Goal: Task Accomplishment & Management: Manage account settings

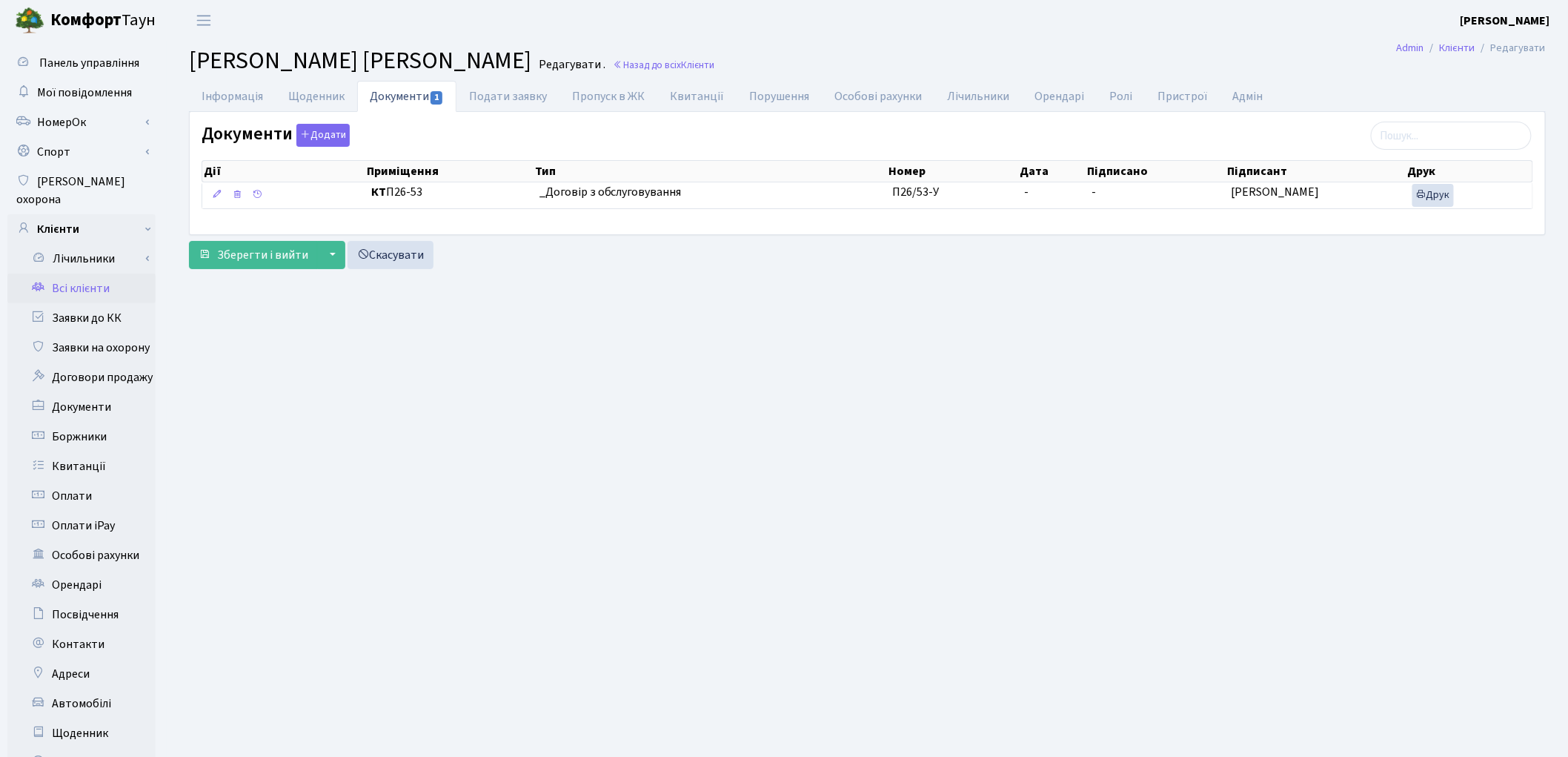
click at [95, 276] on link "Всі клієнти" at bounding box center [81, 288] width 148 height 30
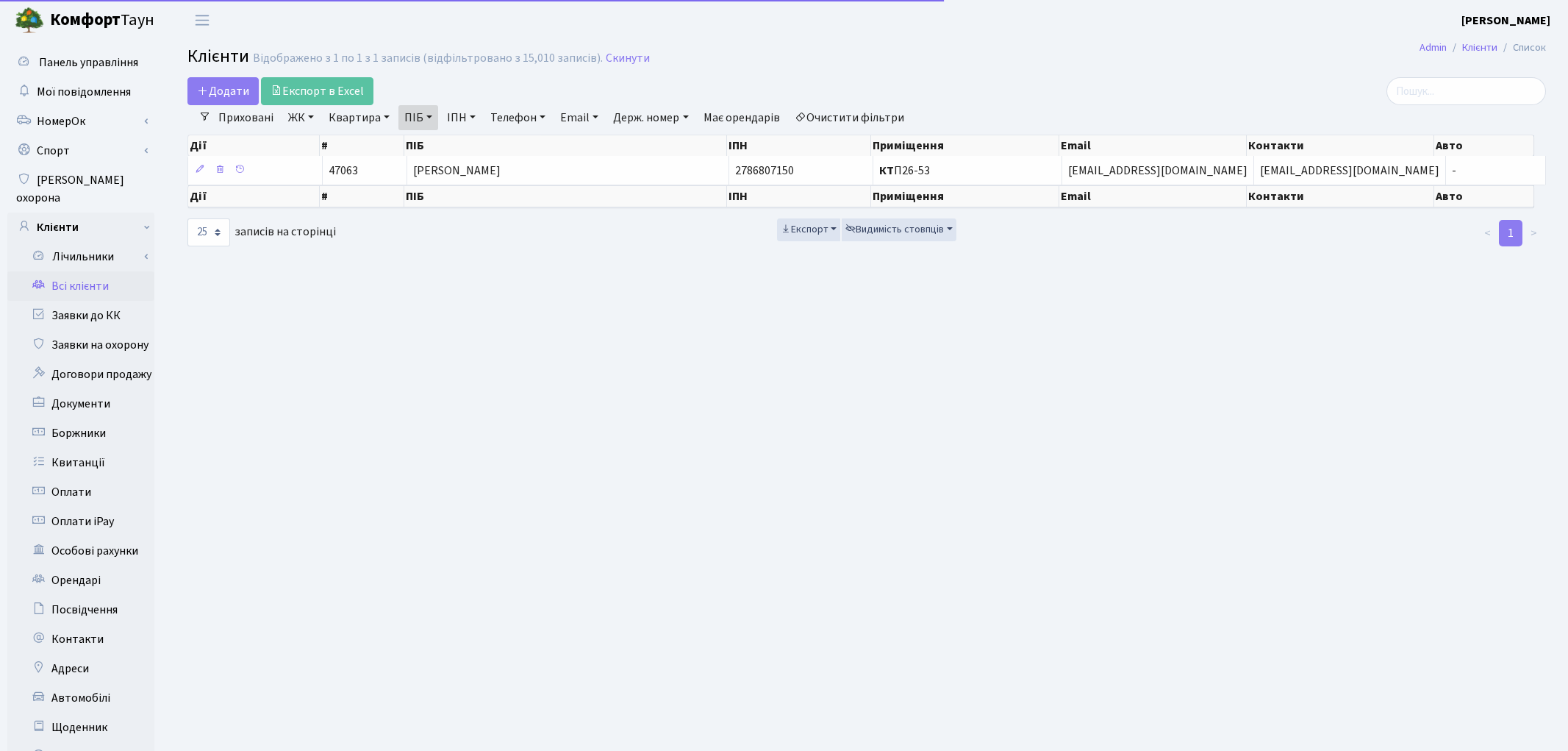
select select "25"
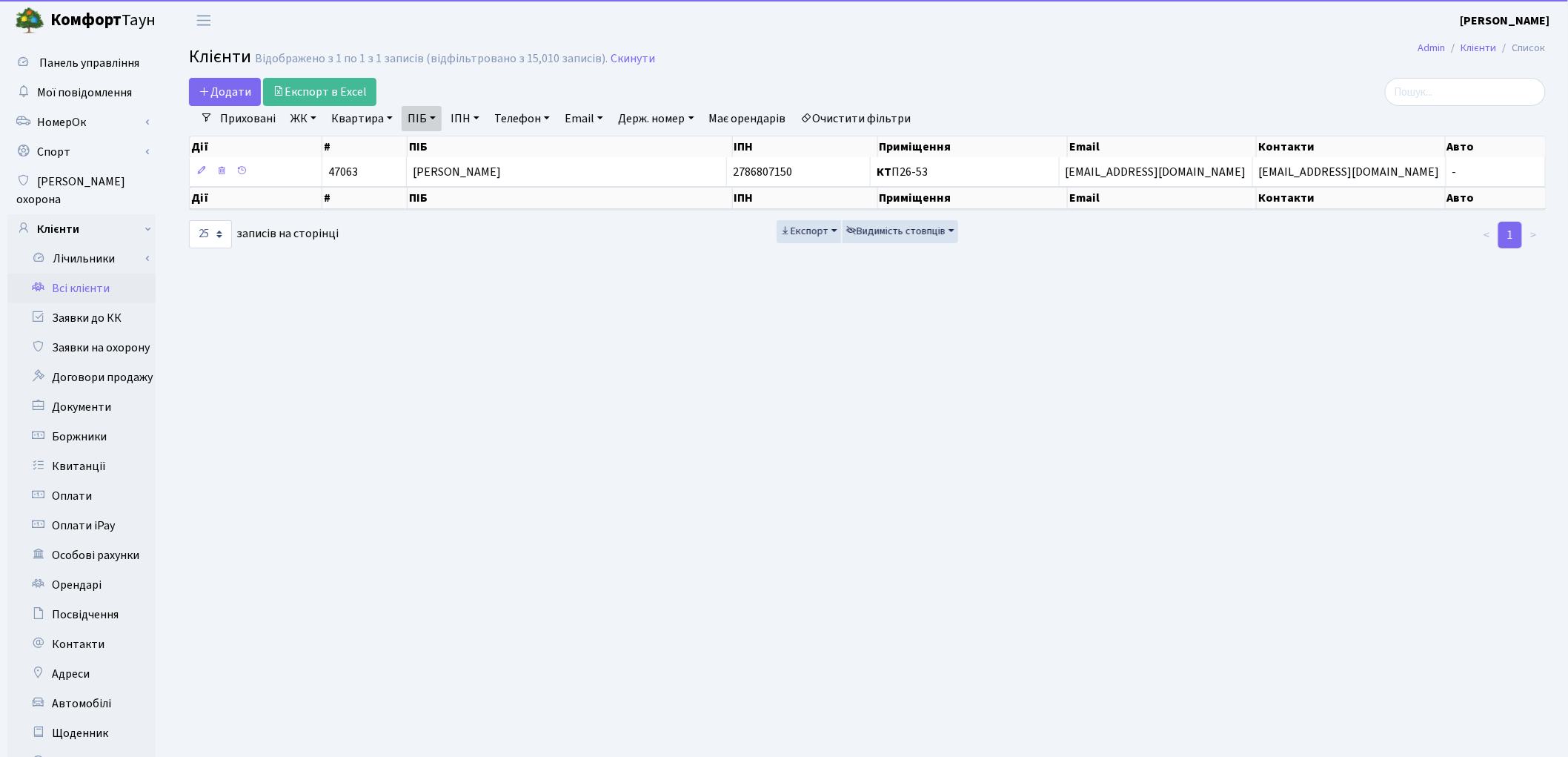
click at [850, 117] on link "Очистити фільтри" at bounding box center [856, 118] width 122 height 25
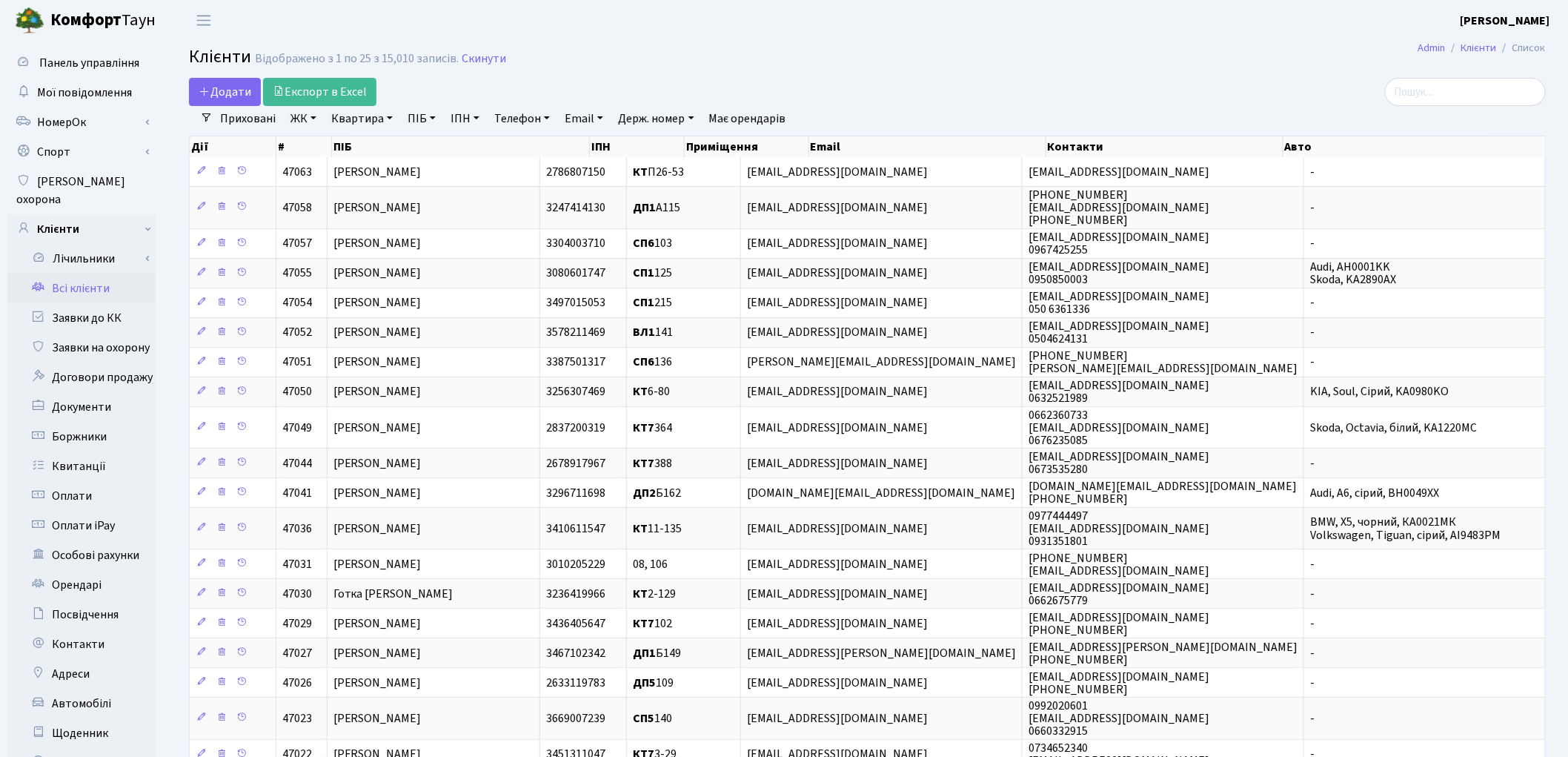
click at [364, 125] on link "Квартира" at bounding box center [361, 118] width 73 height 25
type input "1-284"
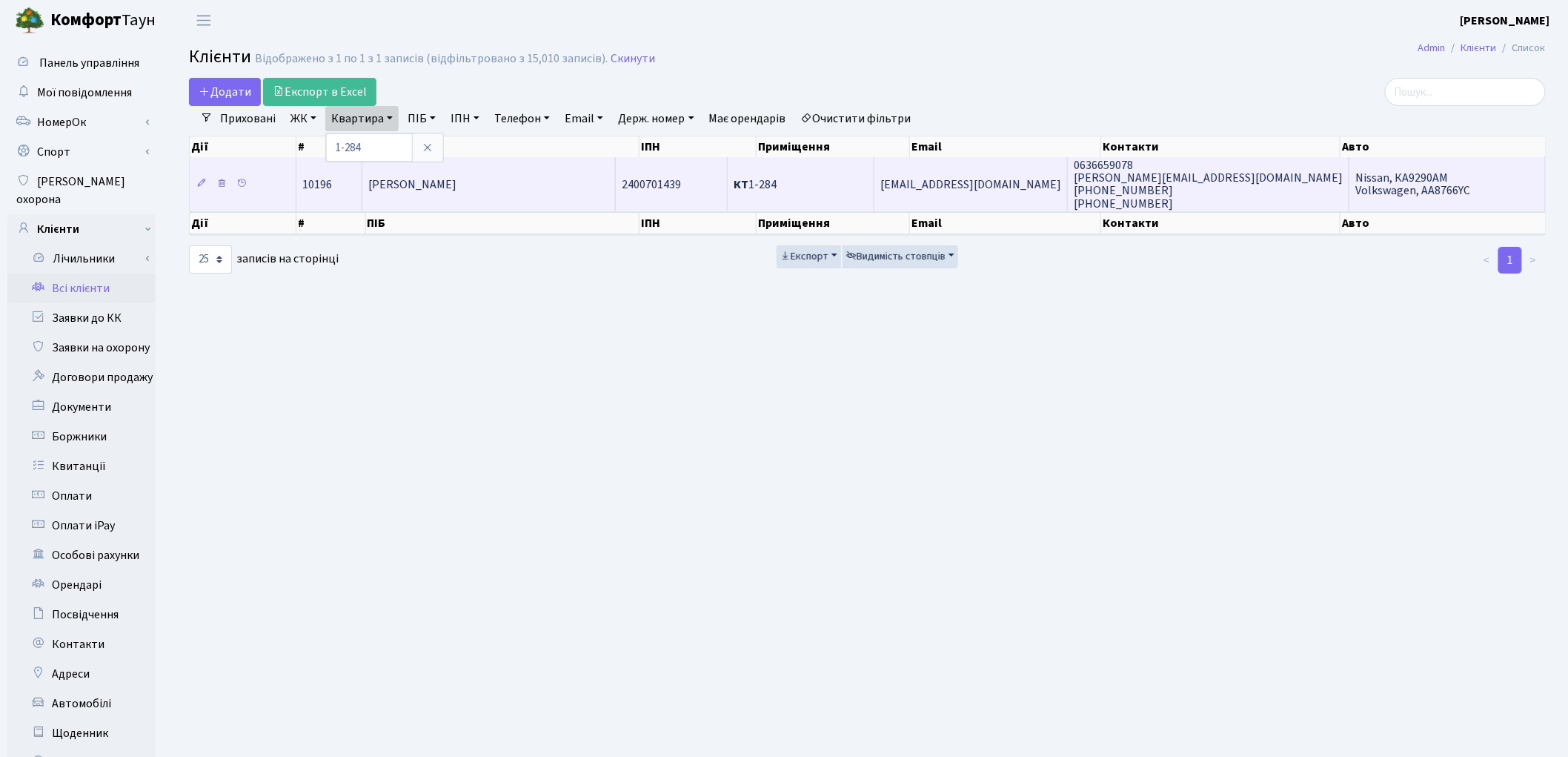
click at [544, 190] on td "Шиндарук Сергій Едуардович" at bounding box center [488, 183] width 253 height 53
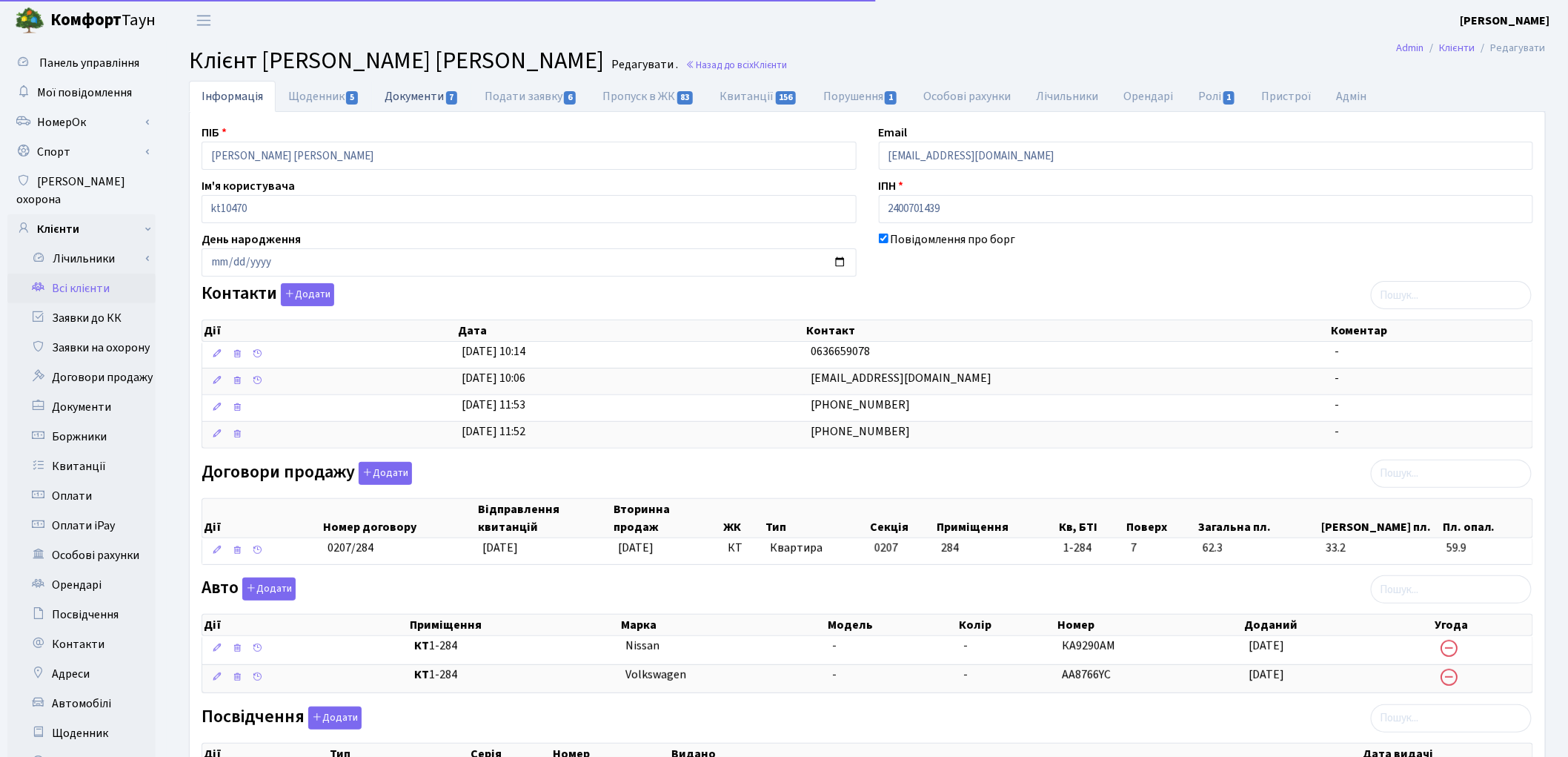
click at [425, 107] on link "Документи 7" at bounding box center [421, 96] width 99 height 30
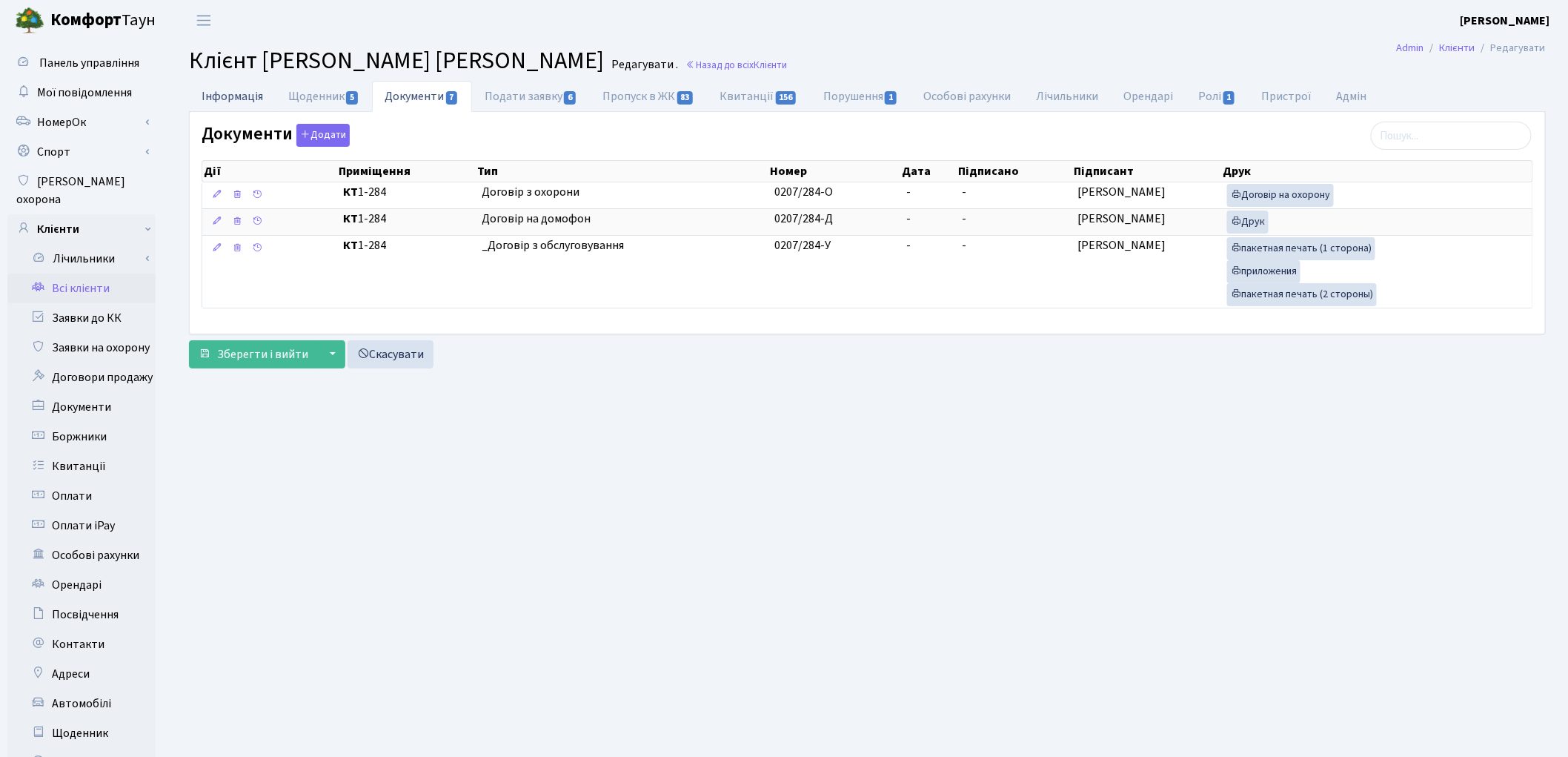
click at [253, 104] on link "Інформація" at bounding box center [232, 96] width 87 height 30
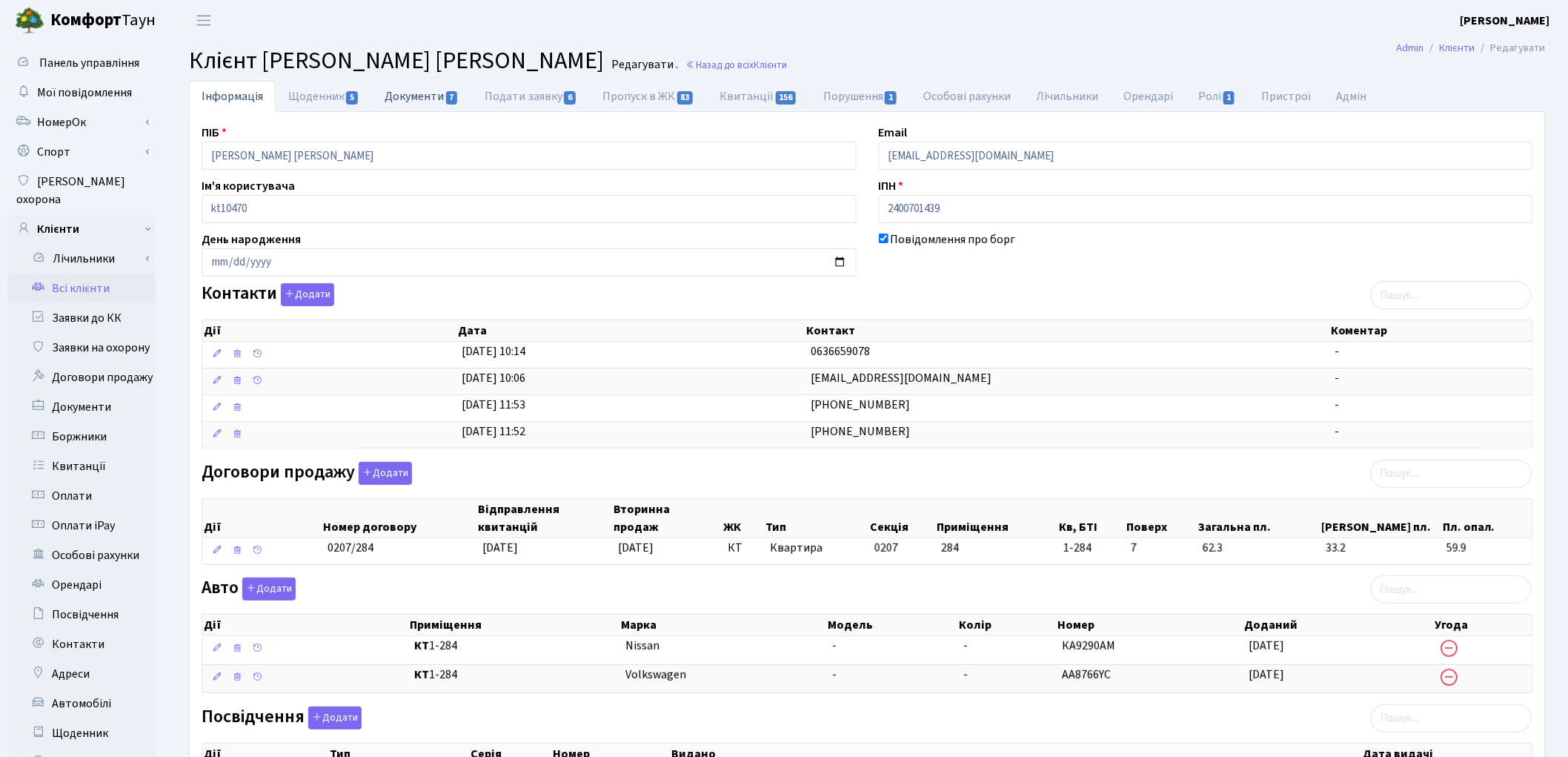
click at [410, 100] on link "Документи 7" at bounding box center [421, 96] width 99 height 30
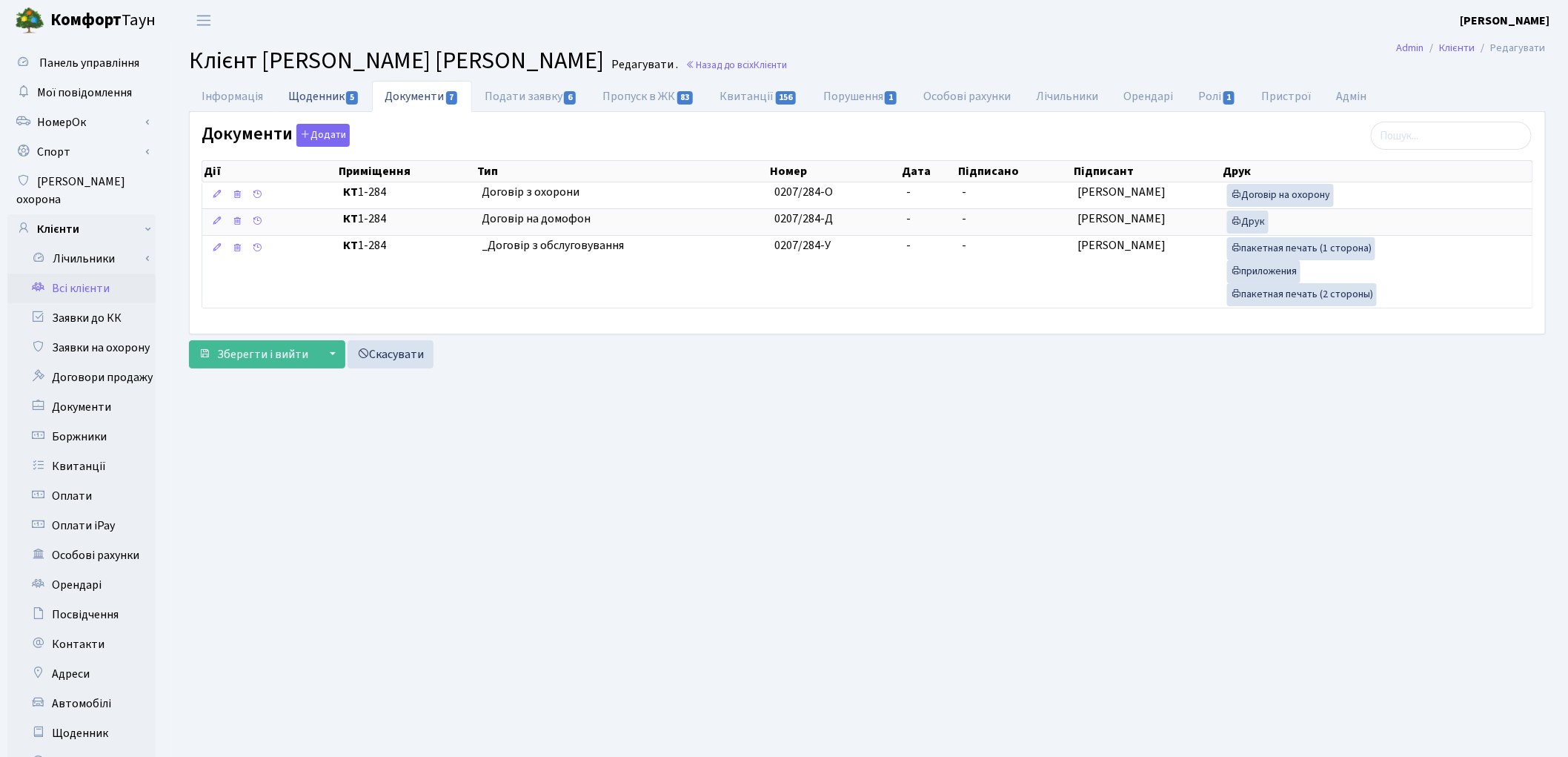
click at [326, 99] on link "Щоденник 5" at bounding box center [324, 96] width 96 height 30
select select "25"
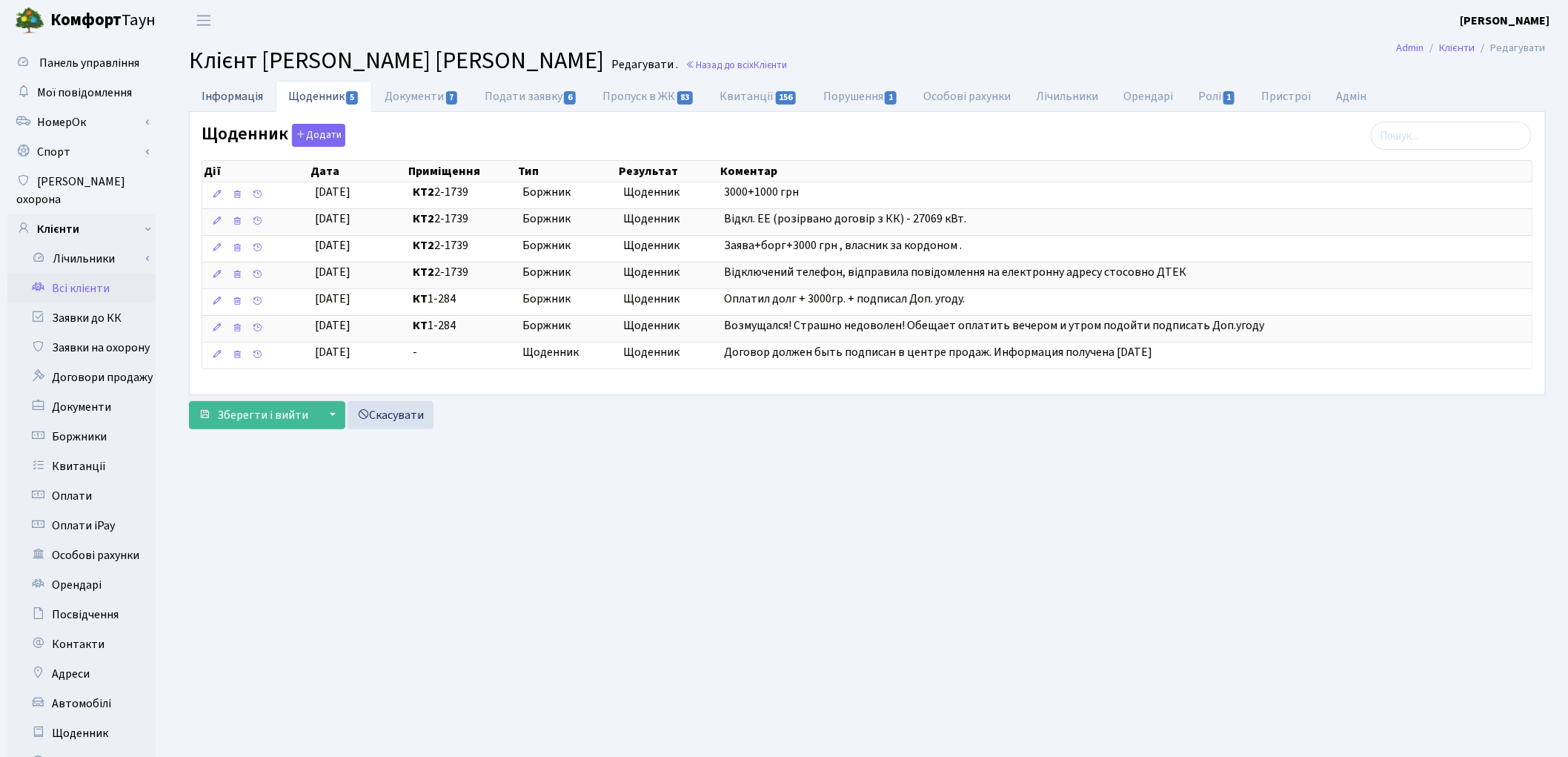
click at [247, 96] on link "Інформація" at bounding box center [232, 96] width 87 height 30
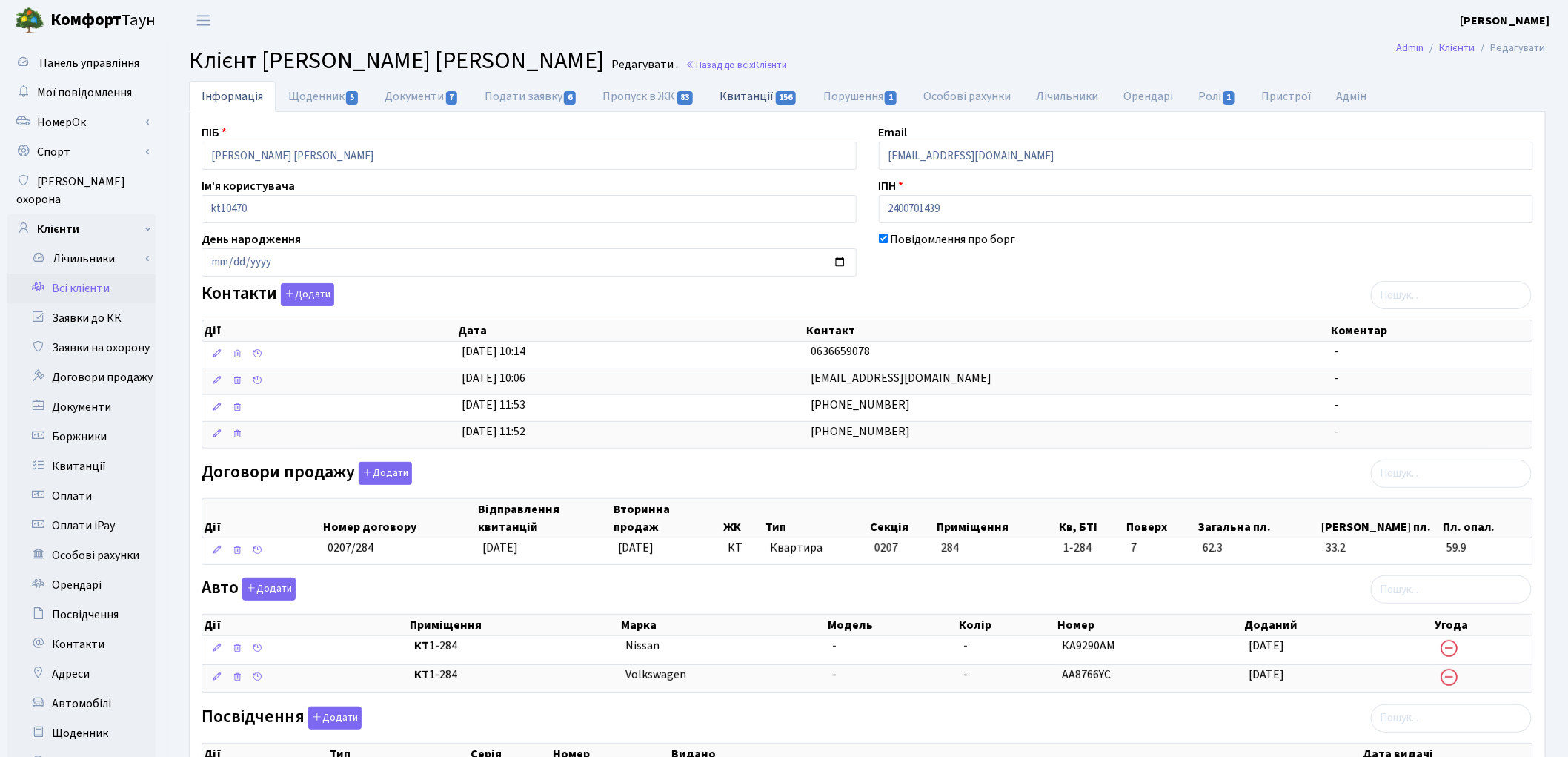
click at [760, 100] on link "Квитанції 156" at bounding box center [759, 96] width 103 height 30
select select "25"
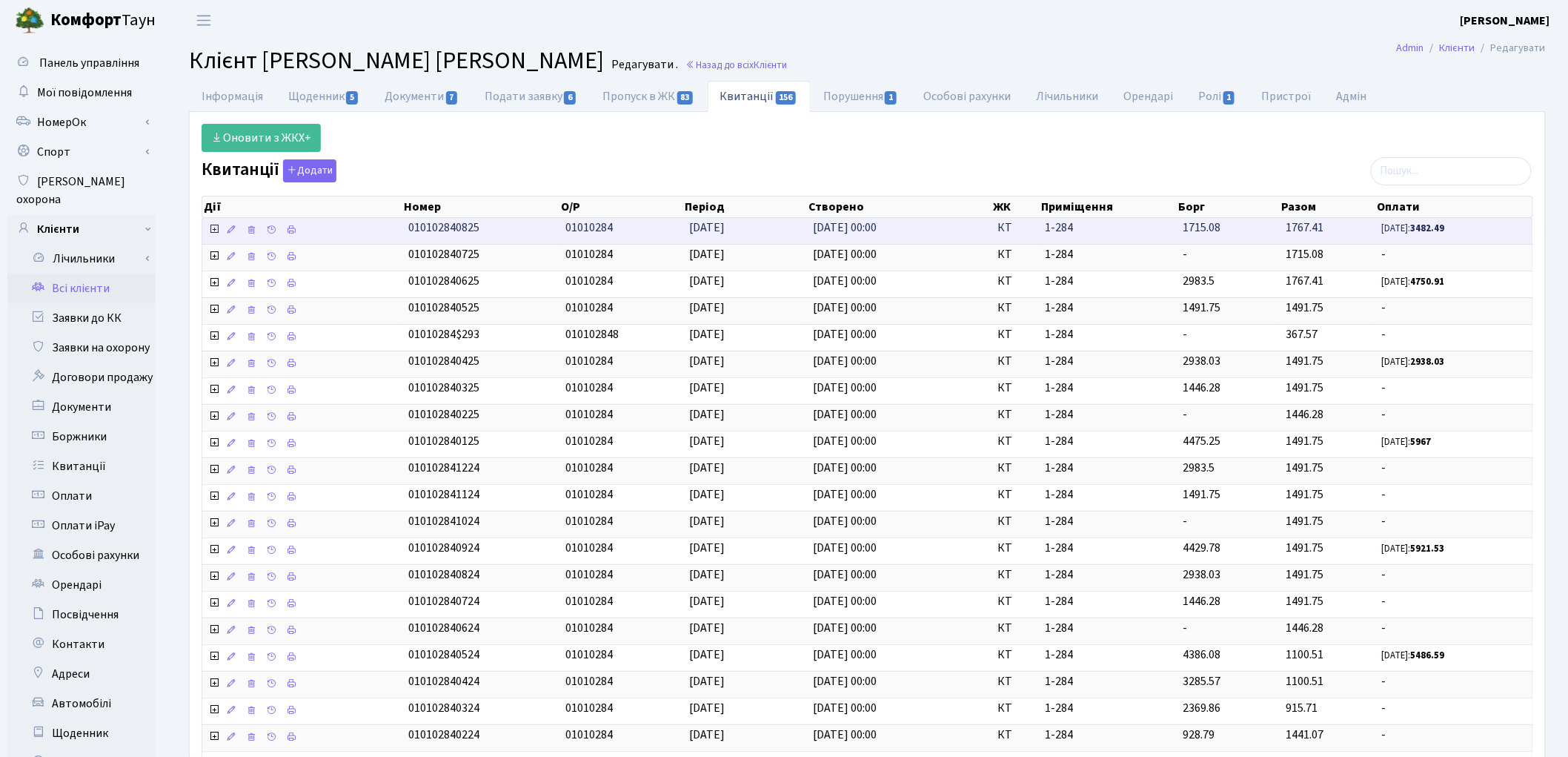
click at [216, 228] on icon at bounding box center [214, 229] width 12 height 12
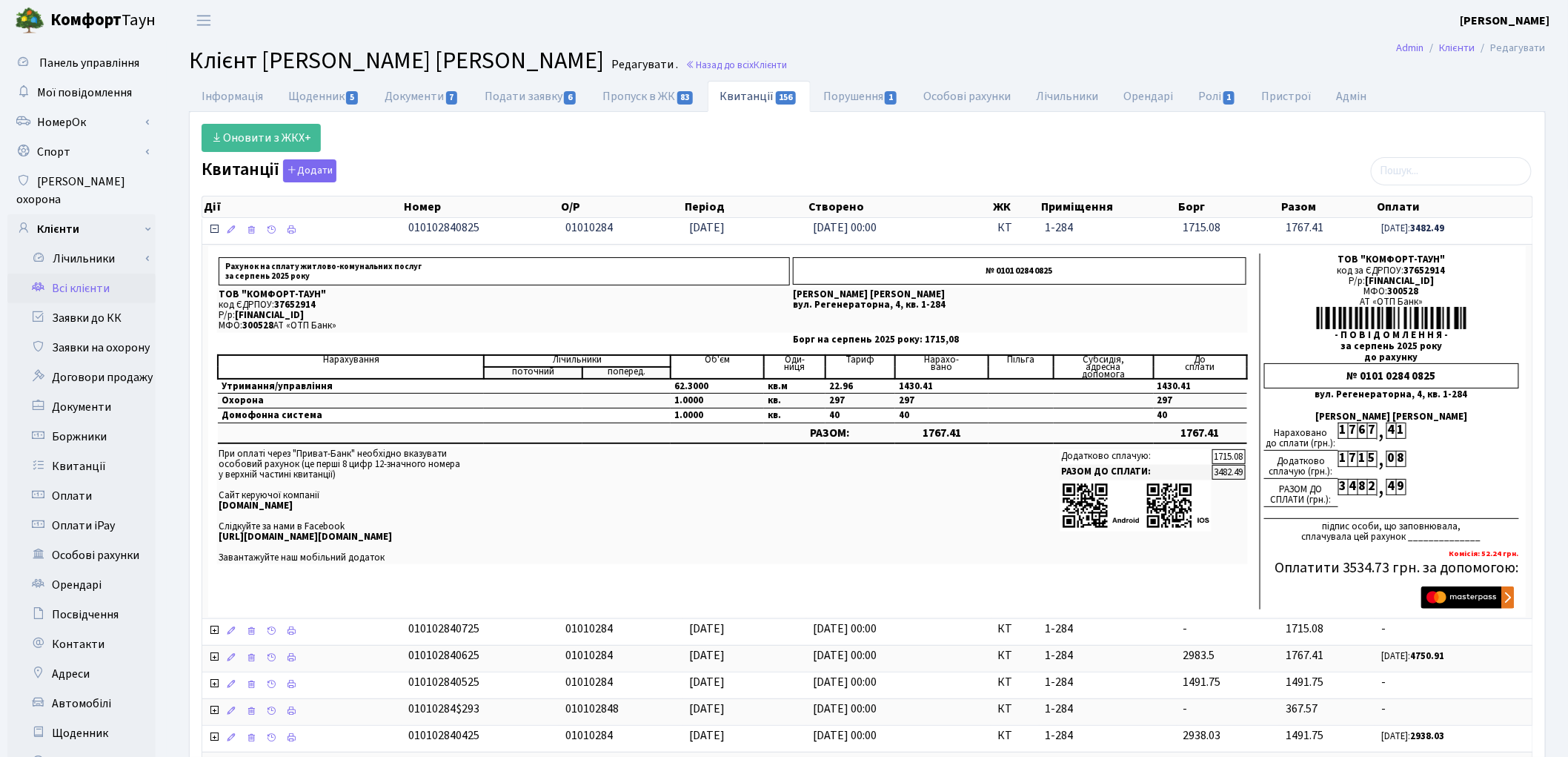
click at [217, 228] on icon at bounding box center [214, 229] width 12 height 12
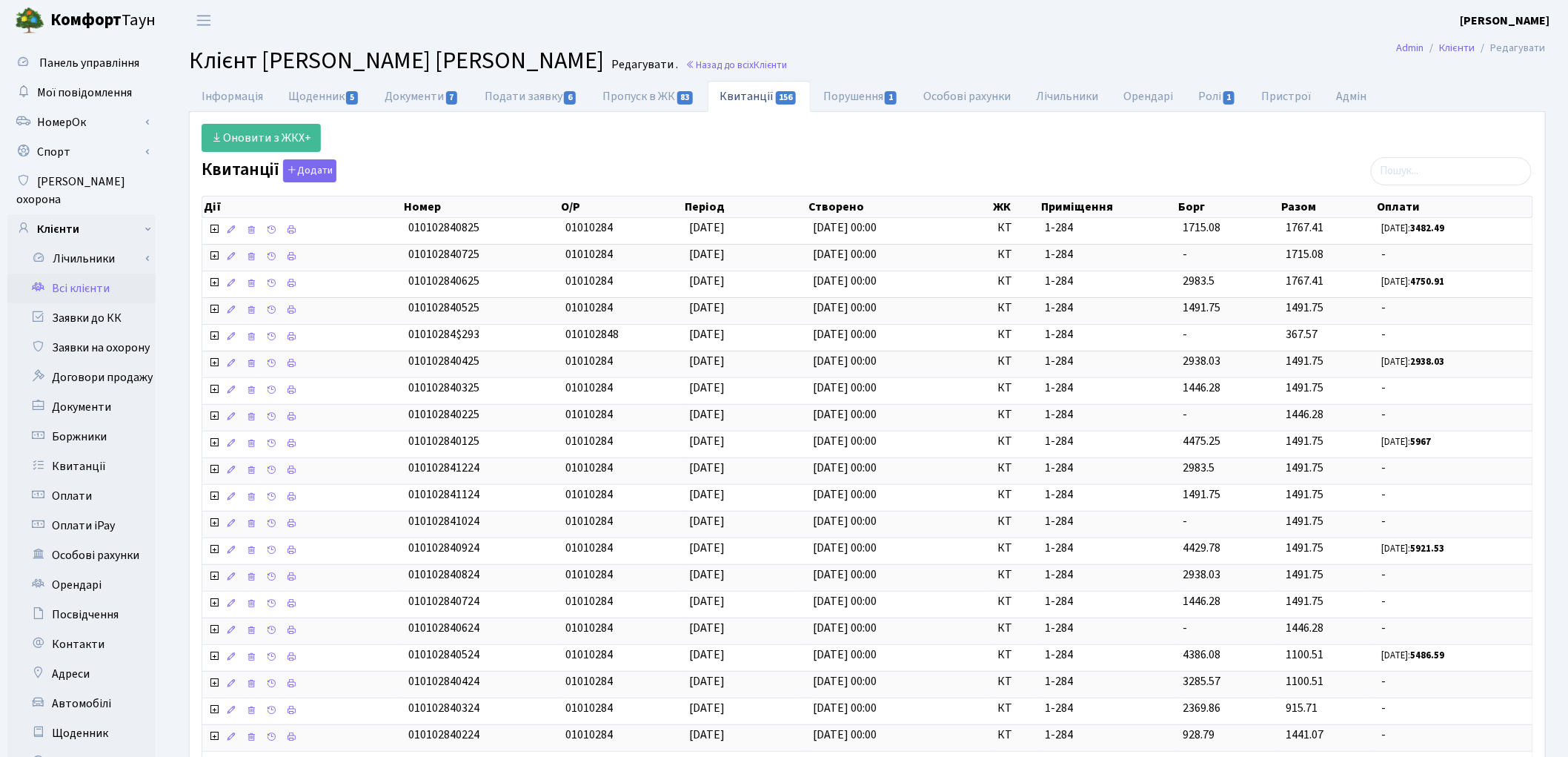
click at [91, 275] on link "Всі клієнти" at bounding box center [81, 288] width 148 height 30
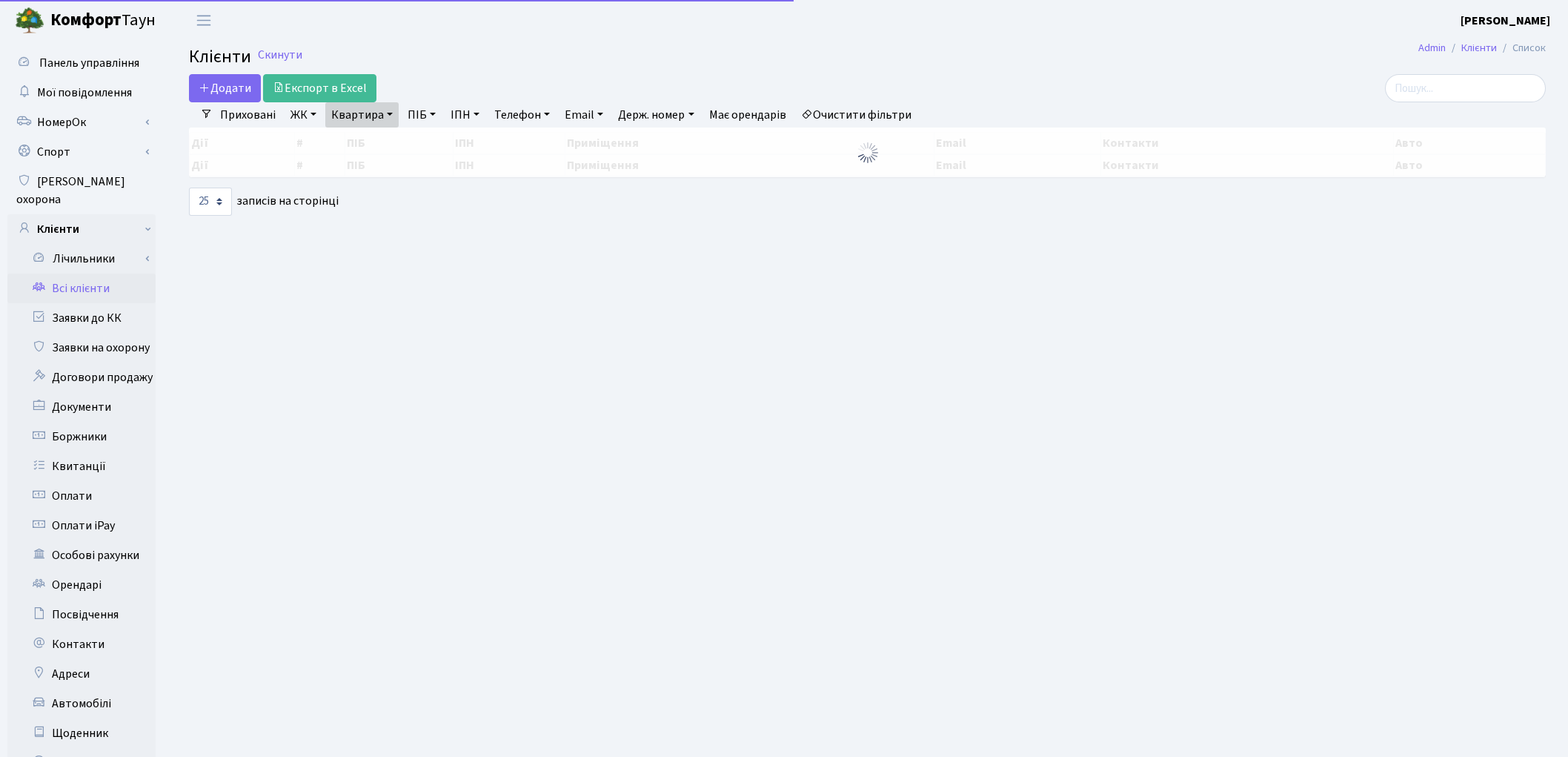
select select "25"
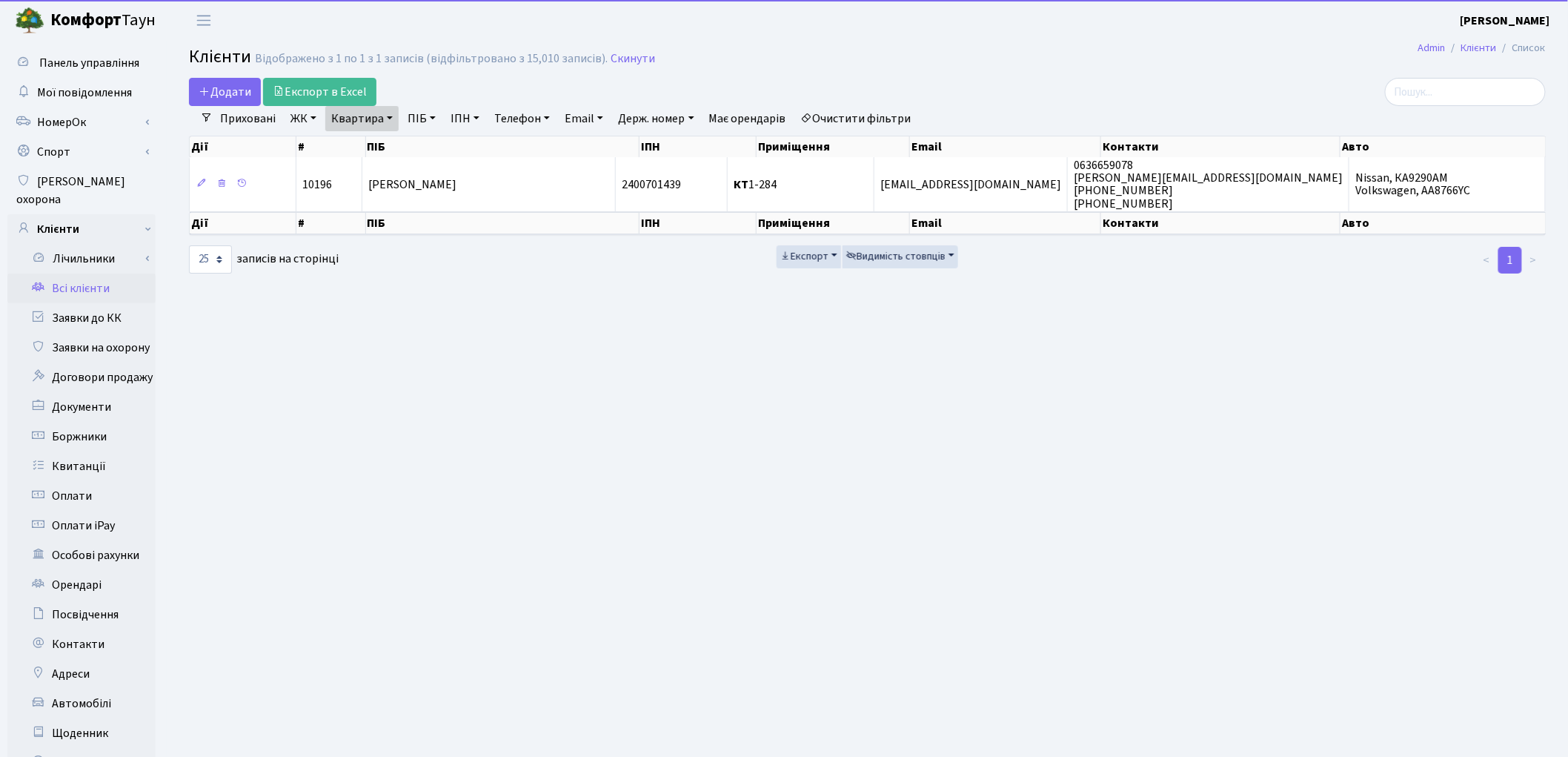
click at [357, 122] on link "Квартира" at bounding box center [361, 118] width 73 height 25
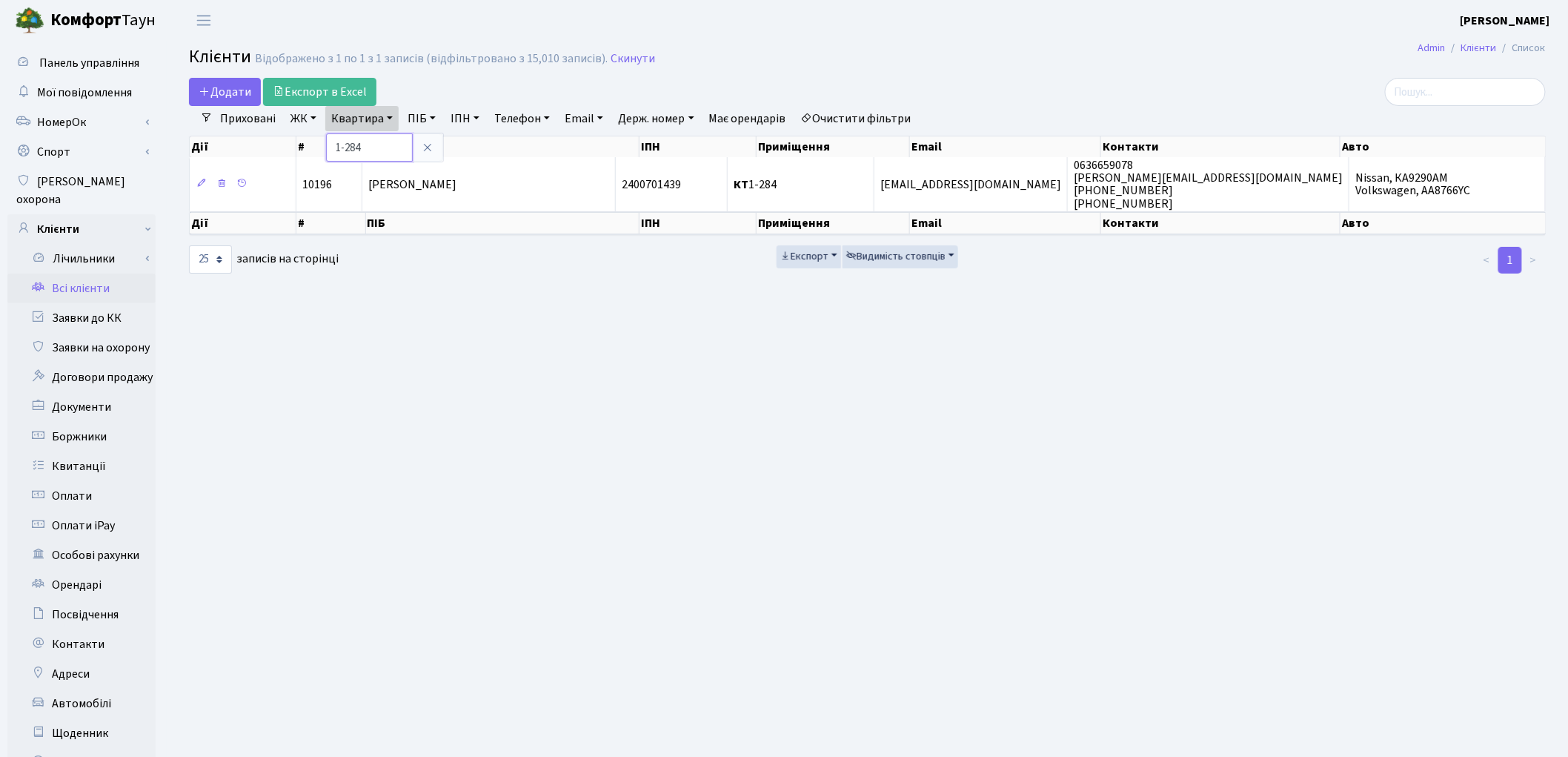
click at [378, 146] on input "1-284" at bounding box center [369, 147] width 87 height 28
type input "130"
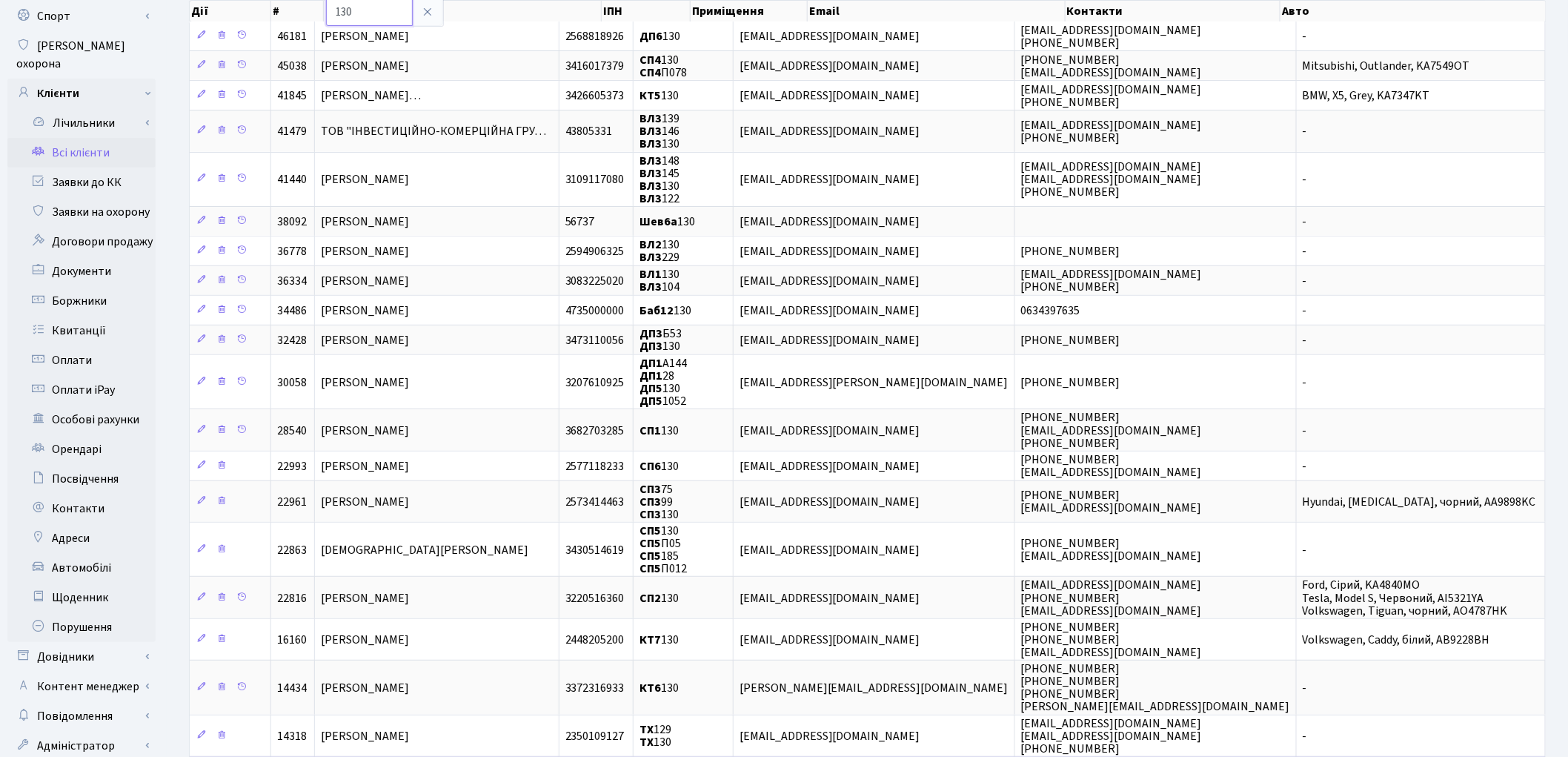
scroll to position [111, 0]
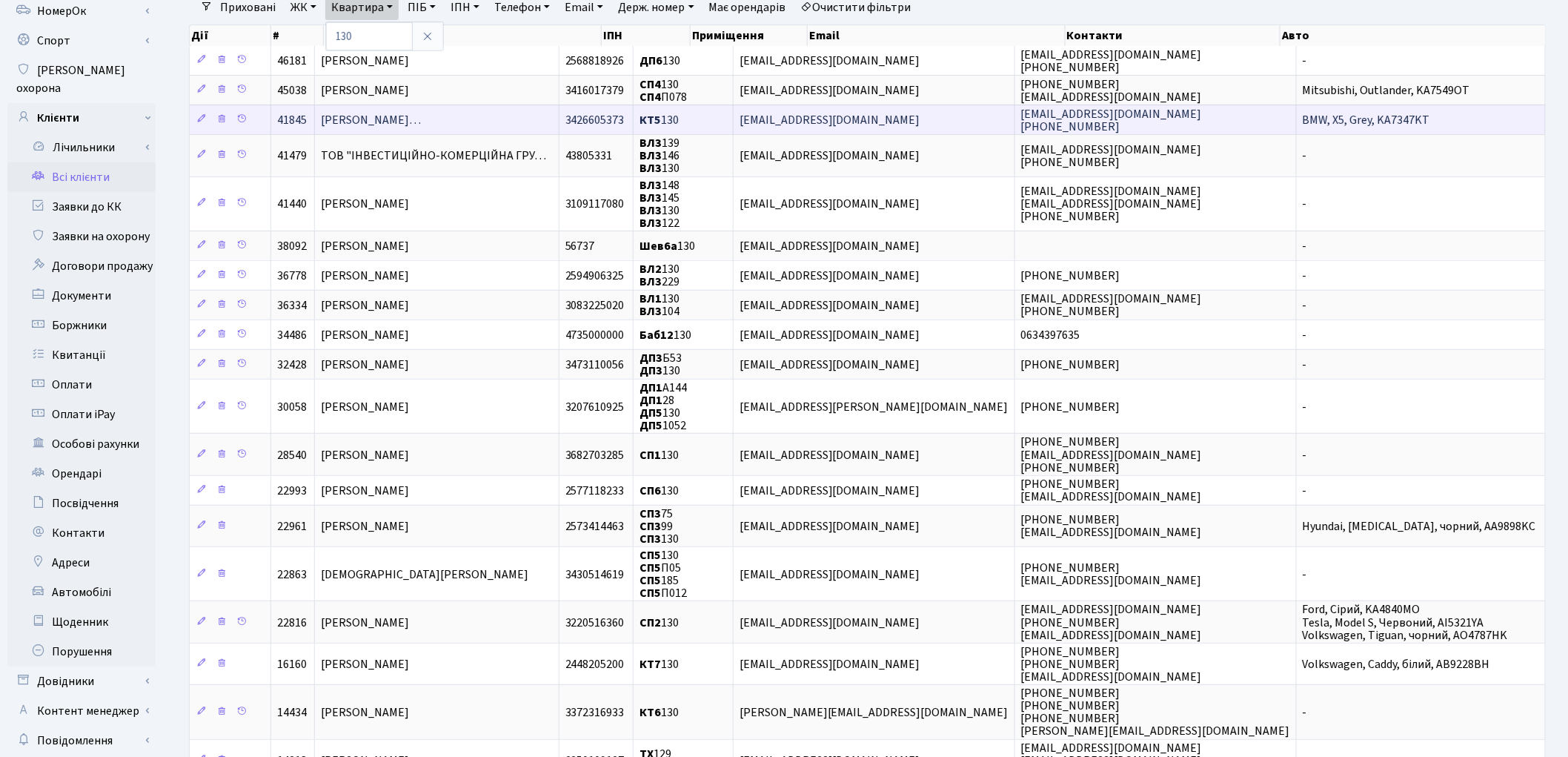
click at [364, 119] on span "Радомський Олександр Олександров…" at bounding box center [371, 120] width 100 height 16
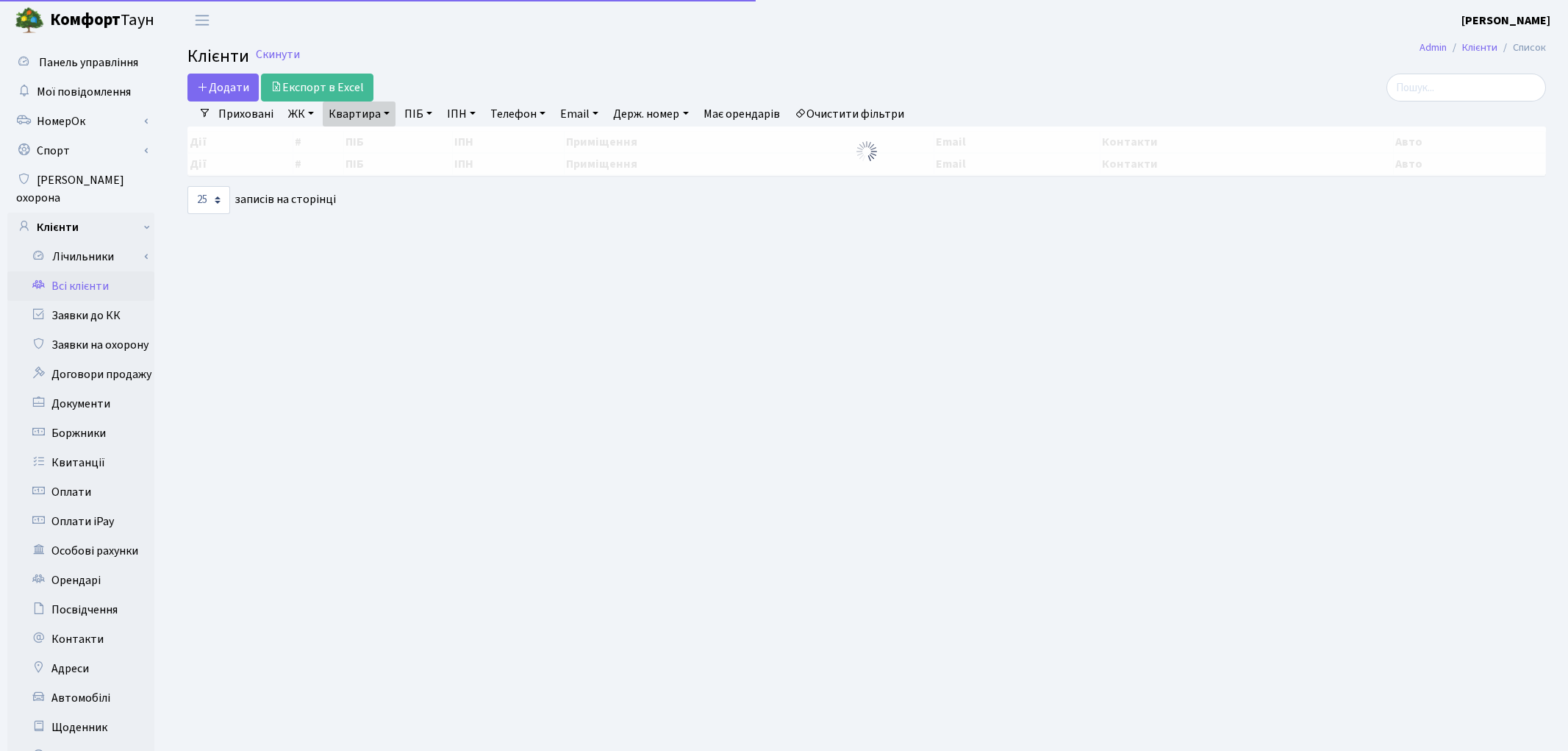
select select "25"
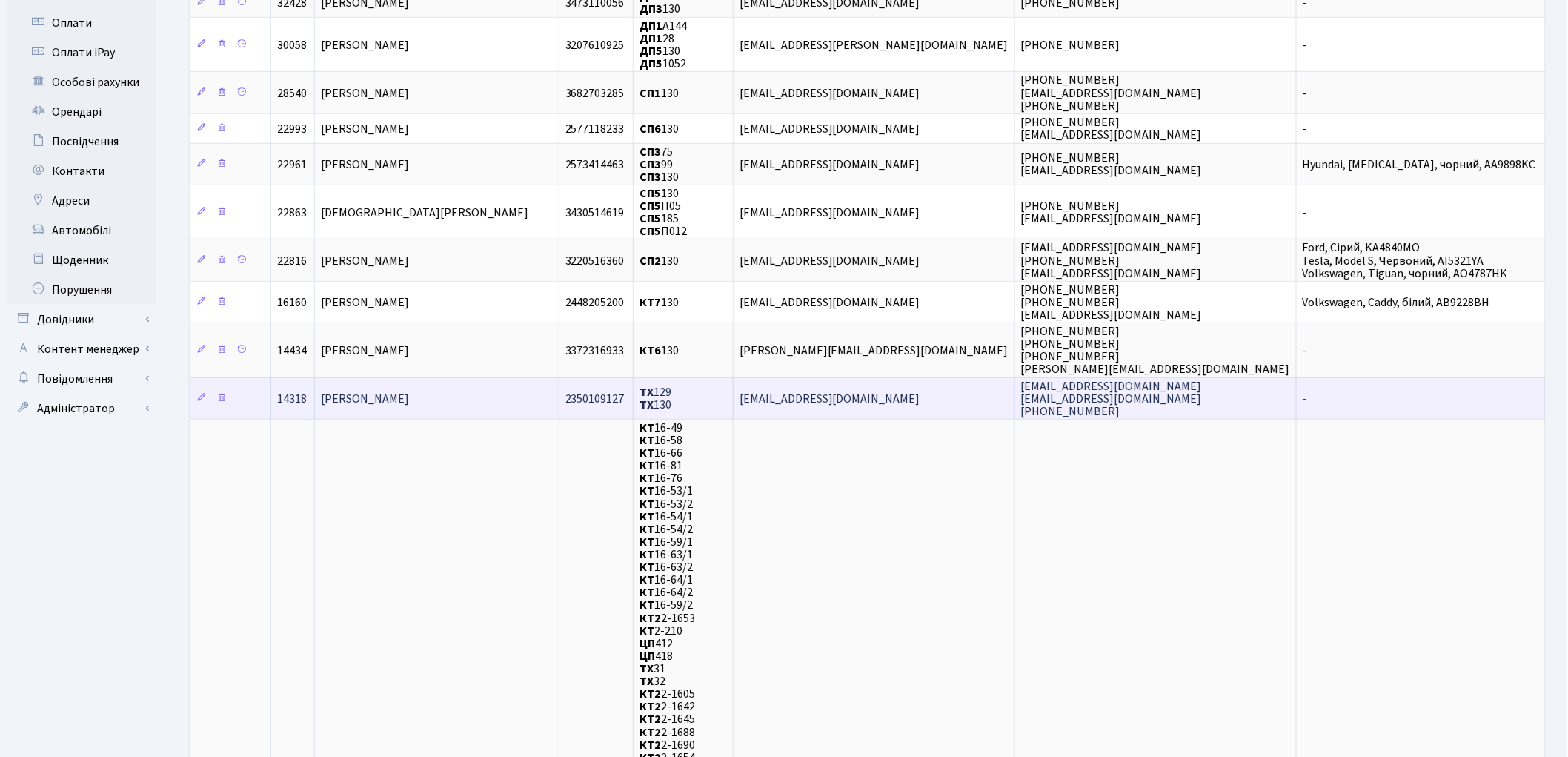
scroll to position [494, 0]
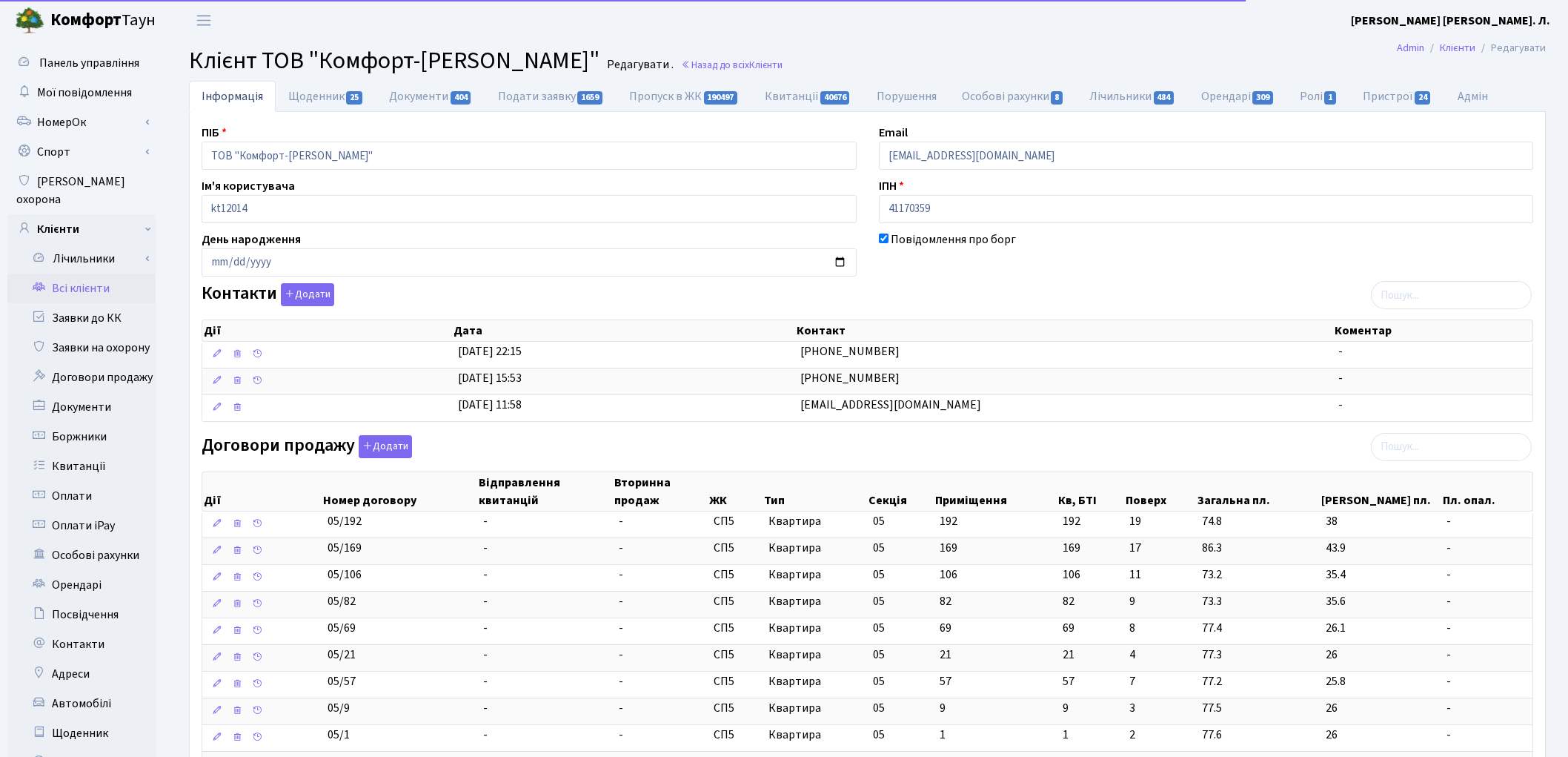
select select "25"
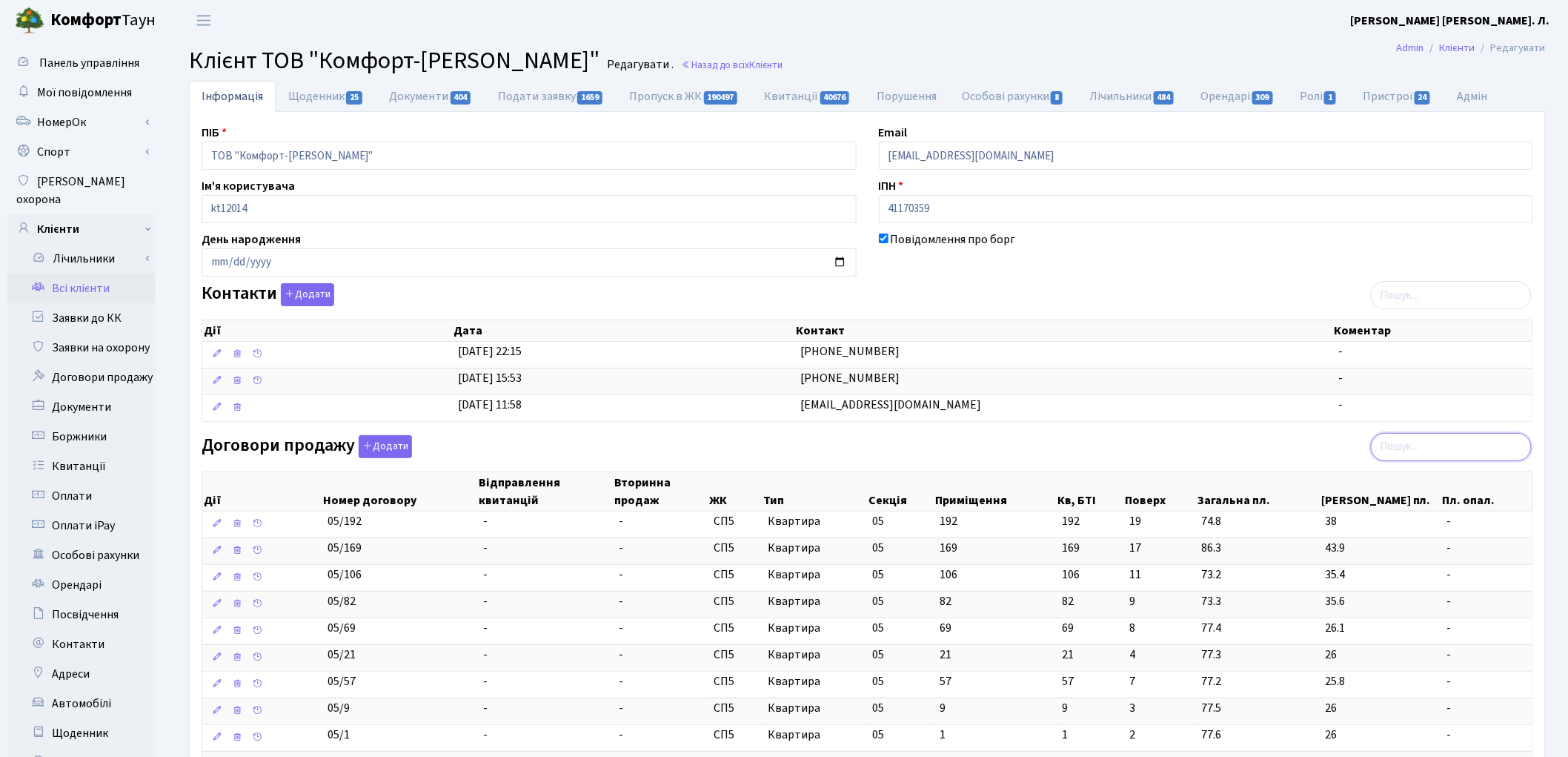
click at [1438, 455] on input "search" at bounding box center [1451, 447] width 161 height 28
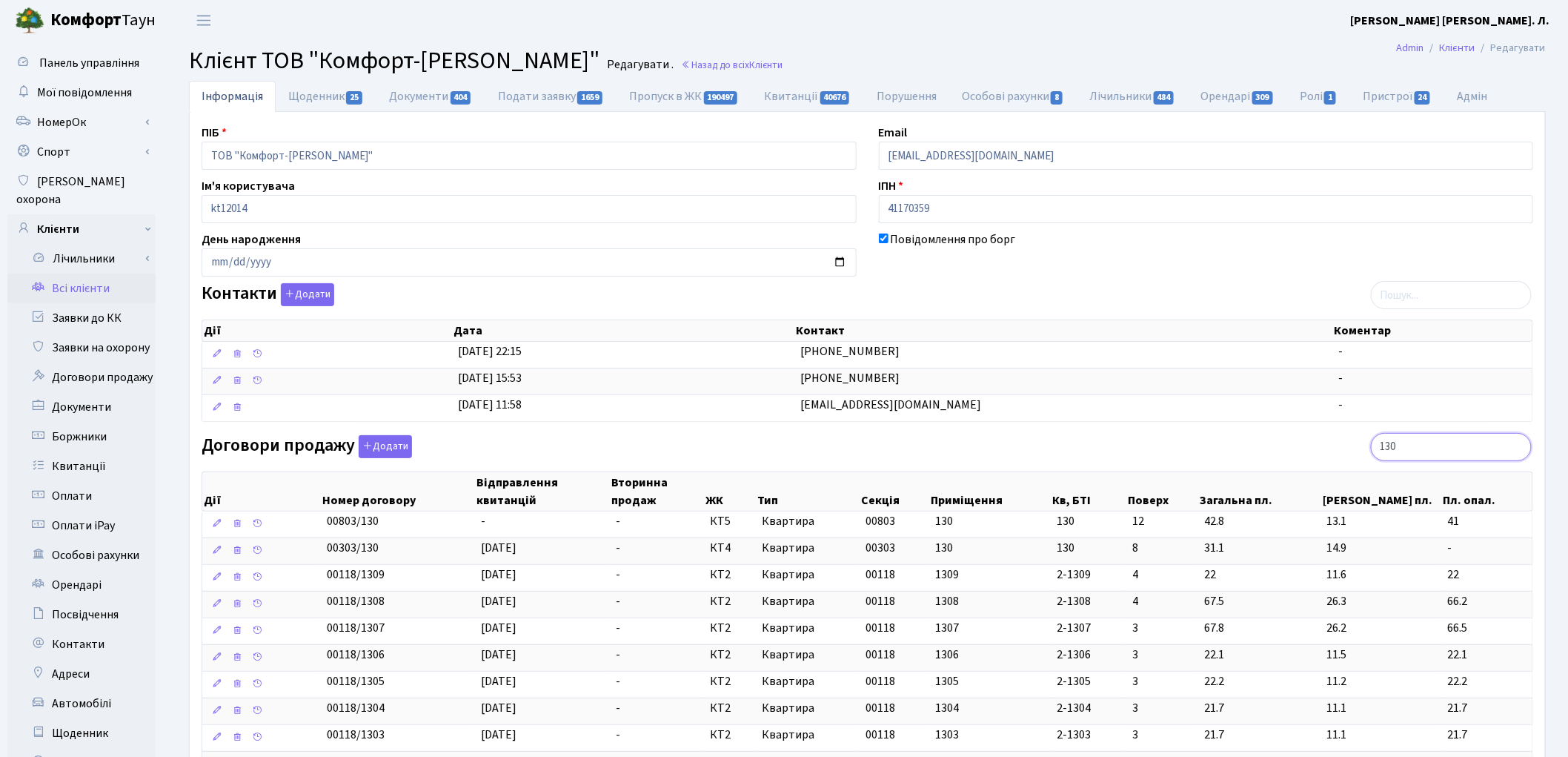
type input "130"
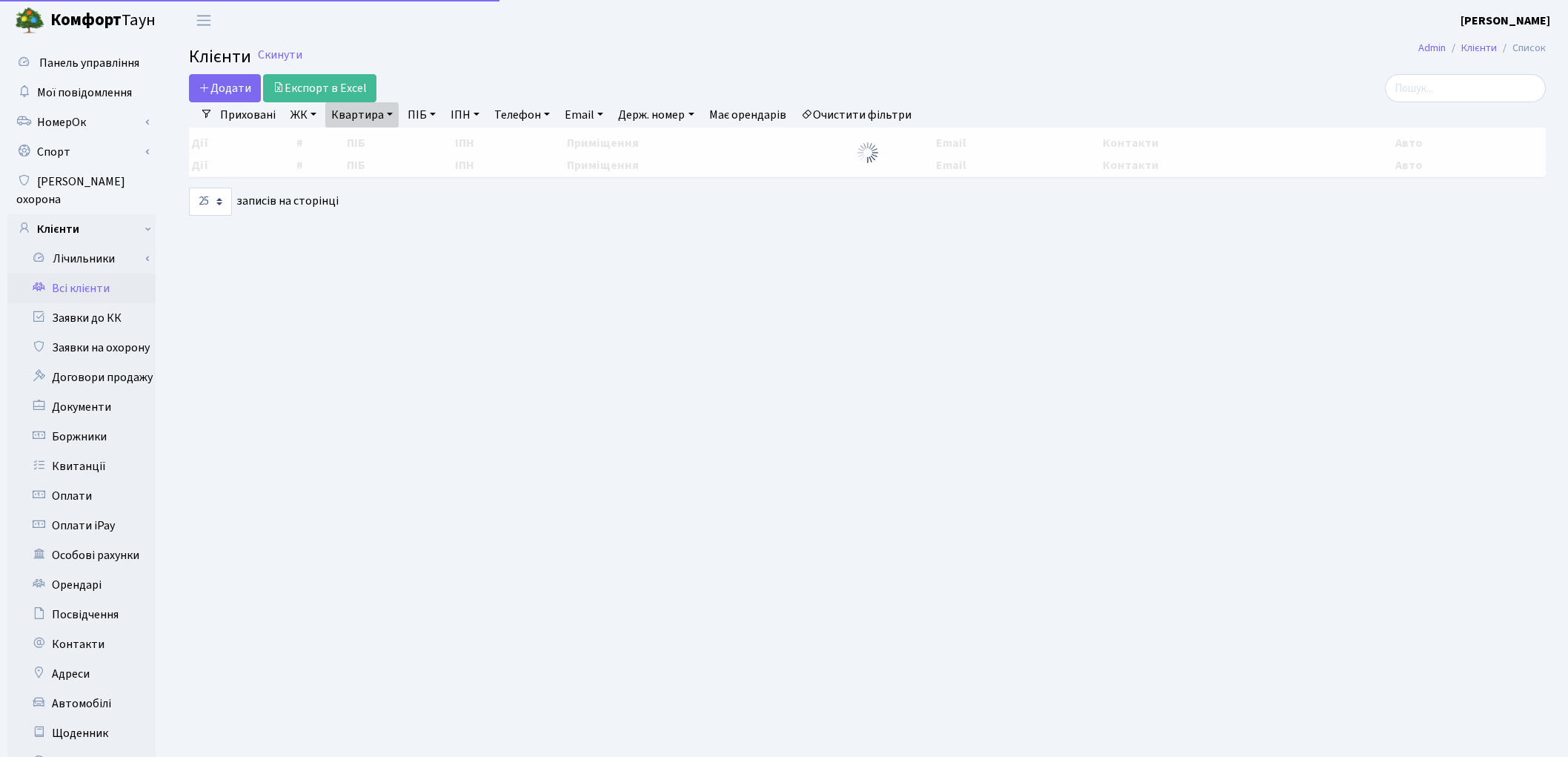
select select "25"
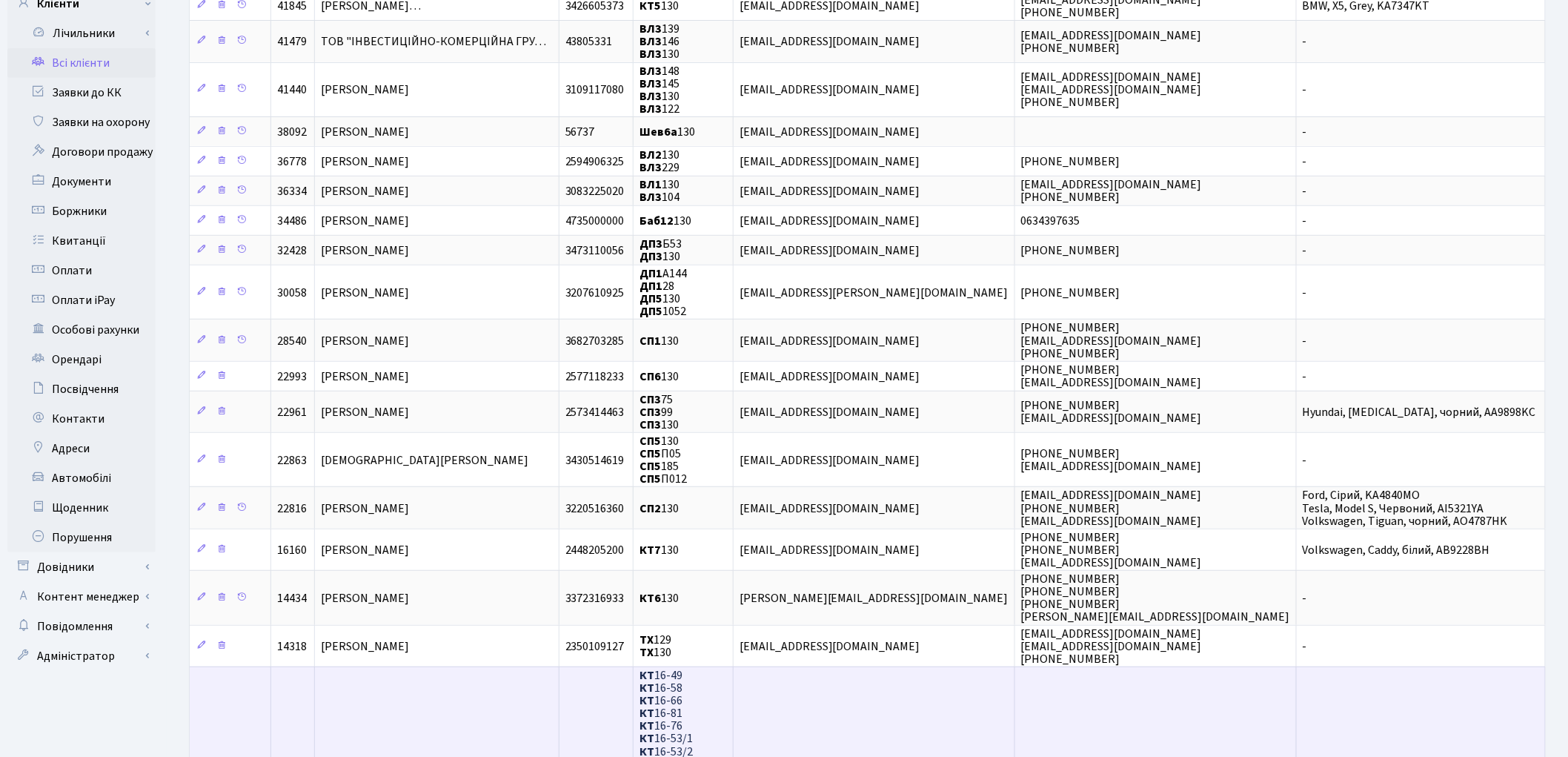
scroll to position [576, 0]
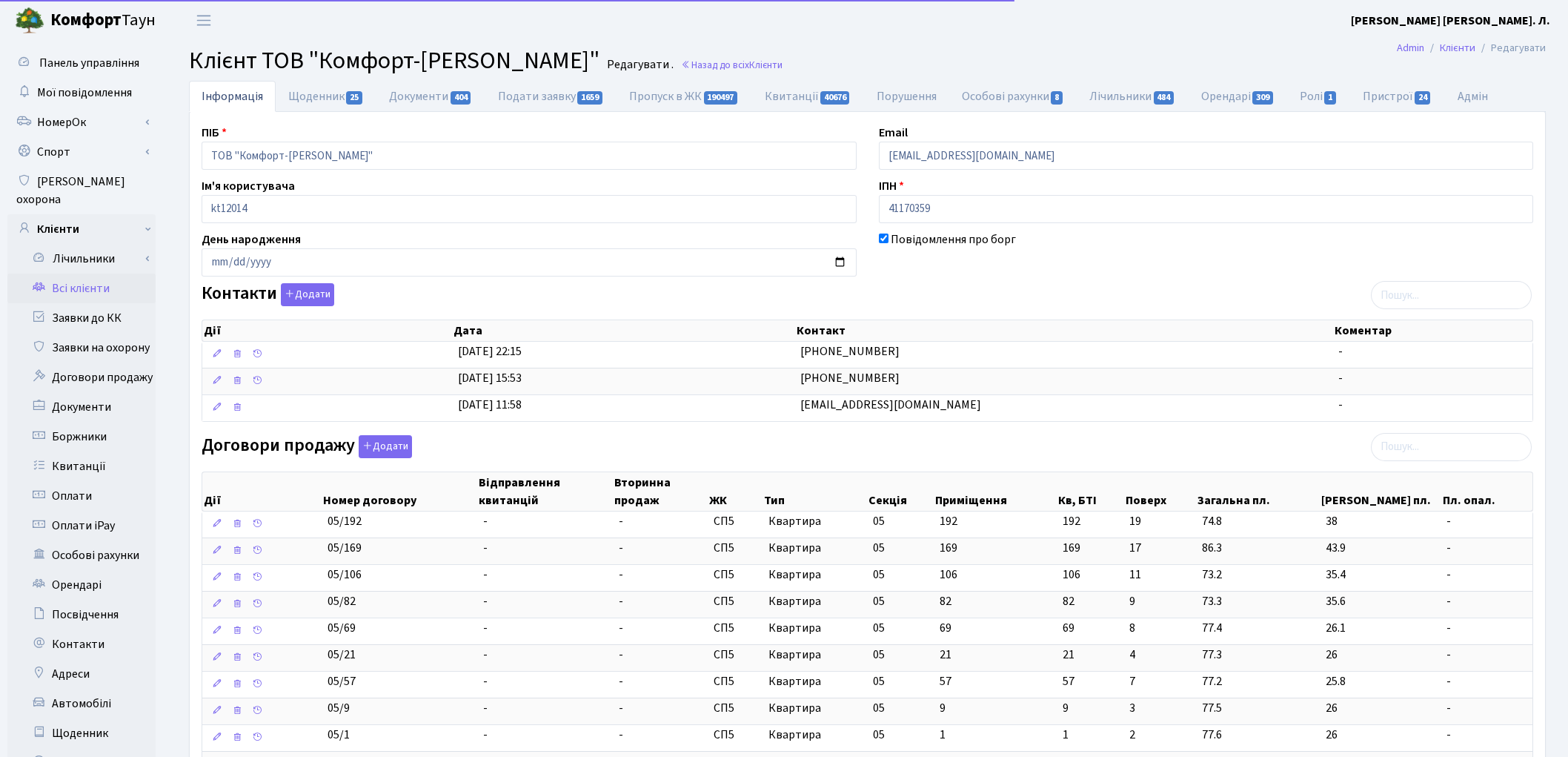
select select "25"
click at [1435, 450] on input "search" at bounding box center [1451, 447] width 161 height 28
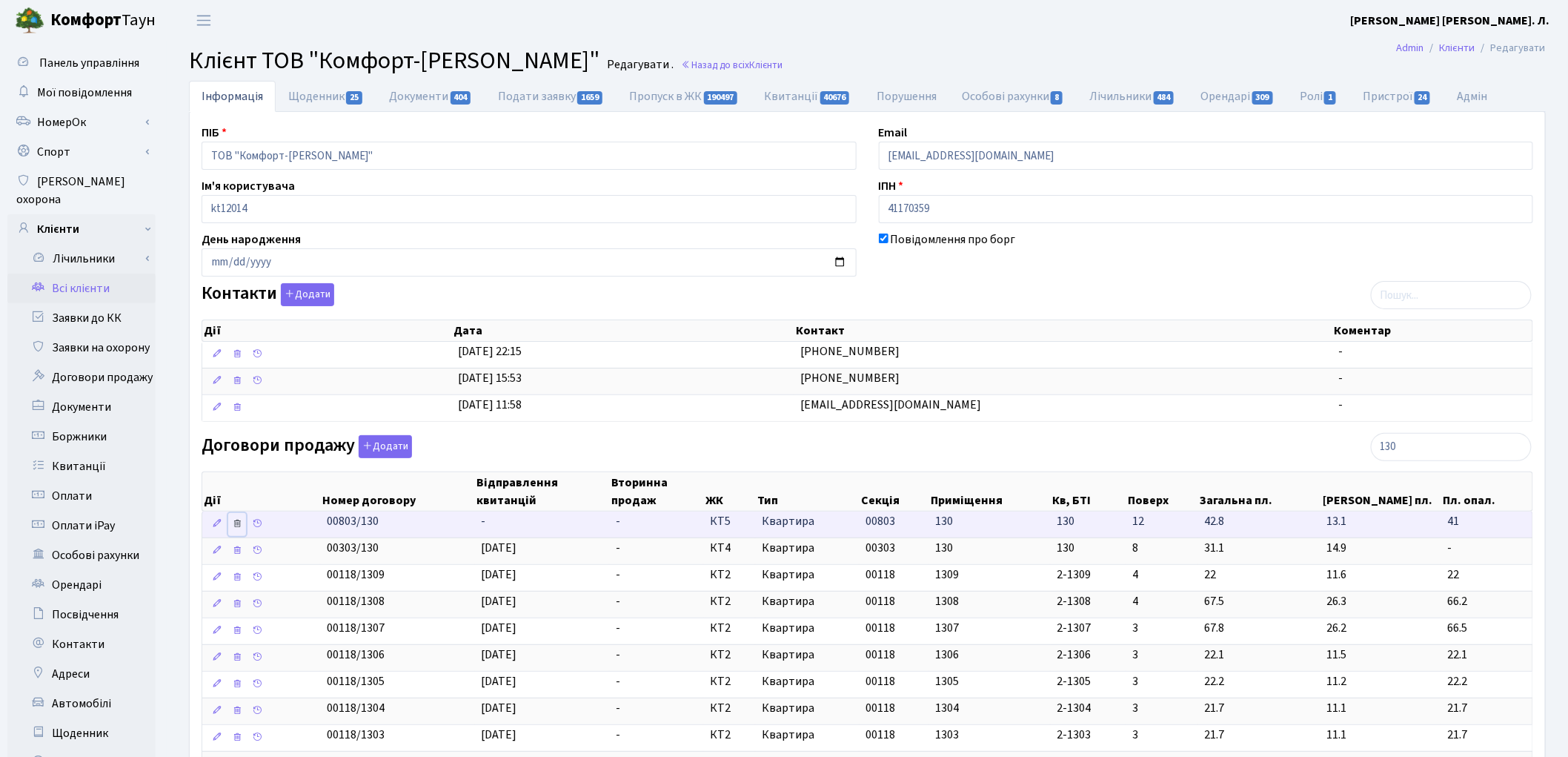
click at [240, 526] on icon at bounding box center [237, 523] width 10 height 10
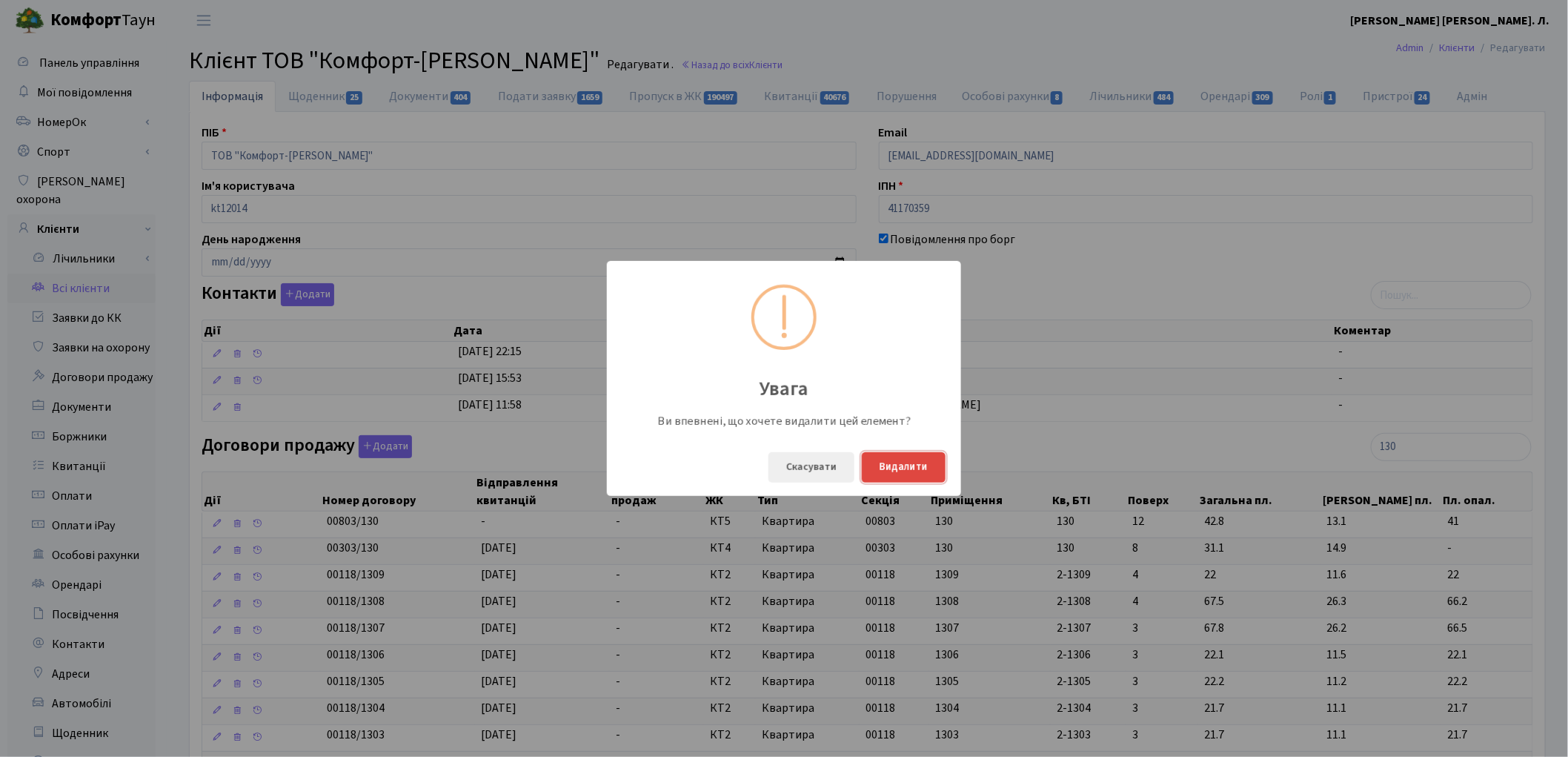
click at [923, 470] on button "Видалити" at bounding box center [904, 467] width 84 height 30
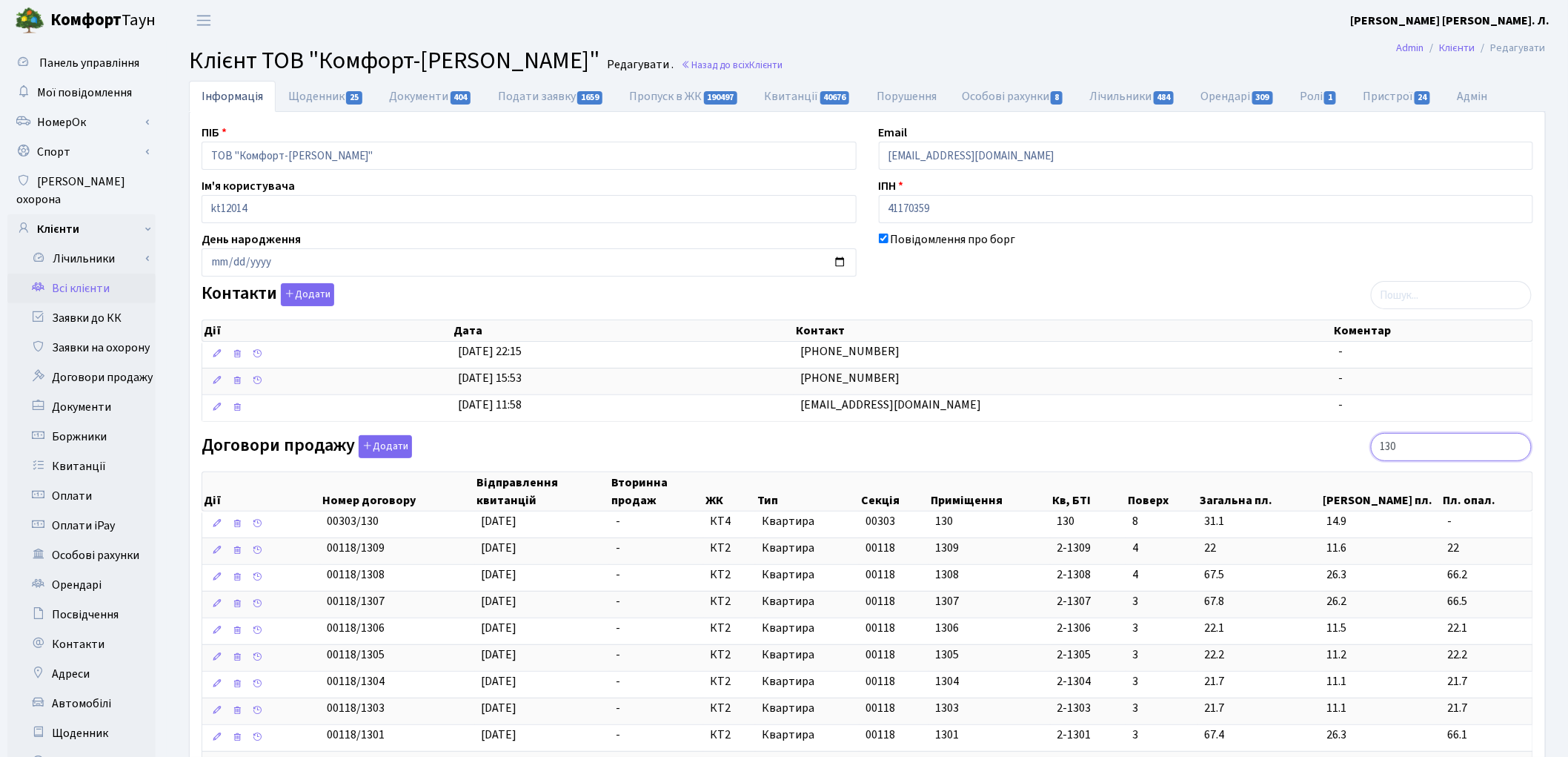
click at [1458, 459] on input "130" at bounding box center [1451, 447] width 161 height 28
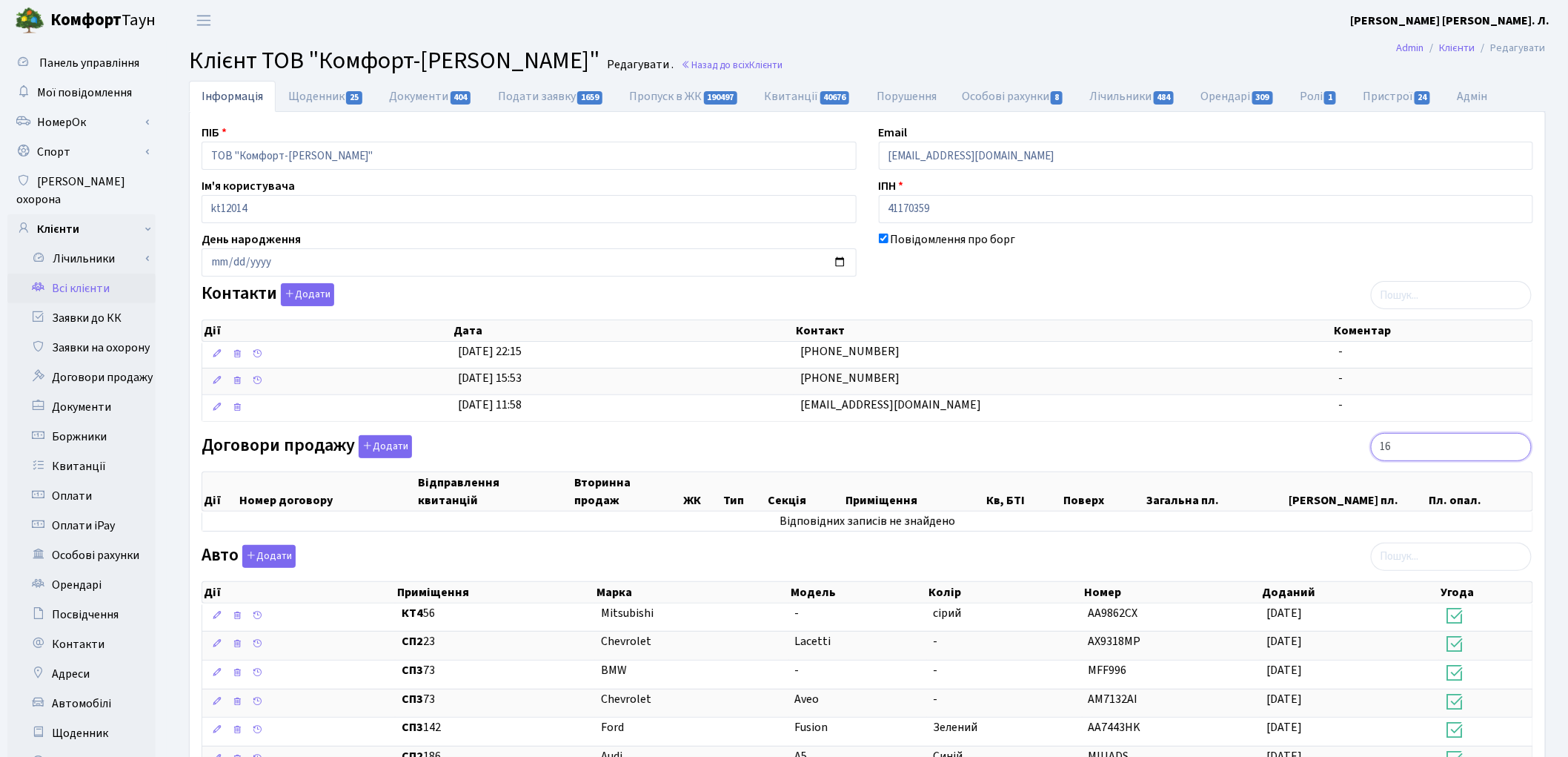
type input "1"
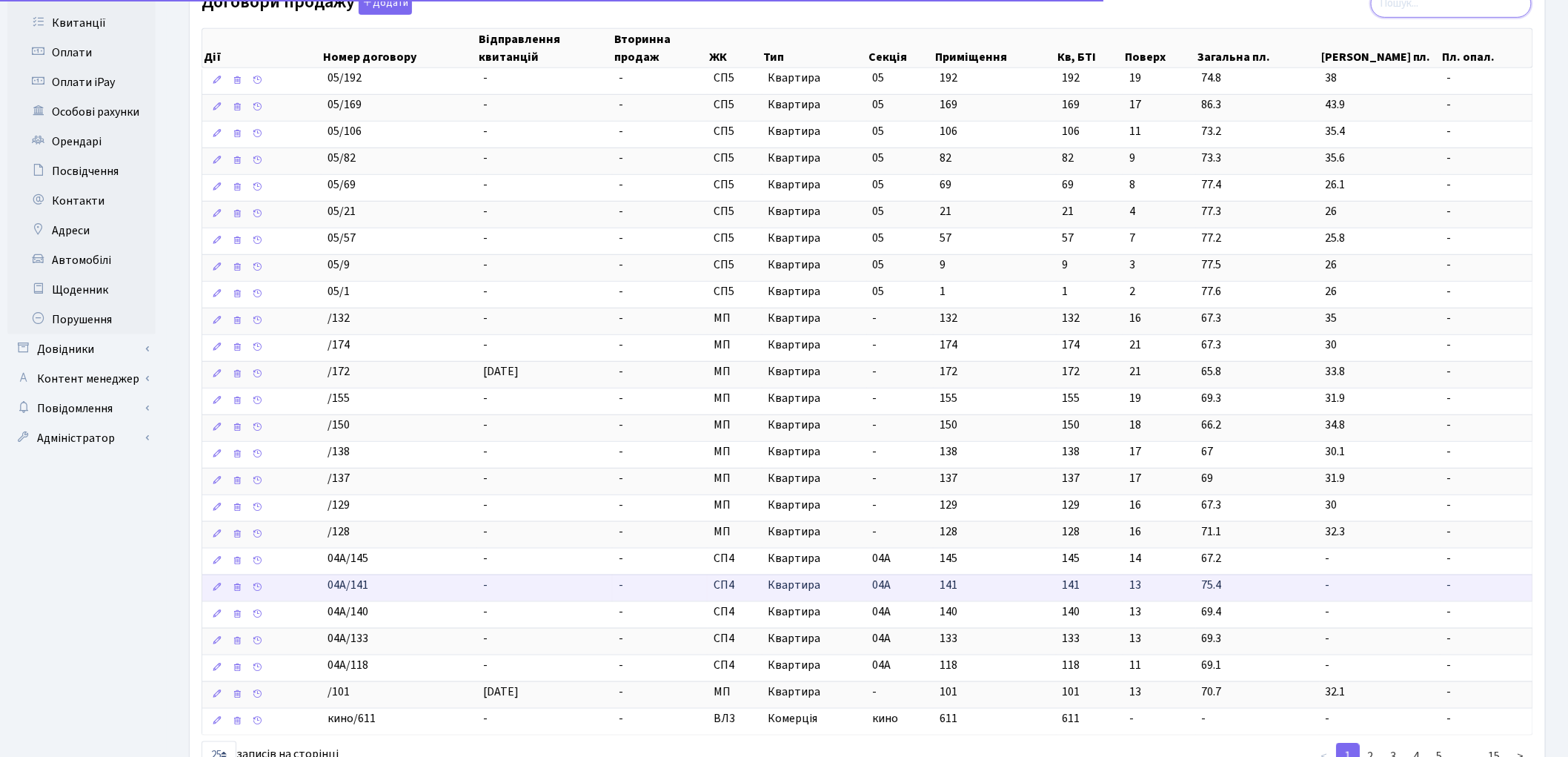
scroll to position [658, 0]
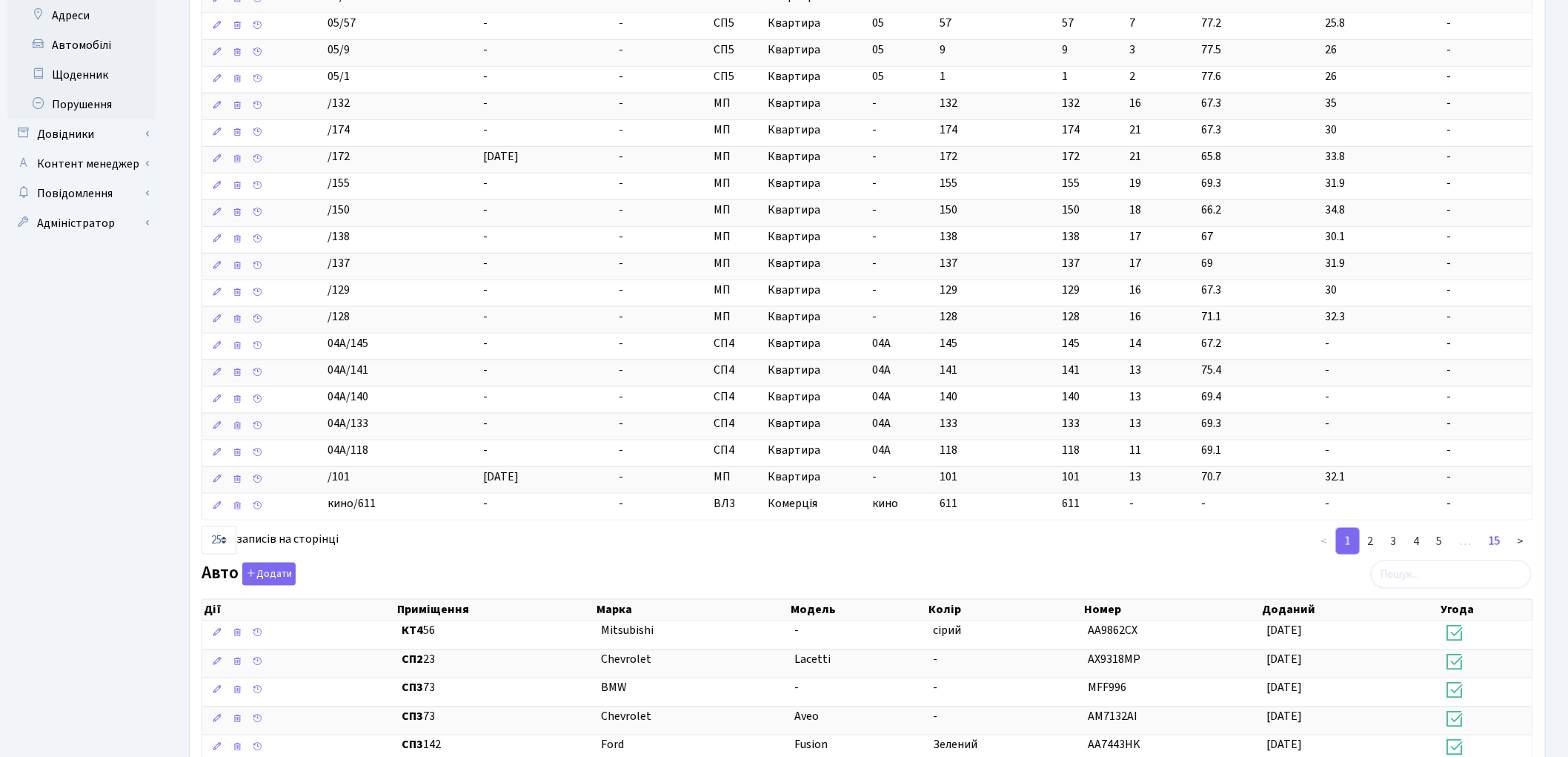
click at [1493, 548] on link "15" at bounding box center [1495, 541] width 30 height 27
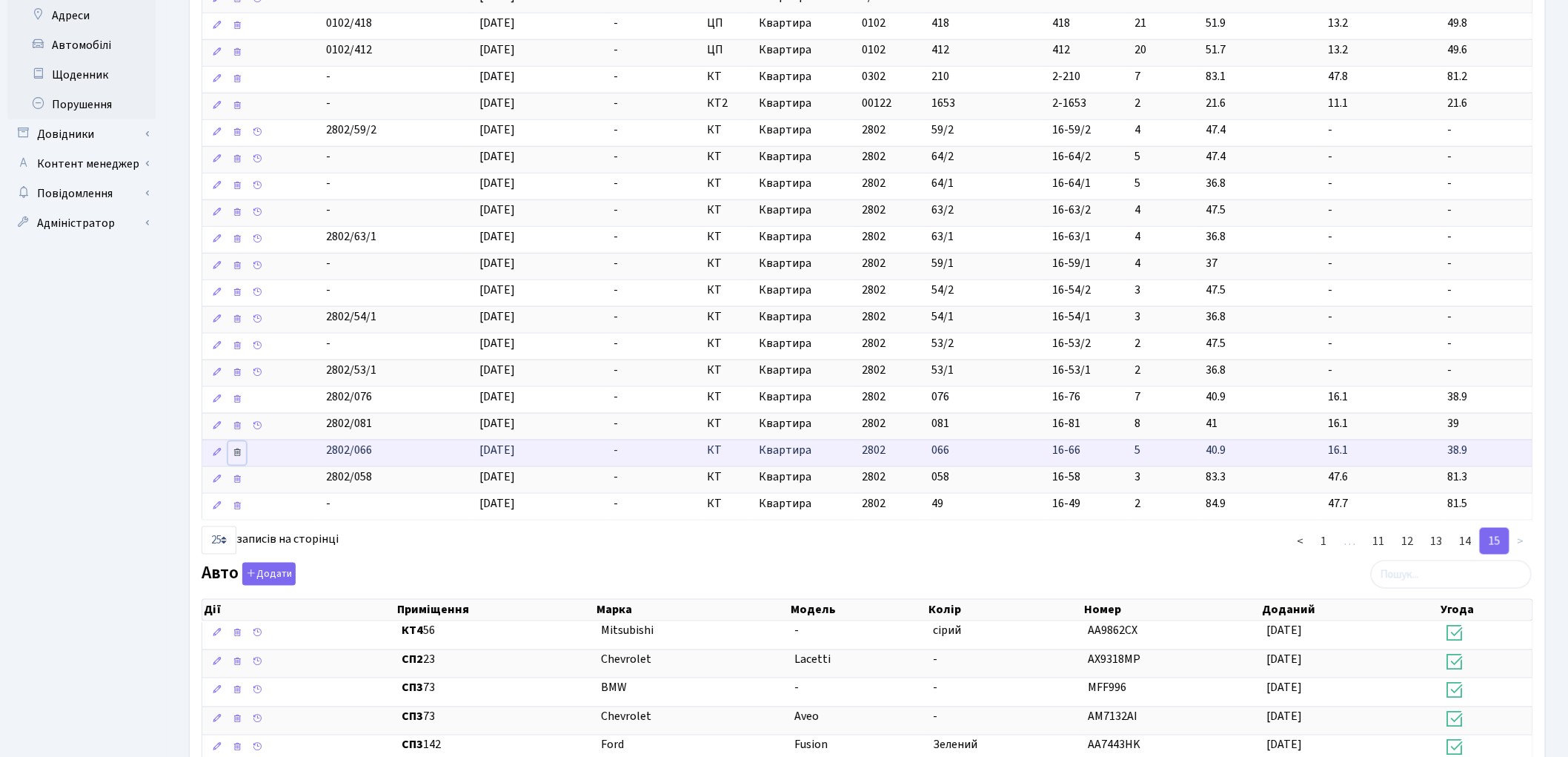
click at [239, 456] on icon at bounding box center [237, 452] width 10 height 10
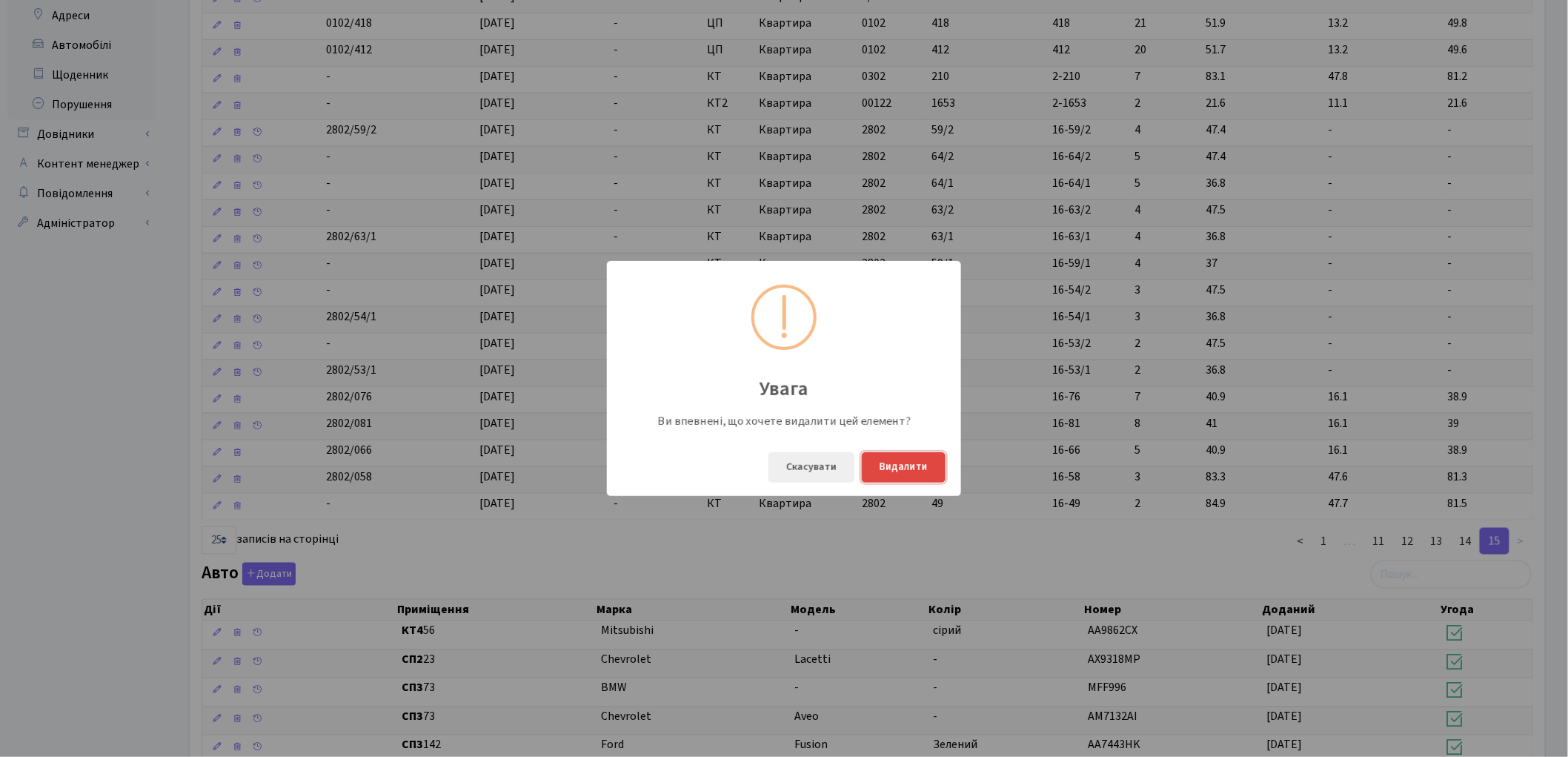
click at [894, 462] on button "Видалити" at bounding box center [904, 467] width 84 height 30
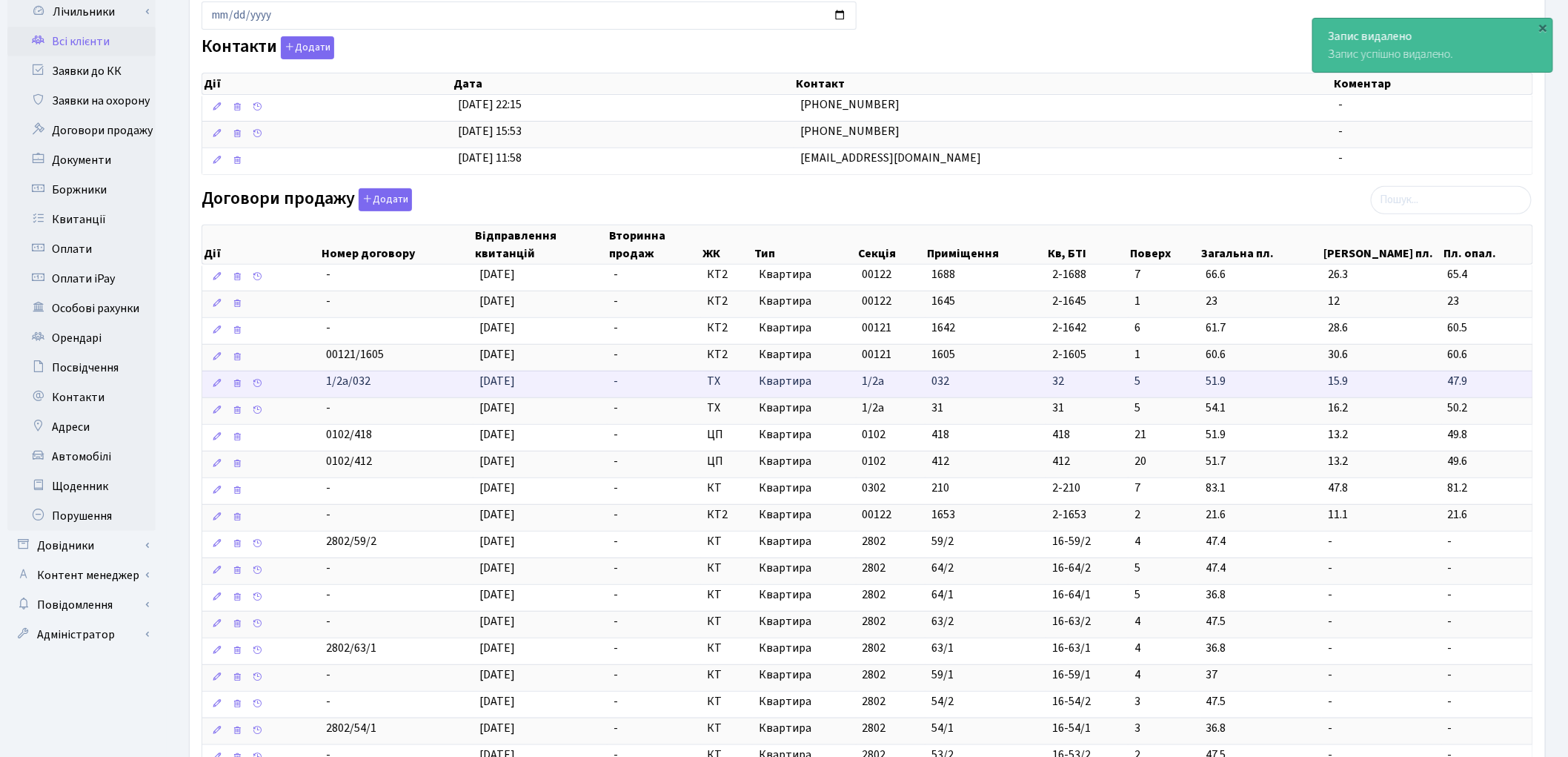
scroll to position [0, 0]
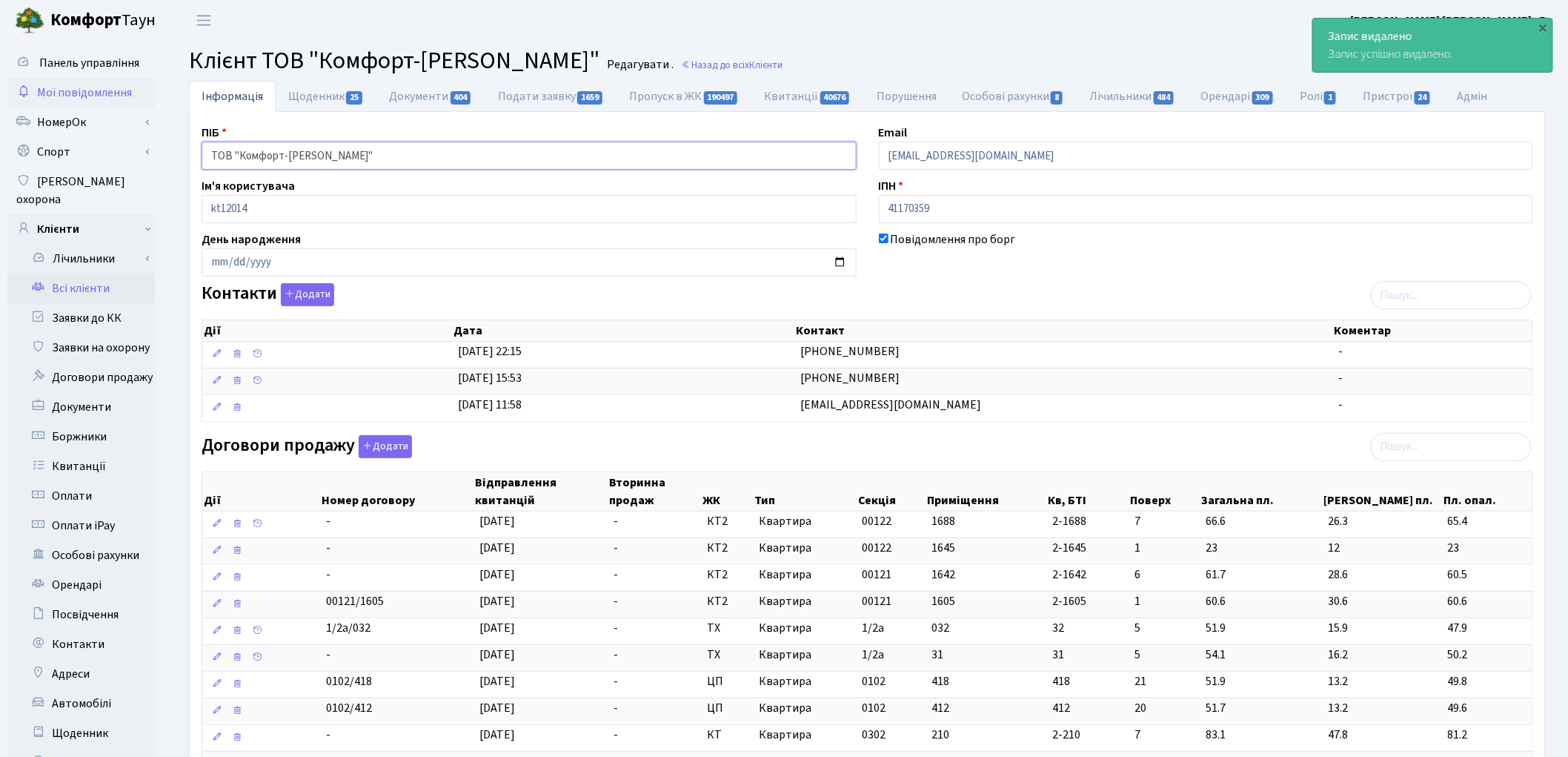
drag, startPoint x: 455, startPoint y: 153, endPoint x: 124, endPoint y: 102, distance: 335.1
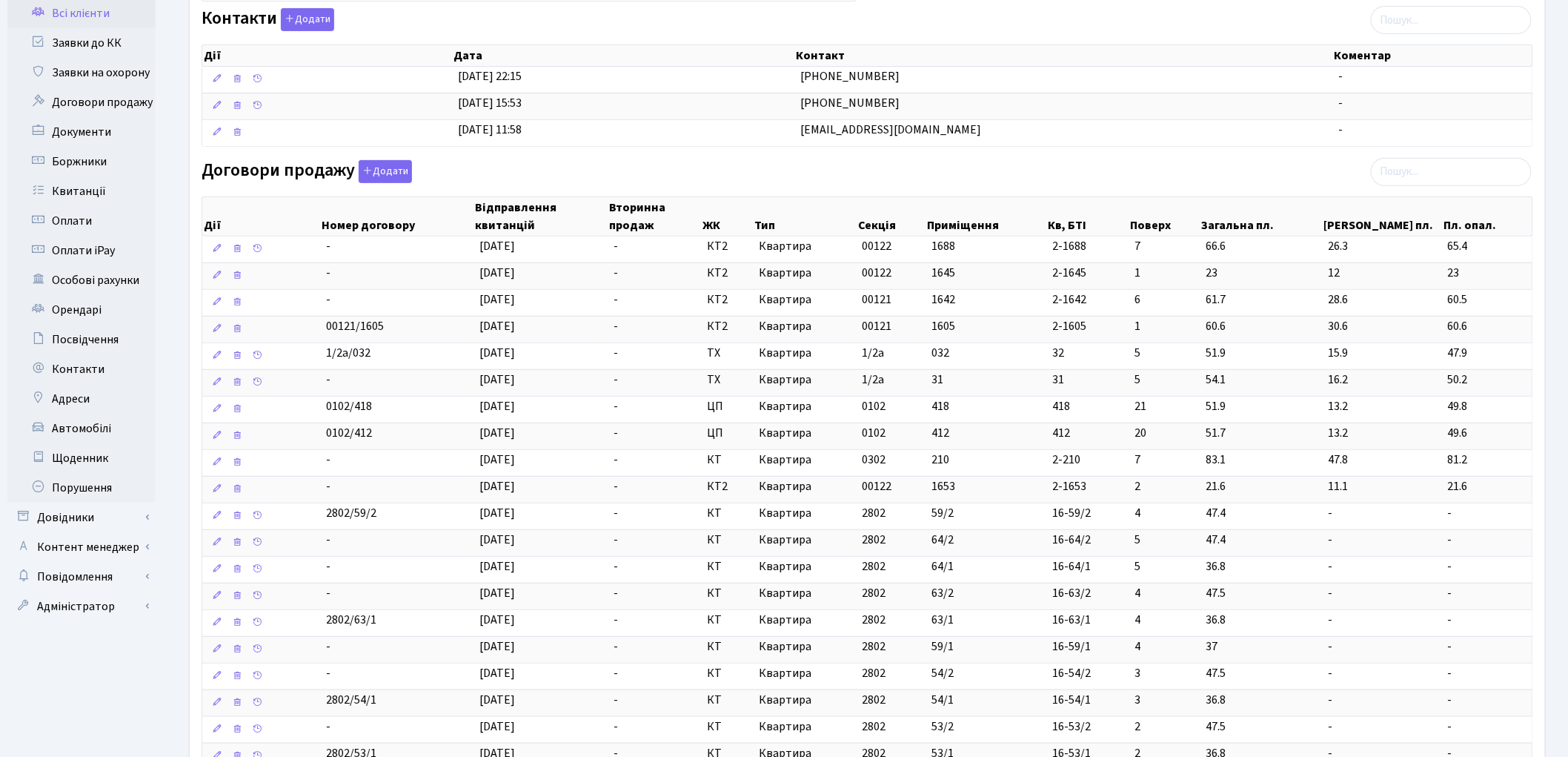
scroll to position [658, 0]
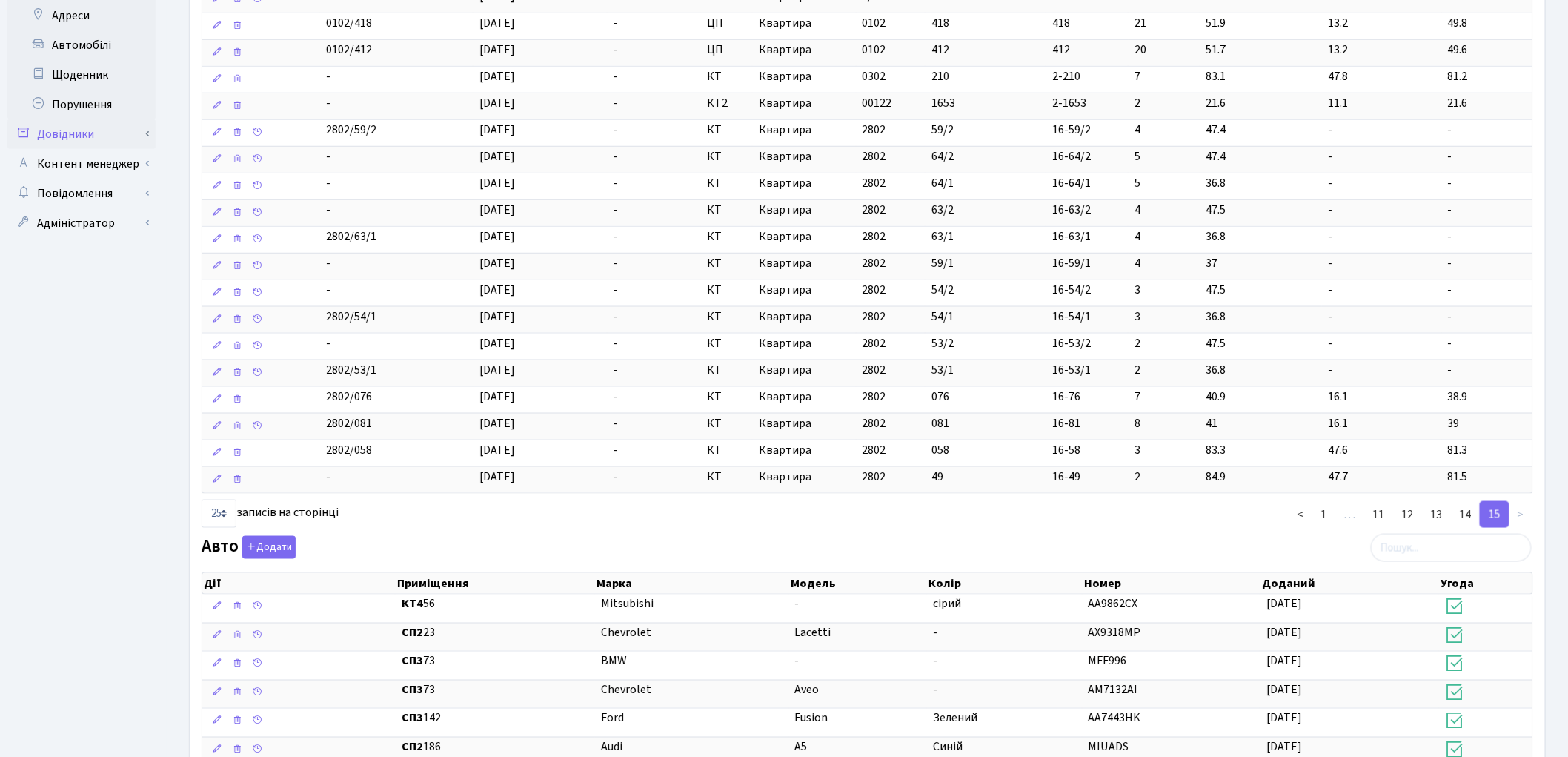
click at [76, 119] on link "Довідники" at bounding box center [81, 134] width 148 height 30
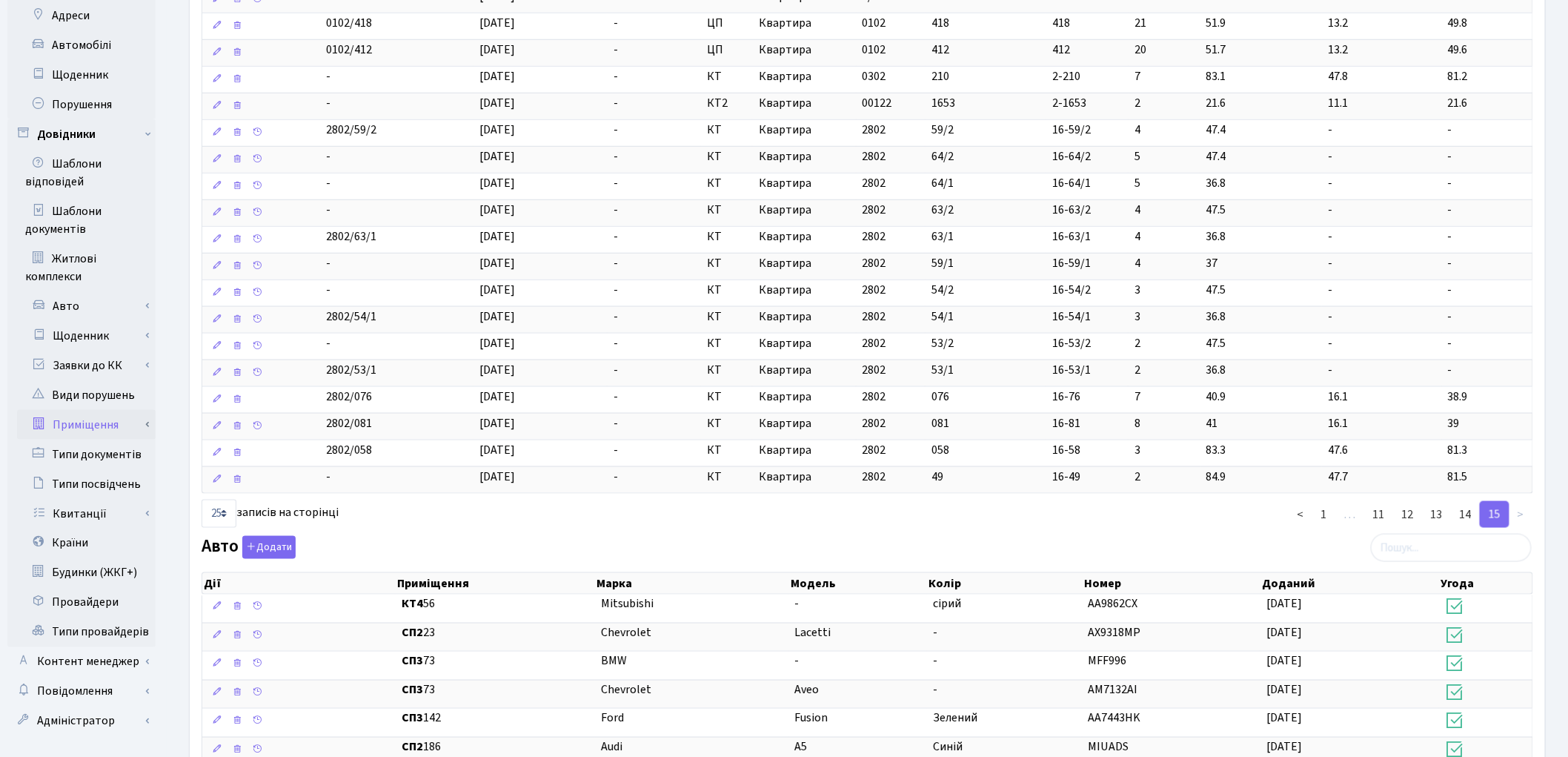
click at [90, 410] on link "Приміщення" at bounding box center [86, 425] width 139 height 30
click at [99, 439] on link "Всі приміщення" at bounding box center [86, 454] width 139 height 30
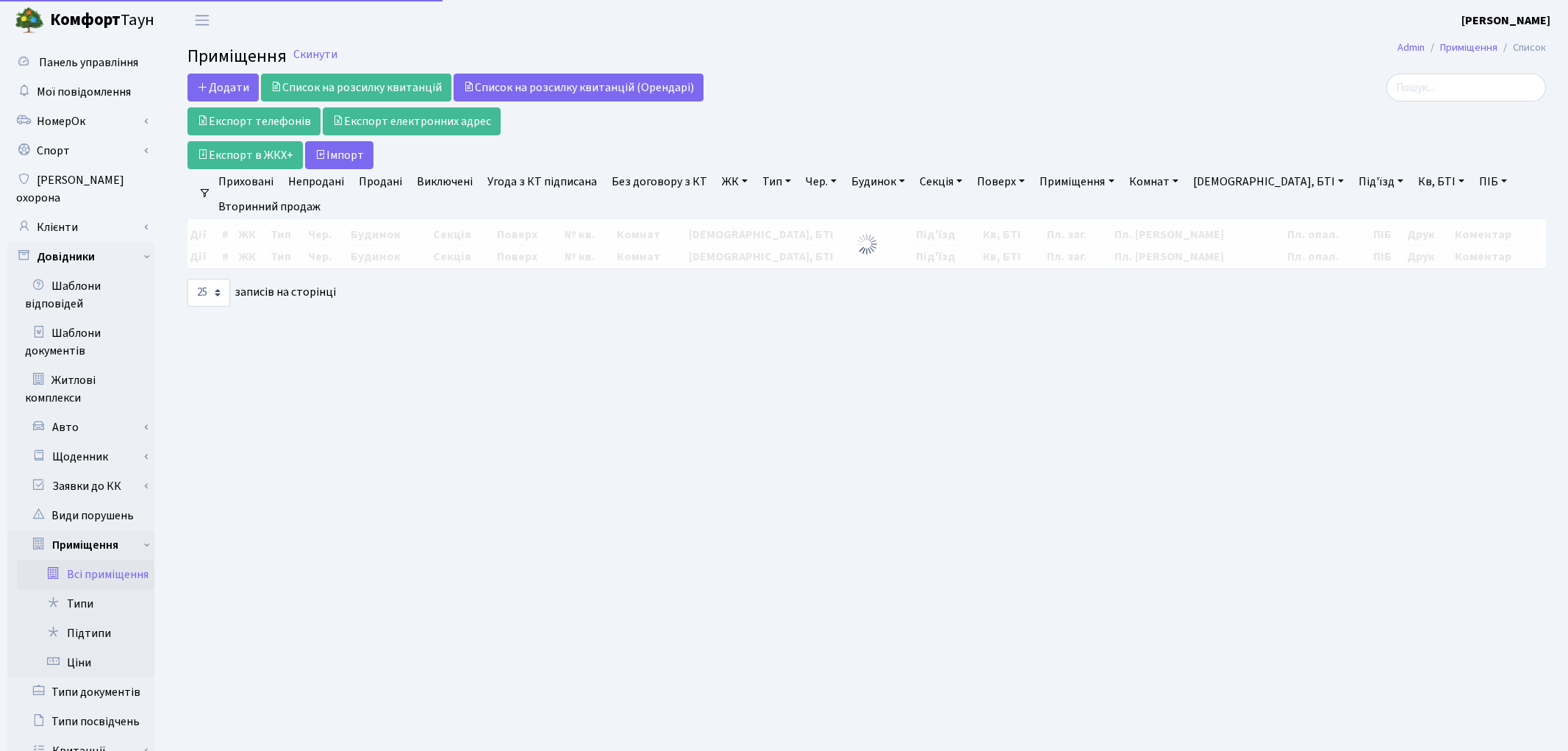
select select "25"
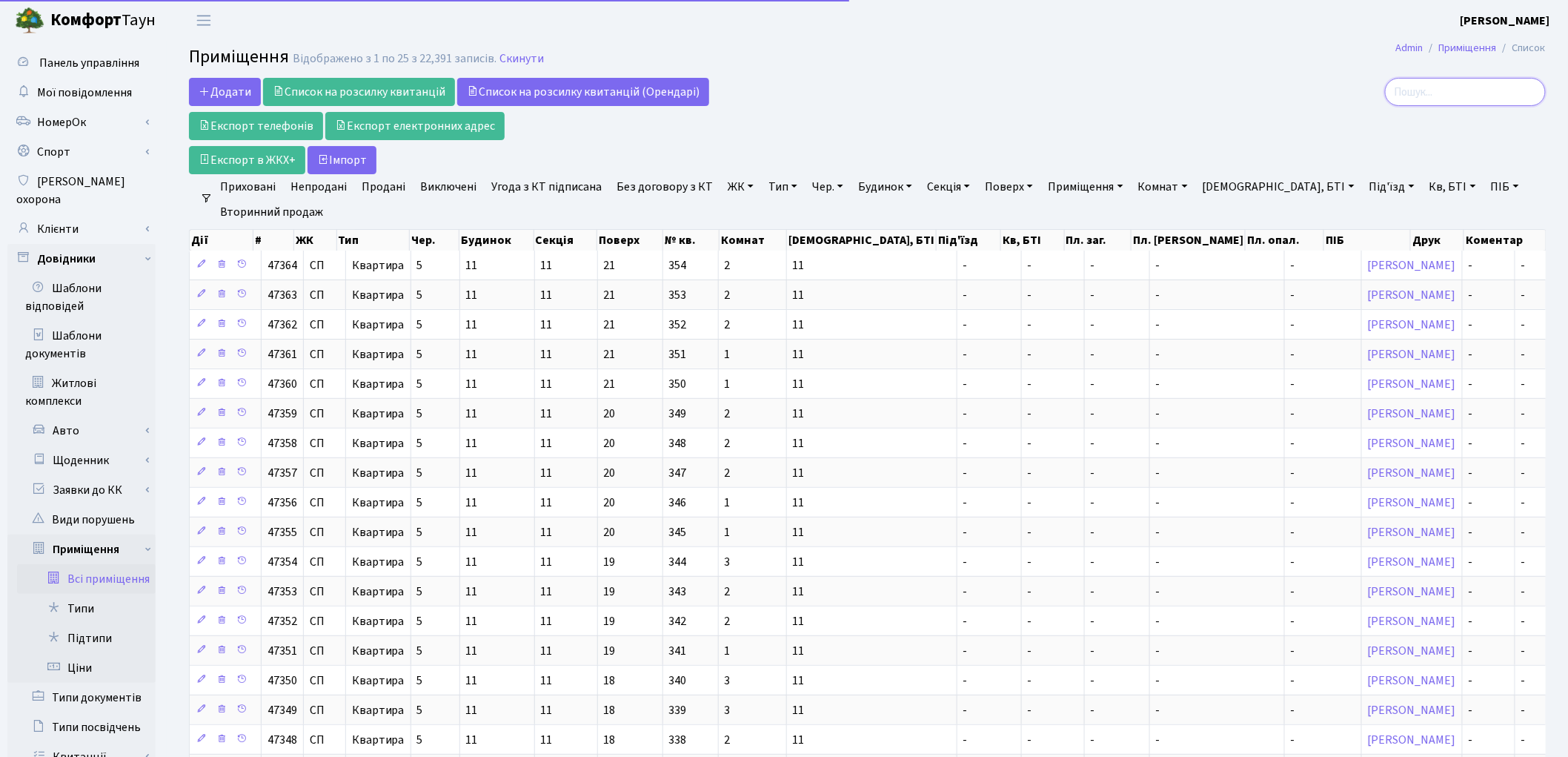
click at [1441, 91] on input "search" at bounding box center [1465, 92] width 161 height 28
paste input "ТОВ "Комфорт-[PERSON_NAME]""
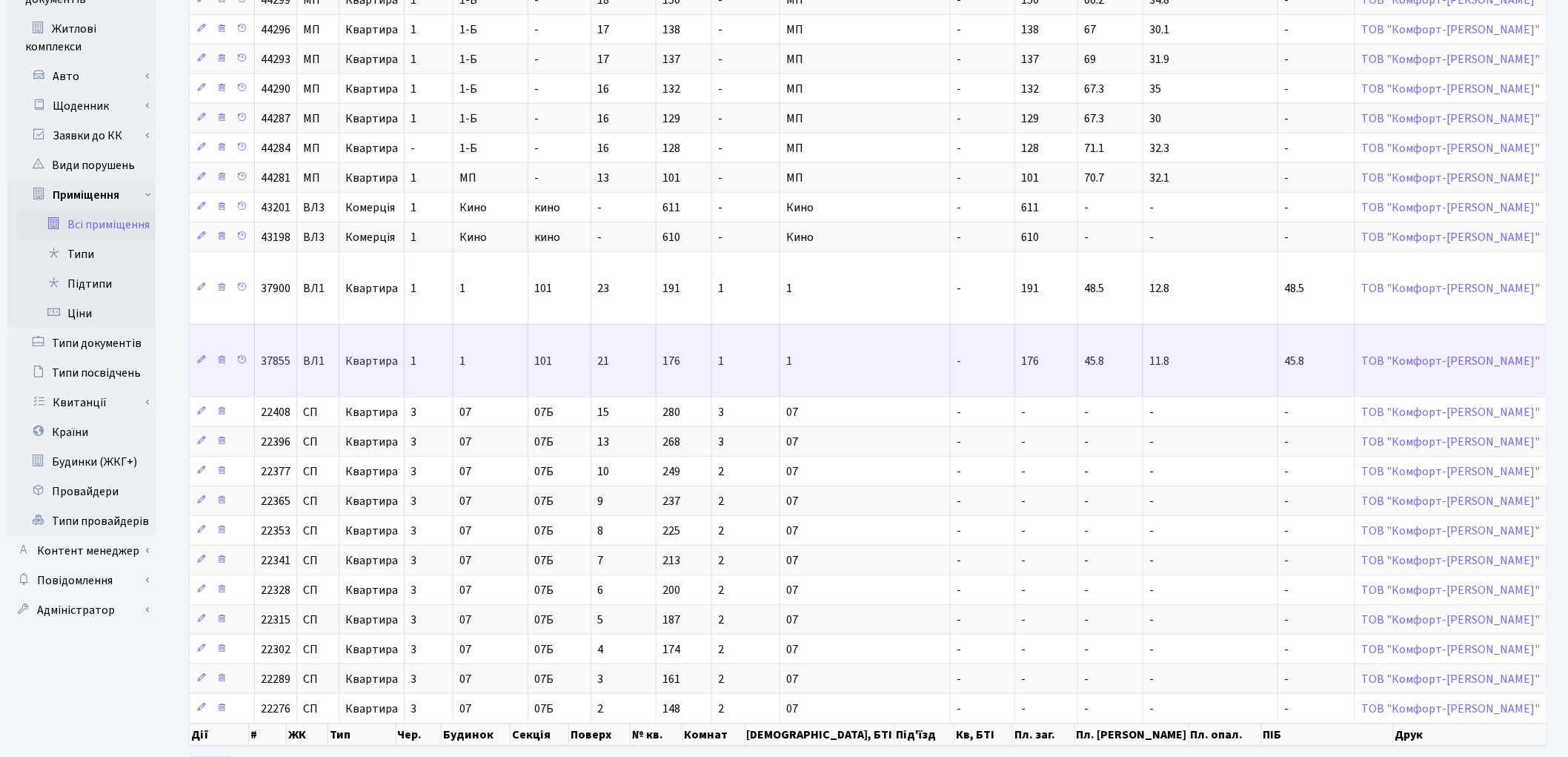
scroll to position [439, 0]
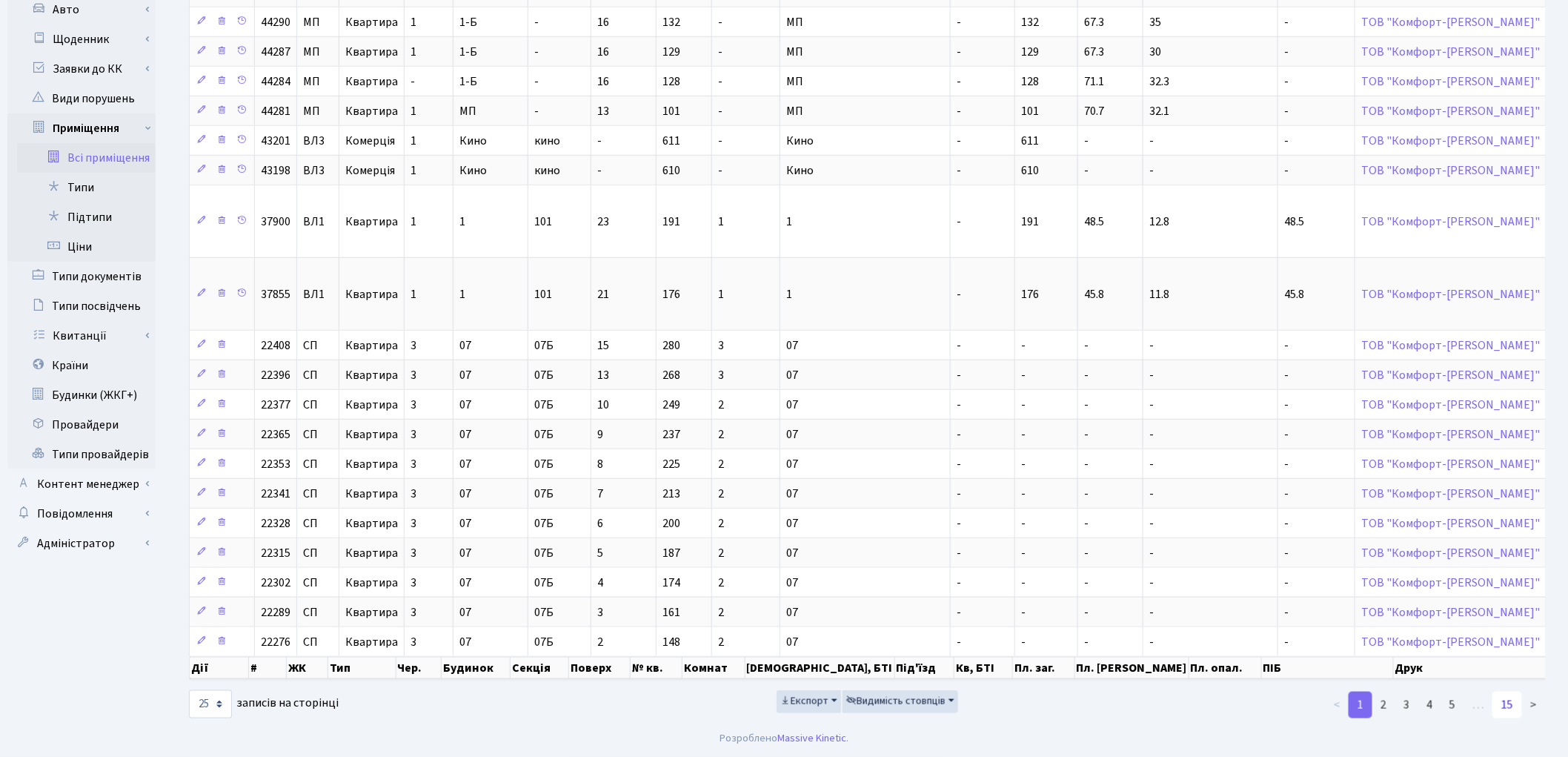
type input "ТОВ "Комфорт-Таун Ріелт""
click at [1510, 712] on link "15" at bounding box center [1508, 704] width 30 height 27
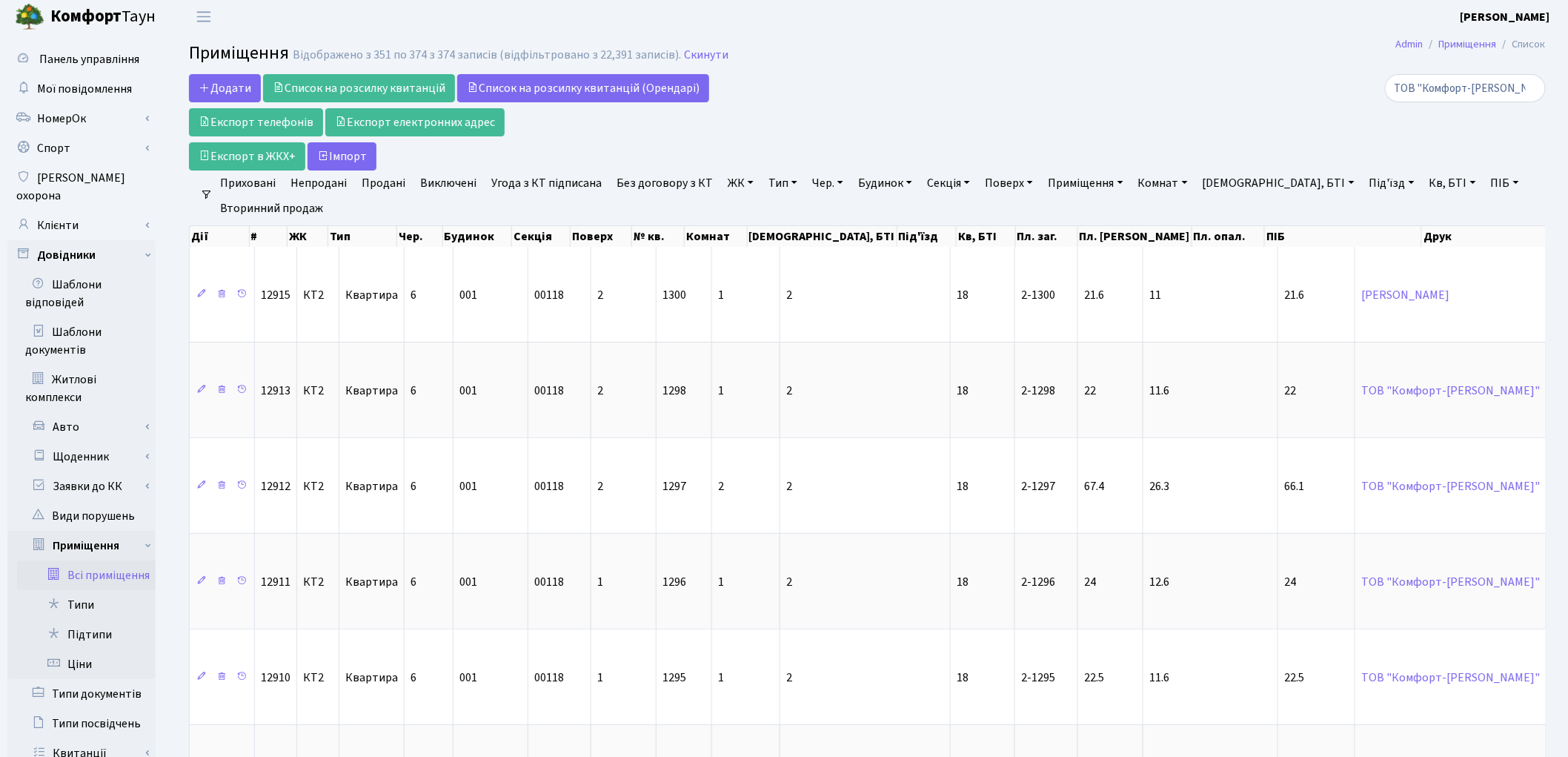
scroll to position [0, 0]
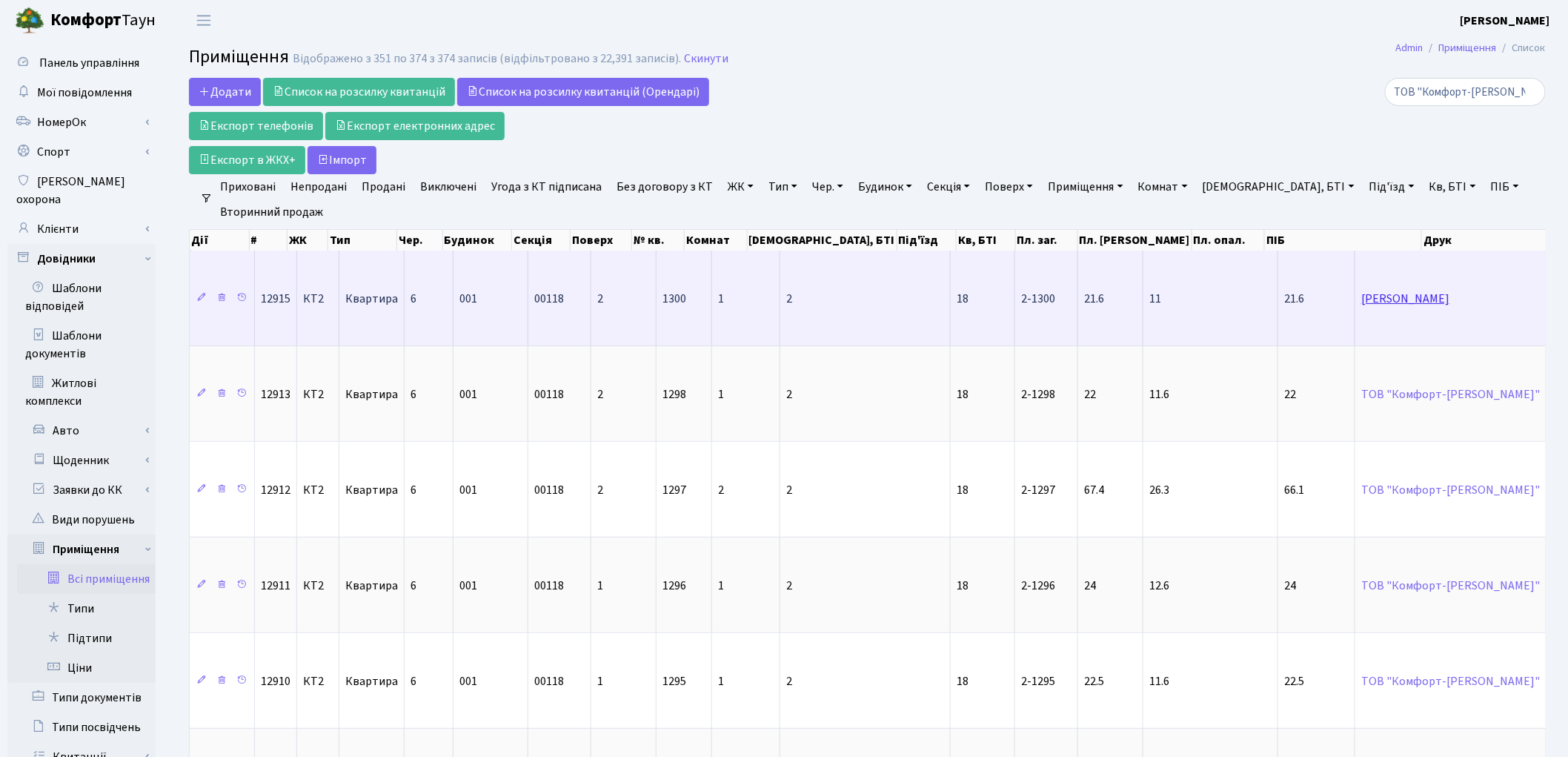
click at [1361, 302] on link "Непийвода Наталія Миколаївна" at bounding box center [1405, 299] width 88 height 16
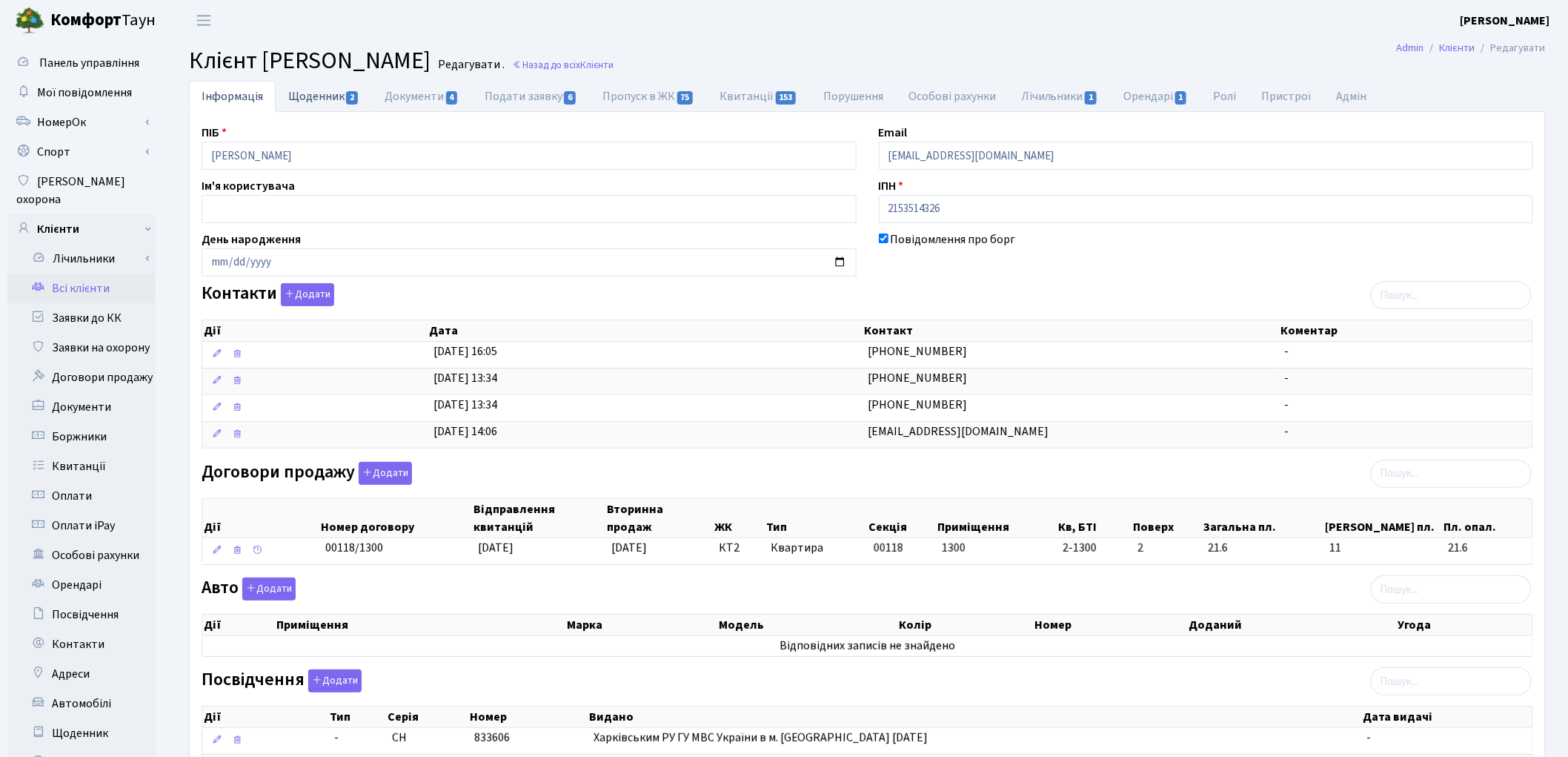
click at [306, 92] on link "Щоденник 2" at bounding box center [324, 96] width 96 height 30
select select "25"
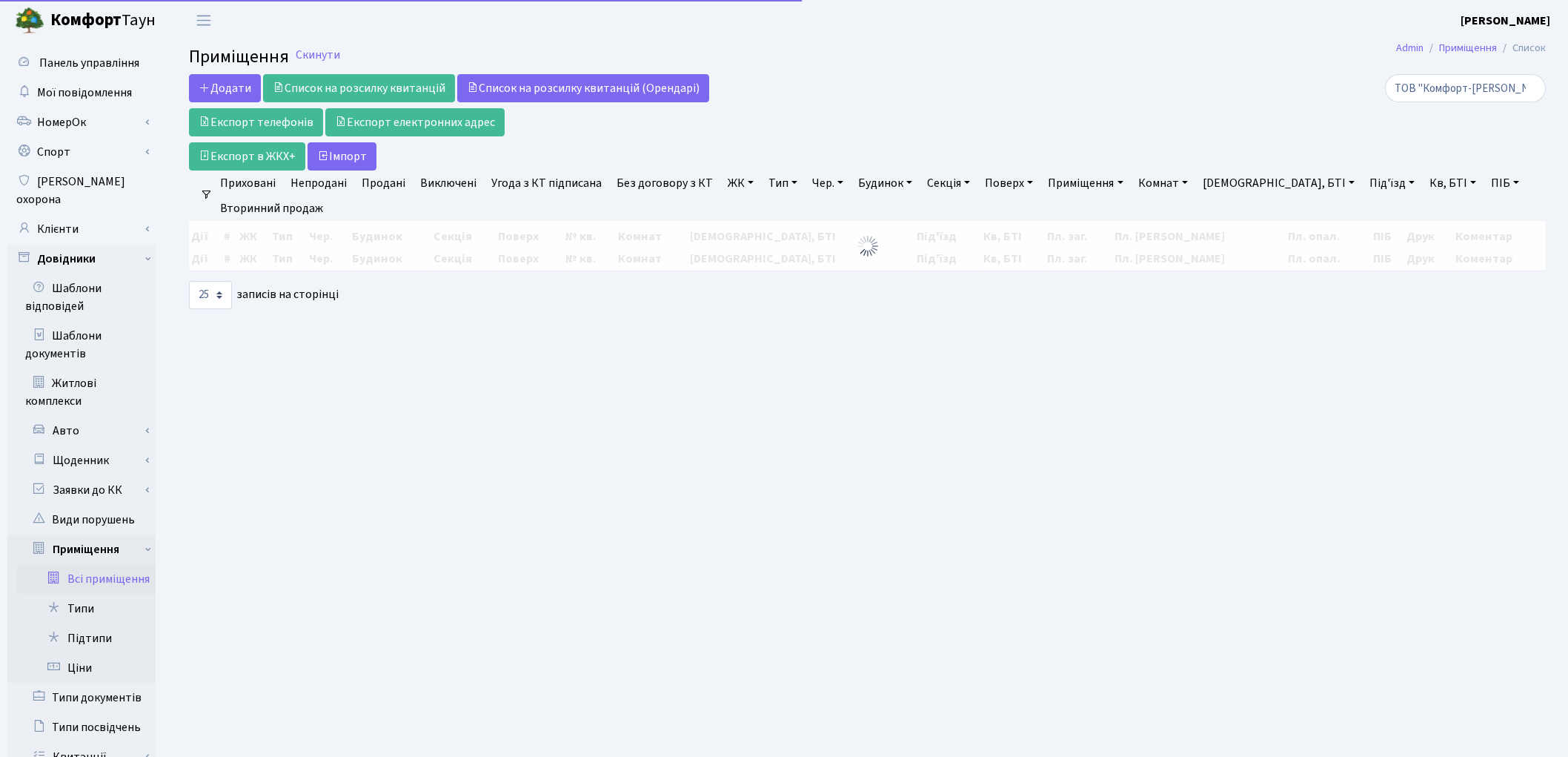
select select "25"
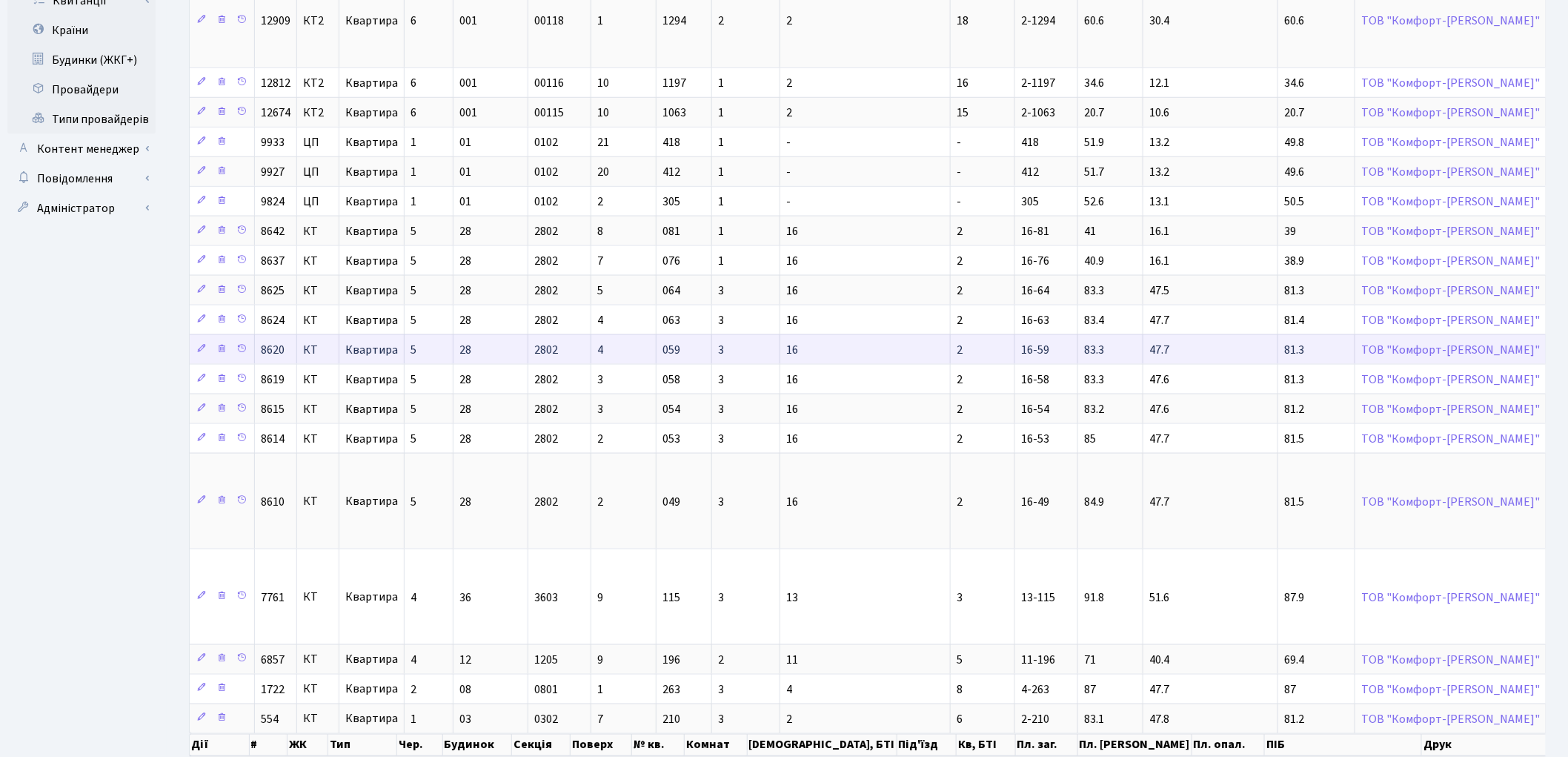
scroll to position [854, 0]
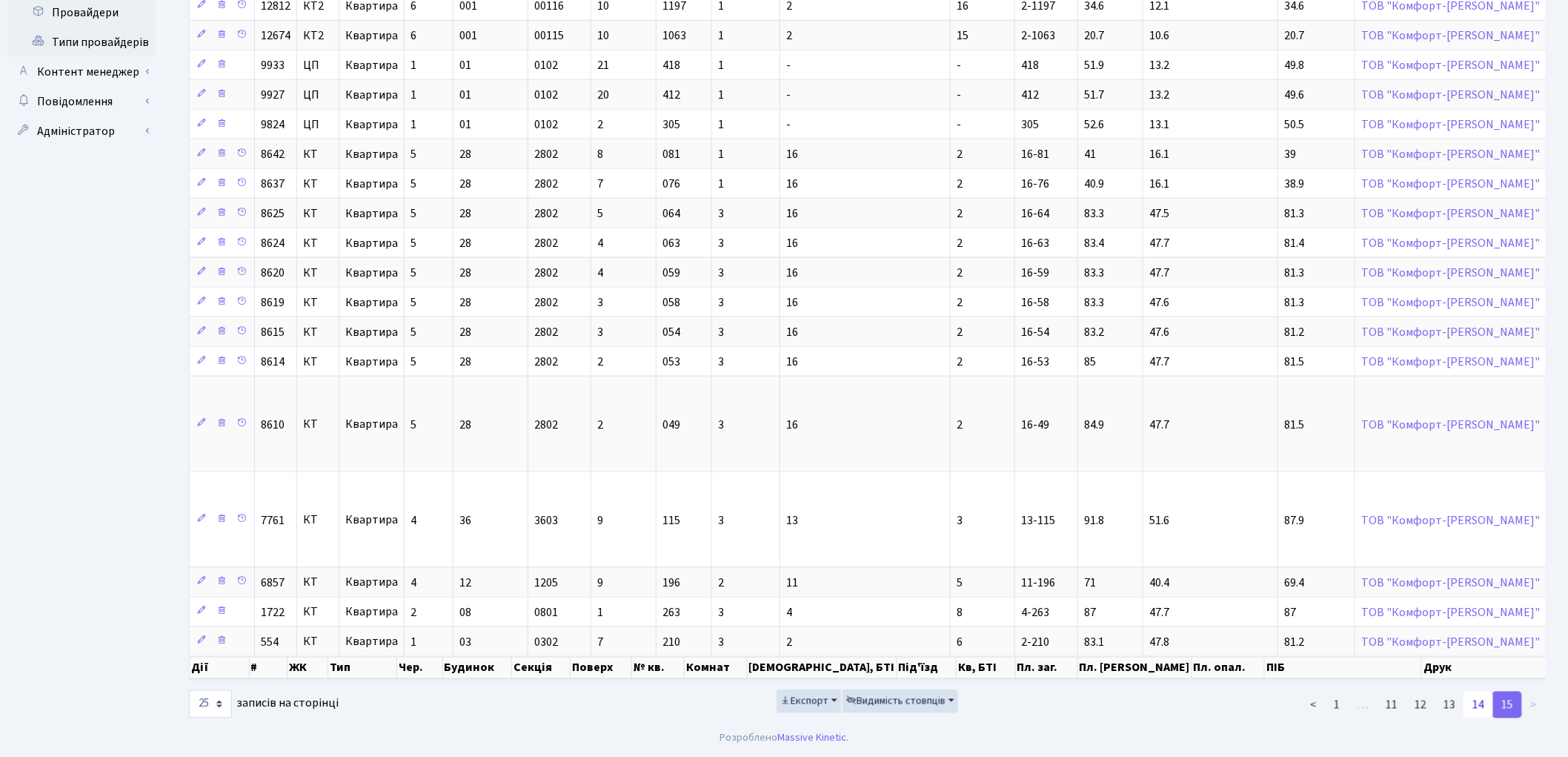
click at [1484, 709] on link "14" at bounding box center [1479, 704] width 30 height 27
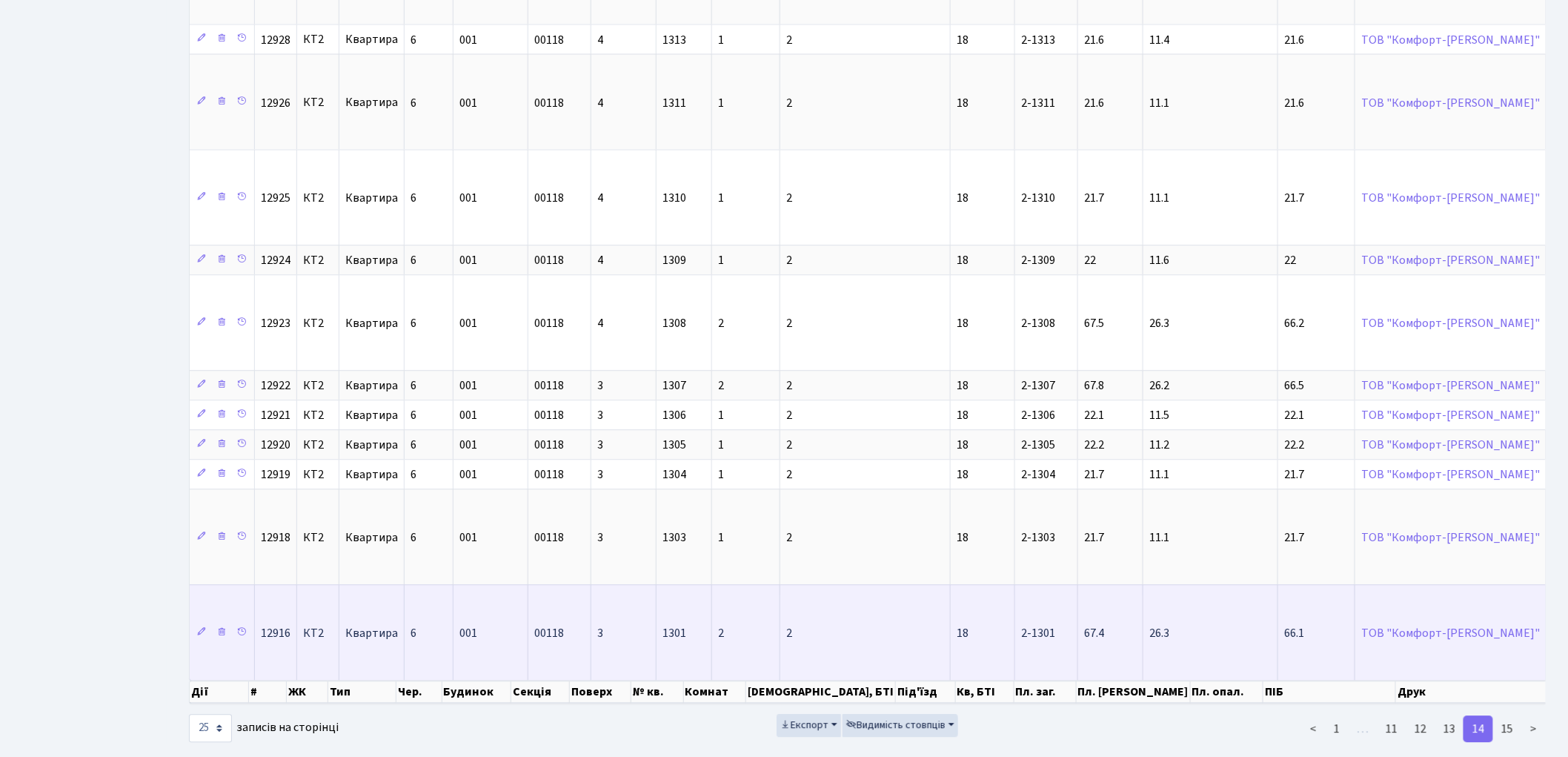
scroll to position [1415, 0]
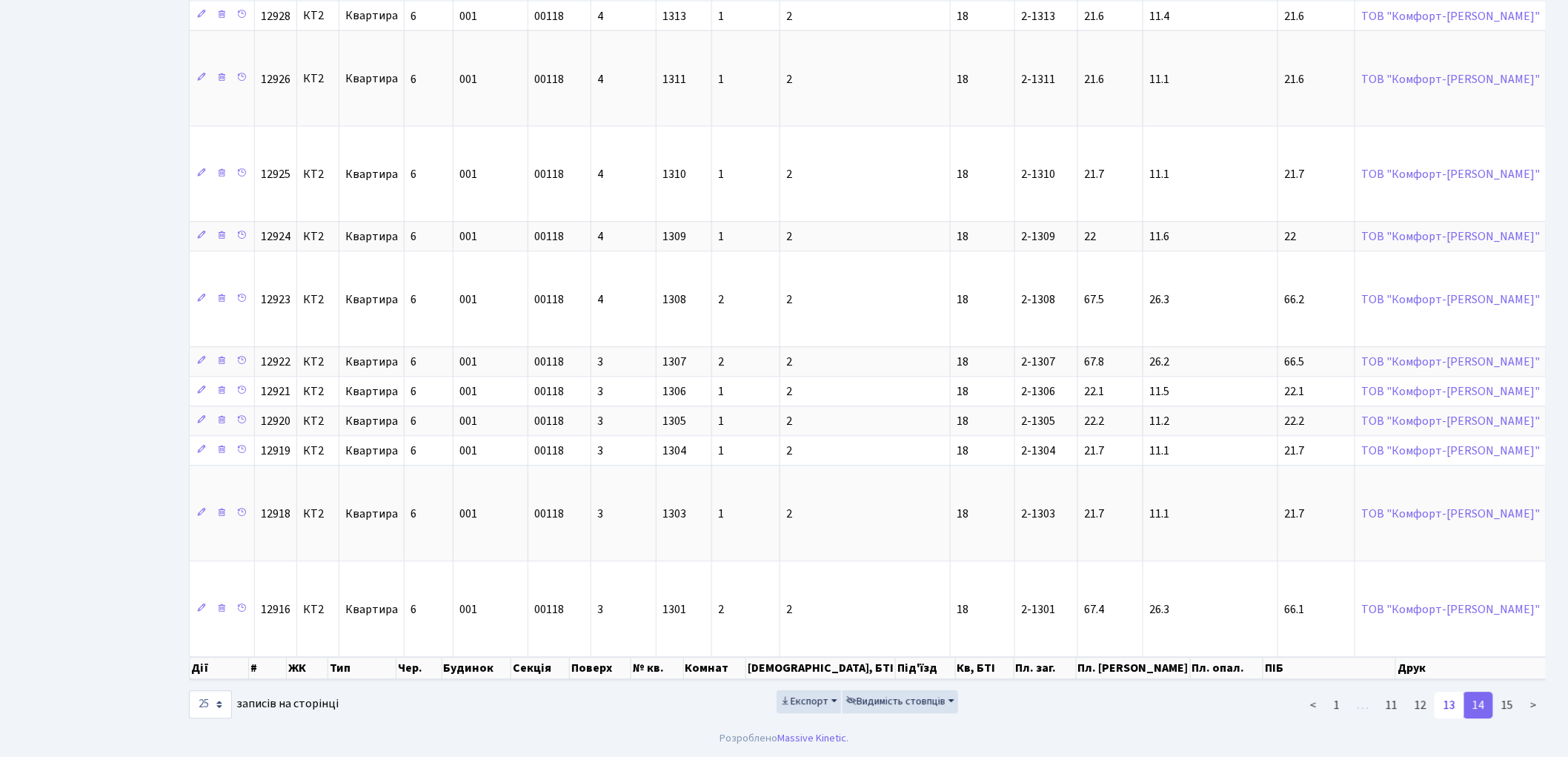
click at [1451, 706] on link "13" at bounding box center [1450, 704] width 30 height 27
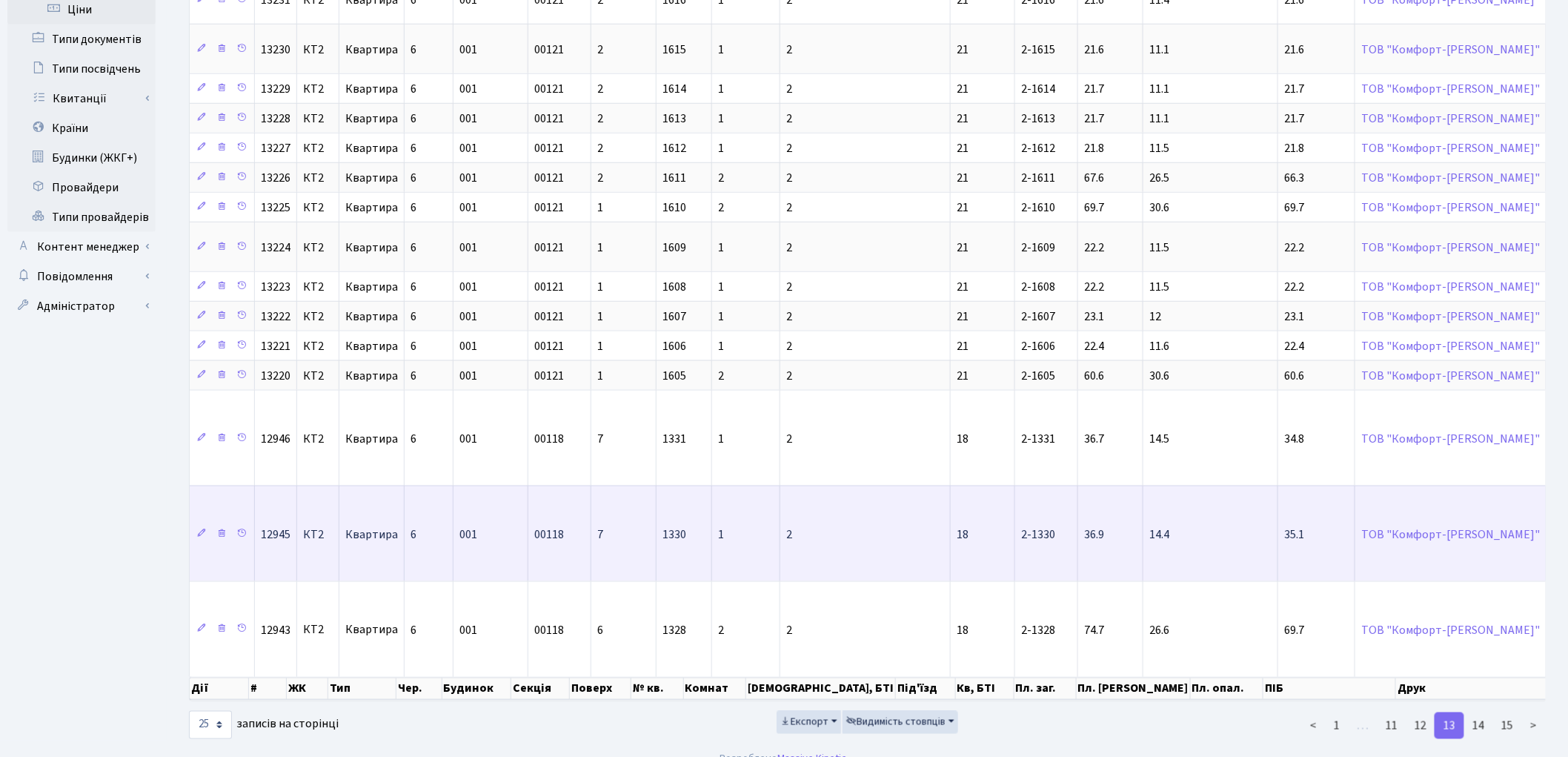
scroll to position [700, 0]
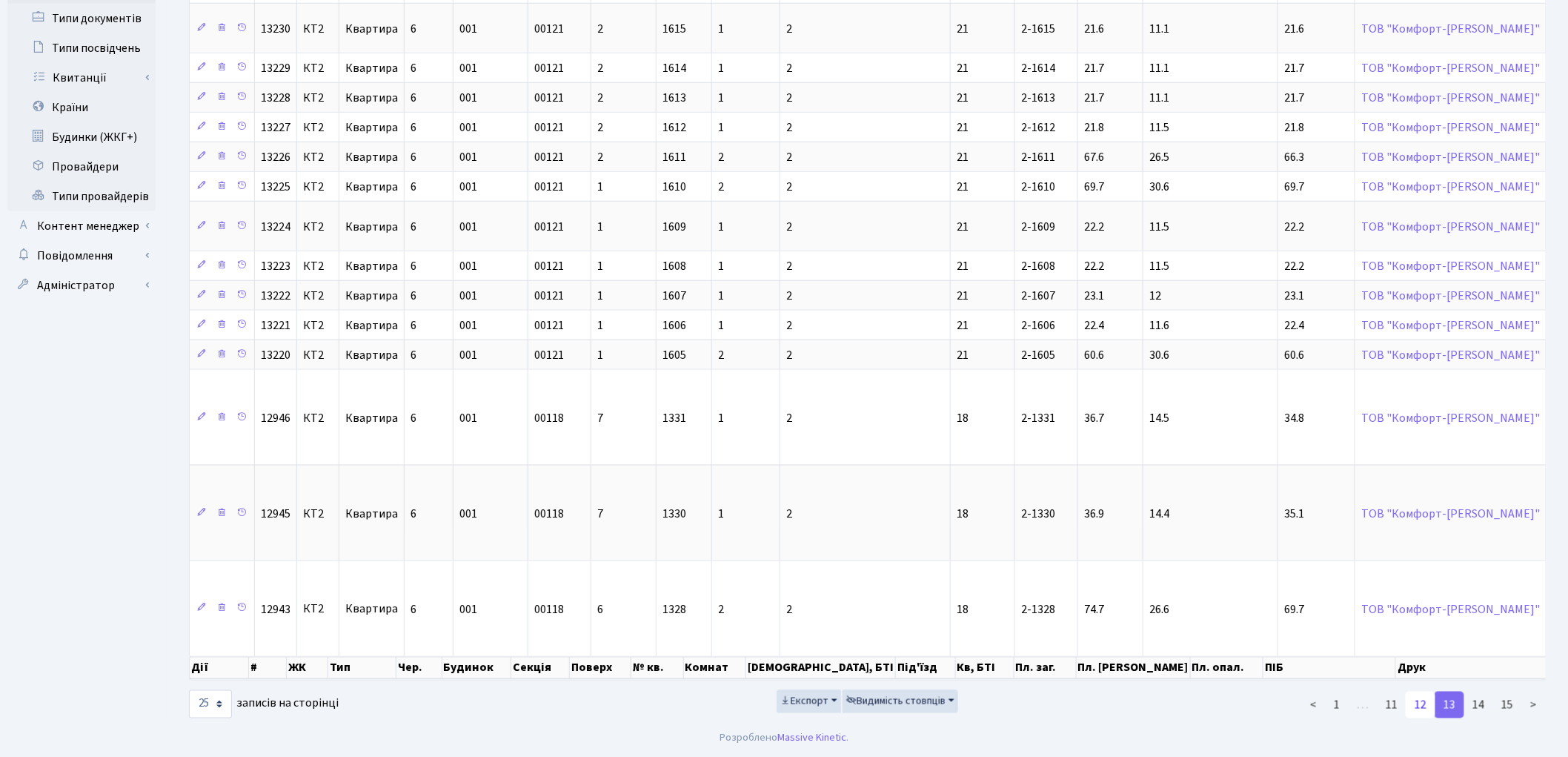
click at [1423, 703] on link "12" at bounding box center [1421, 704] width 30 height 27
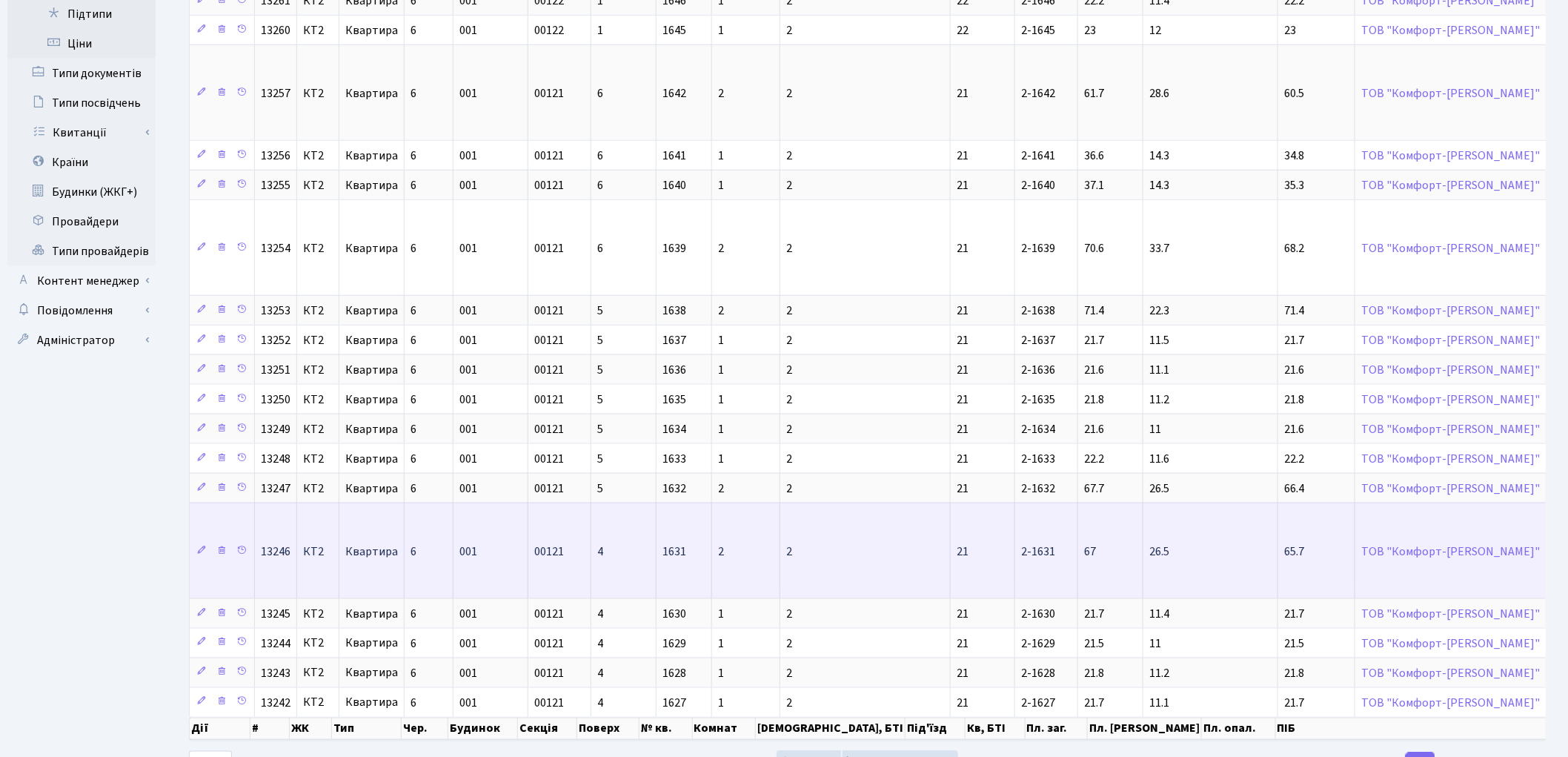
scroll to position [706, 0]
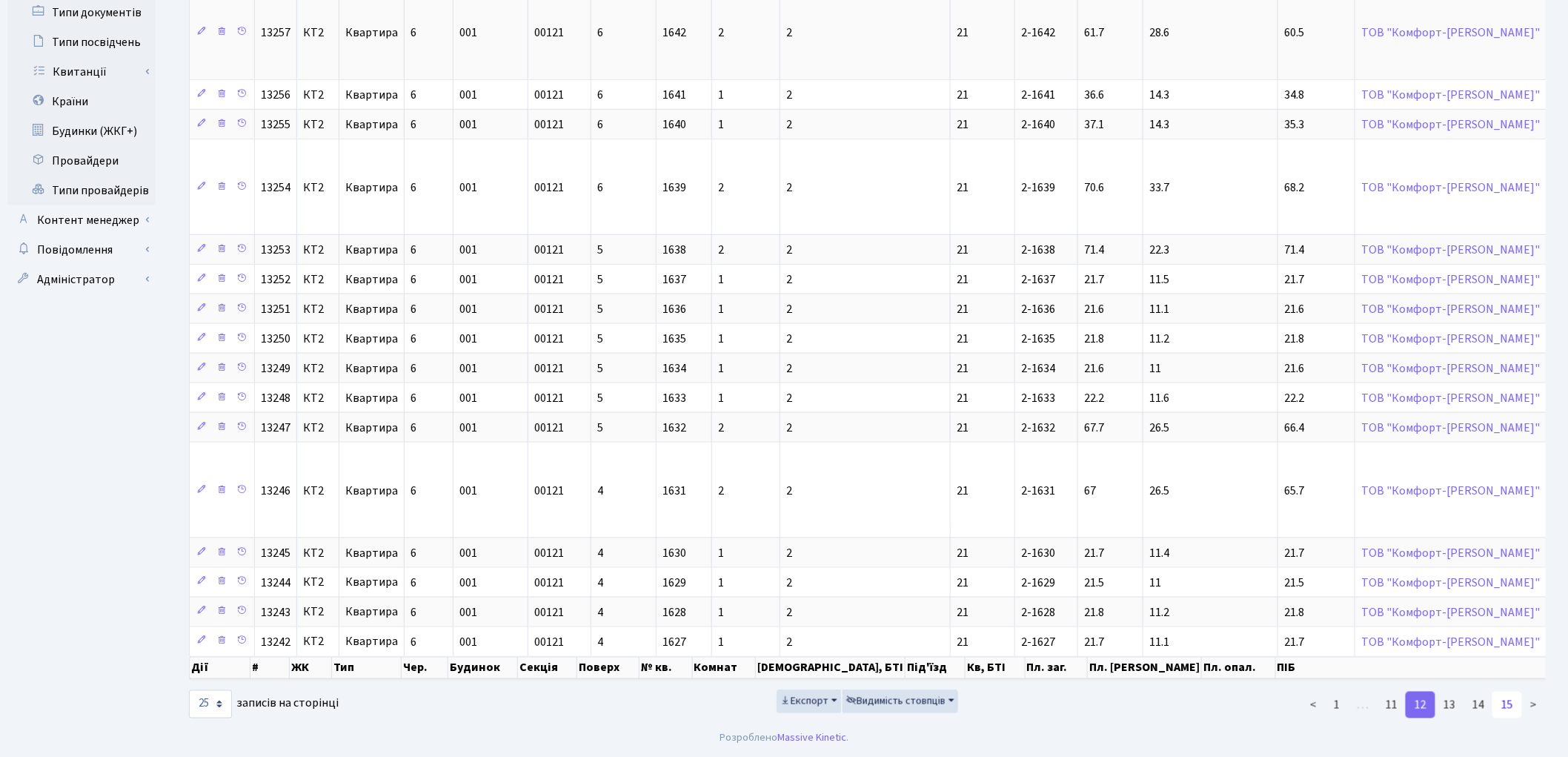
click at [1514, 709] on link "15" at bounding box center [1508, 704] width 30 height 27
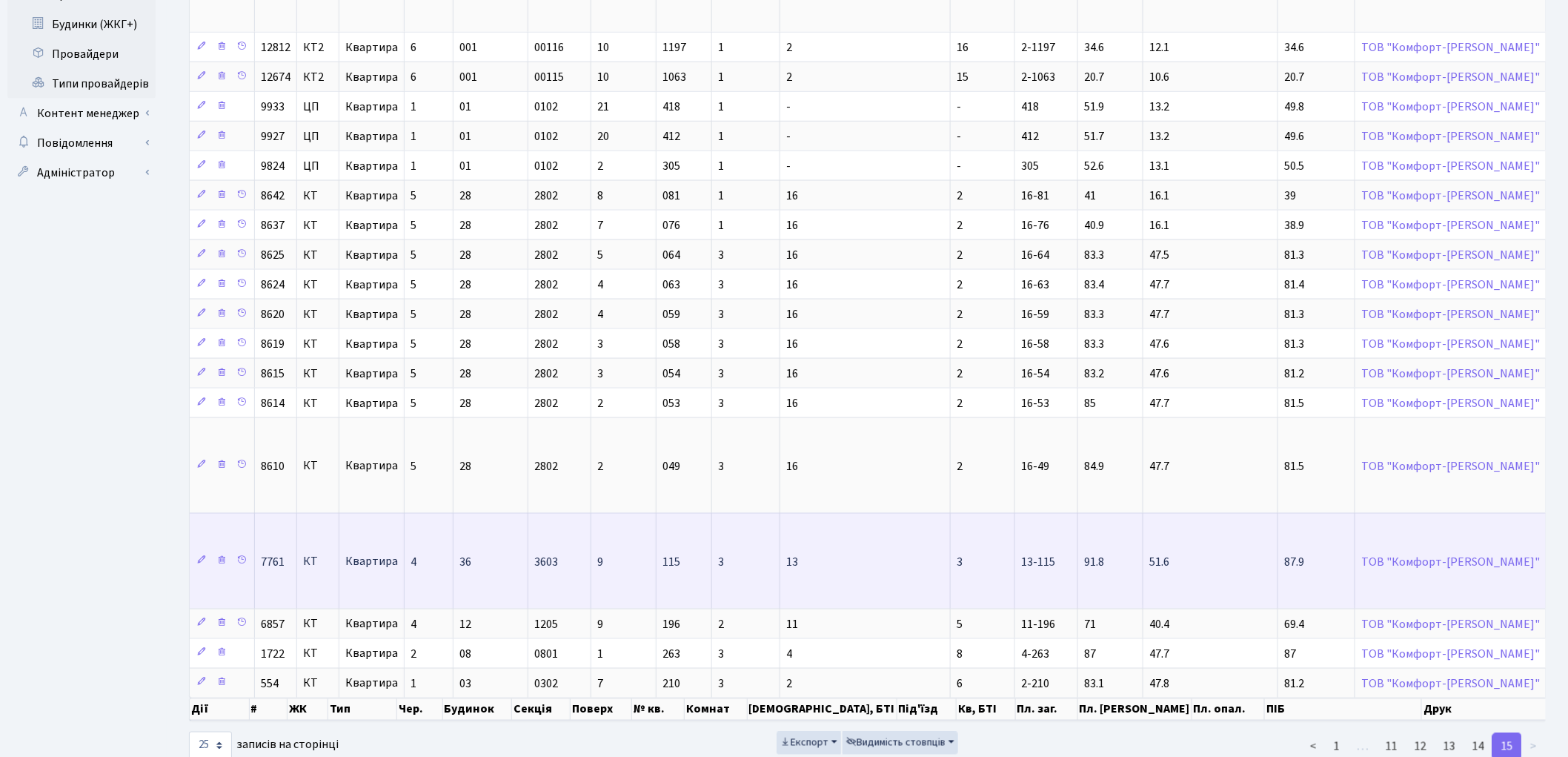
scroll to position [854, 0]
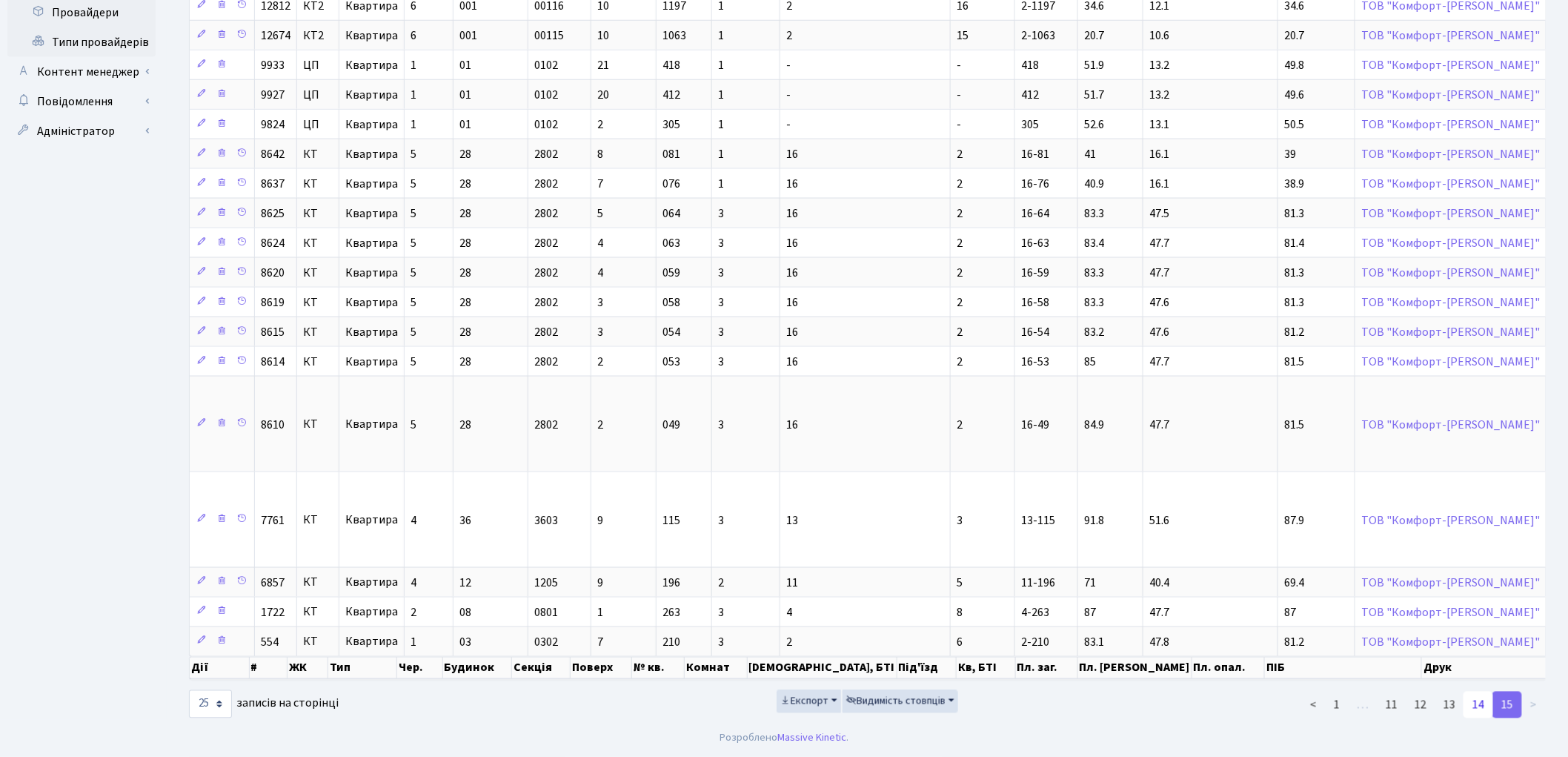
click at [1473, 706] on link "14" at bounding box center [1479, 704] width 30 height 27
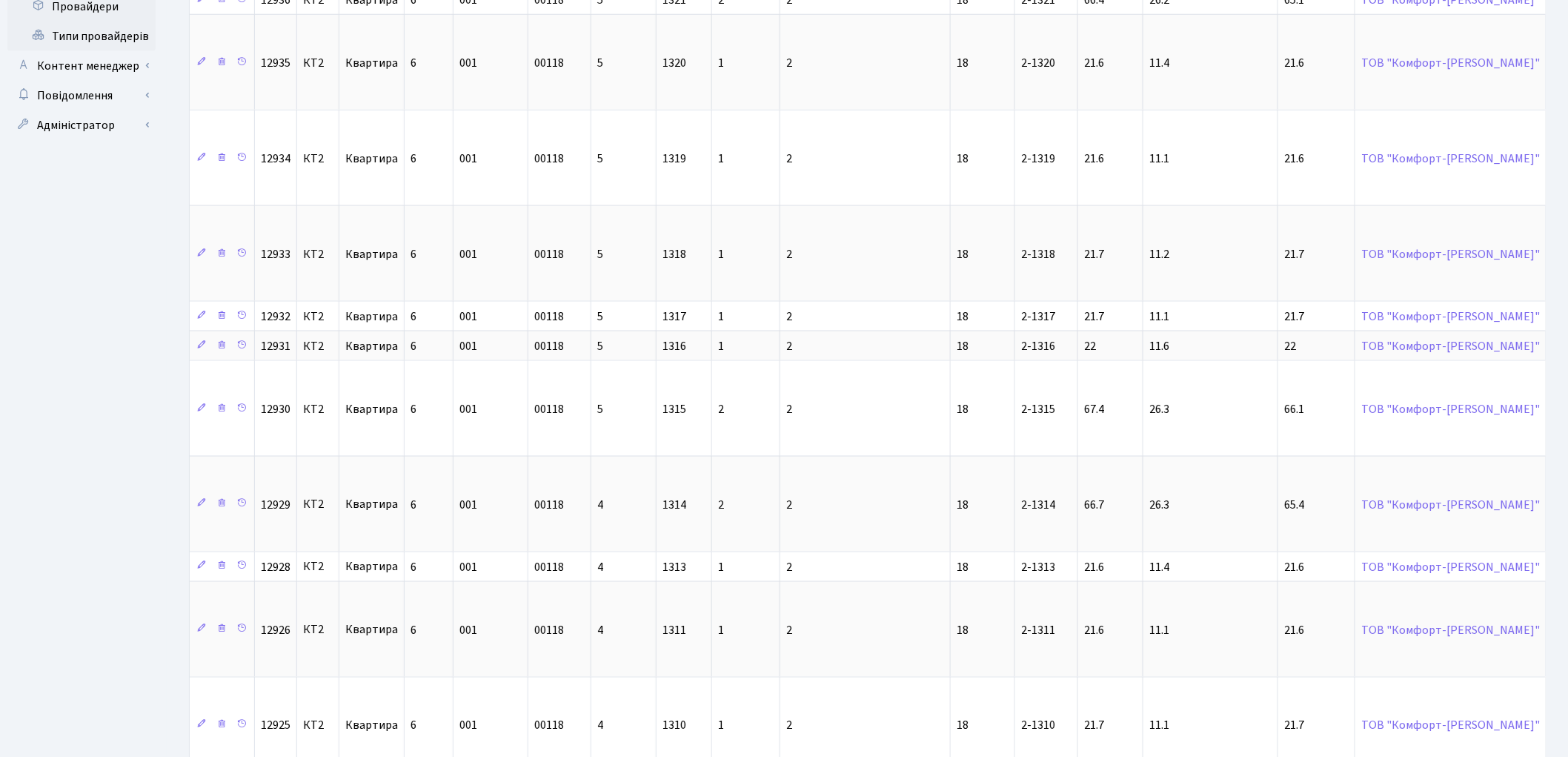
scroll to position [1415, 0]
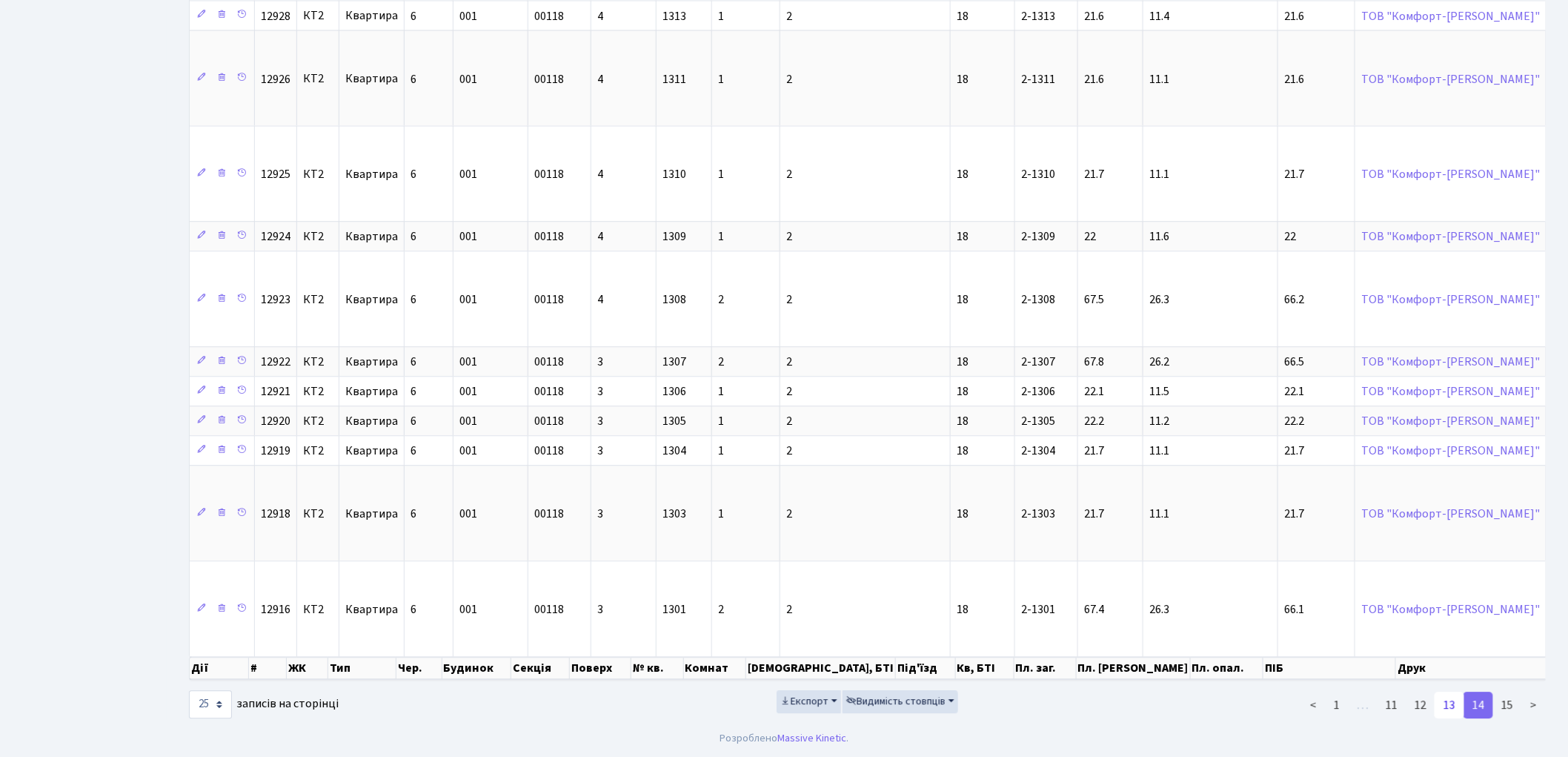
click at [1441, 705] on link "13" at bounding box center [1450, 704] width 30 height 27
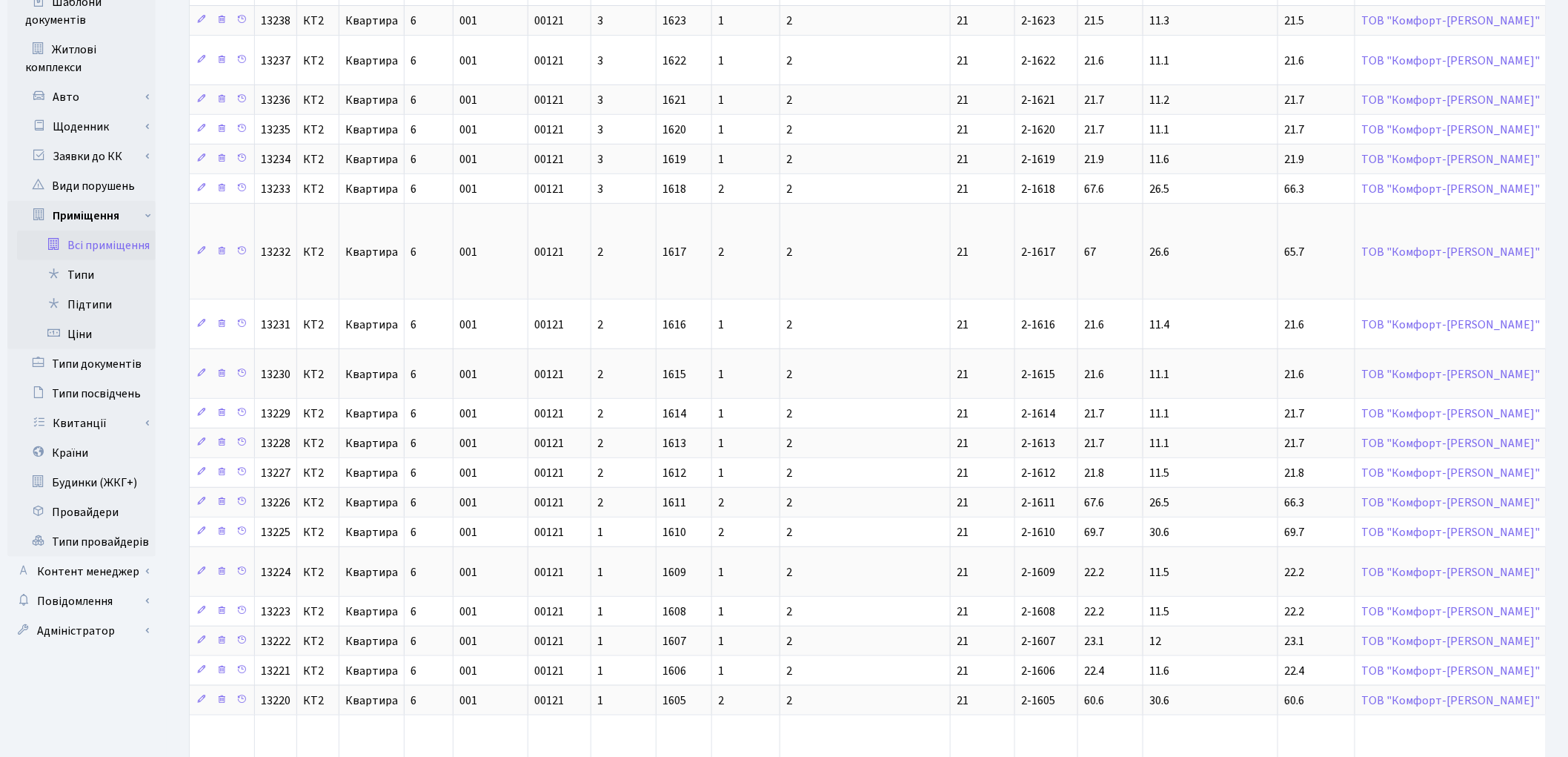
scroll to position [658, 0]
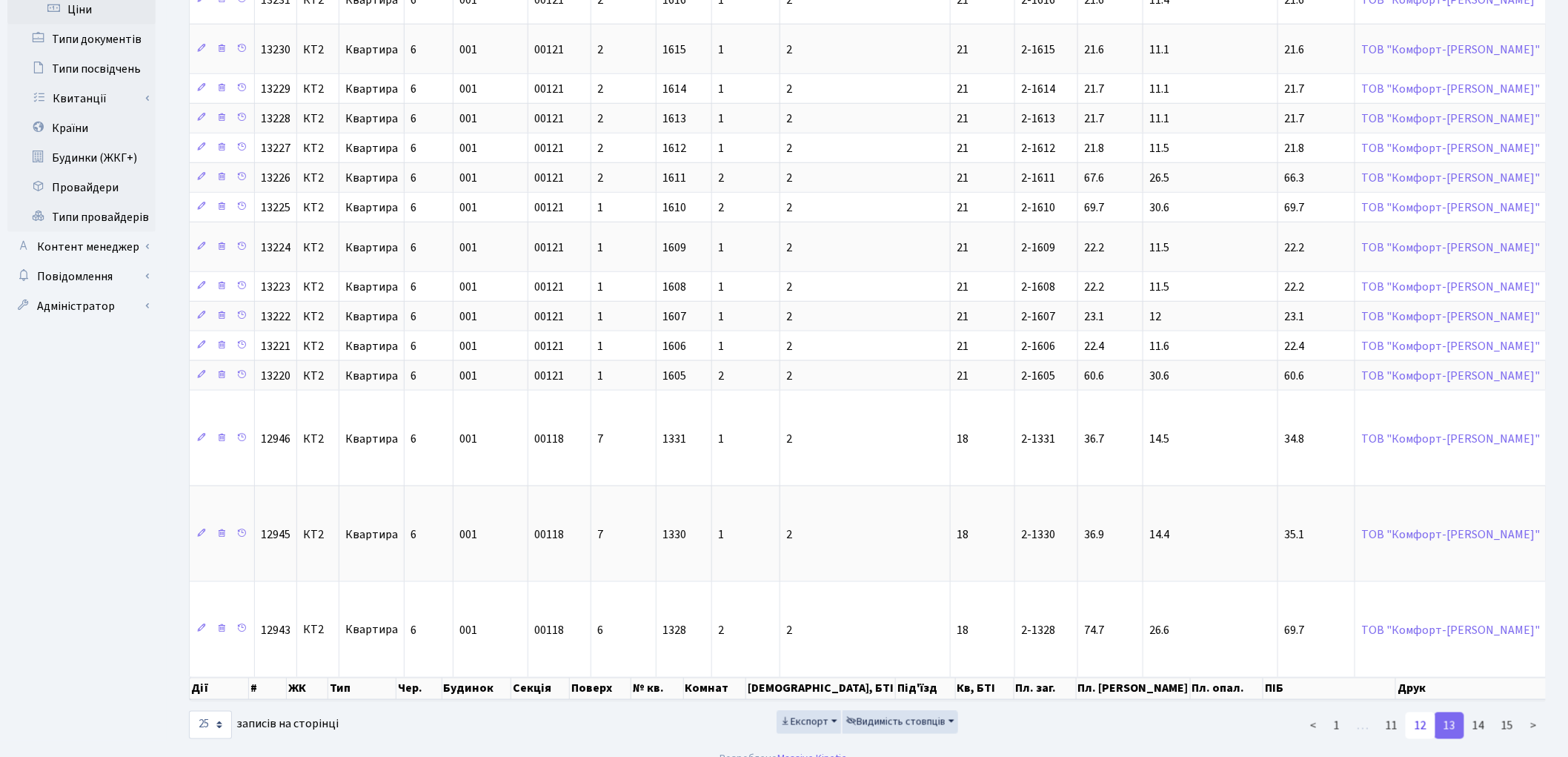
click at [1421, 739] on link "12" at bounding box center [1421, 725] width 30 height 27
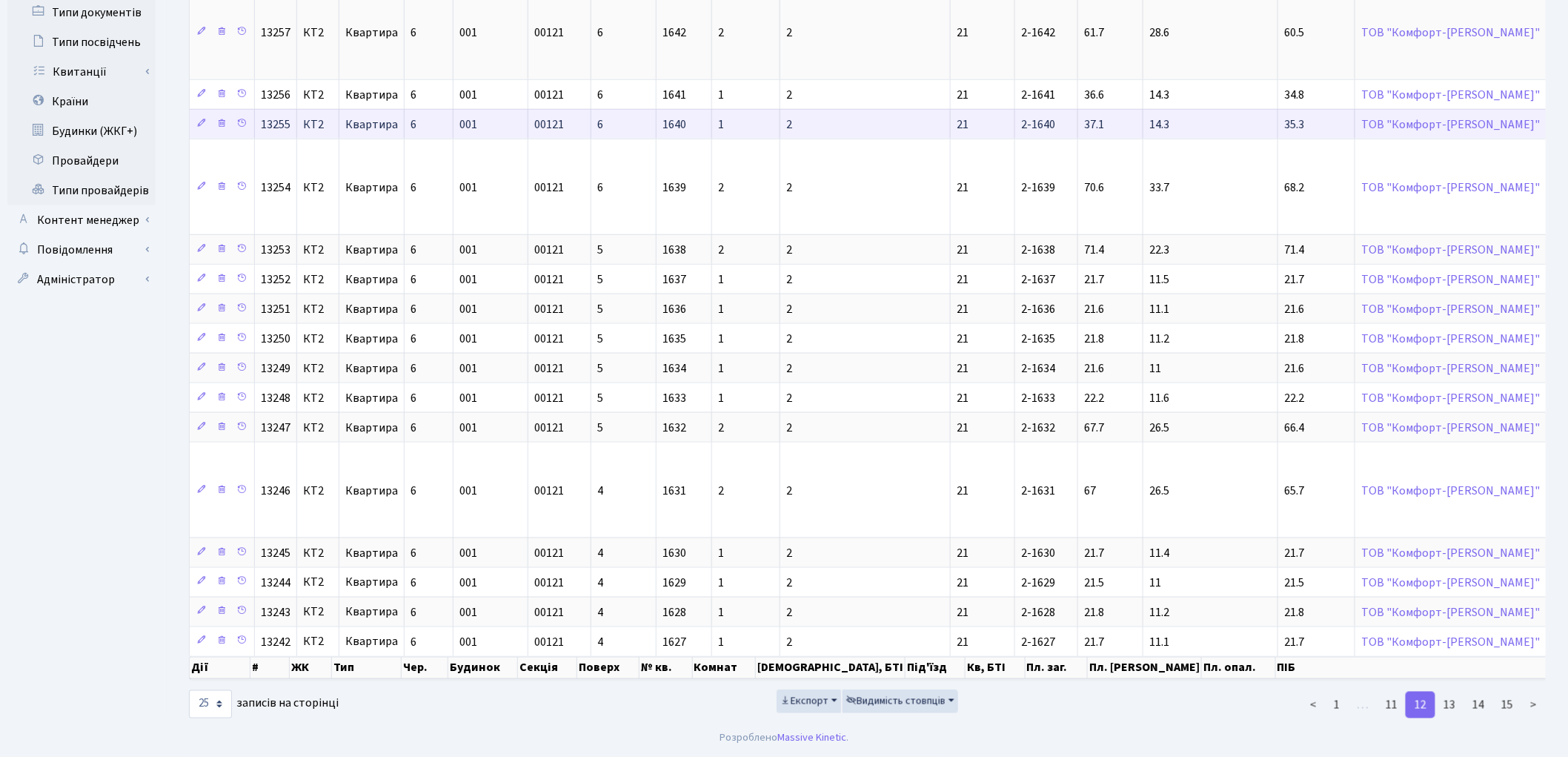
scroll to position [706, 0]
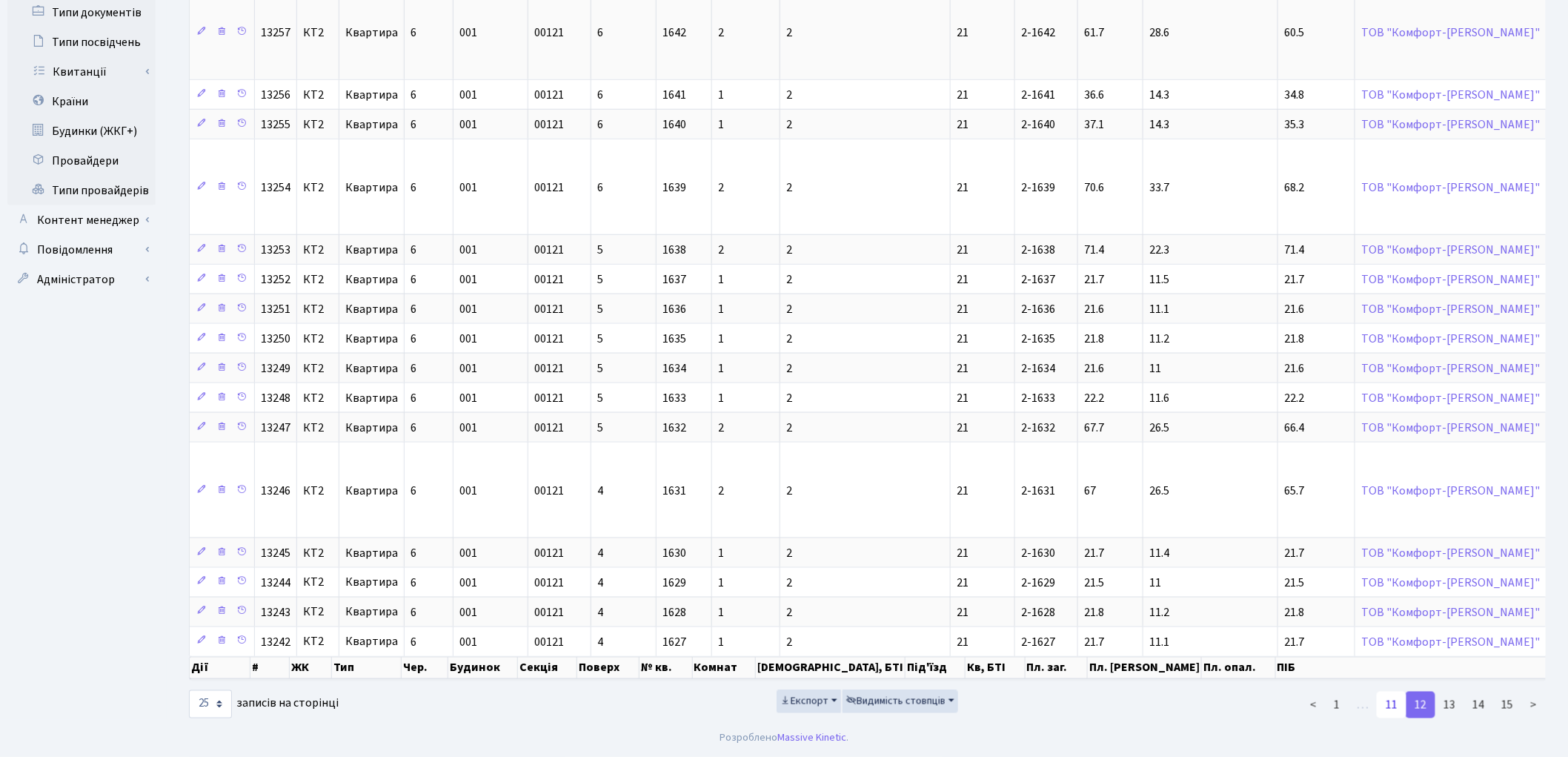
click at [1392, 710] on link "11" at bounding box center [1392, 704] width 30 height 27
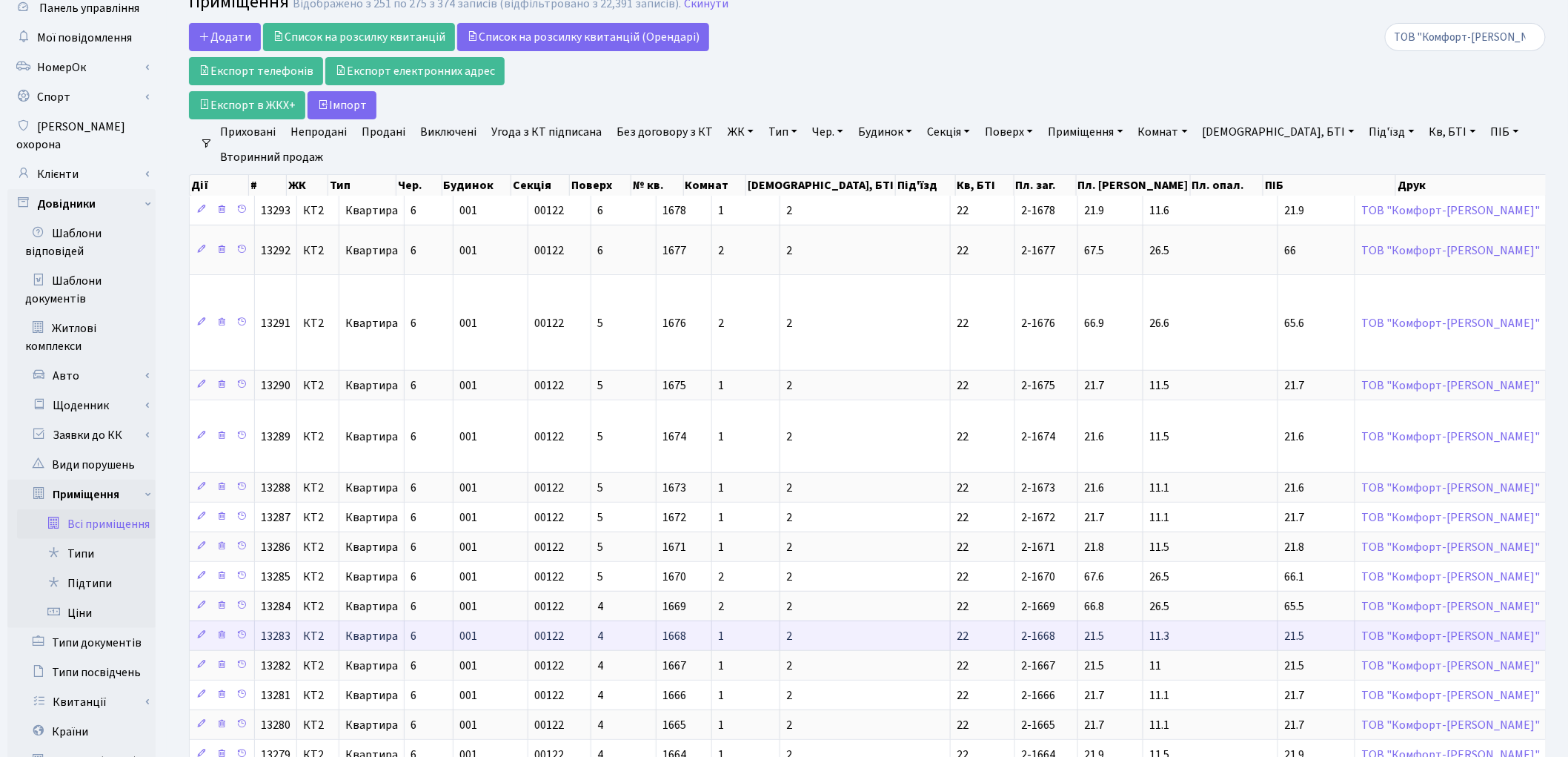
scroll to position [549, 0]
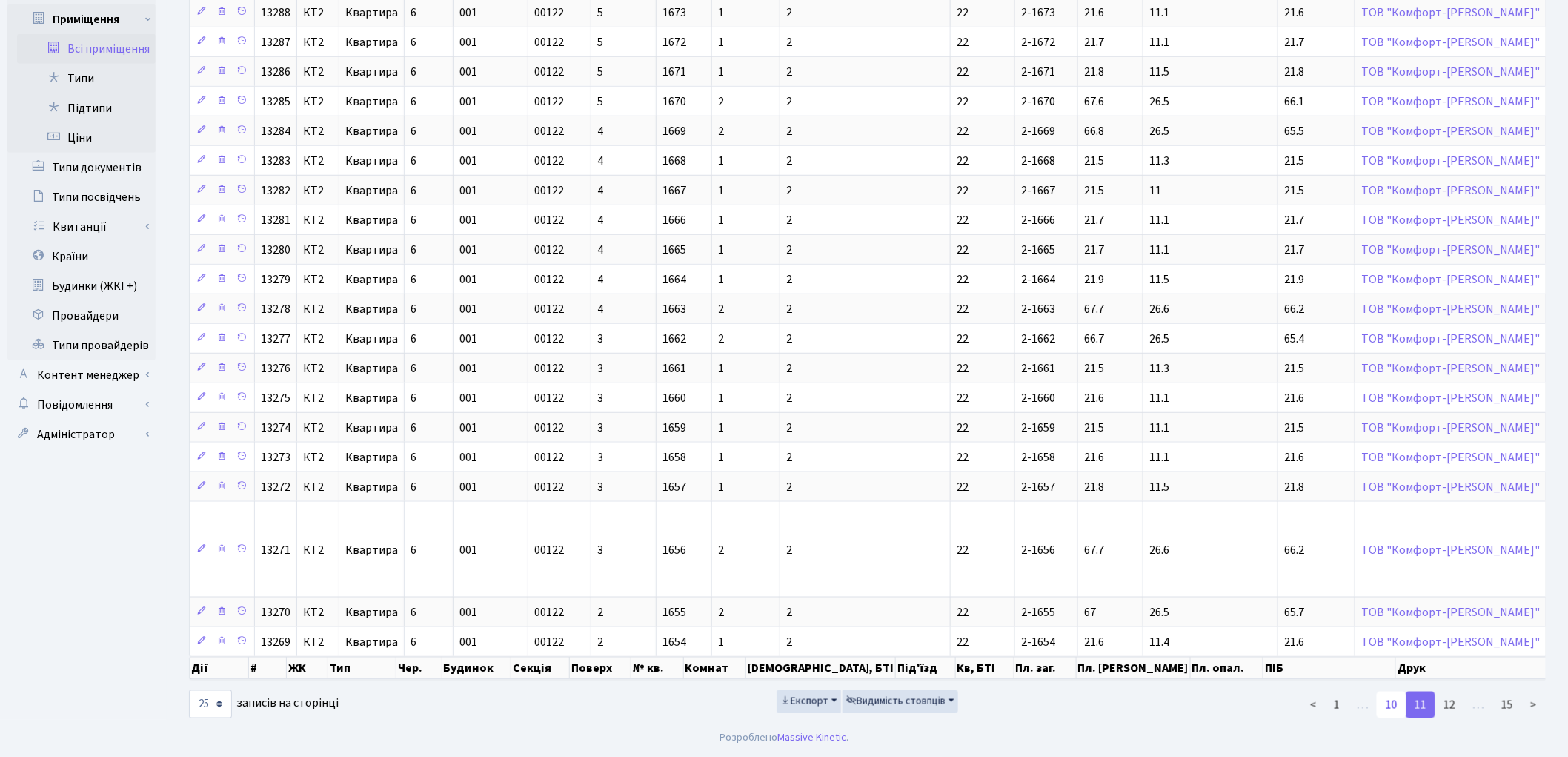
click at [1390, 707] on link "10" at bounding box center [1392, 704] width 30 height 27
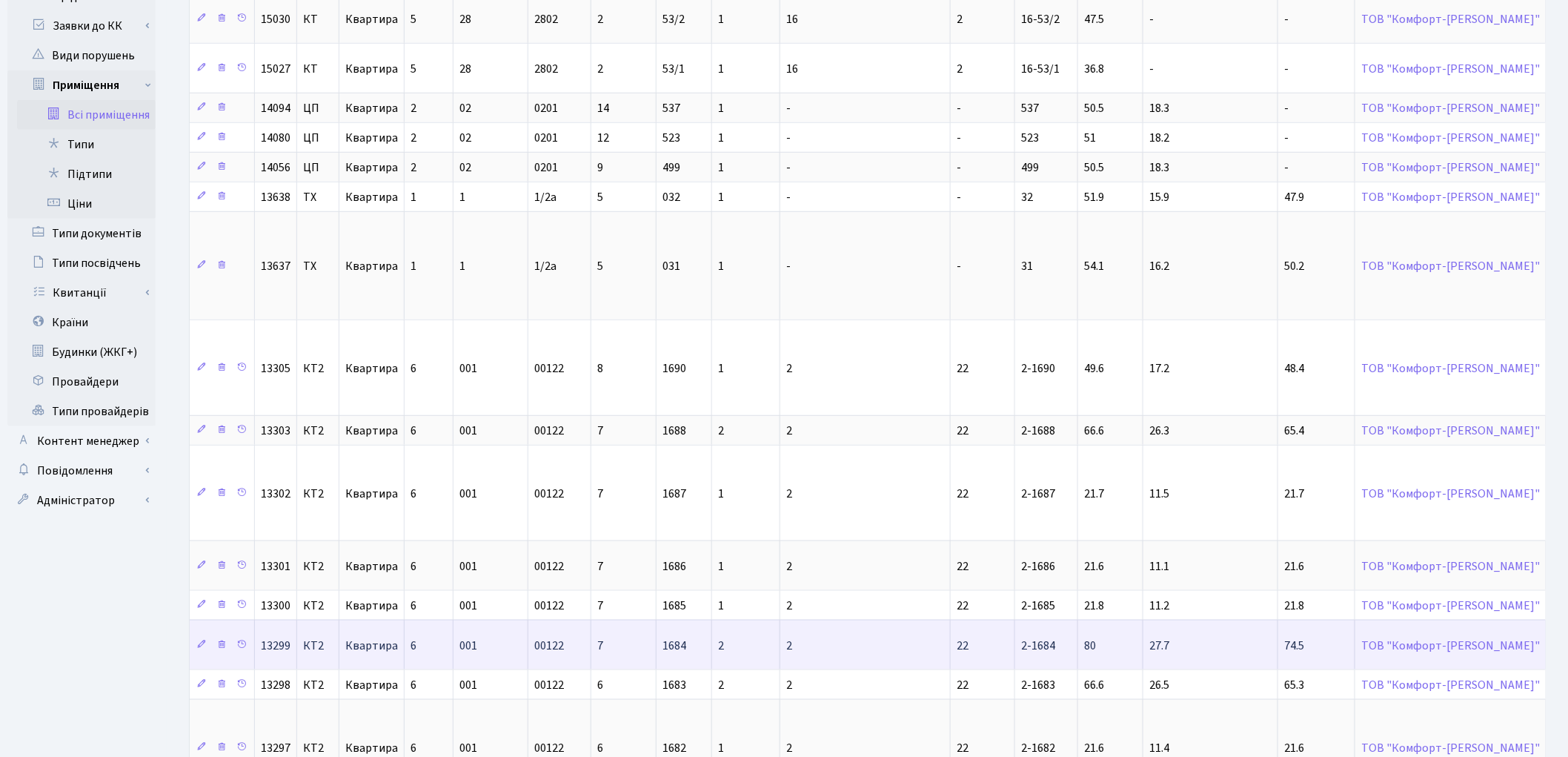
scroll to position [711, 0]
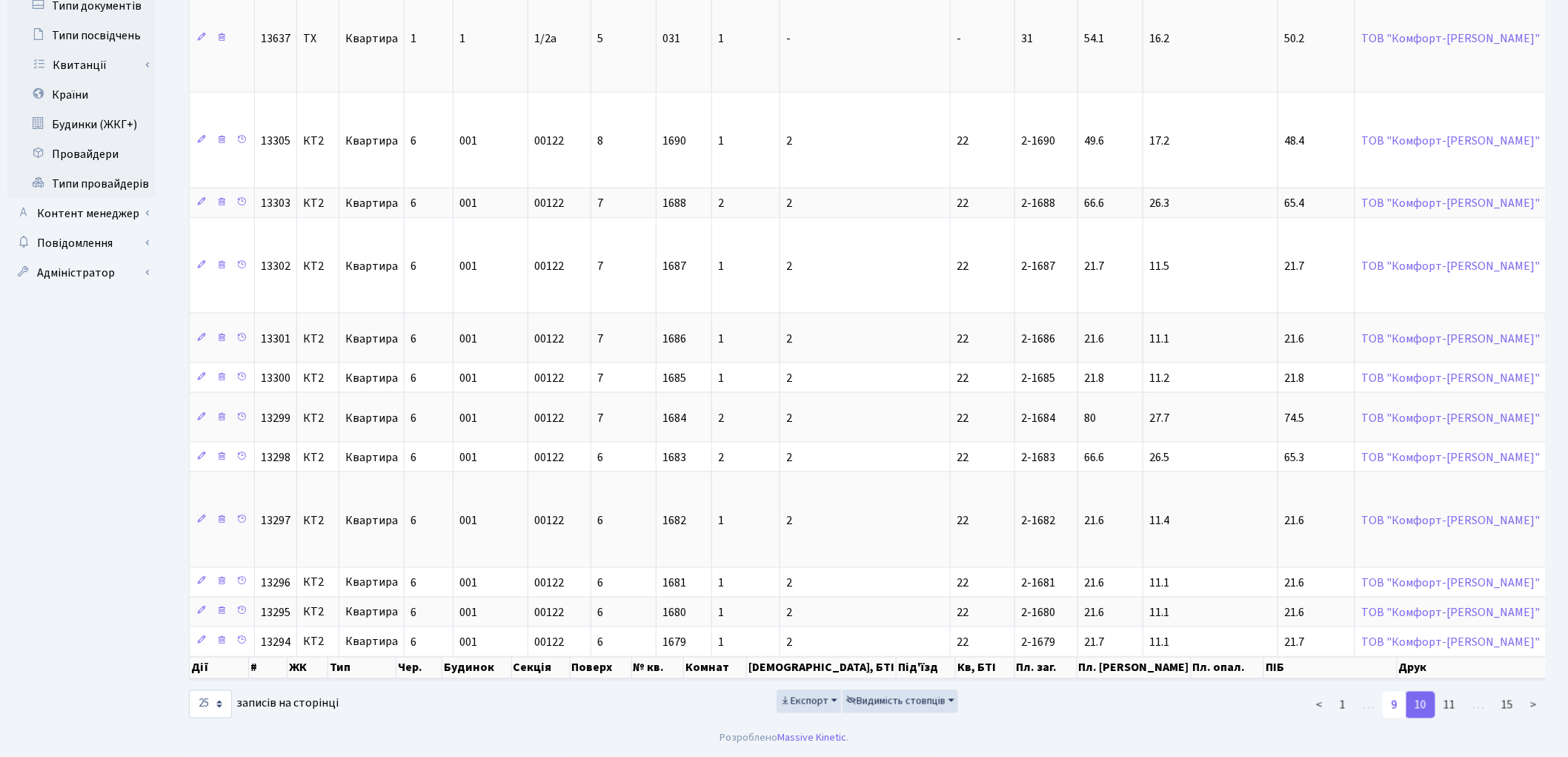
click at [1390, 705] on link "9" at bounding box center [1395, 704] width 24 height 27
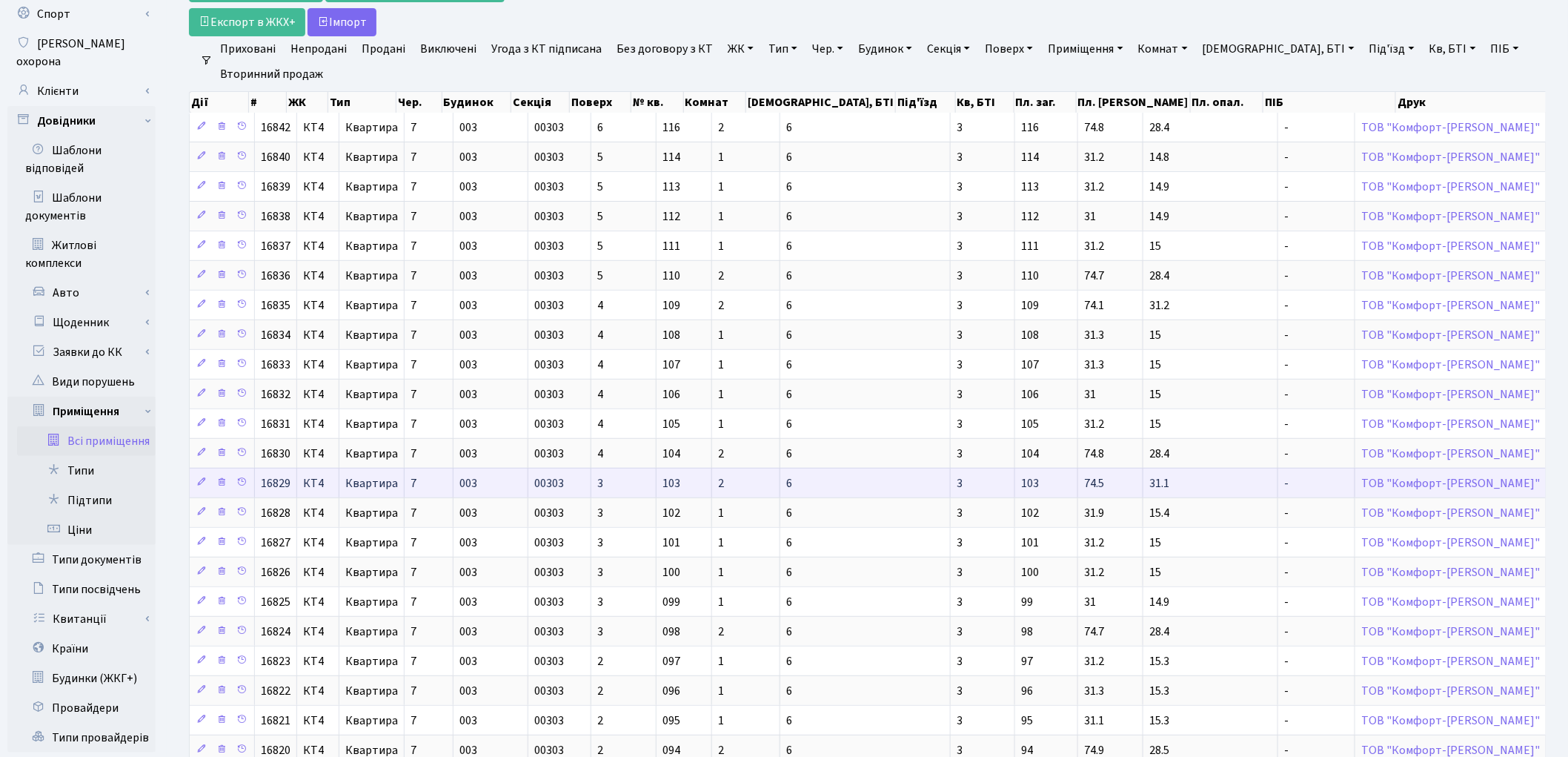
scroll to position [419, 0]
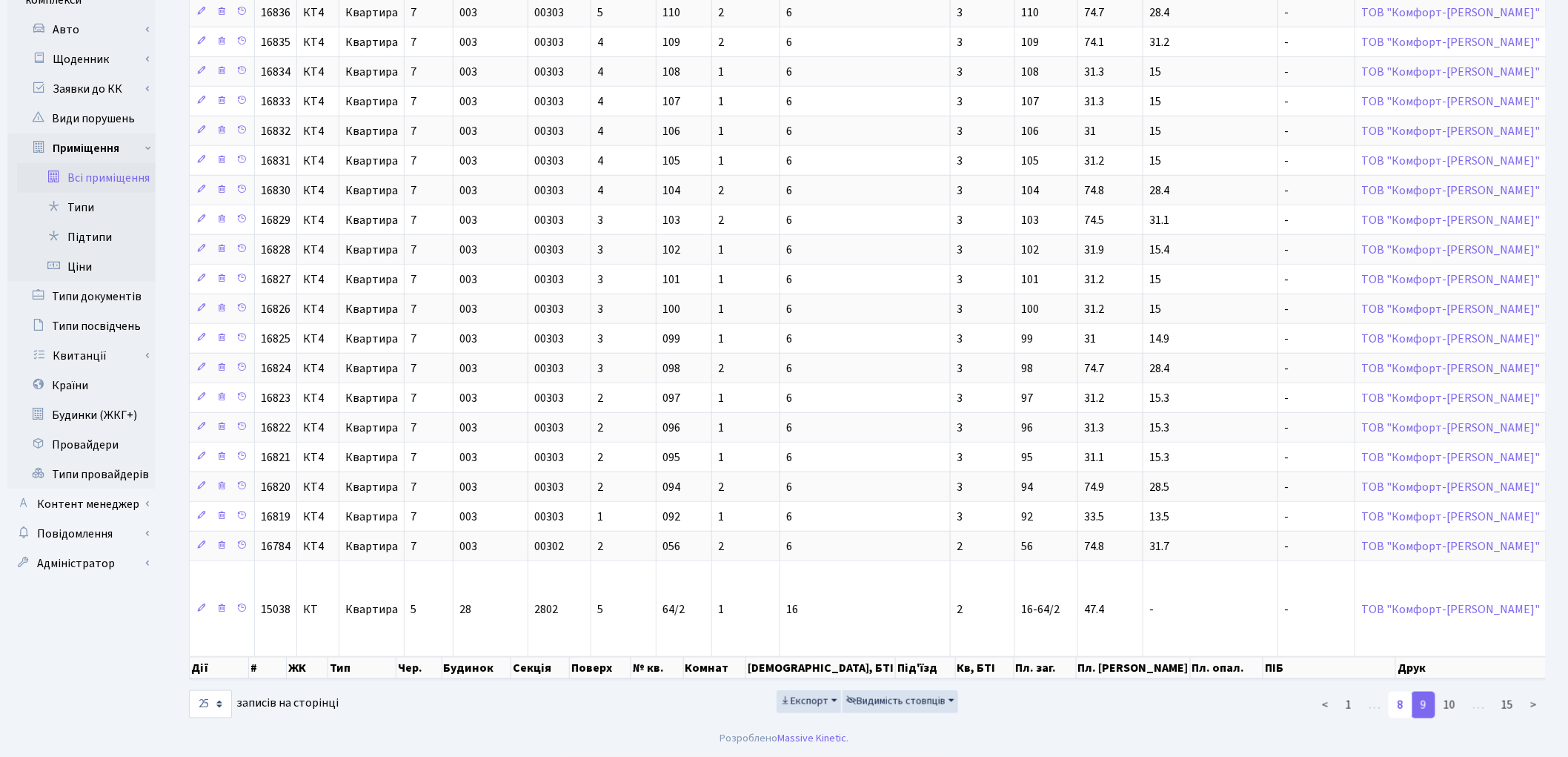
click at [1405, 702] on link "8" at bounding box center [1401, 704] width 24 height 27
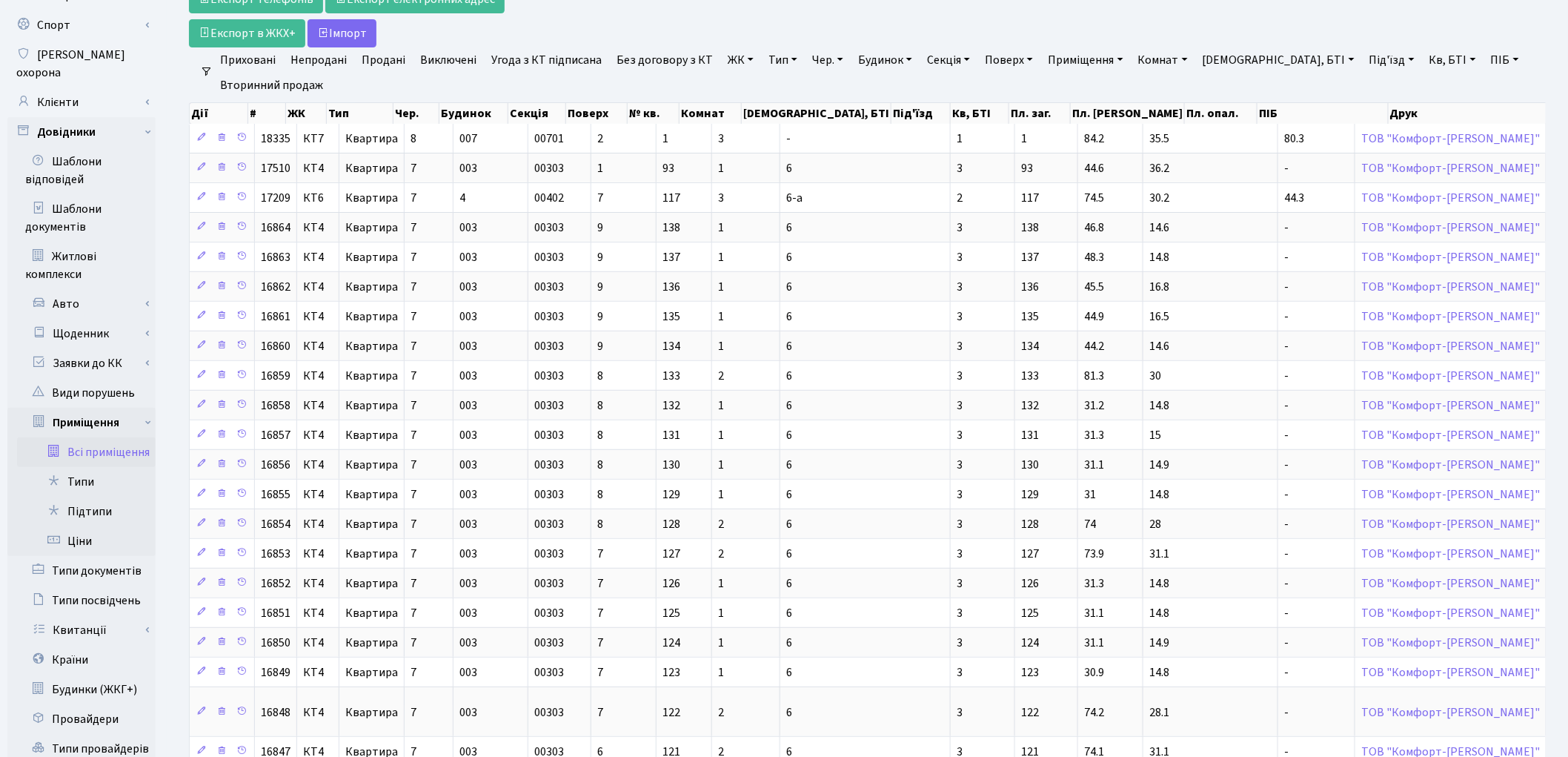
scroll to position [374, 0]
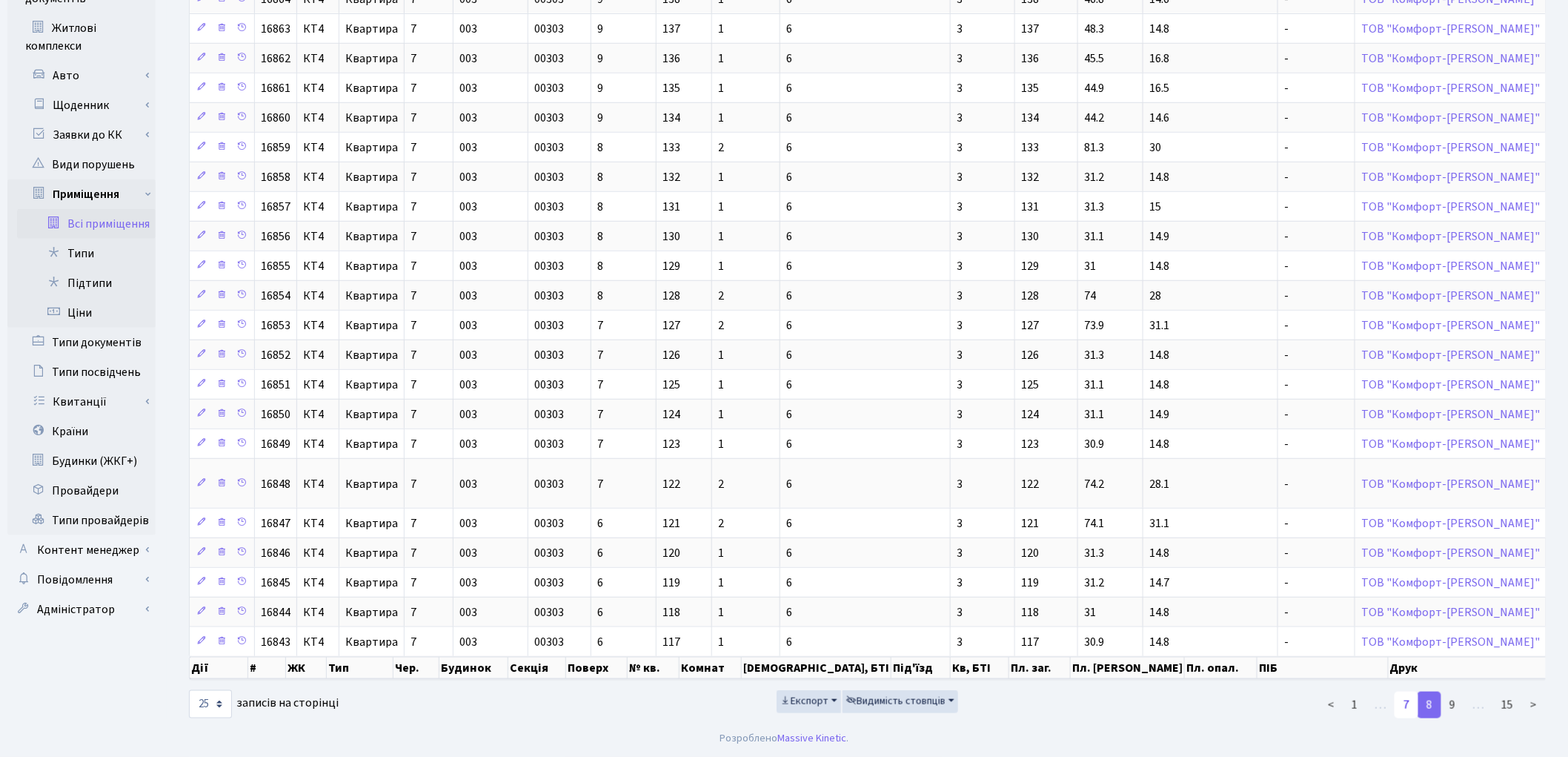
click at [1403, 706] on link "7" at bounding box center [1407, 704] width 24 height 27
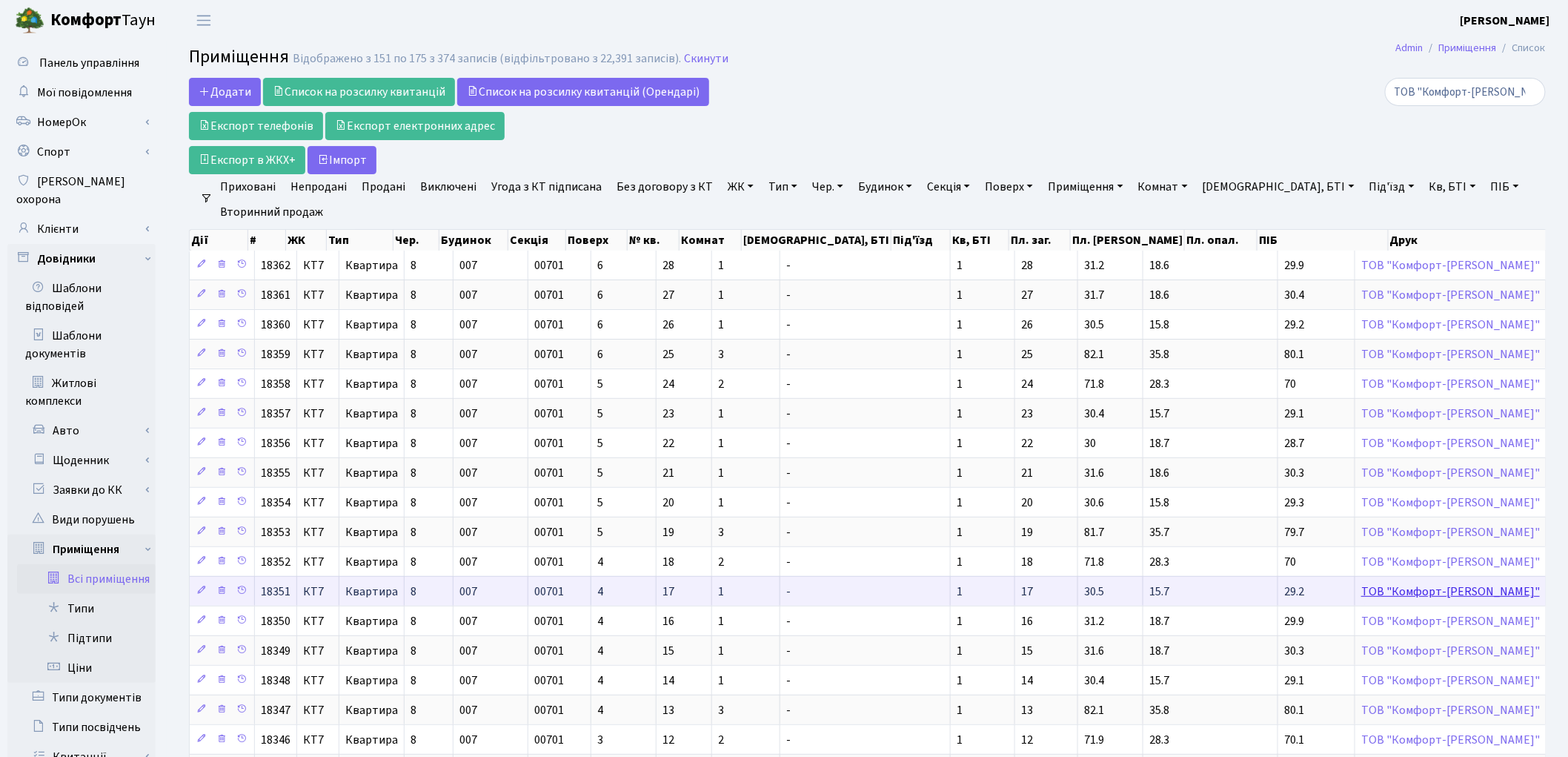
scroll to position [353, 0]
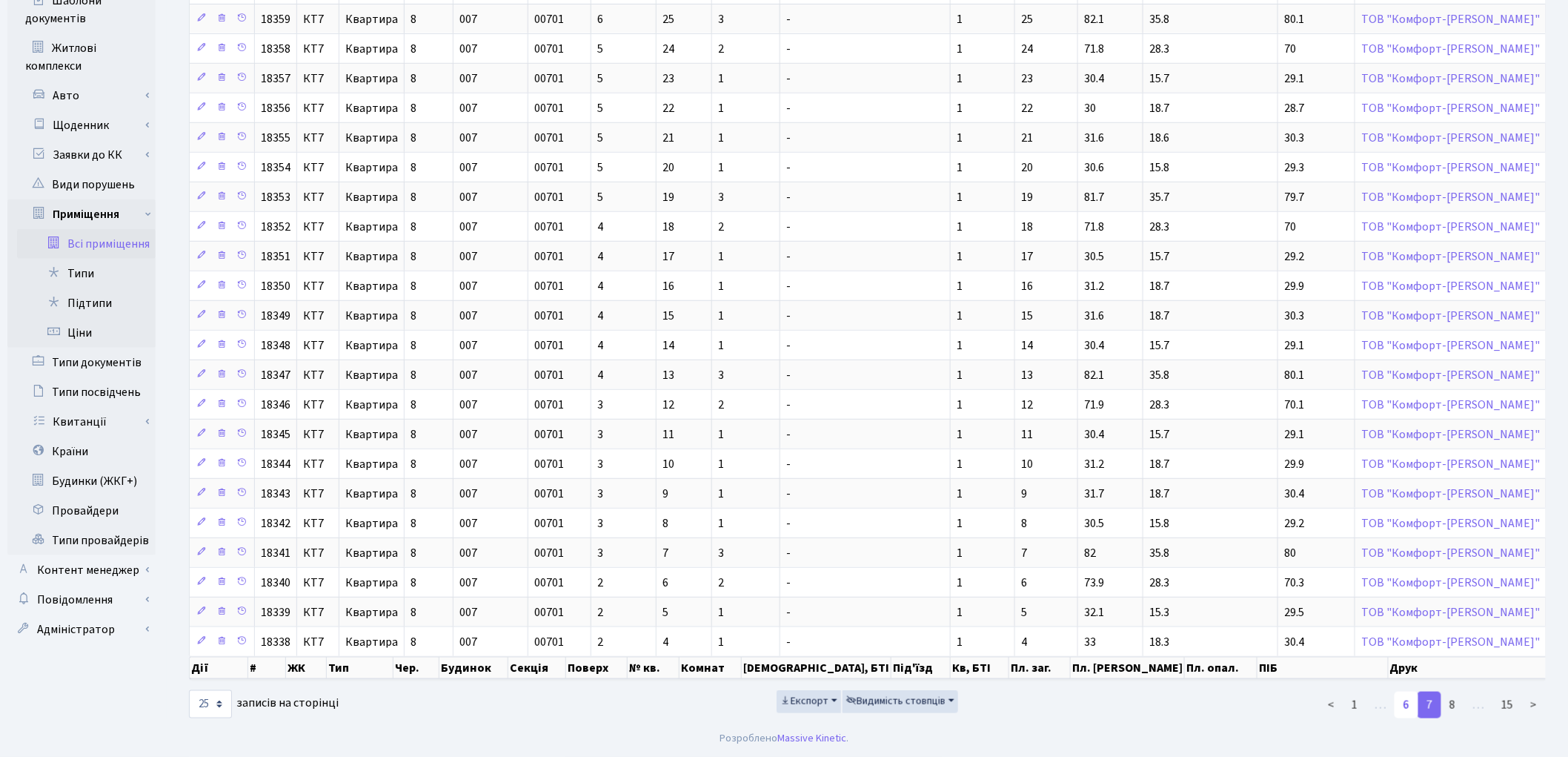
click at [1404, 705] on link "6" at bounding box center [1407, 704] width 24 height 27
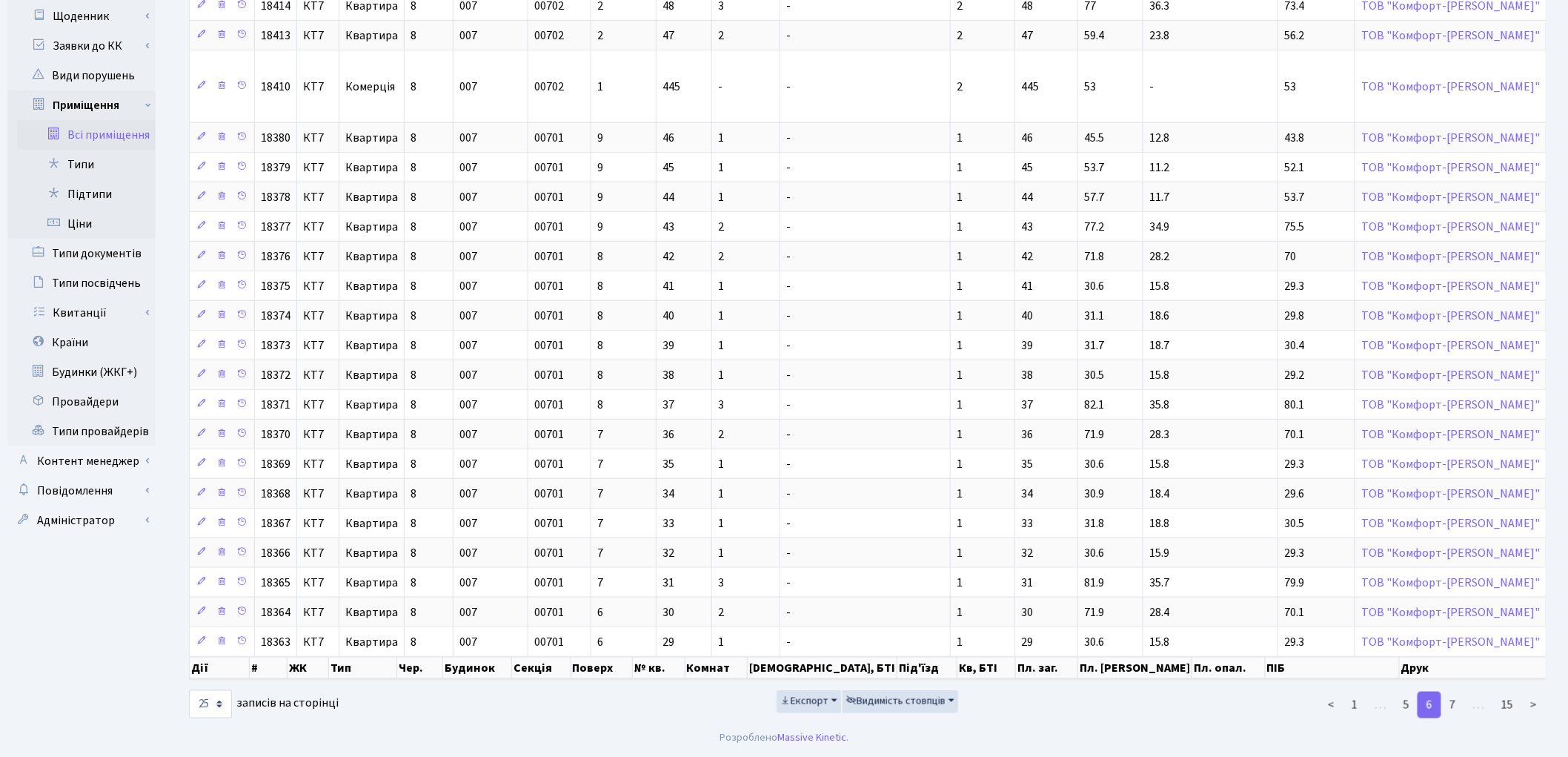
scroll to position [462, 0]
click at [1411, 708] on link "5" at bounding box center [1407, 704] width 24 height 27
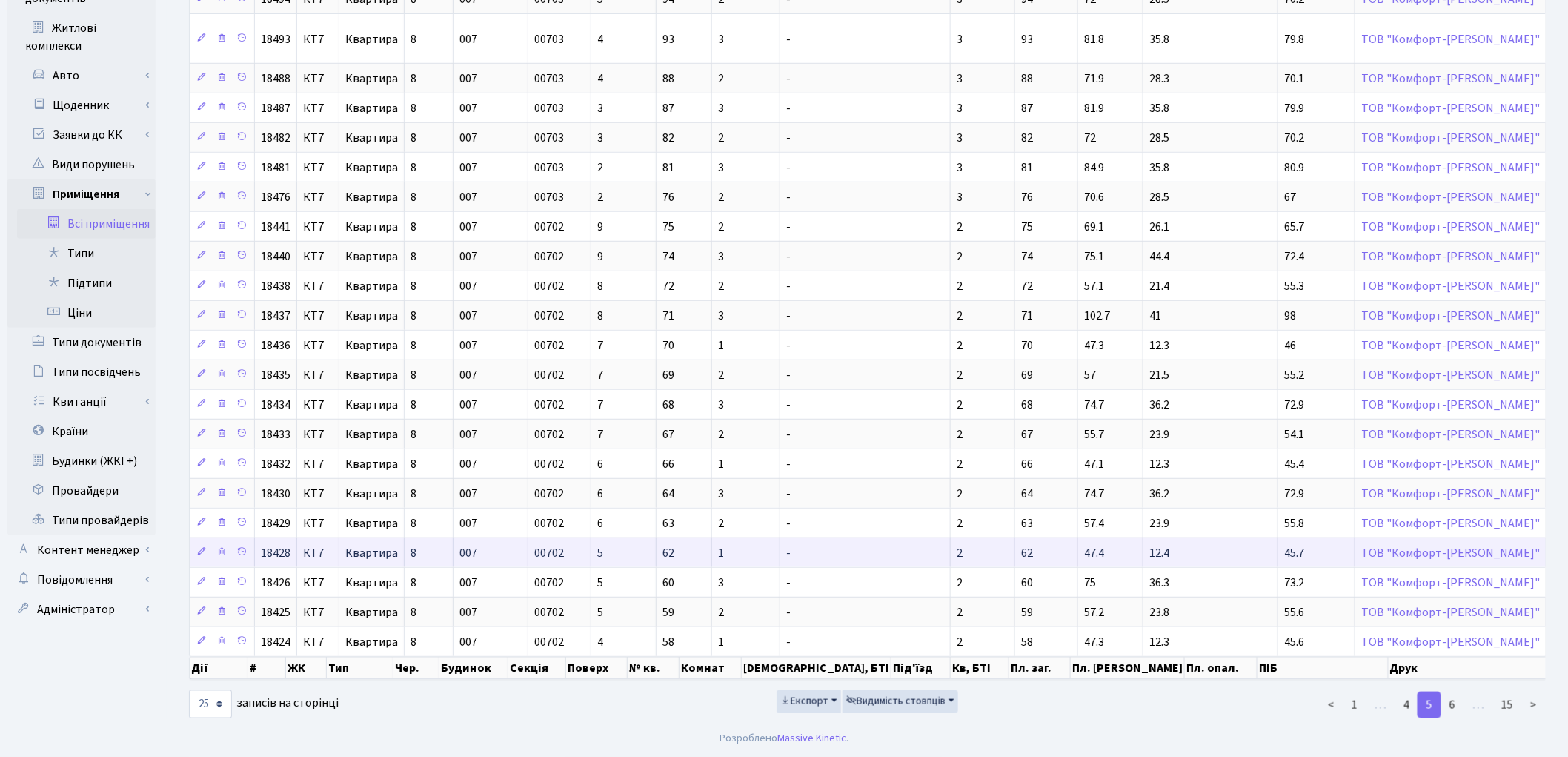
scroll to position [374, 0]
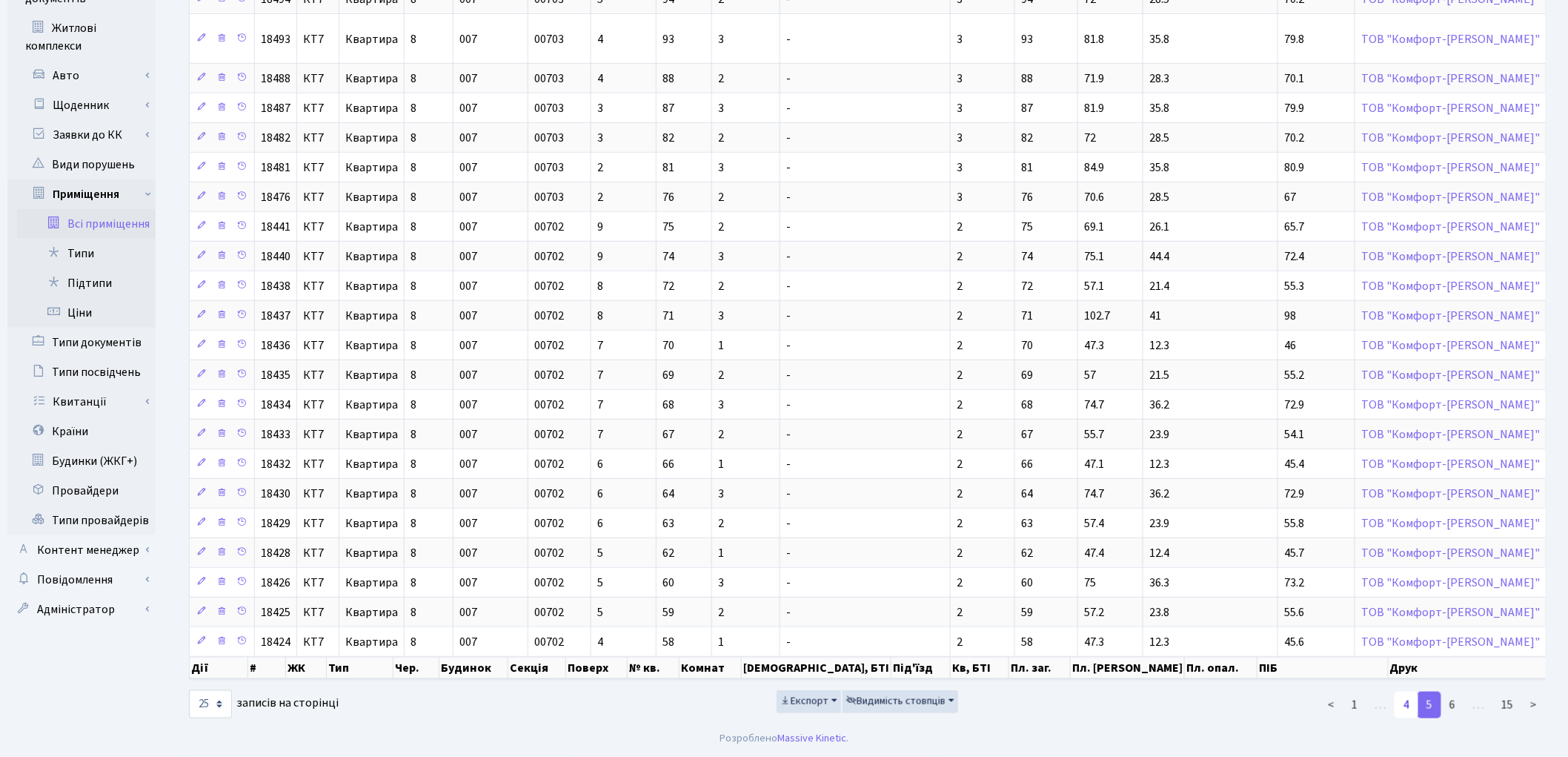
click at [1404, 706] on link "4" at bounding box center [1407, 704] width 24 height 27
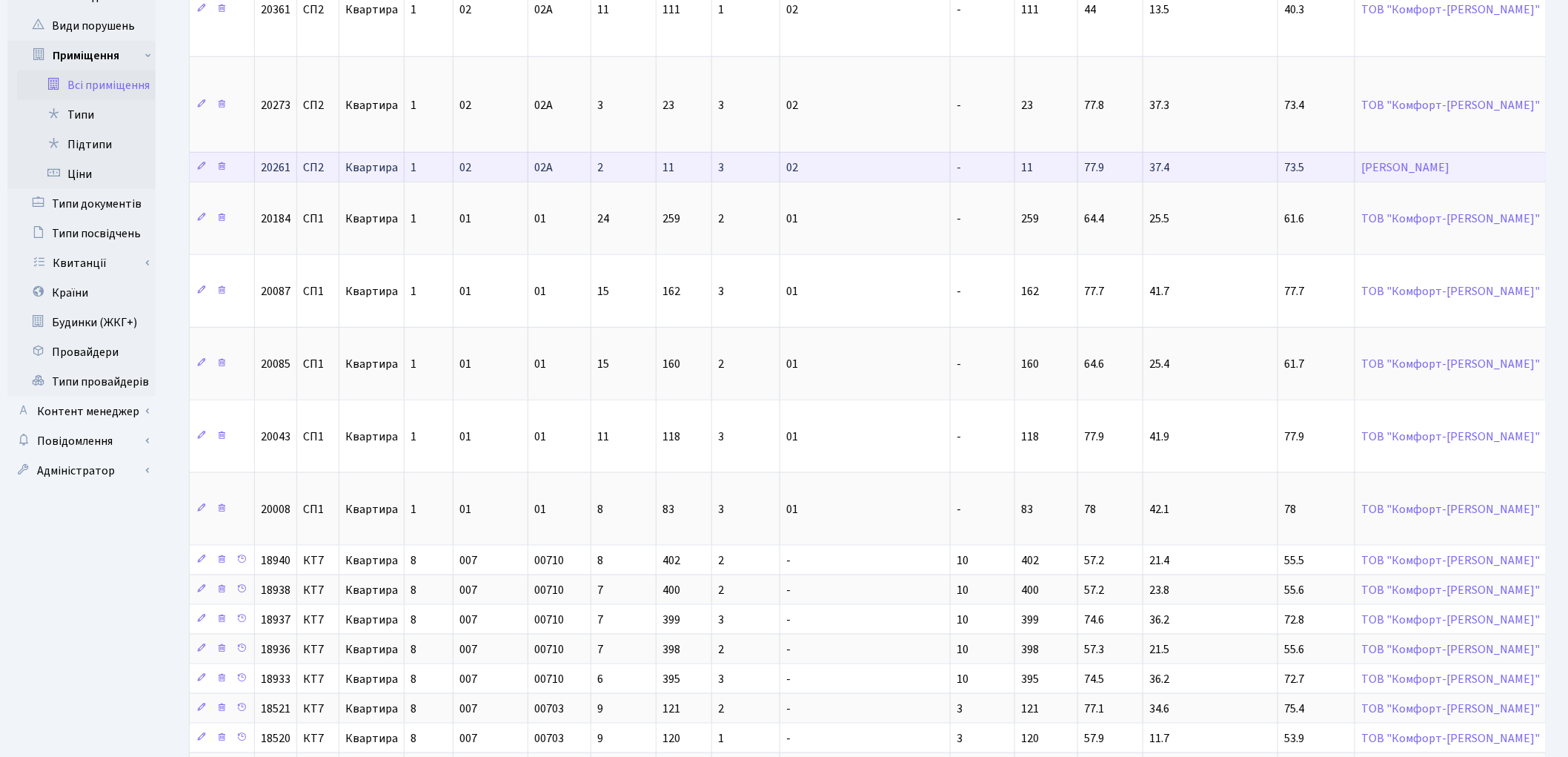
scroll to position [789, 0]
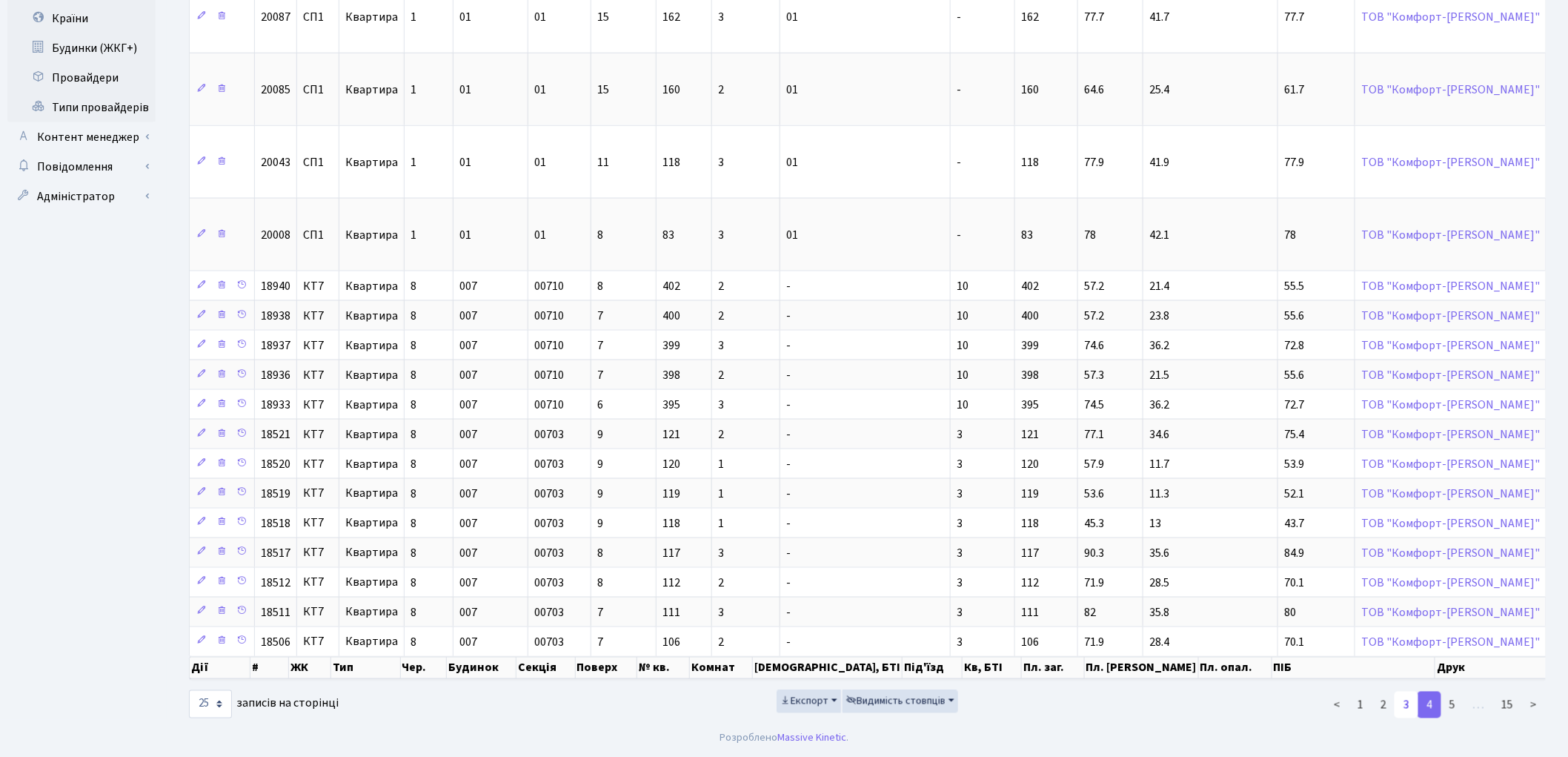
click at [1410, 706] on link "3" at bounding box center [1407, 704] width 24 height 27
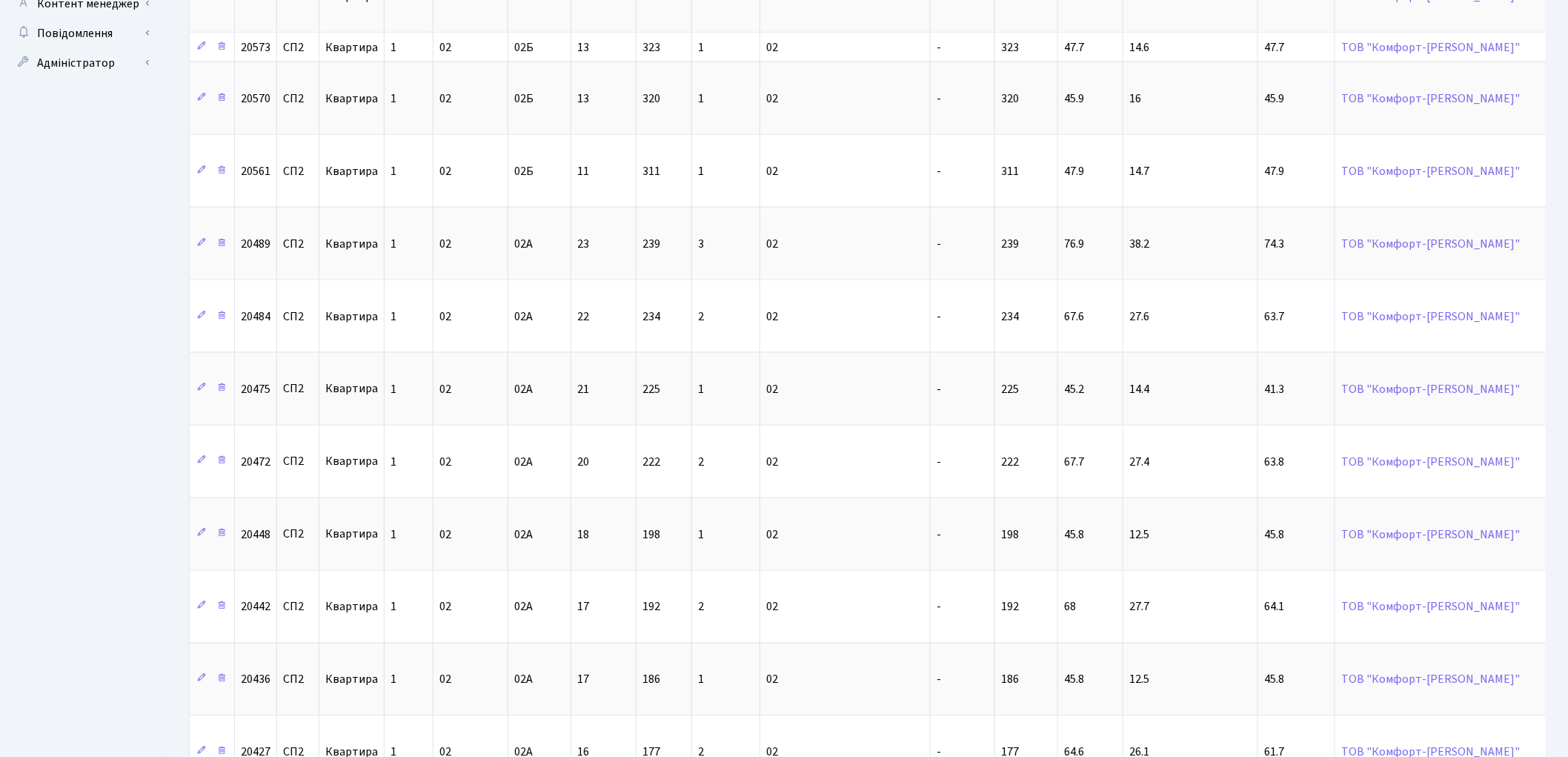
scroll to position [1262, 0]
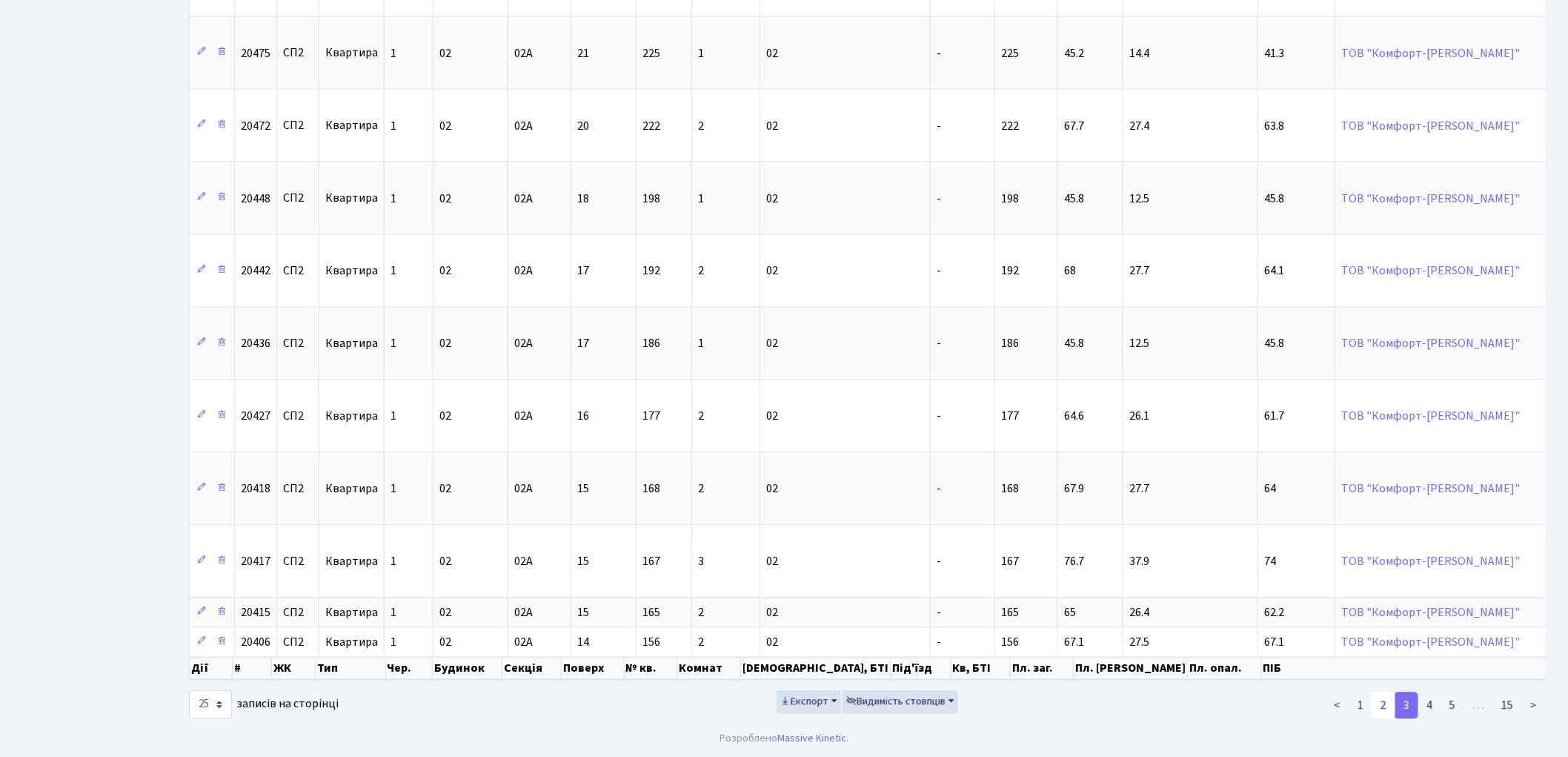
click at [1382, 709] on link "2" at bounding box center [1384, 704] width 24 height 27
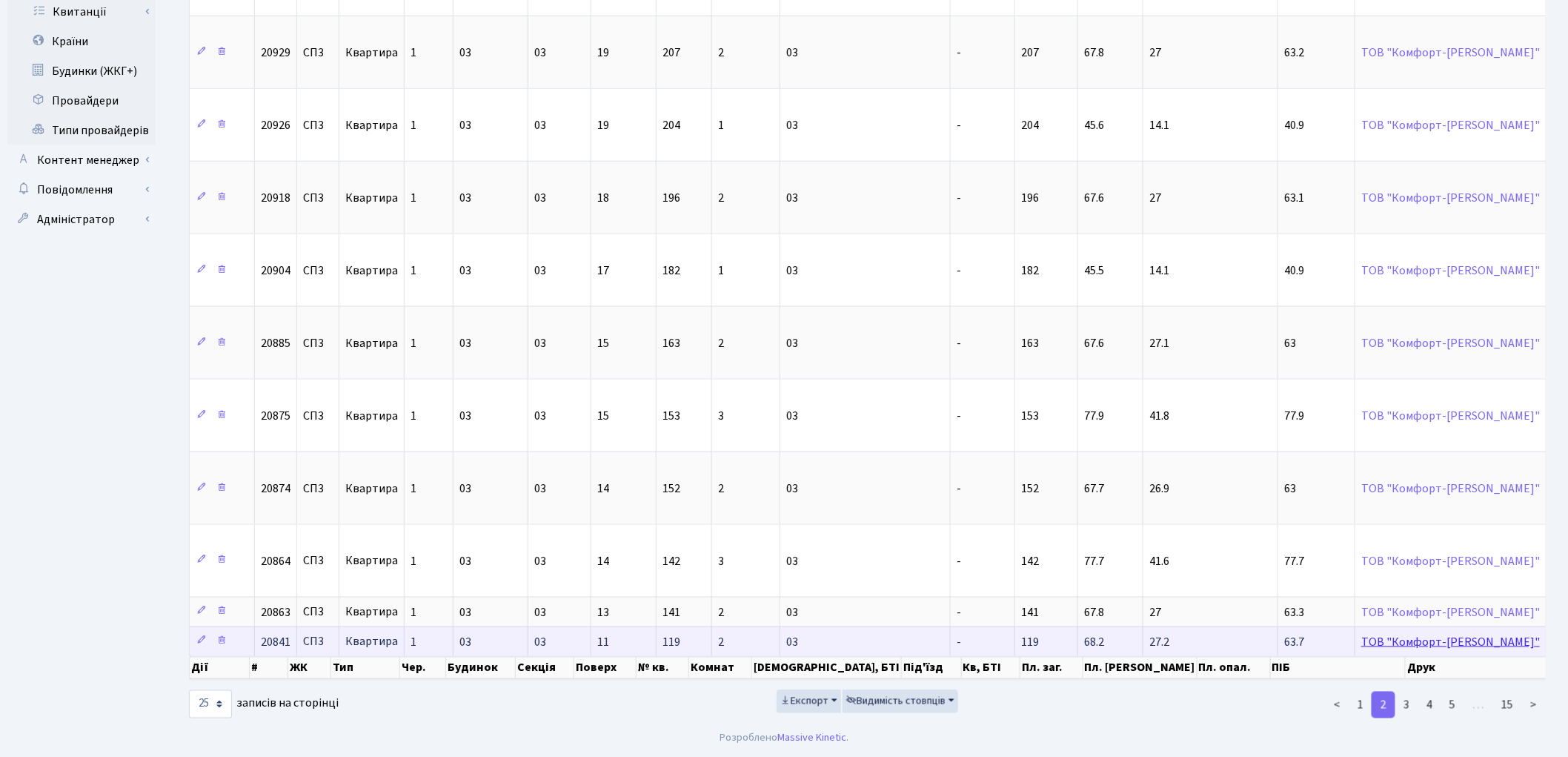
scroll to position [766, 0]
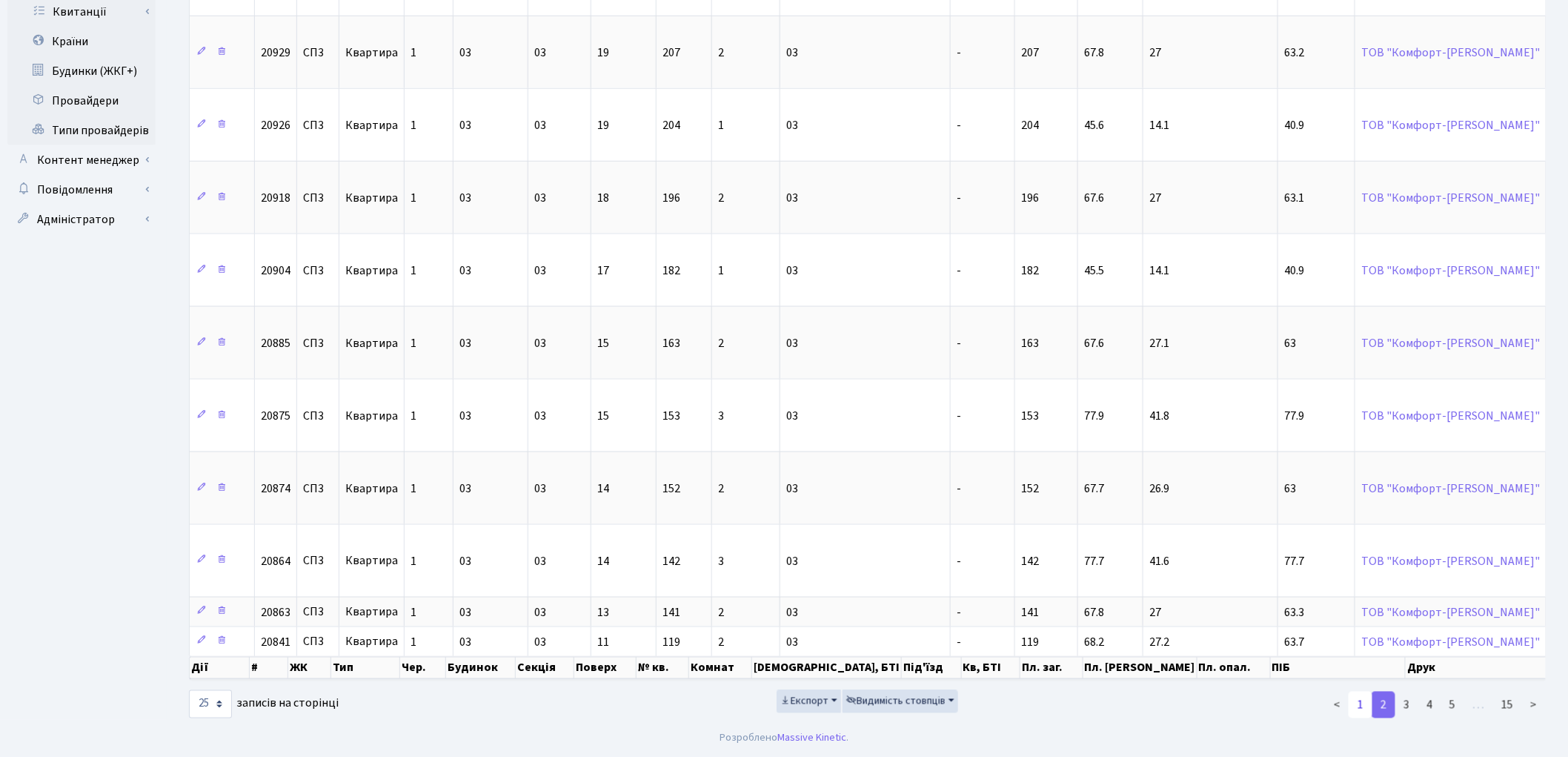
click at [1358, 709] on link "1" at bounding box center [1361, 704] width 24 height 27
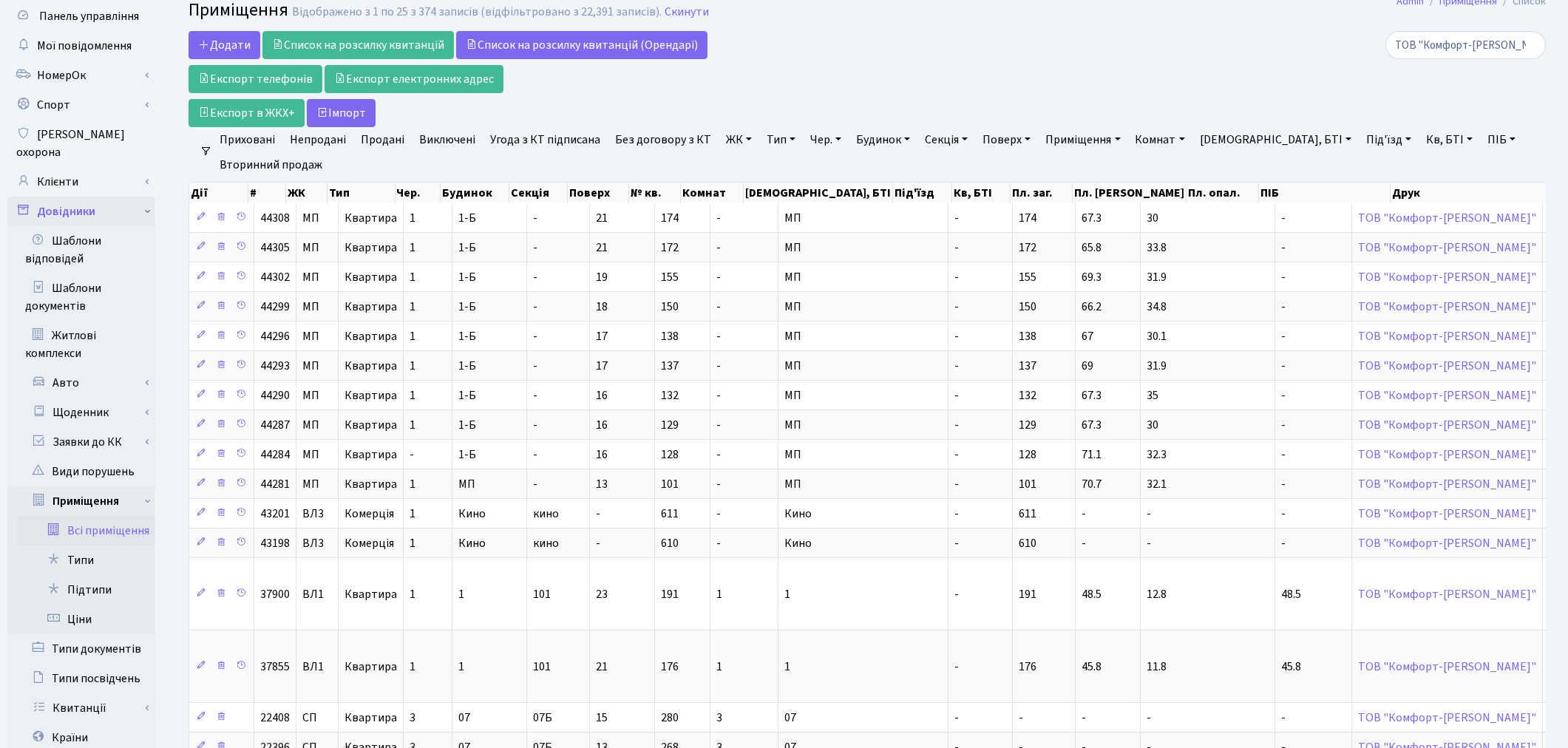
scroll to position [0, 0]
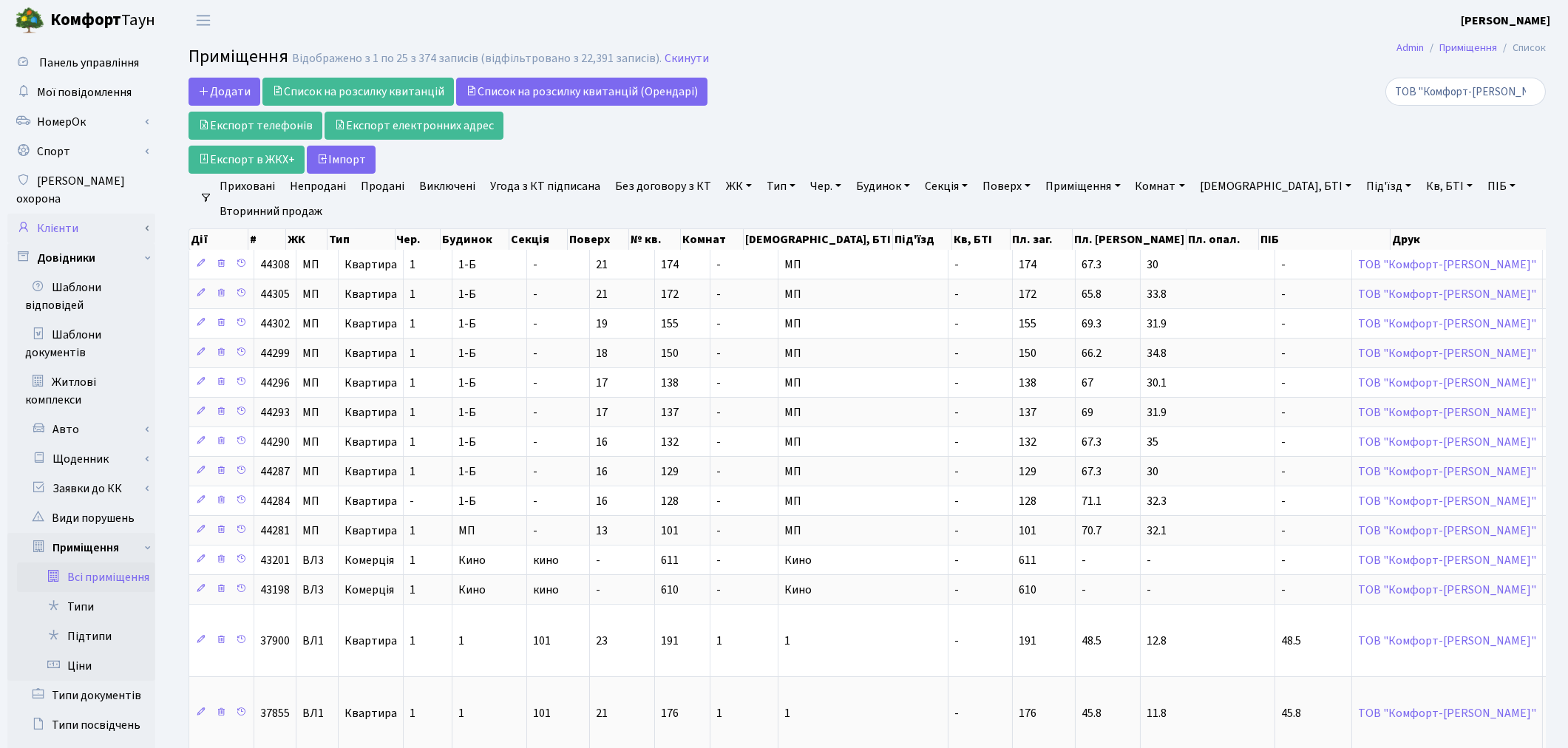
click at [68, 213] on link "Клієнти" at bounding box center [81, 228] width 148 height 30
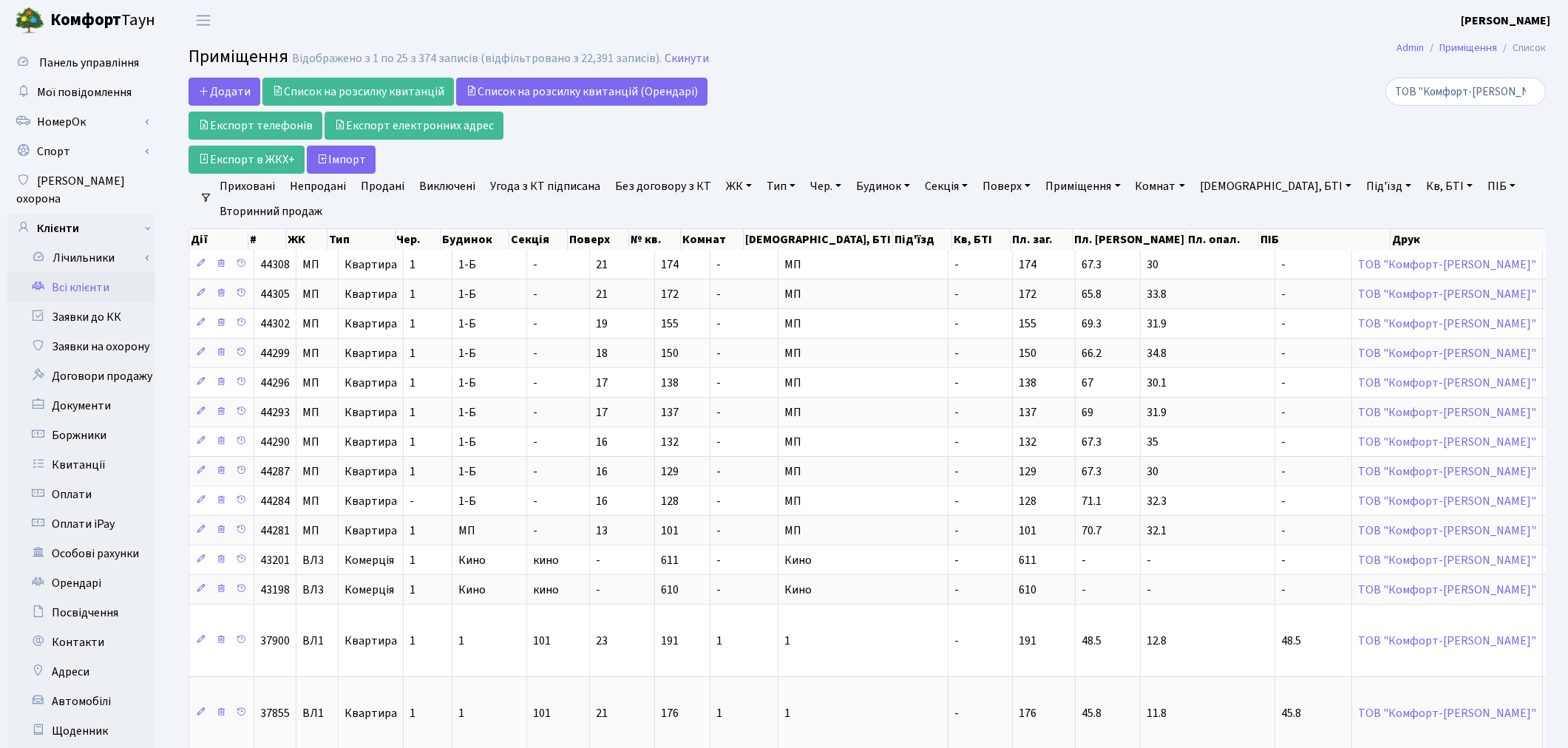
click at [68, 274] on link "Всі клієнти" at bounding box center [81, 287] width 148 height 30
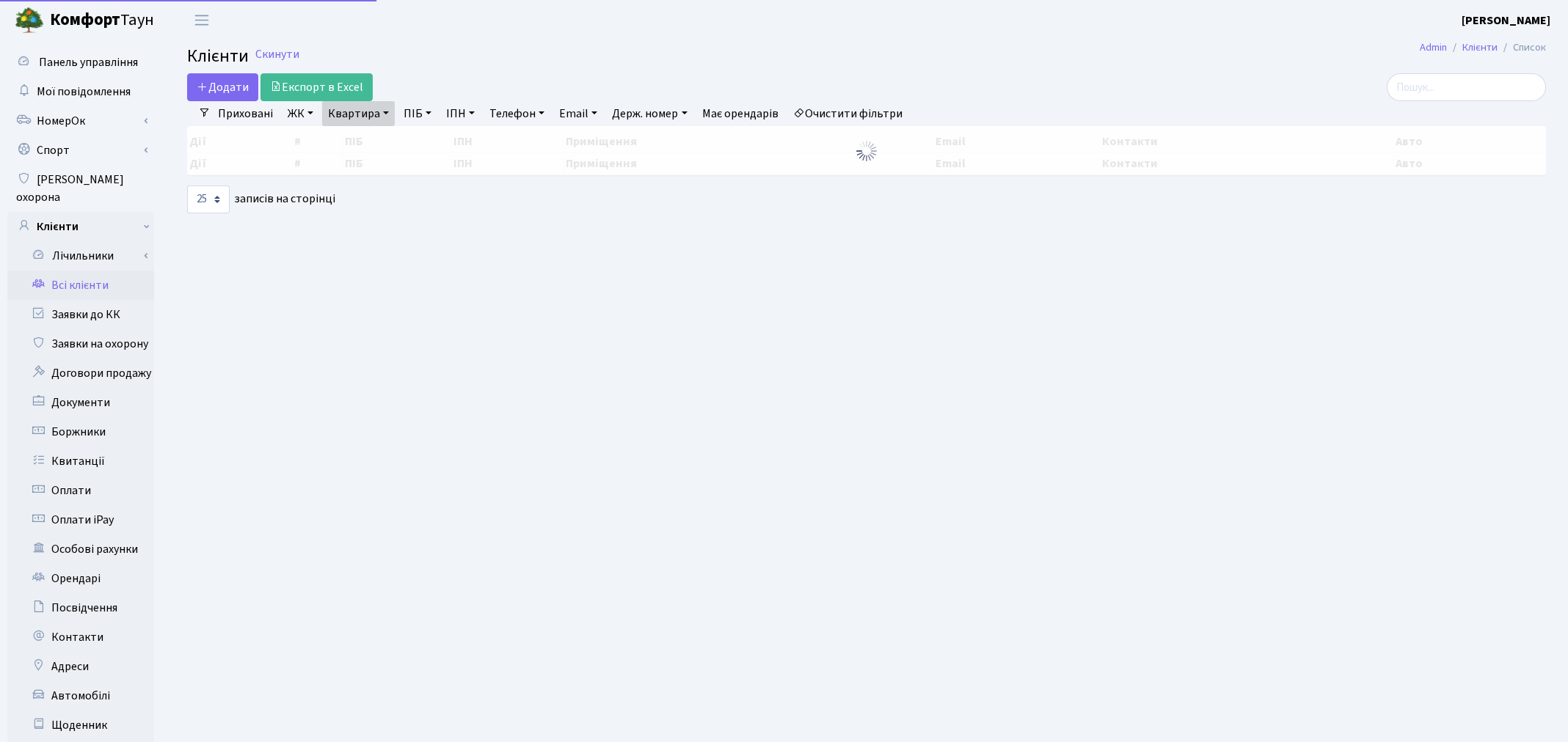
select select "25"
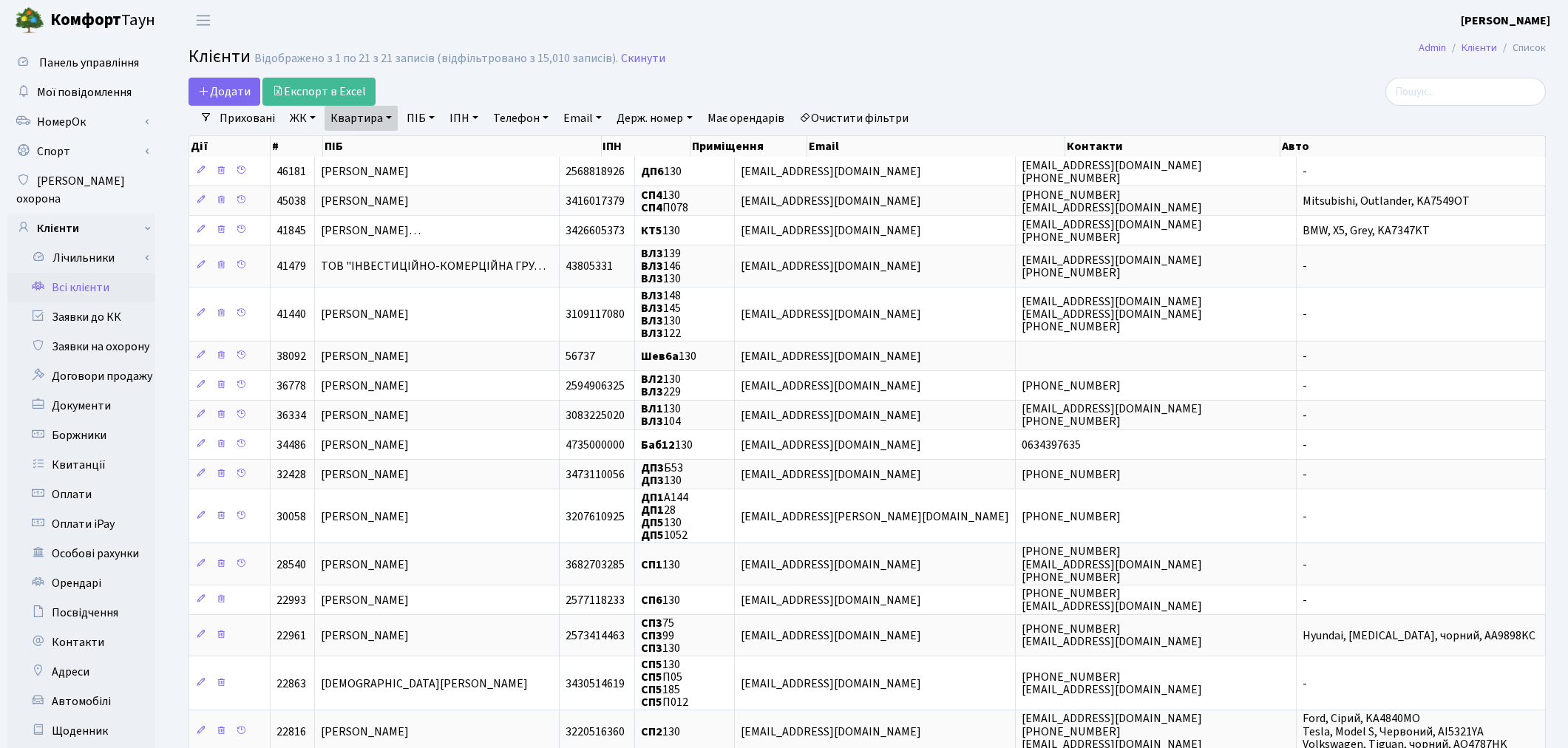
click at [848, 119] on link "Очистити фільтри" at bounding box center [854, 118] width 122 height 25
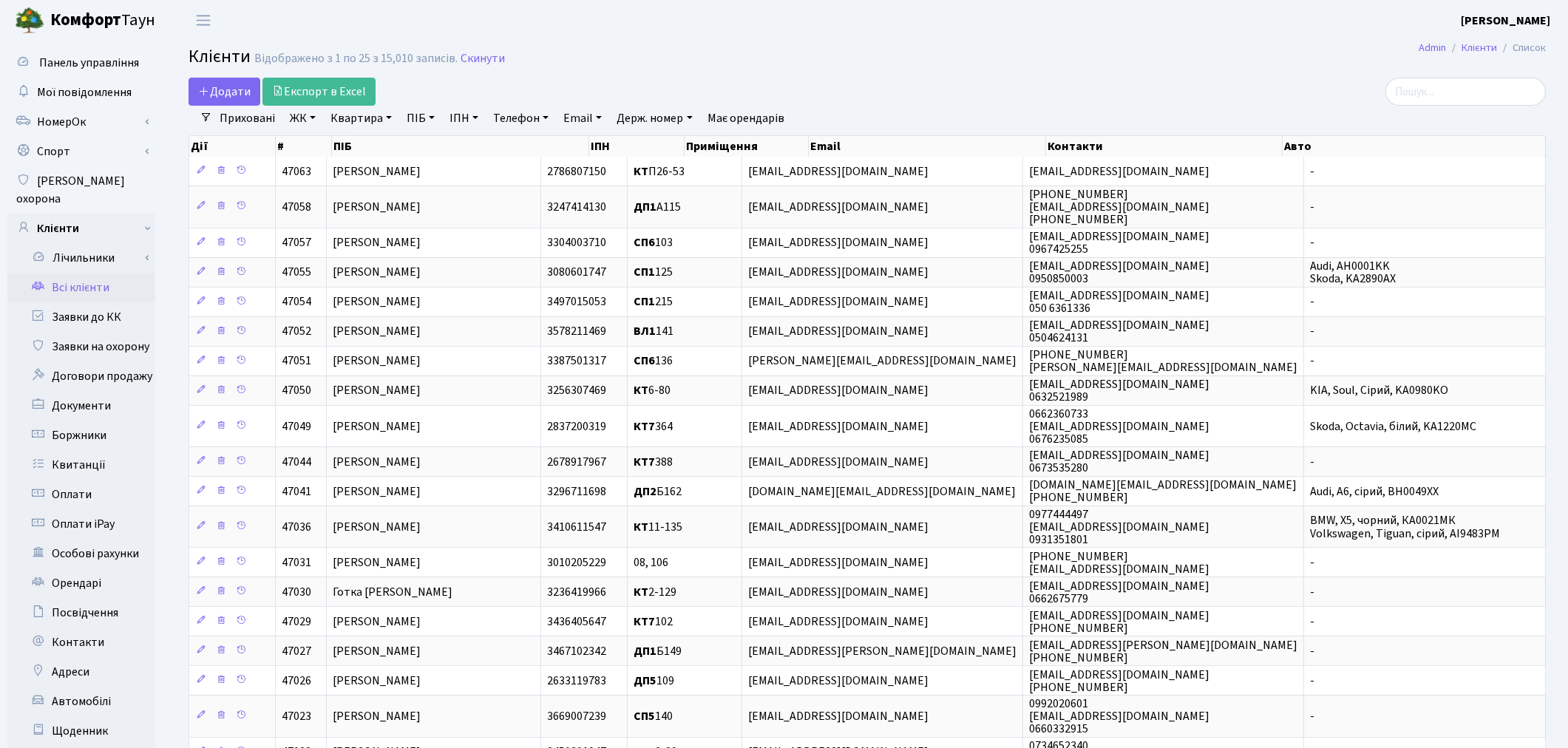
click at [426, 119] on link "ПІБ" at bounding box center [421, 118] width 40 height 25
paste input "Матвєєва Анжела Геннадіївна"
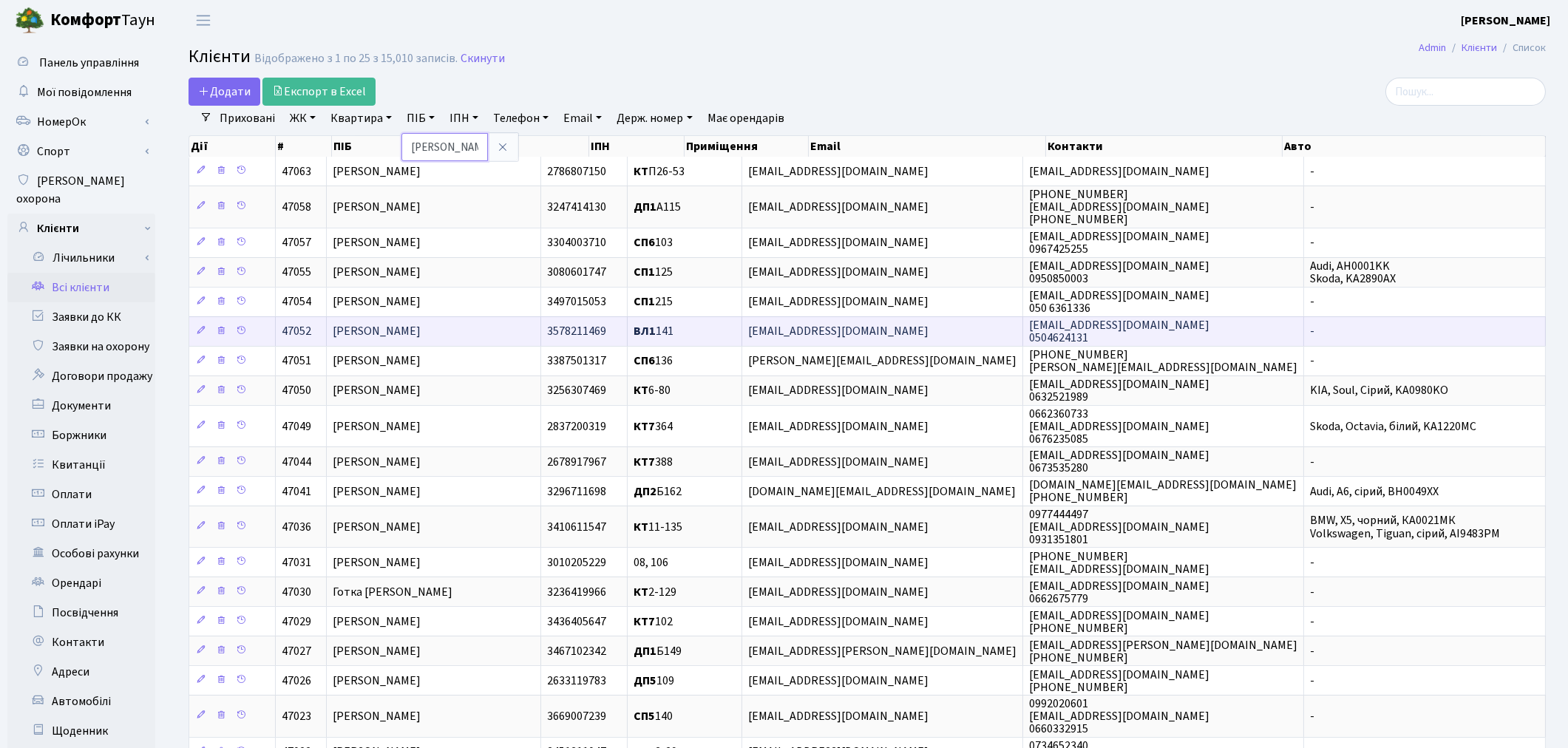
scroll to position [0, 79]
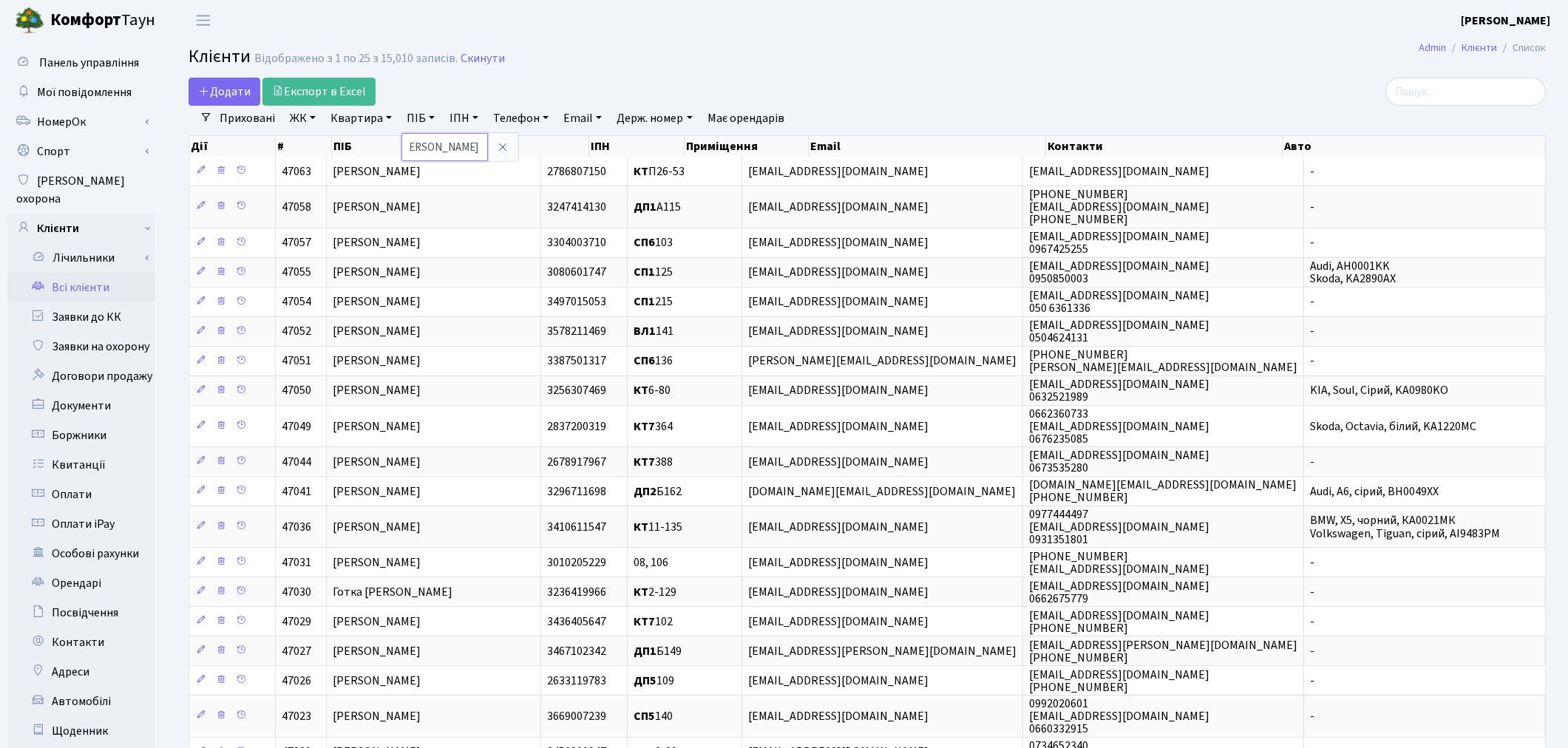
type input "Матвєєва Анжела Геннадіївна"
click at [956, 84] on div "Додати Експорт в Excel" at bounding box center [637, 92] width 898 height 28
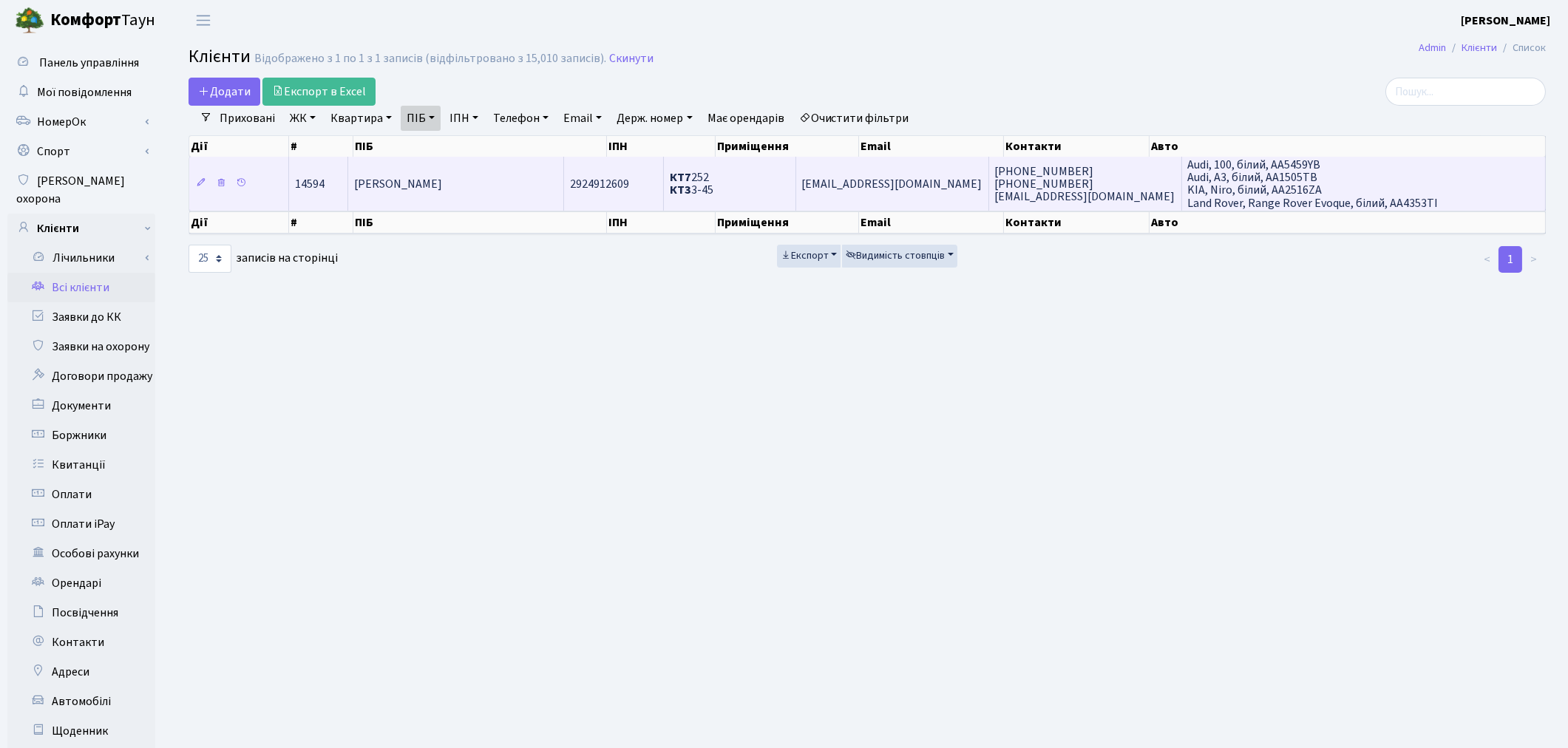
click at [482, 173] on td "[PERSON_NAME]" at bounding box center [456, 183] width 215 height 53
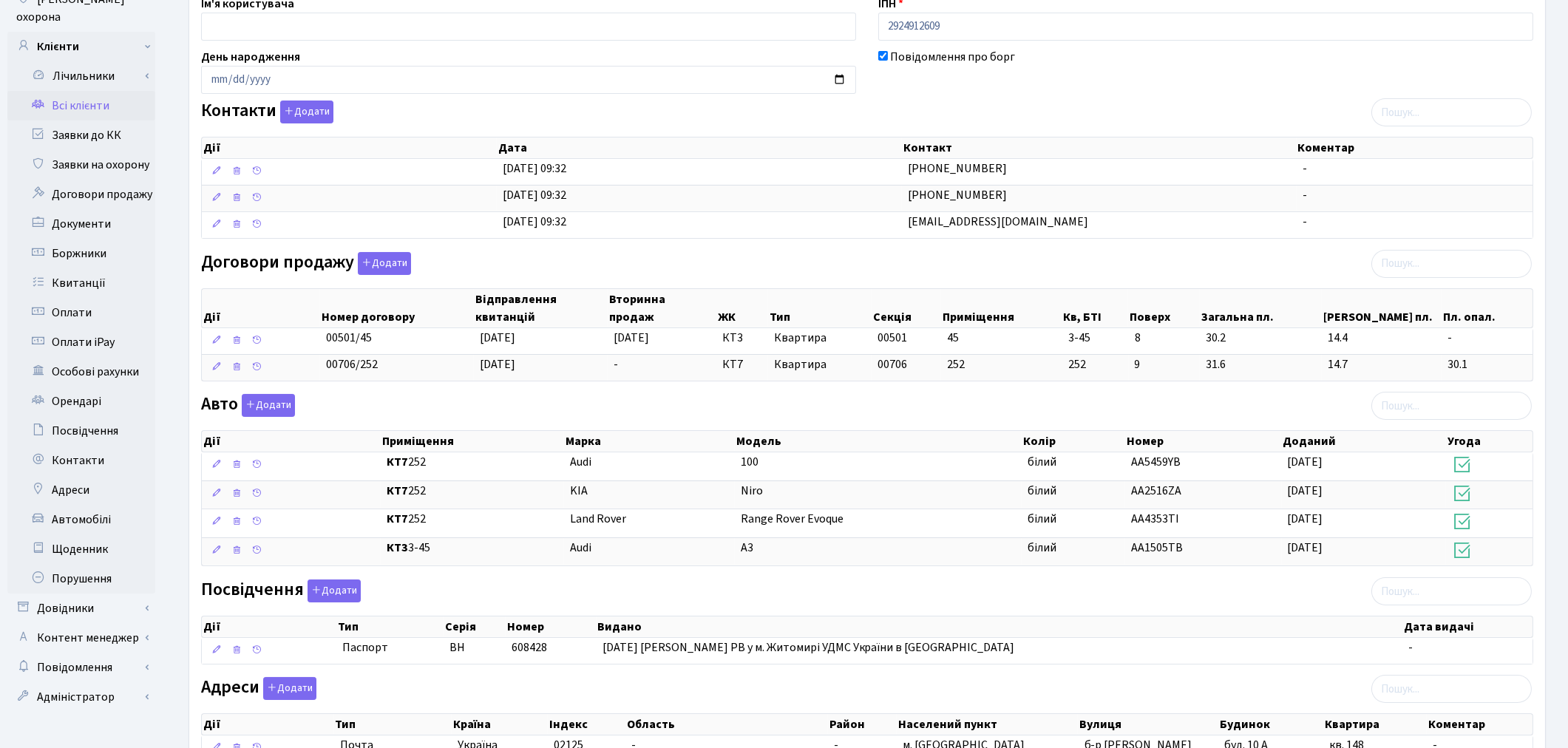
scroll to position [166, 0]
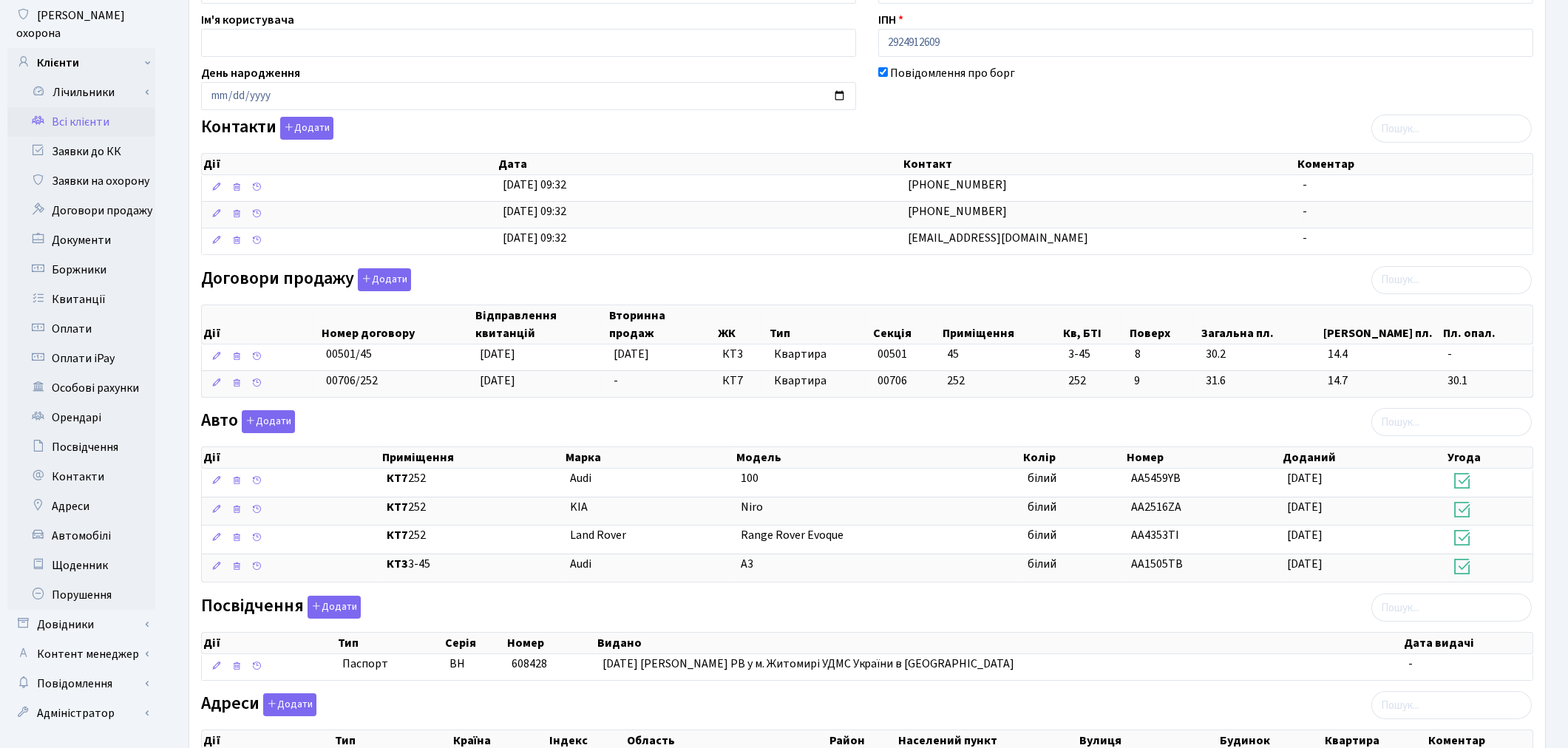
click at [559, 429] on div "Авто Додати Дії Приміщення Марка [GEOGRAPHIC_DATA] Колір Номер Доданий Угода Дії" at bounding box center [867, 499] width 1355 height 179
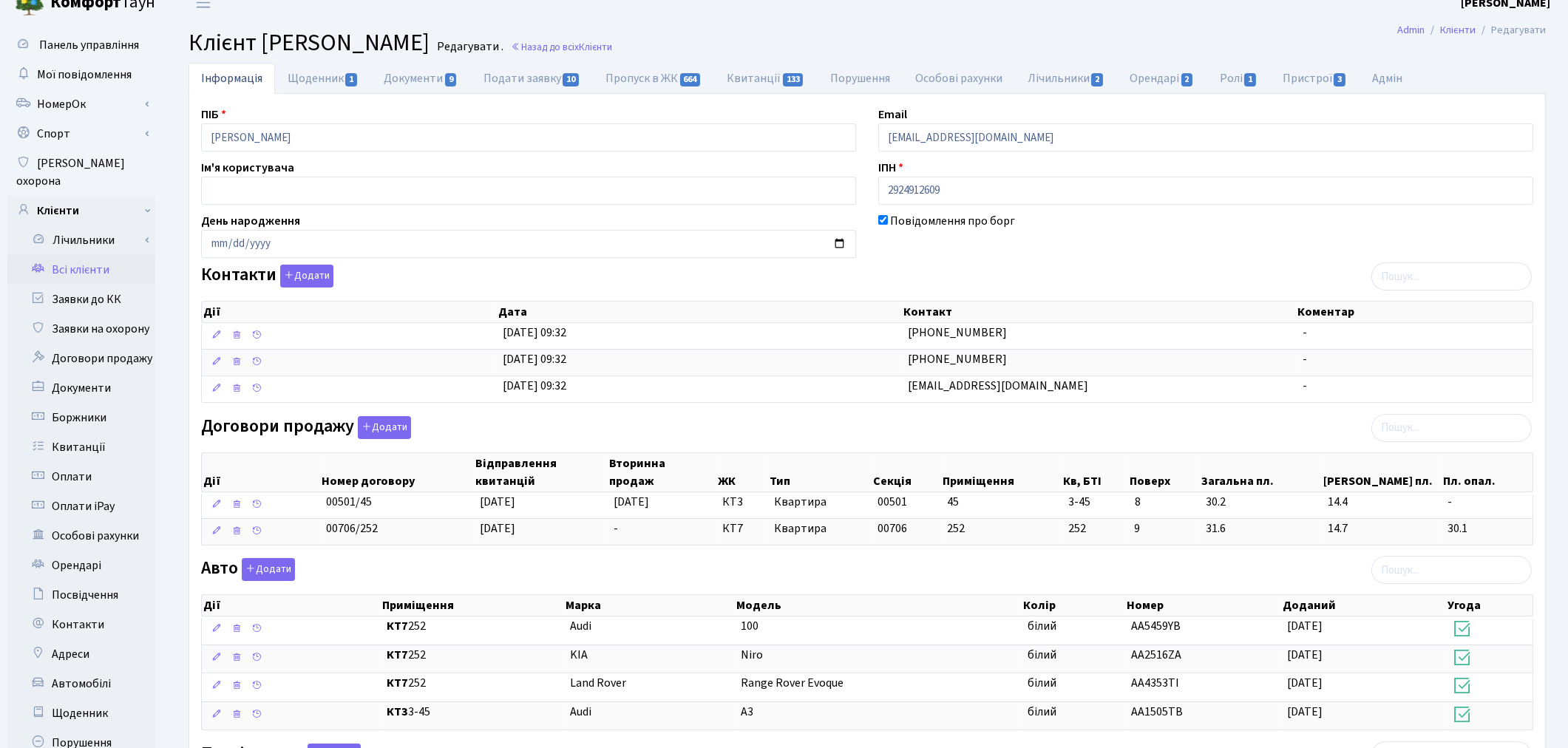
scroll to position [1, 0]
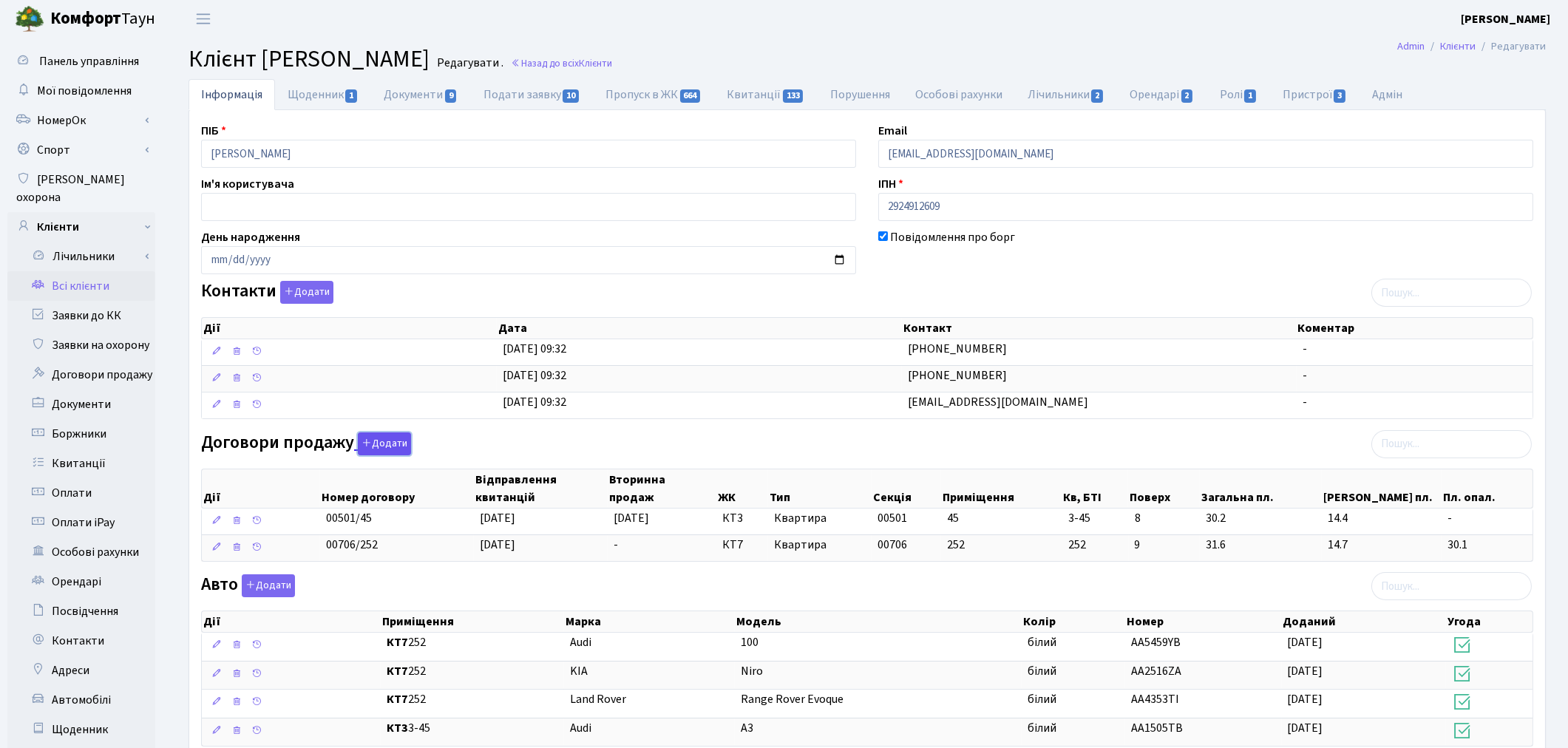
click at [387, 448] on button "Додати" at bounding box center [384, 444] width 53 height 23
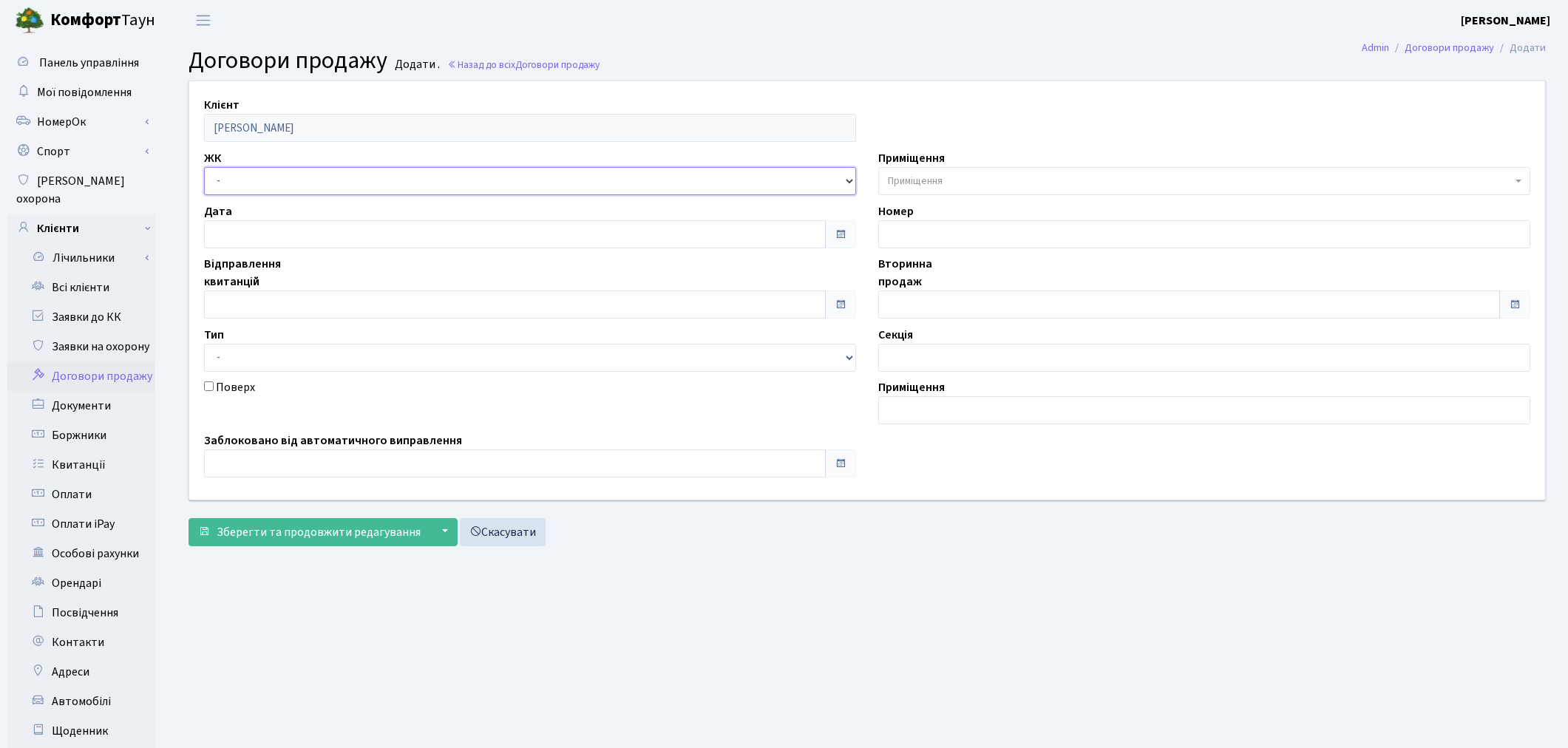
click at [261, 186] on select "- ТХ, вул. Ділова, 1/2 КТ, вул. Регенераторна, 4 КТ2, просп. Соборності, 17 КТ3…" at bounding box center [531, 181] width 652 height 28
select select "271"
click at [204, 167] on select "- ТХ, вул. Ділова, 1/2 КТ, вул. Регенераторна, 4 КТ2, просп. Соборності, 17 КТ3…" at bounding box center [531, 181] width 652 height 28
select select
click at [948, 178] on span "Приміщення" at bounding box center [1199, 181] width 623 height 15
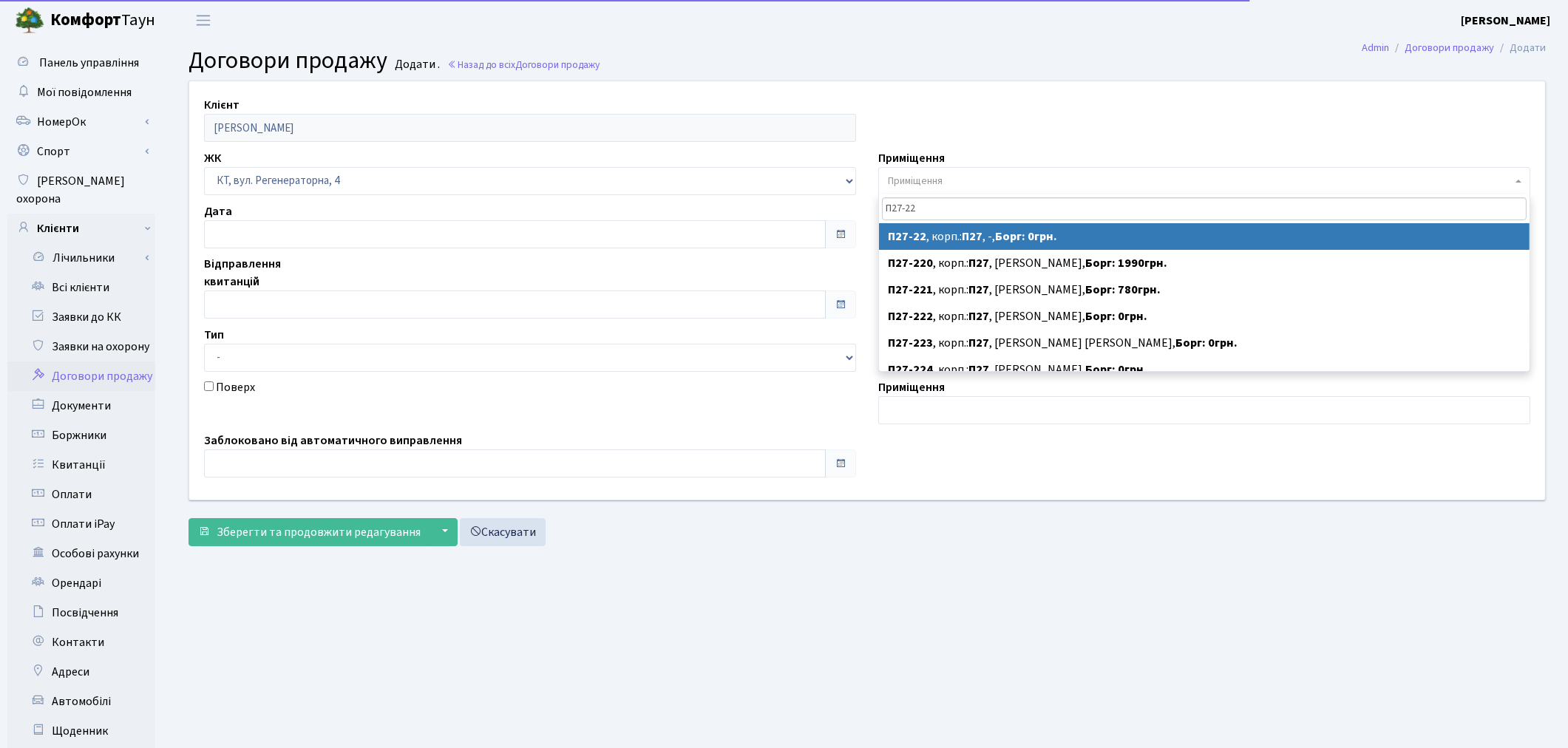
type input "П27-22"
select select "9981"
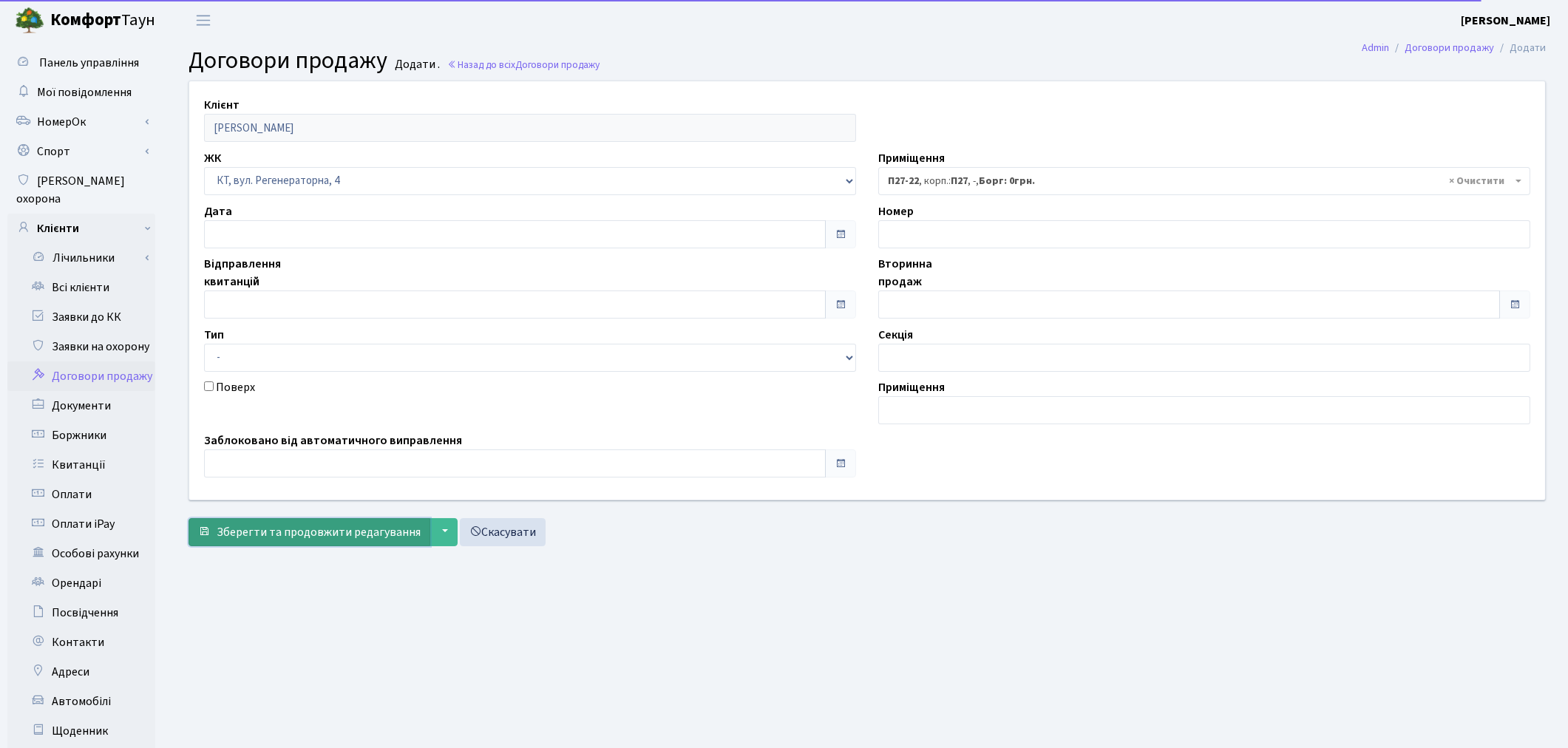
click at [352, 528] on span "Зберегти та продовжити редагування" at bounding box center [318, 532] width 204 height 16
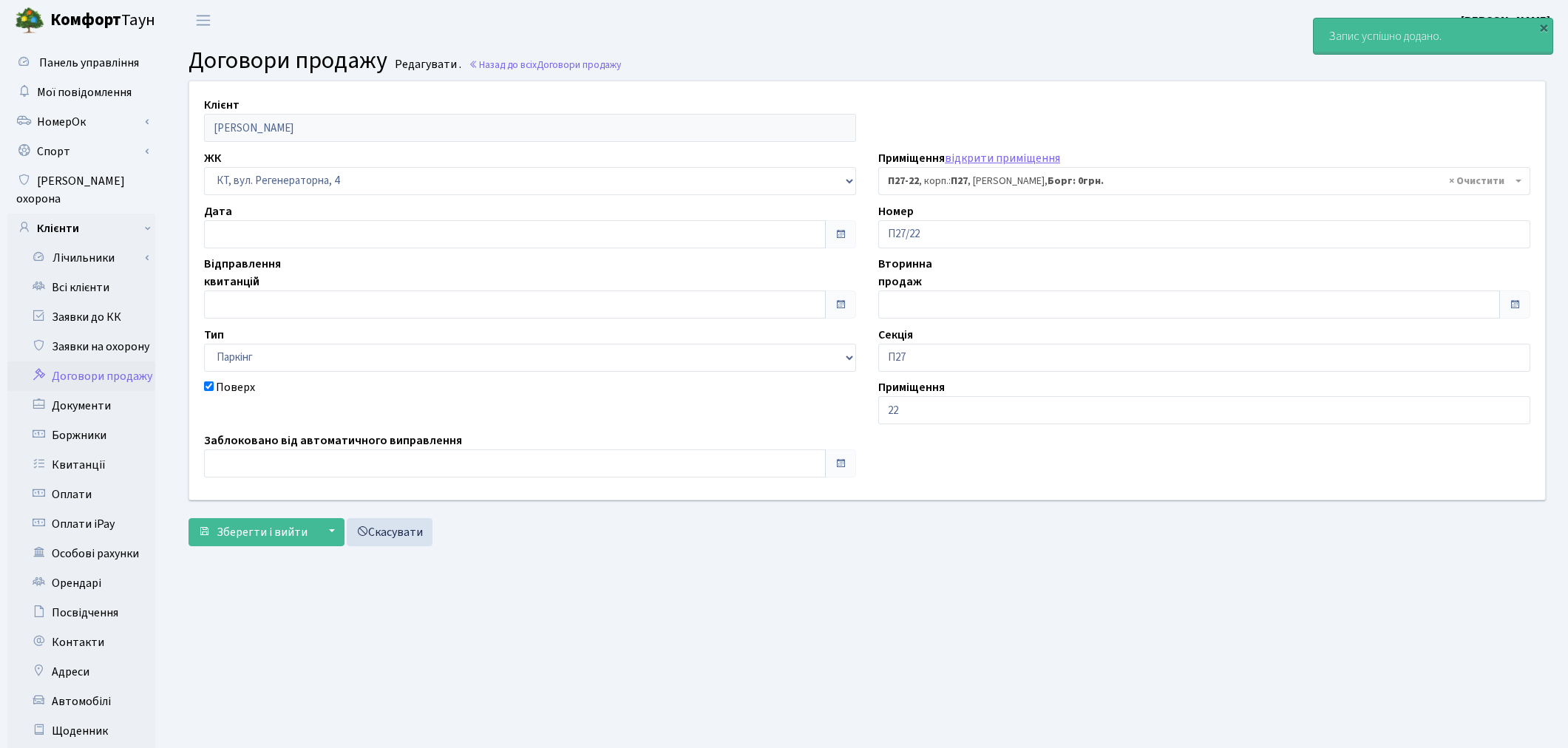
select select "9981"
click at [86, 272] on link "Всі клієнти" at bounding box center [81, 287] width 148 height 30
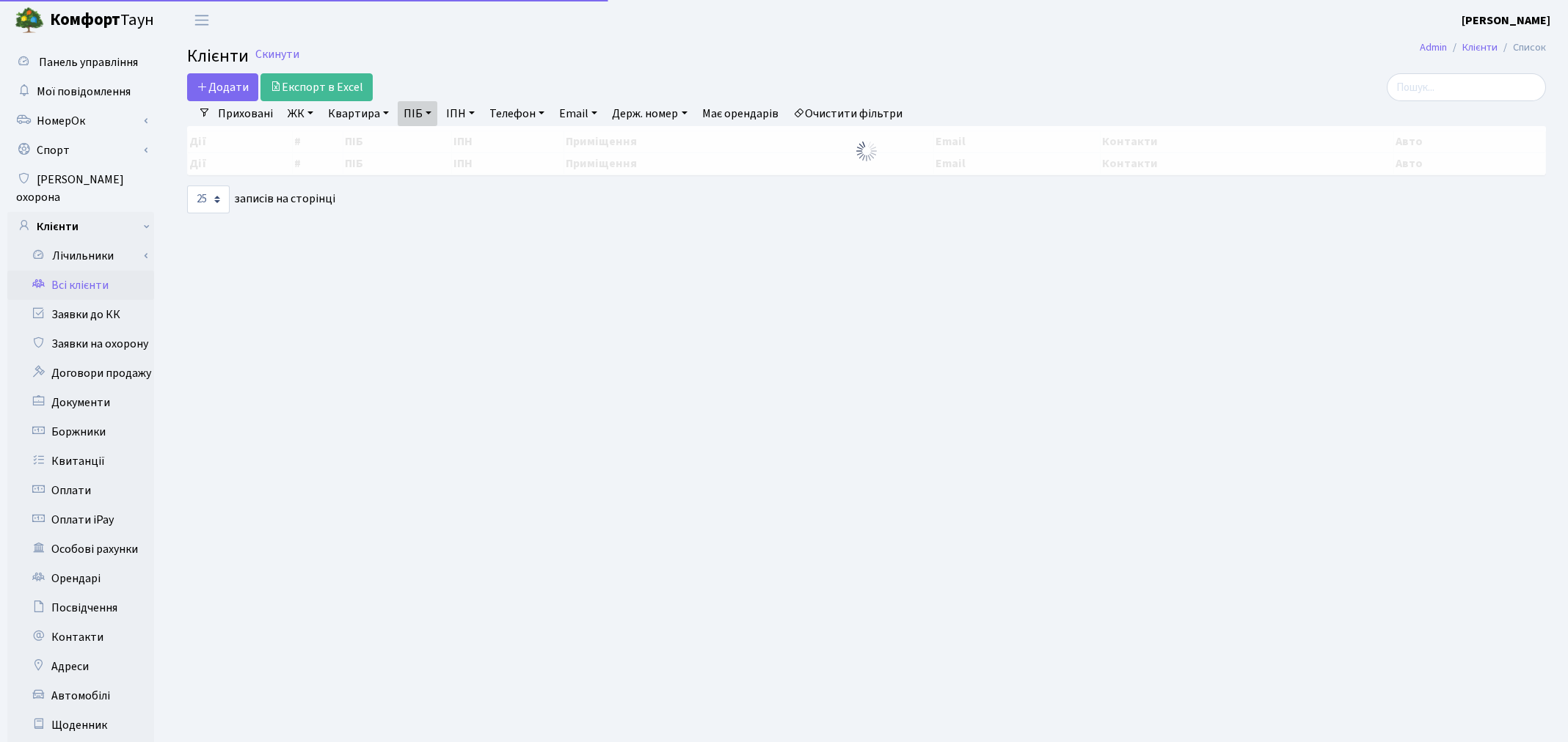
select select "25"
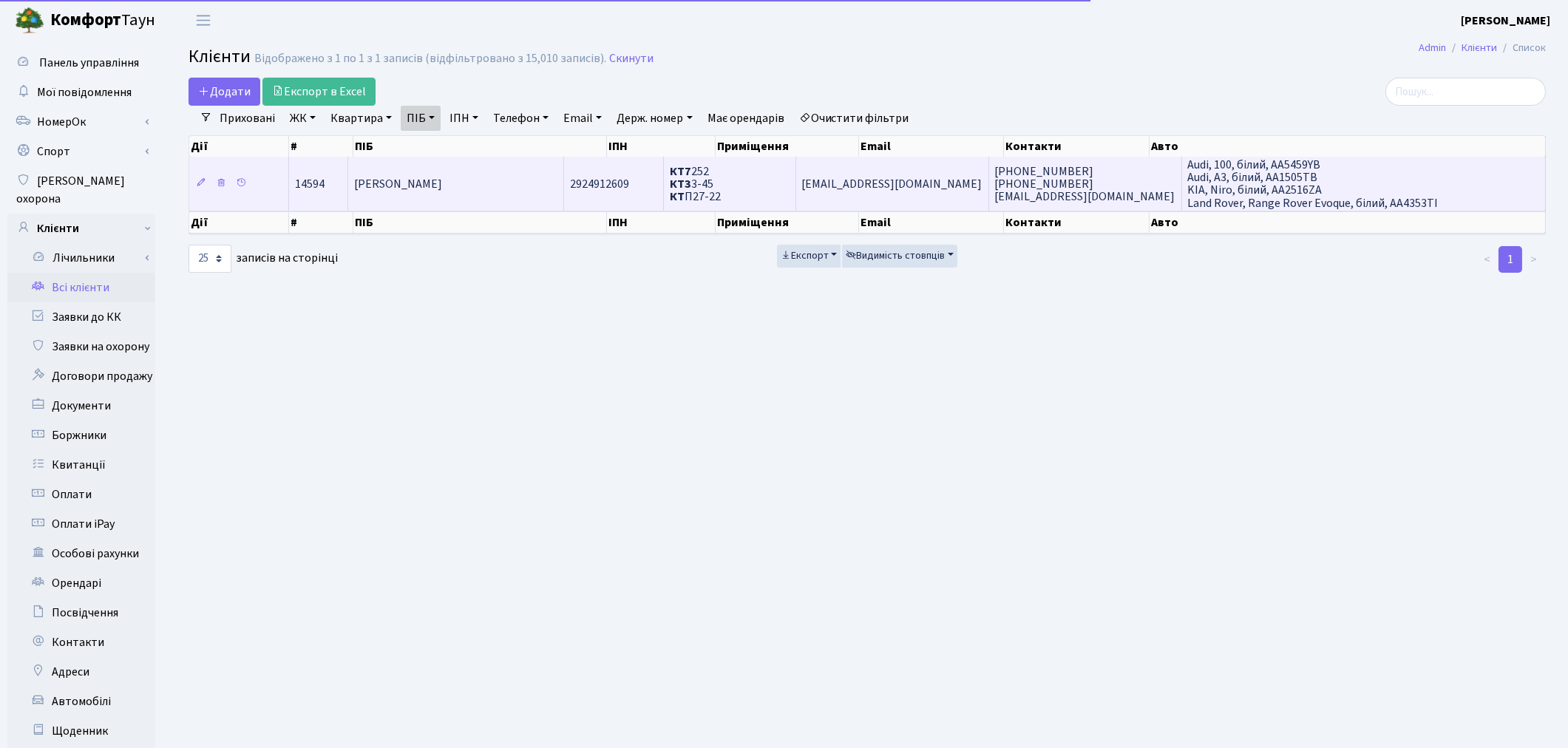
click at [410, 190] on td "[PERSON_NAME]" at bounding box center [456, 183] width 215 height 53
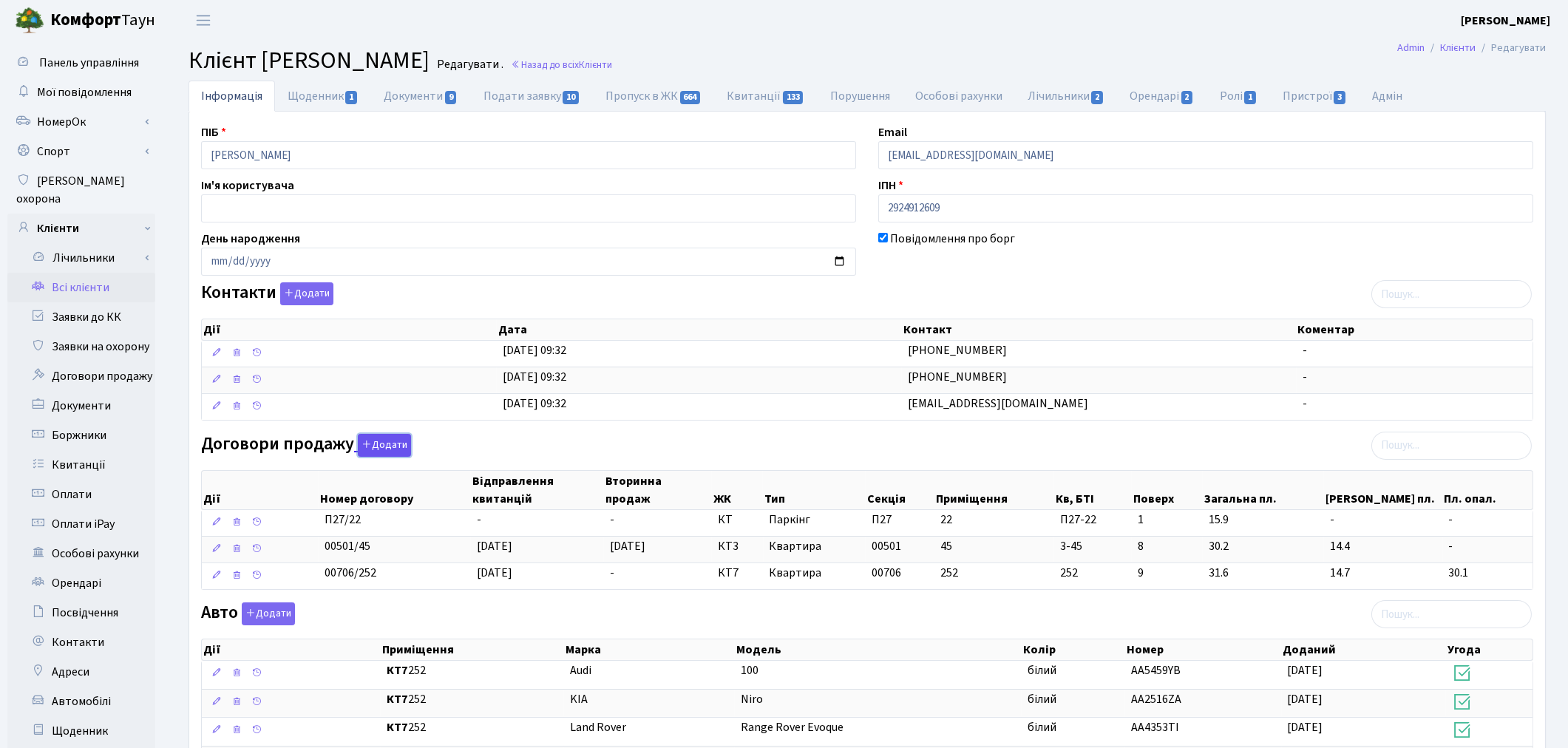
click at [382, 453] on button "Додати" at bounding box center [384, 445] width 53 height 23
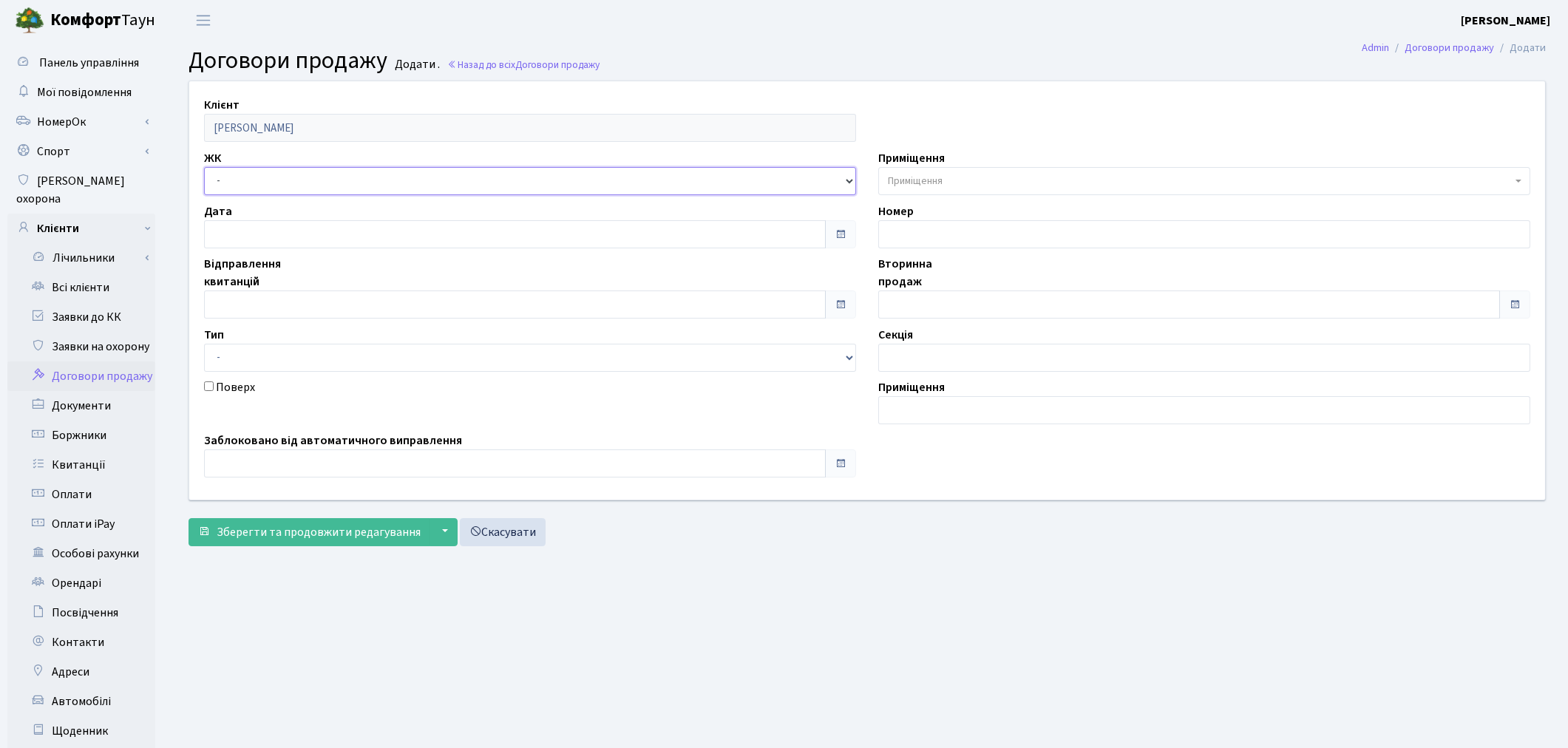
click at [231, 179] on select "- ТХ, вул. Ділова, 1/2 КТ, вул. Регенераторна, 4 КТ2, просп. Соборності, 17 КТ3…" at bounding box center [531, 181] width 652 height 28
select select "271"
click at [204, 167] on select "- ТХ, вул. Ділова, 1/2 КТ, вул. Регенераторна, 4 КТ2, просп. Соборності, 17 КТ3…" at bounding box center [531, 181] width 652 height 28
select select
click at [885, 179] on span "Приміщення" at bounding box center [1204, 181] width 652 height 28
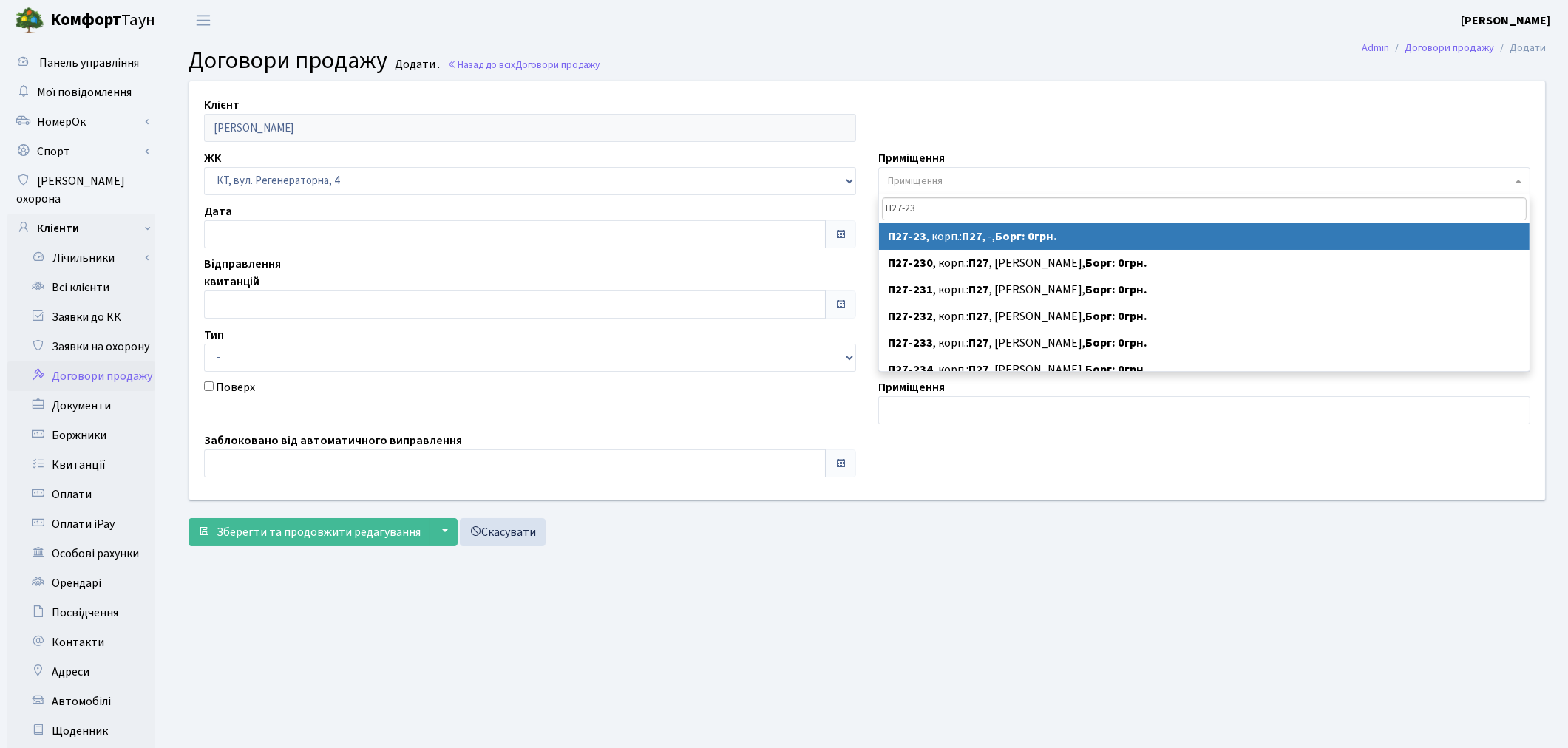
type input "П27-23"
select select "9982"
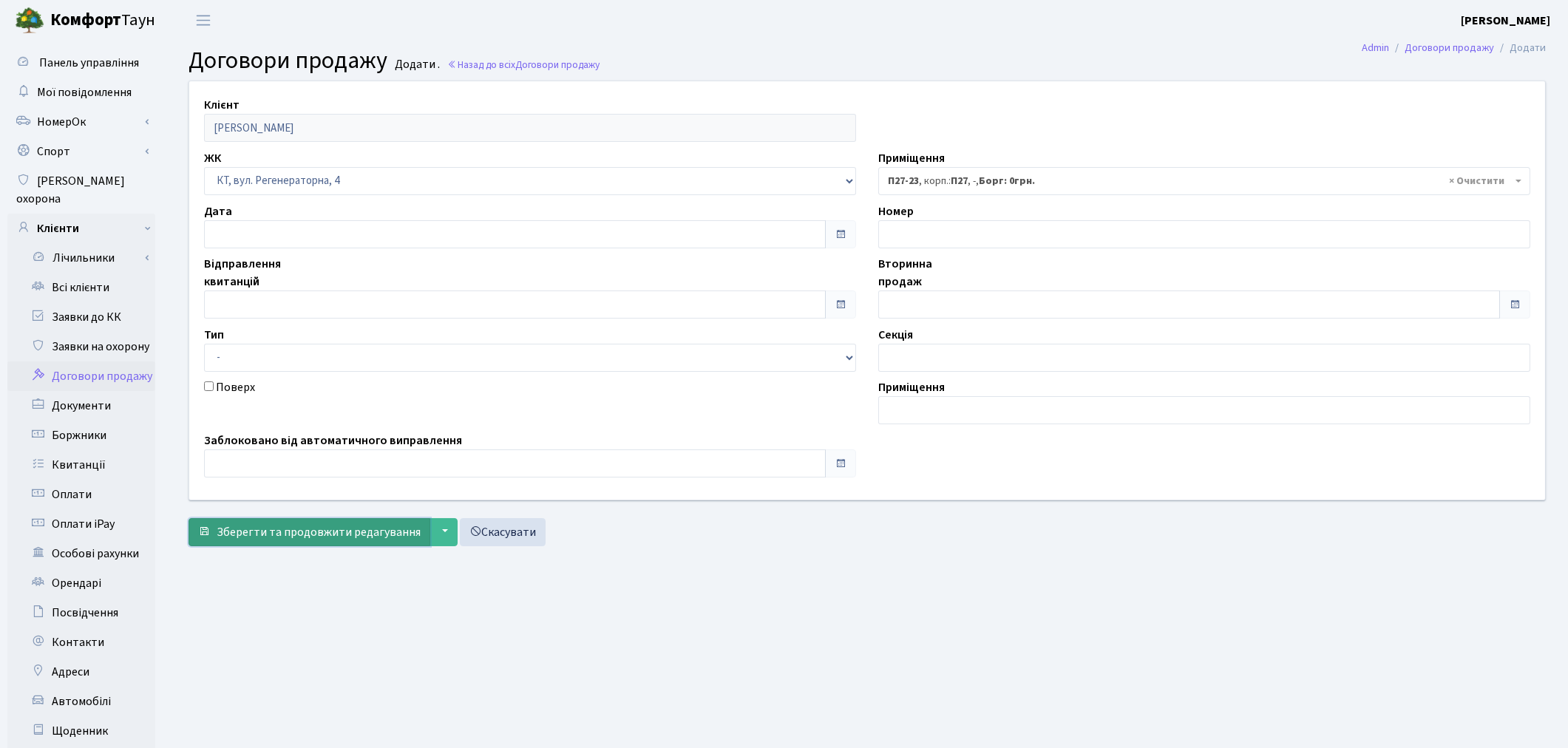
click at [288, 524] on span "Зберегти та продовжити редагування" at bounding box center [318, 532] width 204 height 16
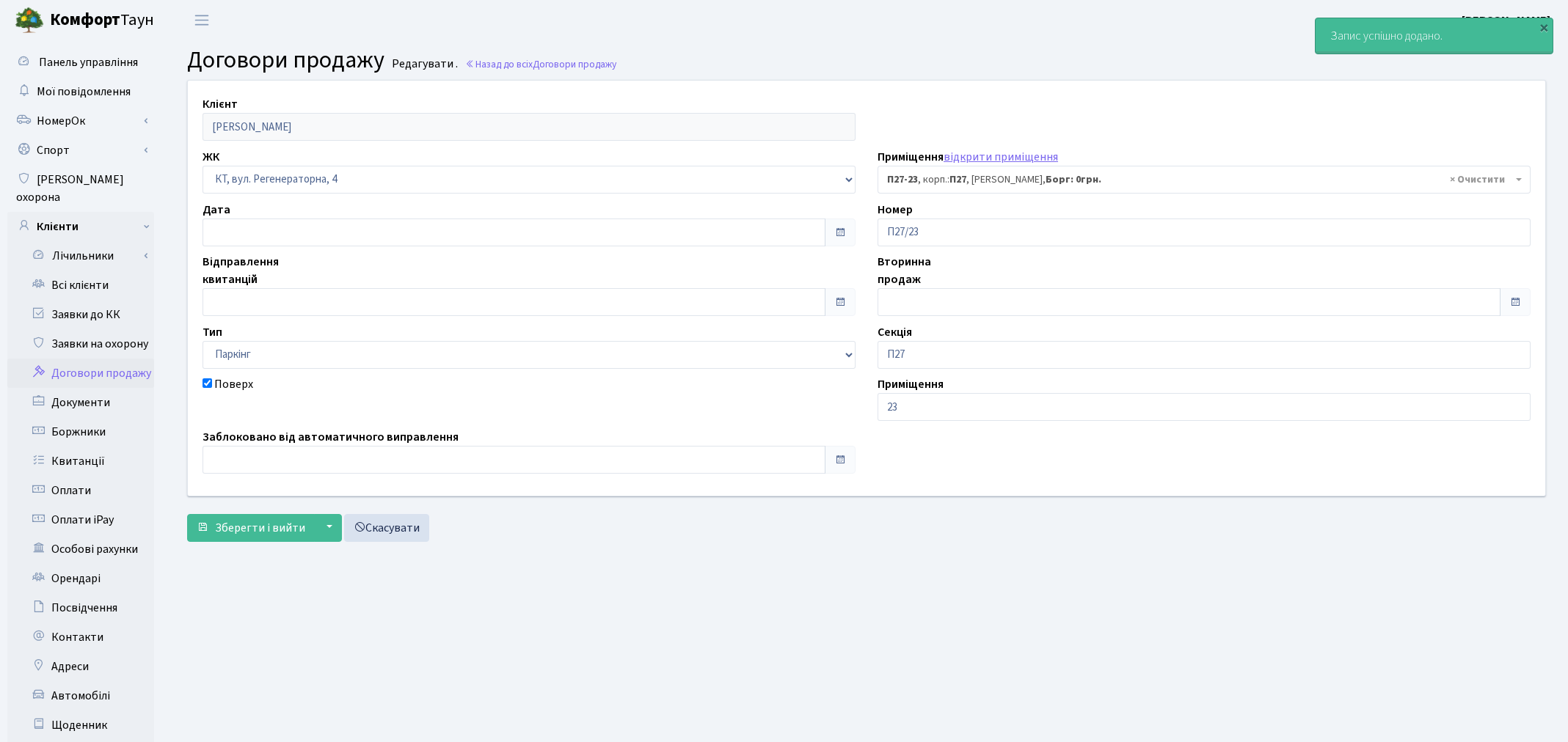
select select "9982"
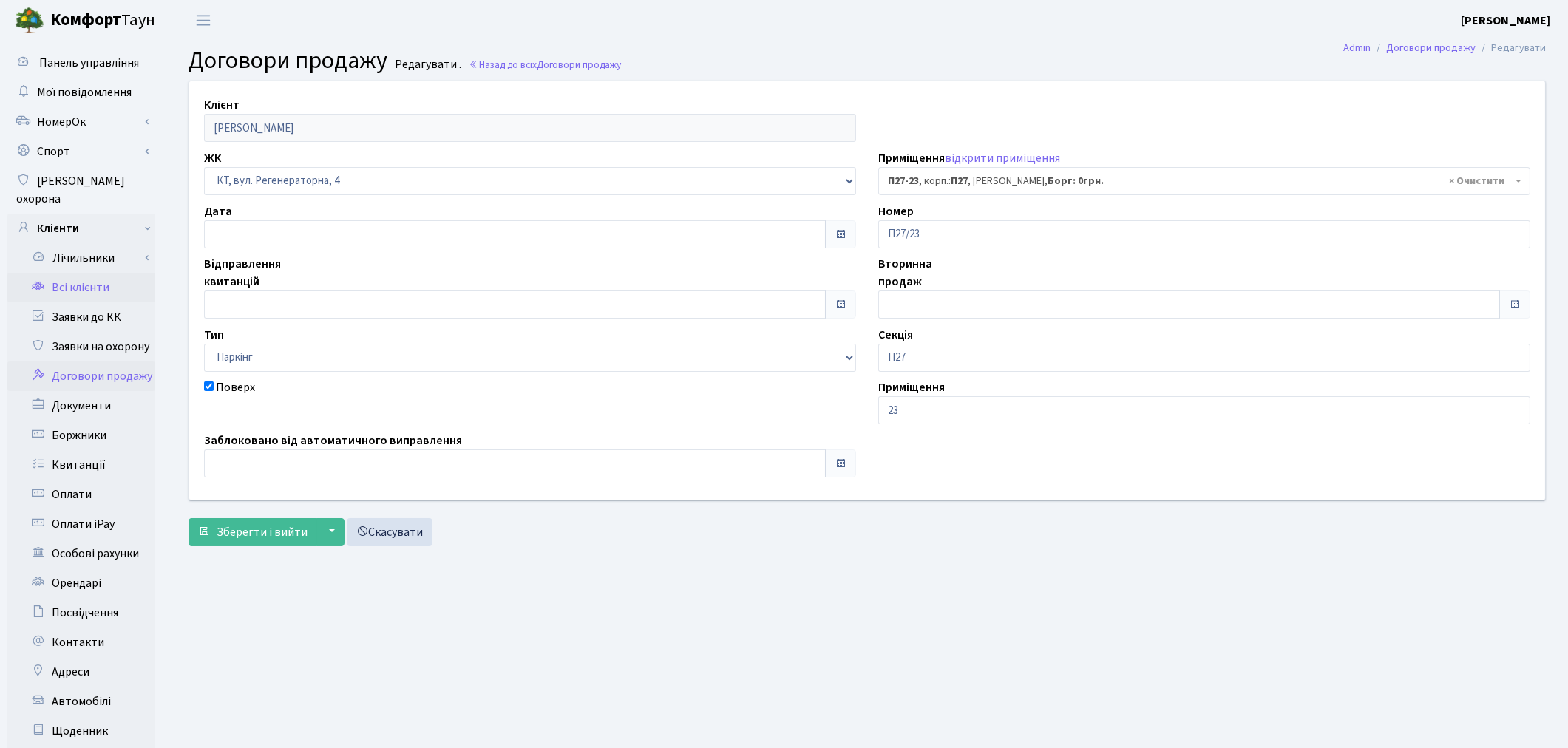
click at [91, 272] on link "Всі клієнти" at bounding box center [81, 287] width 148 height 30
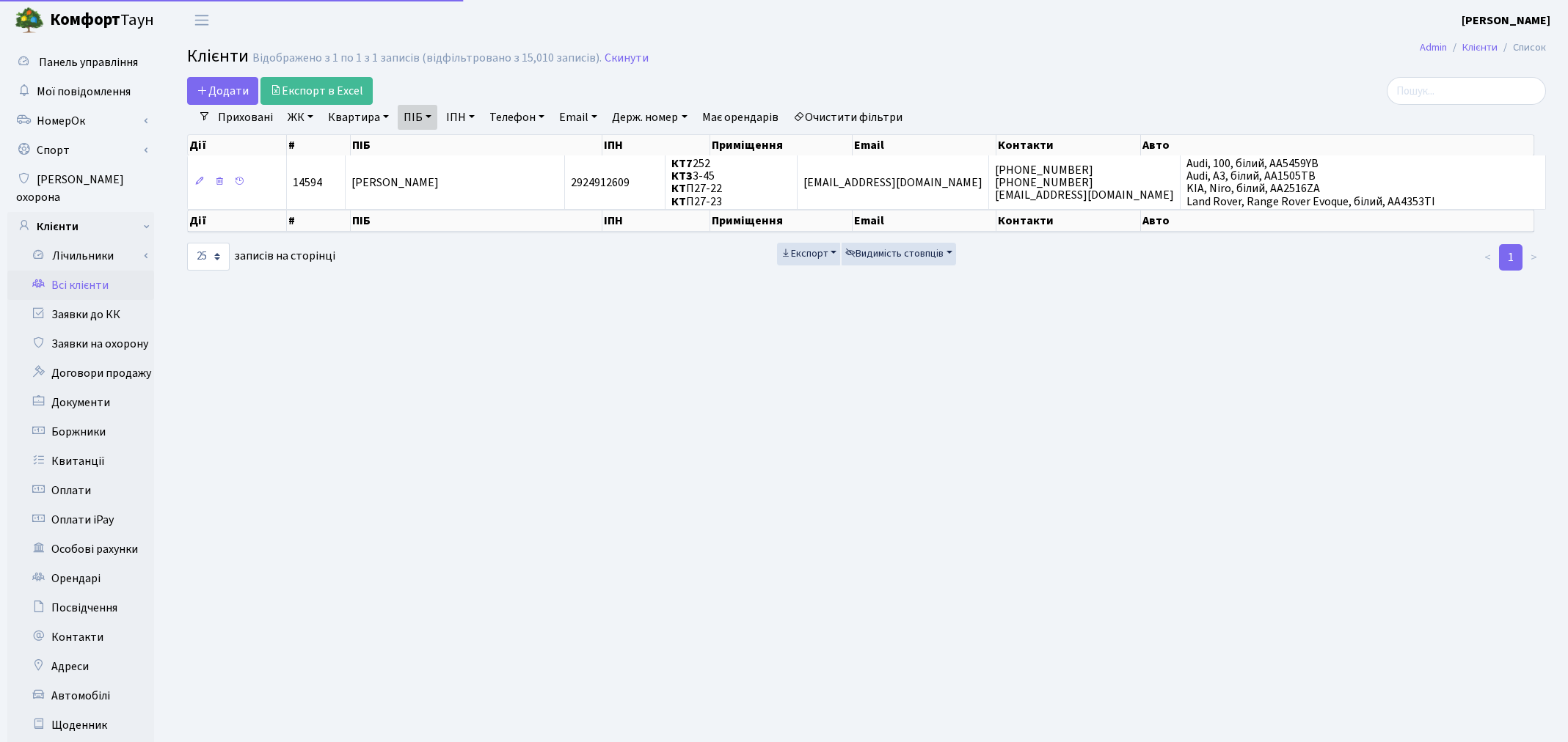
select select "25"
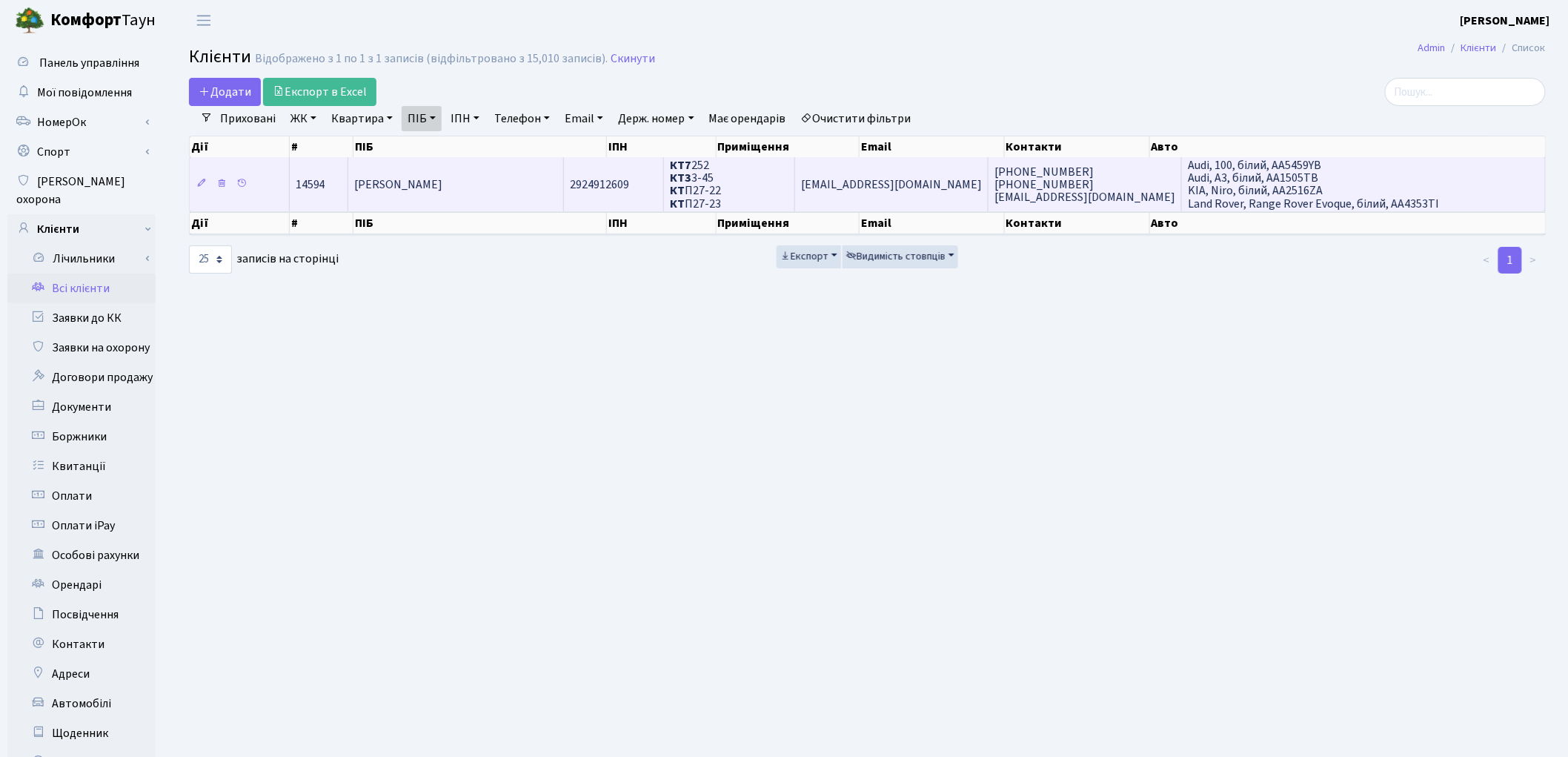
click at [411, 186] on span "[PERSON_NAME]" at bounding box center [398, 184] width 88 height 16
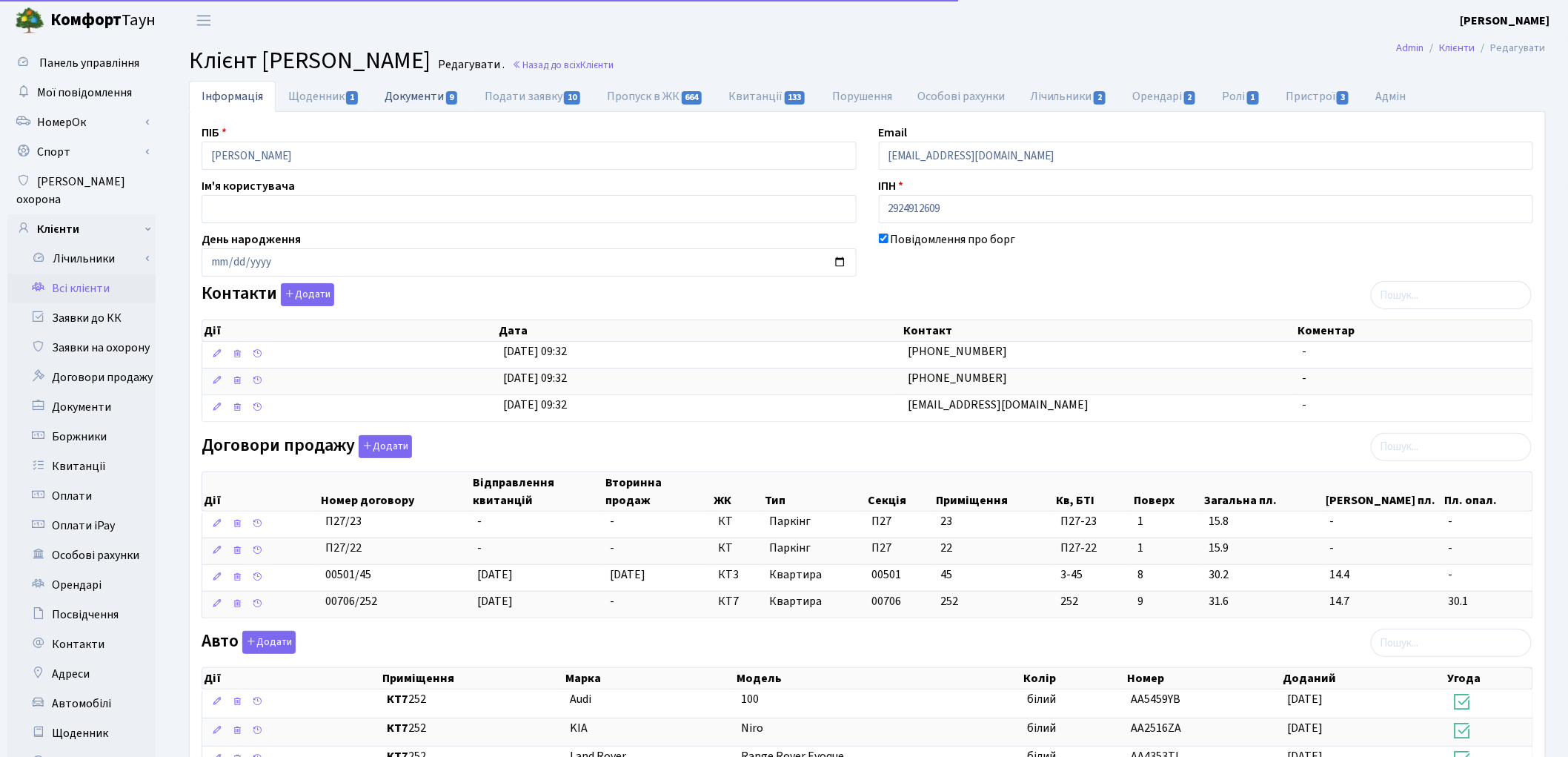
click at [435, 100] on link "Документи 9" at bounding box center [421, 96] width 99 height 30
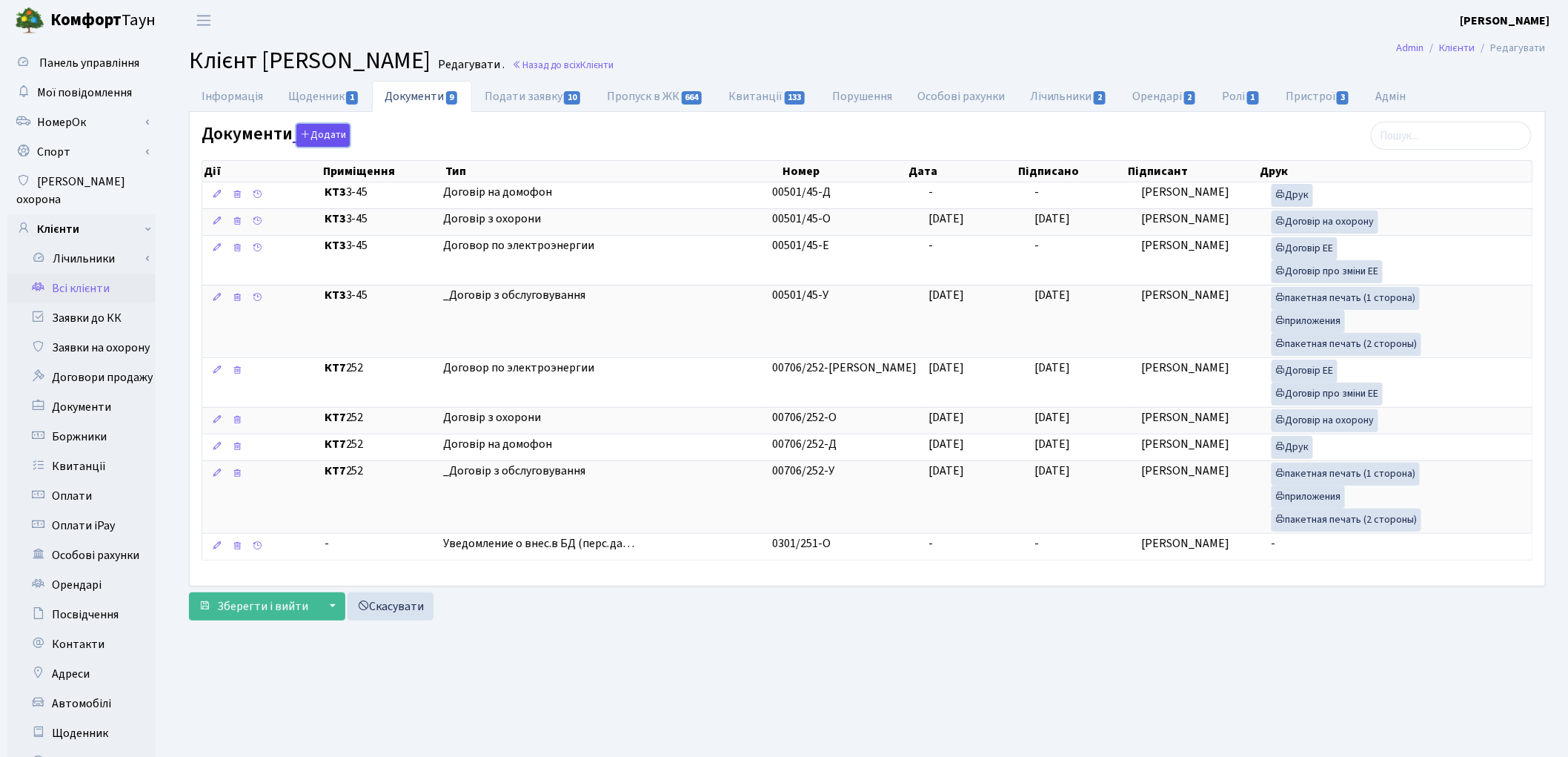
click at [314, 139] on button "Додати" at bounding box center [322, 135] width 53 height 23
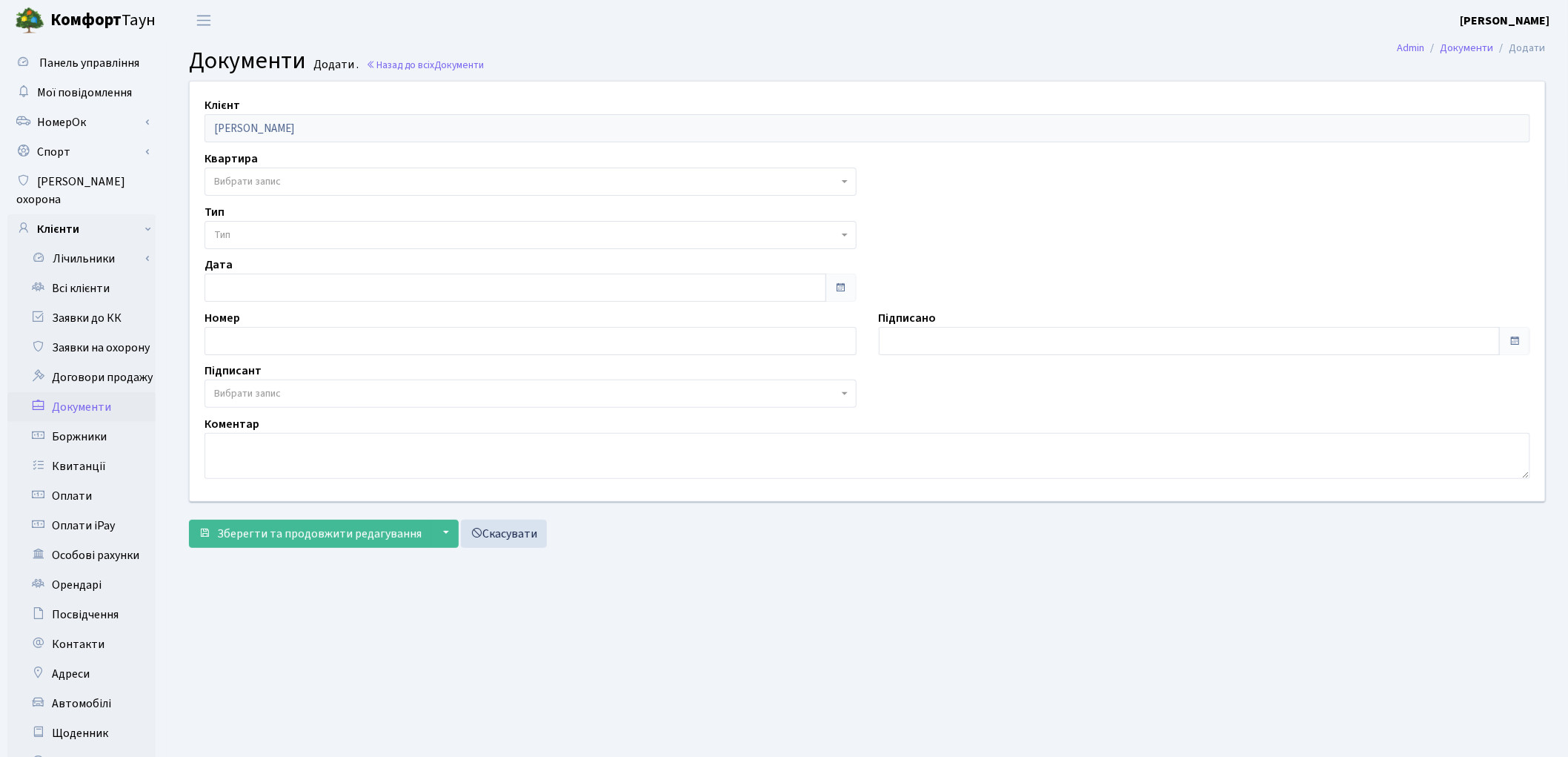
click at [314, 183] on span "Вибрати запис" at bounding box center [526, 181] width 624 height 15
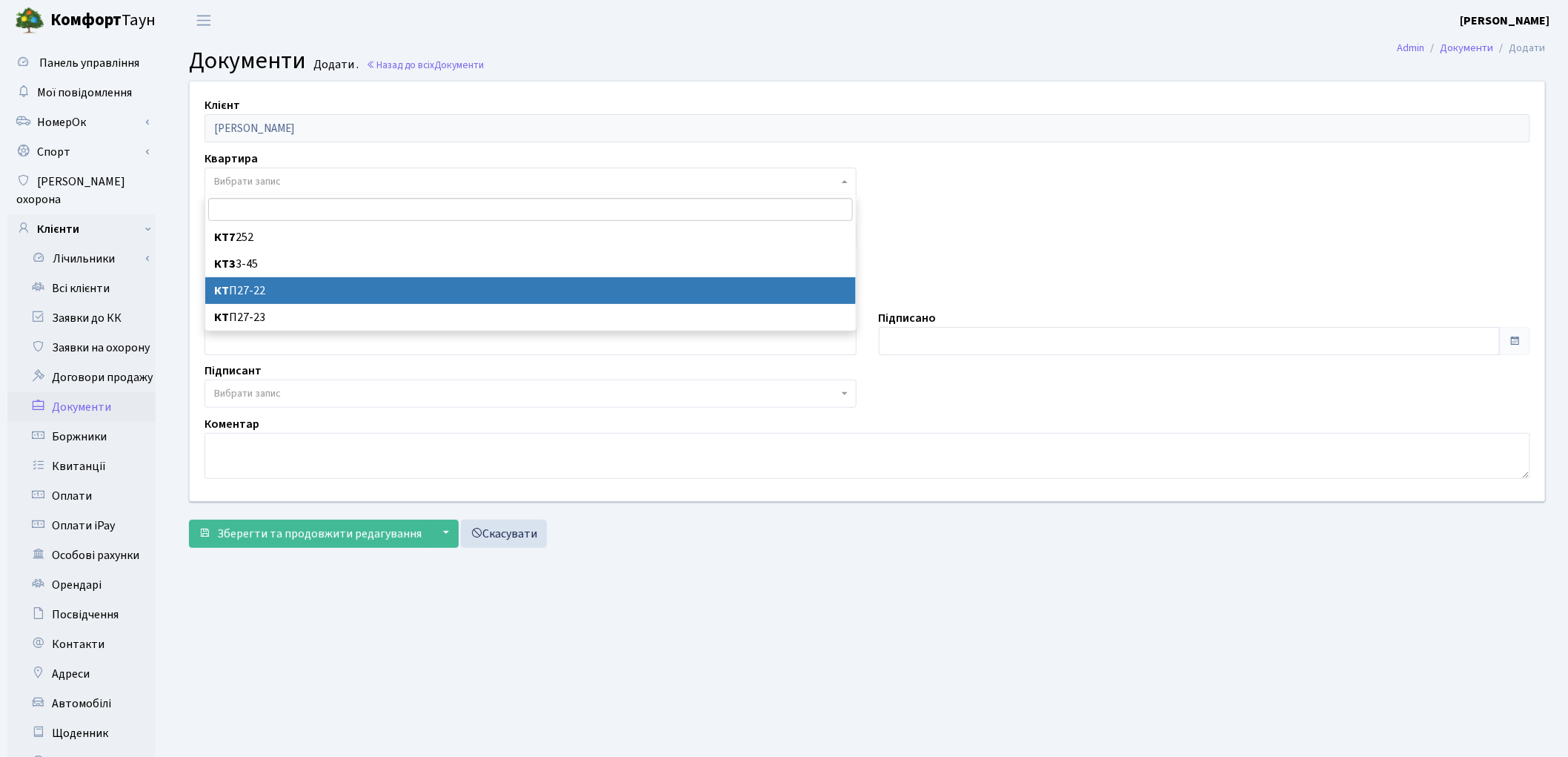
select select "178726"
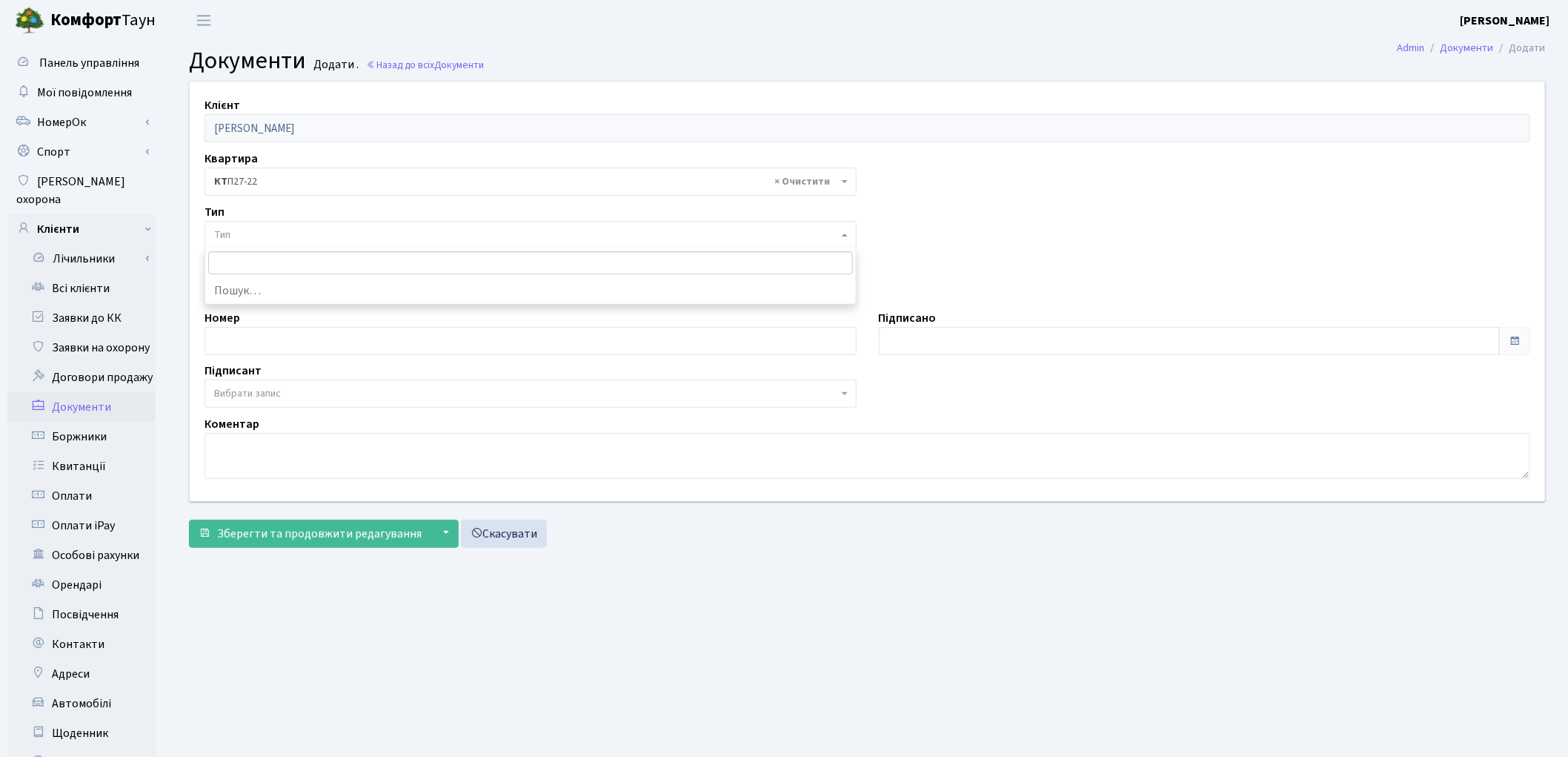
click at [300, 233] on span "Тип" at bounding box center [526, 235] width 624 height 15
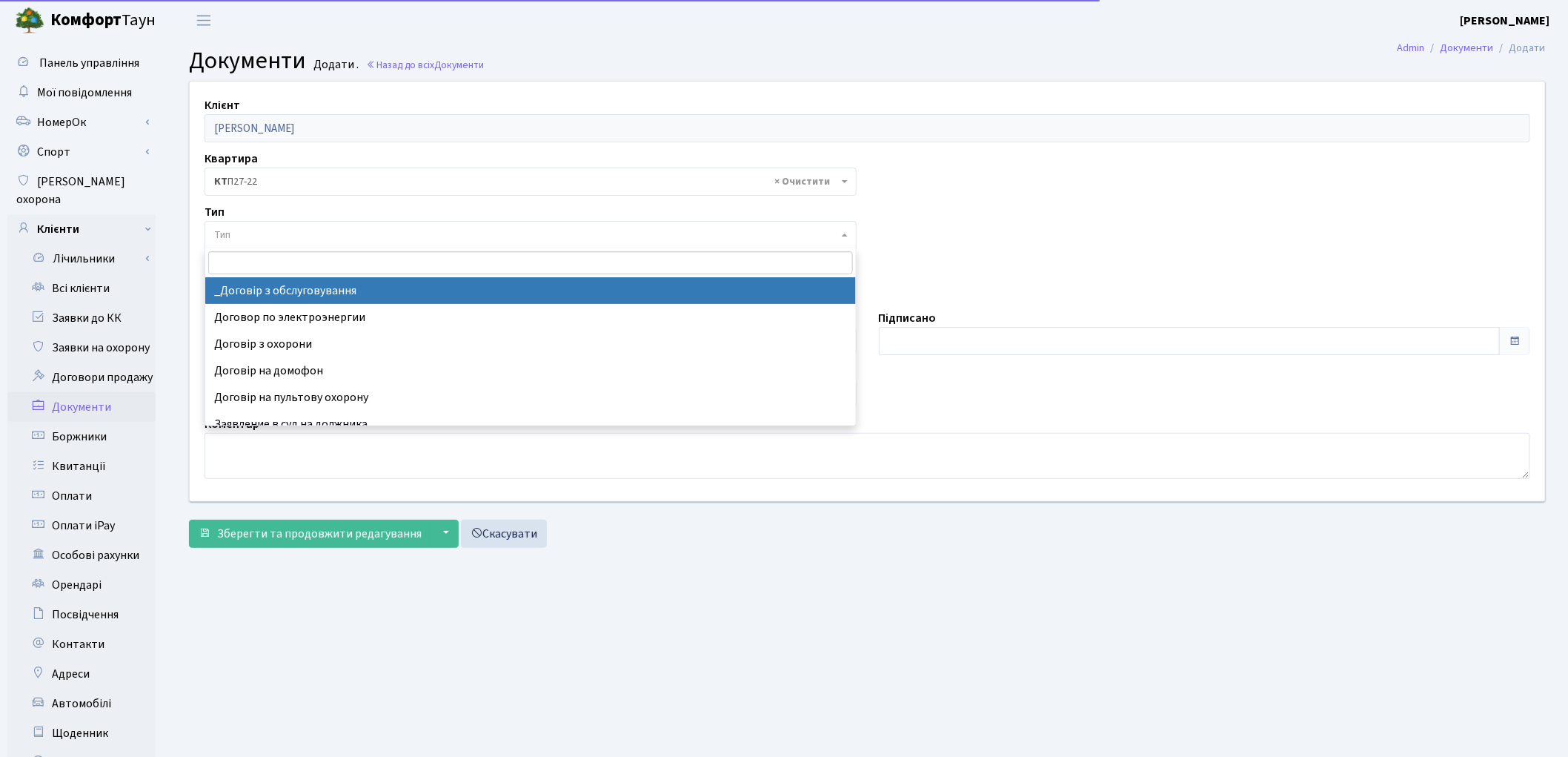
select select "289"
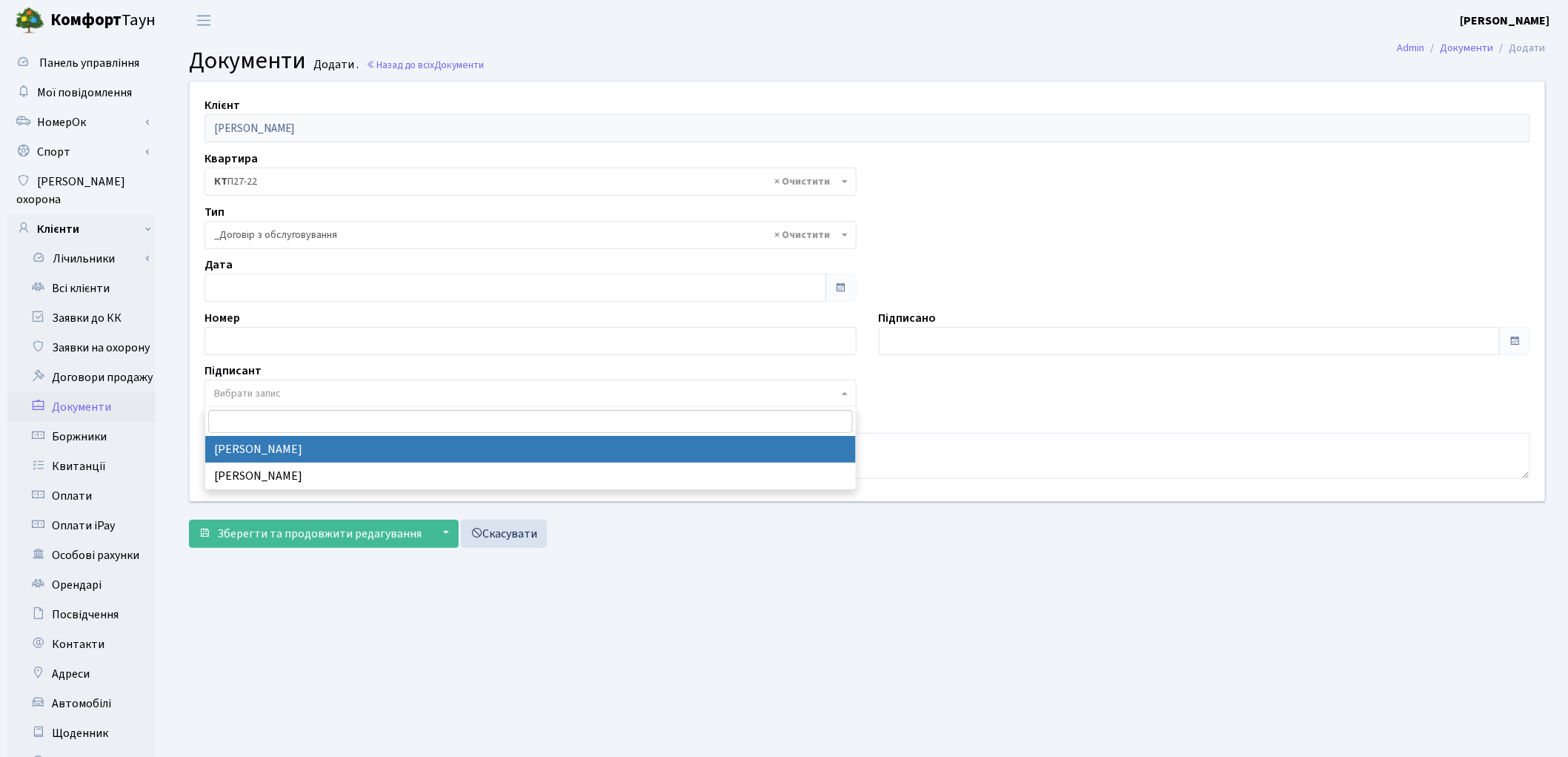
click at [276, 399] on span "Вибрати запис" at bounding box center [247, 393] width 67 height 15
select select "74"
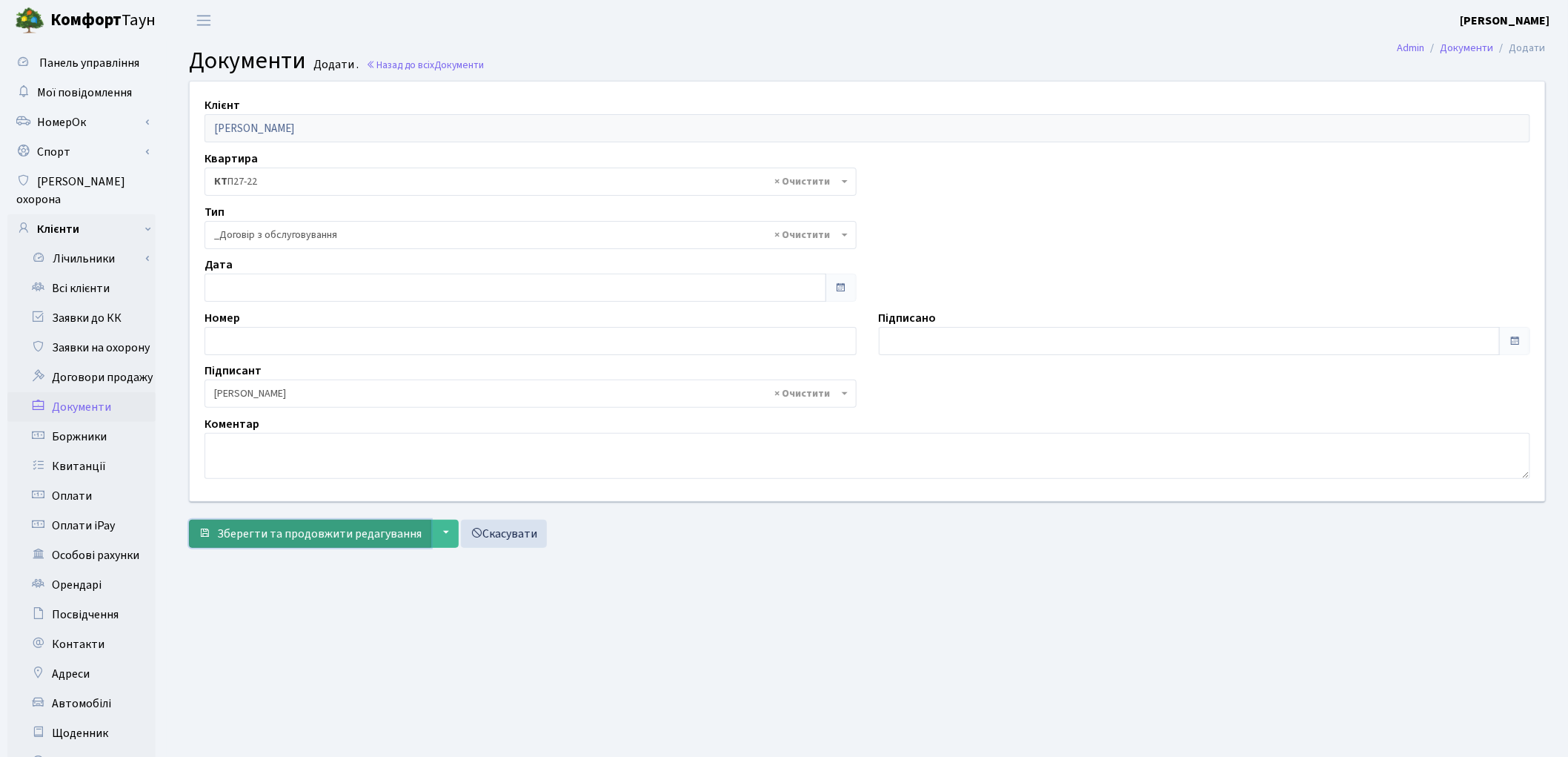
click at [305, 531] on span "Зберегти та продовжити редагування" at bounding box center [319, 533] width 205 height 16
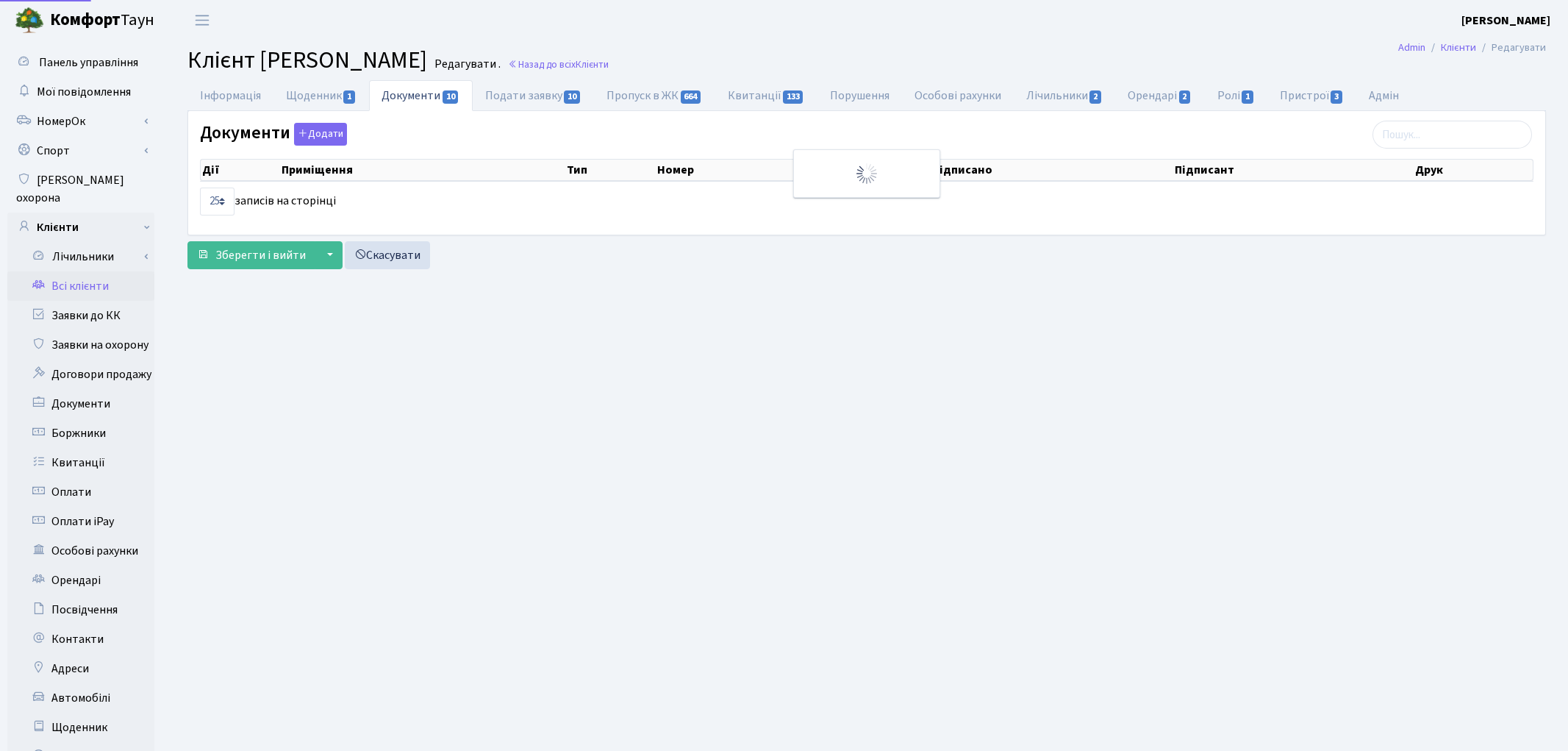
select select "25"
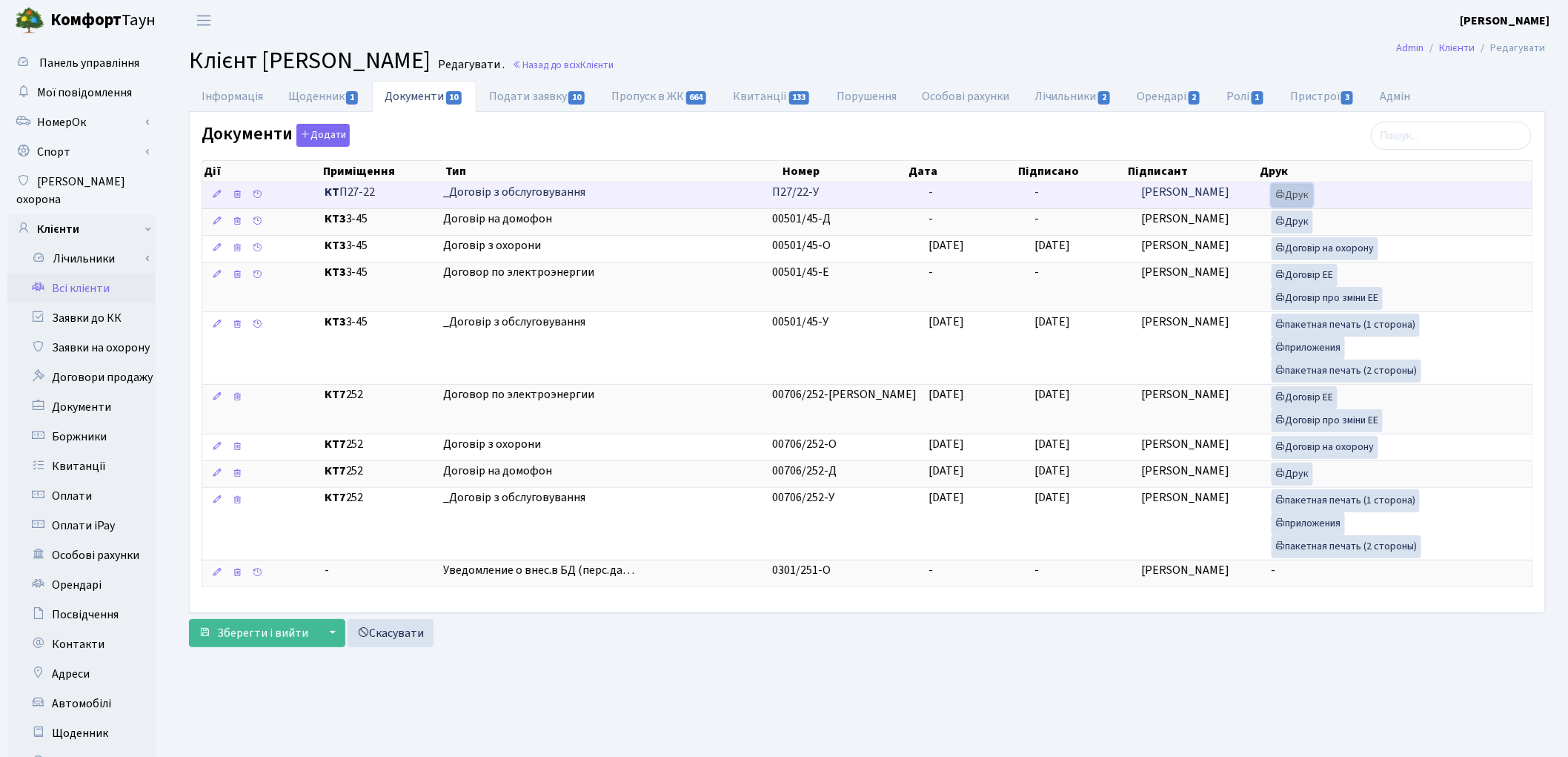
click at [1295, 190] on link "Друк" at bounding box center [1293, 195] width 42 height 23
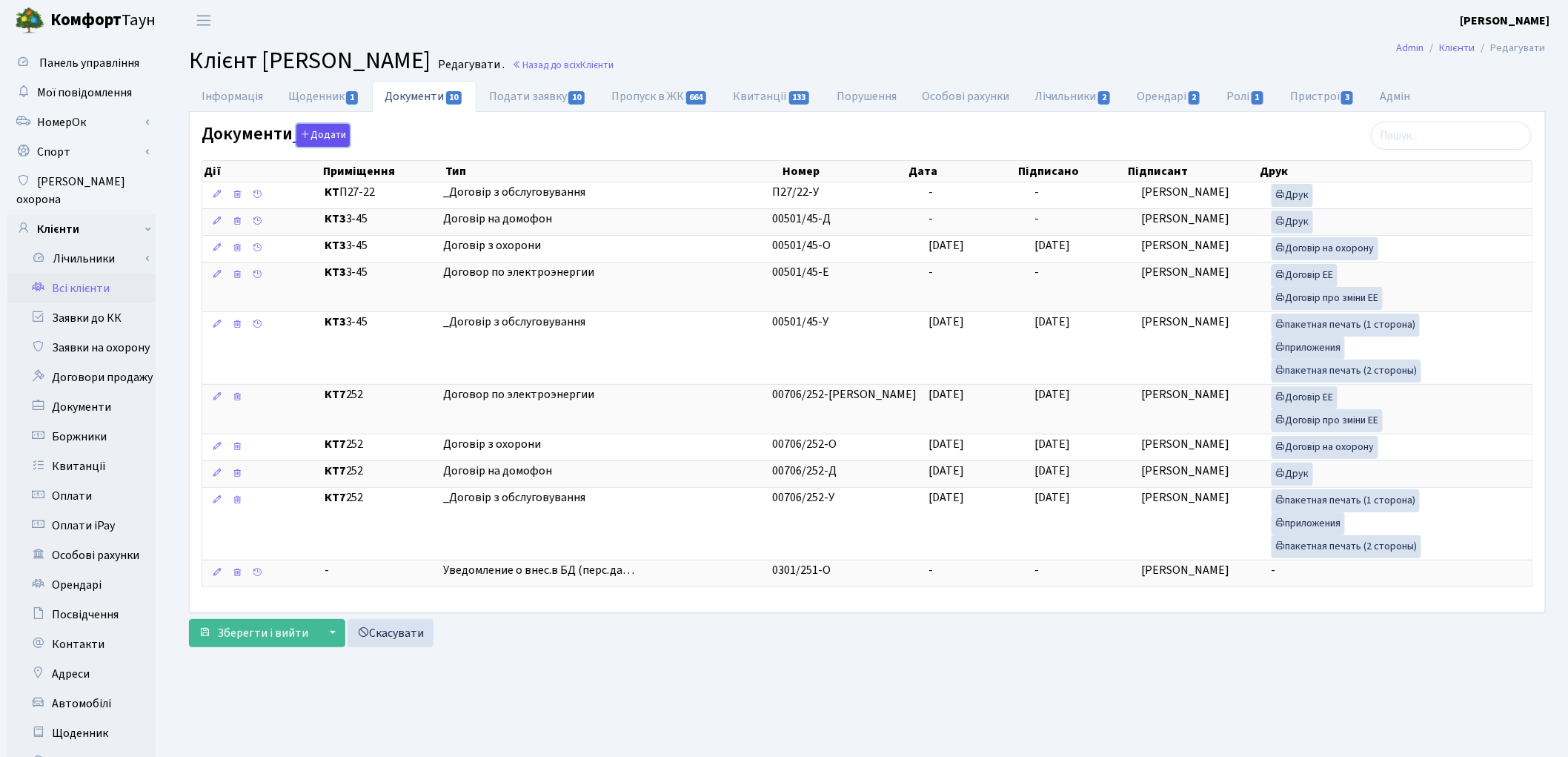
click at [305, 137] on icon "button" at bounding box center [305, 134] width 10 height 10
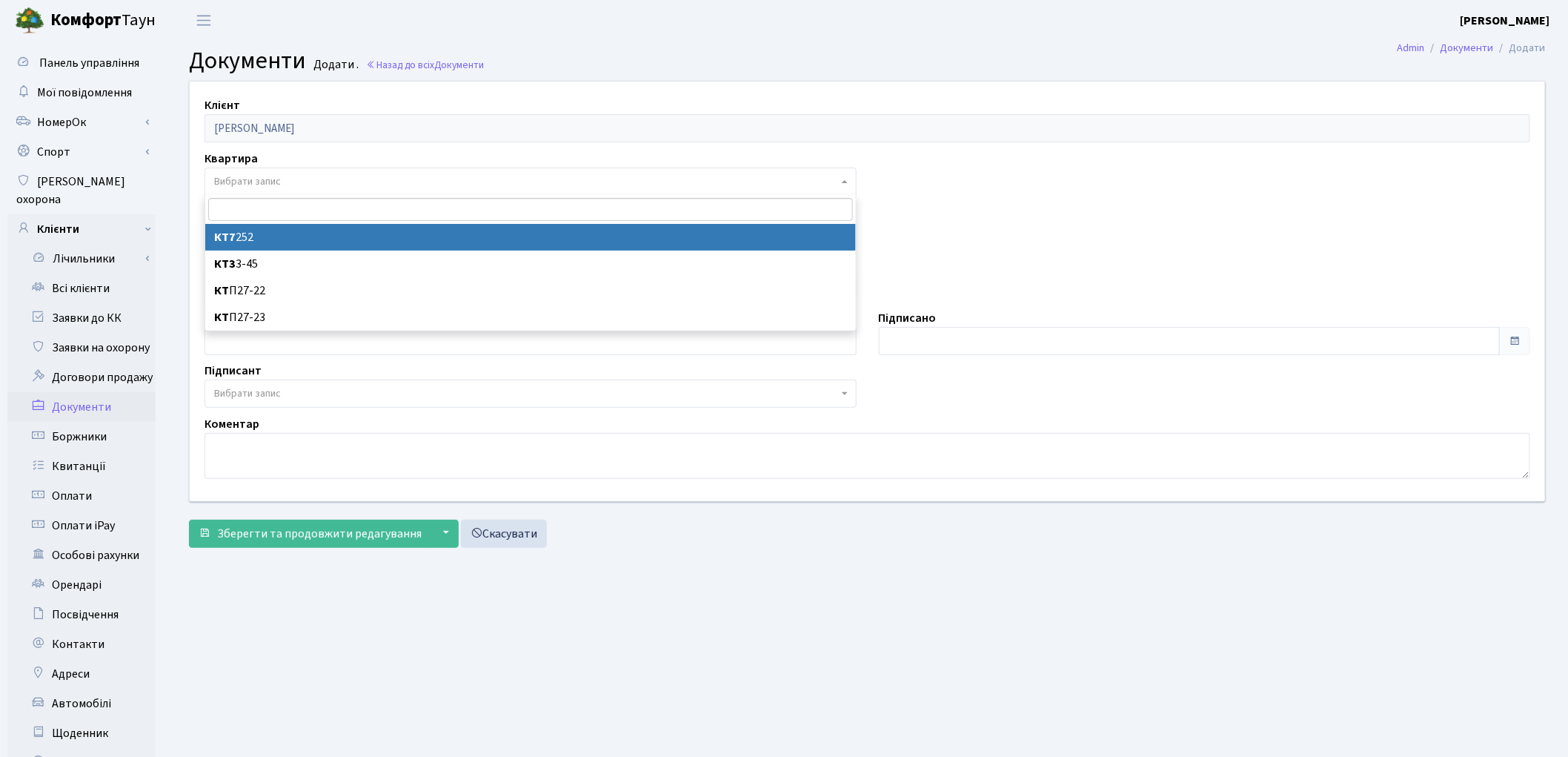
click at [258, 186] on span "Вибрати запис" at bounding box center [247, 181] width 67 height 15
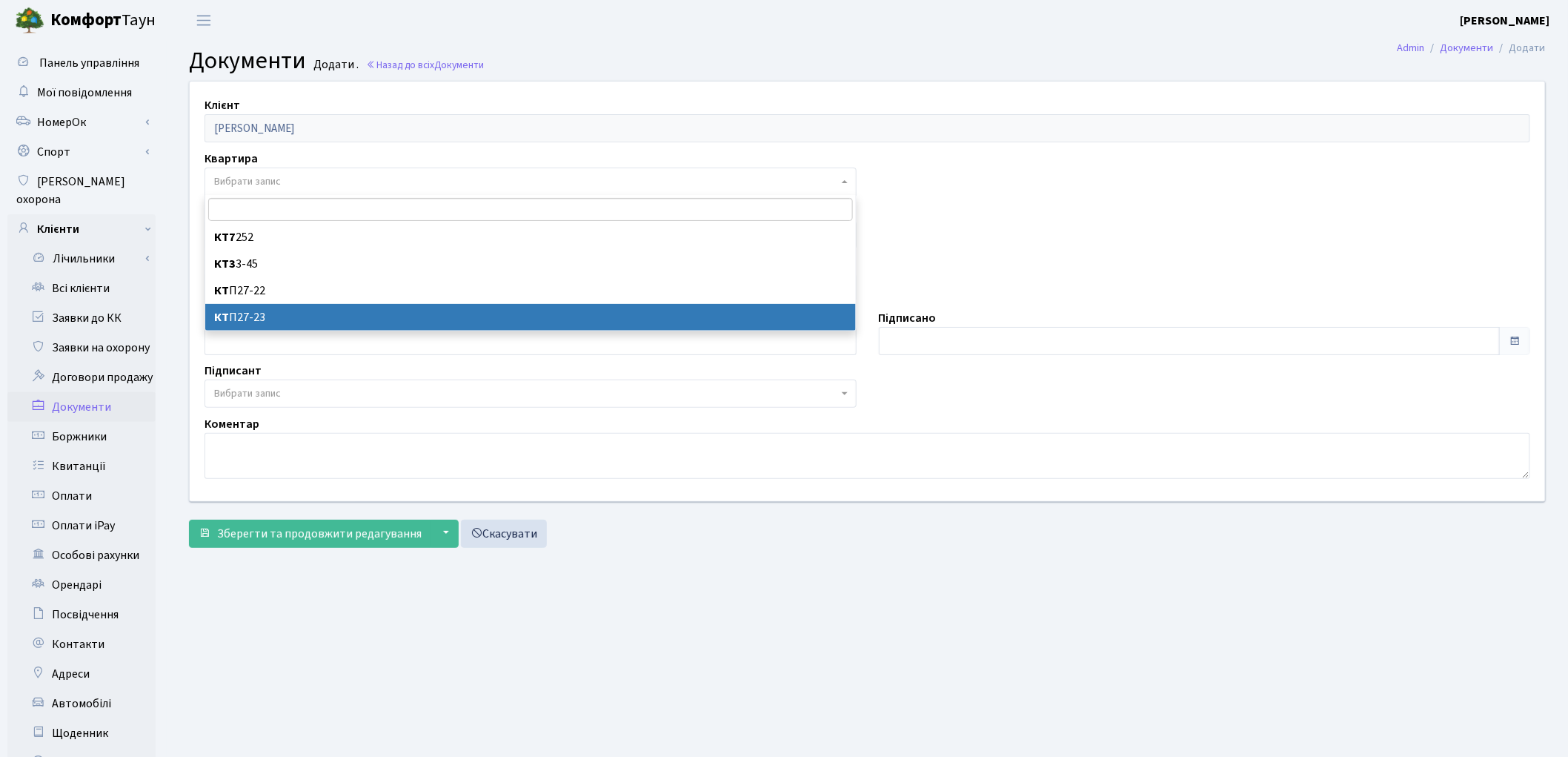
select select "178727"
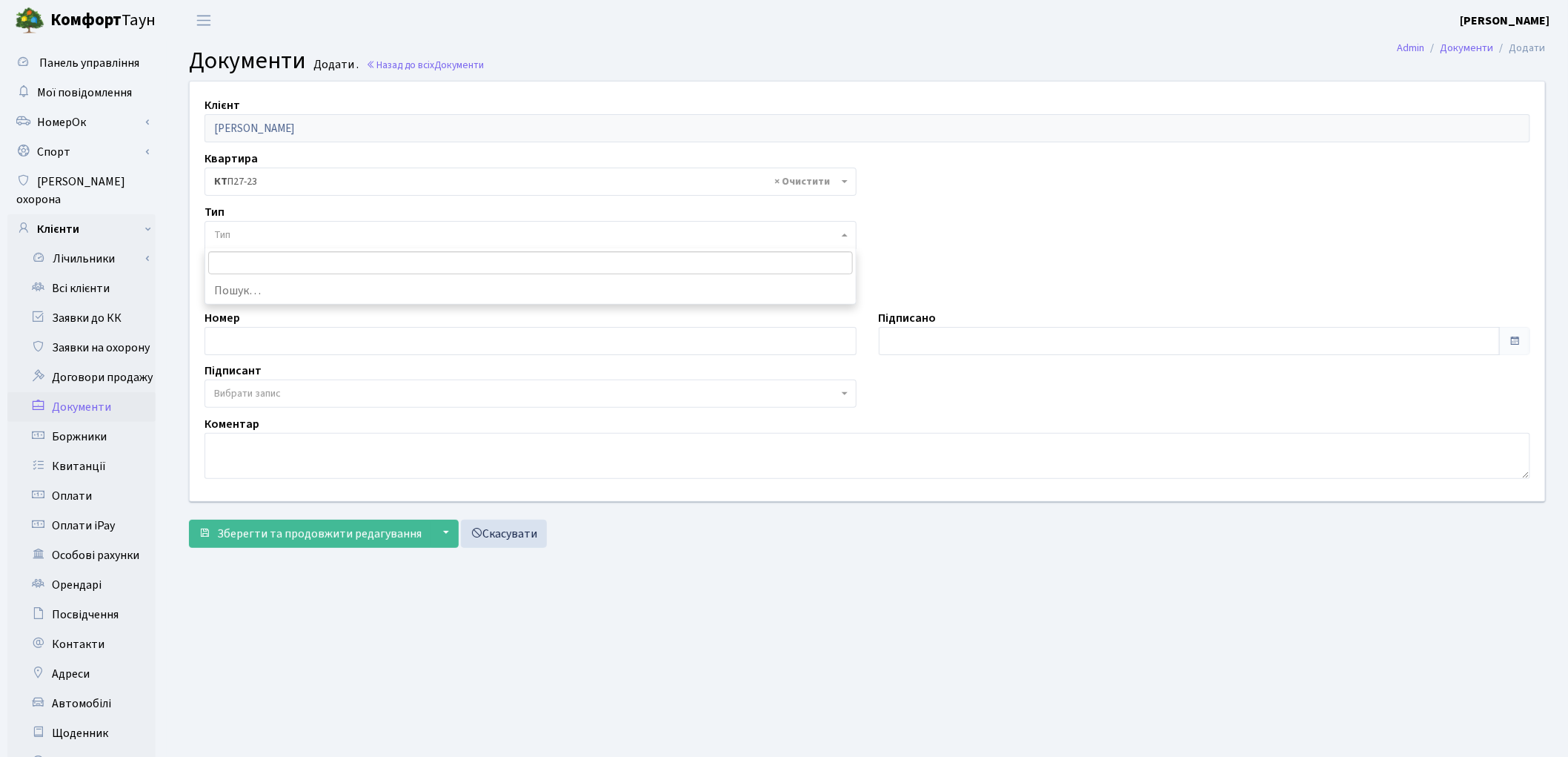
click at [282, 237] on span "Тип" at bounding box center [526, 235] width 624 height 15
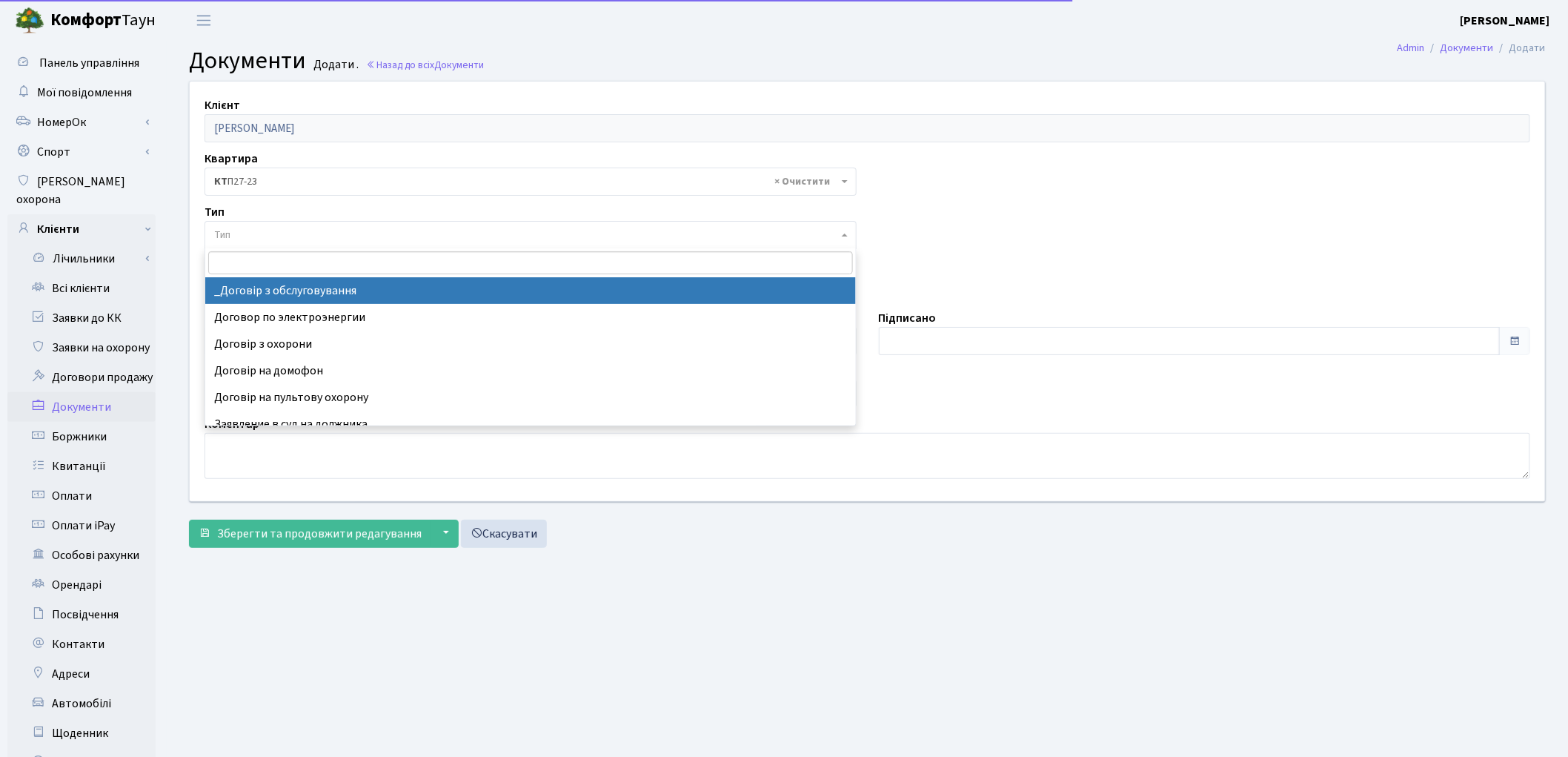
select select "289"
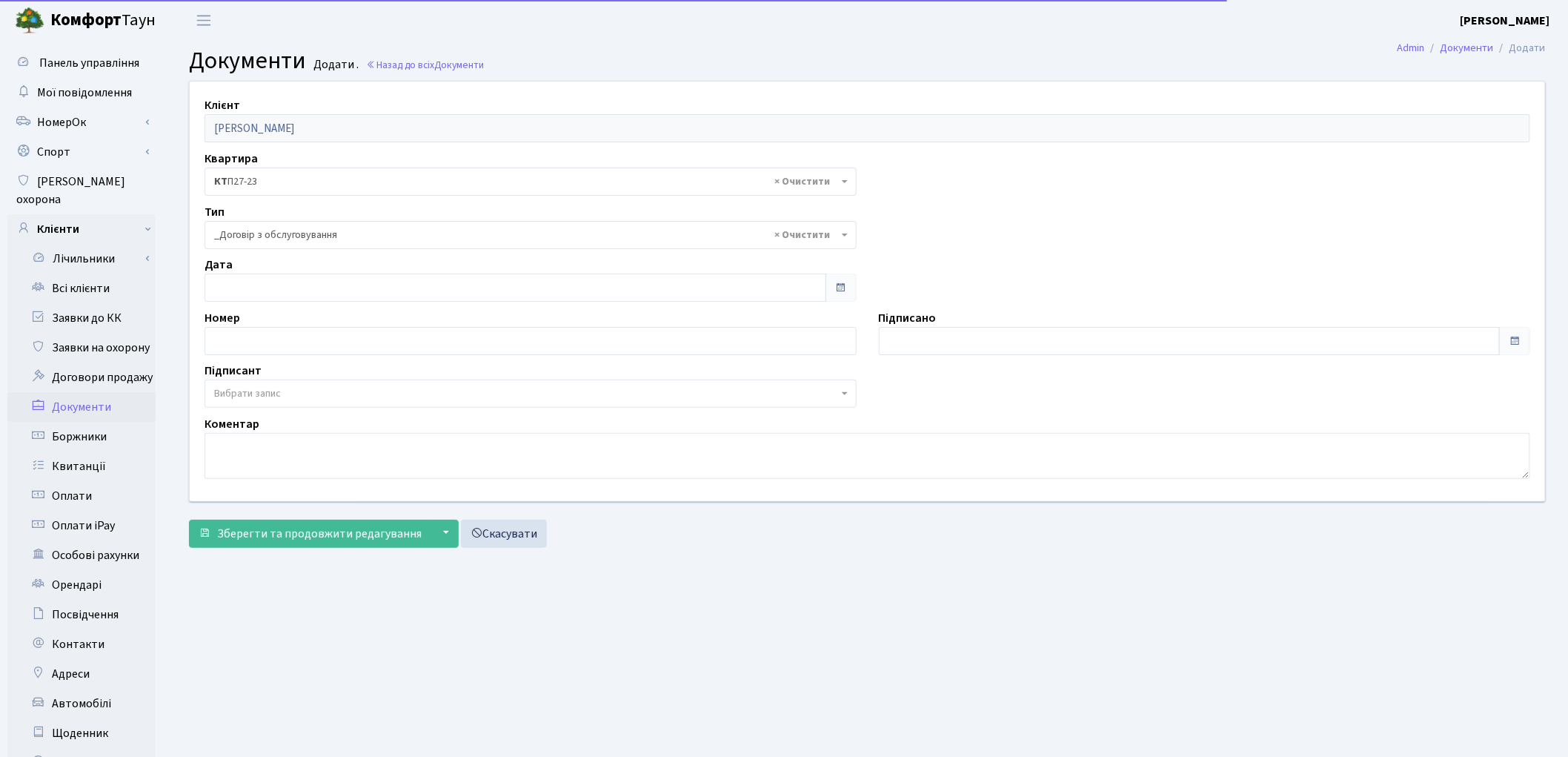
click at [302, 386] on span "Вибрати запис" at bounding box center [526, 393] width 624 height 15
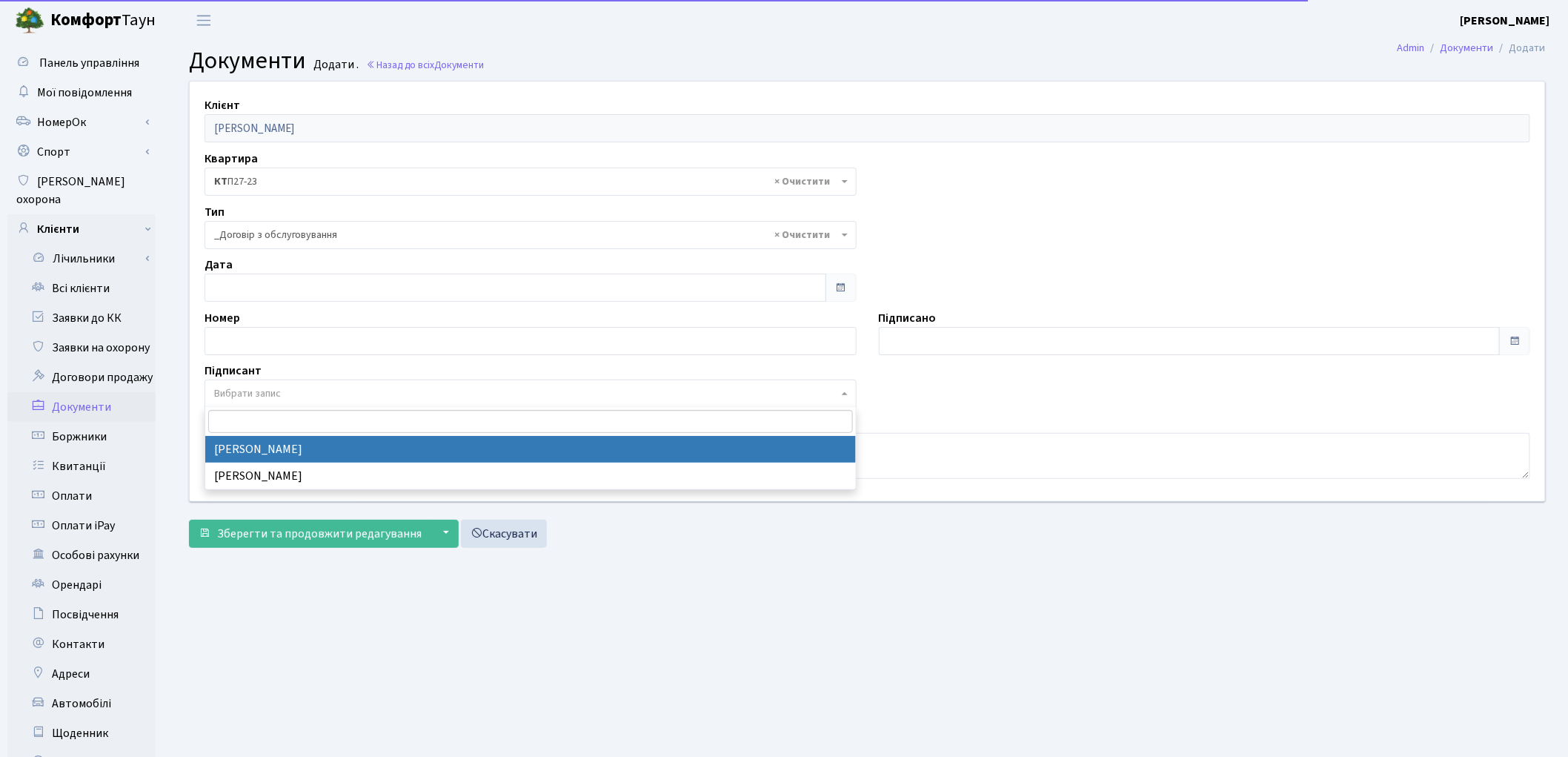
select select "74"
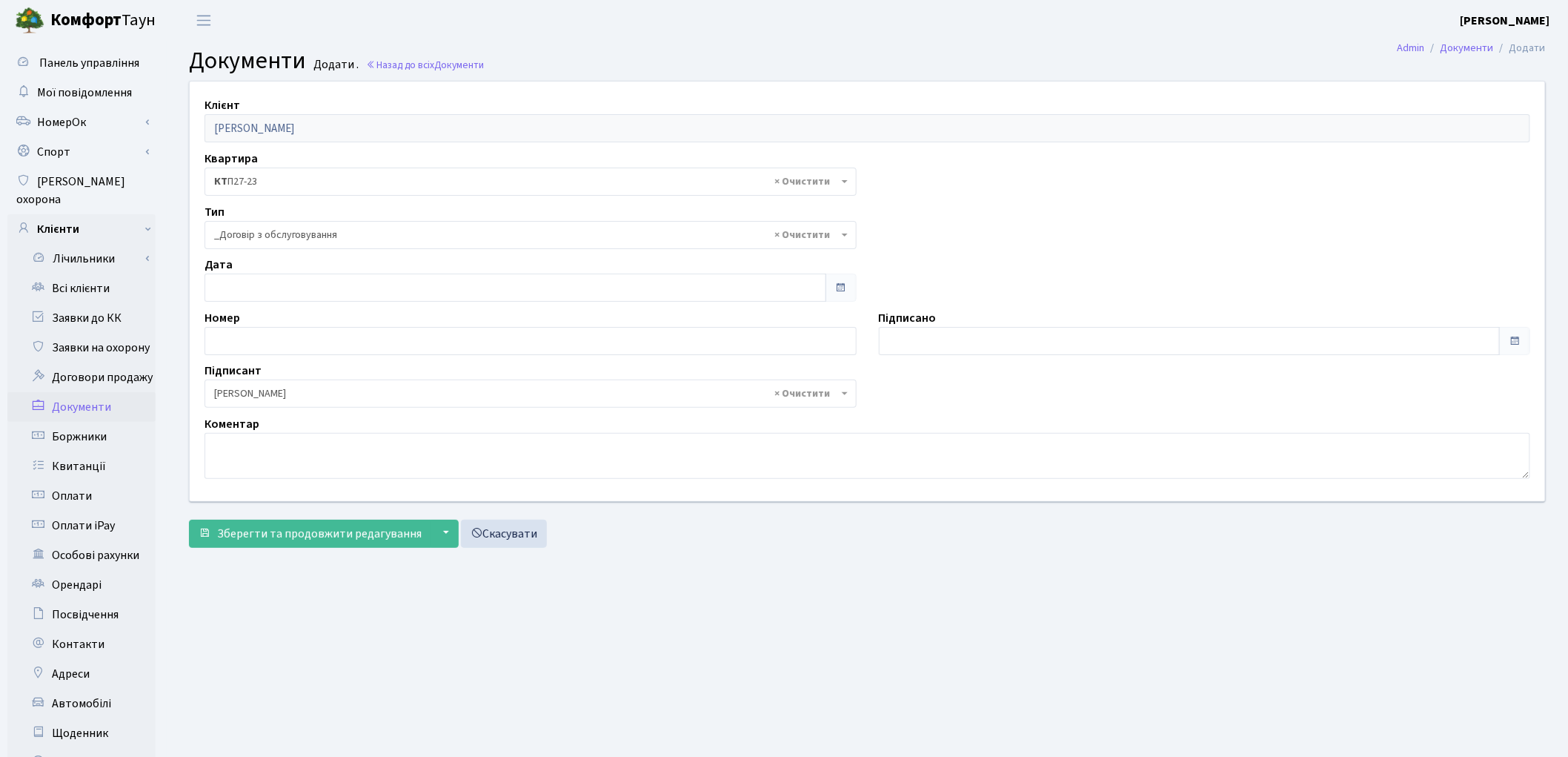
click at [1094, 487] on div "Клієнт [PERSON_NAME] Квартира - <b>КТ7</b>&nbsp;&nbsp;&nbsp;252 <b>КТ3</b>&nbsp…" at bounding box center [868, 291] width 1378 height 419
click at [315, 543] on button "Зберегти та продовжити редагування" at bounding box center [310, 534] width 242 height 28
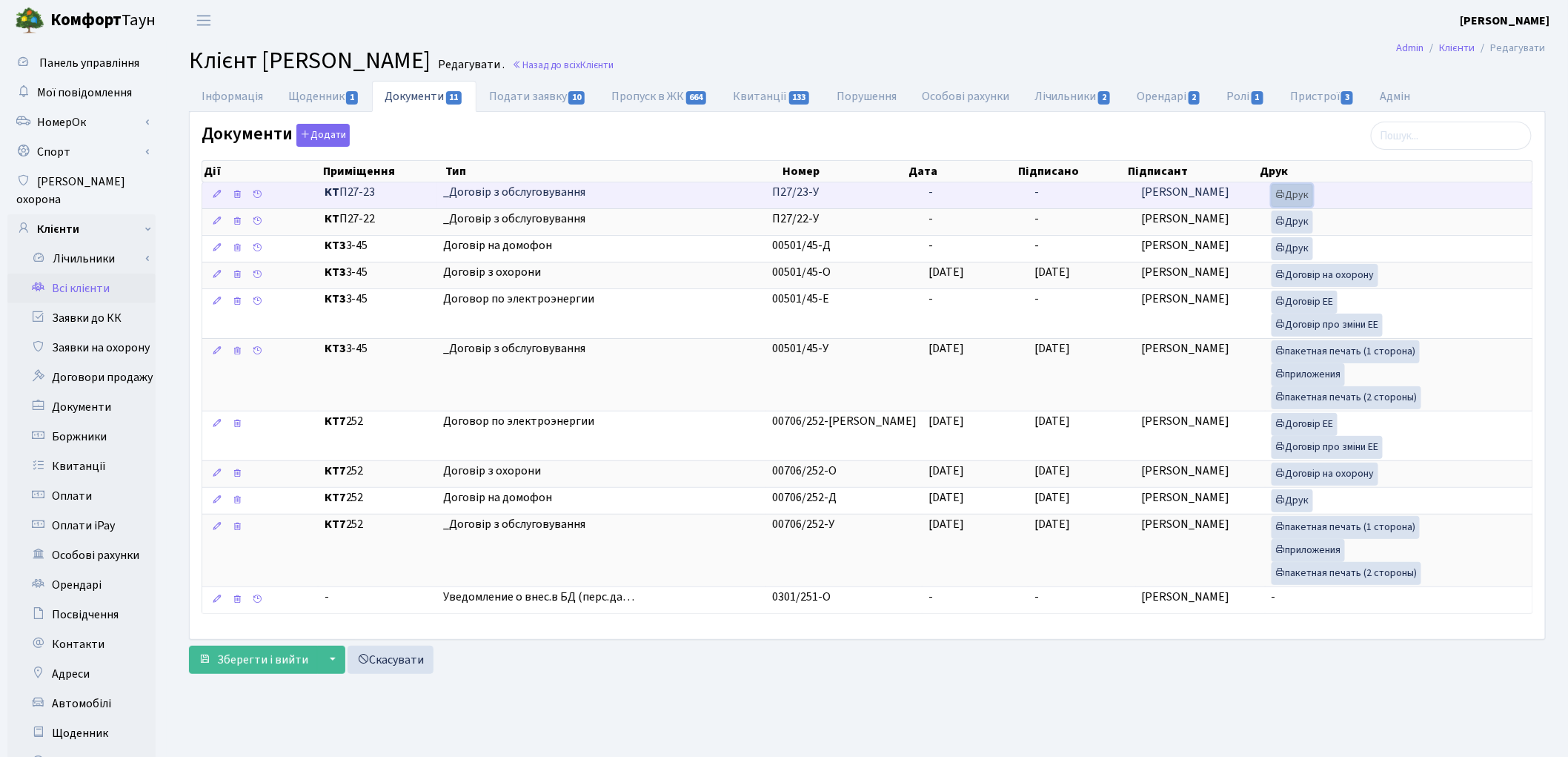
click at [1298, 199] on link "Друк" at bounding box center [1293, 195] width 42 height 23
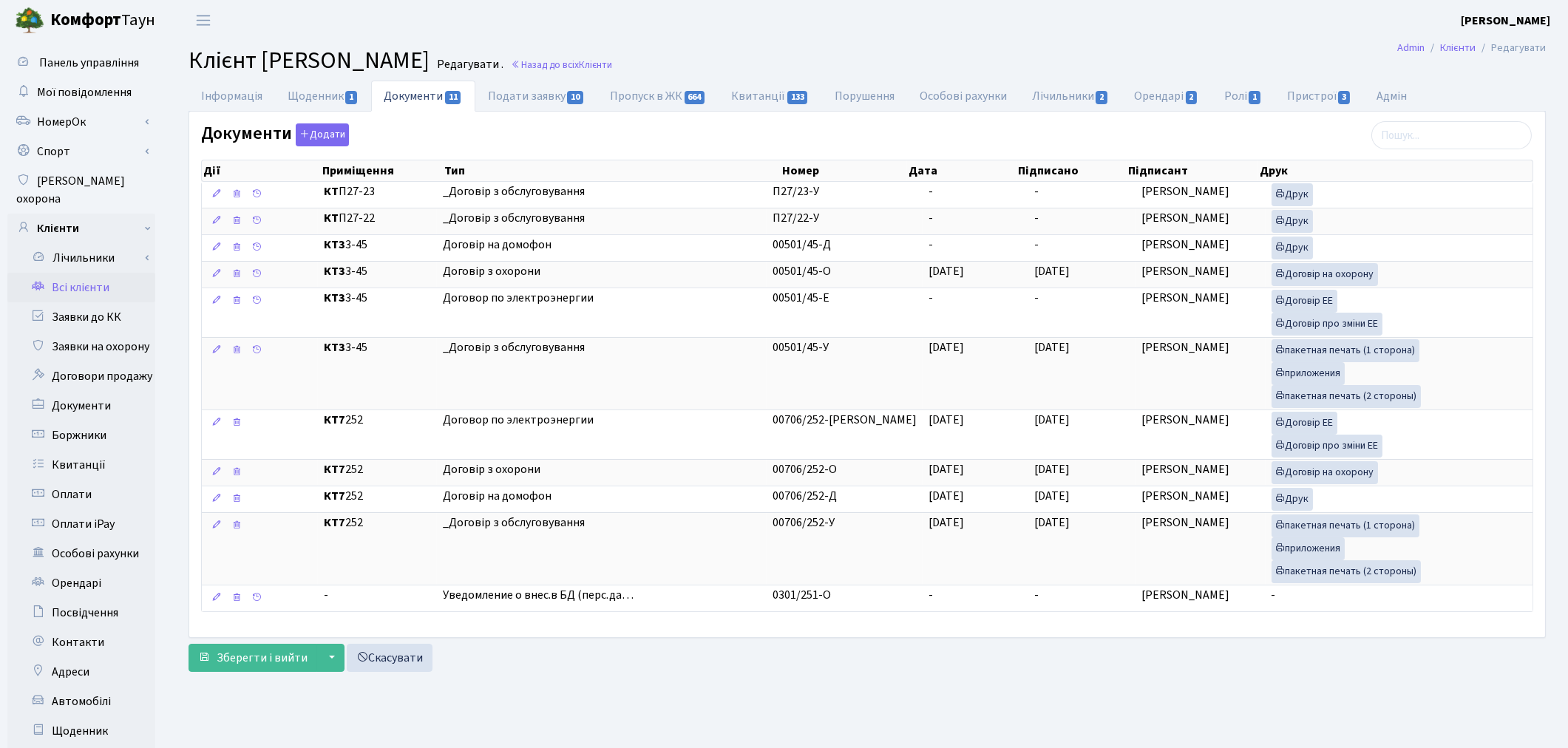
click at [64, 272] on link "Всі клієнти" at bounding box center [81, 287] width 148 height 30
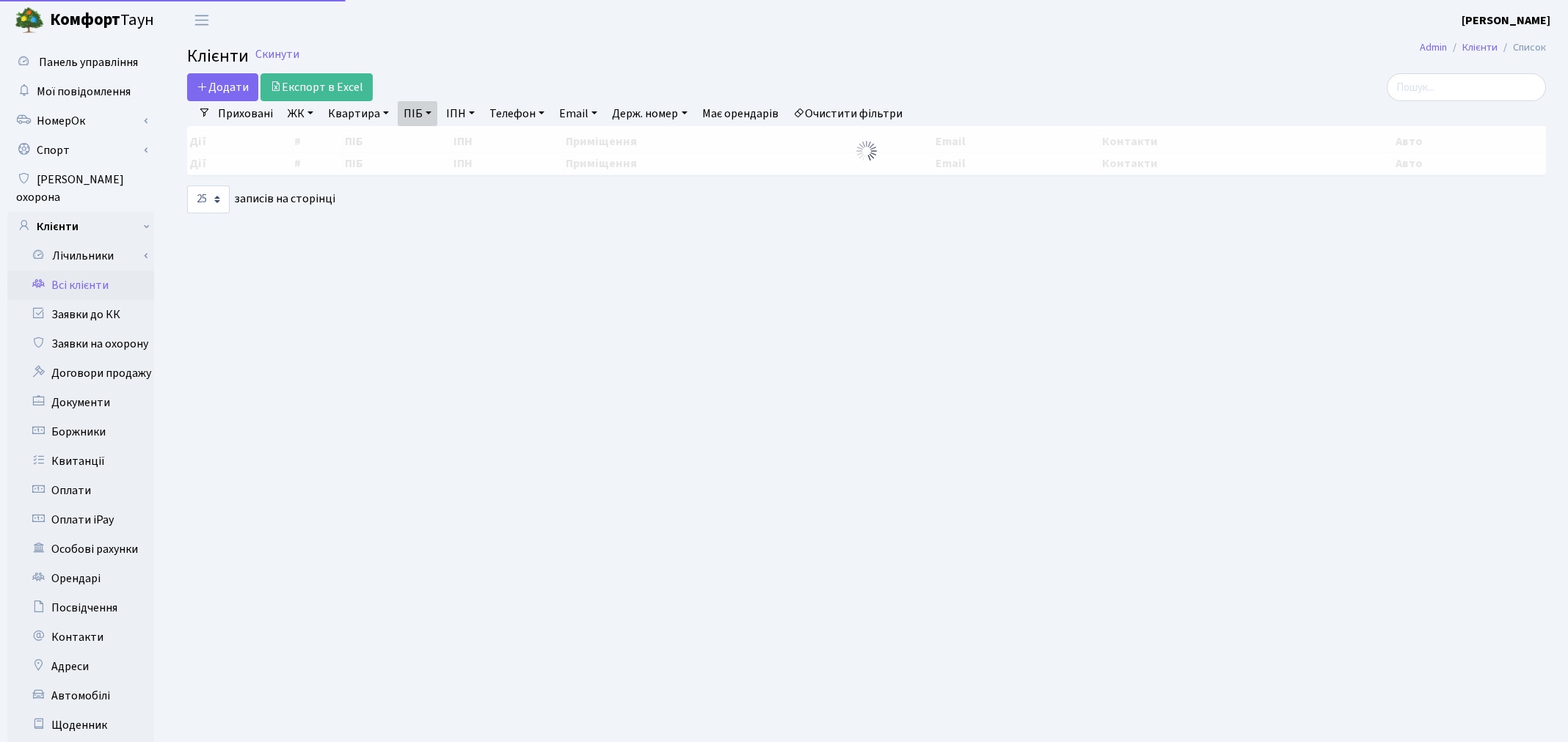
select select "25"
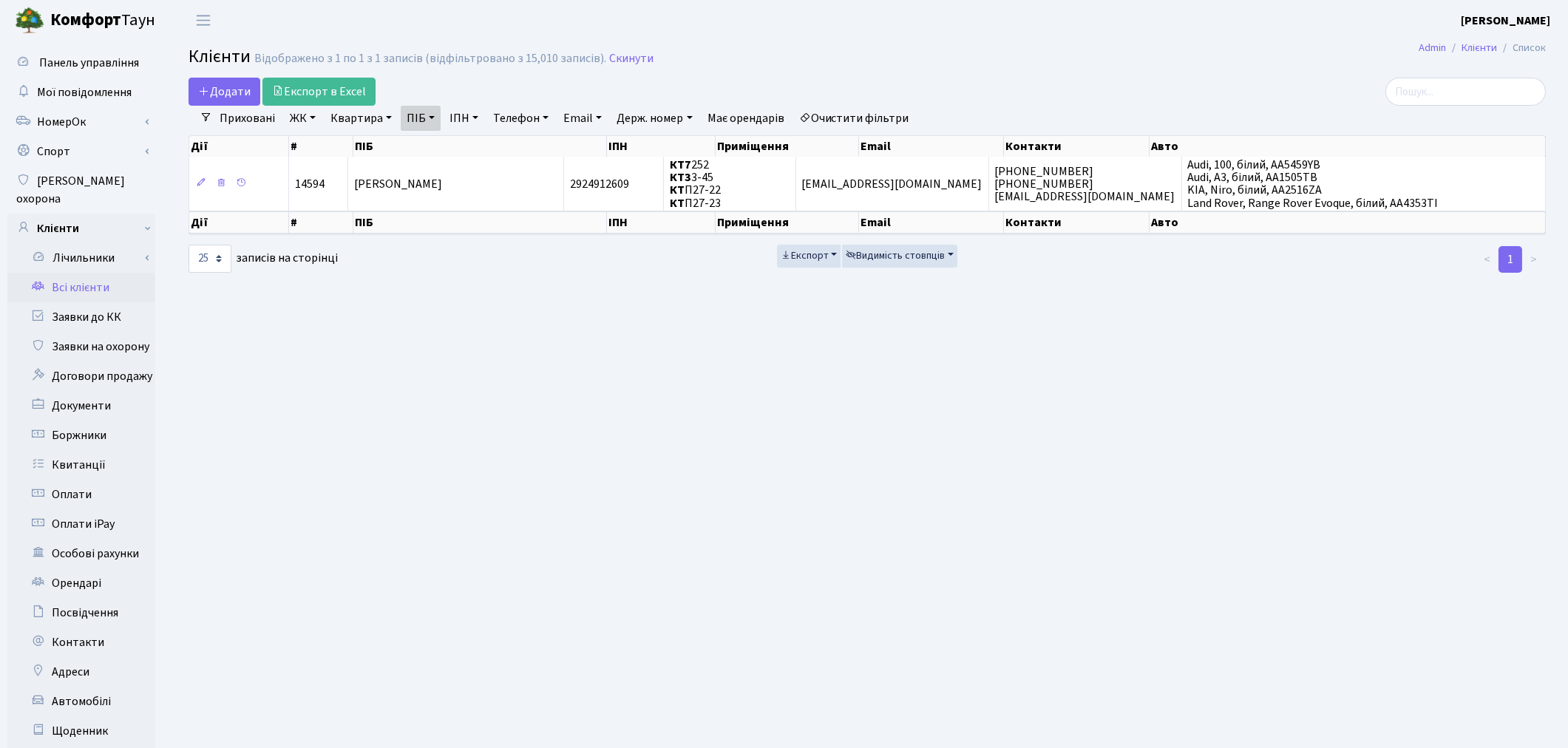
click at [880, 119] on link "Очистити фільтри" at bounding box center [854, 118] width 122 height 25
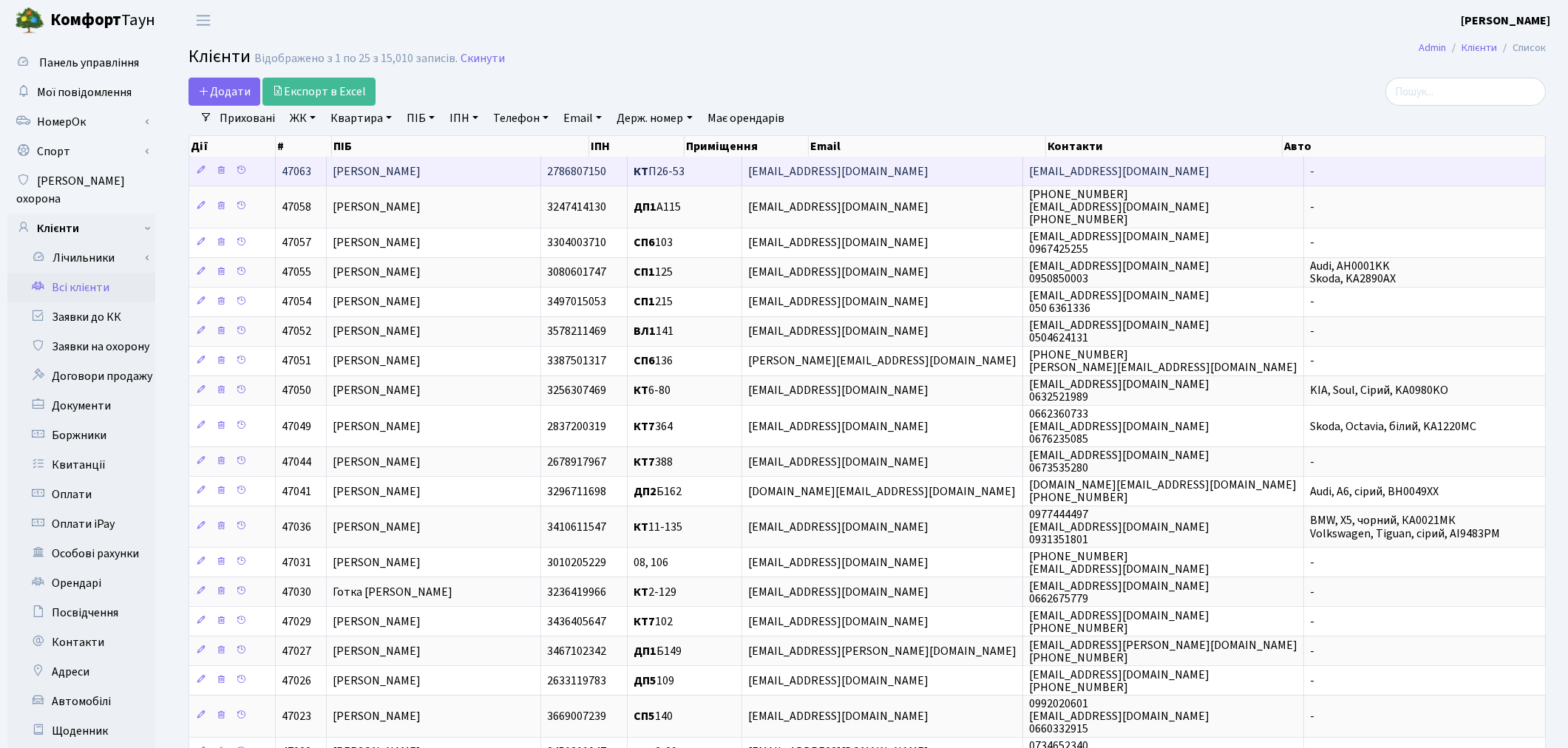
click at [519, 167] on td "[PERSON_NAME]" at bounding box center [434, 171] width 213 height 29
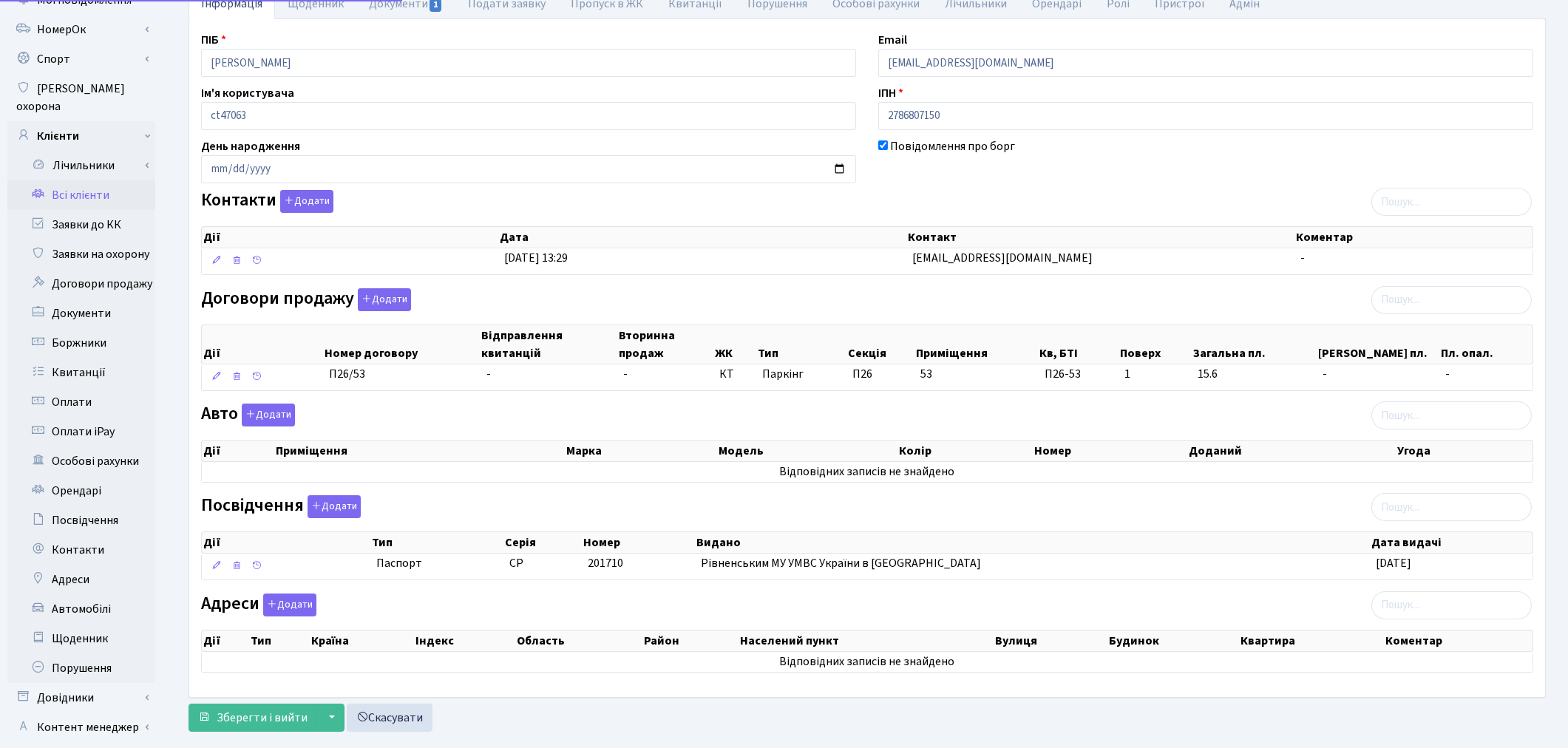
scroll to position [172, 0]
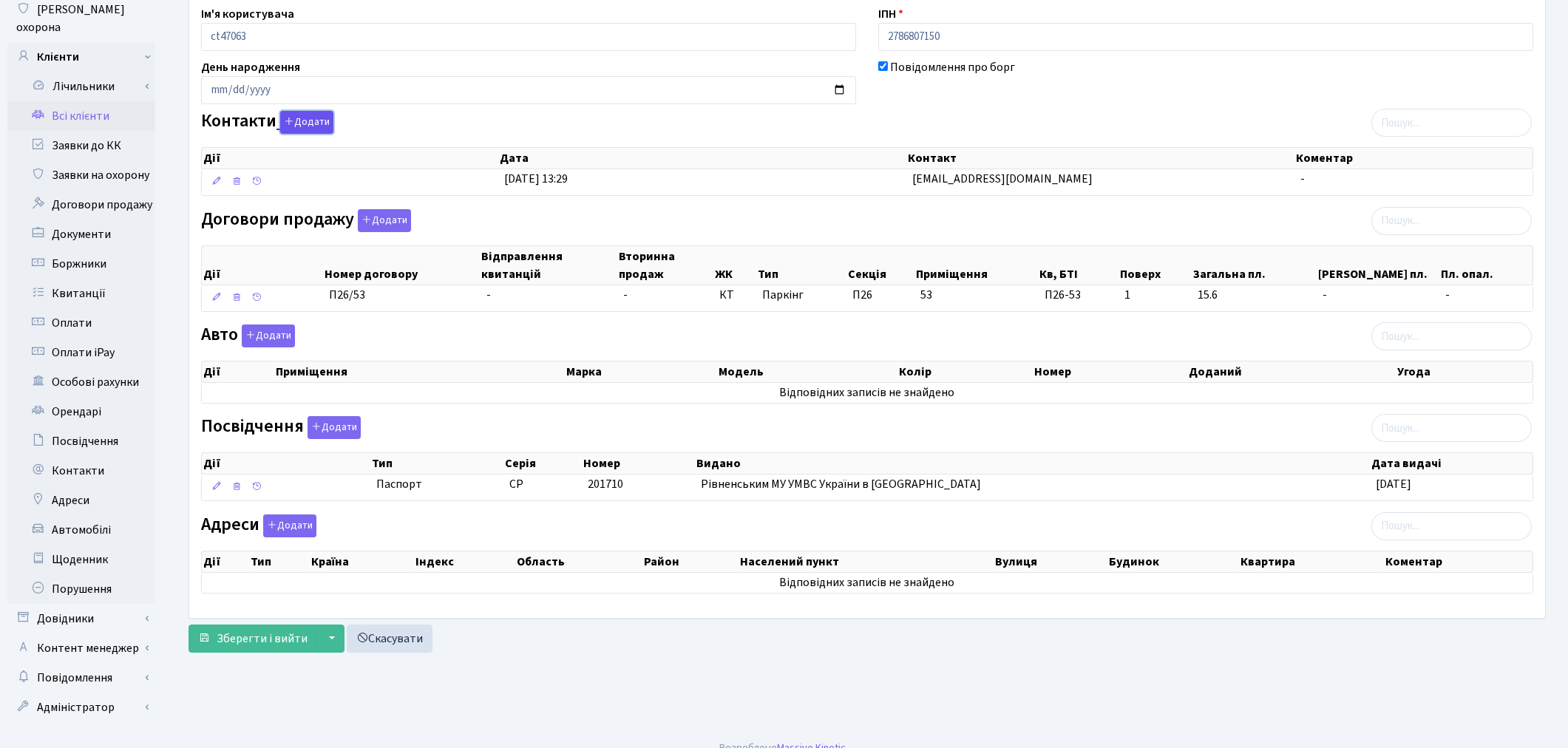
click at [309, 119] on button "Додати" at bounding box center [306, 122] width 53 height 23
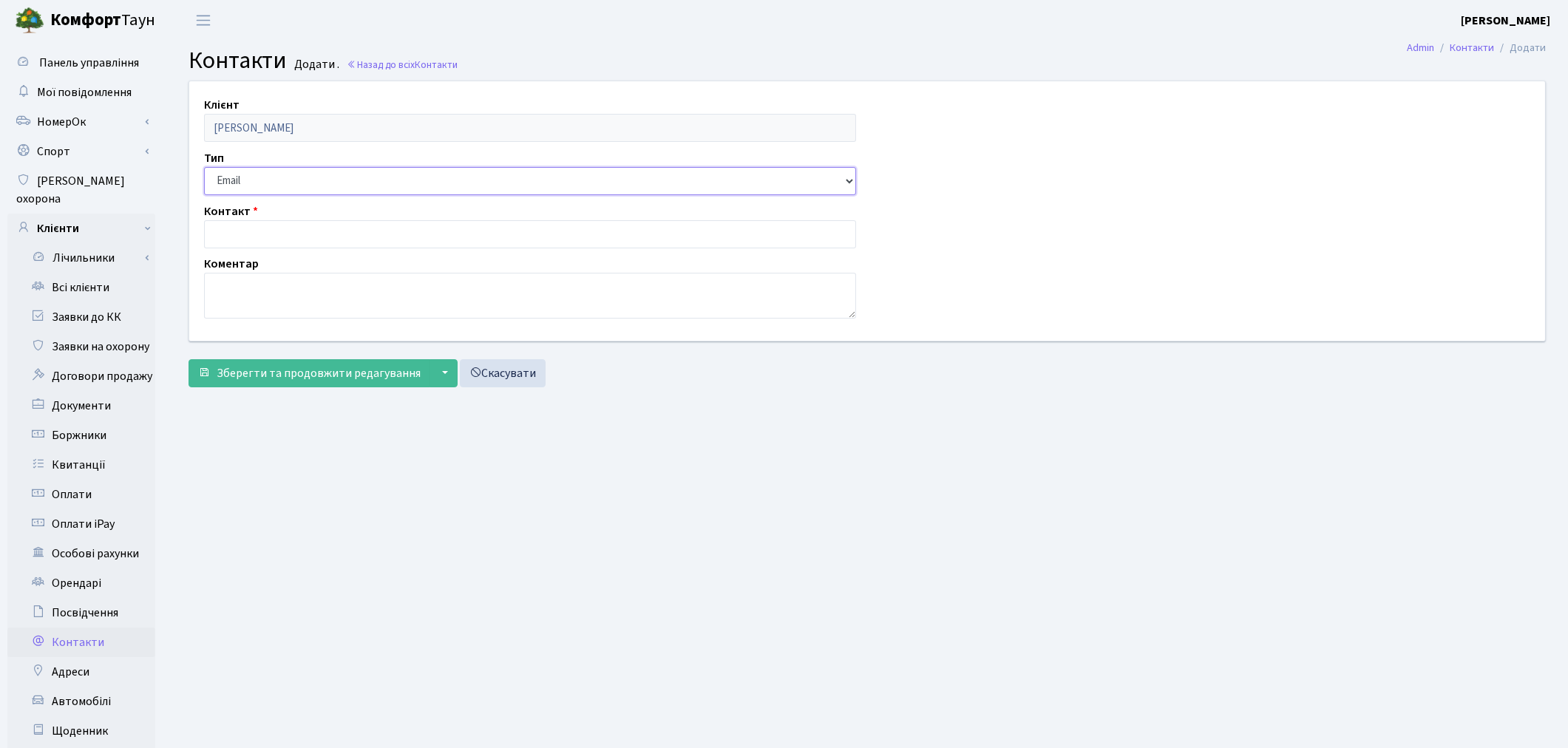
click at [247, 186] on select "Email Телефон" at bounding box center [531, 181] width 652 height 28
select select "1"
click at [204, 167] on select "Email Телефон" at bounding box center [531, 181] width 652 height 28
click at [249, 220] on input "text" at bounding box center [531, 234] width 652 height 28
paste input "0999423578"
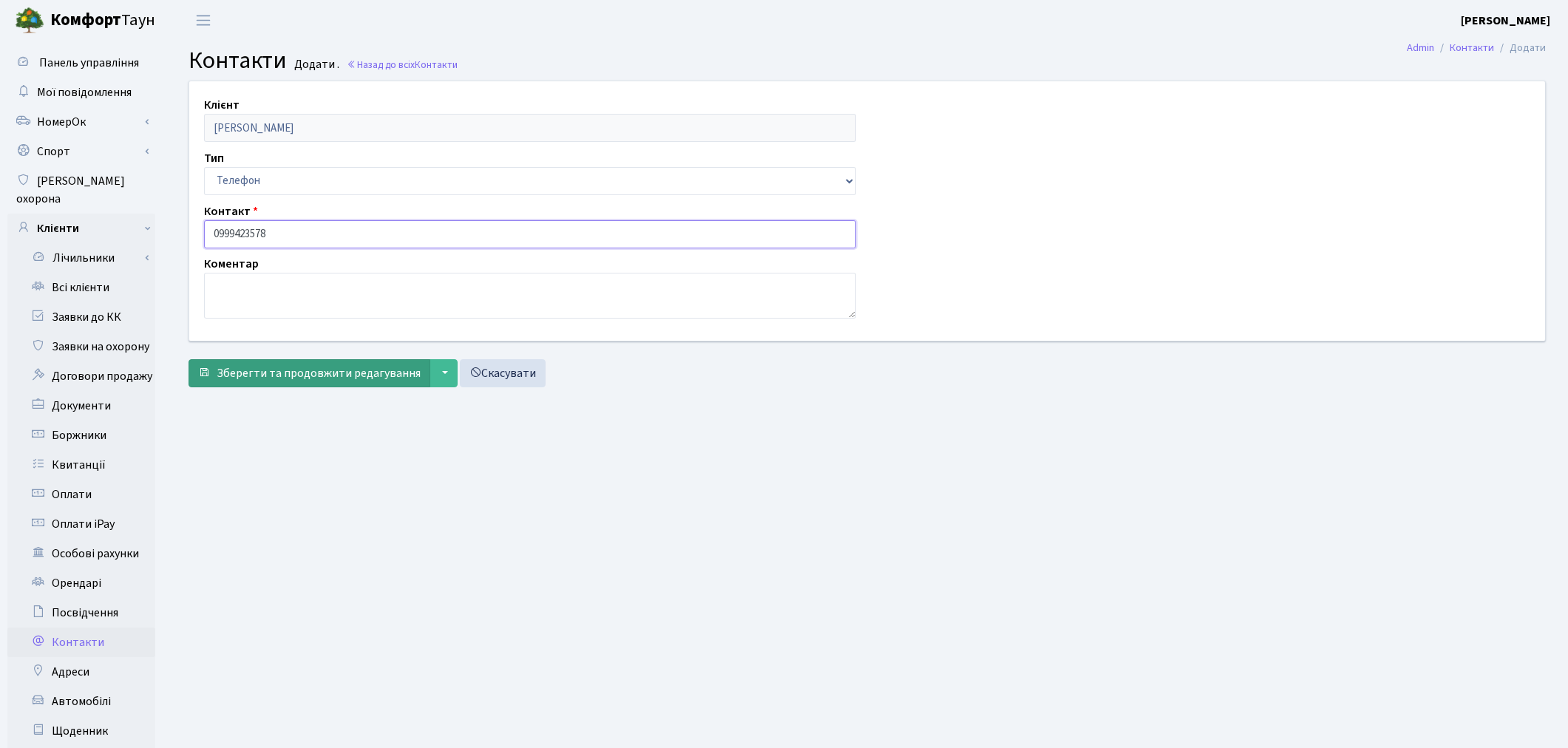
type input "0999423578"
click at [270, 374] on span "Зберегти та продовжити редагування" at bounding box center [318, 373] width 204 height 16
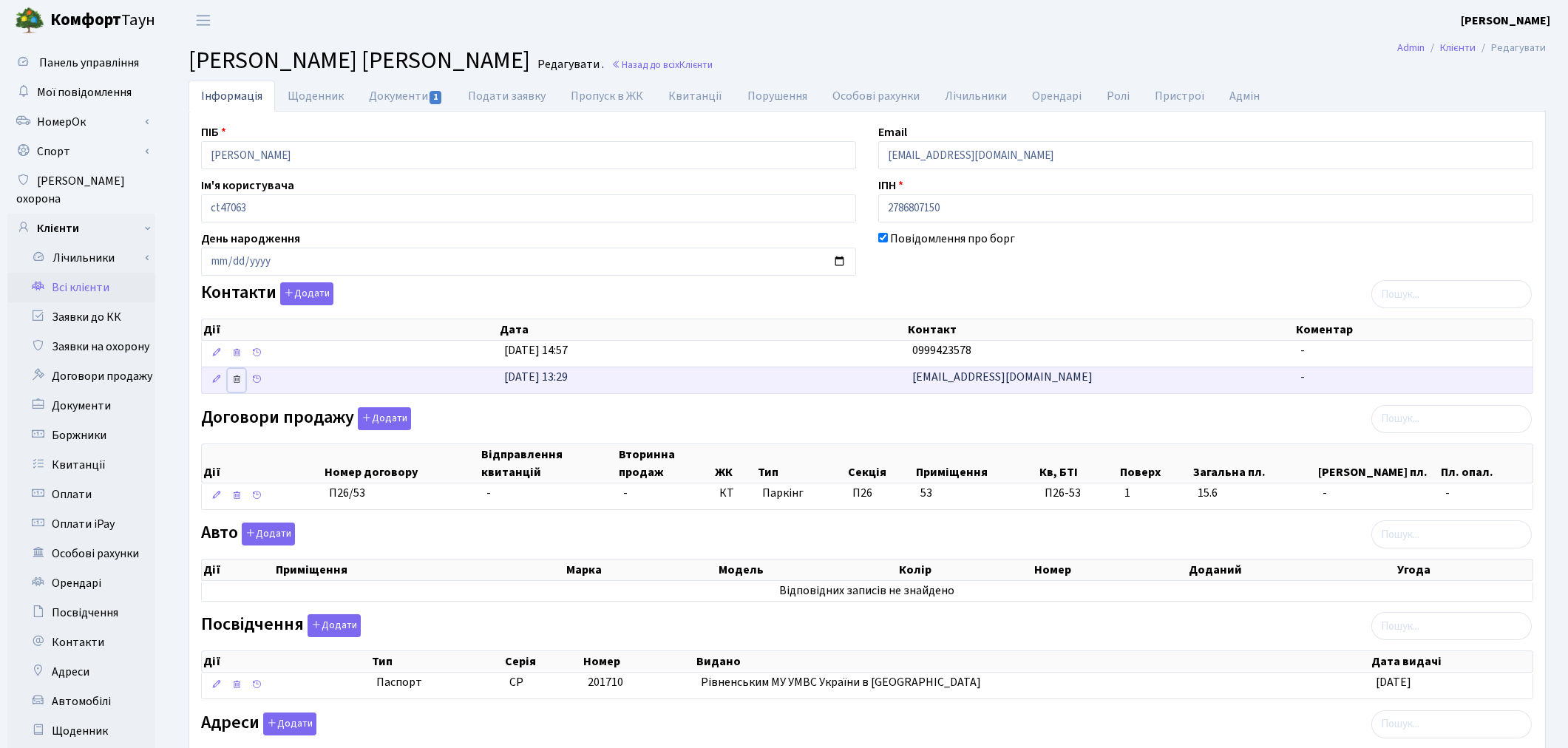
click at [235, 378] on icon at bounding box center [236, 379] width 10 height 10
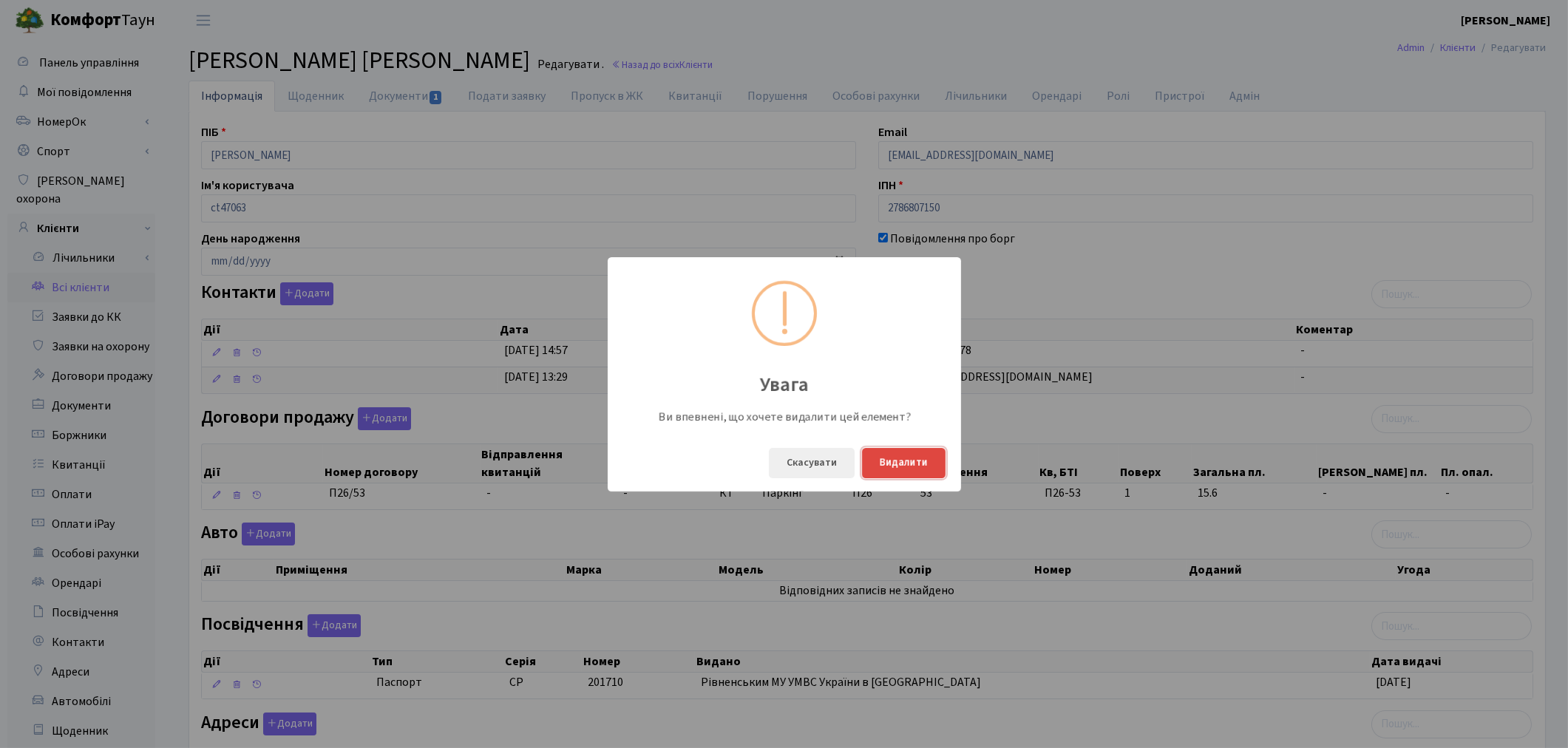
click at [920, 459] on button "Видалити" at bounding box center [904, 463] width 84 height 30
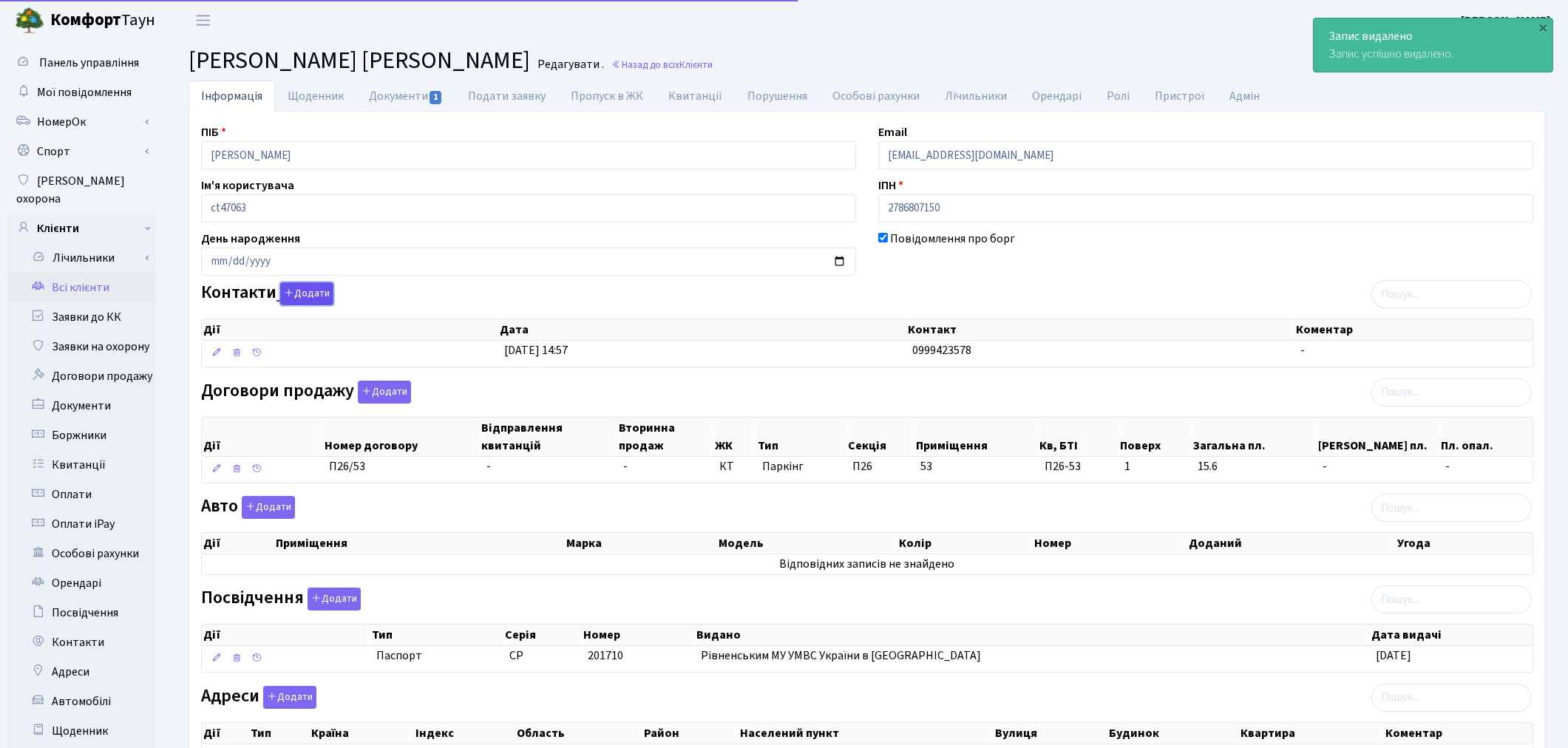
click at [312, 291] on button "Додати" at bounding box center [306, 293] width 53 height 23
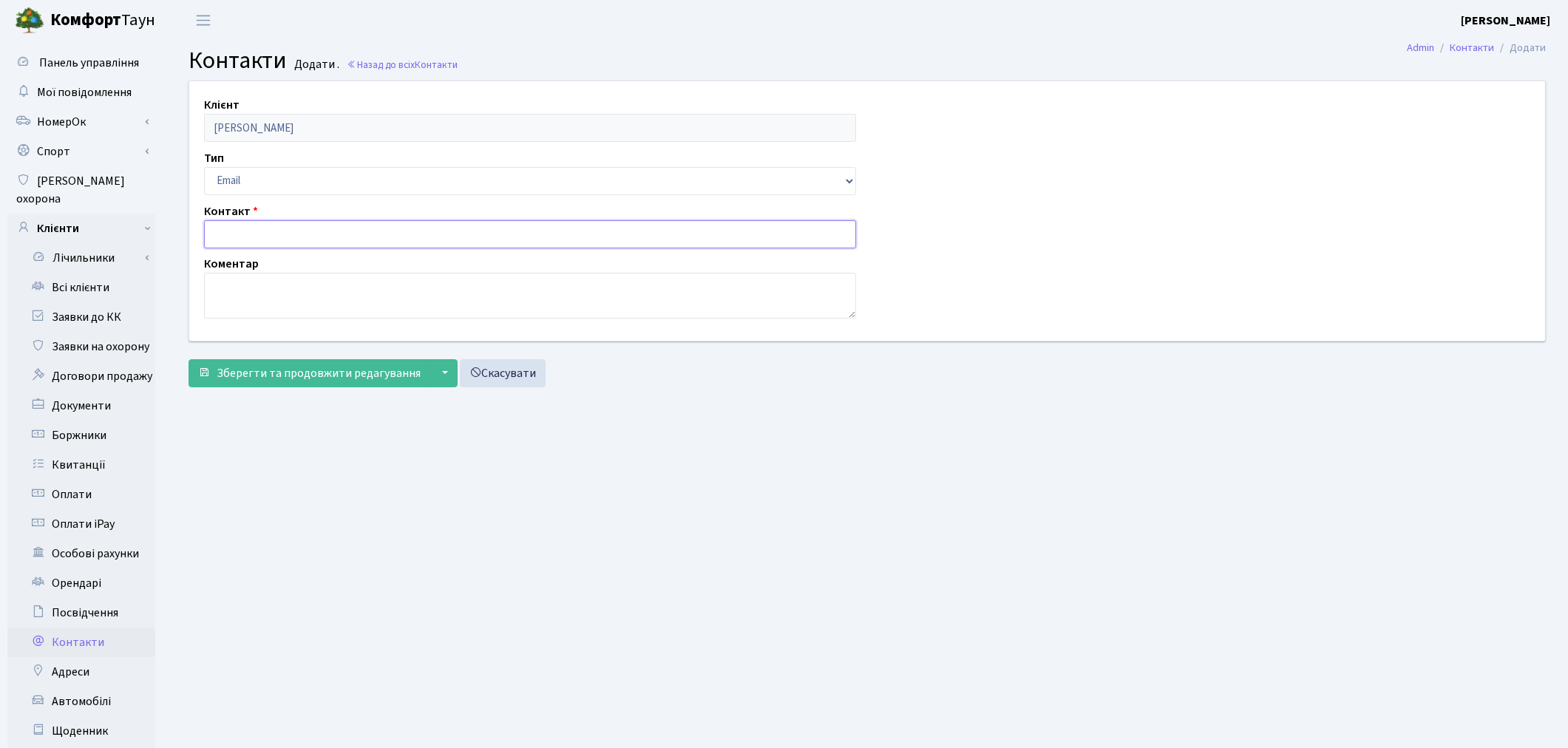
paste input "[EMAIL_ADDRESS][DOMAIN_NAME]"
type input "[EMAIL_ADDRESS][DOMAIN_NAME]"
click at [270, 378] on span "Зберегти та продовжити редагування" at bounding box center [318, 373] width 204 height 16
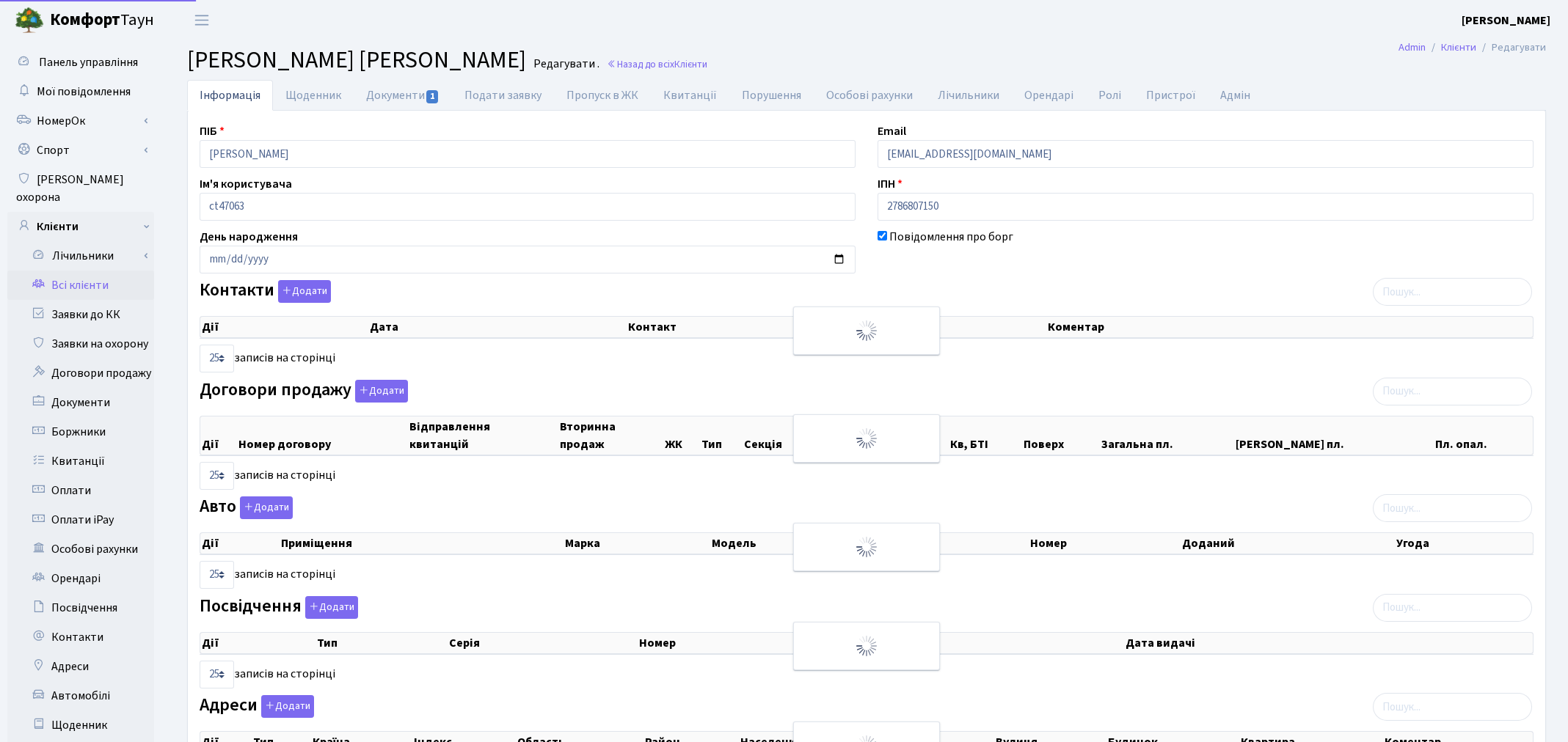
select select "25"
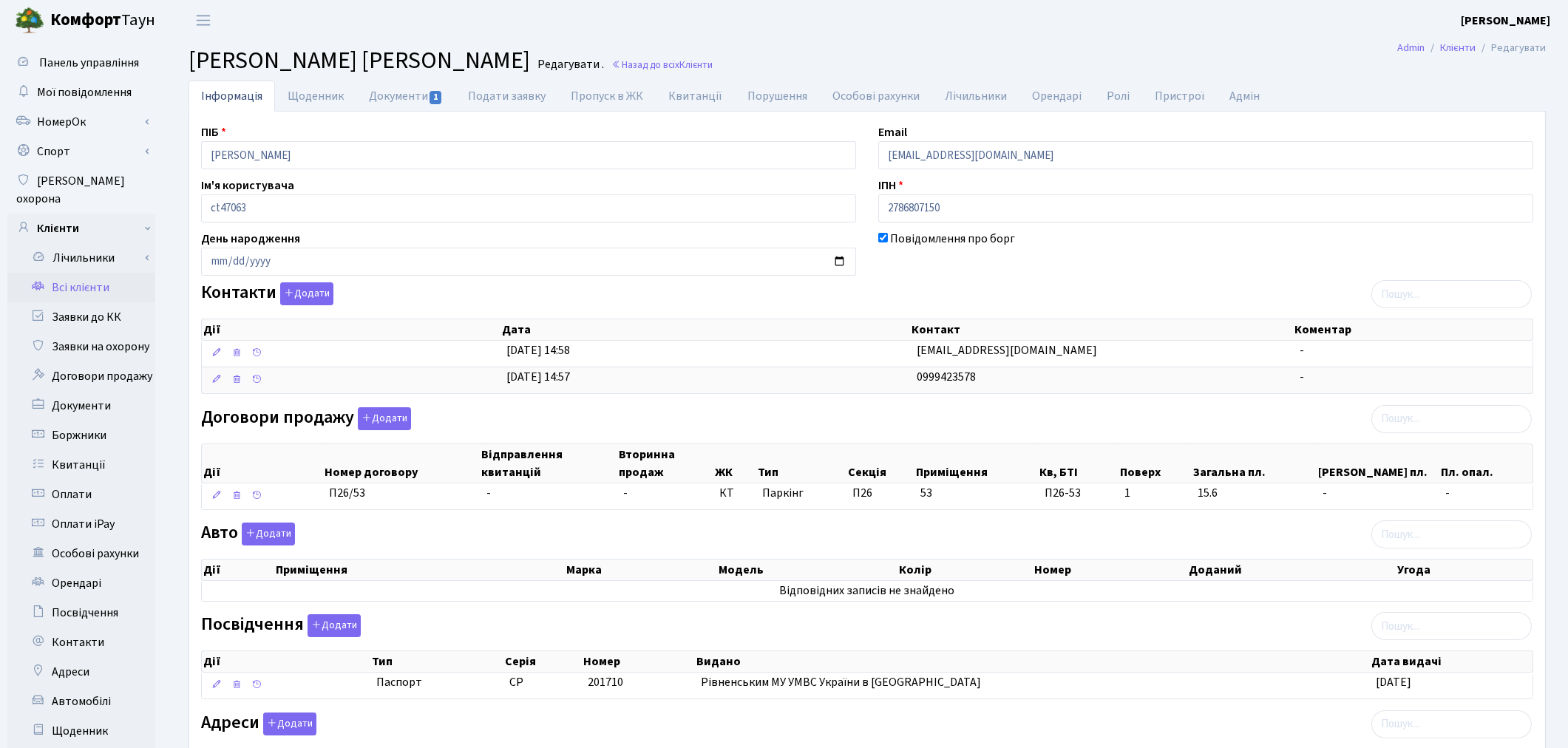
click at [1016, 139] on div "Email 999999@ukr.net" at bounding box center [1205, 147] width 677 height 46
drag, startPoint x: 1007, startPoint y: 147, endPoint x: 861, endPoint y: 151, distance: 146.1
click at [861, 151] on div "ПІБ Єрошкін Юрій Миколайович Email 999999@ukr.net Ім'я користувача ct47063 ІПН …" at bounding box center [867, 464] width 1355 height 681
paste input "yuray@ufgo.org"
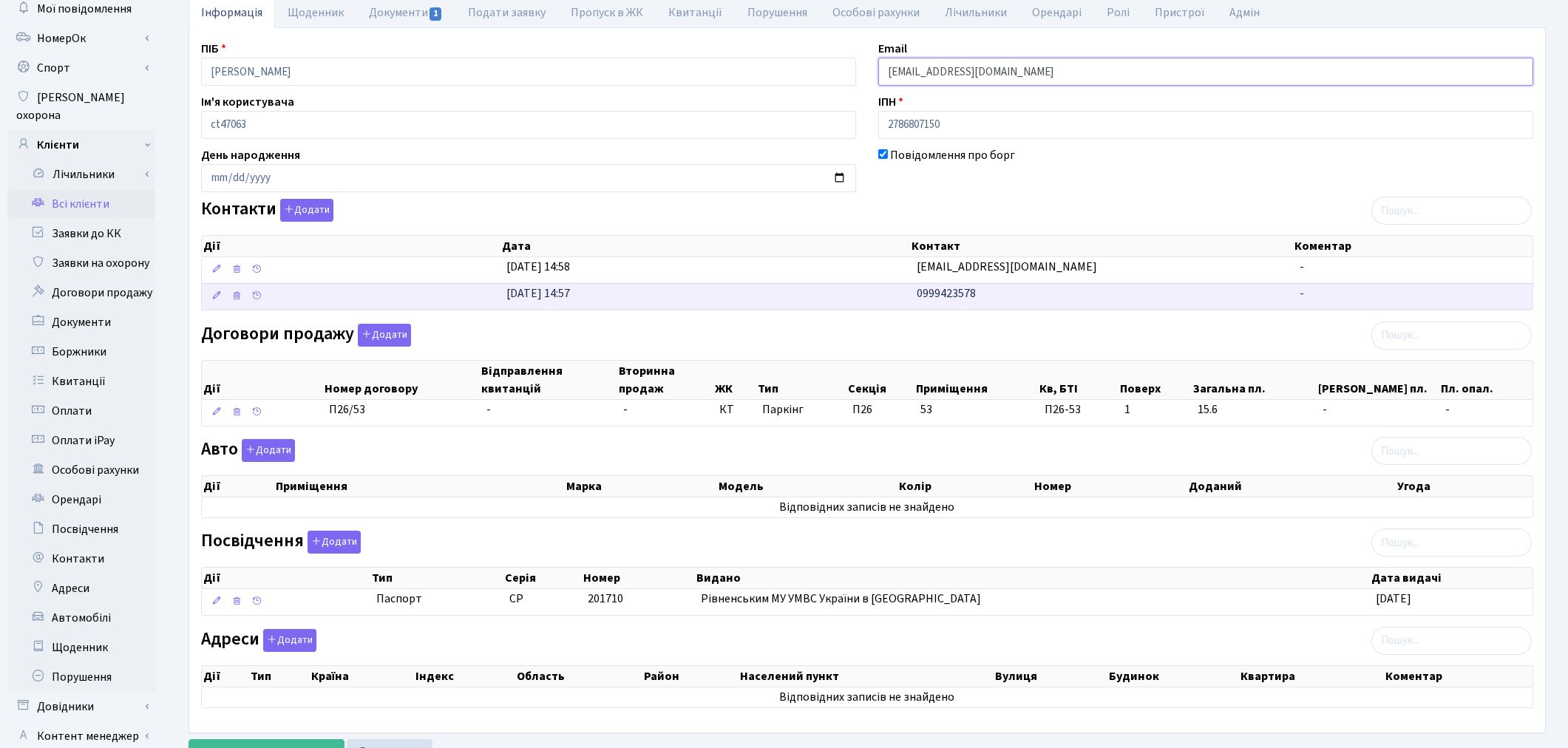
scroll to position [172, 0]
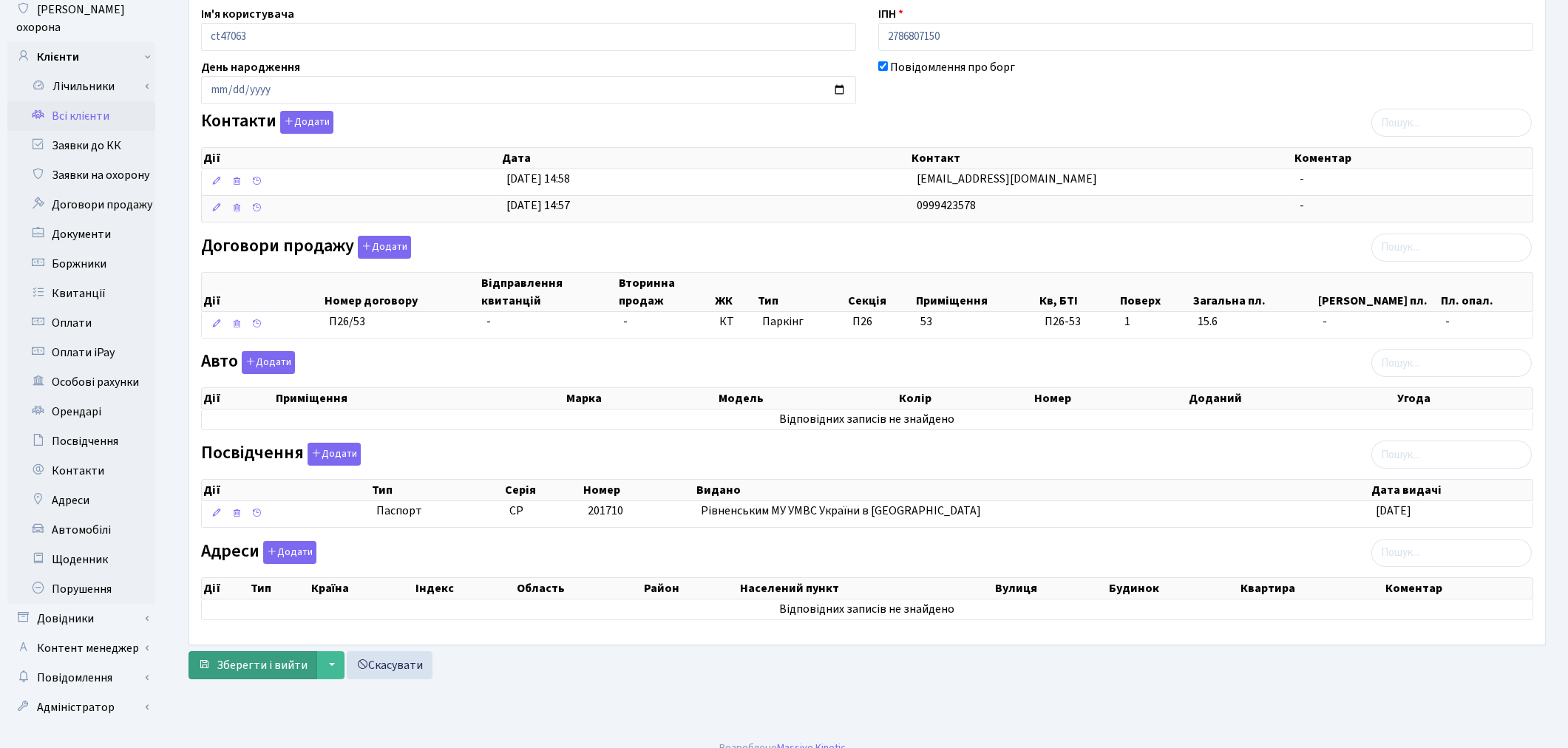
type input "yuray@ufgo.org"
click at [234, 673] on span "Зберегти і вийти" at bounding box center [261, 665] width 91 height 16
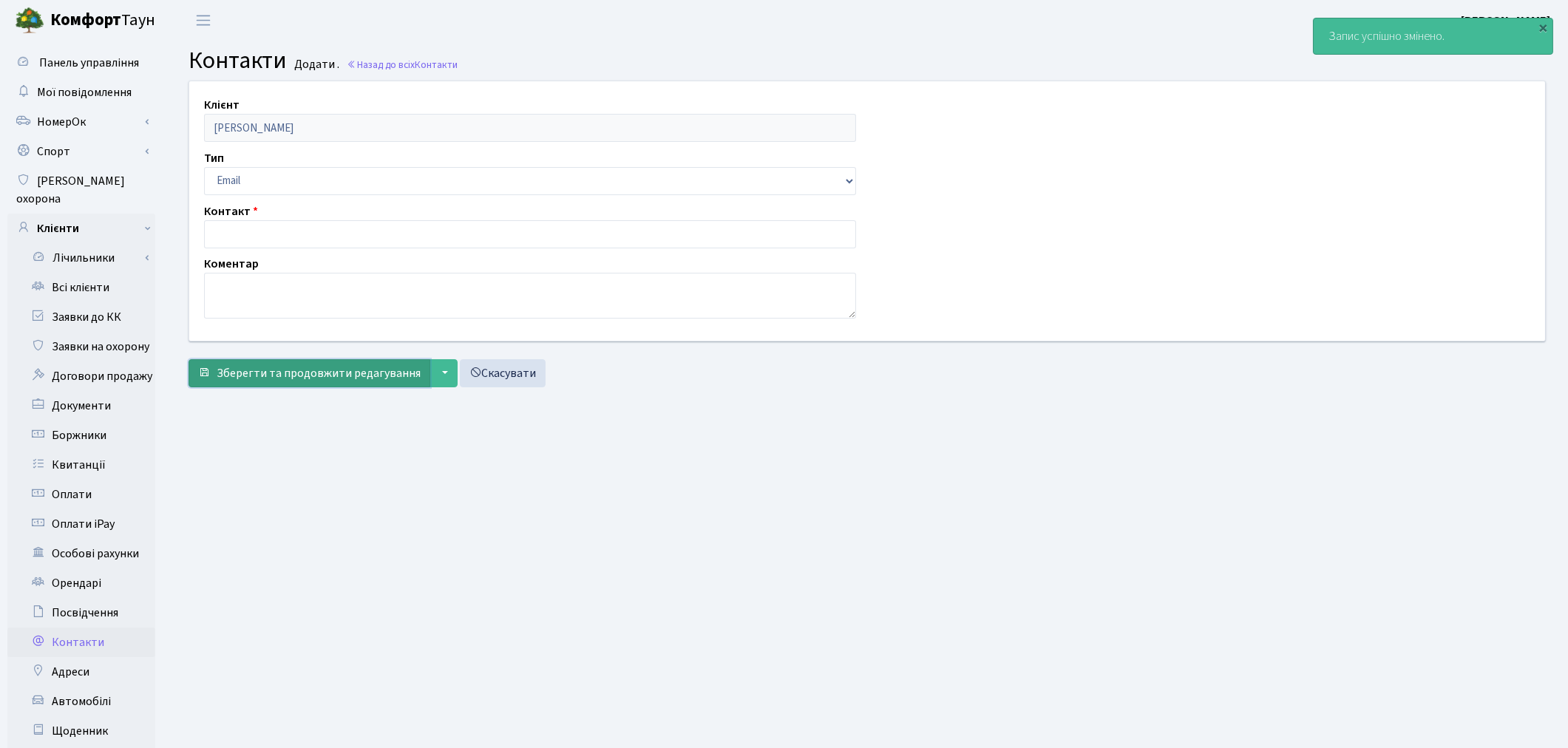
click at [286, 375] on span "Зберегти та продовжити редагування" at bounding box center [318, 373] width 204 height 16
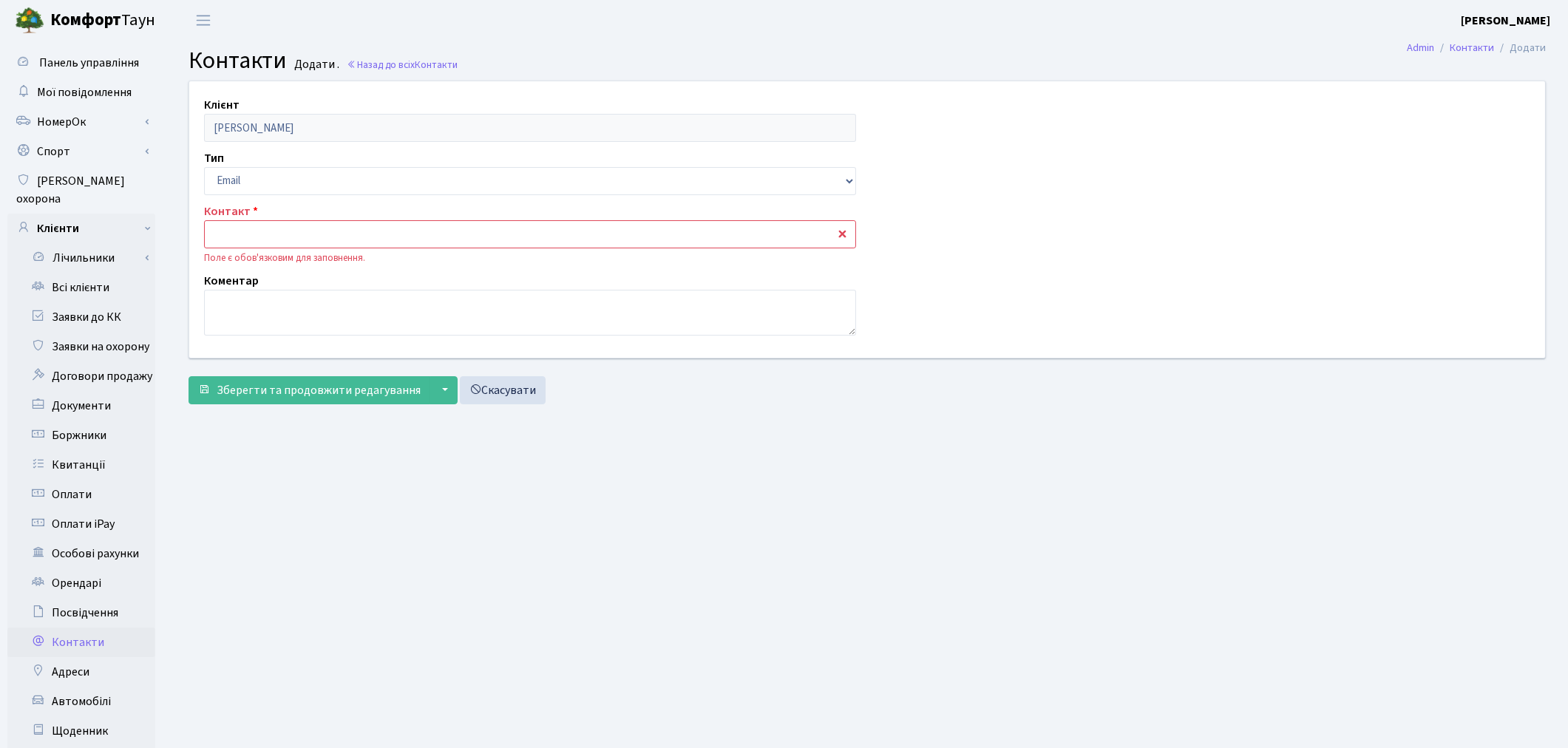
paste input "[EMAIL_ADDRESS][DOMAIN_NAME]"
type input "[EMAIL_ADDRESS][DOMAIN_NAME]"
click at [281, 398] on span "Зберегти та продовжити редагування" at bounding box center [318, 390] width 204 height 16
click at [274, 394] on span "Зберегти та продовжити редагування" at bounding box center [318, 390] width 204 height 16
click at [89, 272] on link "Всі клієнти" at bounding box center [81, 287] width 148 height 30
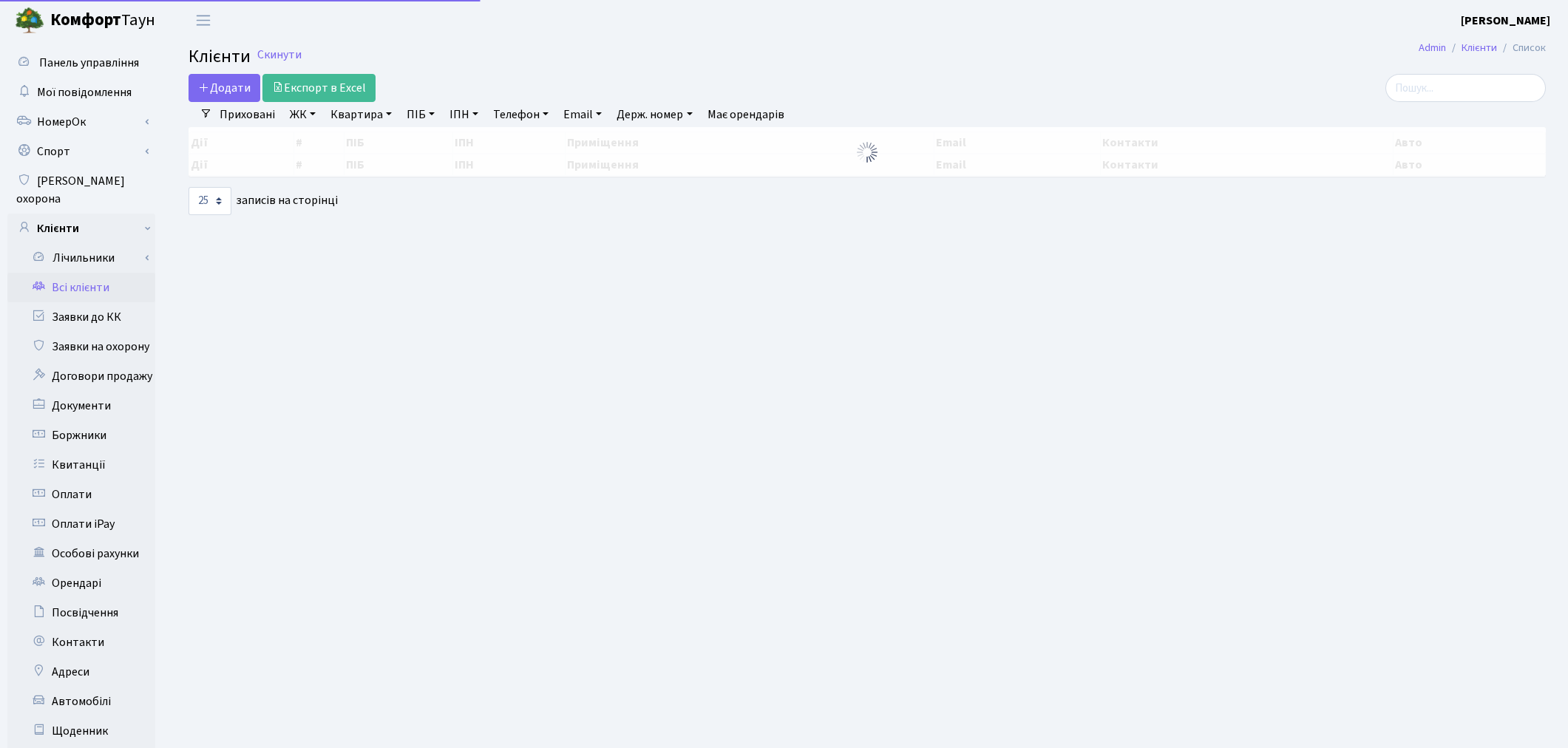
select select "25"
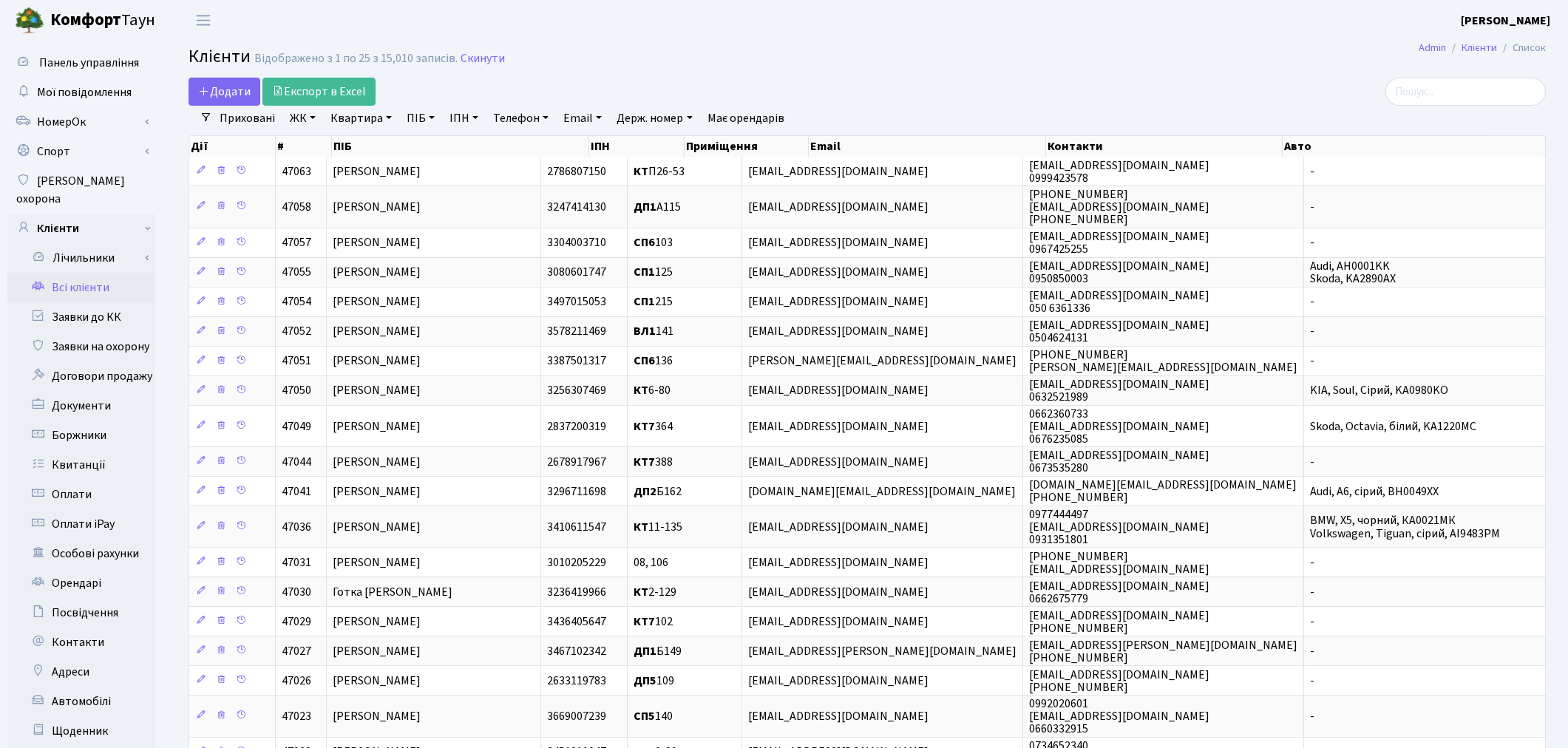
click at [588, 119] on link "Email" at bounding box center [583, 118] width 50 height 25
paste input "[EMAIL_ADDRESS][DOMAIN_NAME]"
type input "[EMAIL_ADDRESS][DOMAIN_NAME]"
click at [900, 87] on div "Додати Експорт в Excel" at bounding box center [637, 92] width 898 height 28
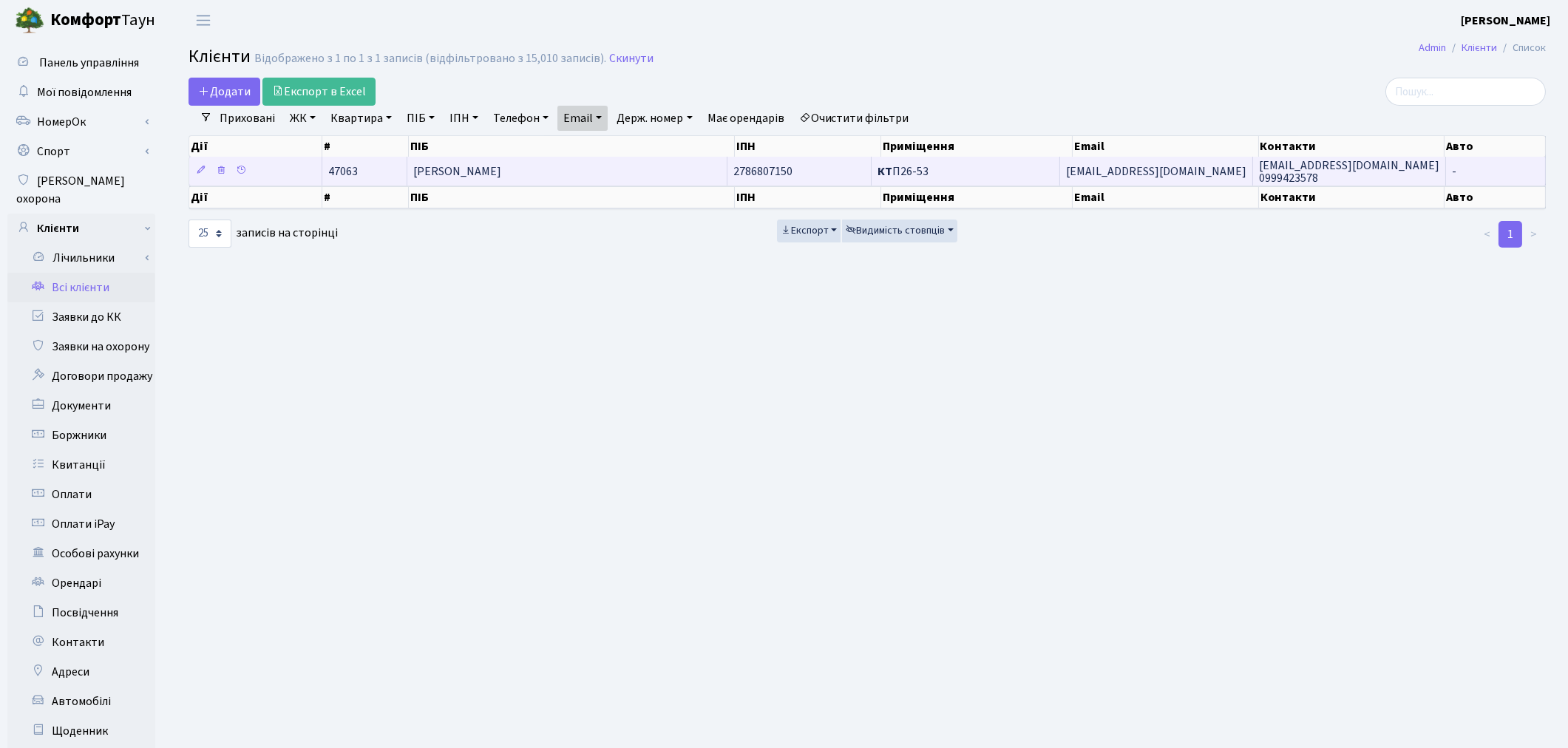
click at [641, 167] on td "[PERSON_NAME]" at bounding box center [567, 171] width 320 height 29
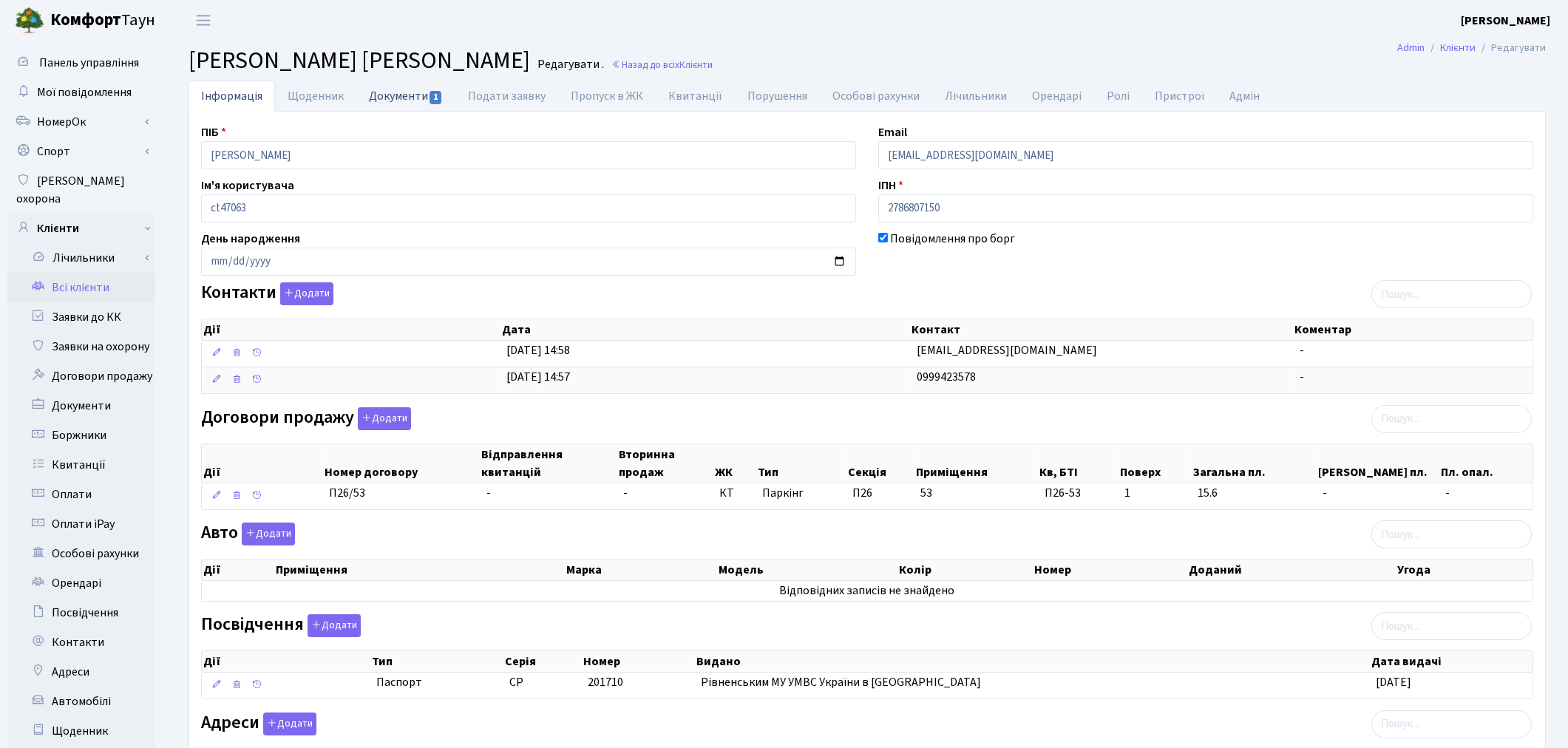
click at [394, 106] on link "Документи 1" at bounding box center [405, 96] width 99 height 30
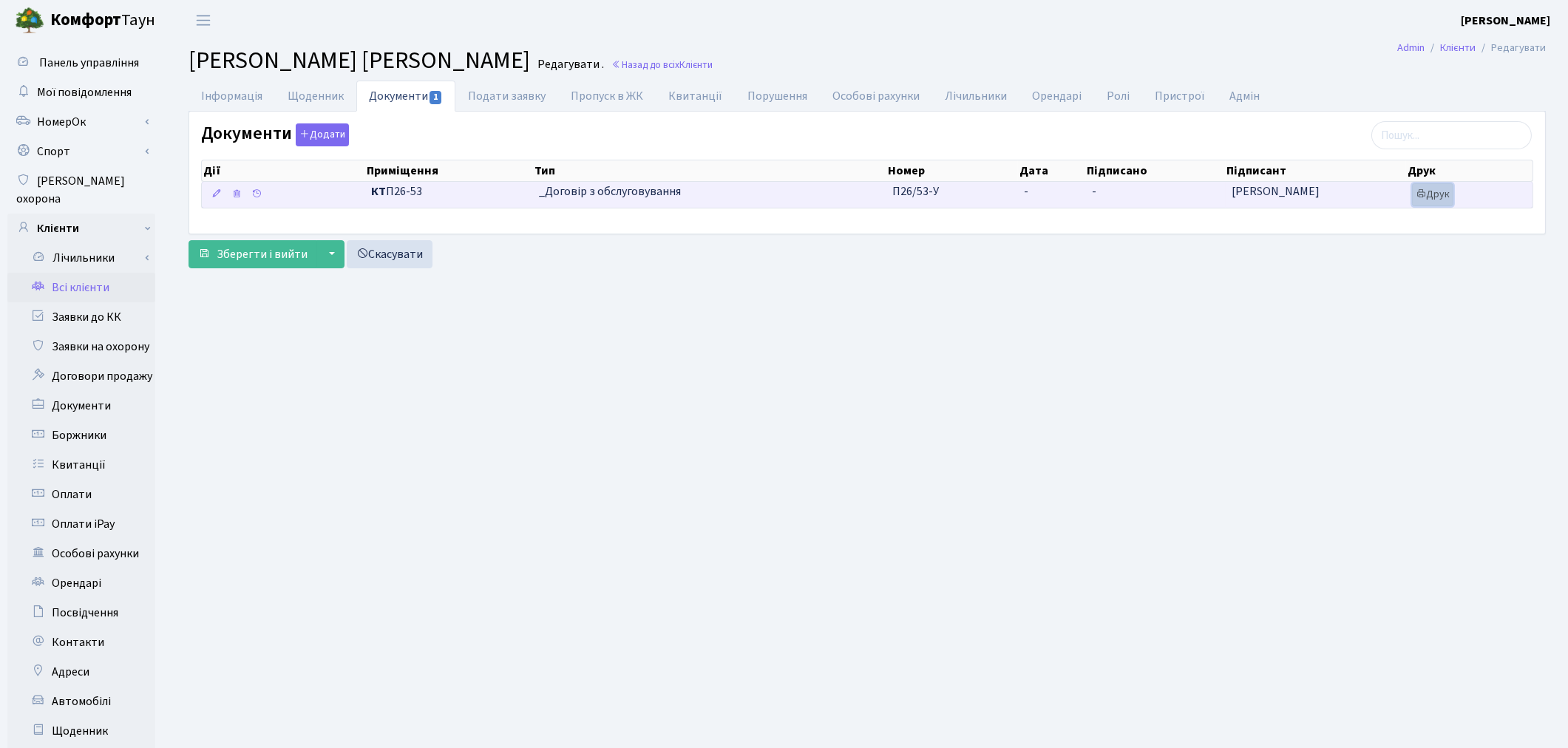
click at [1436, 199] on link "Друк" at bounding box center [1432, 194] width 42 height 23
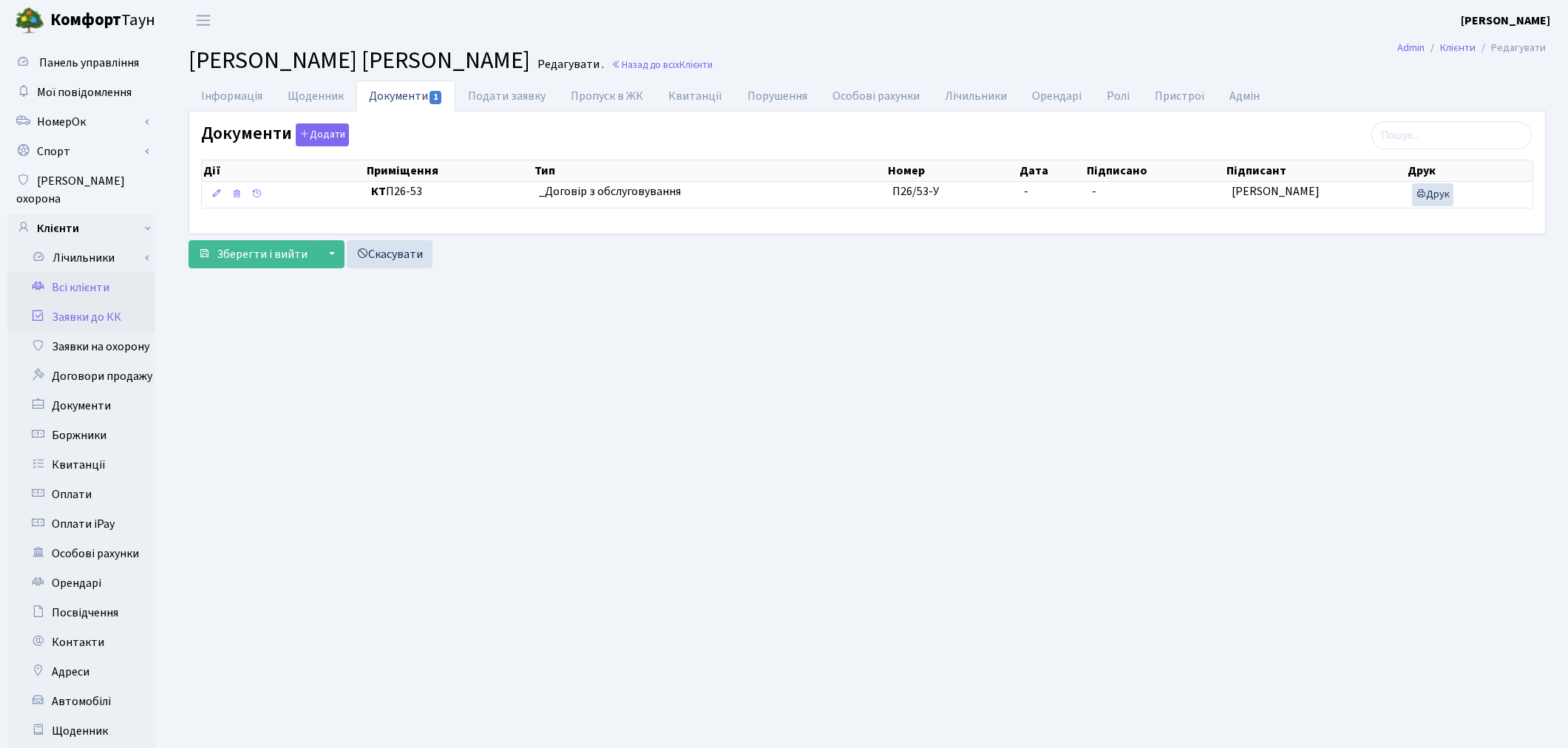
click at [105, 302] on link "Заявки до КК" at bounding box center [81, 317] width 148 height 30
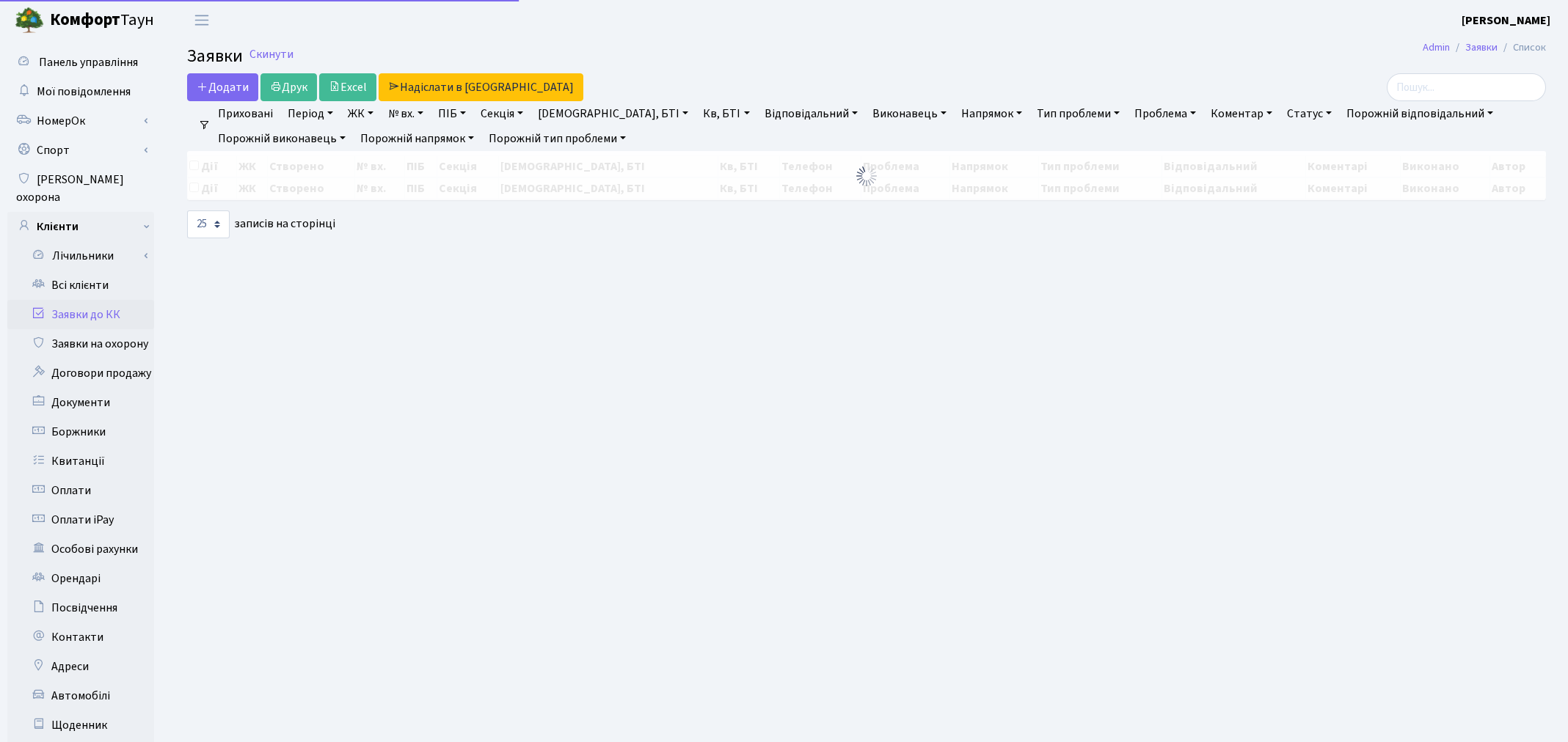
select select "25"
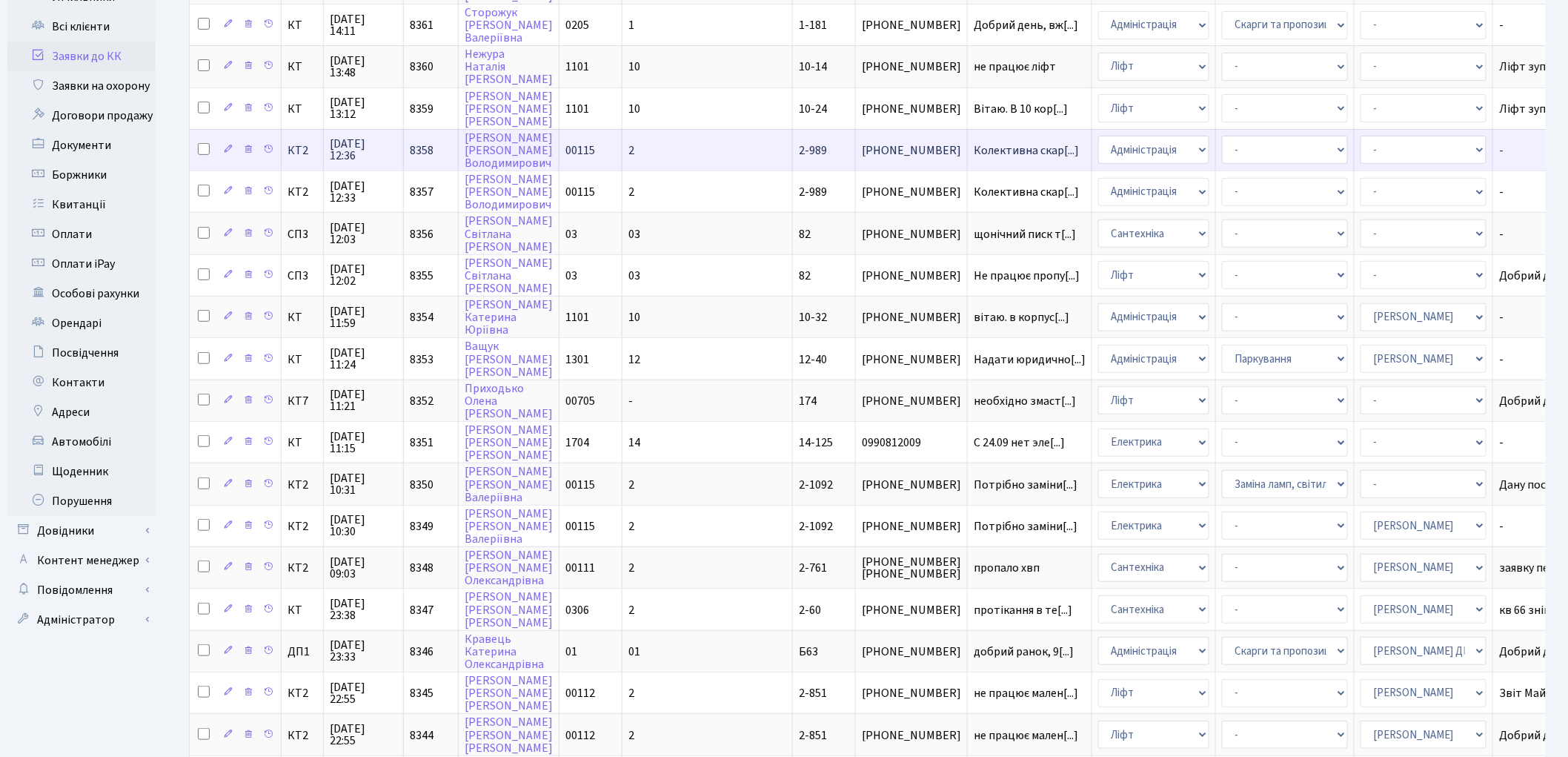
scroll to position [329, 0]
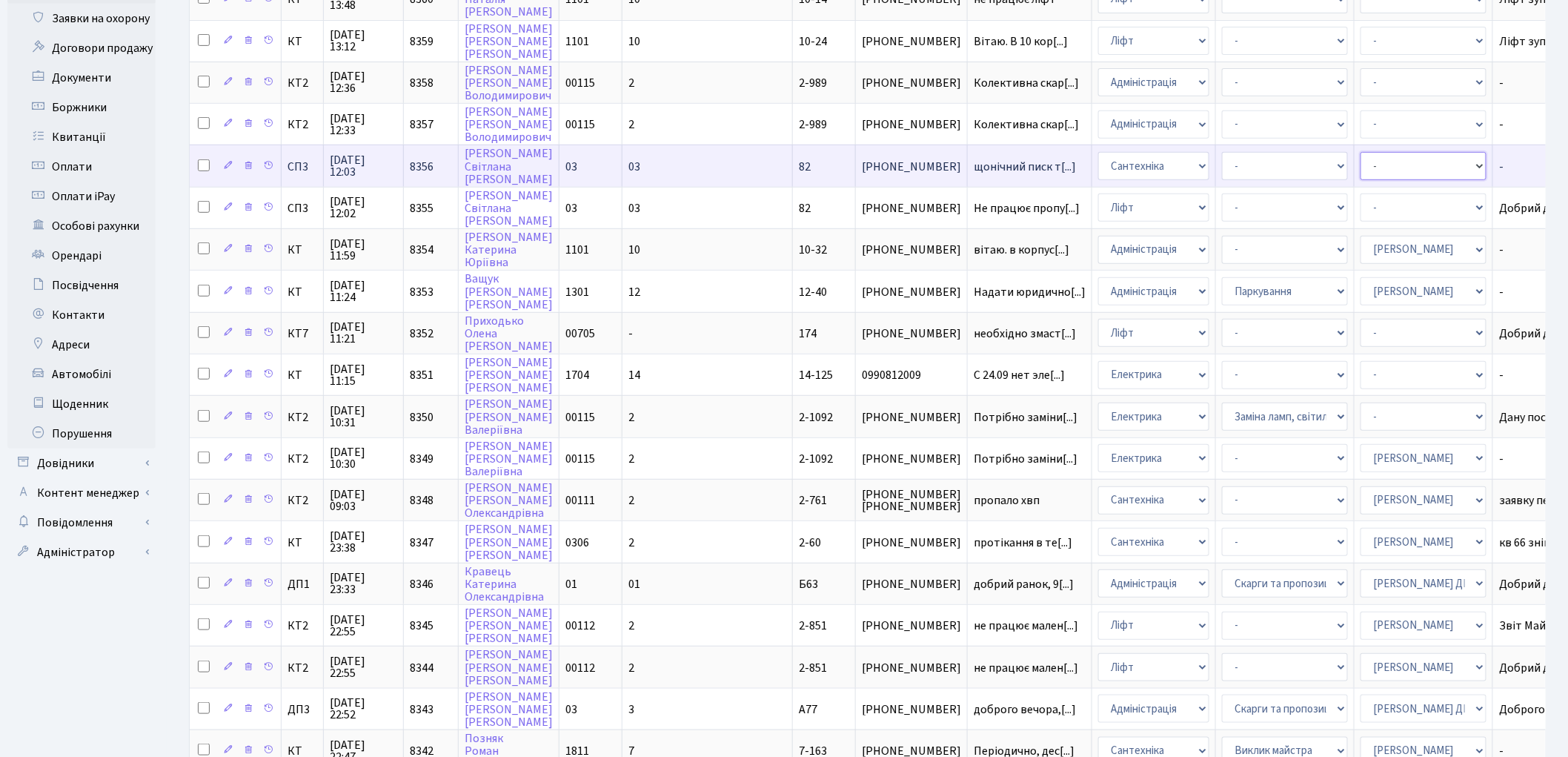
click at [1361, 156] on select "- Адміністратор ЖК ДП Адміністратор ЖК КТ Адміністратор ЖК СП Вижул В. В. Горді…" at bounding box center [1424, 166] width 126 height 28
select select "85"
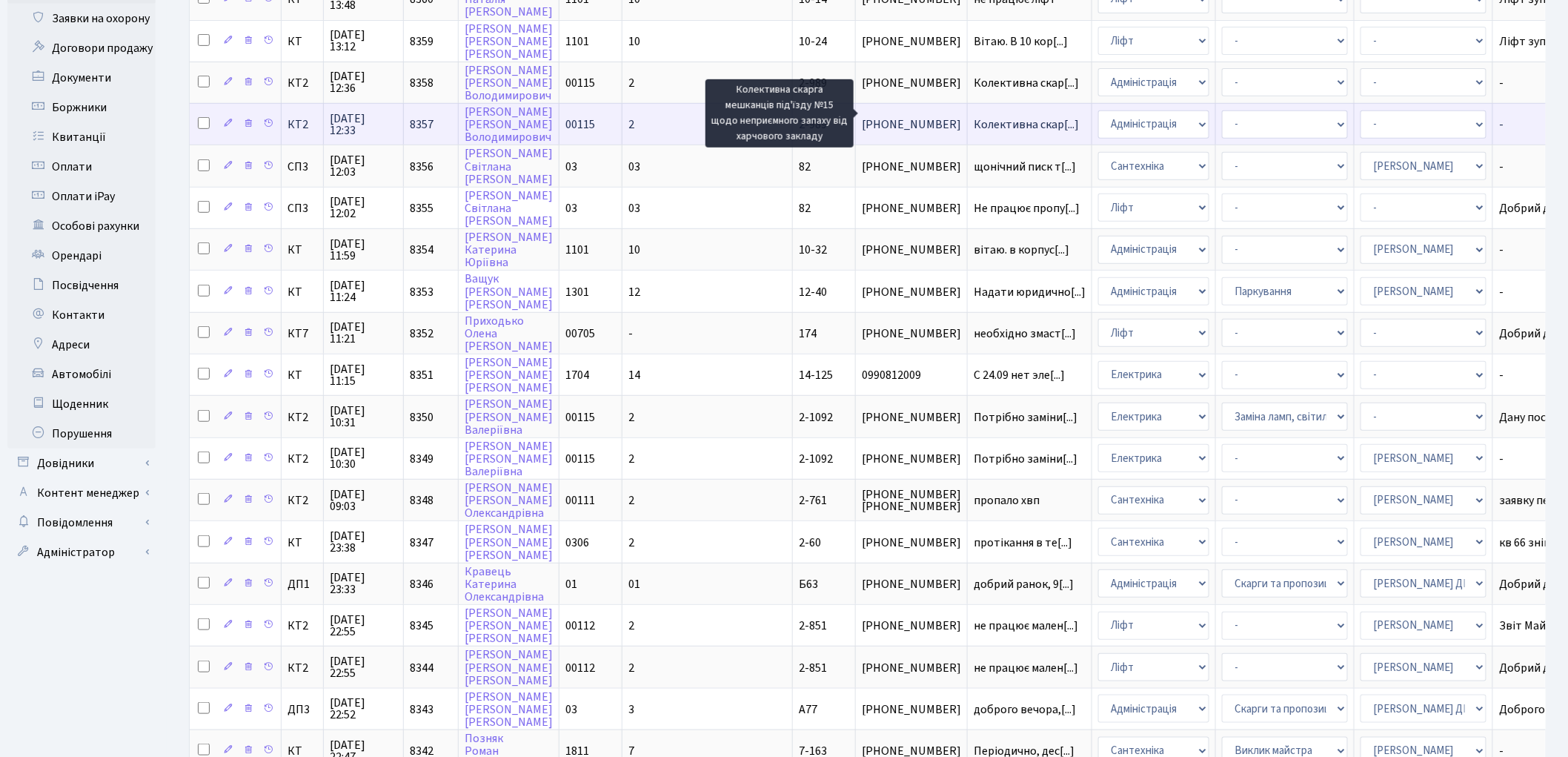
click at [974, 116] on span "Колективна скар[...]" at bounding box center [1026, 124] width 105 height 16
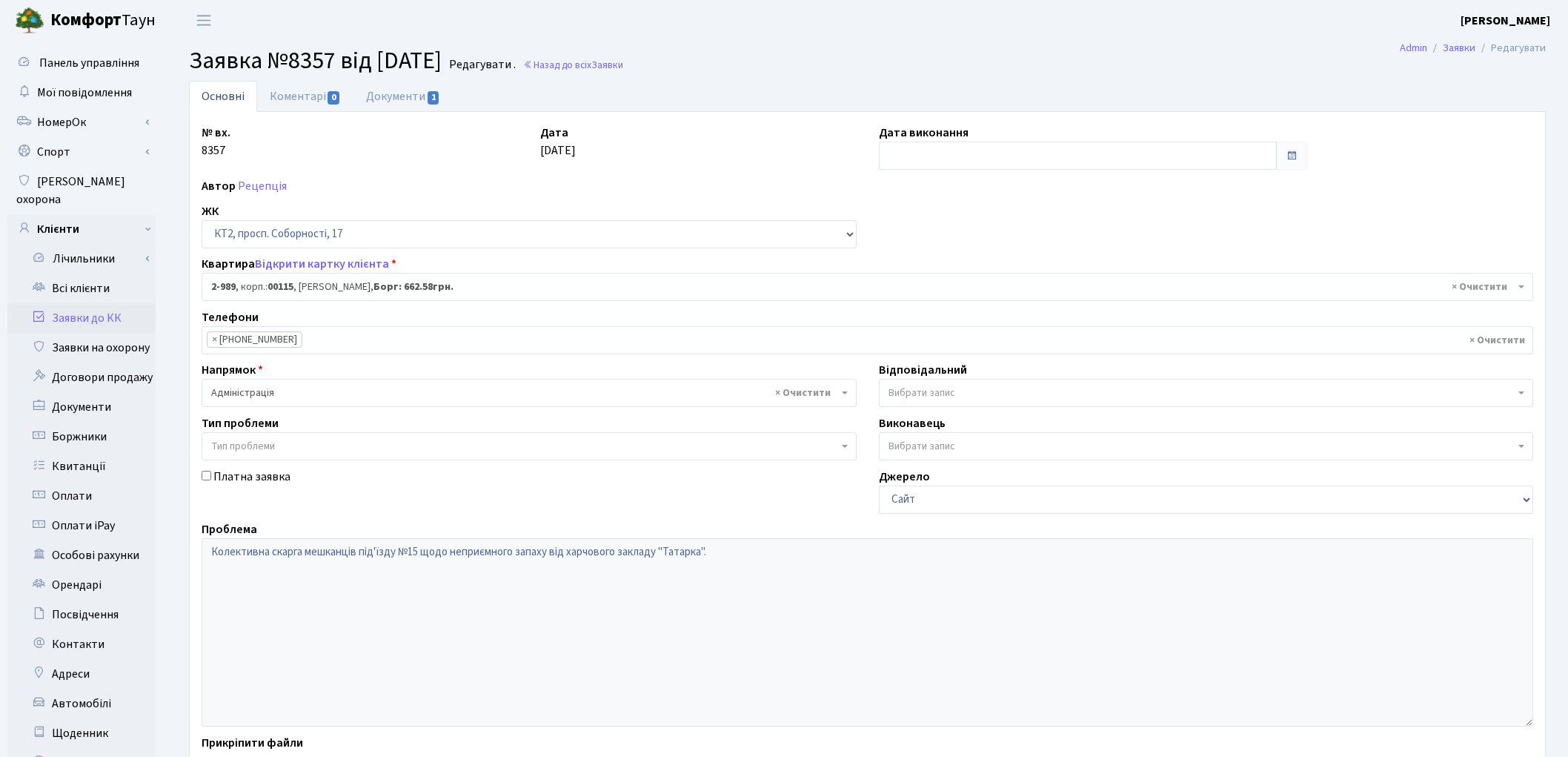
select select "12600"
click at [912, 400] on span "Вибрати запис" at bounding box center [922, 392] width 67 height 15
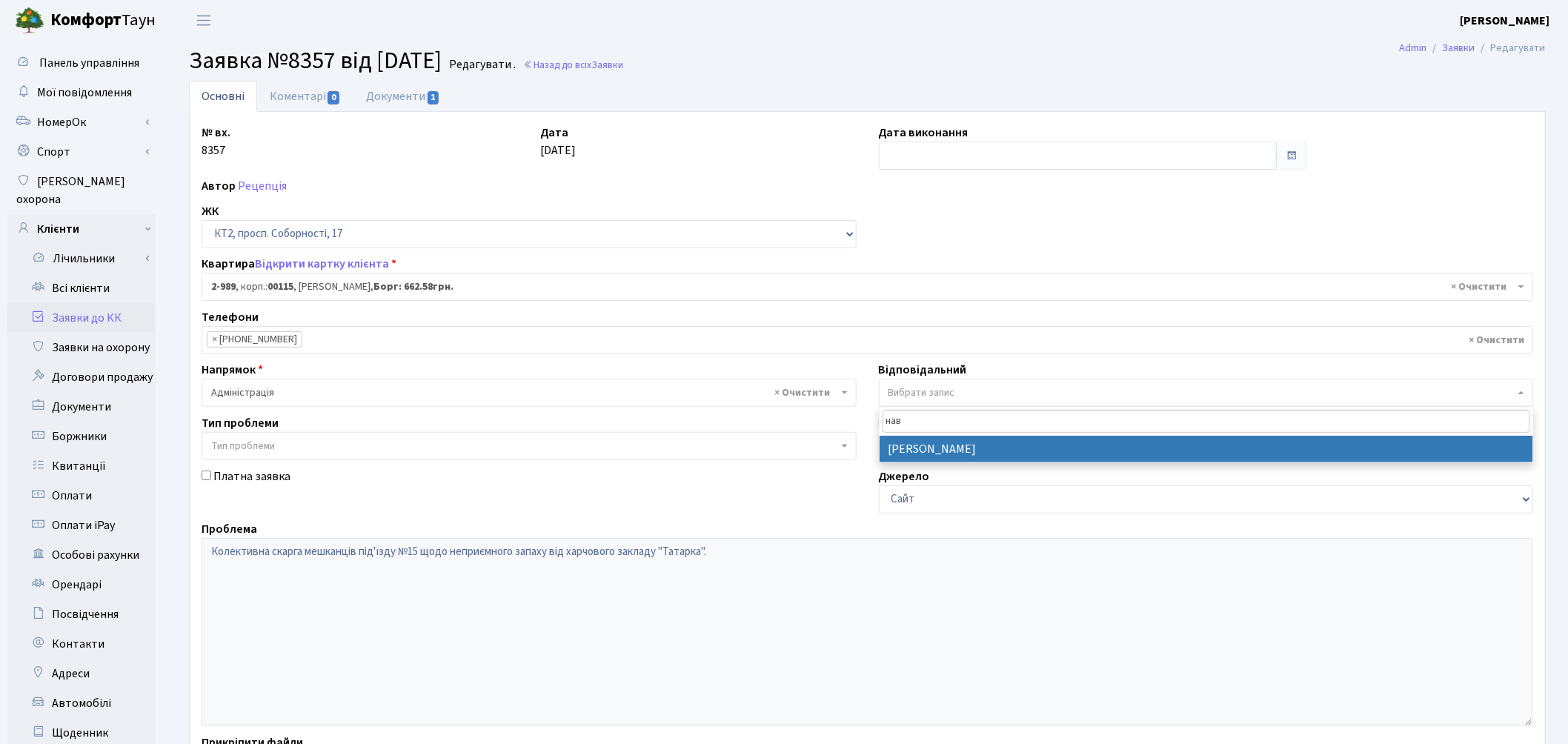
type input "нав"
select select "42"
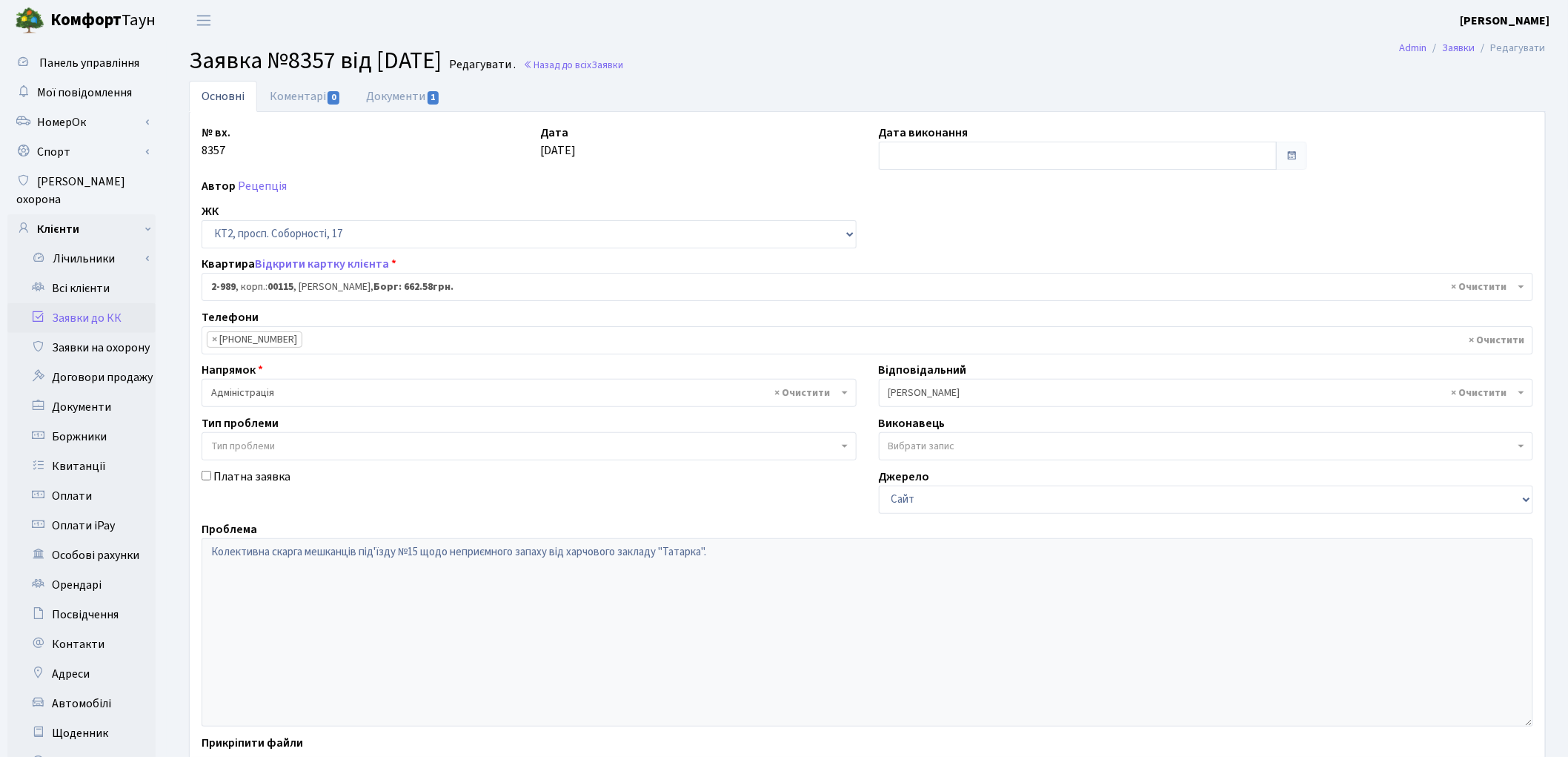
scroll to position [165, 0]
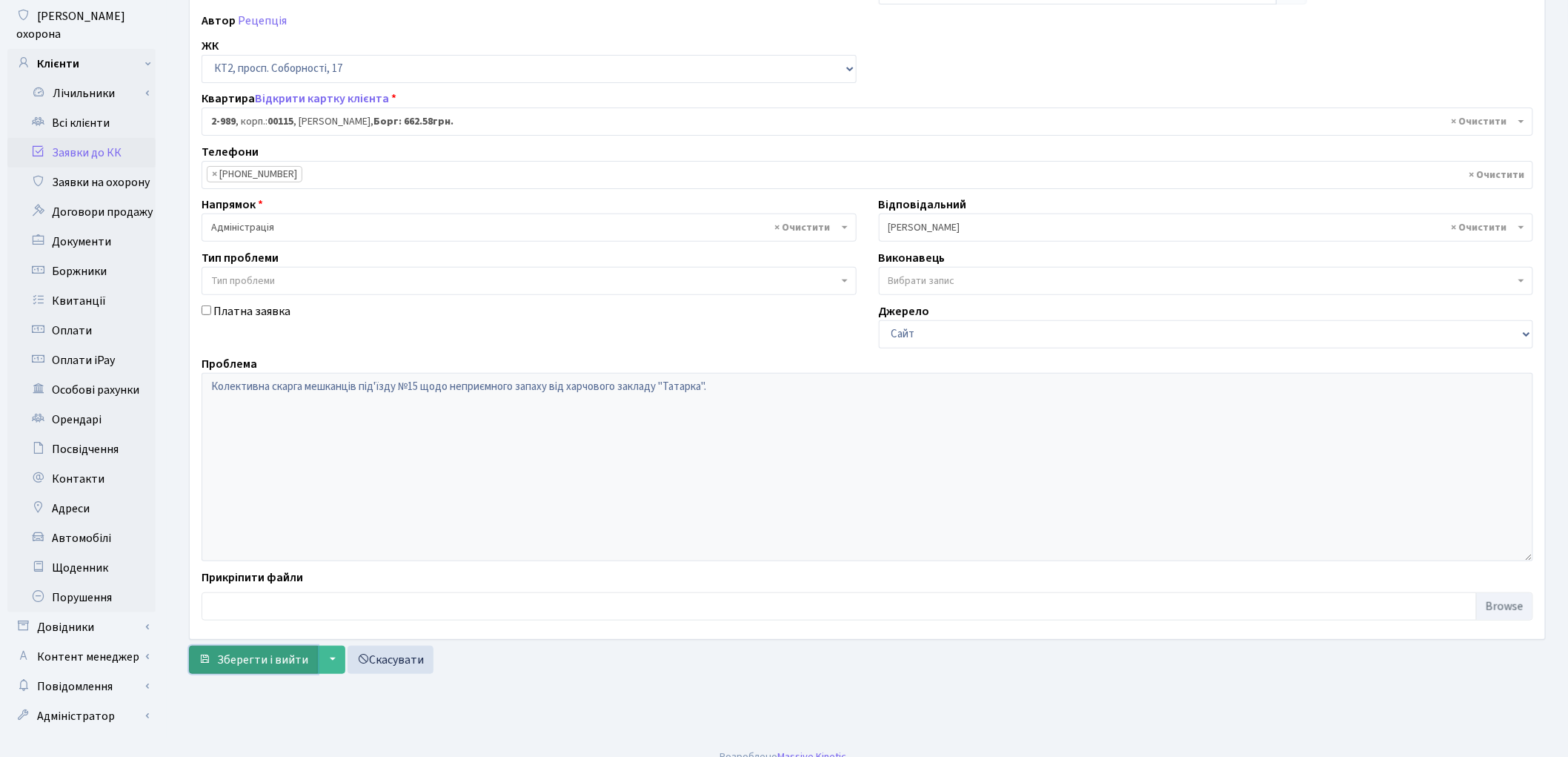
click at [264, 658] on span "Зберегти і вийти" at bounding box center [262, 659] width 91 height 16
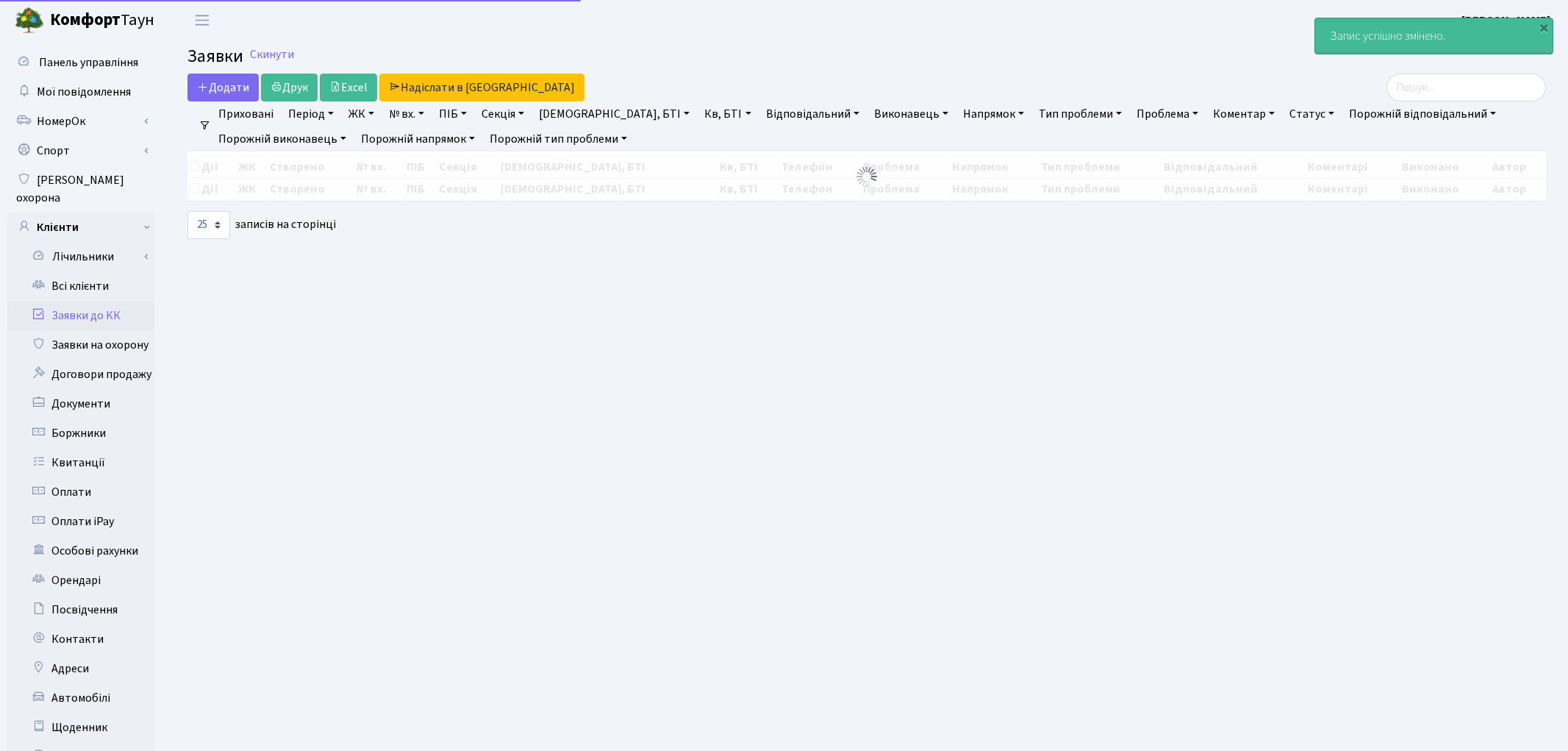
select select "25"
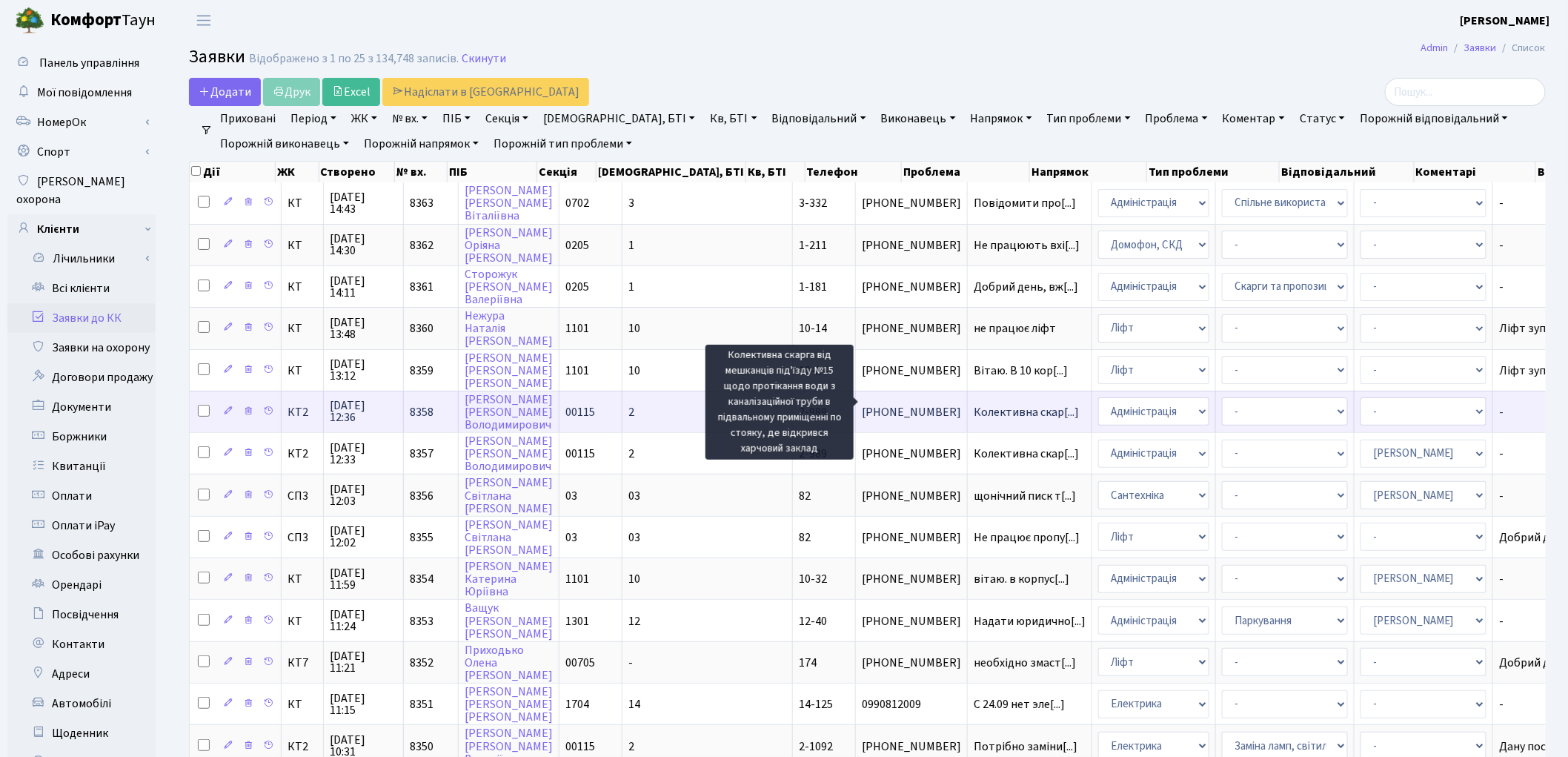
click at [974, 405] on span "Колективна скар[...]" at bounding box center [1026, 412] width 105 height 16
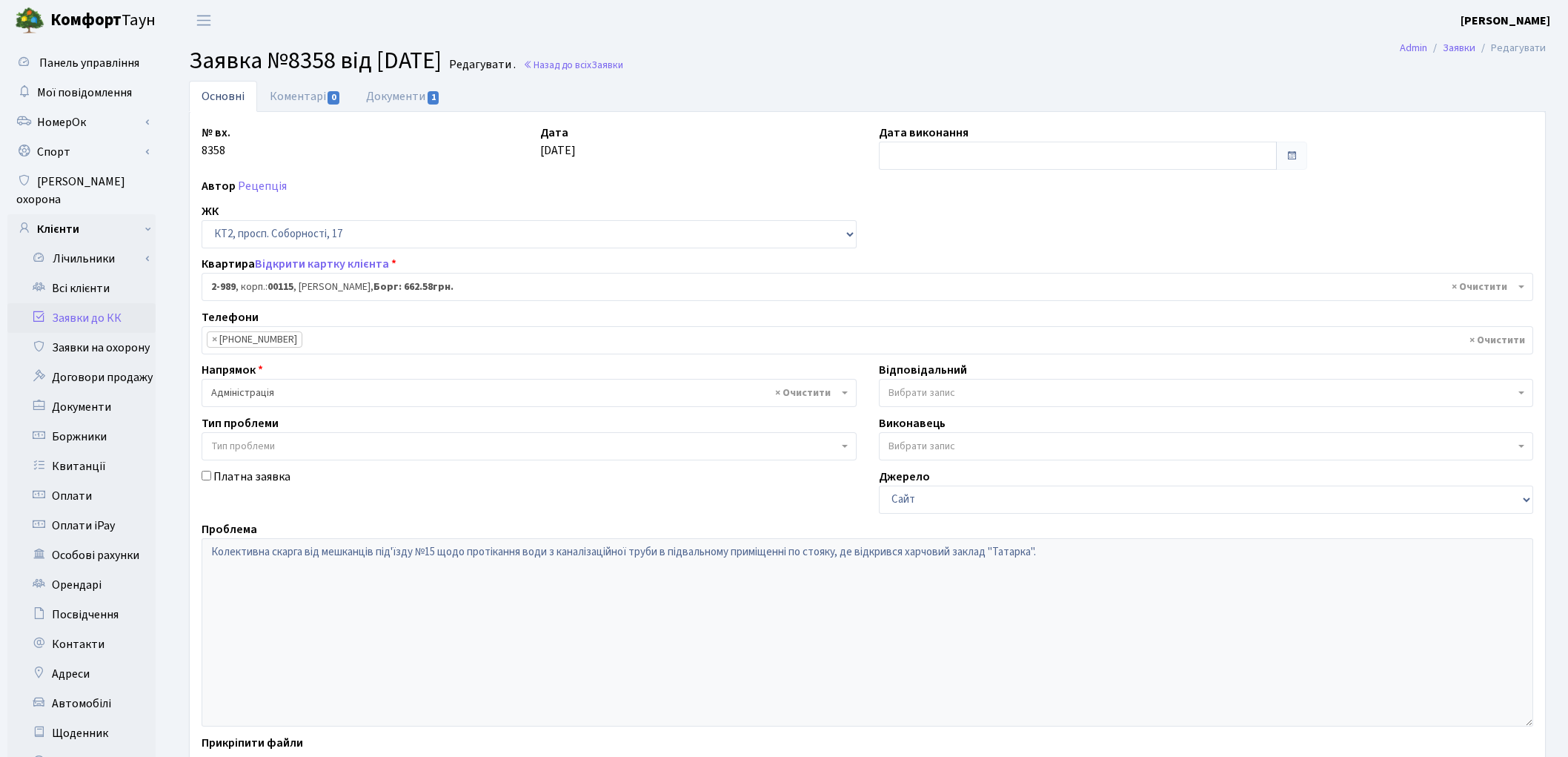
select select "12600"
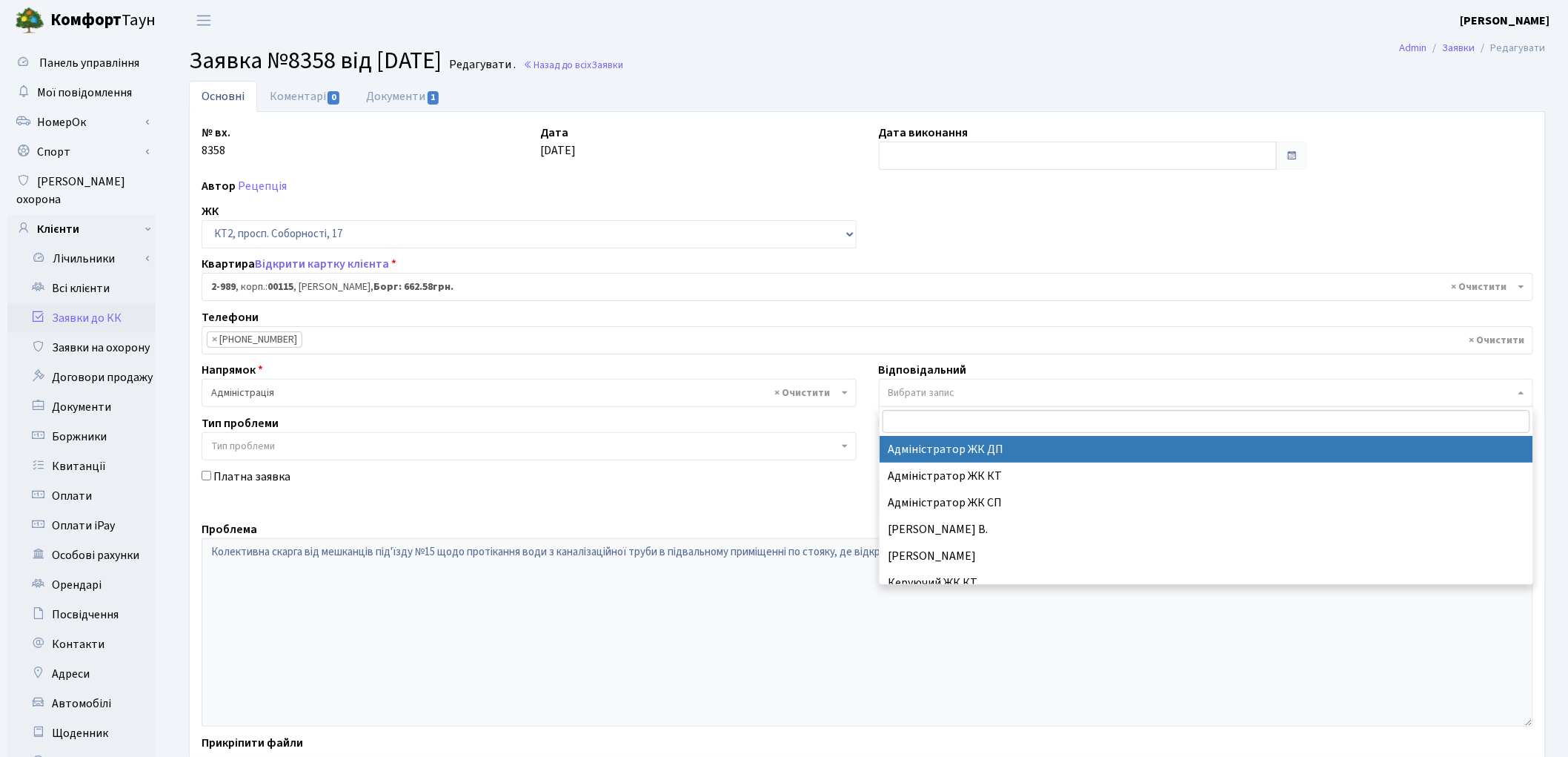
click at [916, 390] on span "Вибрати запис" at bounding box center [922, 392] width 67 height 15
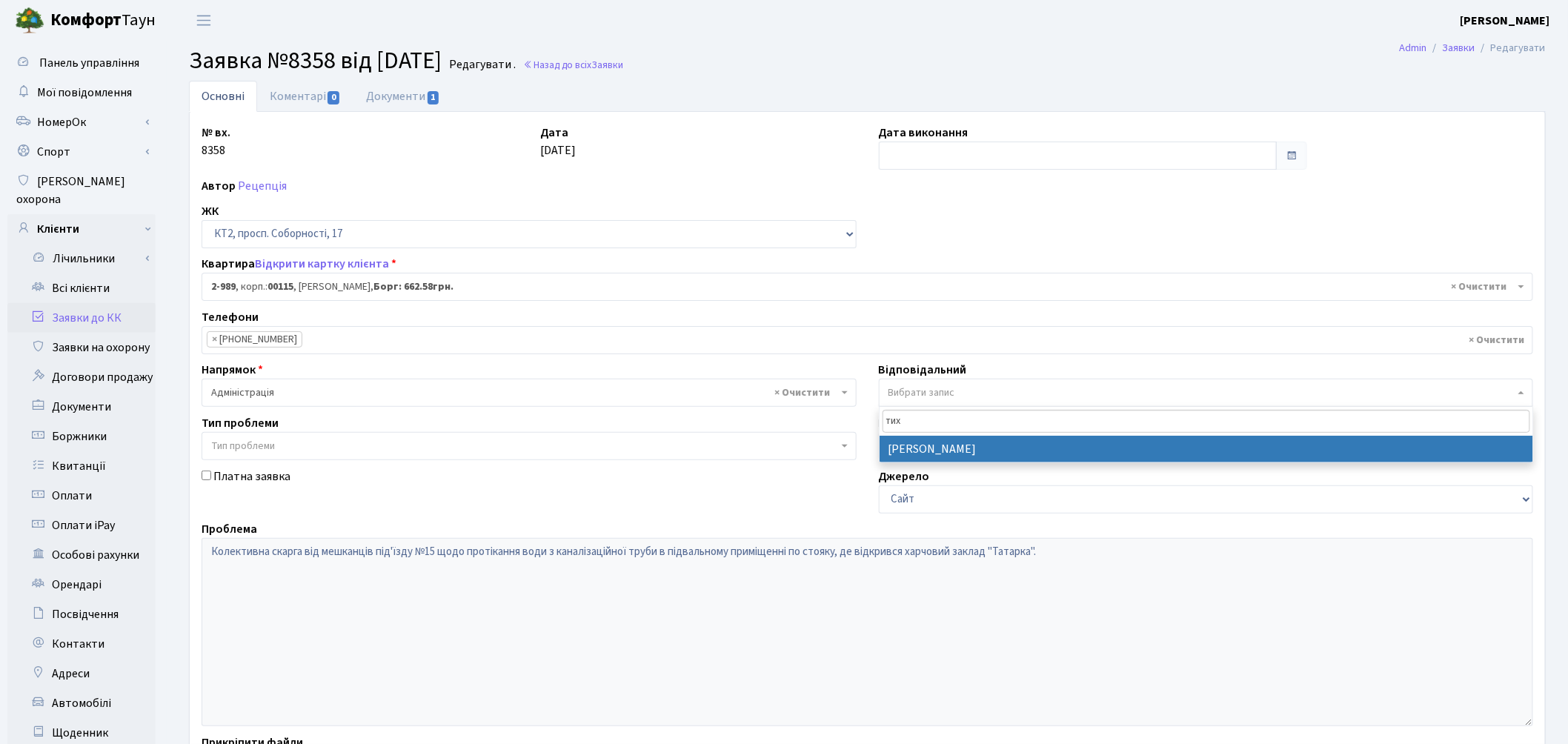
type input "тих"
select select "67"
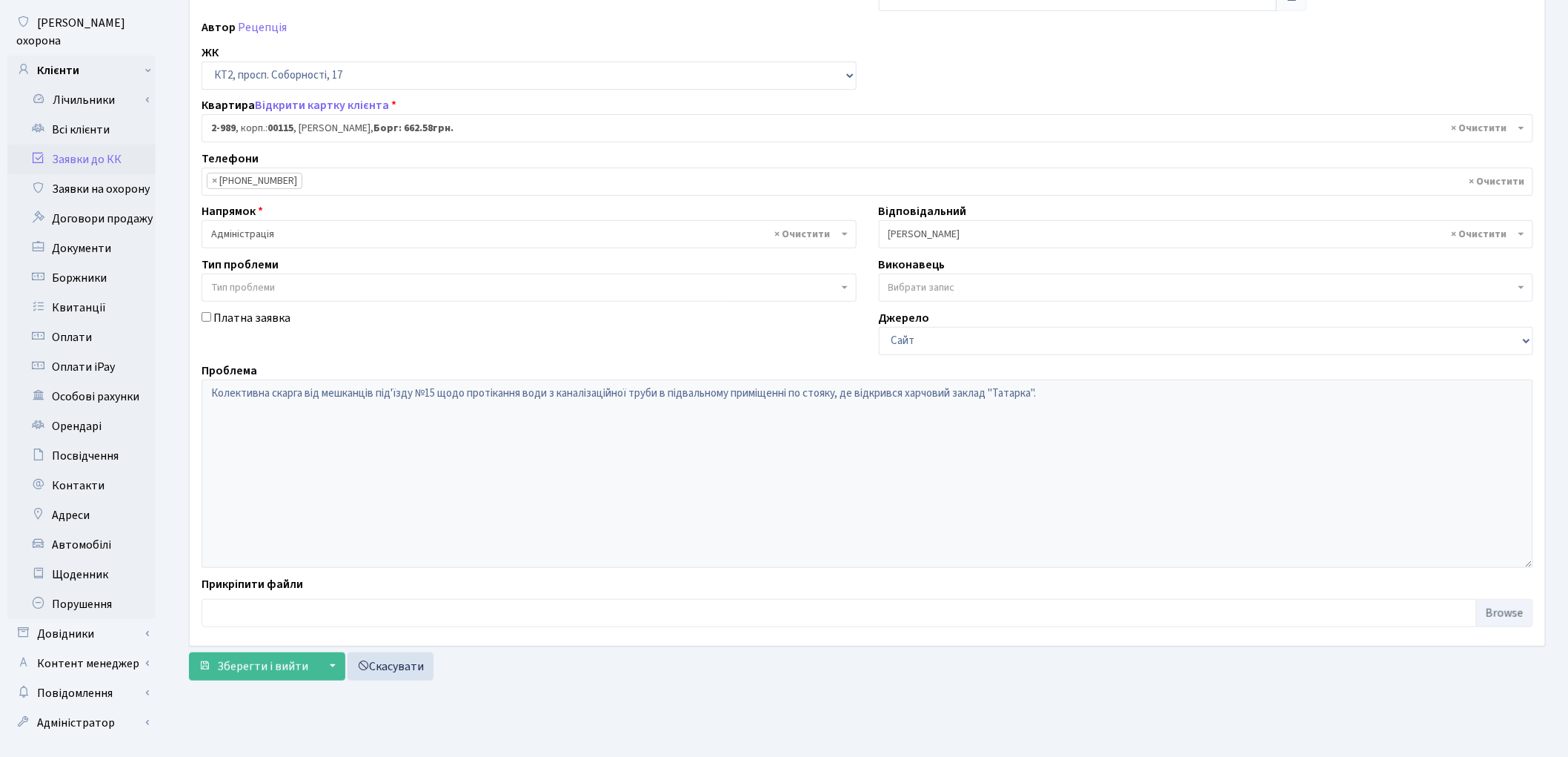
scroll to position [165, 0]
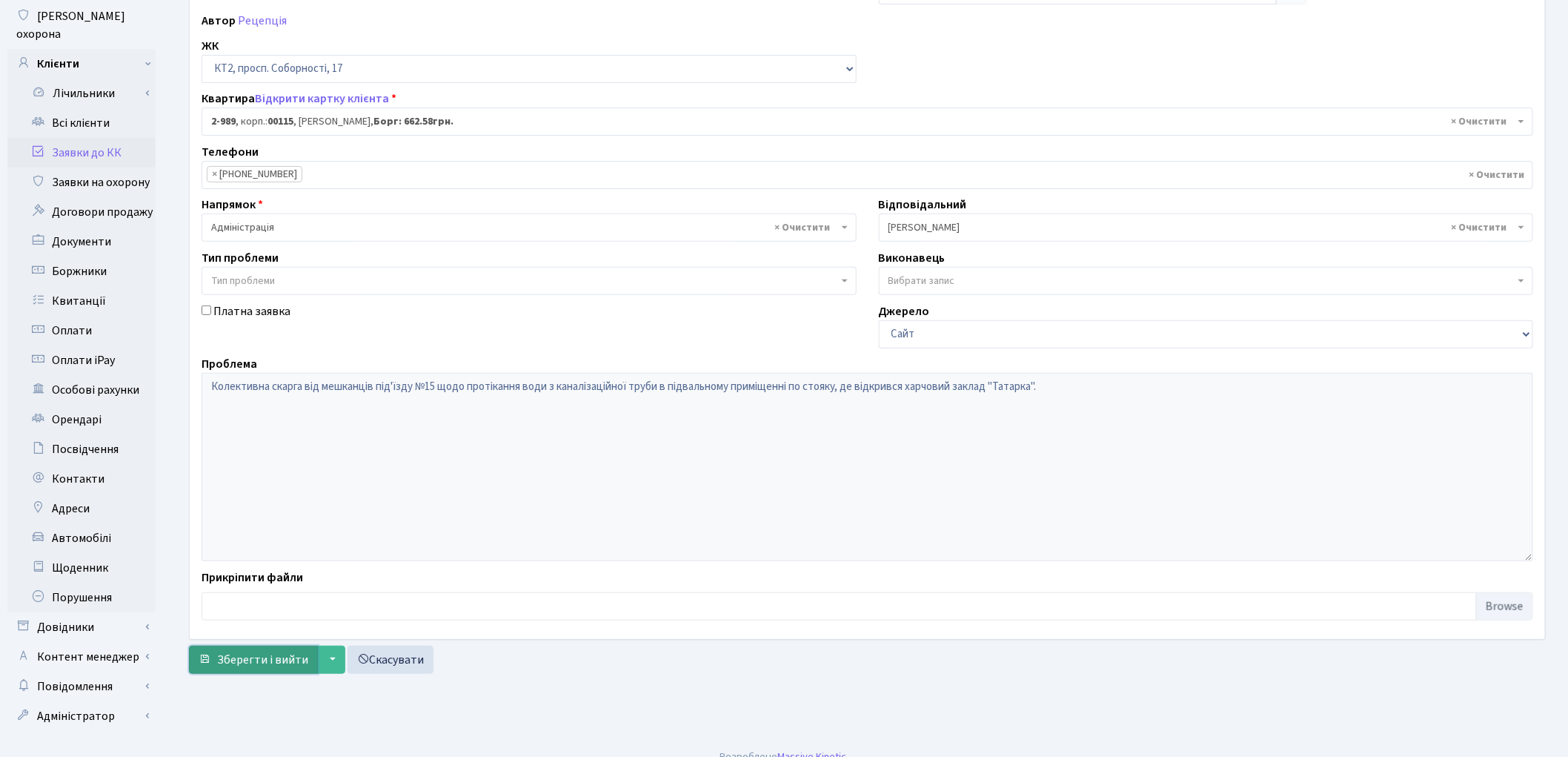
click at [269, 658] on span "Зберегти і вийти" at bounding box center [262, 659] width 91 height 16
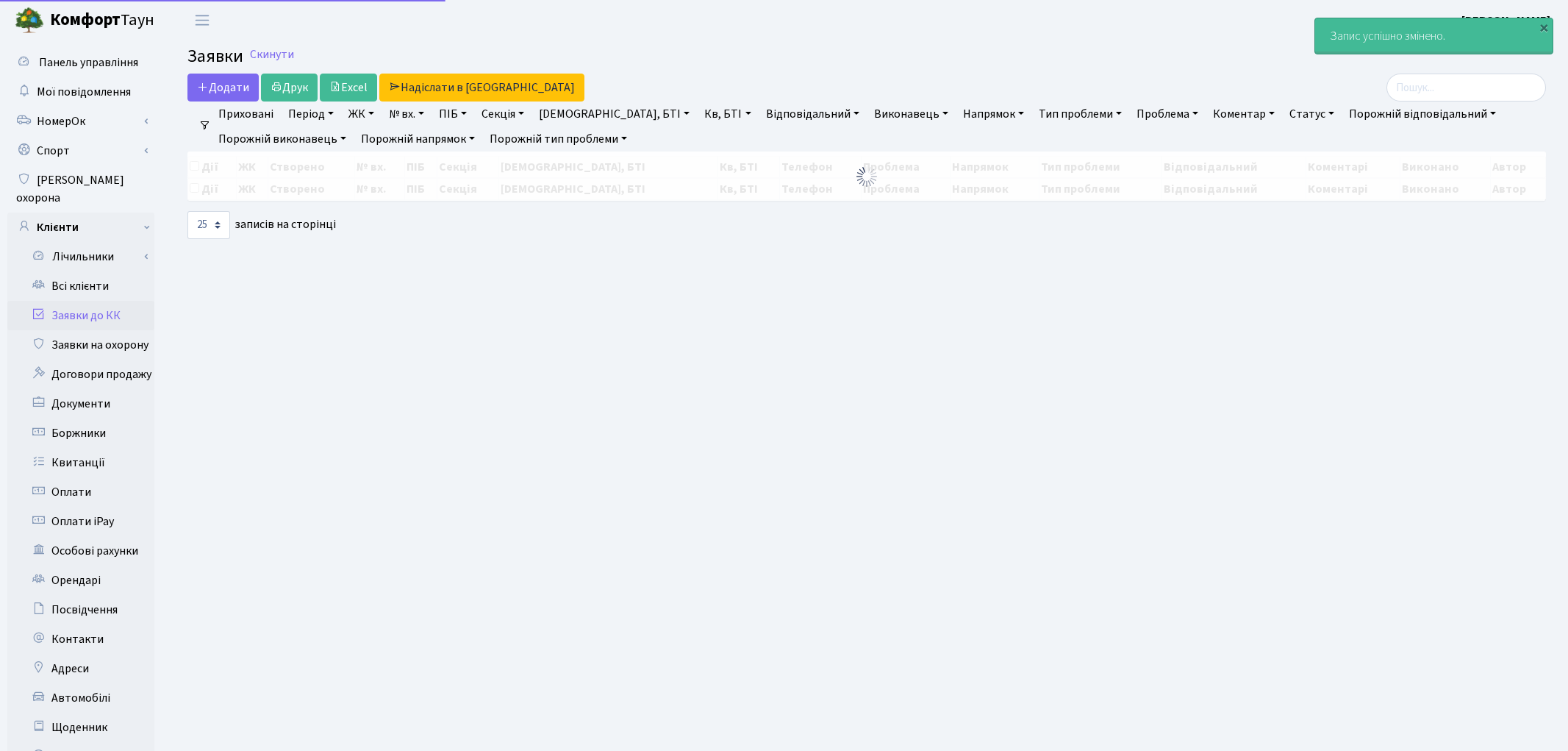
select select "25"
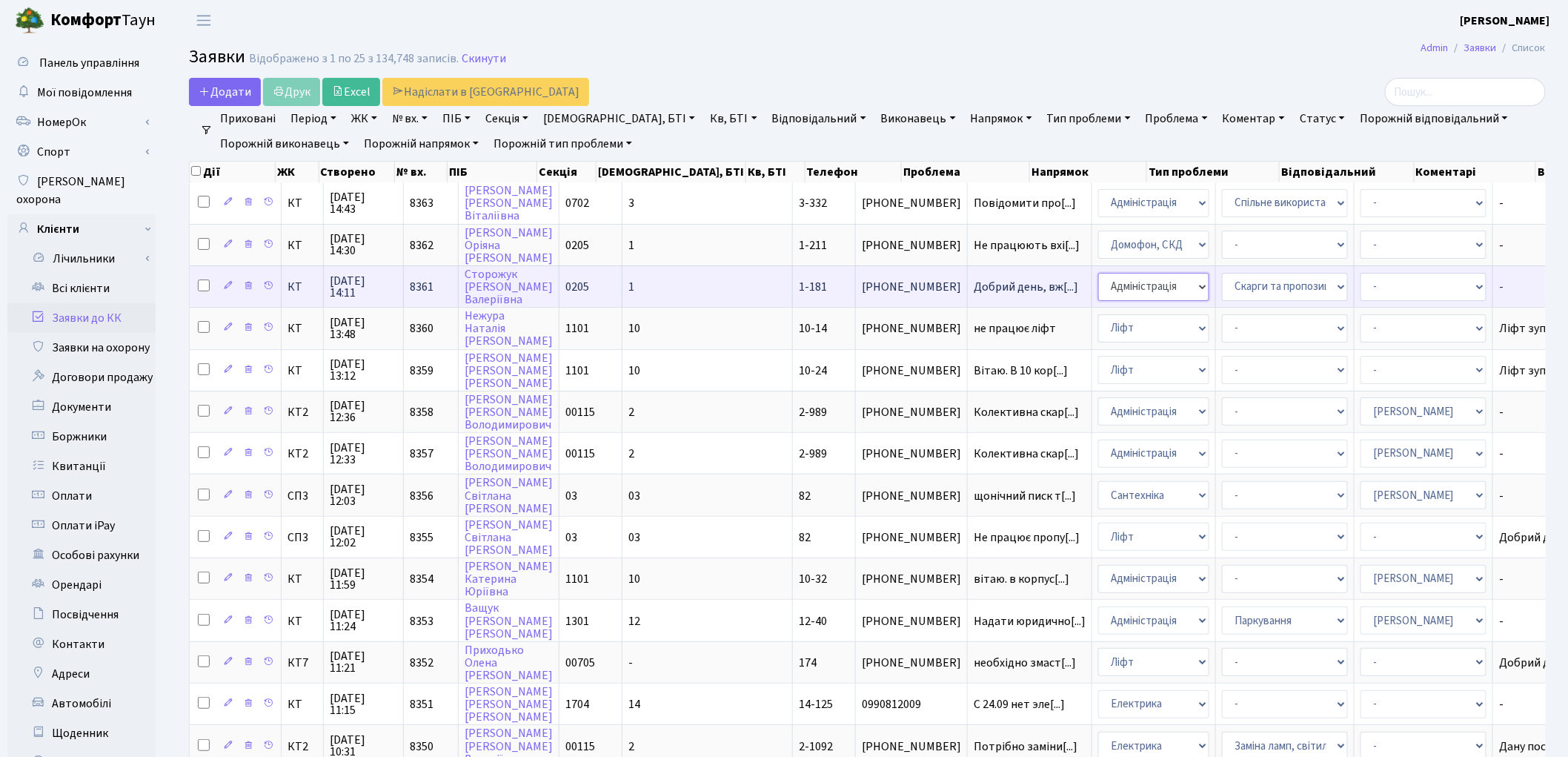
click at [1098, 287] on select "- Адміністрація Домофон, СКД Ліфт Майстри Сантехніка Економічний відділ Електри…" at bounding box center [1153, 287] width 111 height 28
select select "1"
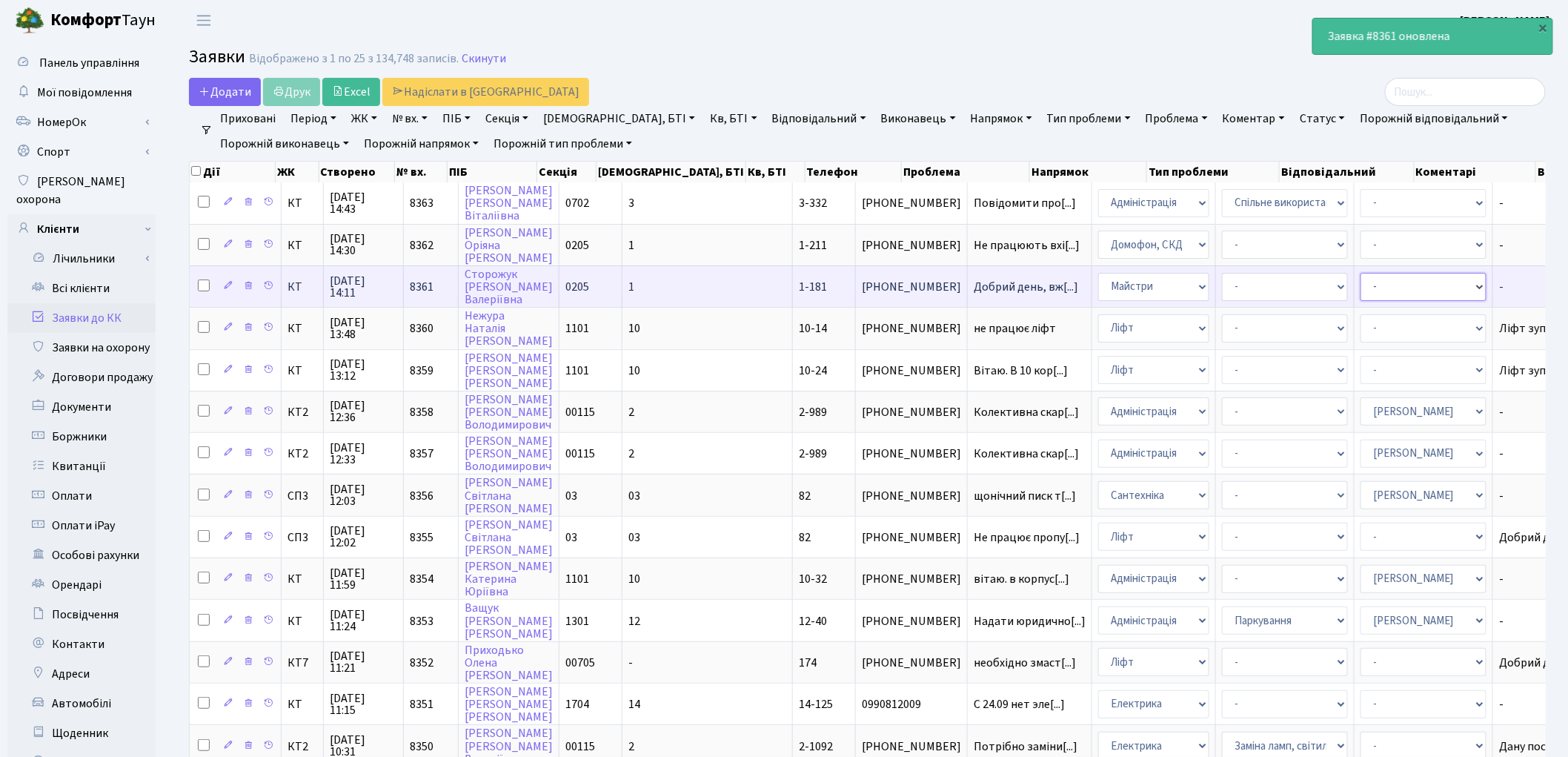
click at [1361, 279] on select "- Адміністратор ЖК ДП Адміністратор ЖК КТ Адміністратор ЖК СП Вижул В. В. Горді…" at bounding box center [1424, 287] width 126 height 28
select select "62"
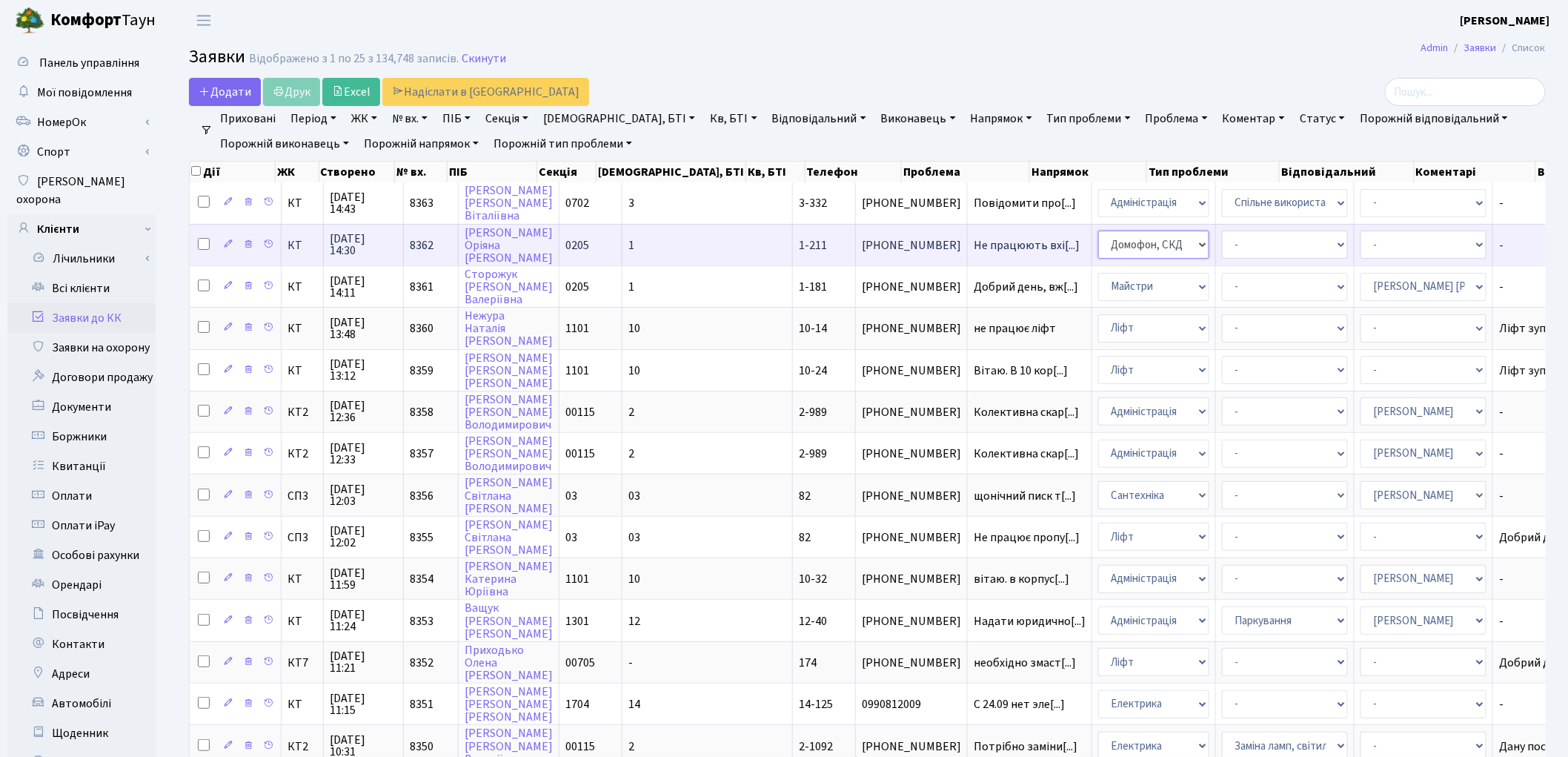
click at [1098, 242] on select "- Адміністрація Домофон, СКД Ліфт Майстри Сантехніка Економічний відділ Електри…" at bounding box center [1153, 244] width 111 height 28
select select "1"
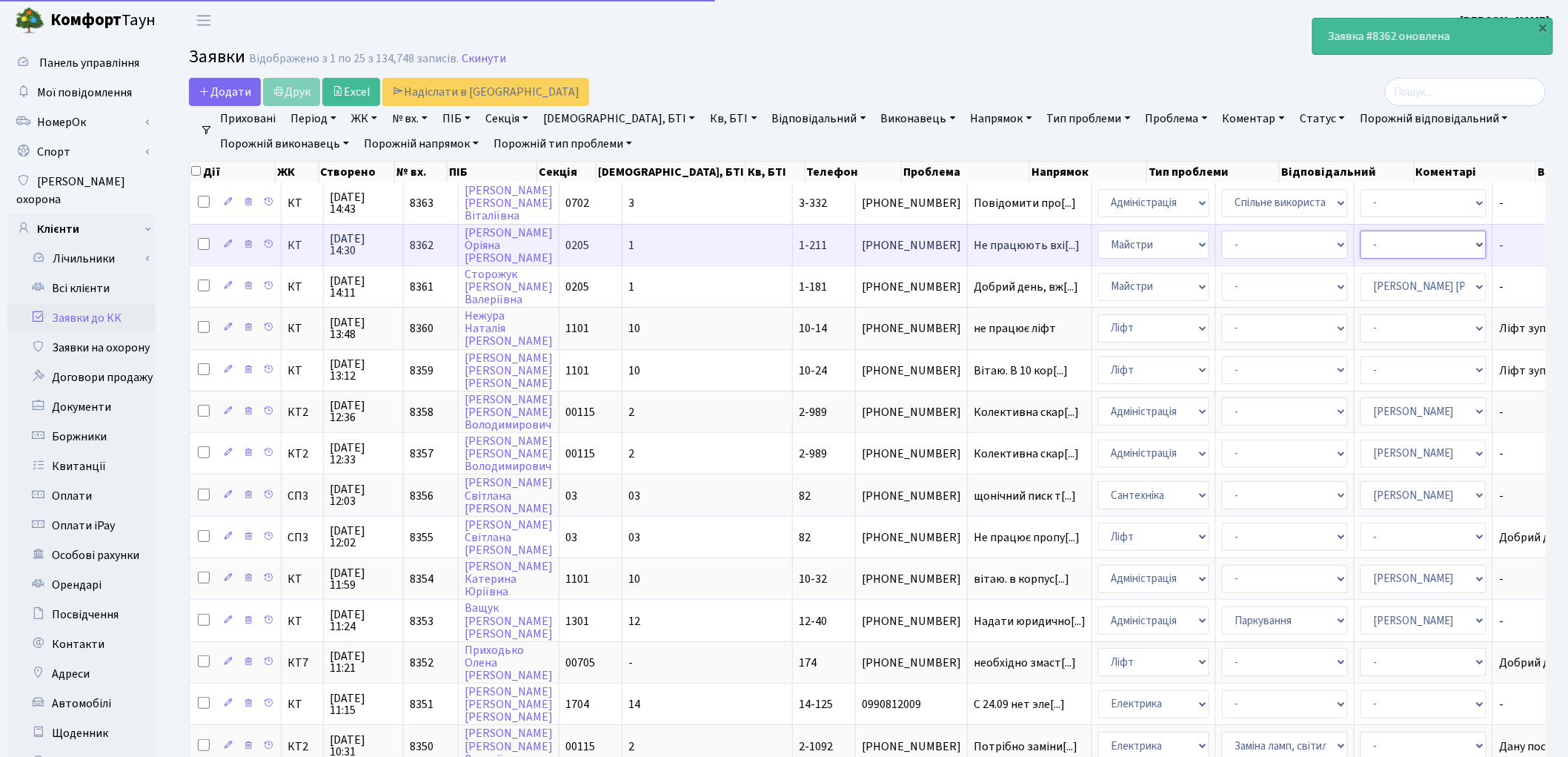
click at [1361, 246] on select "- Адміністратор ЖК ДП Адміністратор ЖК КТ Адміністратор ЖК СП Вижул В. В. Горді…" at bounding box center [1424, 244] width 126 height 28
select select "62"
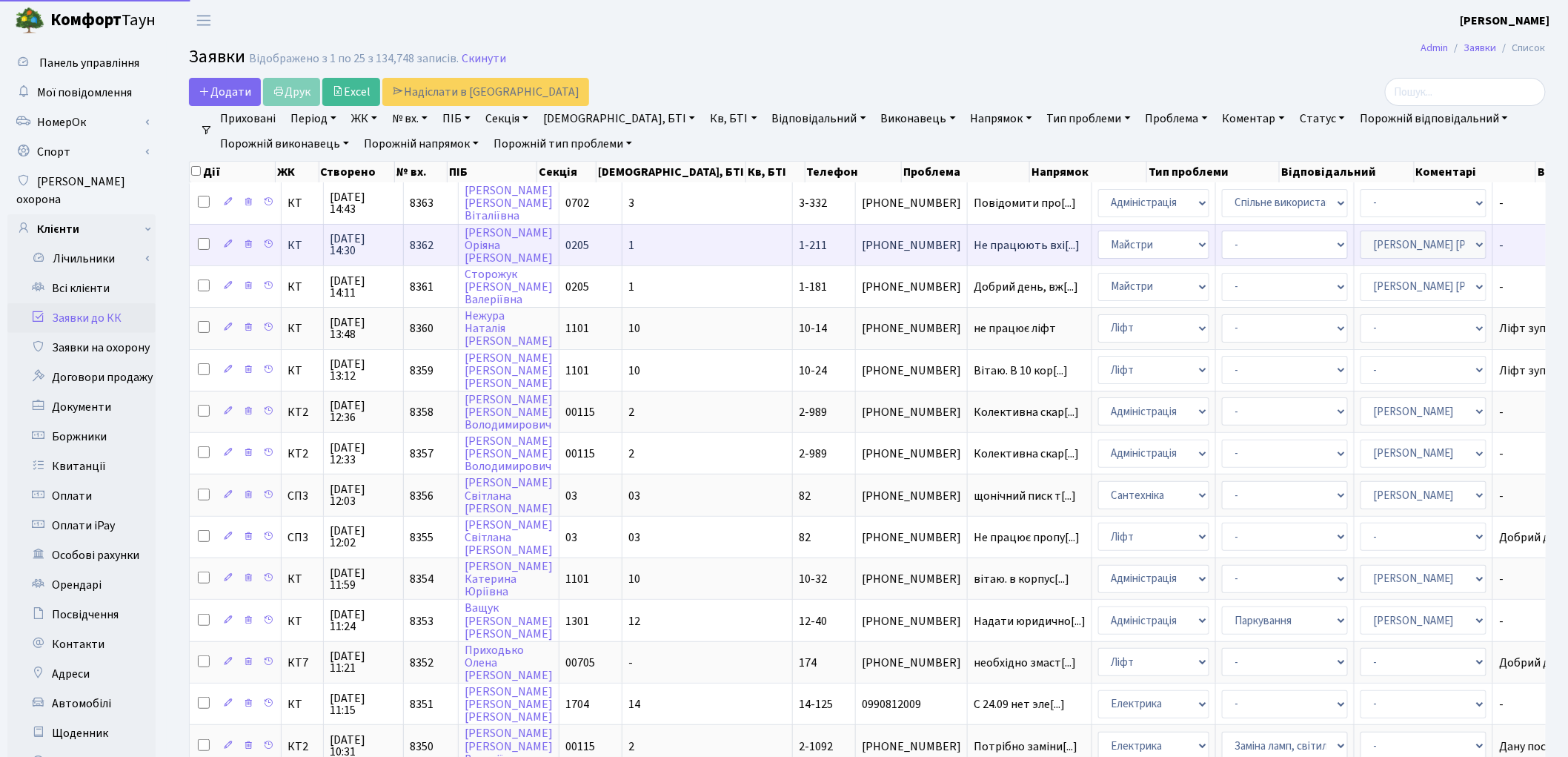
click at [1361, 242] on select "- Адміністратор ЖК ДП Адміністратор ЖК КТ Адміністратор ЖК СП Вижул В. В. Горді…" at bounding box center [1424, 244] width 126 height 28
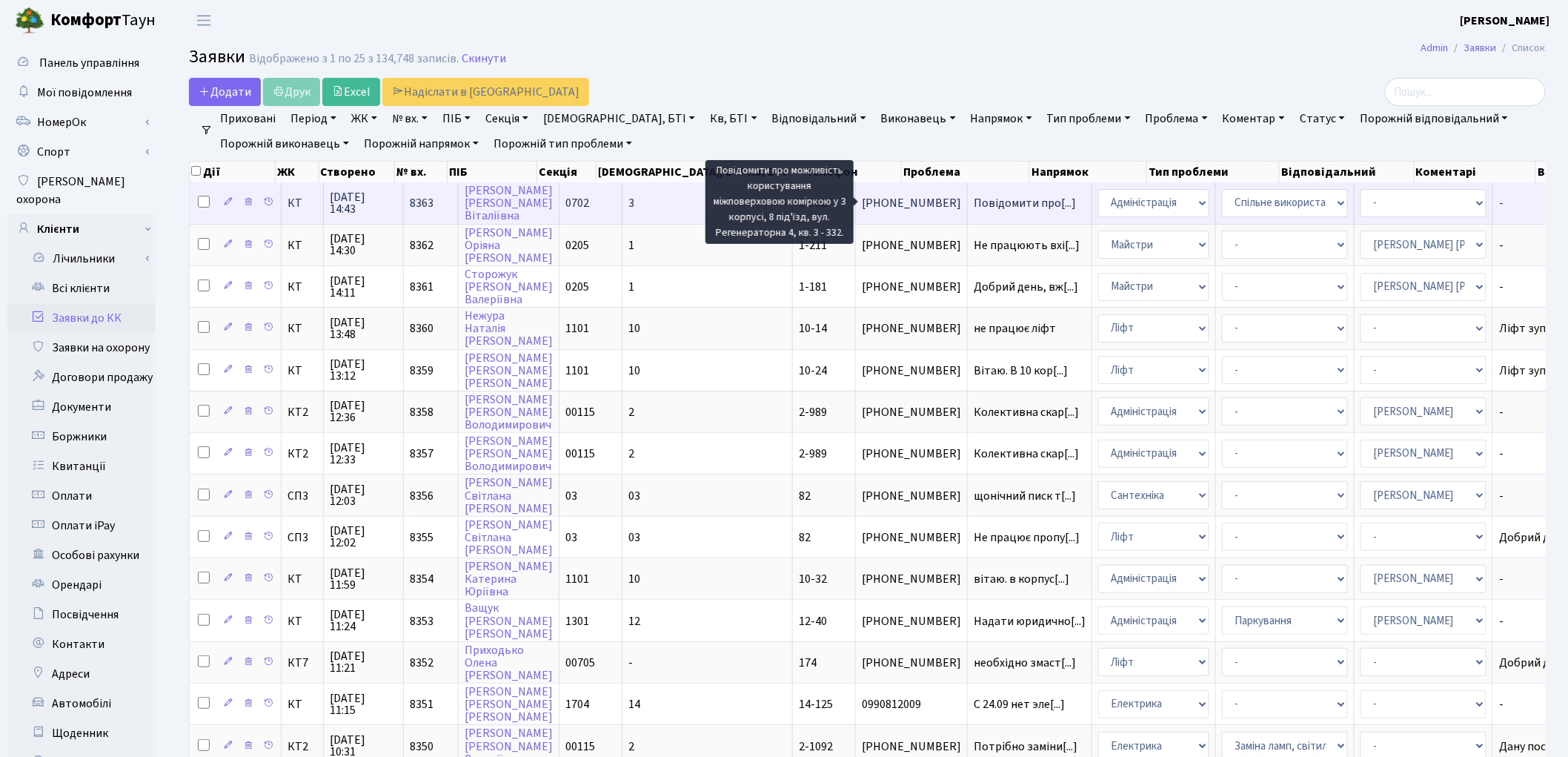
click at [974, 202] on span "Повідомити про[...]" at bounding box center [1025, 203] width 102 height 16
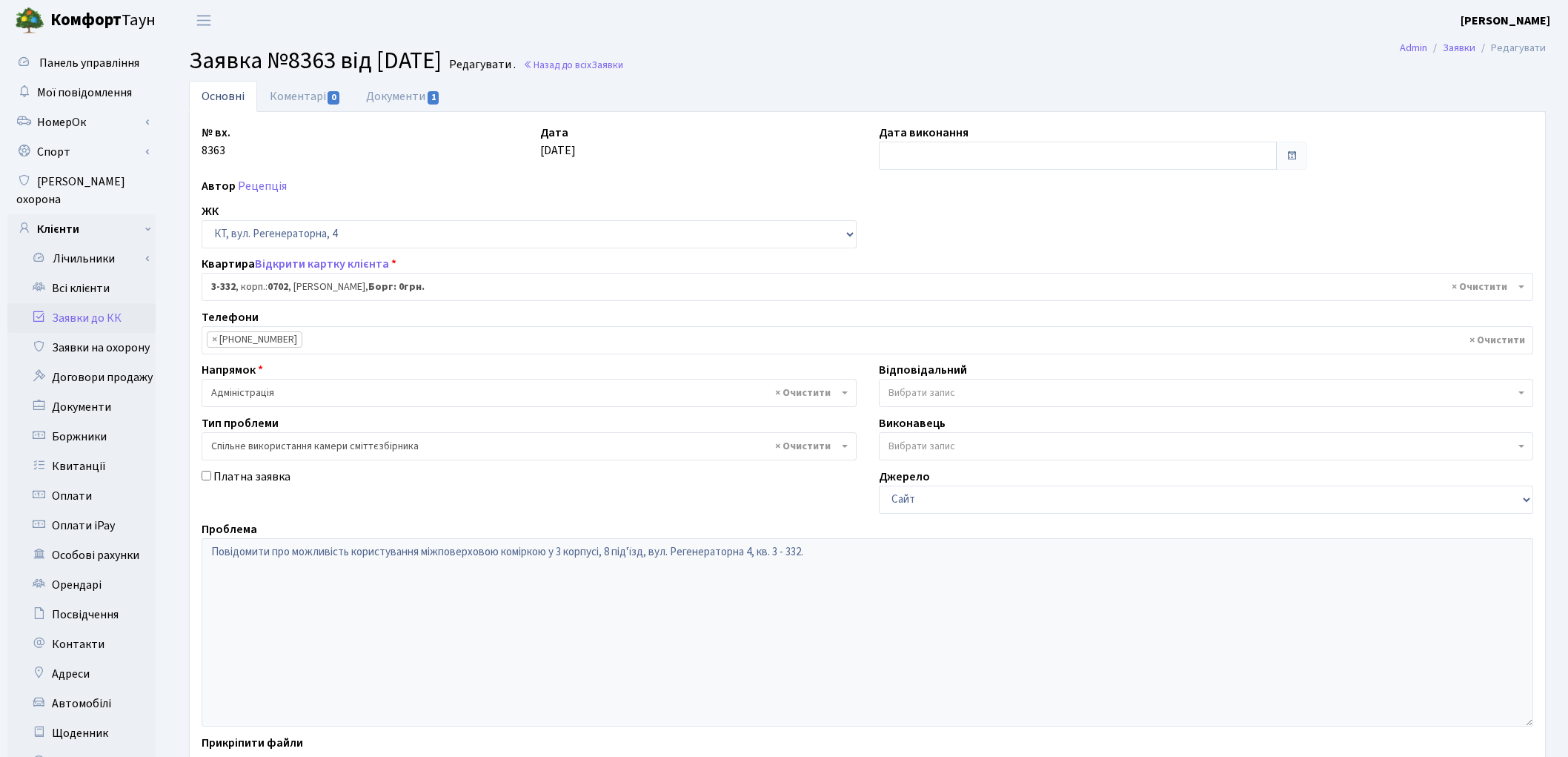
select select "1550"
select select "34"
click at [111, 273] on link "Всі клієнти" at bounding box center [81, 288] width 148 height 30
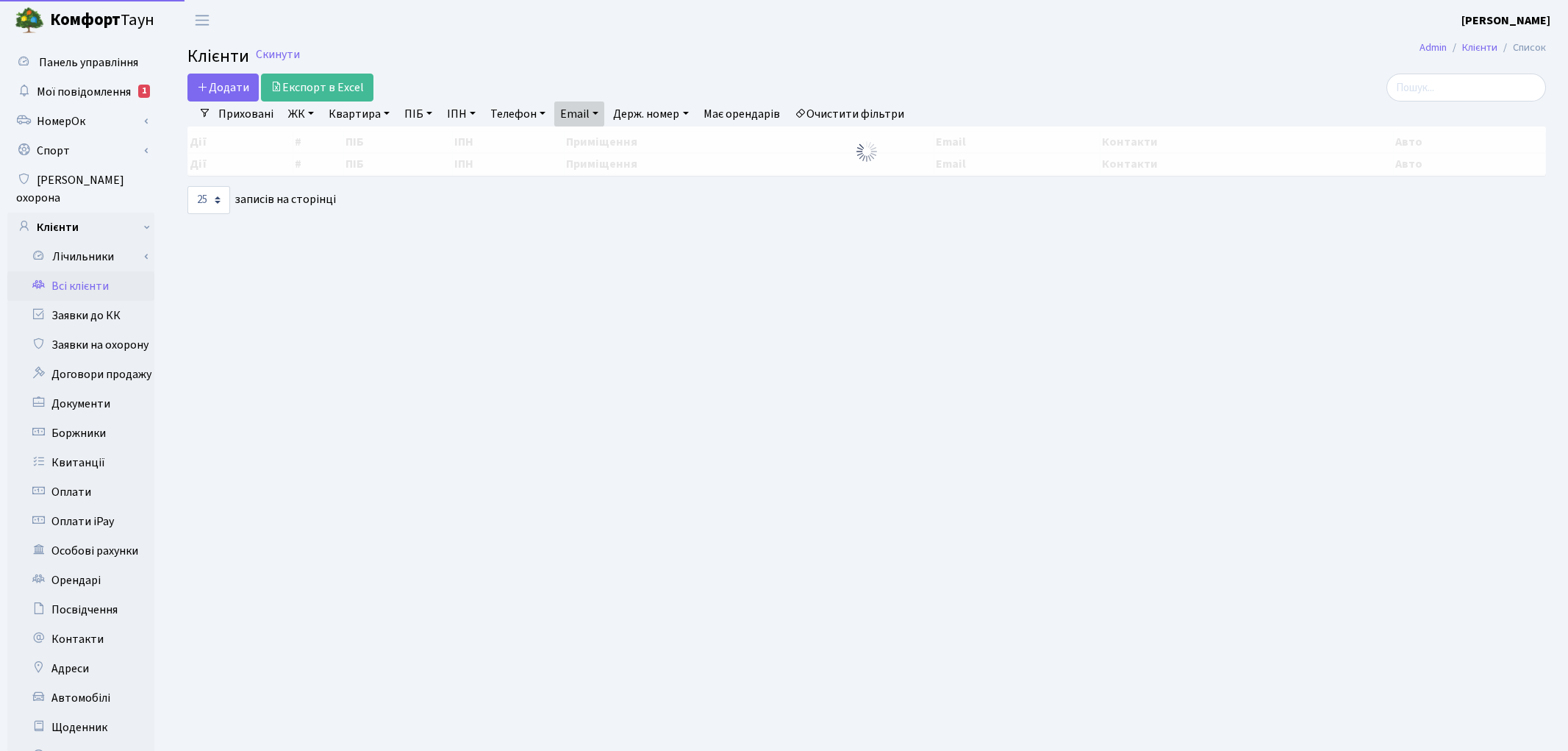
select select "25"
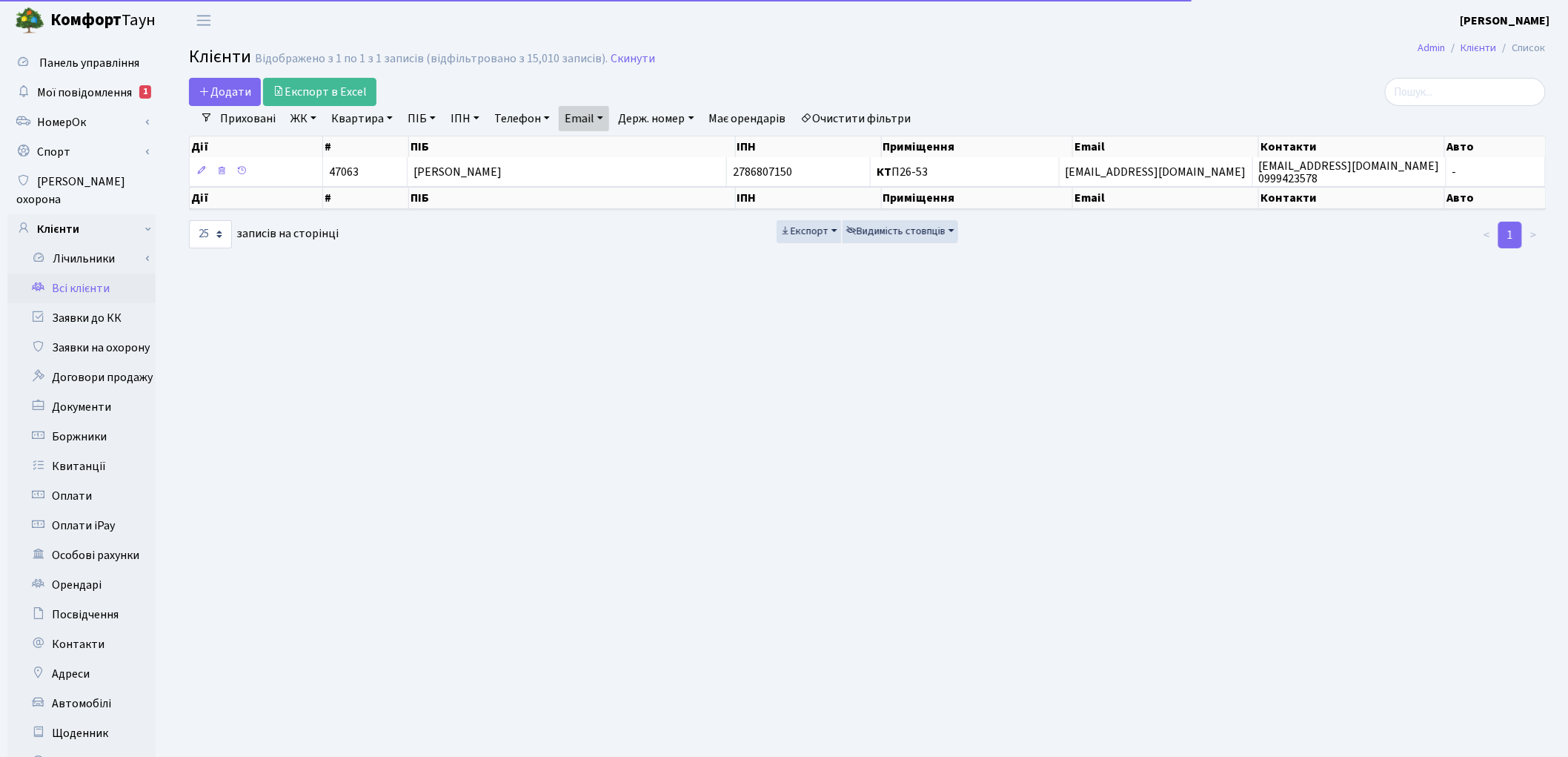
click at [890, 123] on link "Очистити фільтри" at bounding box center [856, 118] width 122 height 25
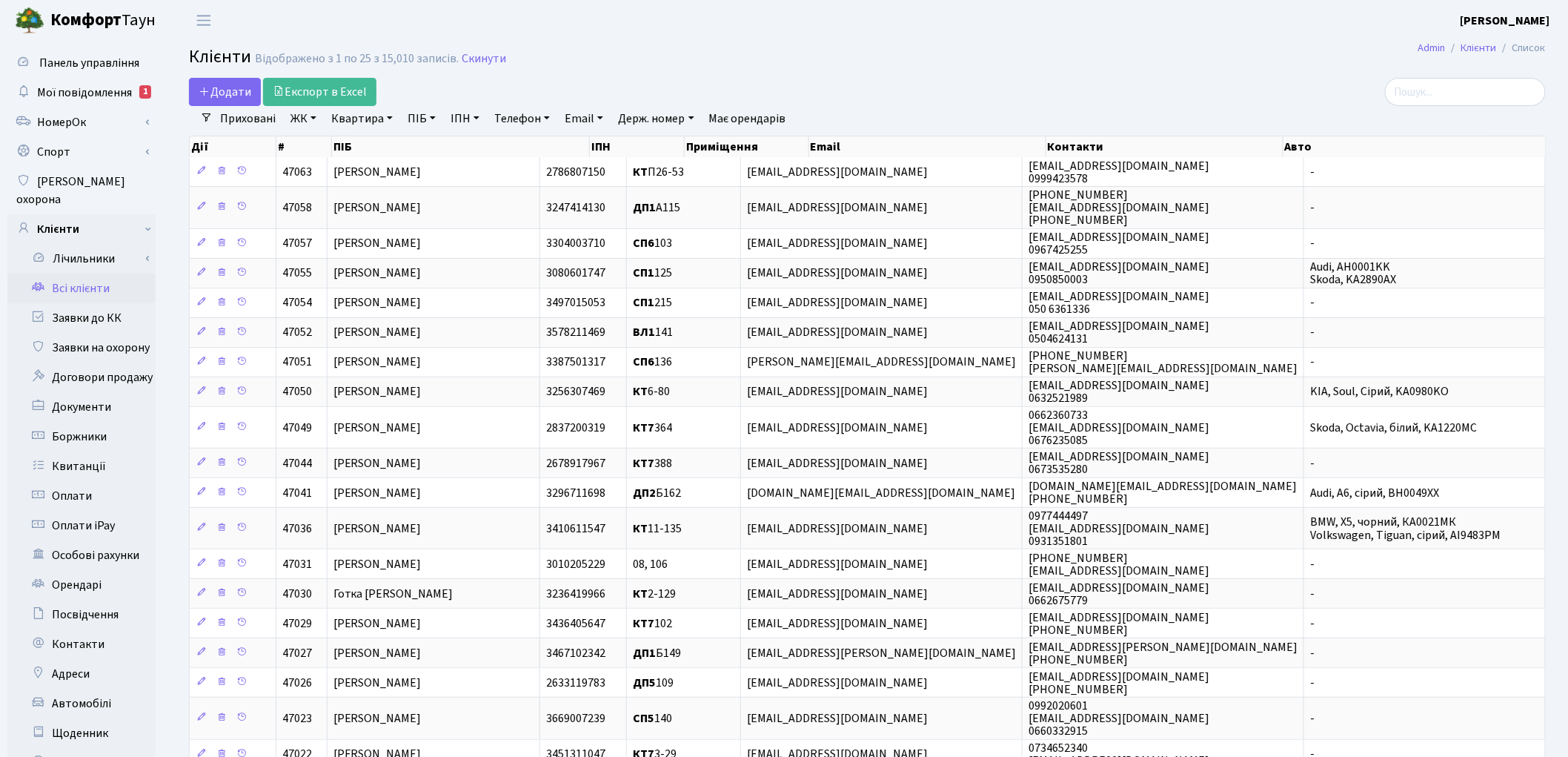
click at [428, 116] on link "ПІБ" at bounding box center [422, 118] width 40 height 25
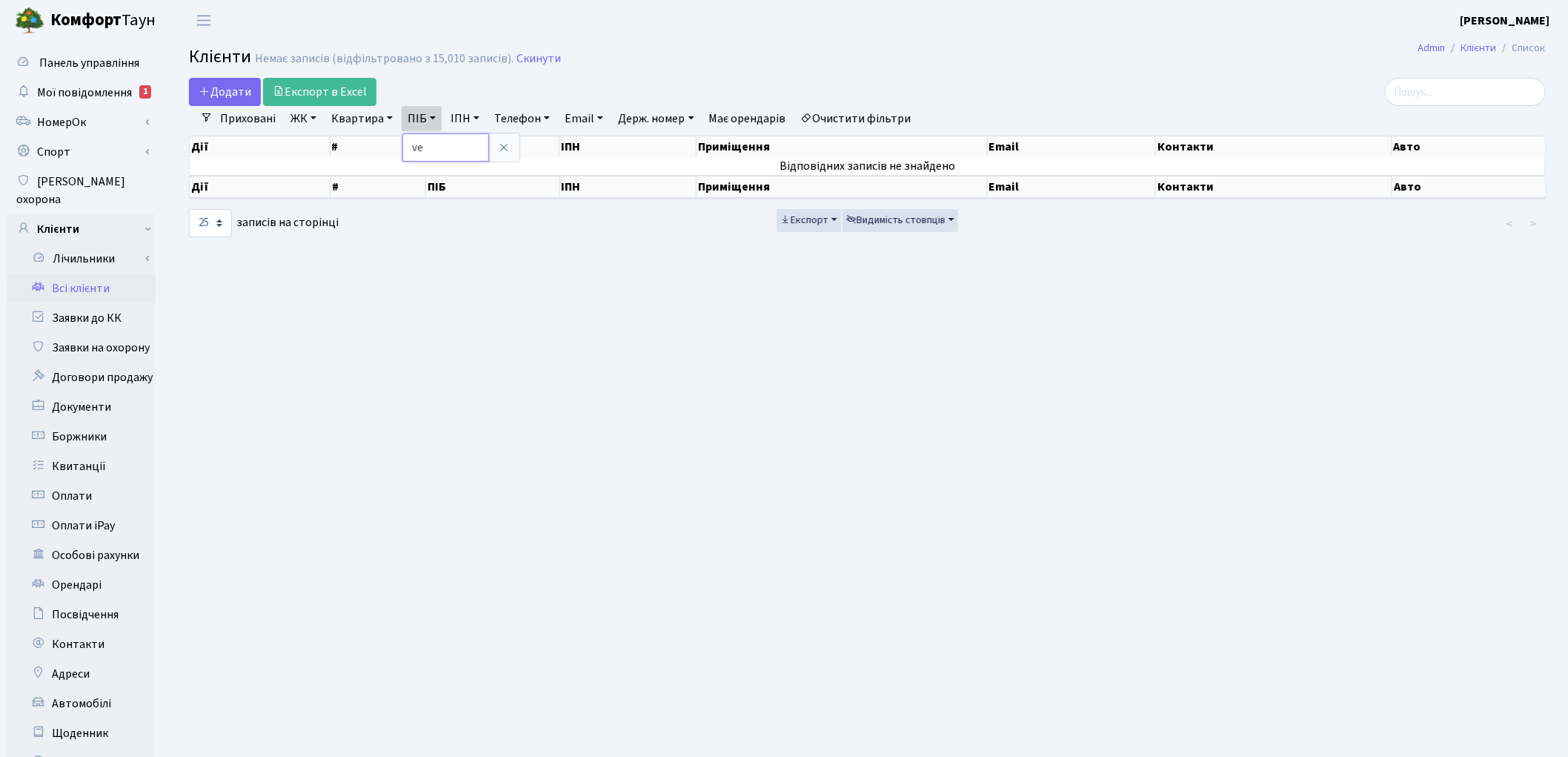
type input "v"
type input "[PERSON_NAME]"
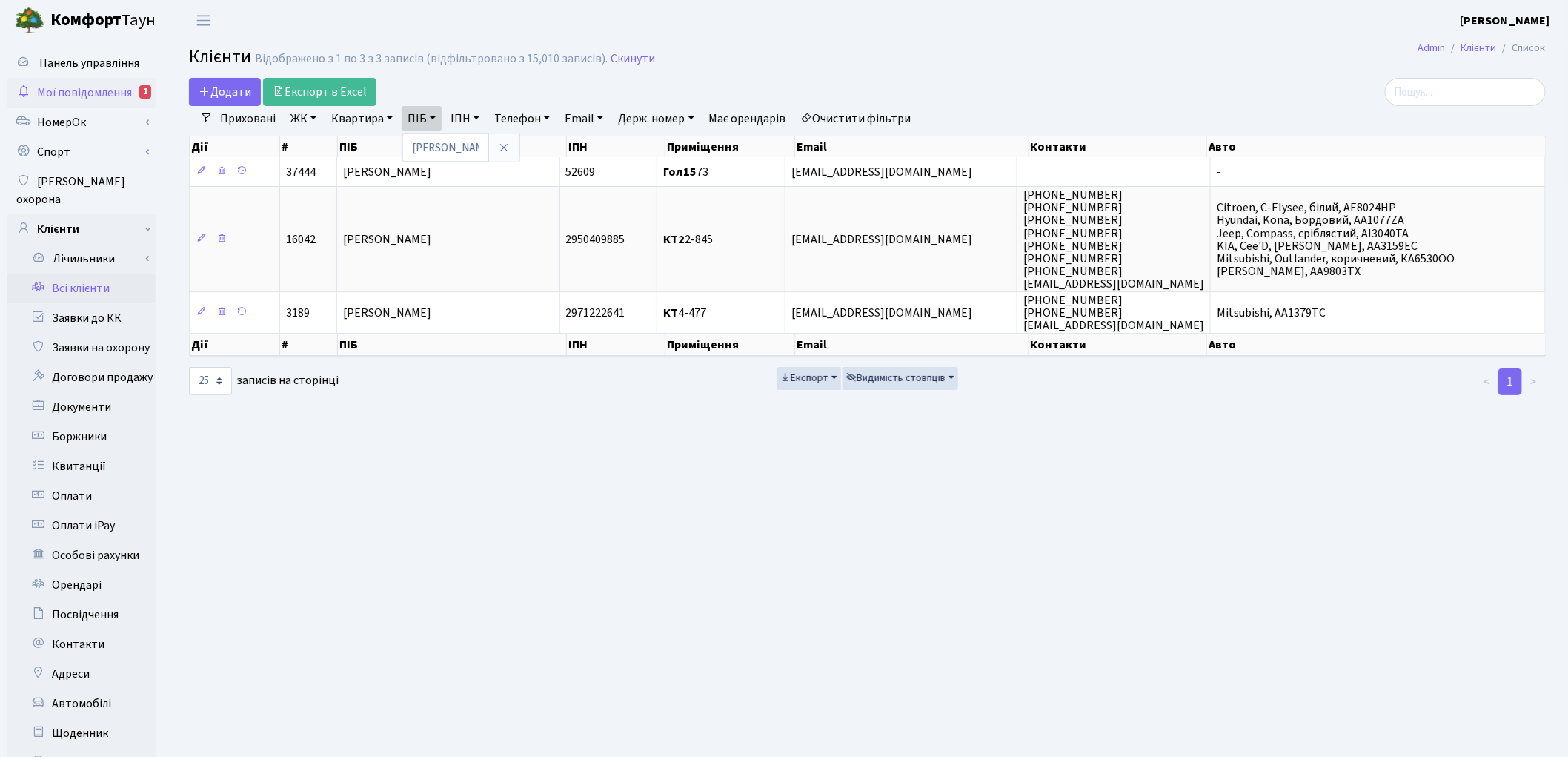
click at [94, 86] on span "Мої повідомлення" at bounding box center [84, 92] width 95 height 16
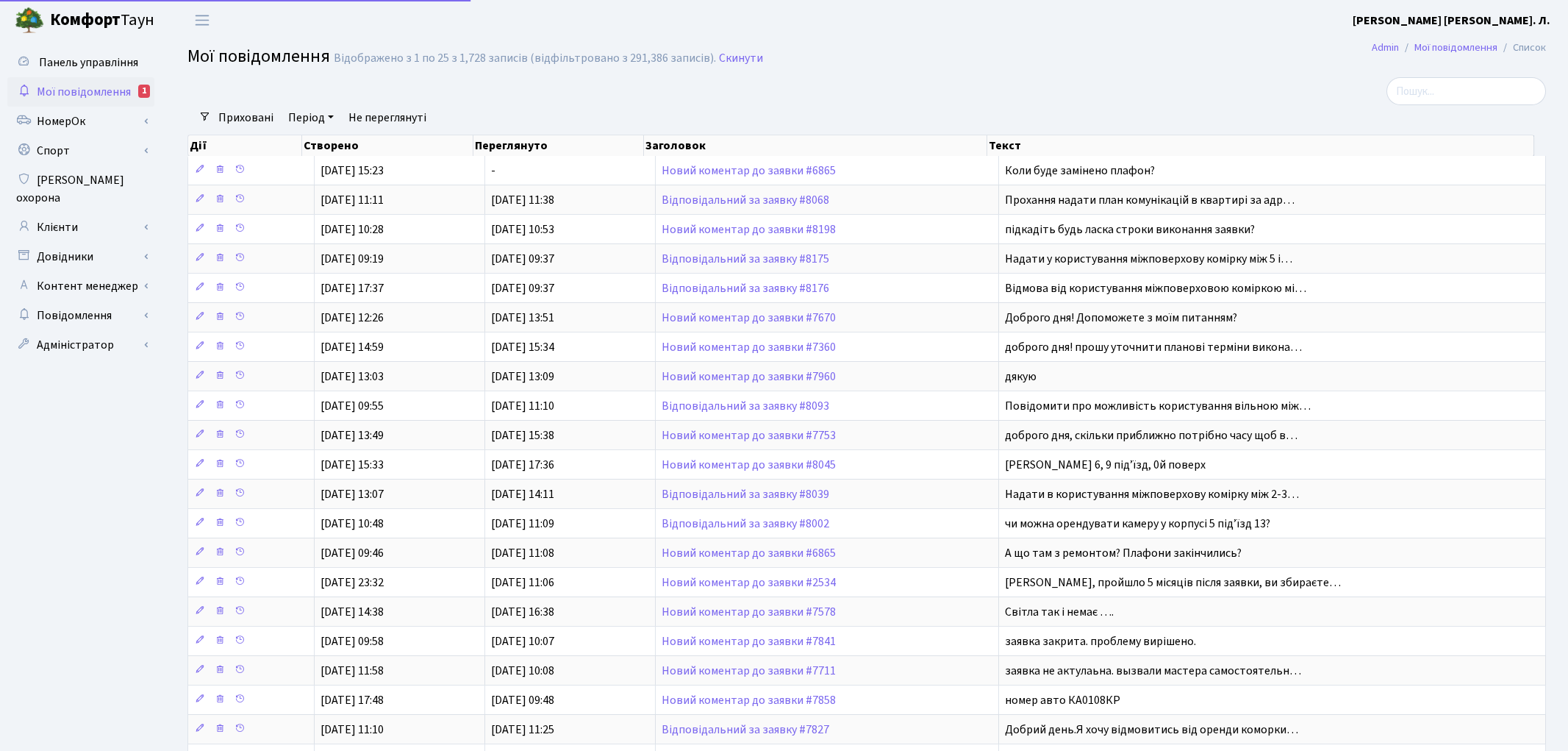
select select "25"
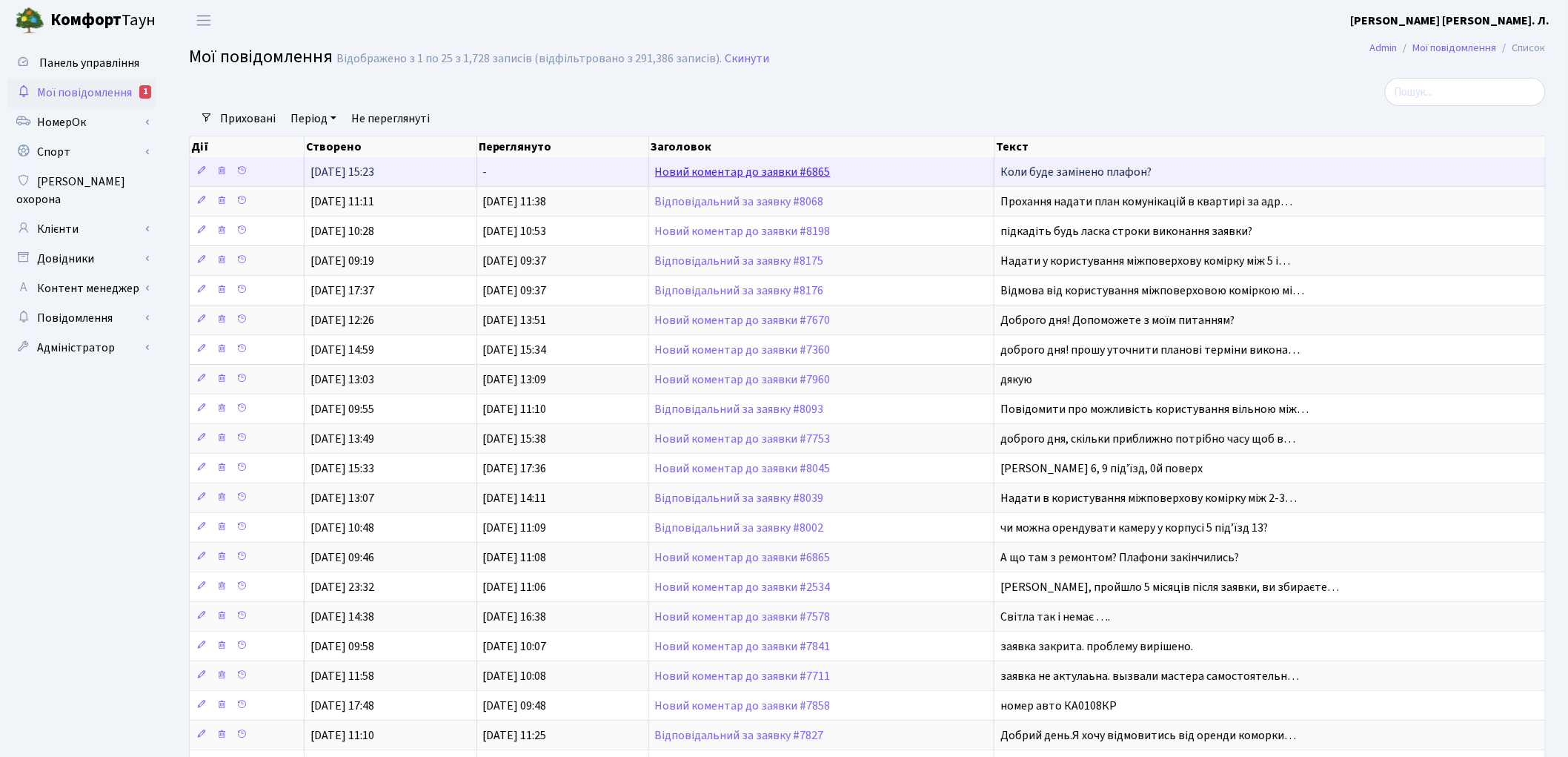
click at [667, 170] on link "Новий коментар до заявки #6865" at bounding box center [743, 172] width 176 height 16
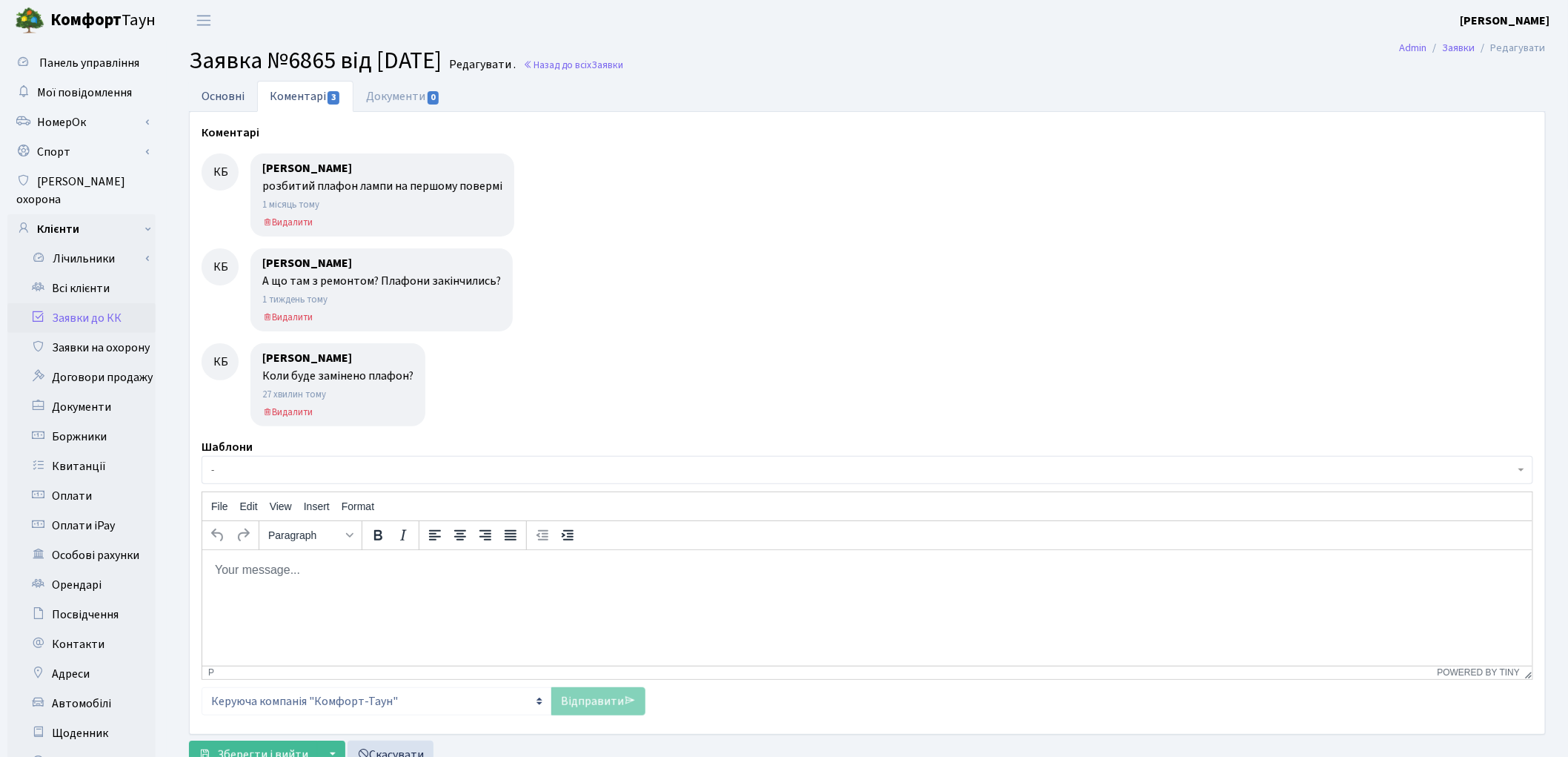
click at [224, 91] on link "Основні" at bounding box center [223, 96] width 68 height 30
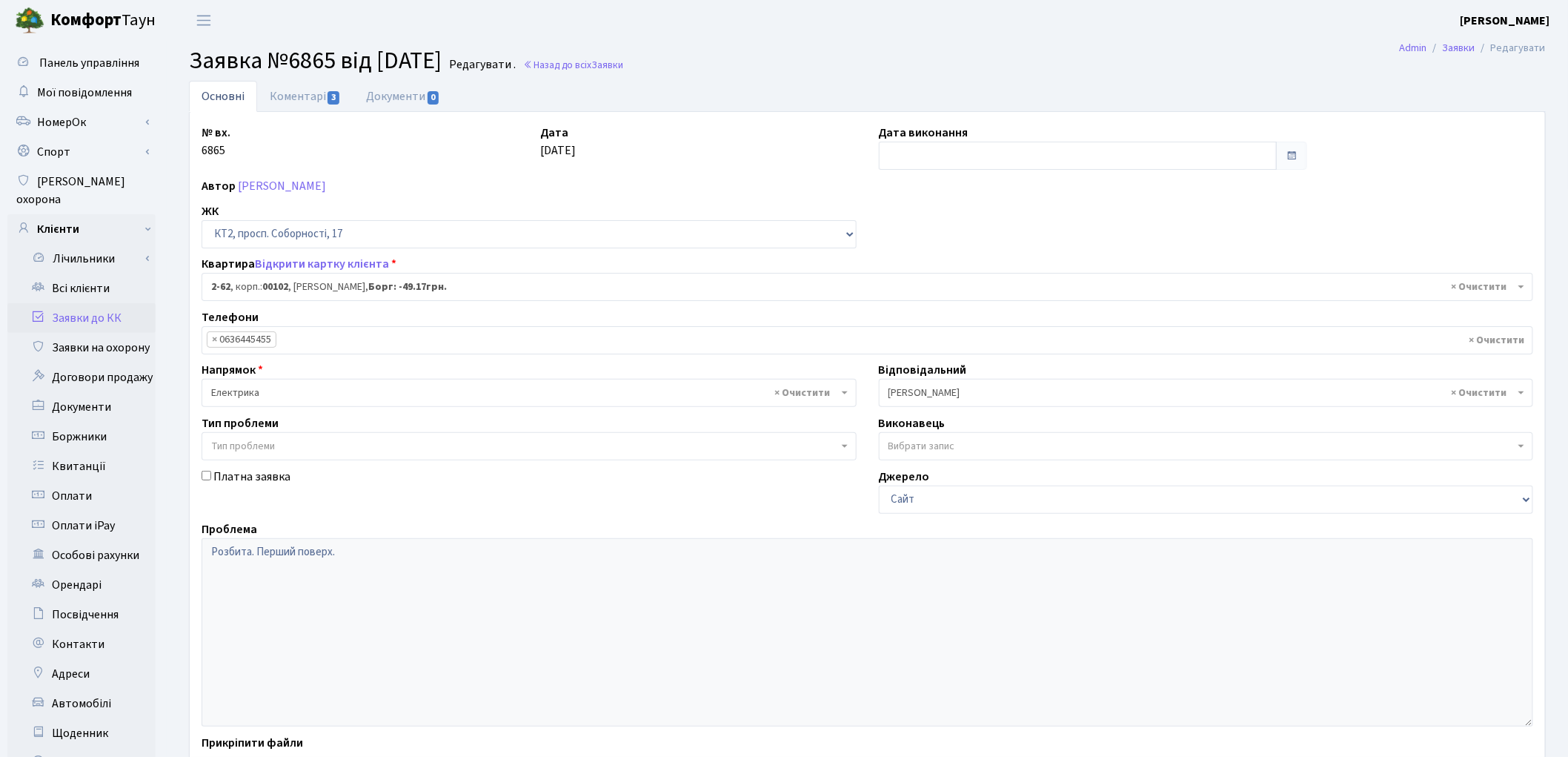
click at [96, 305] on link "Заявки до КК" at bounding box center [81, 318] width 148 height 30
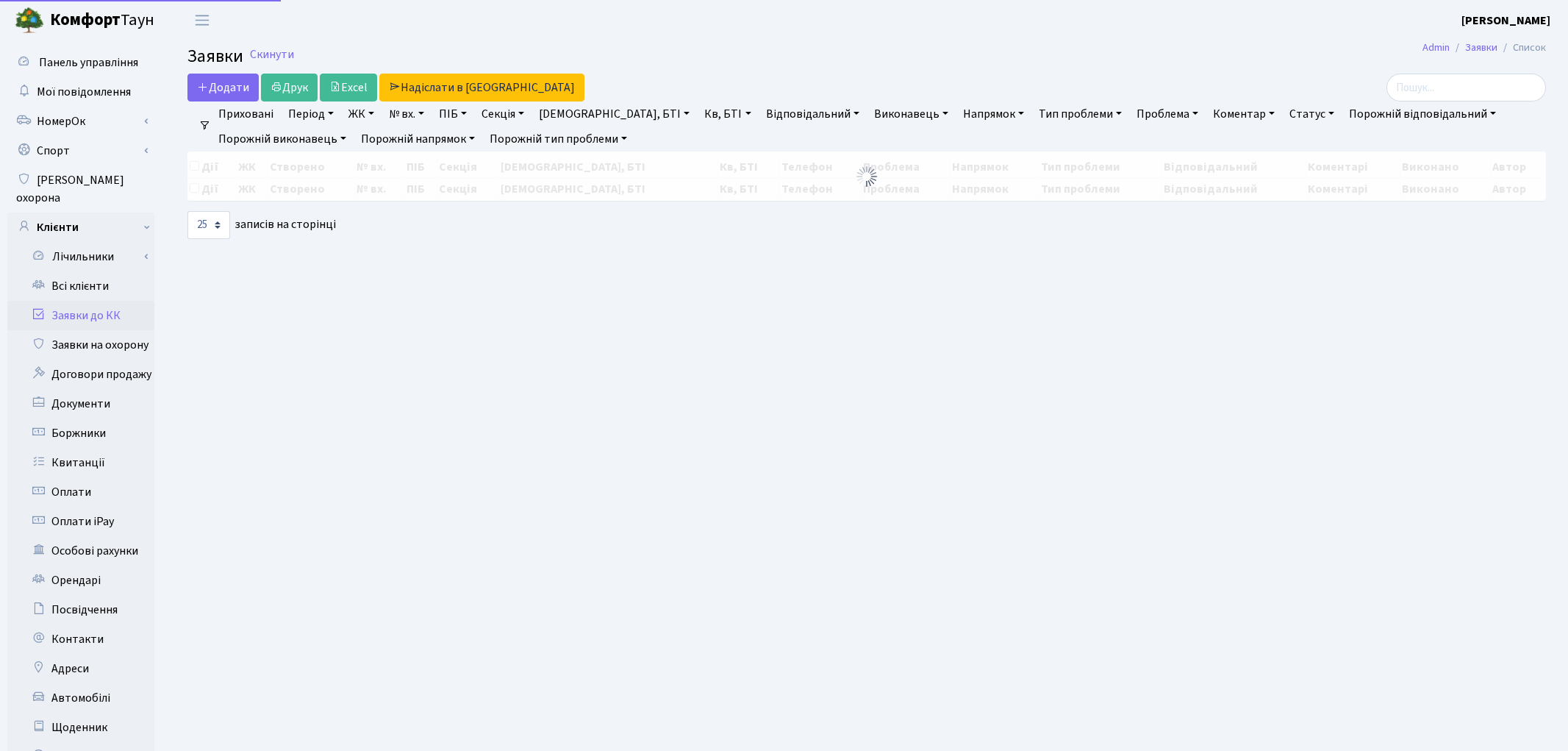
select select "25"
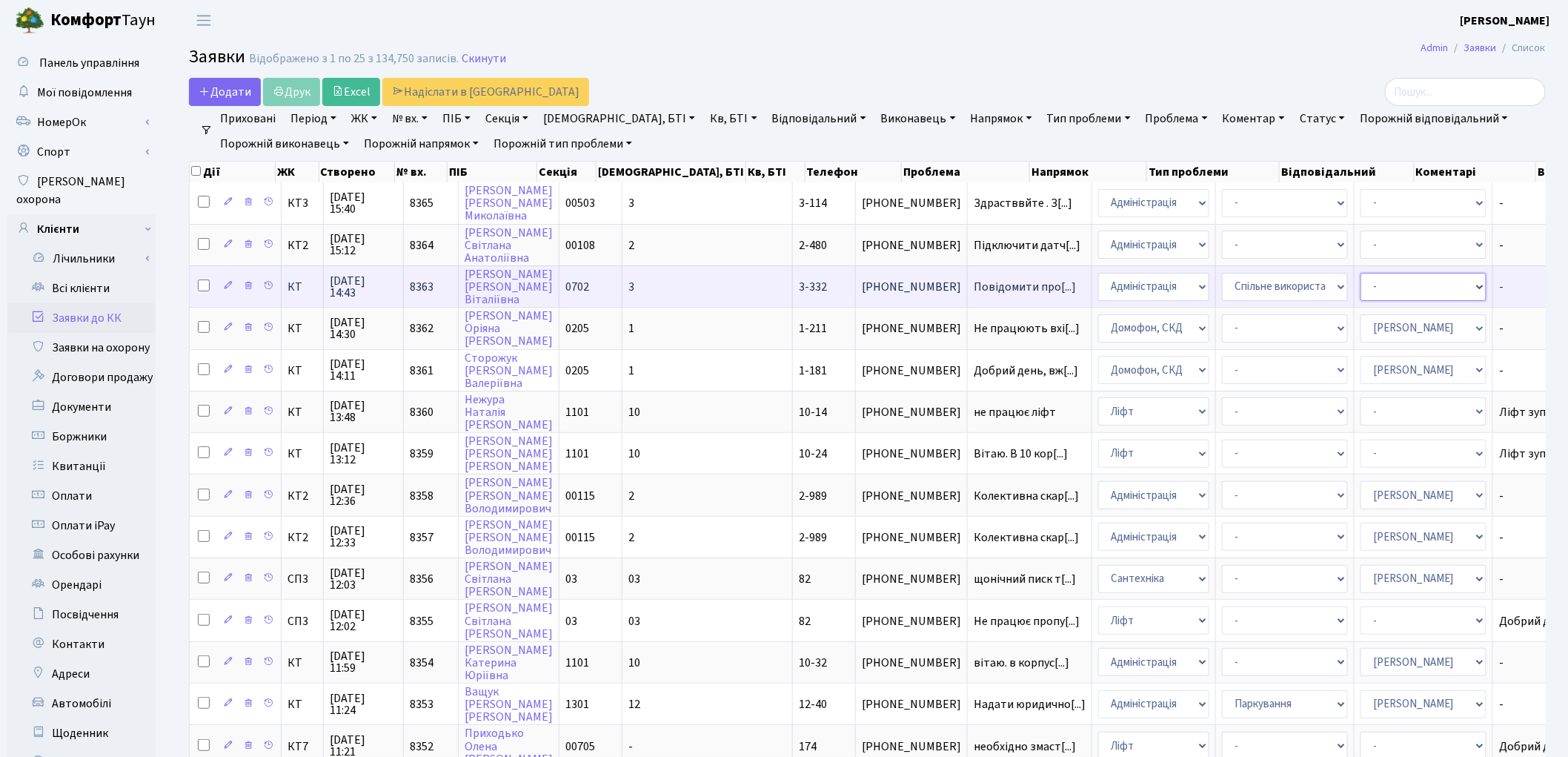
click at [1361, 285] on select "- Адміністратор ЖК ДП Адміністратор ЖК КТ Адміністратор ЖК СП Вижул В. В. Горді…" at bounding box center [1424, 287] width 126 height 28
select select "14"
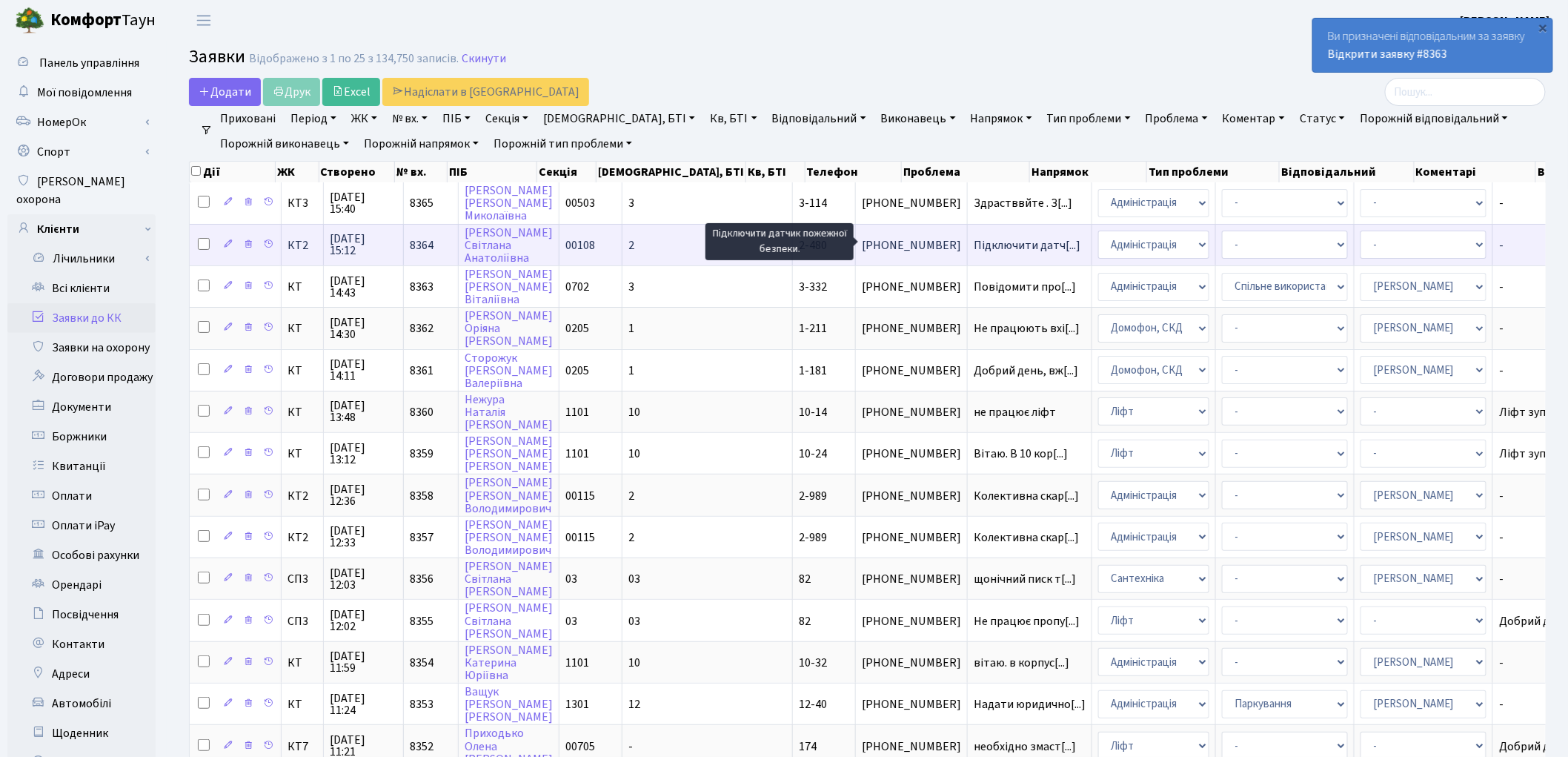
click at [974, 243] on span "Підключити датч[...]" at bounding box center [1027, 245] width 107 height 16
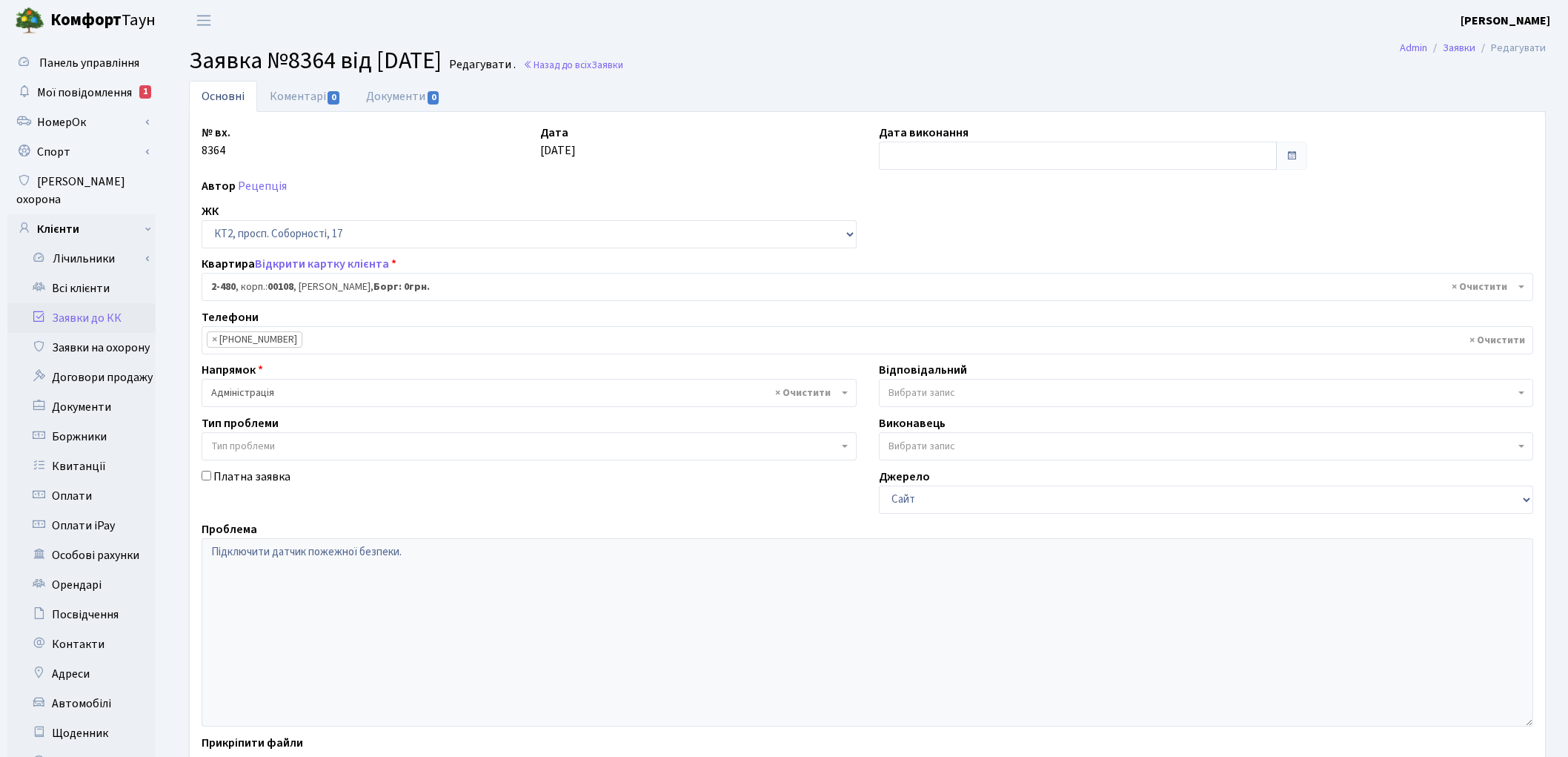
select select "15530"
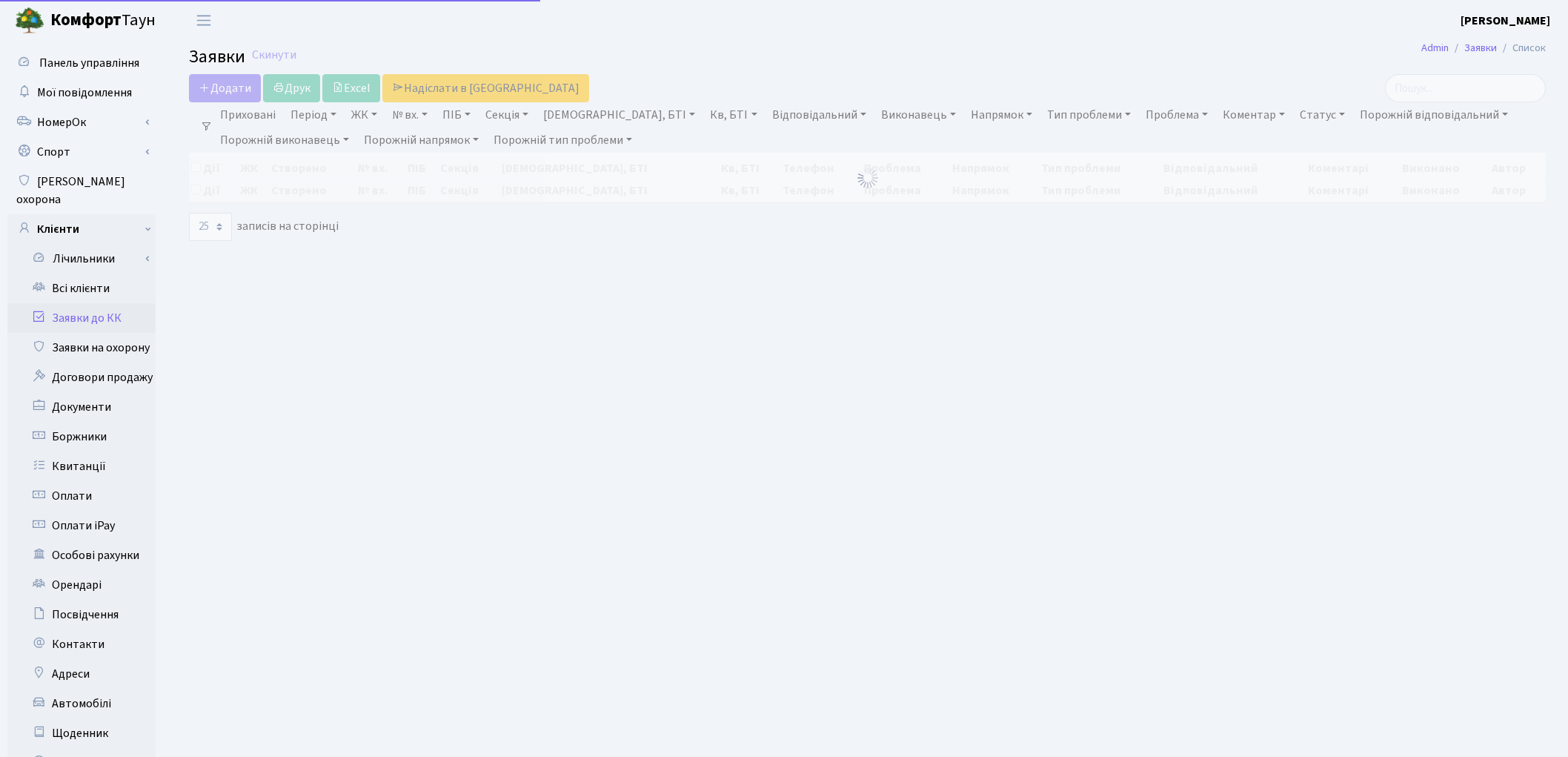
select select "25"
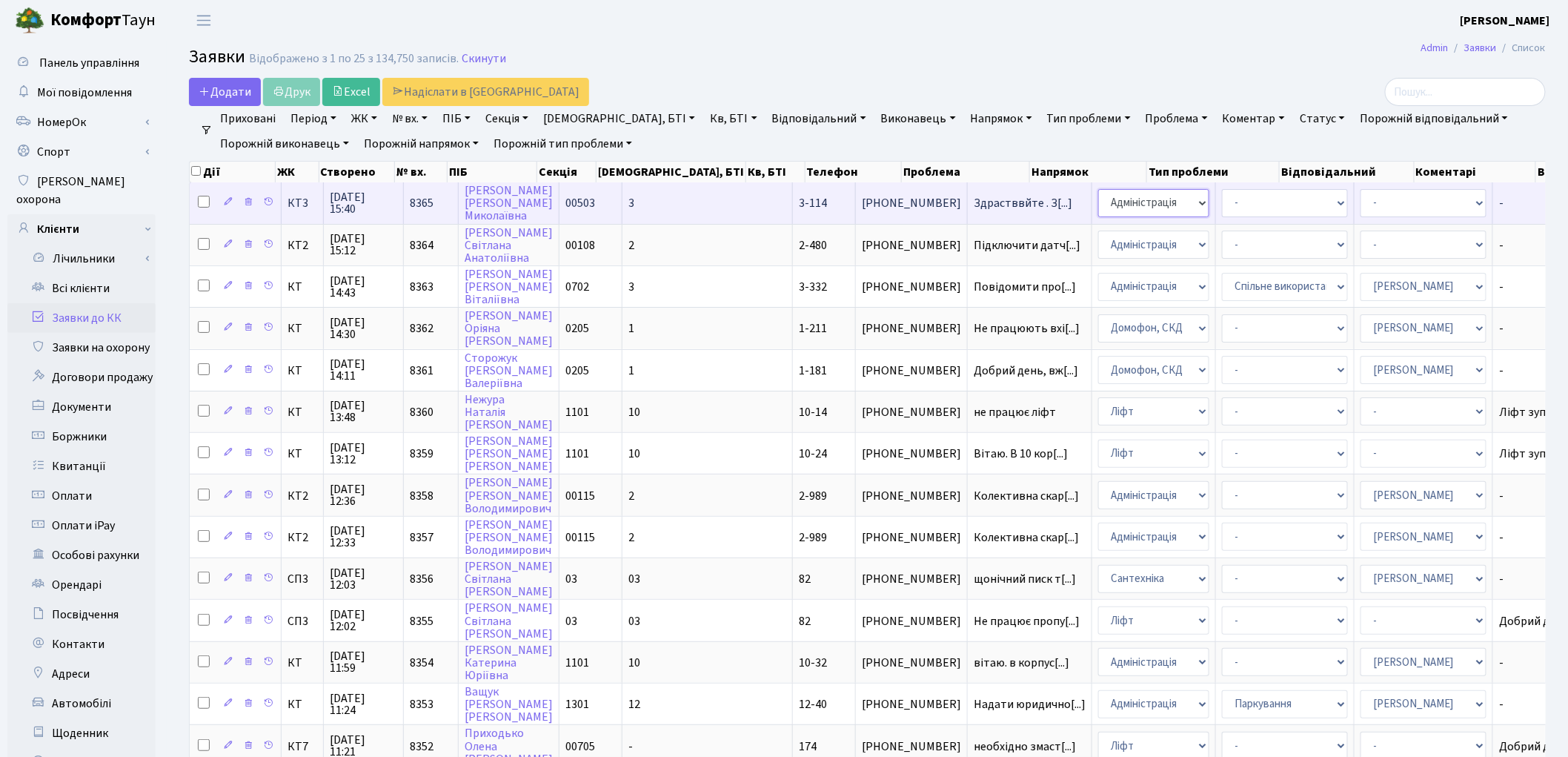
click at [1098, 197] on select "- Адміністрація Домофон, СКД Ліфт Майстри Сантехніка Економічний відділ Електри…" at bounding box center [1153, 203] width 111 height 28
select select "1"
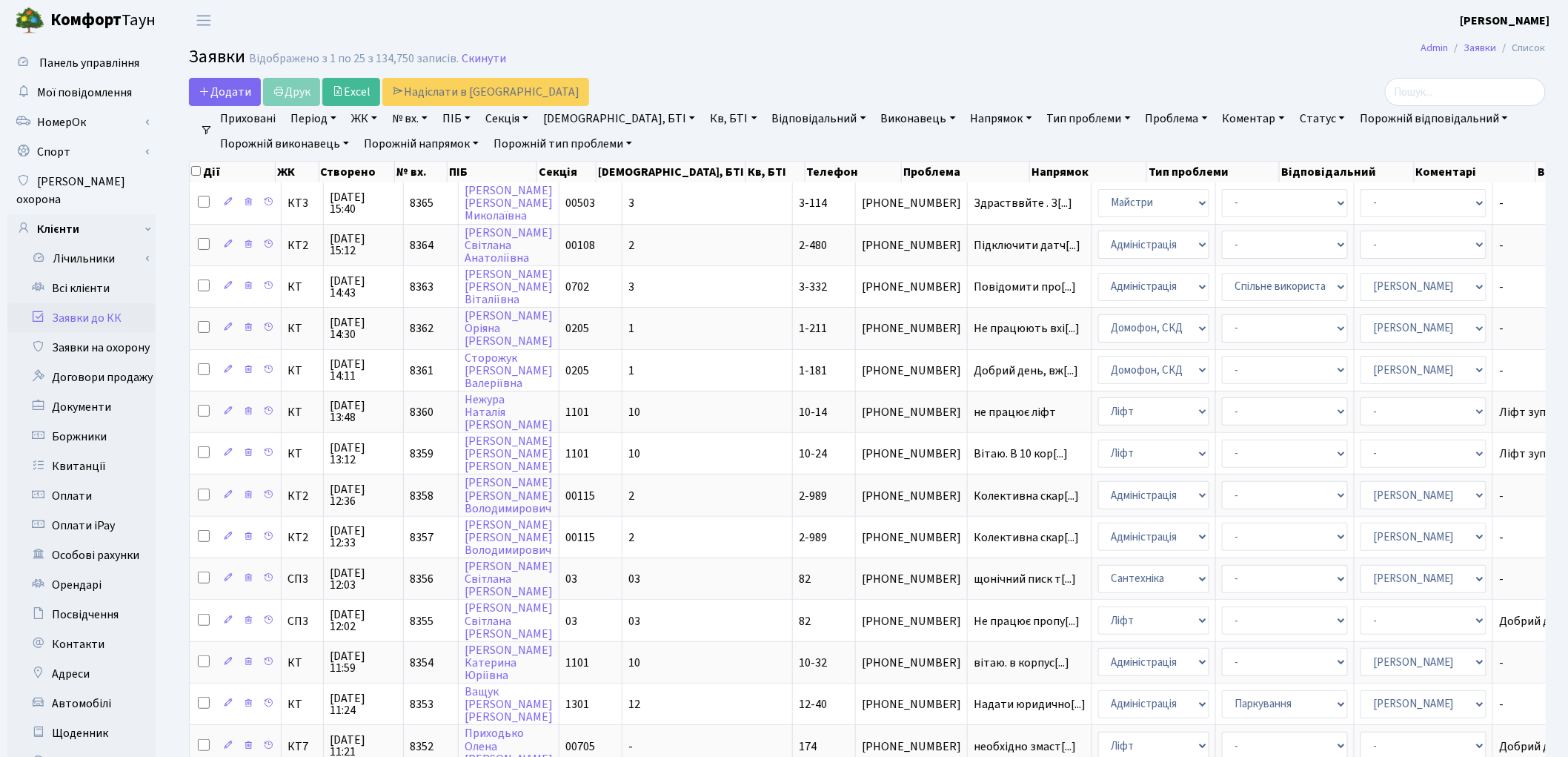
click at [341, 30] on header "[PERSON_NAME] [PERSON_NAME] Мій обліковий запис Вийти" at bounding box center [784, 20] width 1568 height 41
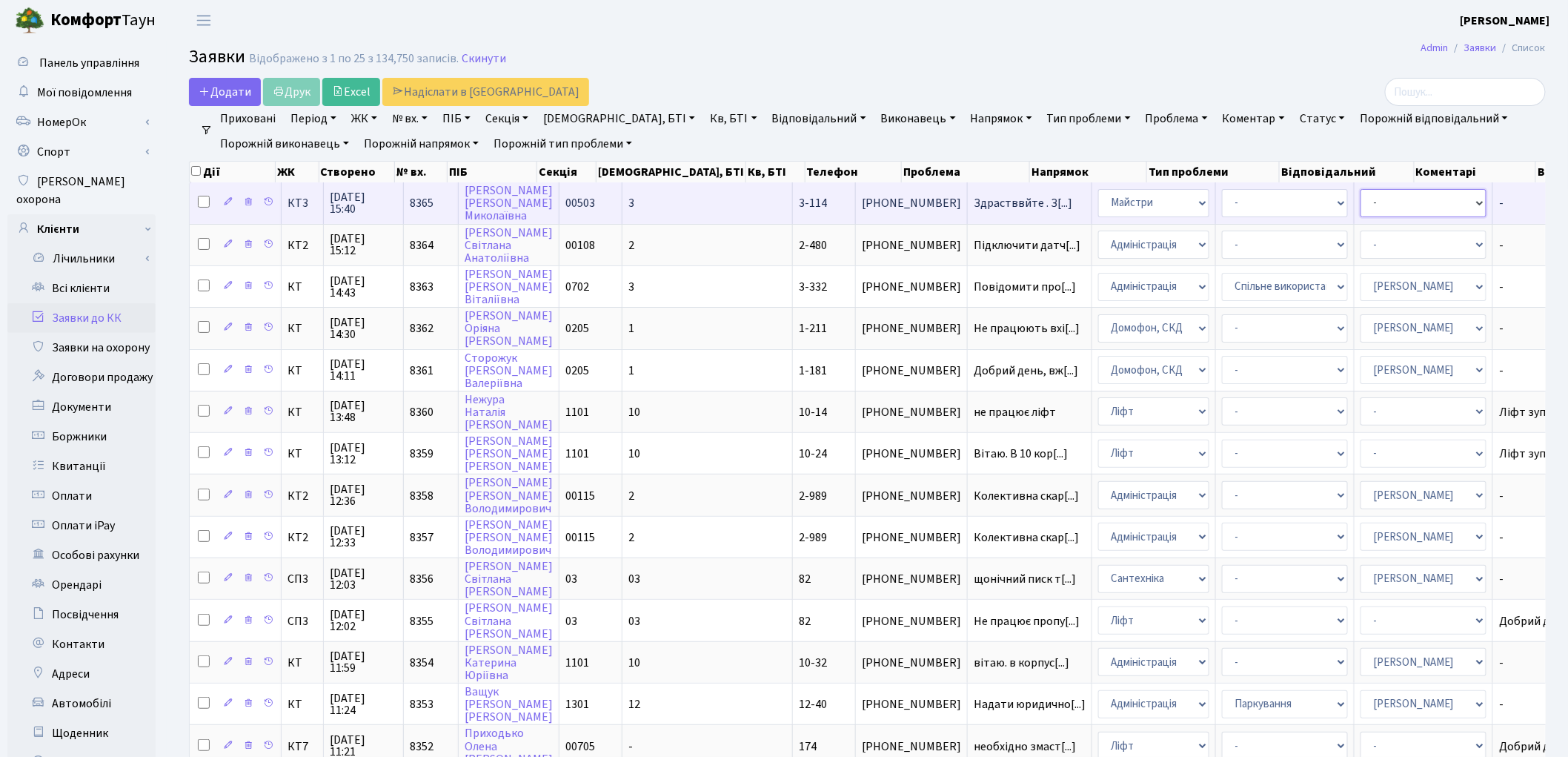
click at [1361, 201] on select "- Адміністратор ЖК ДП Адміністратор ЖК КТ Адміністратор ЖК СП Вижул В. В. Горді…" at bounding box center [1424, 203] width 126 height 28
select select "18"
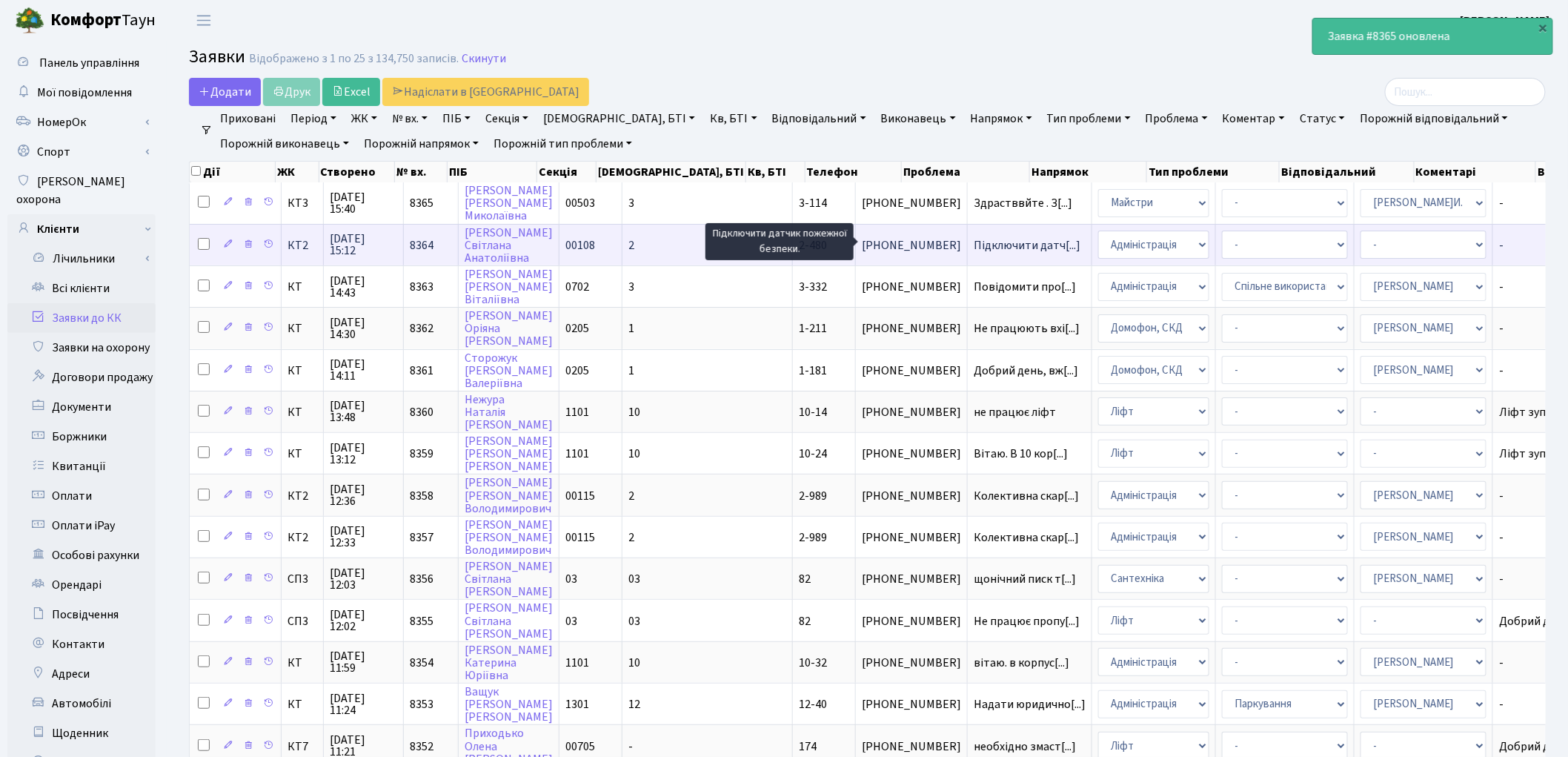
click at [974, 238] on span "Підключити датч[...]" at bounding box center [1027, 245] width 107 height 16
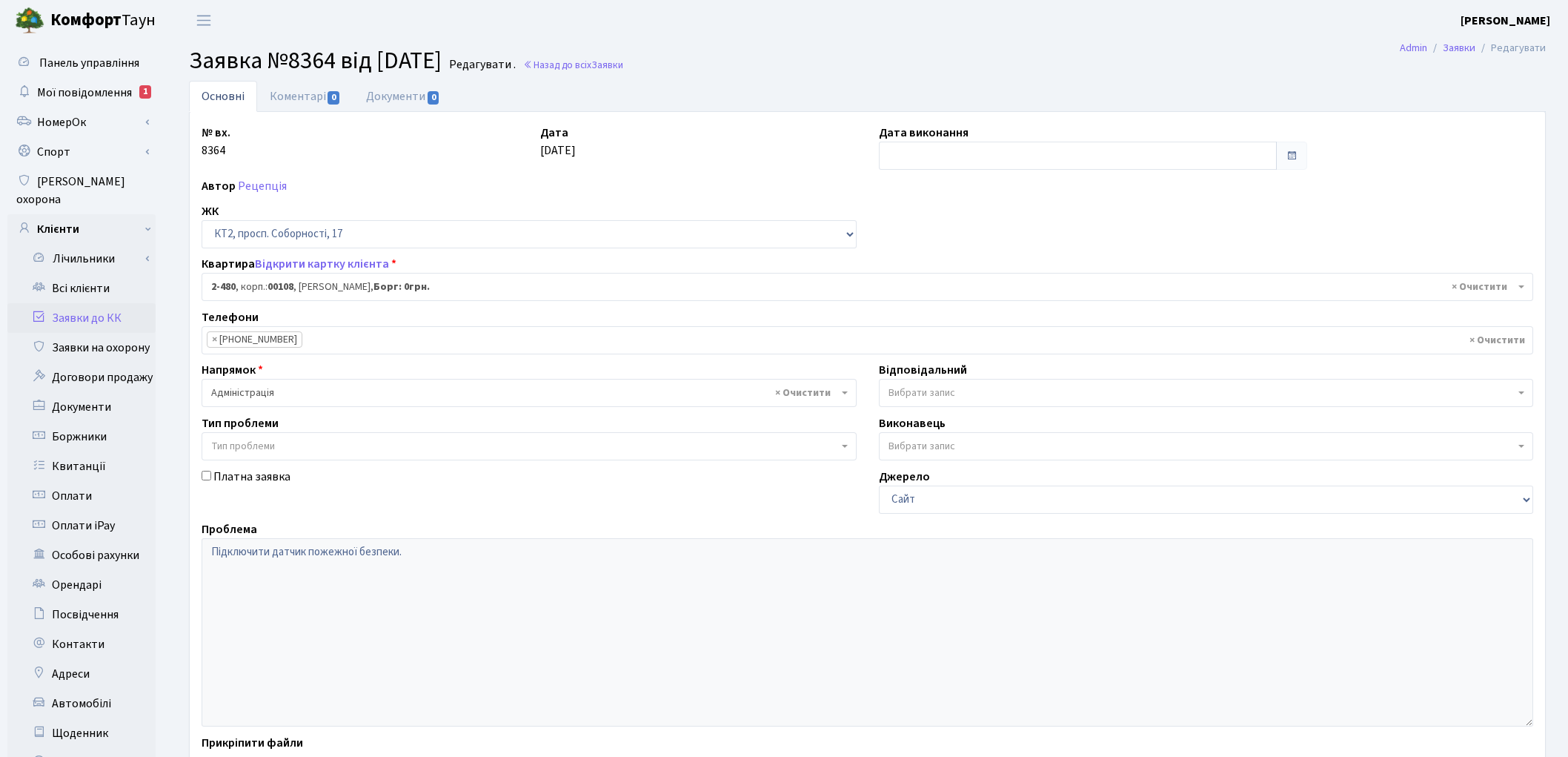
select select "15530"
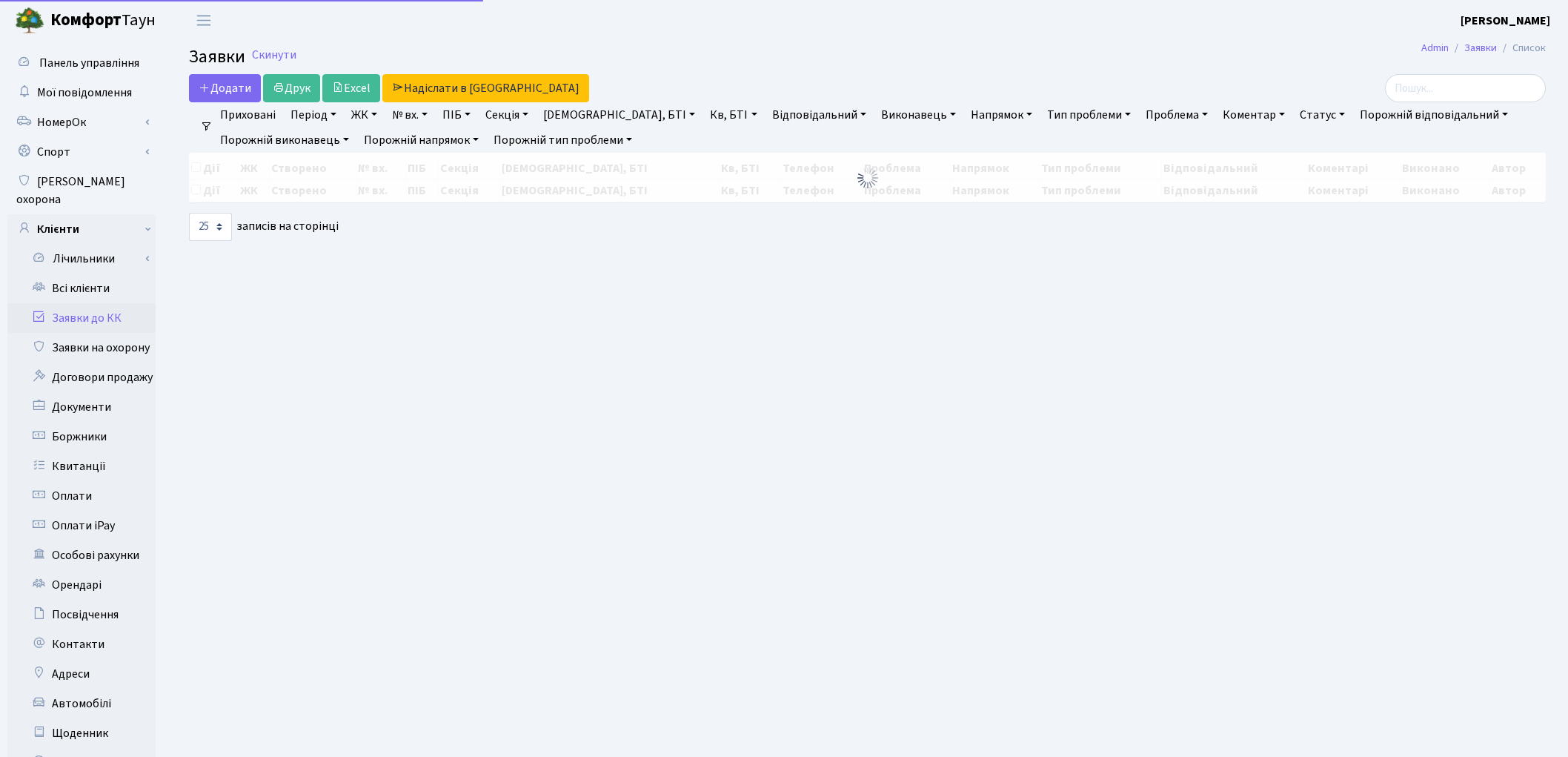
select select "25"
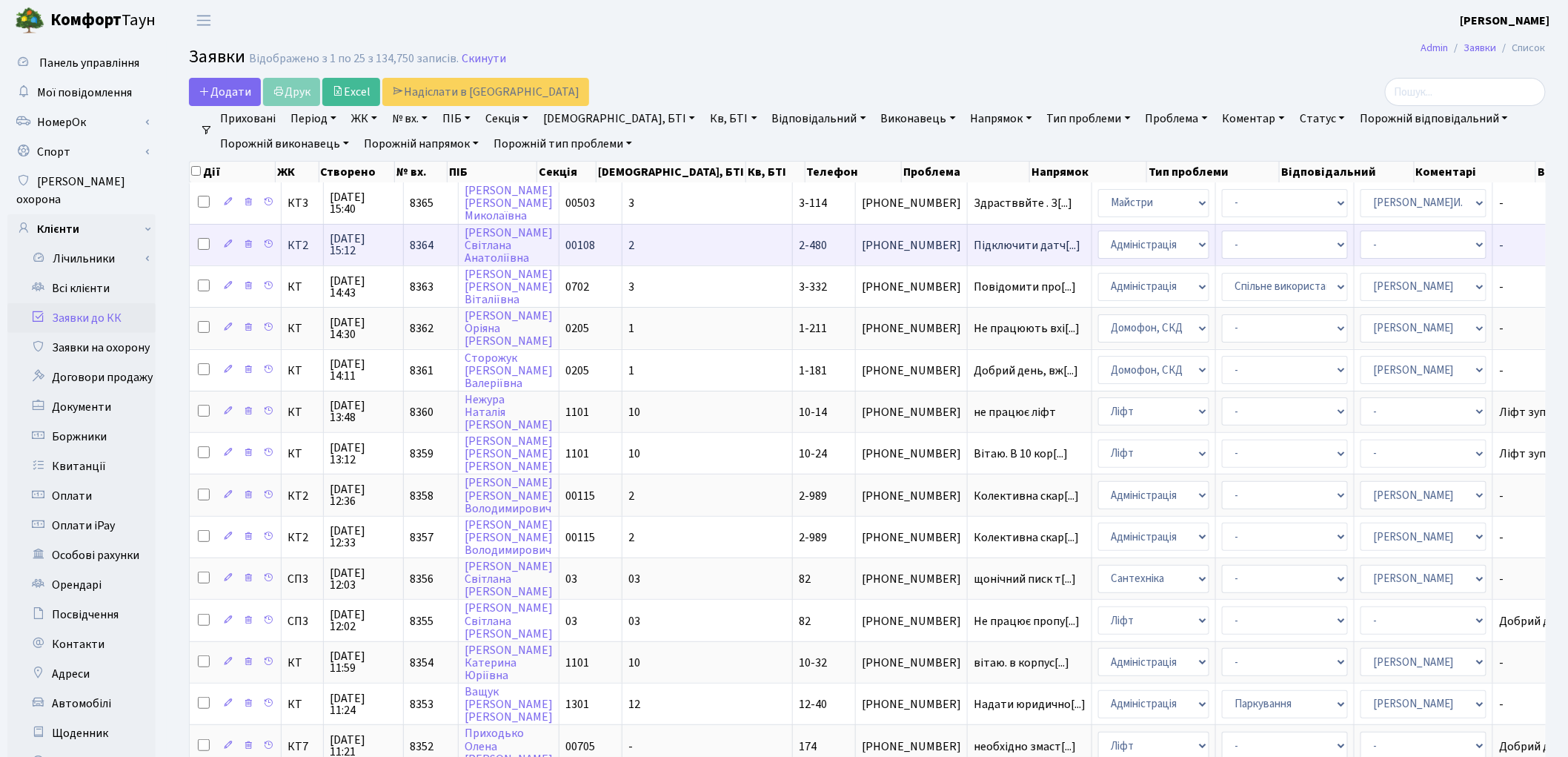
click at [205, 239] on input "checkbox" at bounding box center [204, 244] width 12 height 12
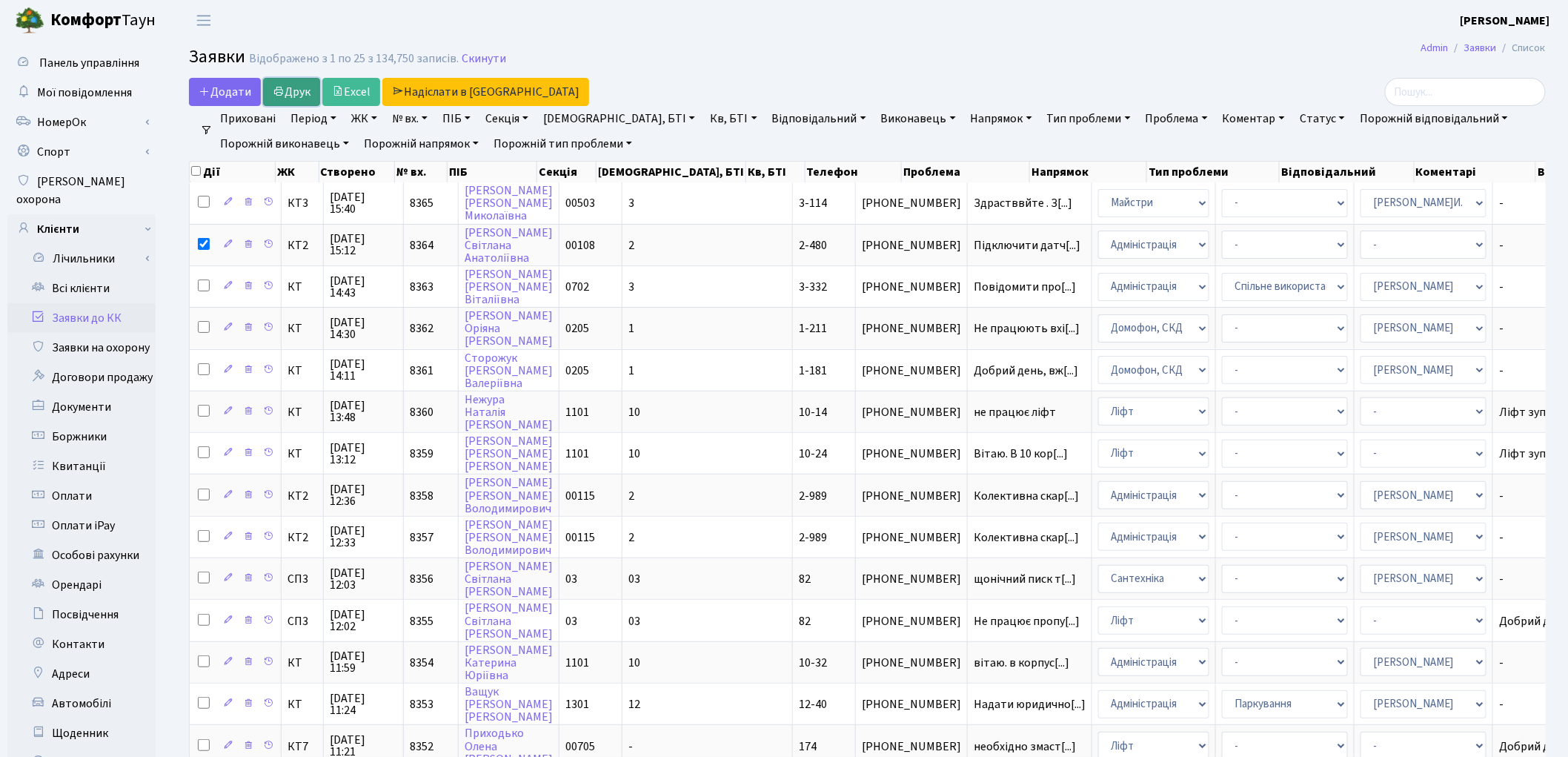
click at [298, 90] on link "Друк" at bounding box center [291, 92] width 57 height 28
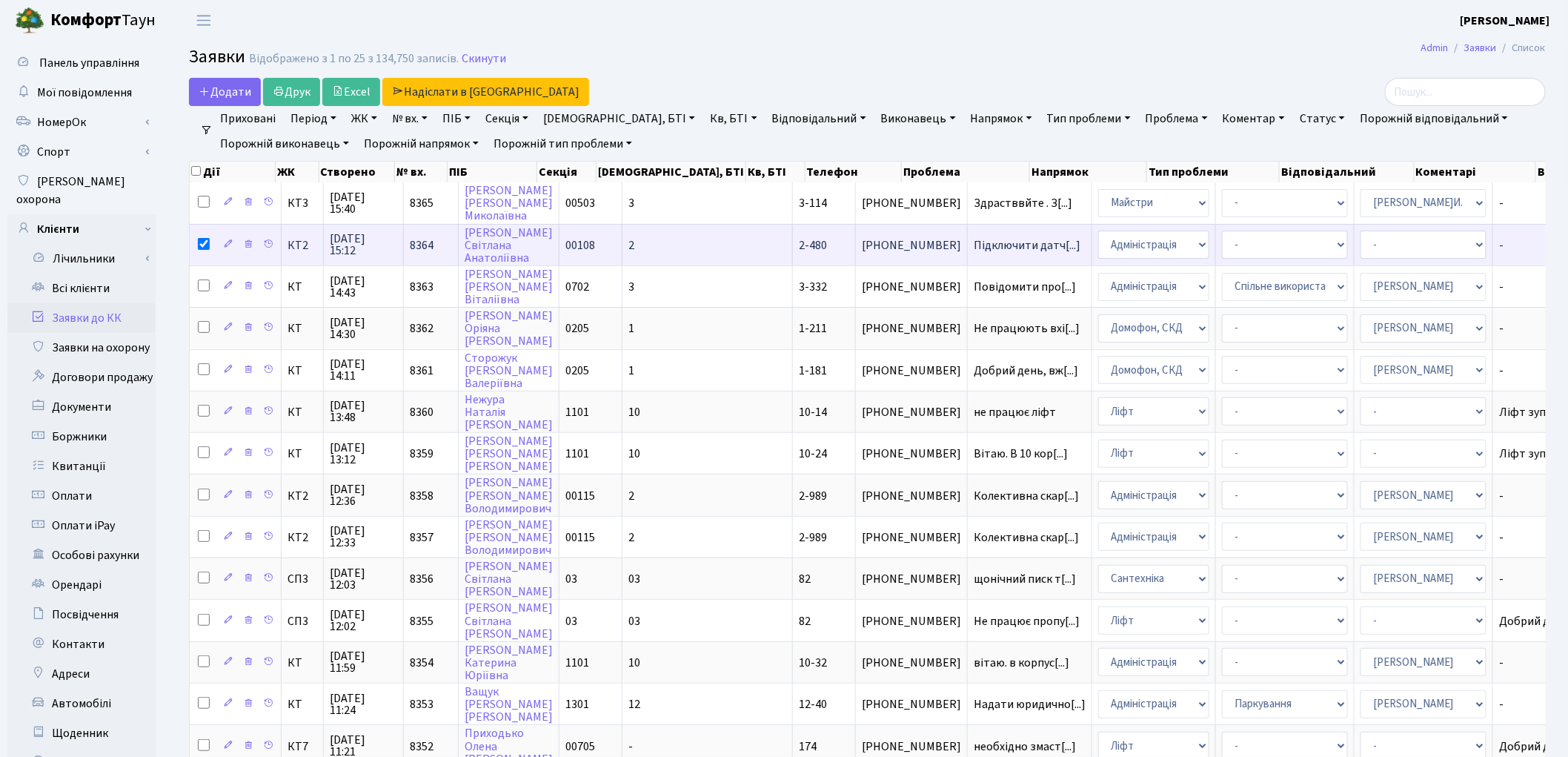
click at [203, 243] on input "checkbox" at bounding box center [204, 244] width 12 height 12
checkbox input "false"
click at [1361, 253] on select "- Адміністратор ЖК ДП Адміністратор ЖК КТ Адміністратор ЖК СП Вижул В. В. Горді…" at bounding box center [1424, 244] width 126 height 28
select select "69"
click at [1361, 248] on select "- Адміністратор ЖК ДП Адміністратор ЖК КТ Адміністратор ЖК СП Вижул В. В. Горді…" at bounding box center [1424, 244] width 126 height 28
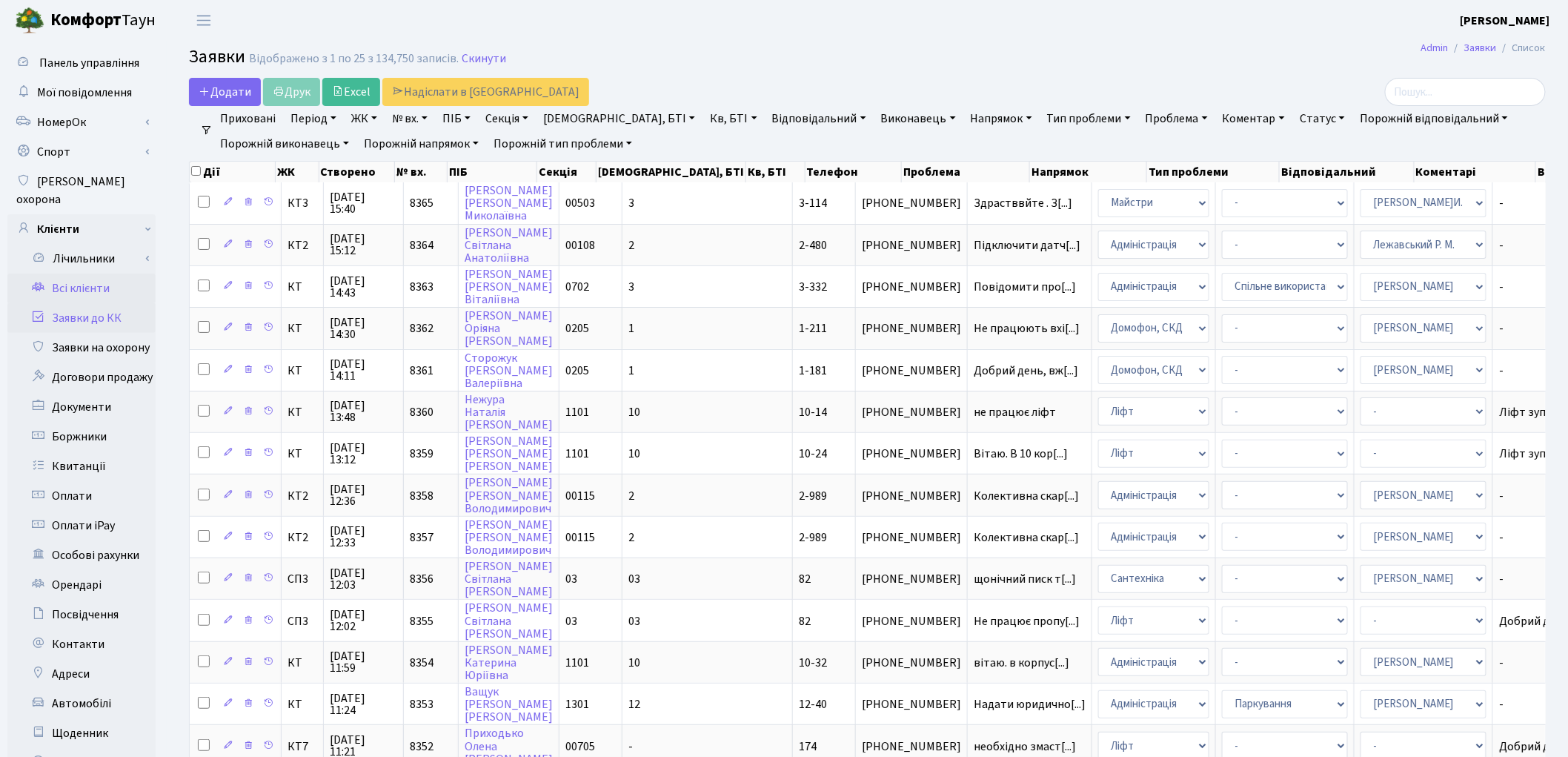
click at [80, 273] on link "Всі клієнти" at bounding box center [81, 288] width 148 height 30
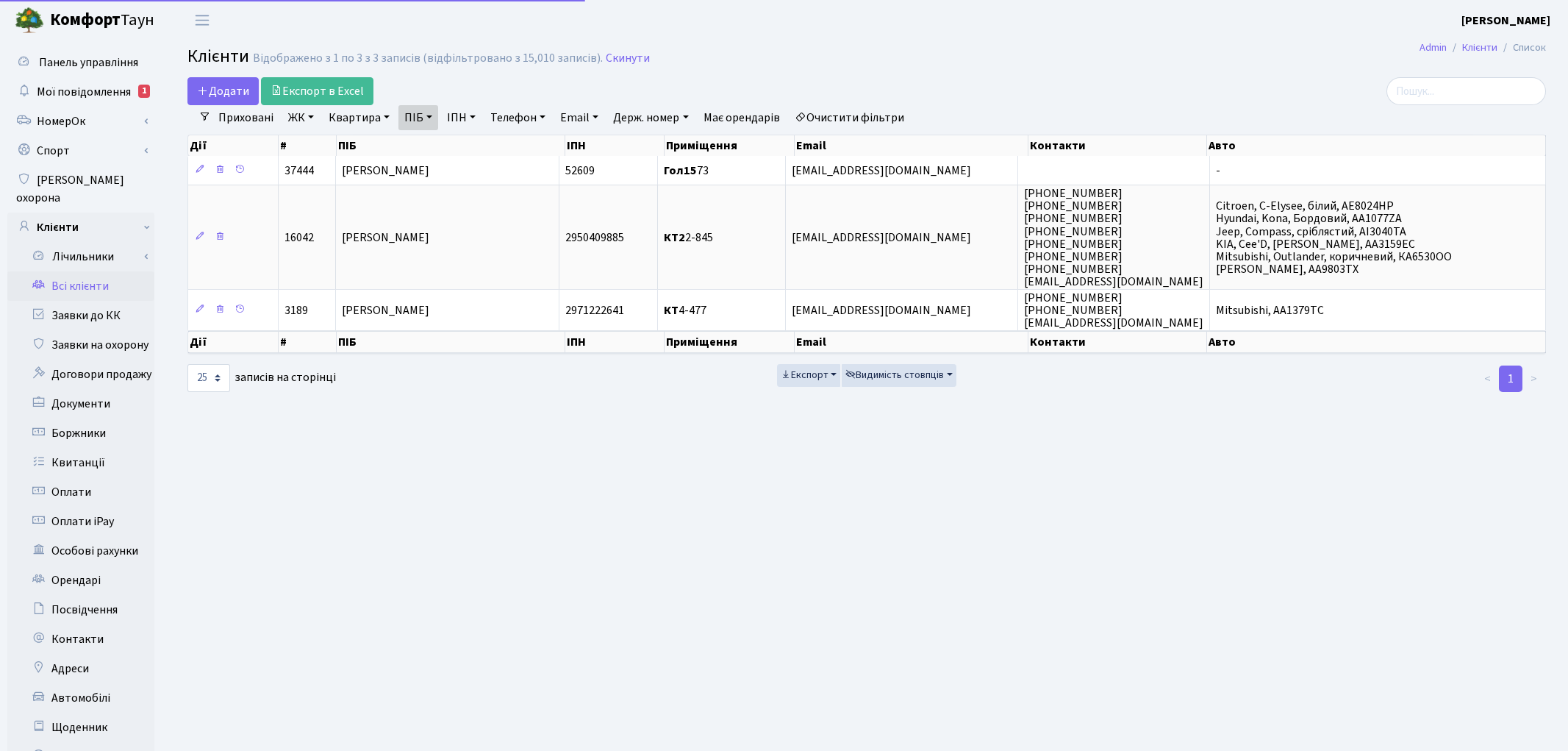
select select "25"
click at [408, 118] on link "ПІБ" at bounding box center [419, 117] width 40 height 25
click at [496, 144] on icon at bounding box center [500, 147] width 12 height 12
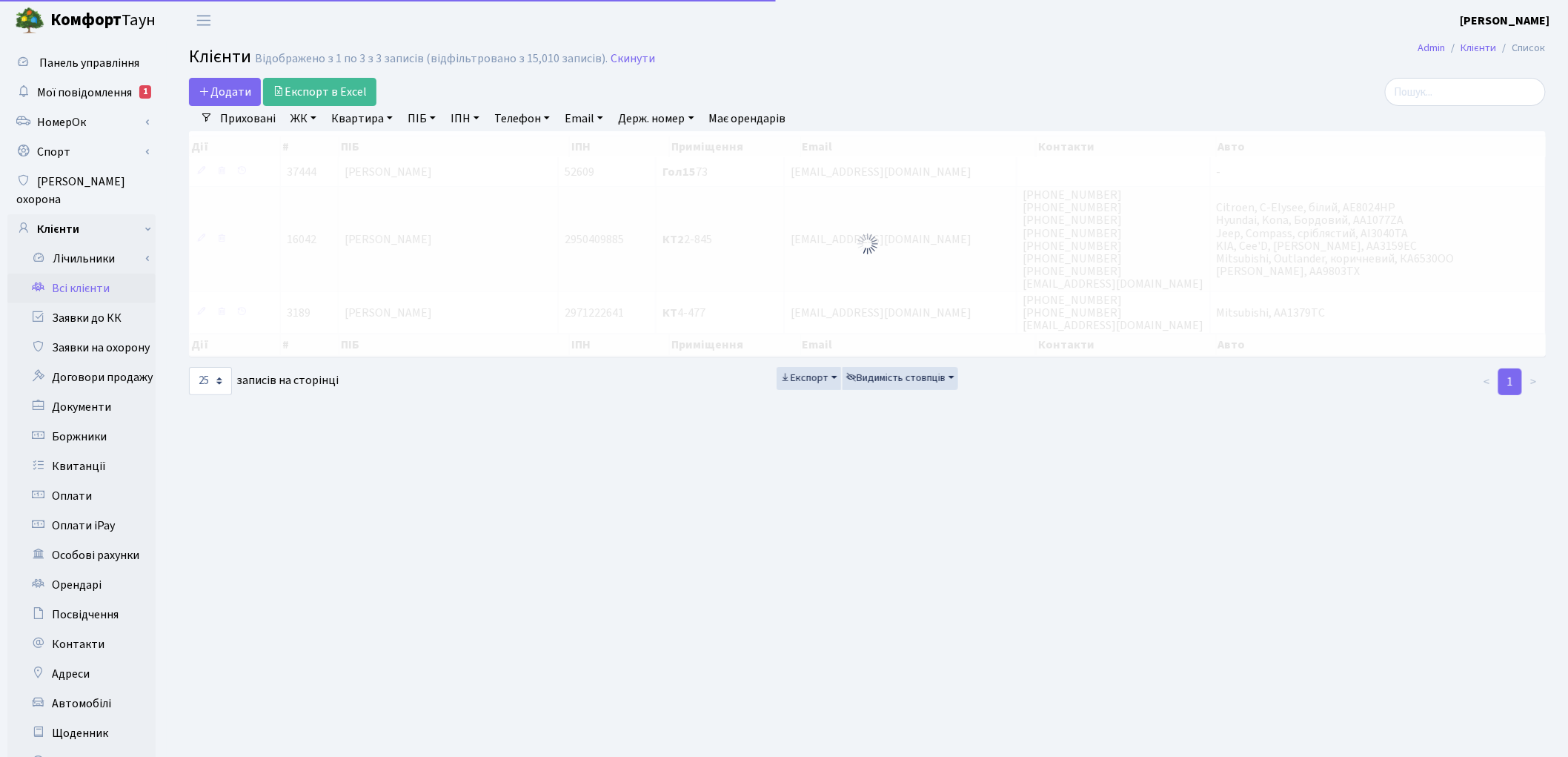
click at [421, 119] on link "ПІБ" at bounding box center [422, 118] width 40 height 25
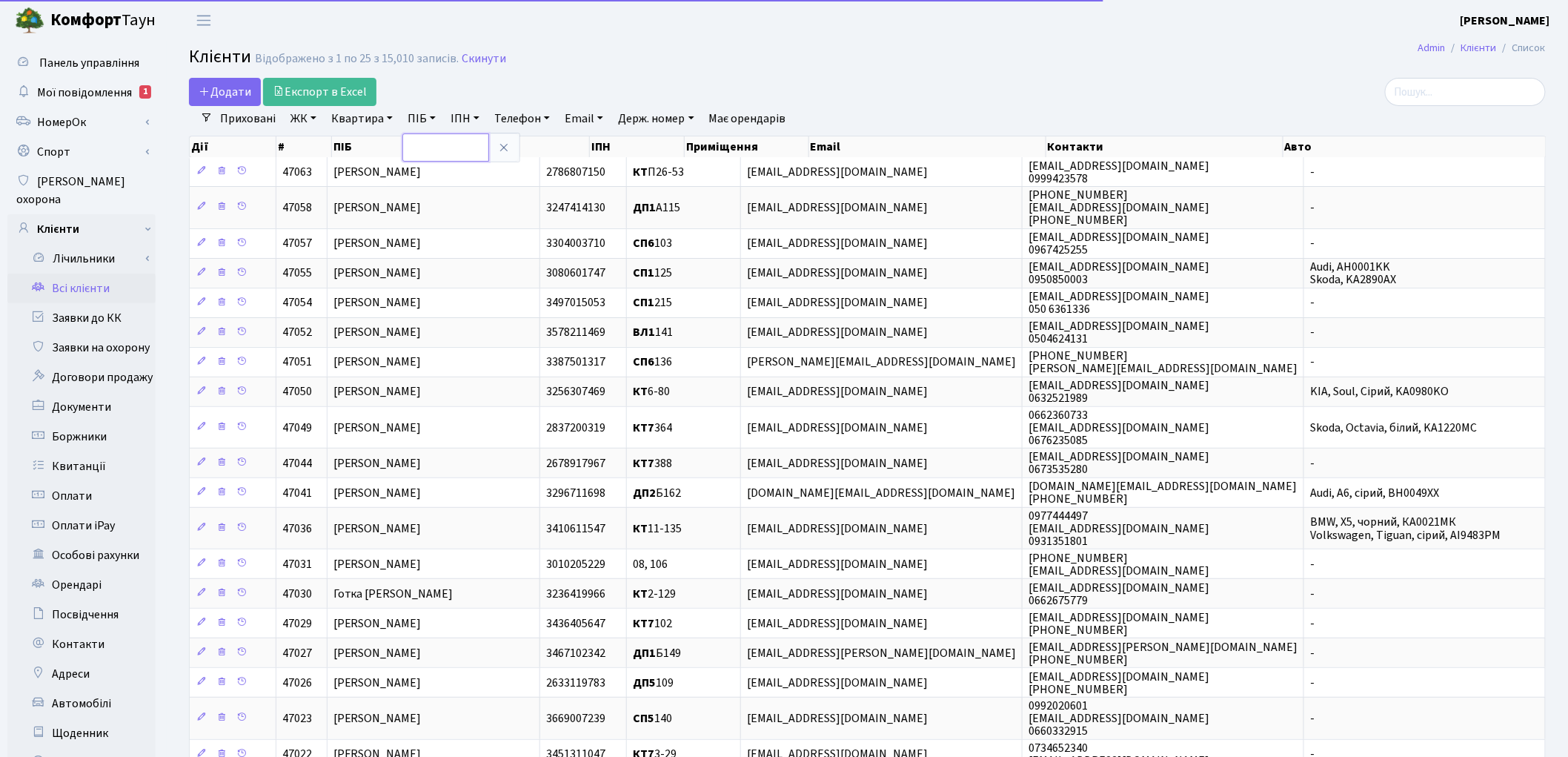
click at [422, 138] on input "text" at bounding box center [445, 147] width 87 height 28
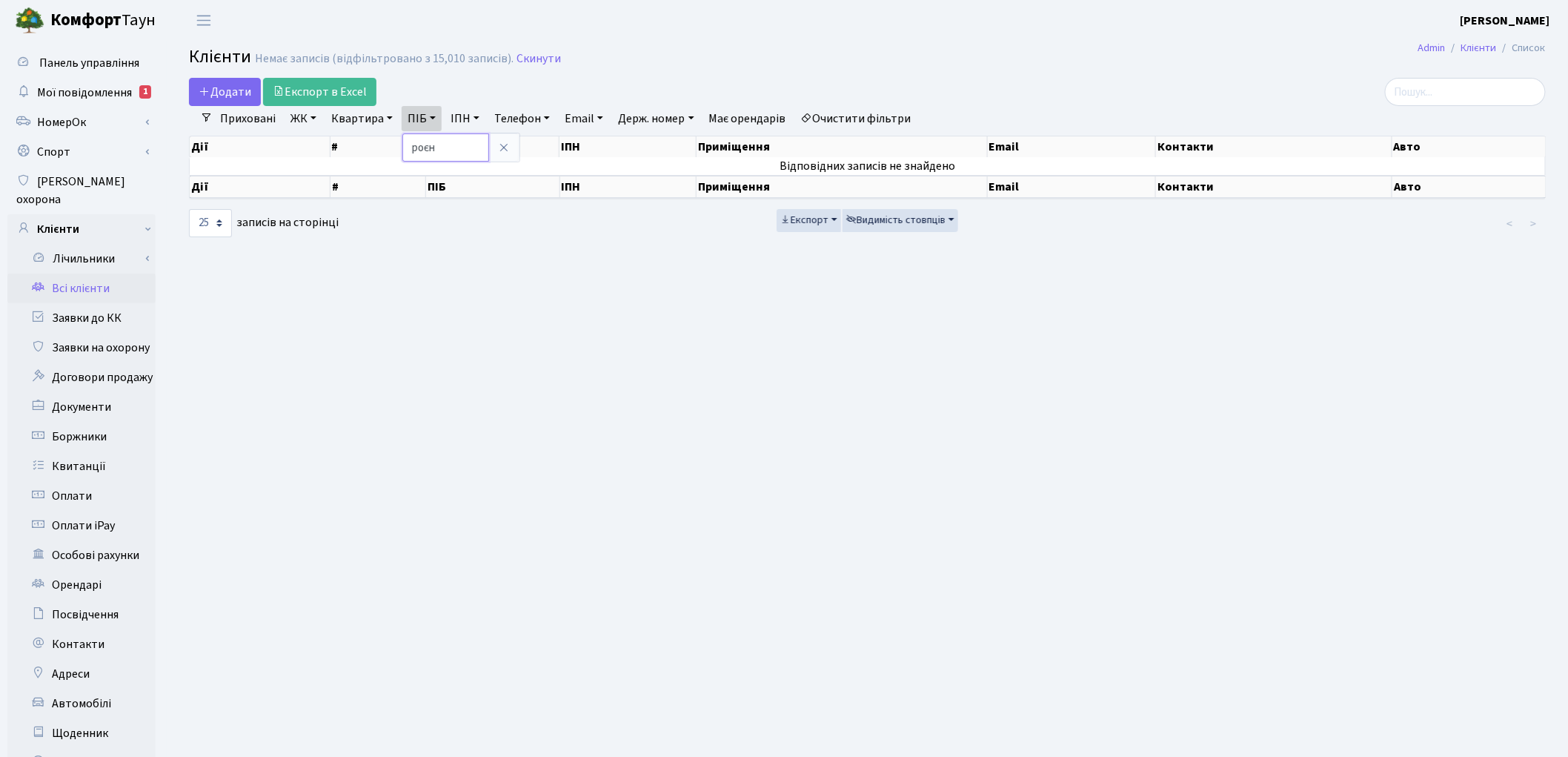
type input "роєн"
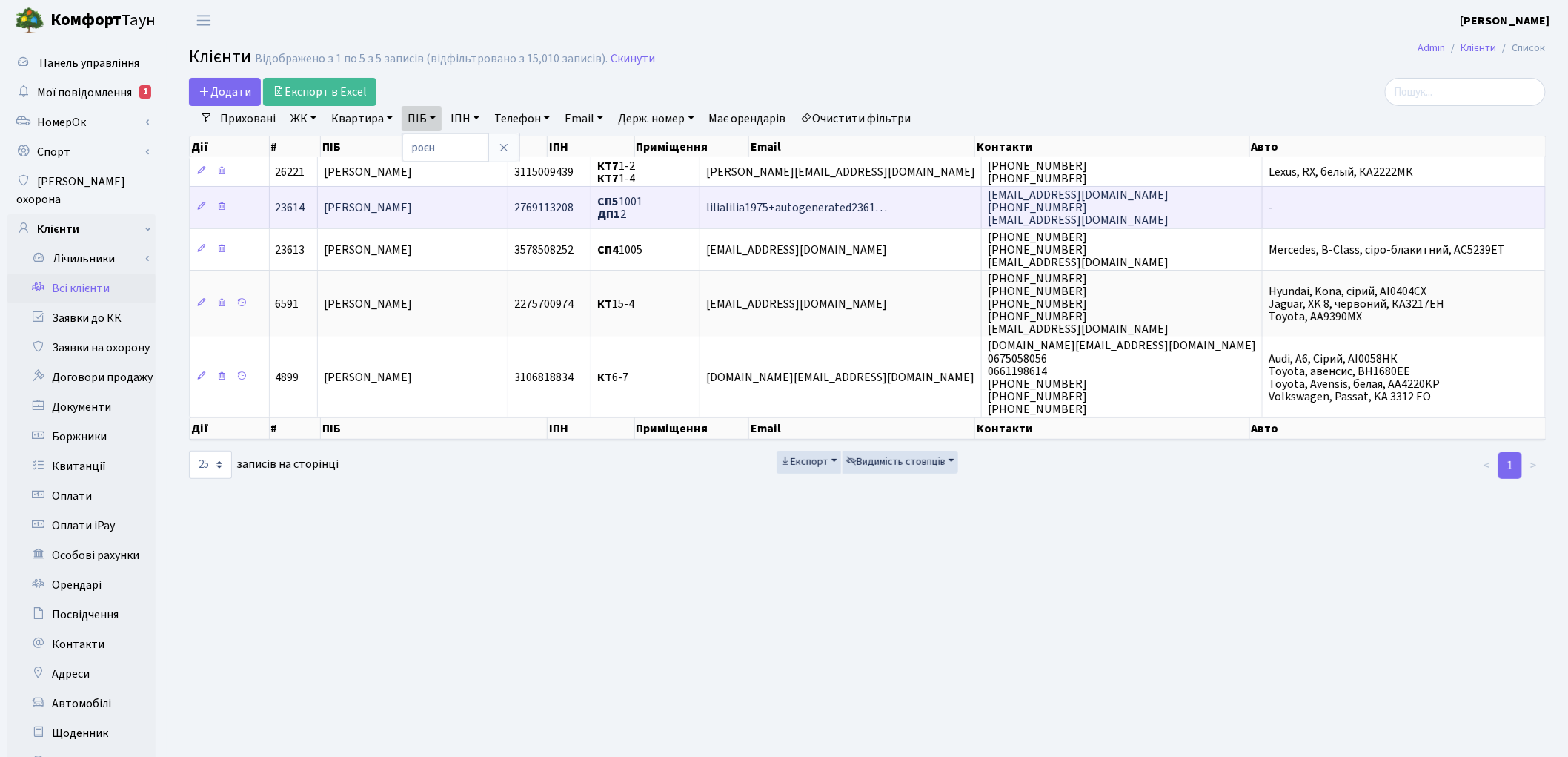
click at [412, 209] on span "[PERSON_NAME]" at bounding box center [368, 207] width 88 height 16
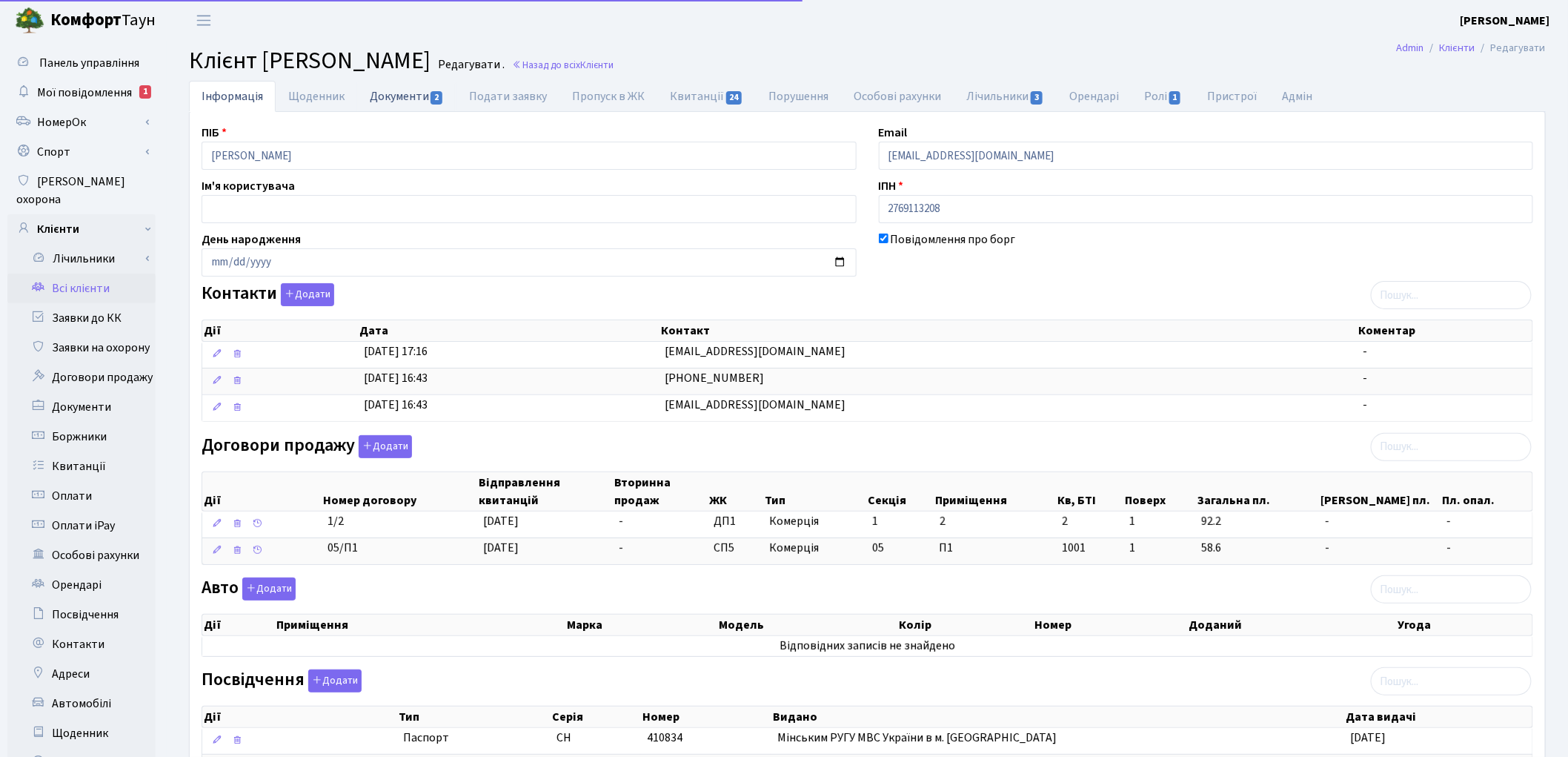
click at [384, 105] on link "Документи 2" at bounding box center [406, 96] width 99 height 30
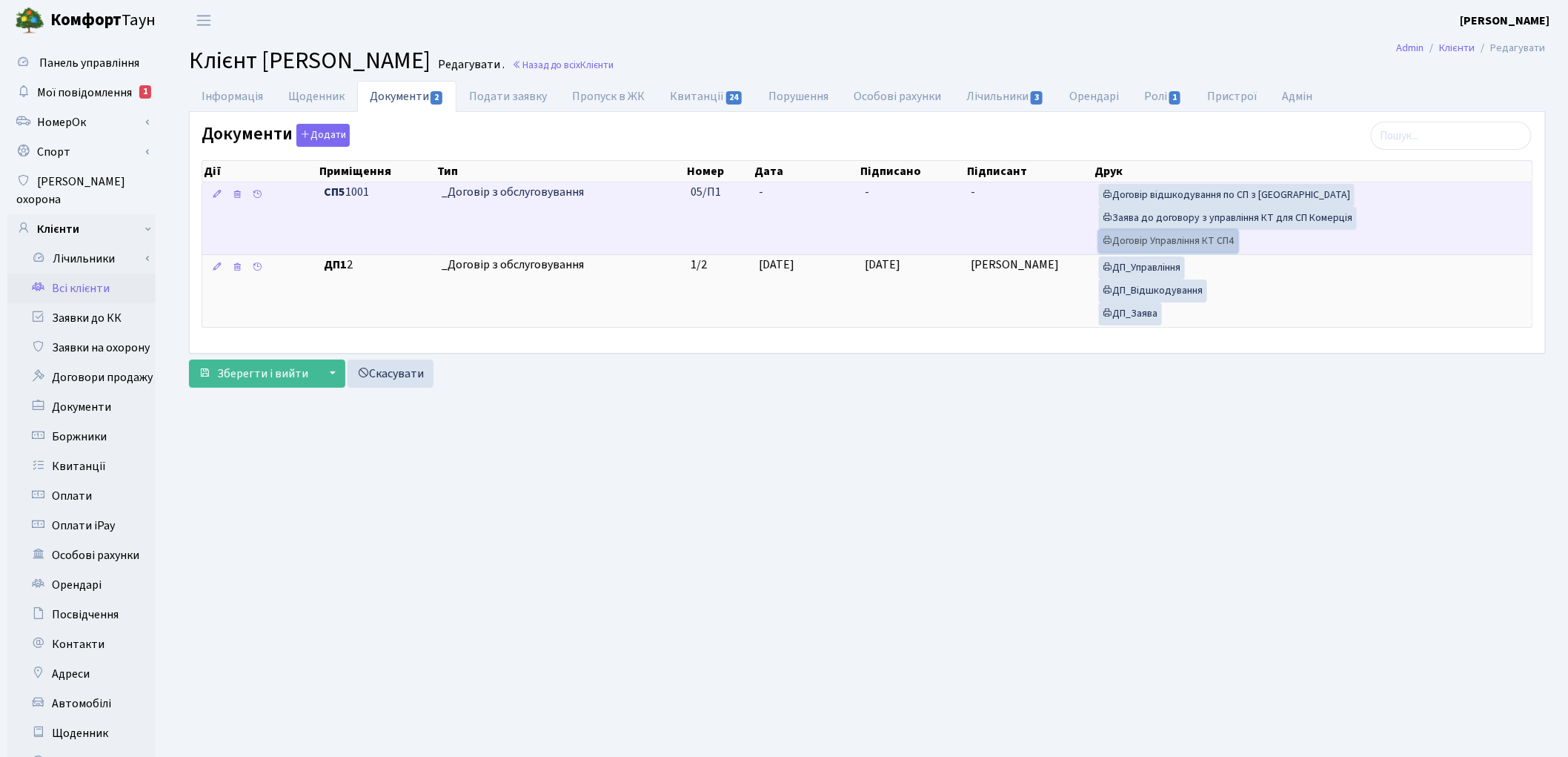
click at [1218, 239] on link "Договір Управління КТ СП4" at bounding box center [1168, 241] width 139 height 23
click at [1193, 223] on link "Заява до договору з управління КТ для СП Комерція" at bounding box center [1228, 218] width 258 height 23
click at [1221, 199] on link "Договір відшкодування по СП з Екві" at bounding box center [1227, 195] width 256 height 23
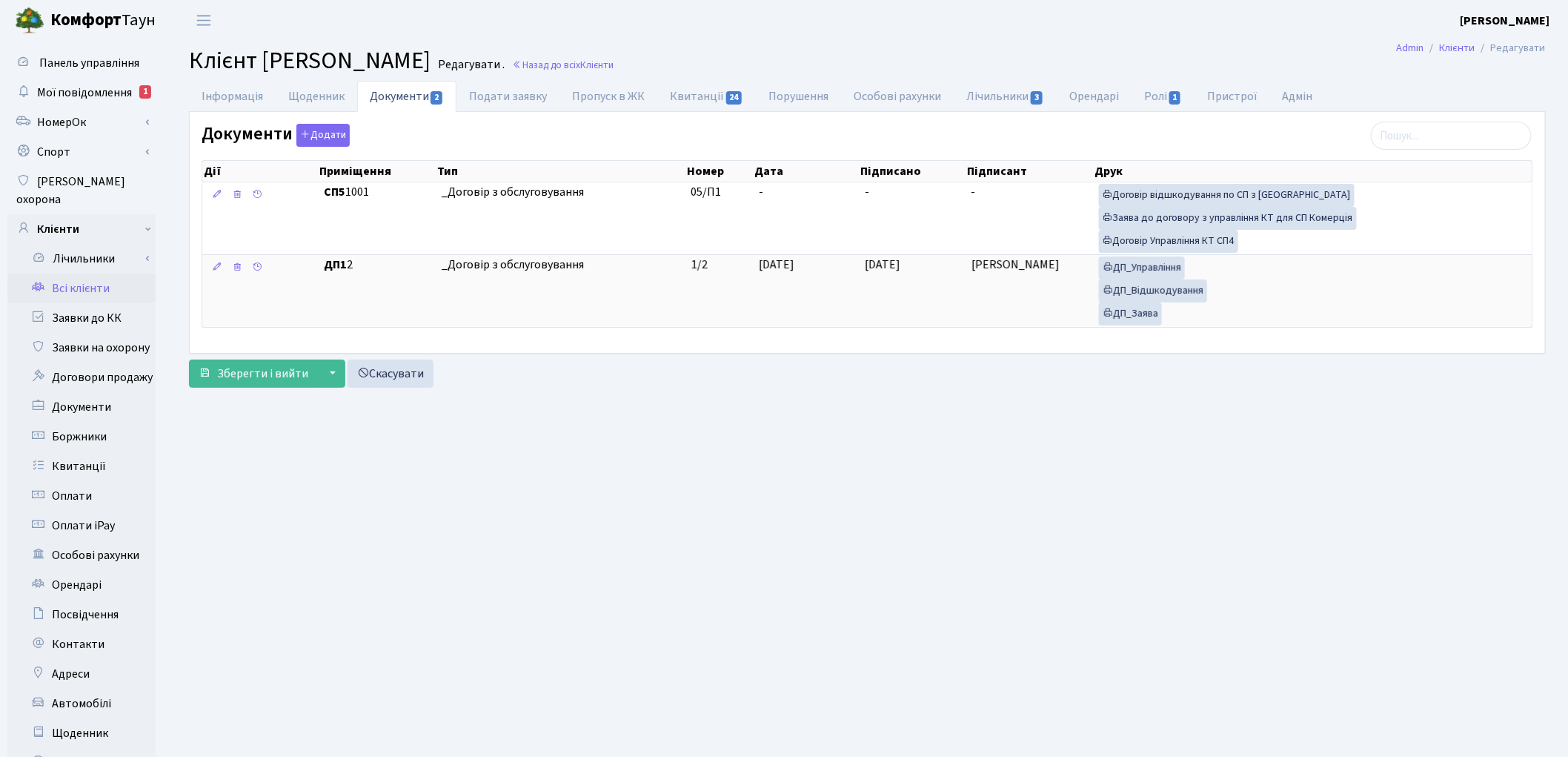
click at [86, 273] on link "Всі клієнти" at bounding box center [81, 288] width 148 height 30
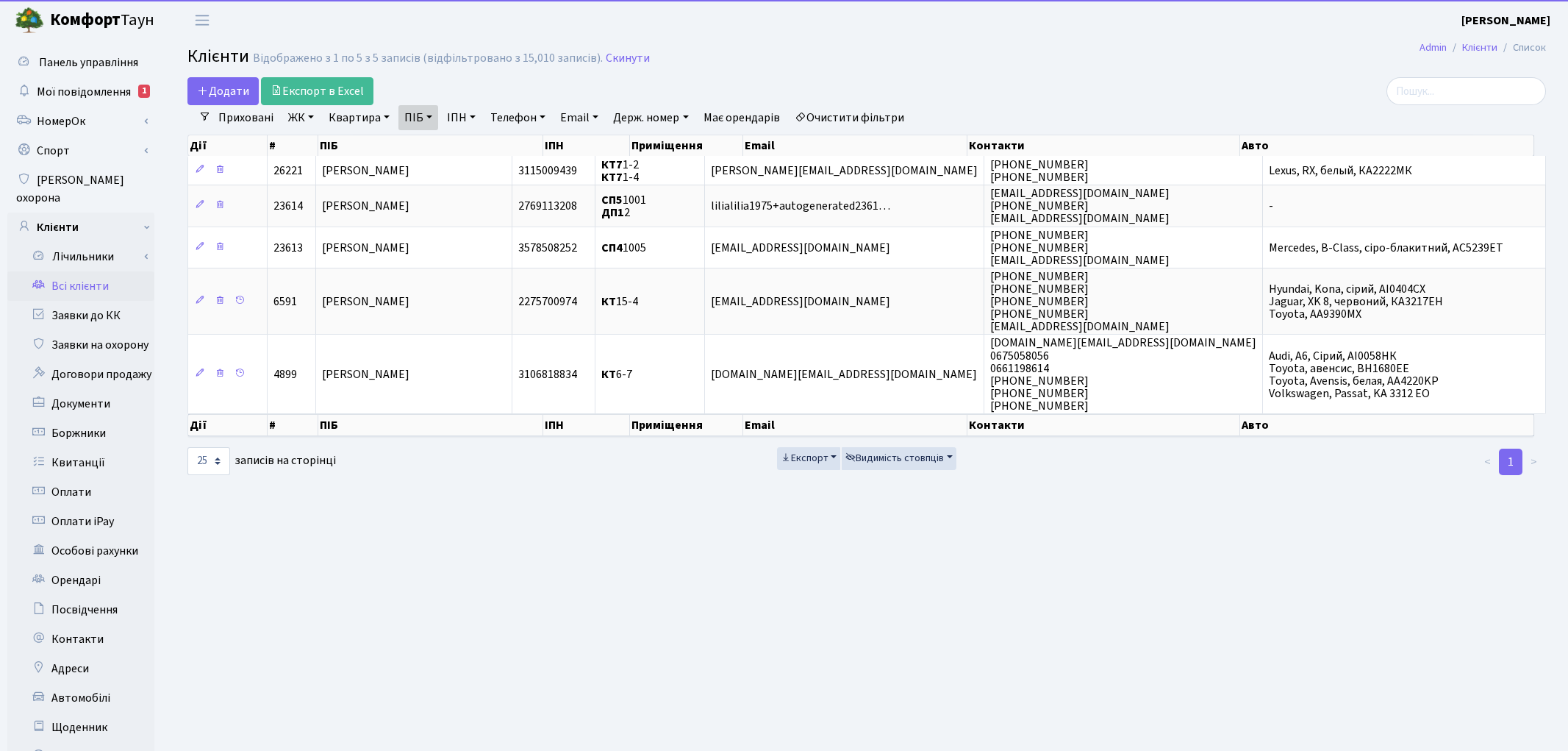
select select "25"
click at [408, 112] on link "ПІБ" at bounding box center [419, 117] width 40 height 25
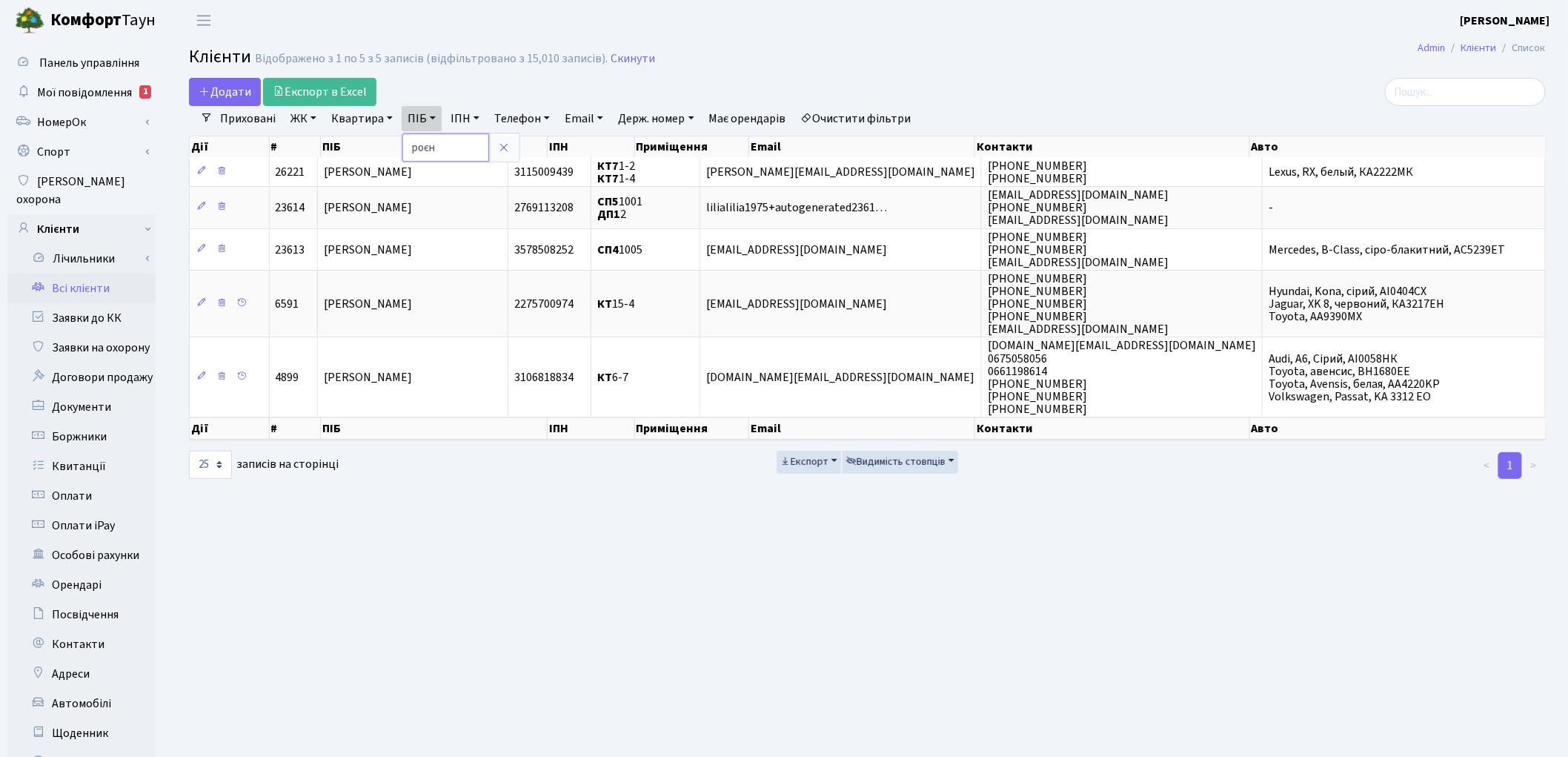
click at [462, 148] on input "роєн" at bounding box center [445, 147] width 87 height 28
type input "р"
type input "соломон"
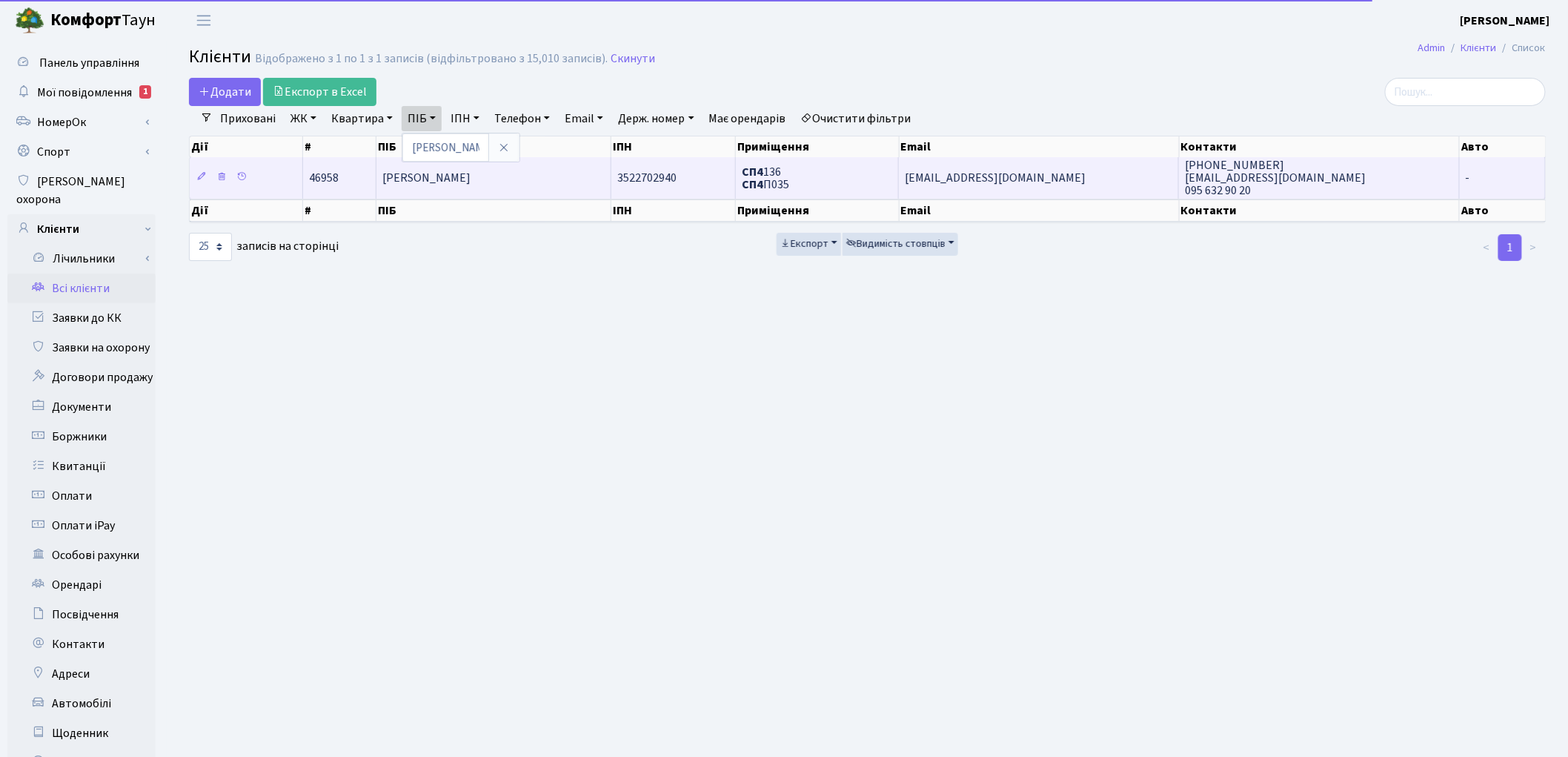
click at [471, 170] on span "[PERSON_NAME]" at bounding box center [426, 178] width 88 height 16
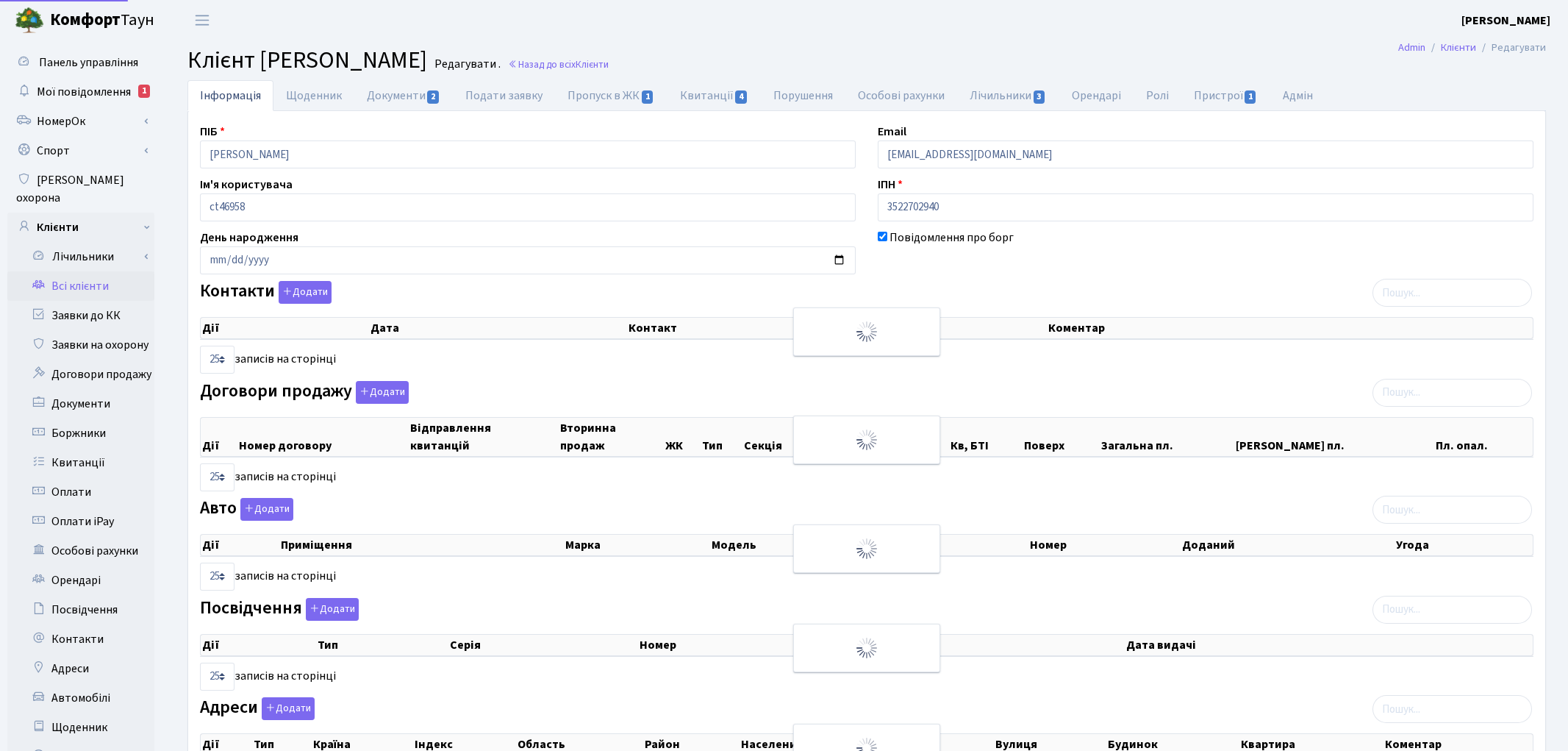
select select "25"
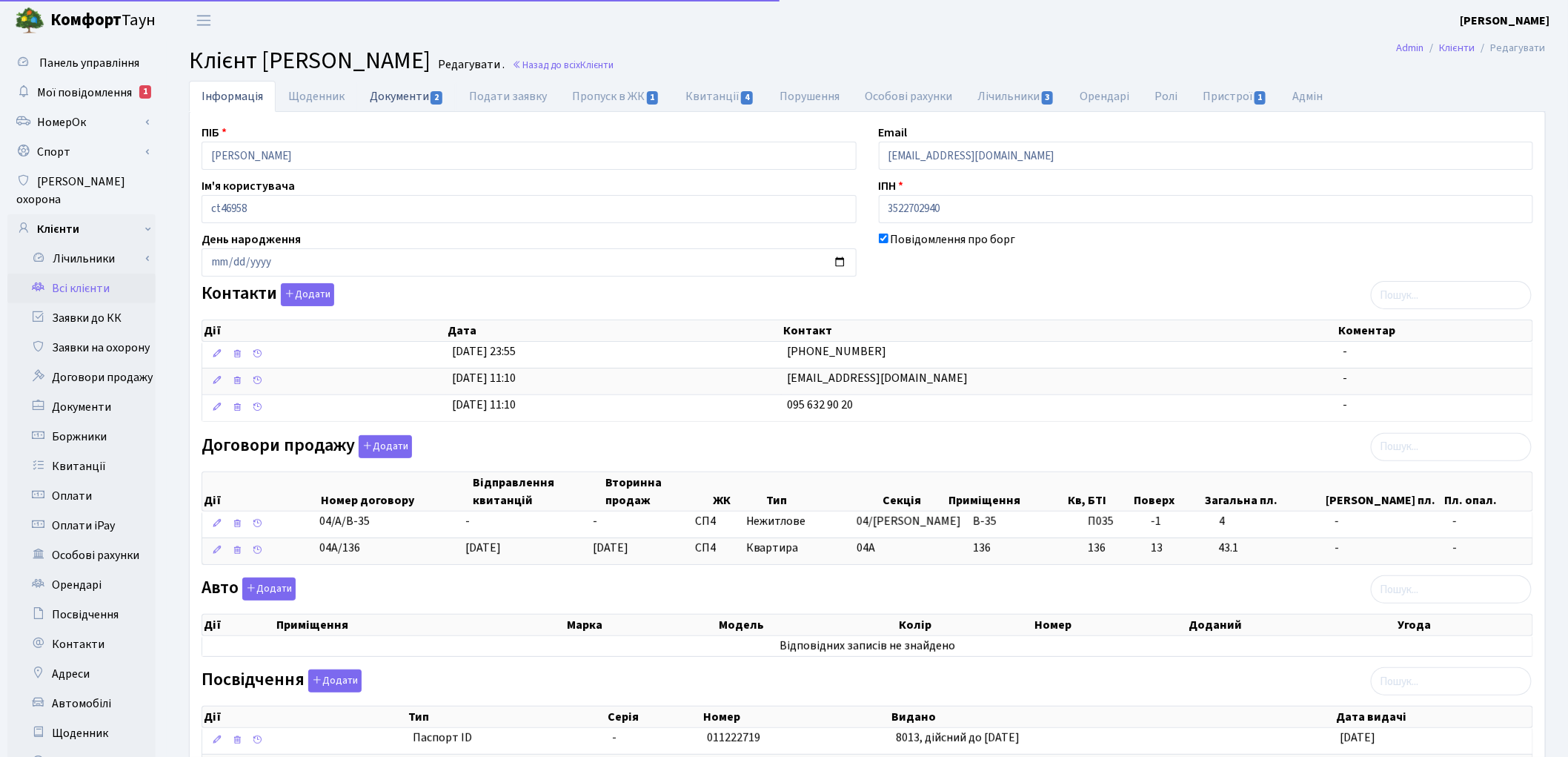
click at [400, 99] on link "Документи 2" at bounding box center [406, 96] width 99 height 30
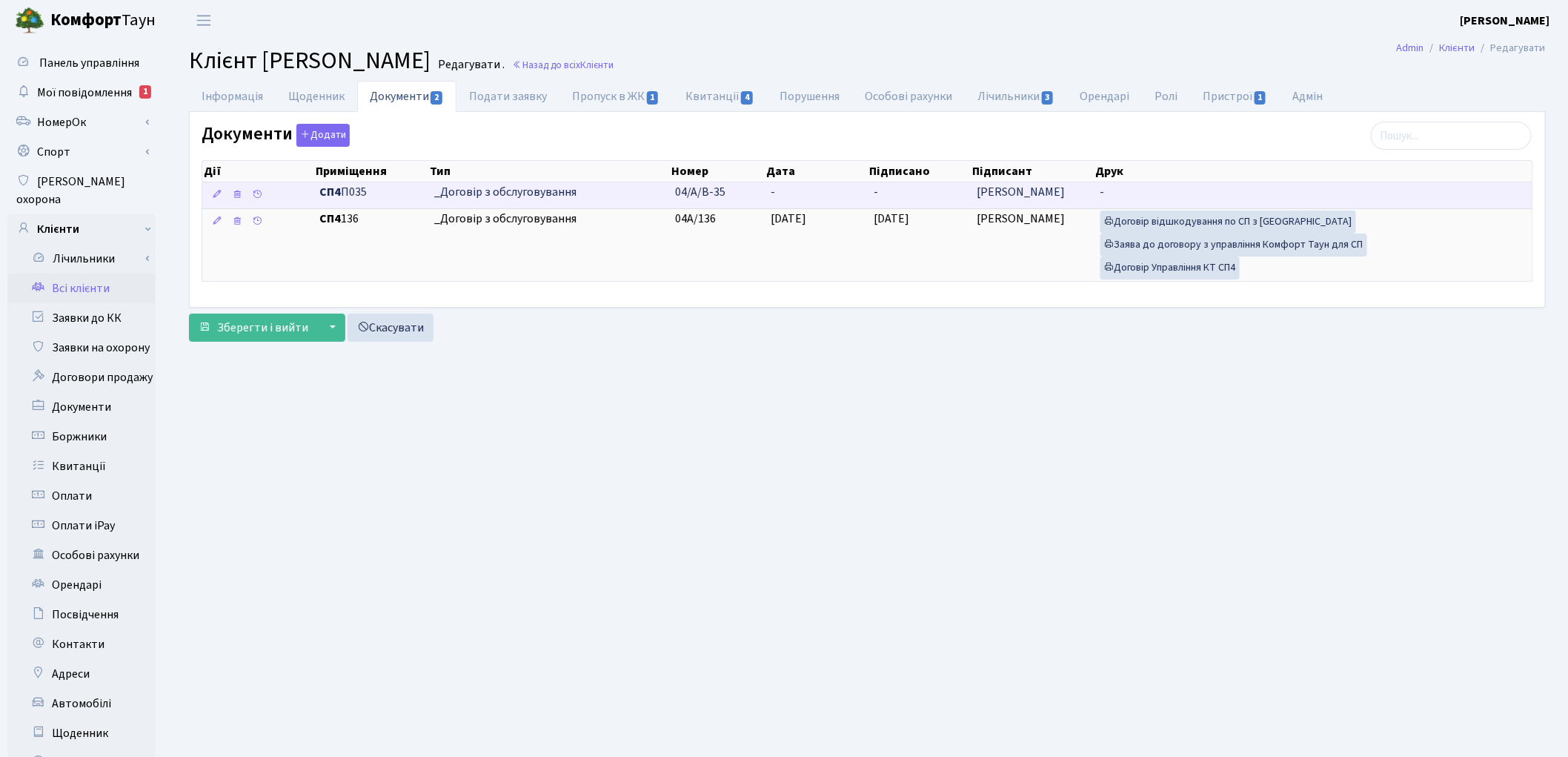
click at [491, 197] on span "_Договір з обслуговування" at bounding box center [549, 192] width 230 height 17
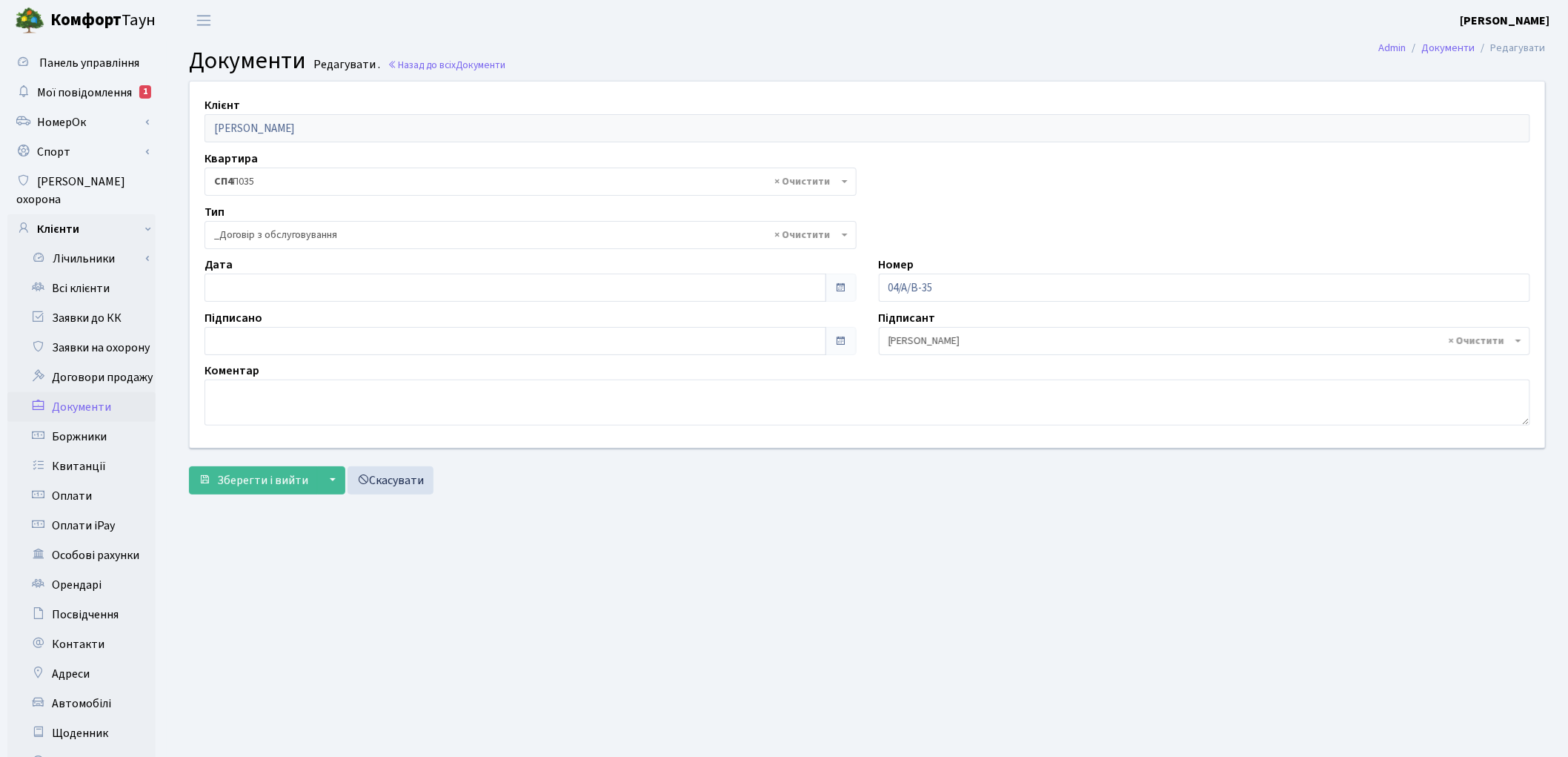
click at [382, 234] on span "× _Договір з обслуговування" at bounding box center [526, 235] width 624 height 15
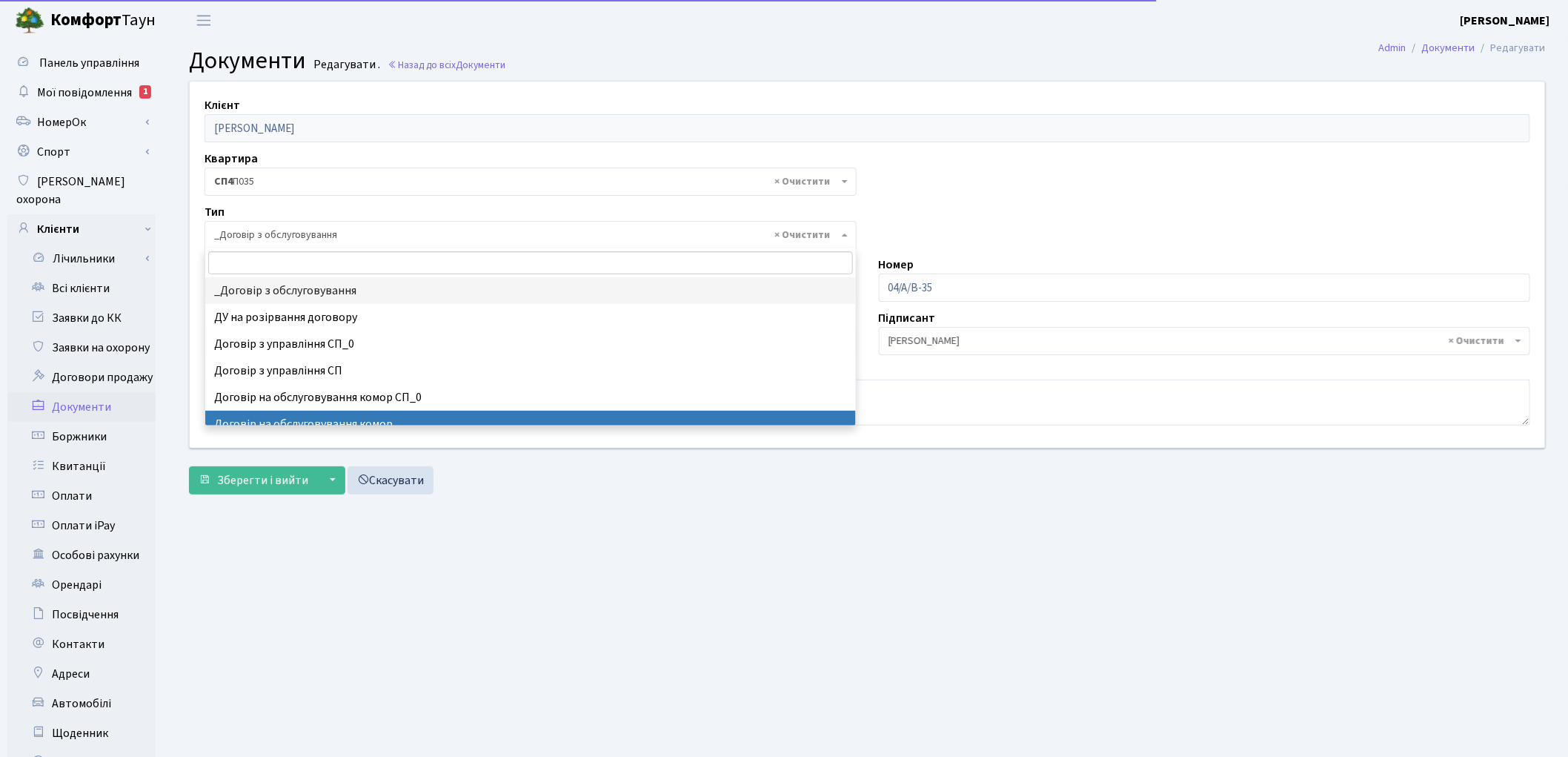
select select "309"
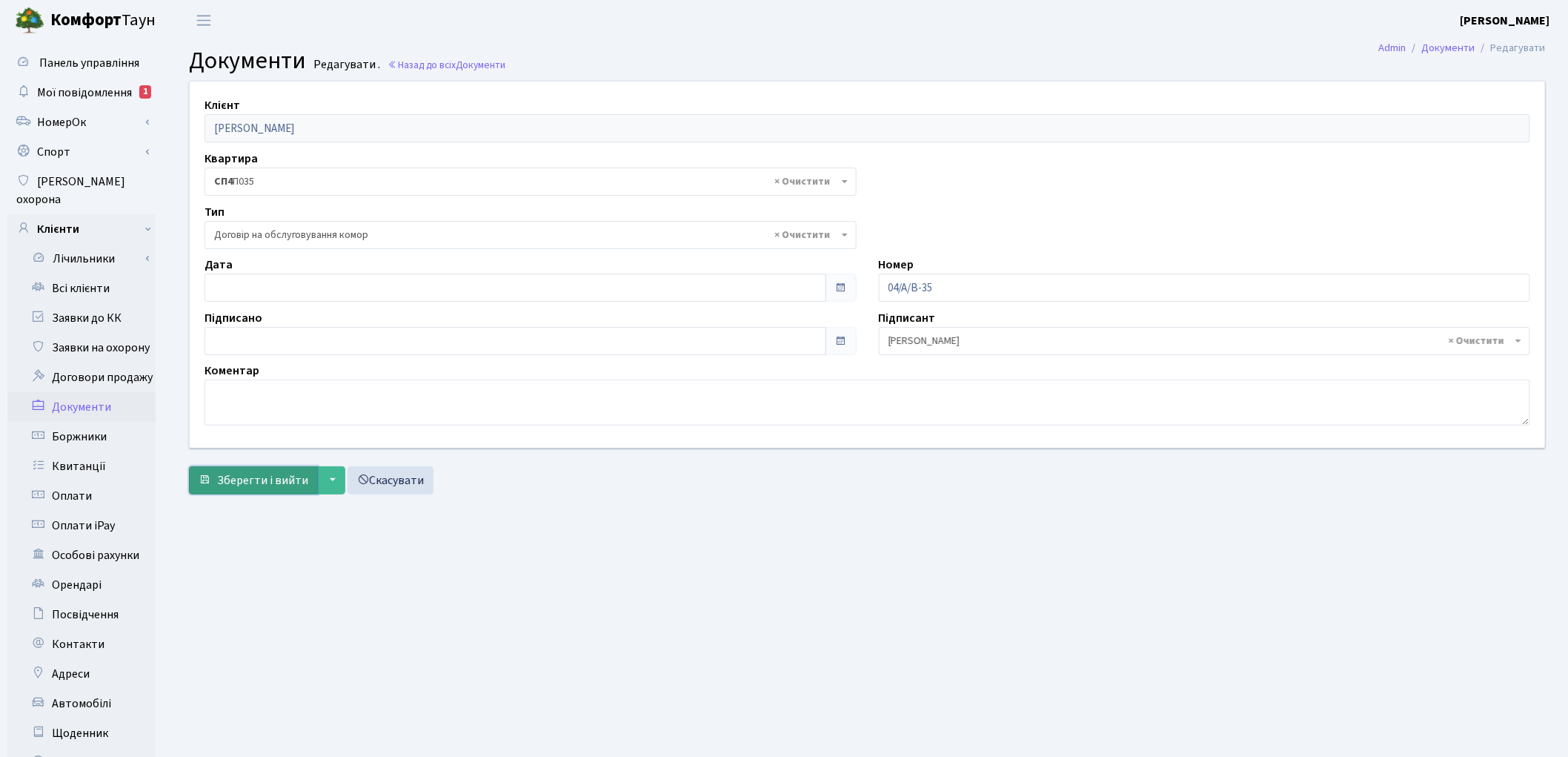
click at [262, 483] on span "Зберегти і вийти" at bounding box center [262, 480] width 91 height 16
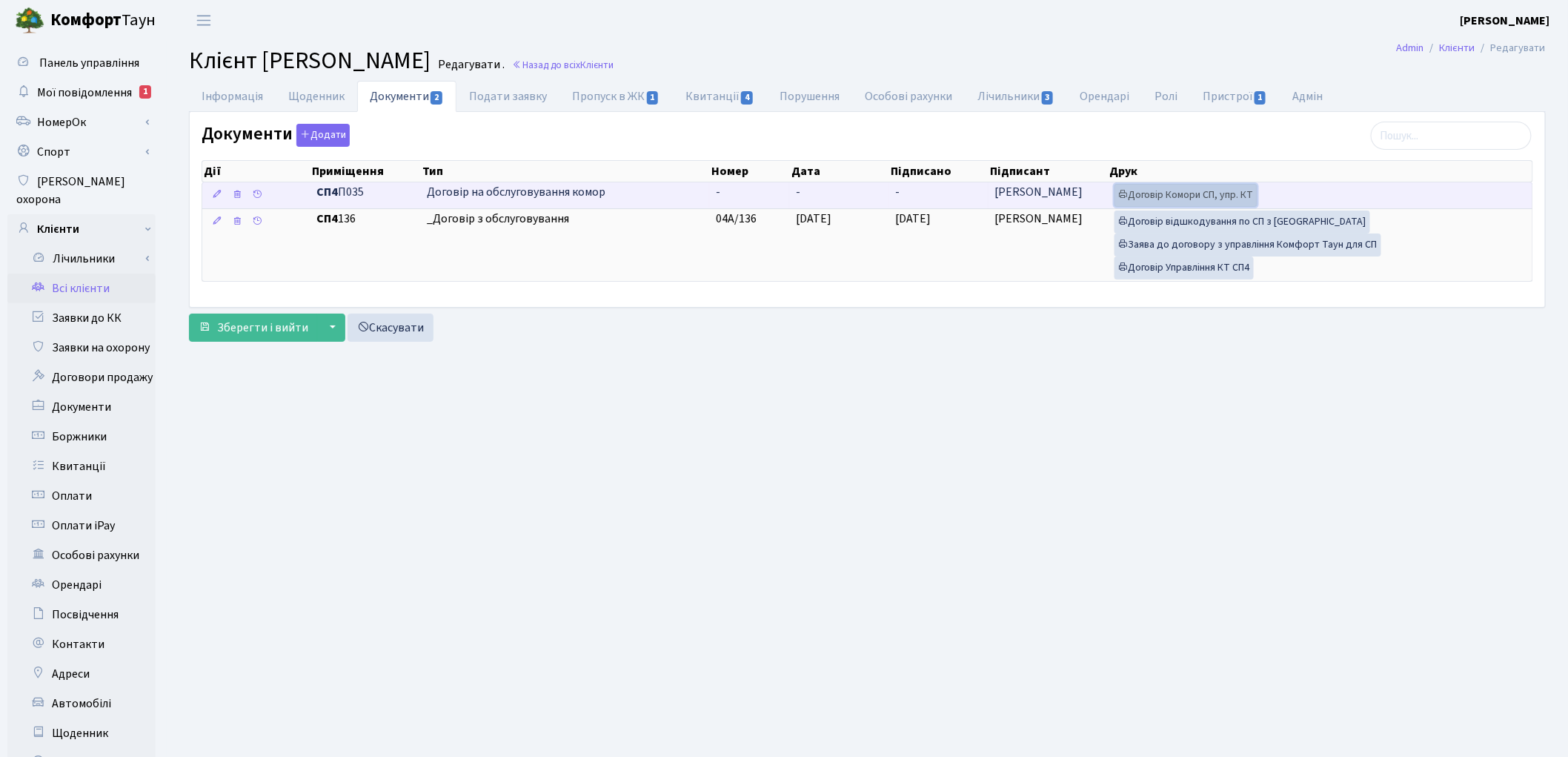
click at [1184, 194] on link "Договір Комори СП, упр. КТ" at bounding box center [1186, 195] width 143 height 23
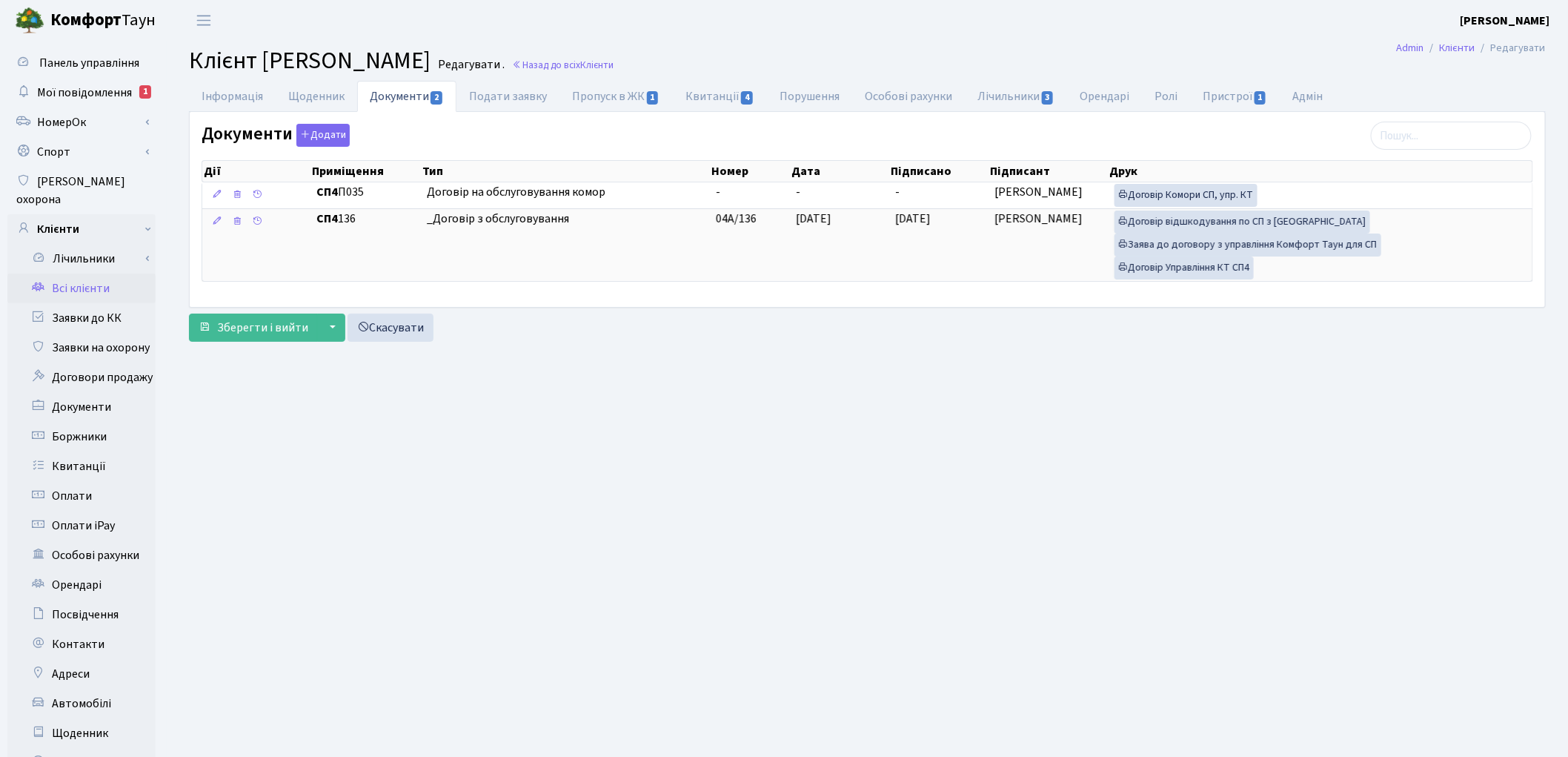
click at [93, 277] on link "Всі клієнти" at bounding box center [81, 288] width 148 height 30
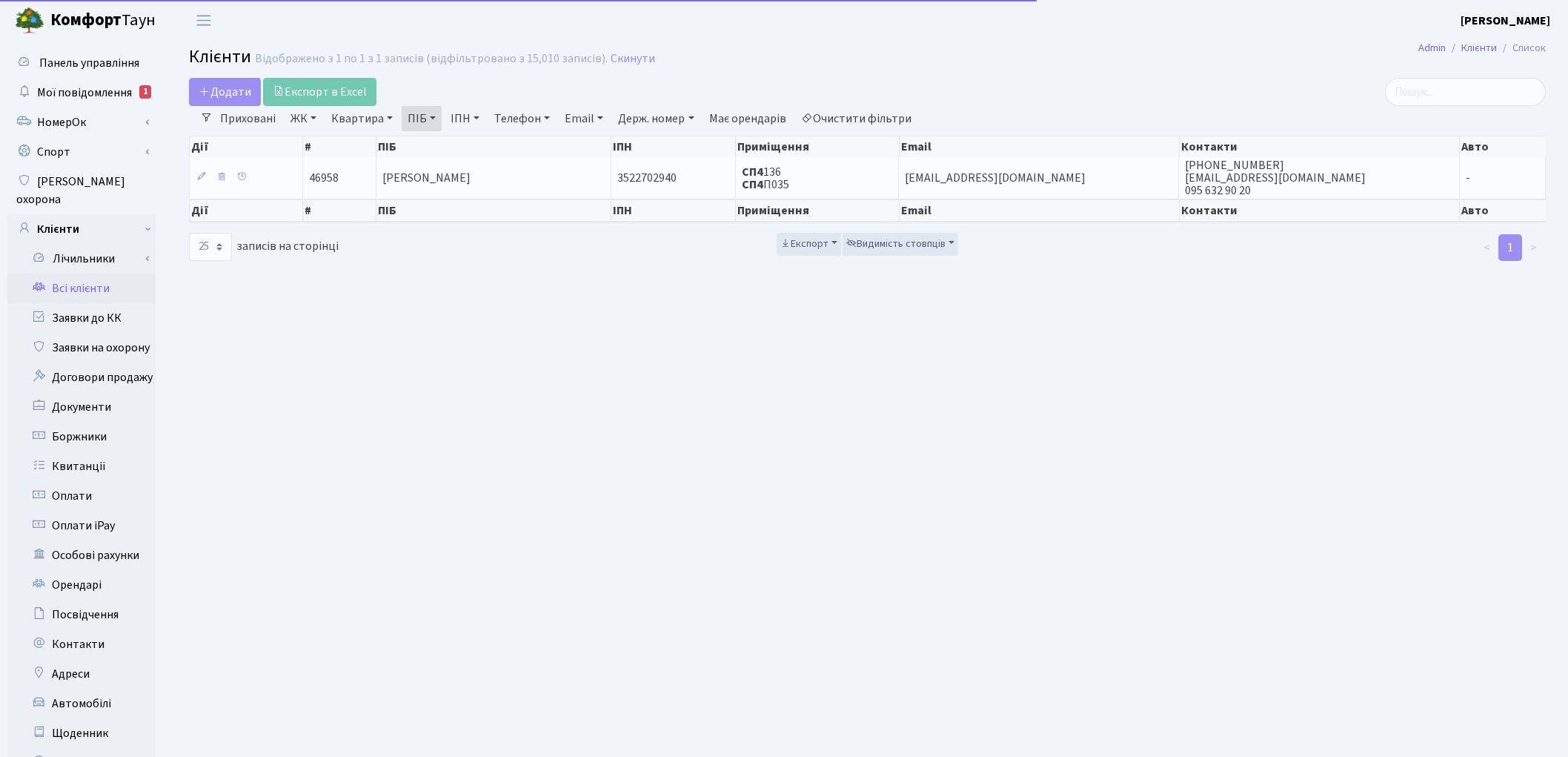
select select "25"
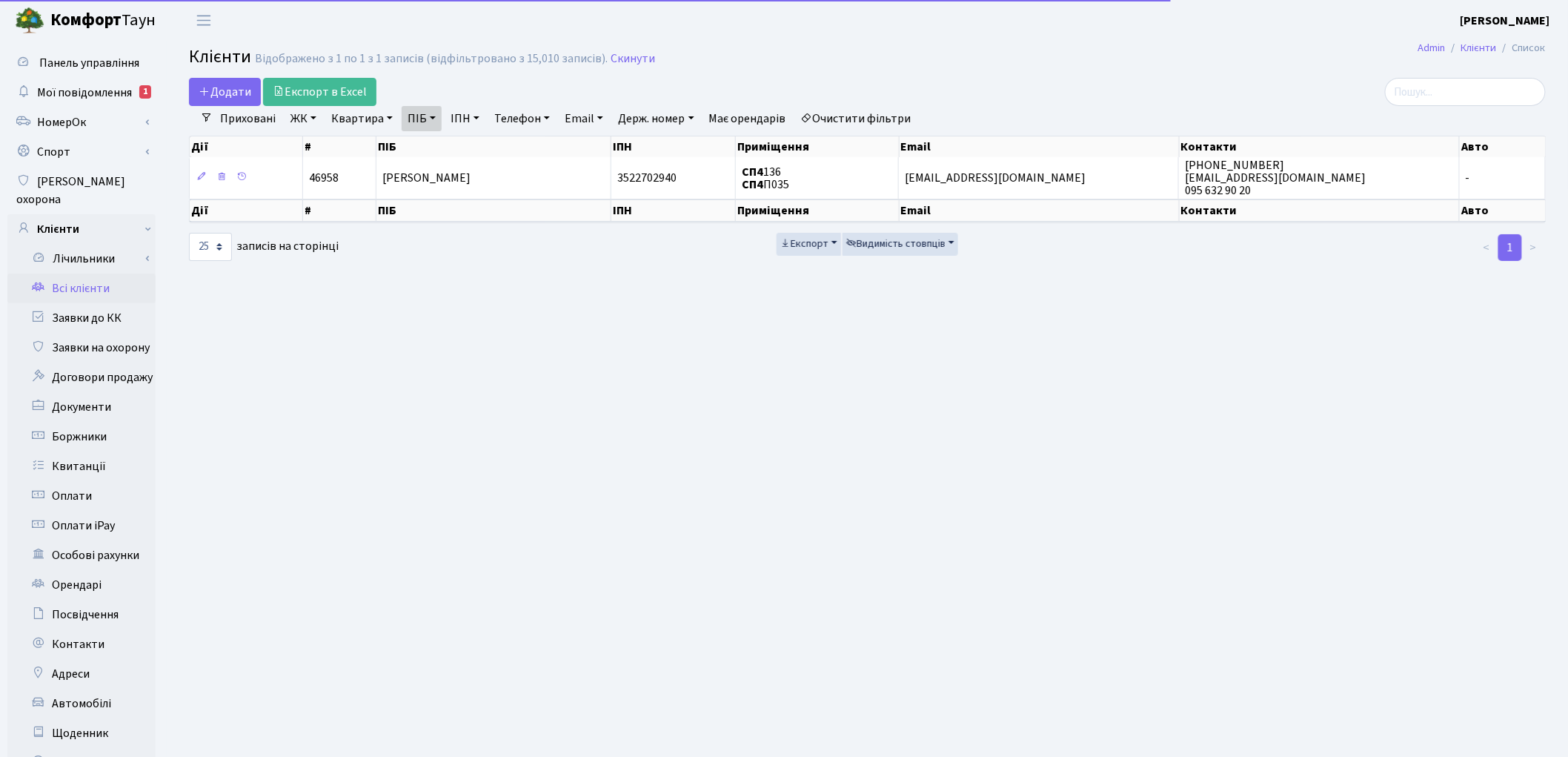
click at [418, 106] on link "ПІБ" at bounding box center [422, 118] width 40 height 25
click at [463, 145] on input "[PERSON_NAME]" at bounding box center [445, 147] width 87 height 28
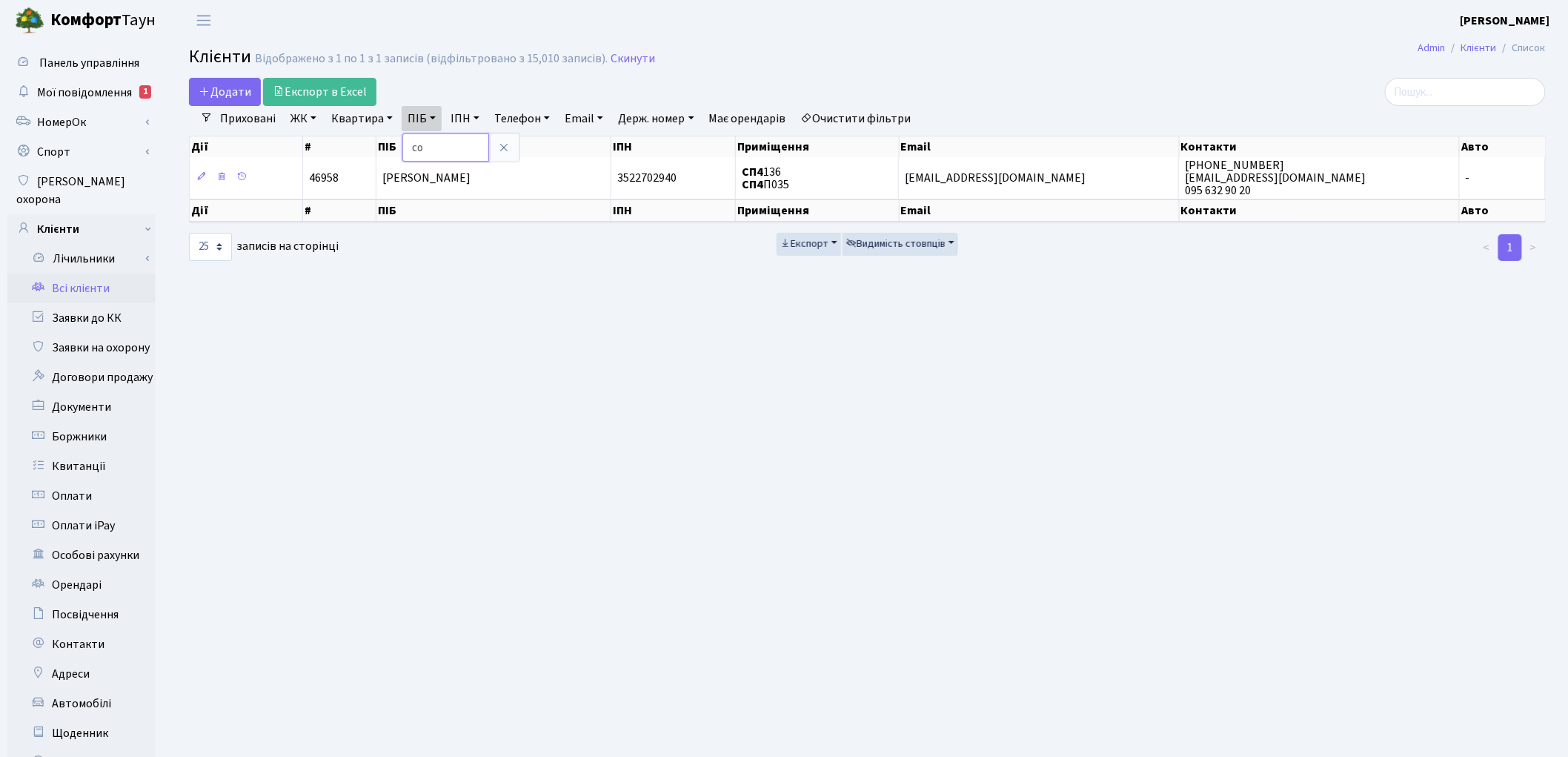
type input "с"
type input "[PERSON_NAME]"
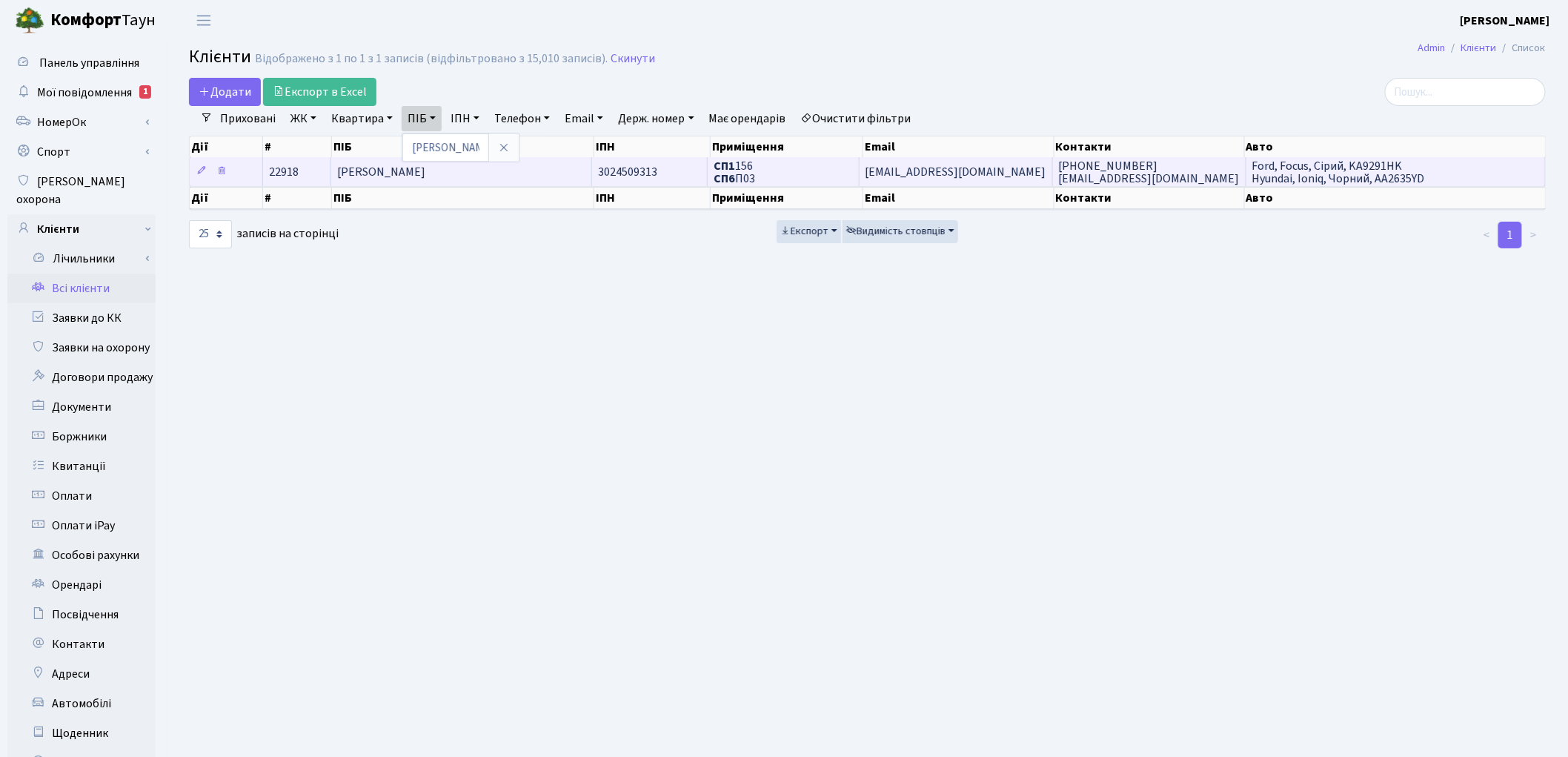
click at [502, 168] on td "[PERSON_NAME]" at bounding box center [461, 171] width 261 height 29
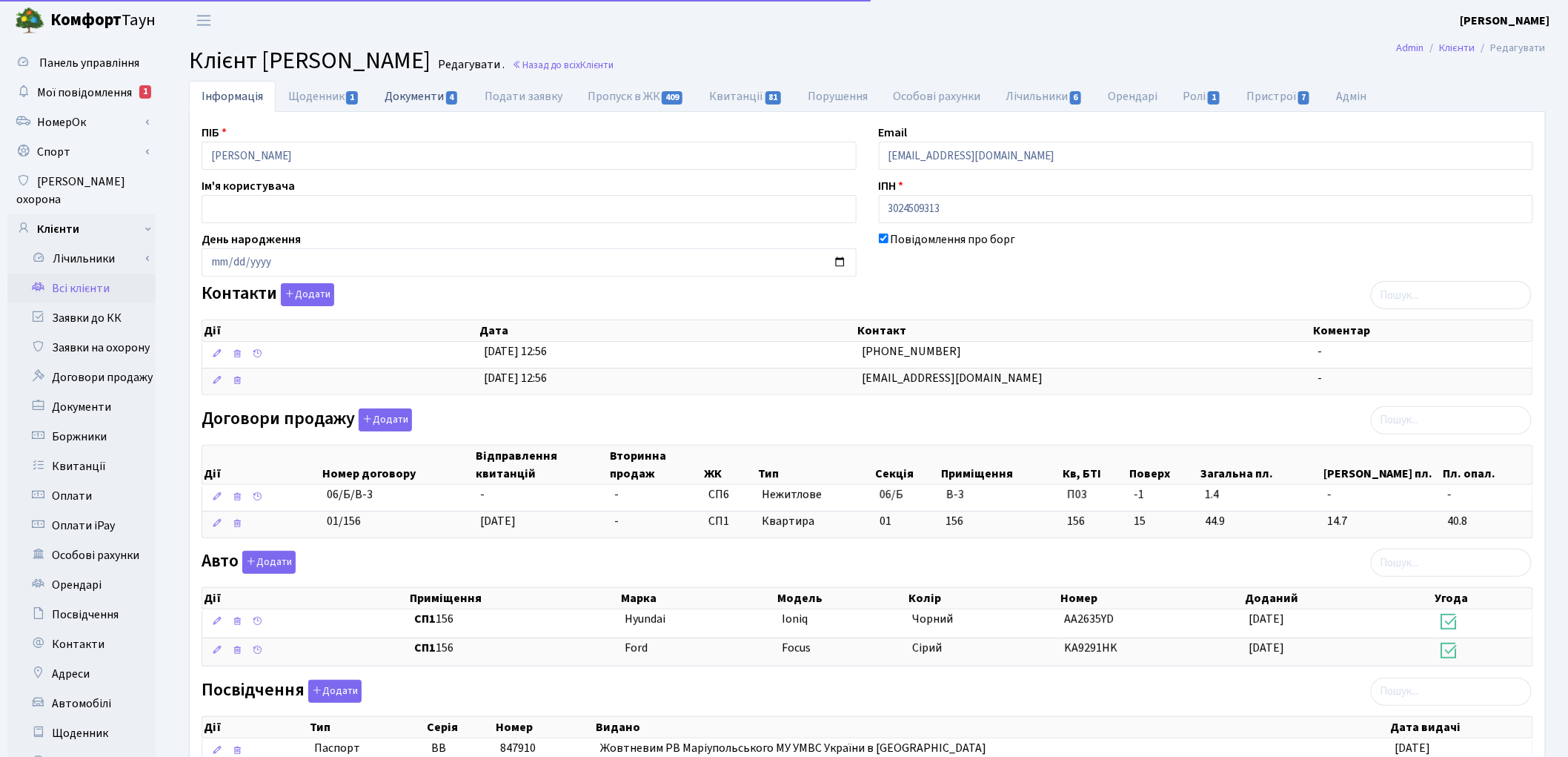
click at [411, 105] on link "Документи 4" at bounding box center [421, 96] width 99 height 30
select select "25"
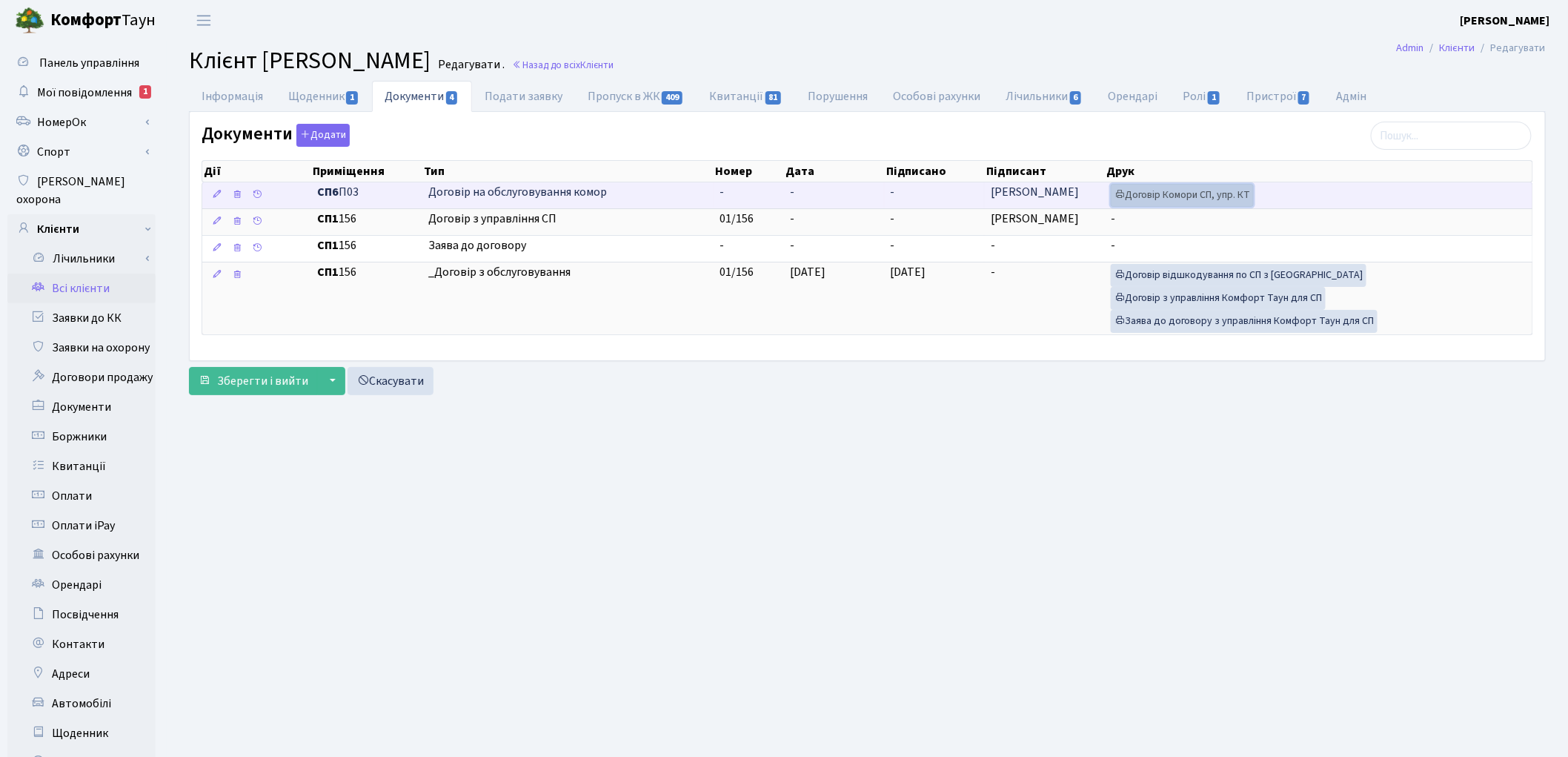
click at [1166, 200] on link "Договір Комори СП, упр. КТ" at bounding box center [1182, 195] width 143 height 23
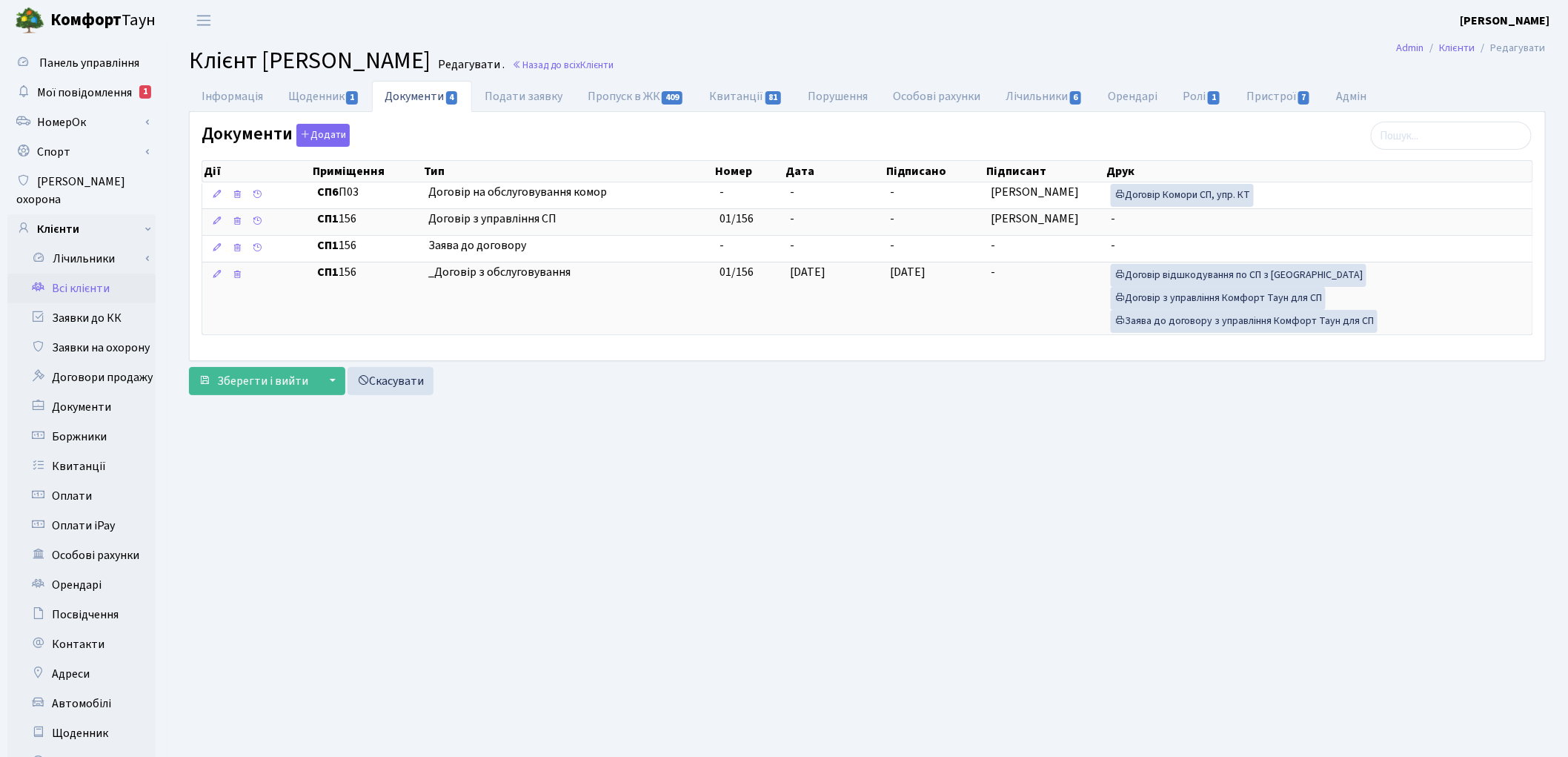
click at [76, 273] on link "Всі клієнти" at bounding box center [81, 288] width 148 height 30
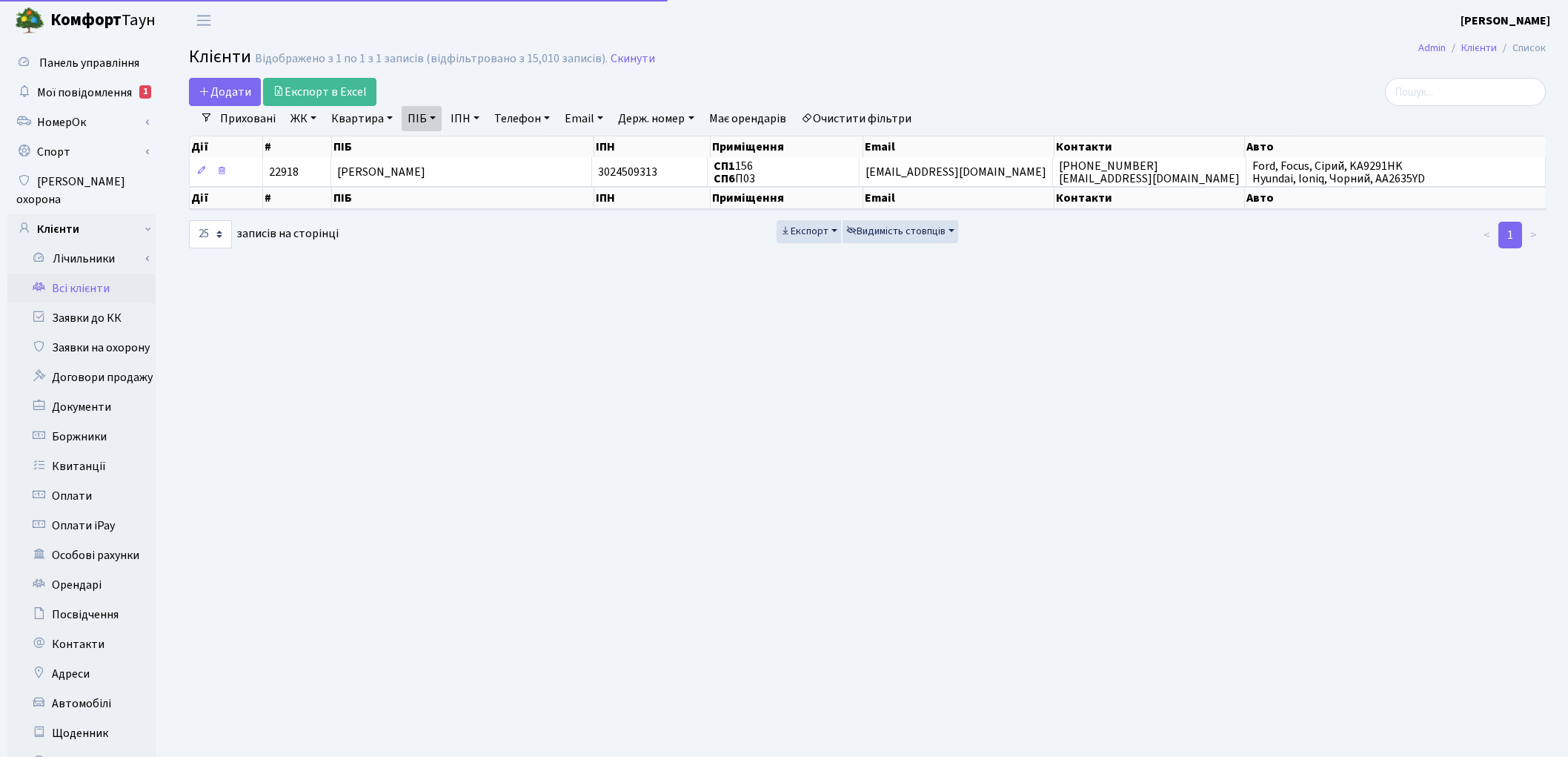
select select "25"
click at [889, 113] on link "Очистити фільтри" at bounding box center [856, 118] width 122 height 25
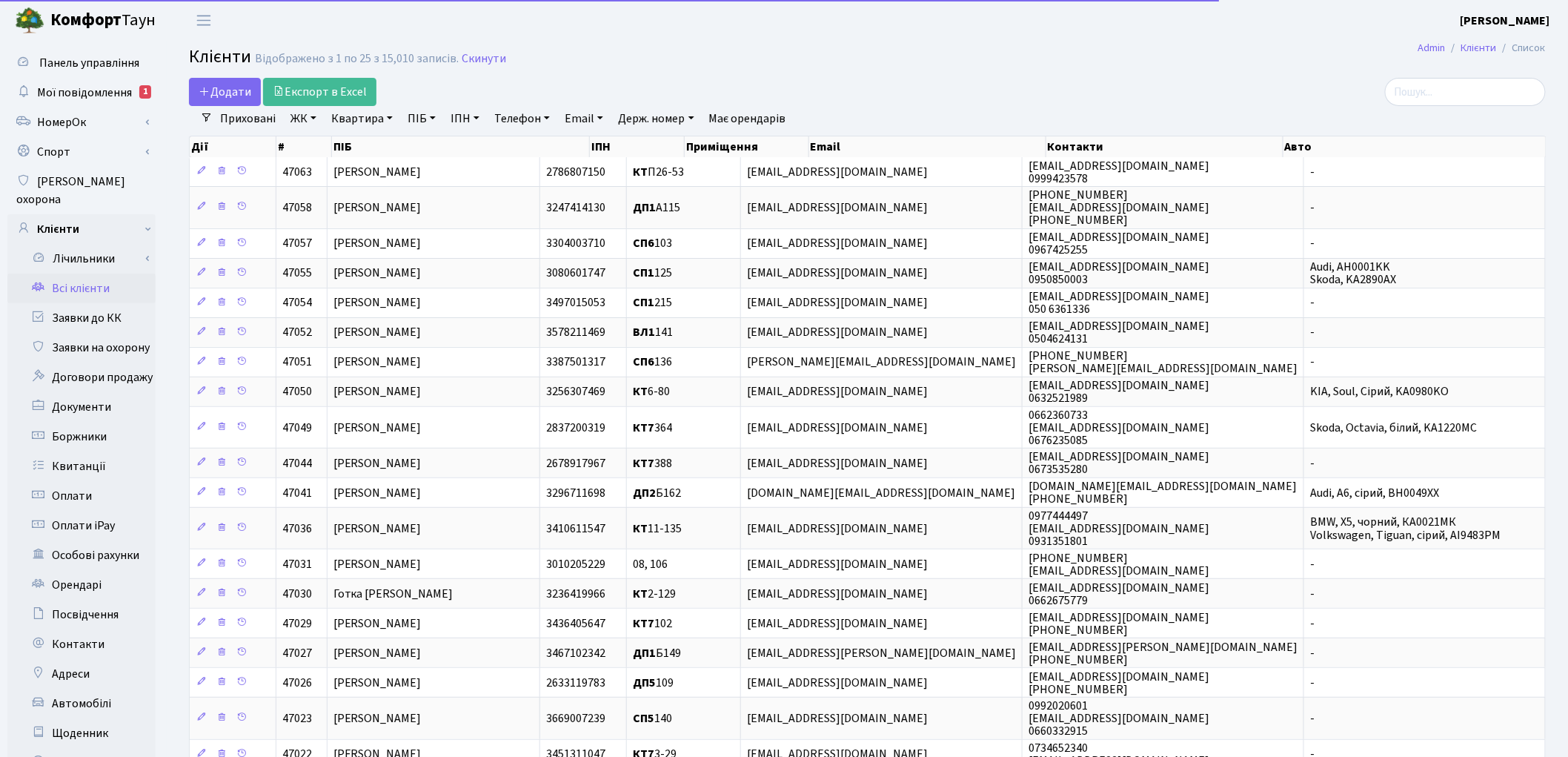
click at [354, 121] on link "Квартира" at bounding box center [361, 118] width 73 height 25
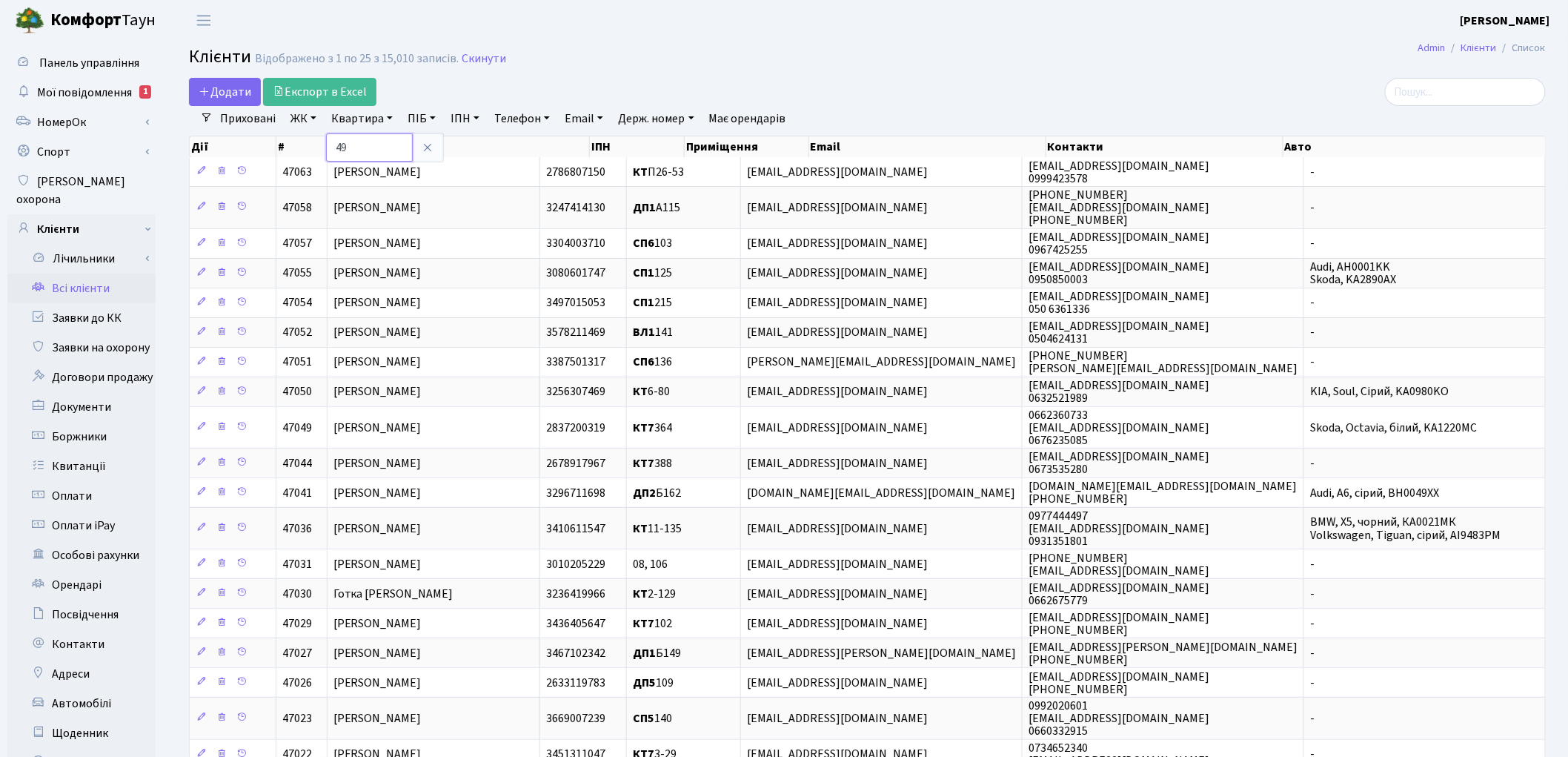
type input "49"
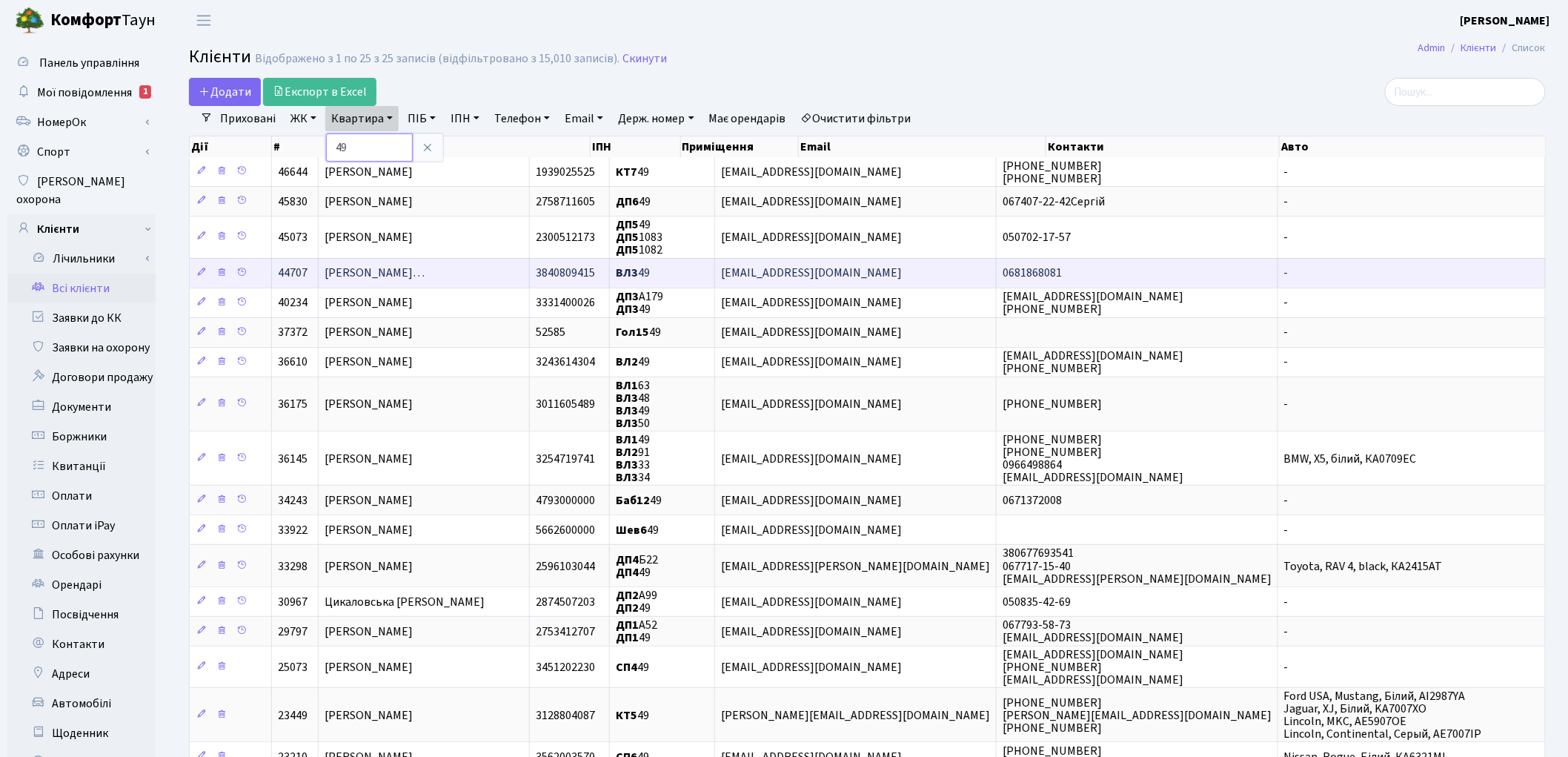
scroll to position [82, 0]
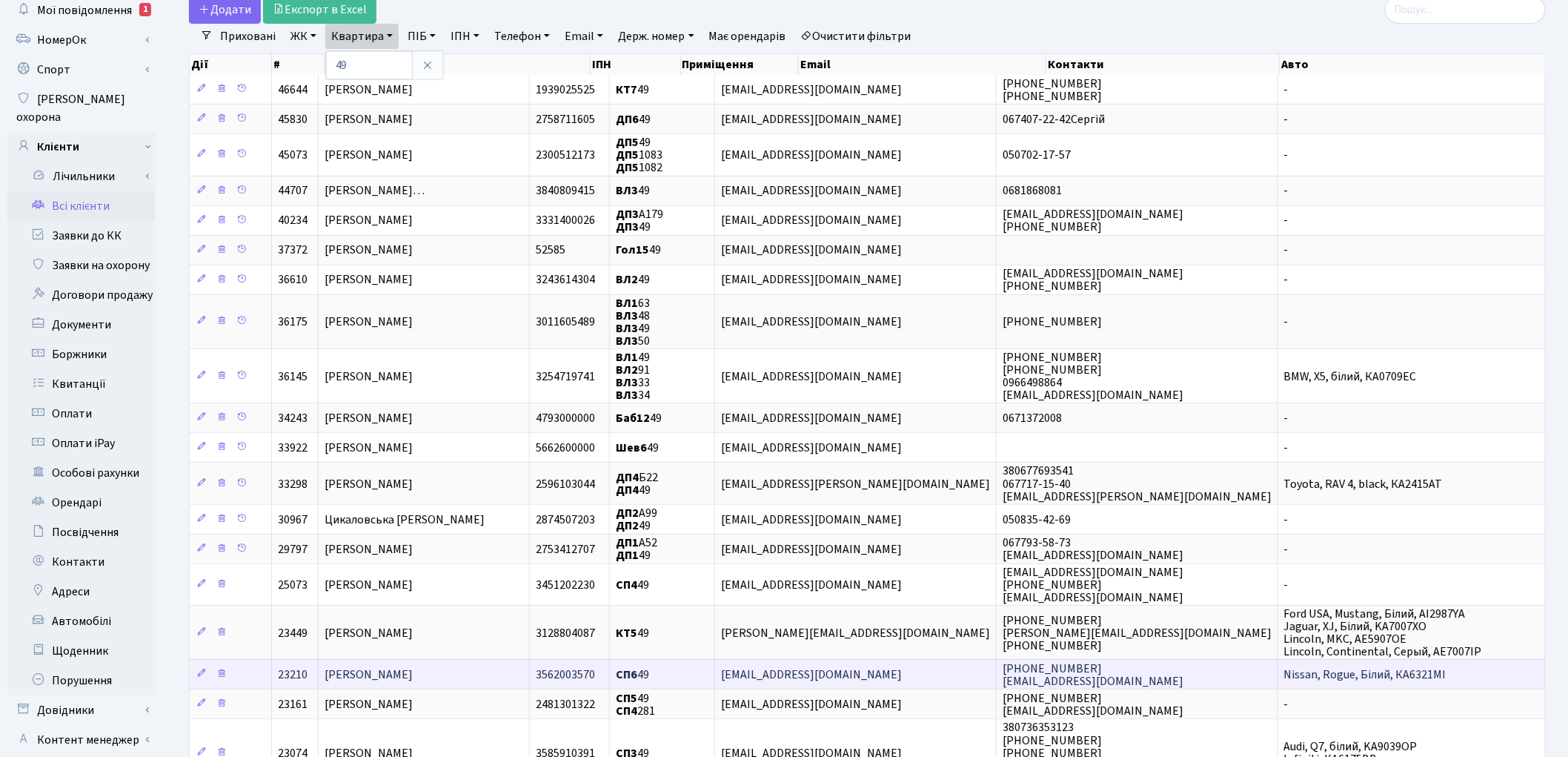
click at [413, 672] on span "[PERSON_NAME]" at bounding box center [369, 675] width 88 height 16
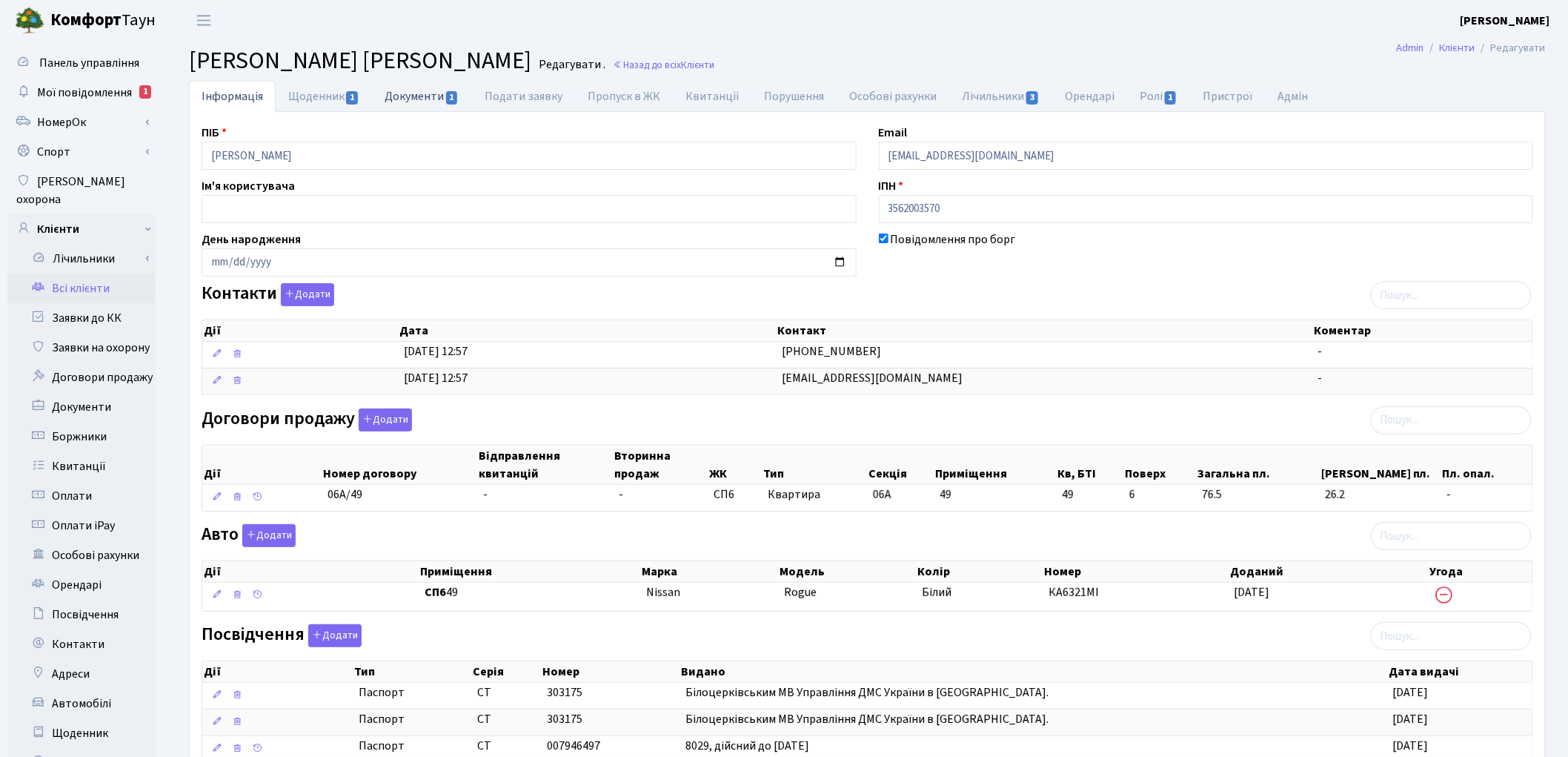
click at [403, 86] on link "Документи 1" at bounding box center [421, 96] width 99 height 30
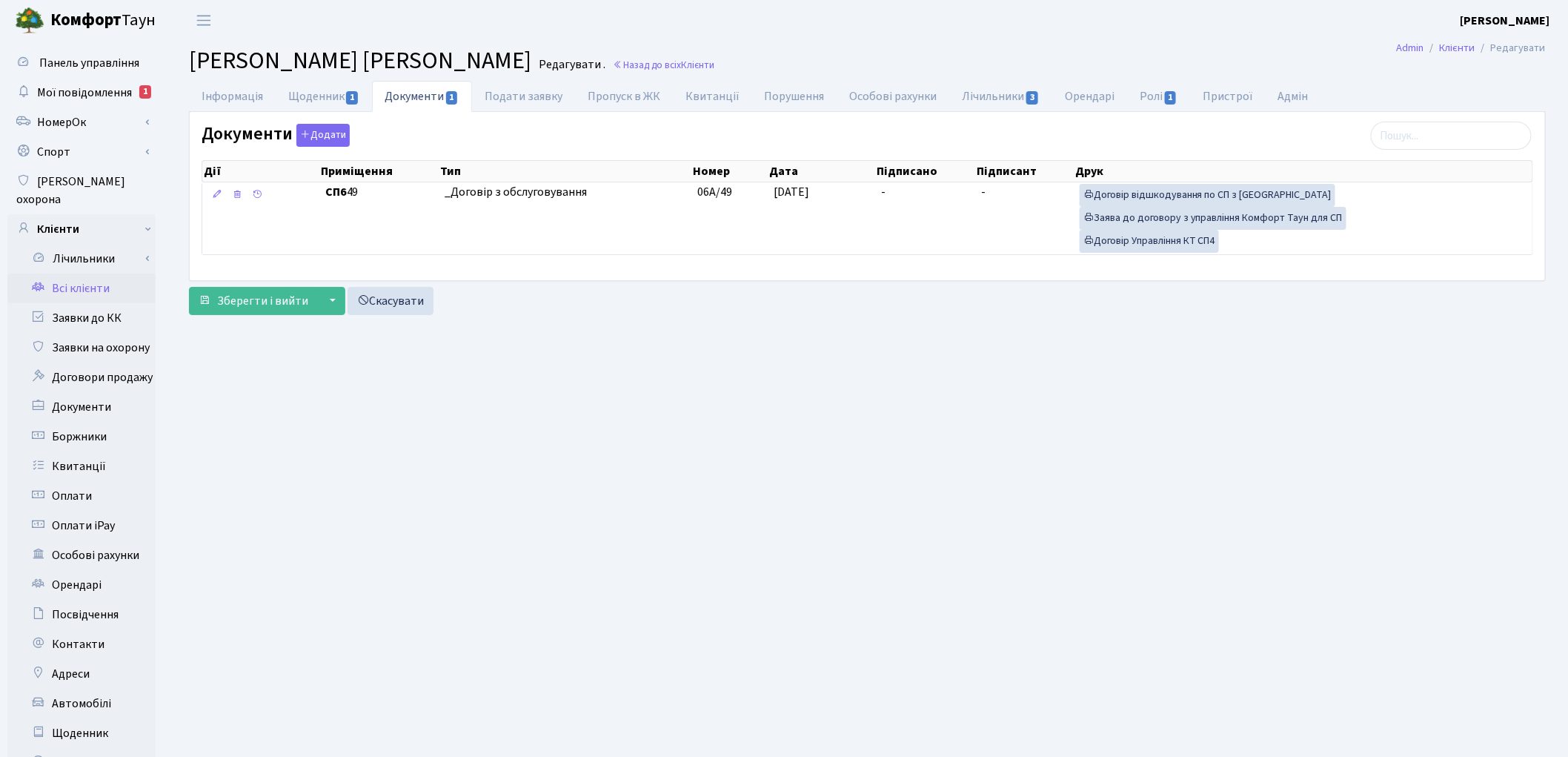
click at [77, 273] on link "Всі клієнти" at bounding box center [81, 288] width 148 height 30
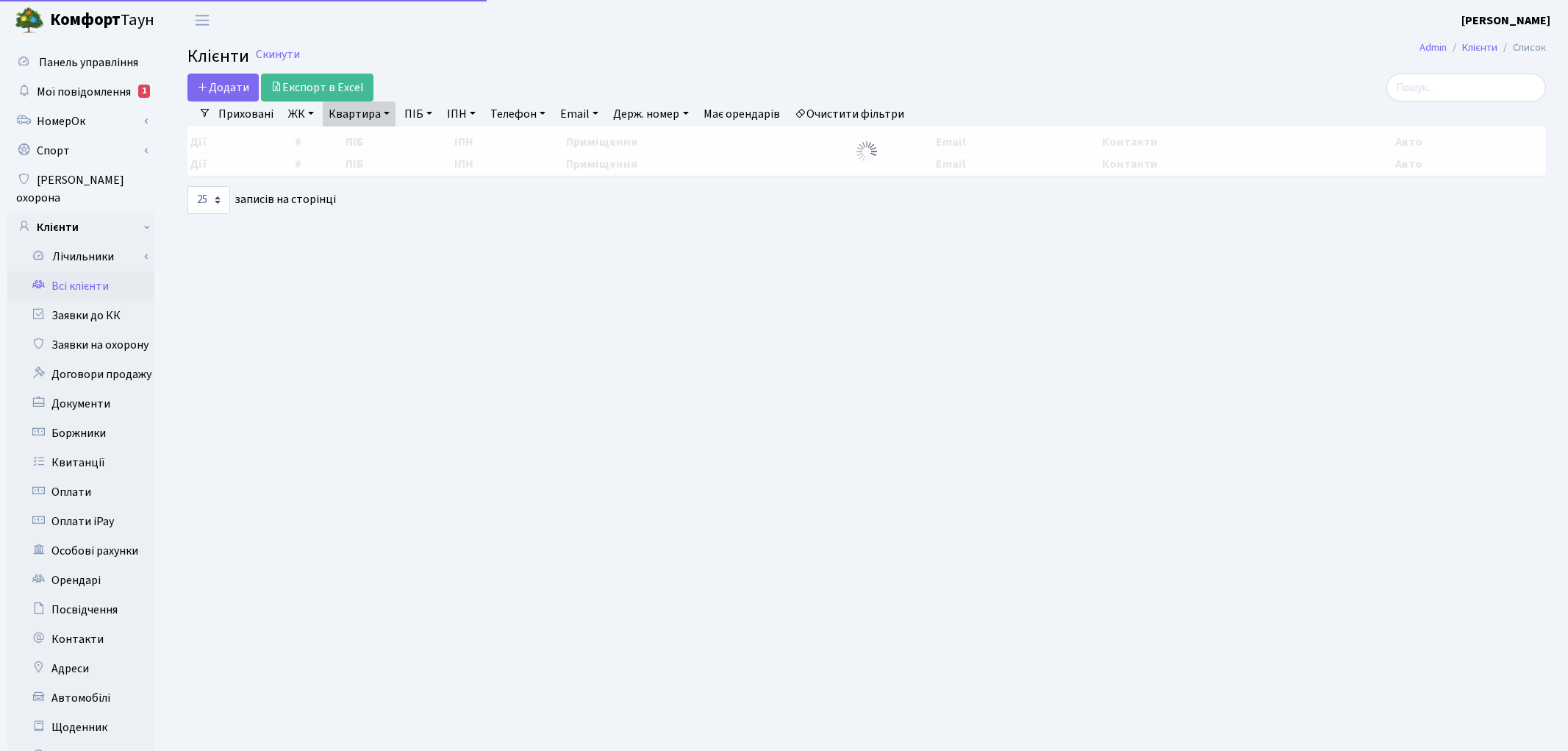
select select "25"
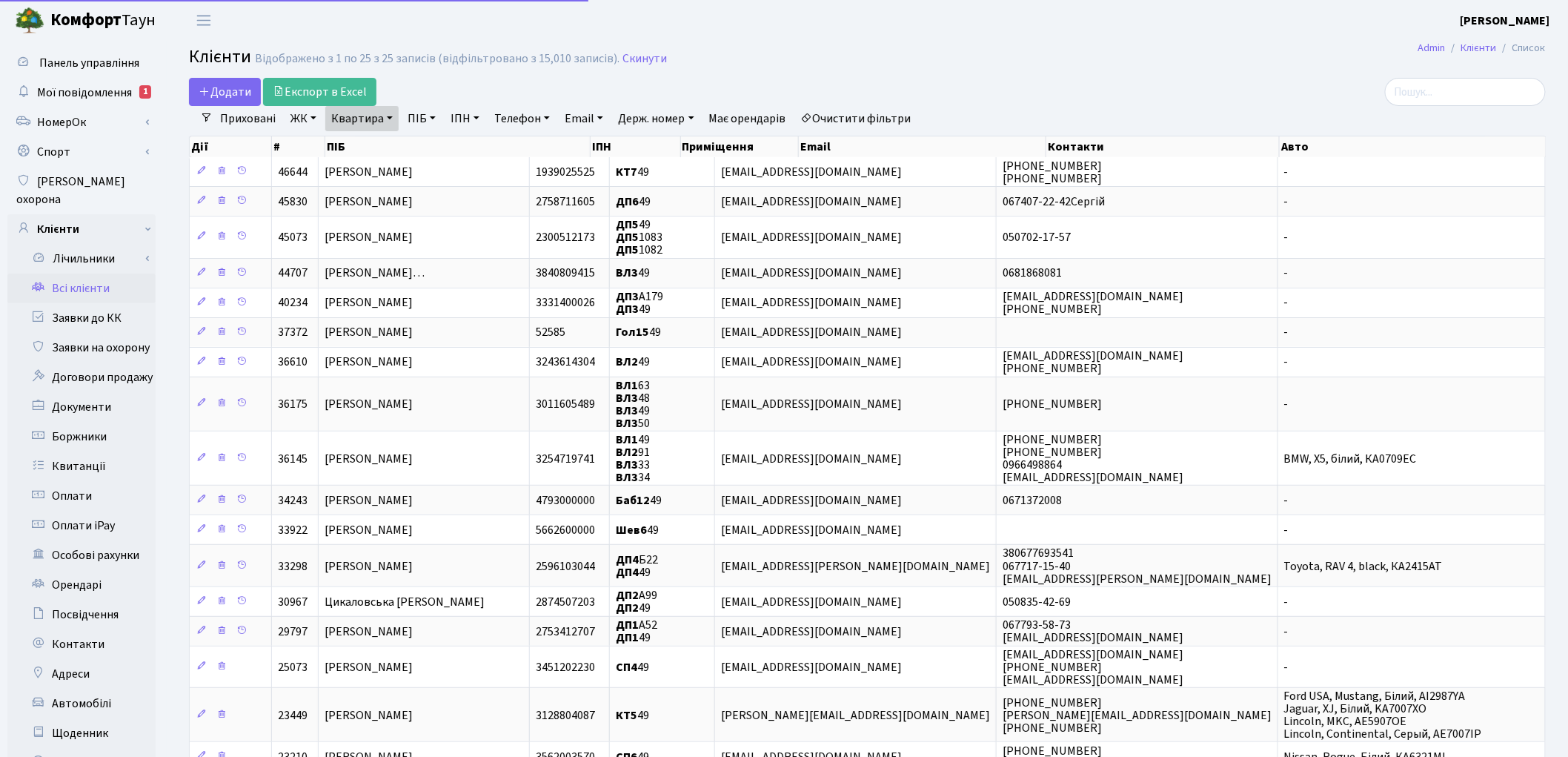
click at [336, 119] on link "Квартира" at bounding box center [361, 118] width 73 height 25
click at [368, 156] on input "49" at bounding box center [369, 147] width 87 height 28
type input "4"
type input "189"
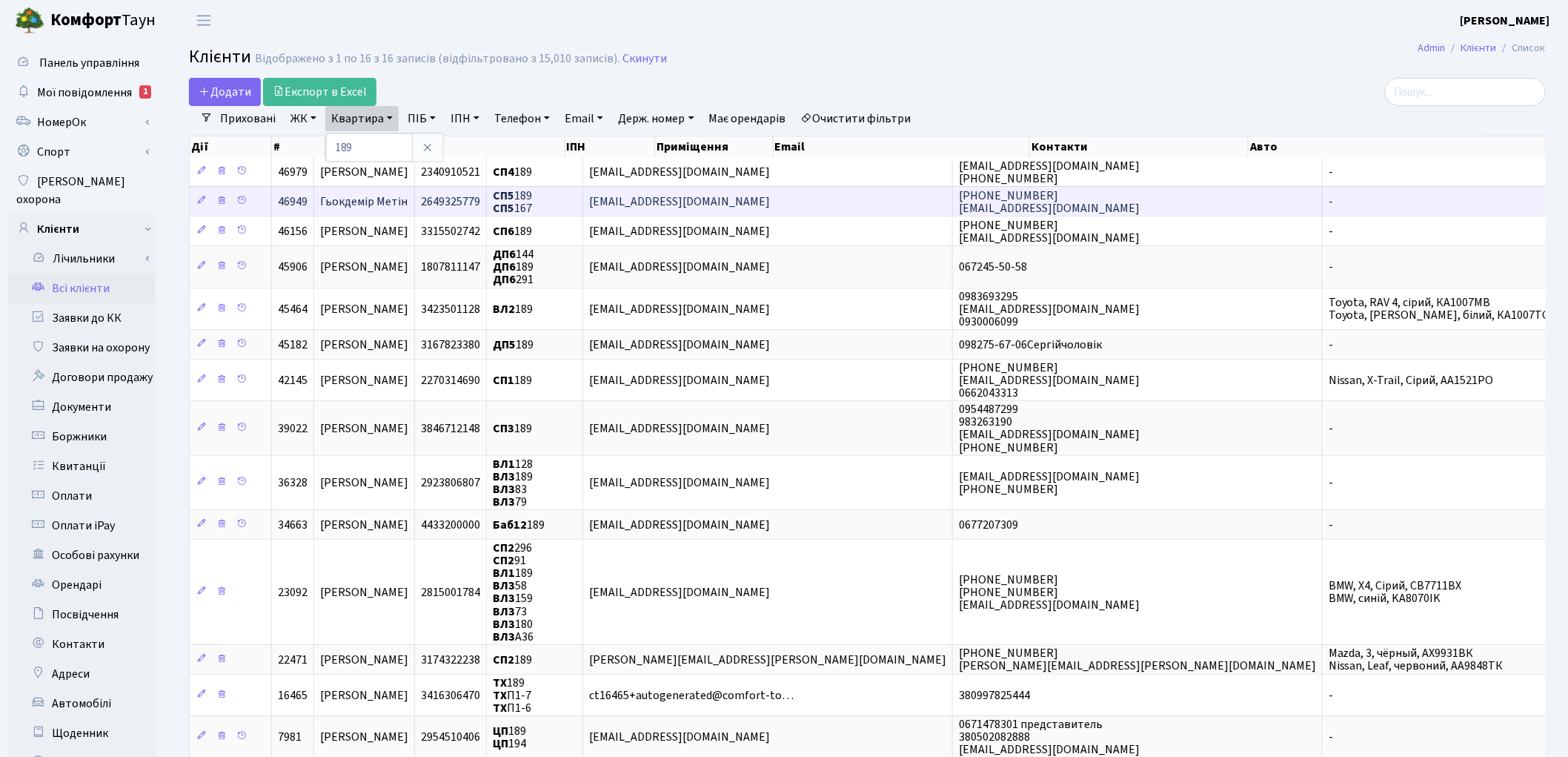
click at [379, 201] on span "Гьокдемір Метін" at bounding box center [363, 201] width 87 height 16
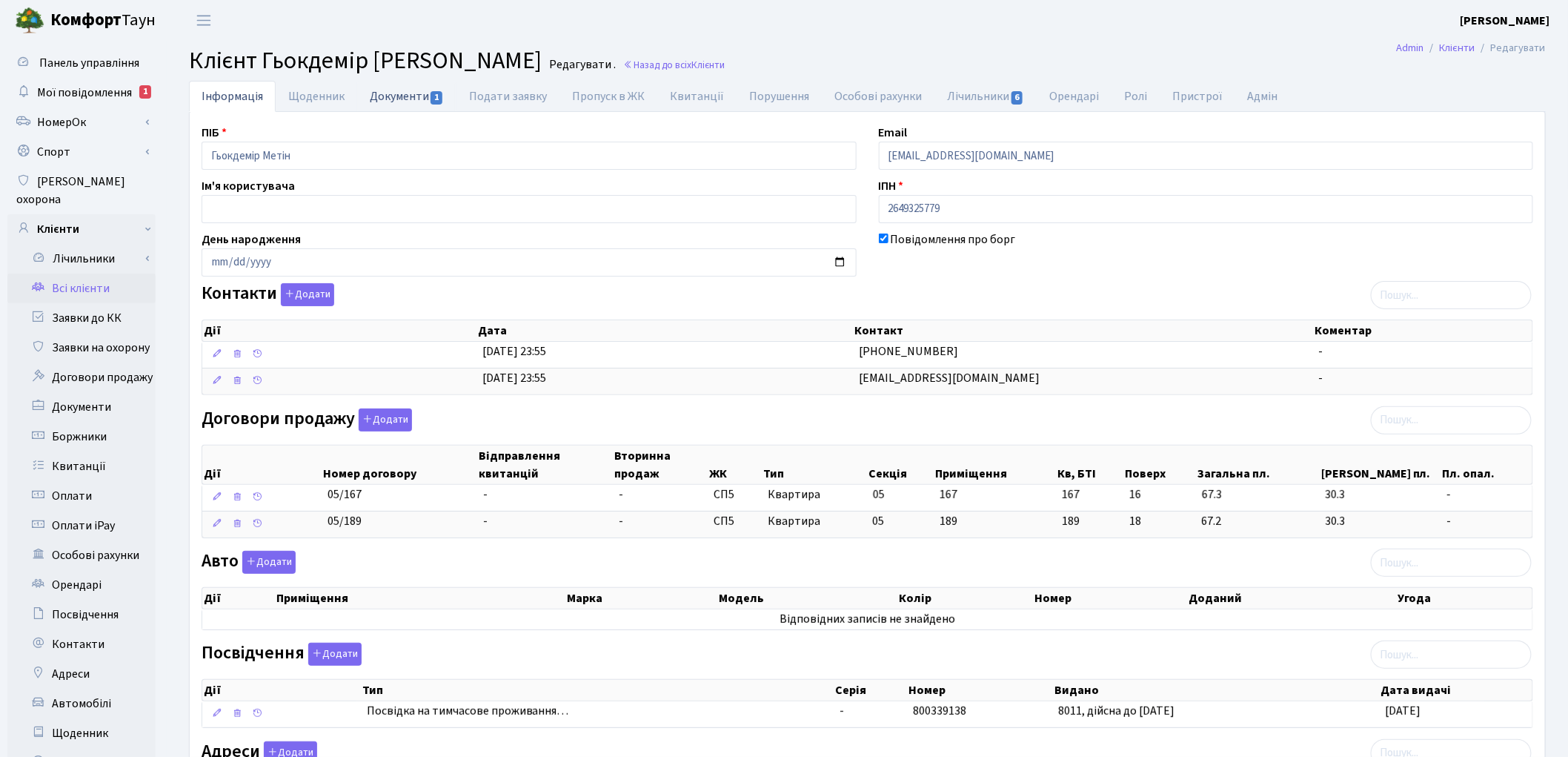
click at [416, 95] on link "Документи 1" at bounding box center [406, 96] width 99 height 30
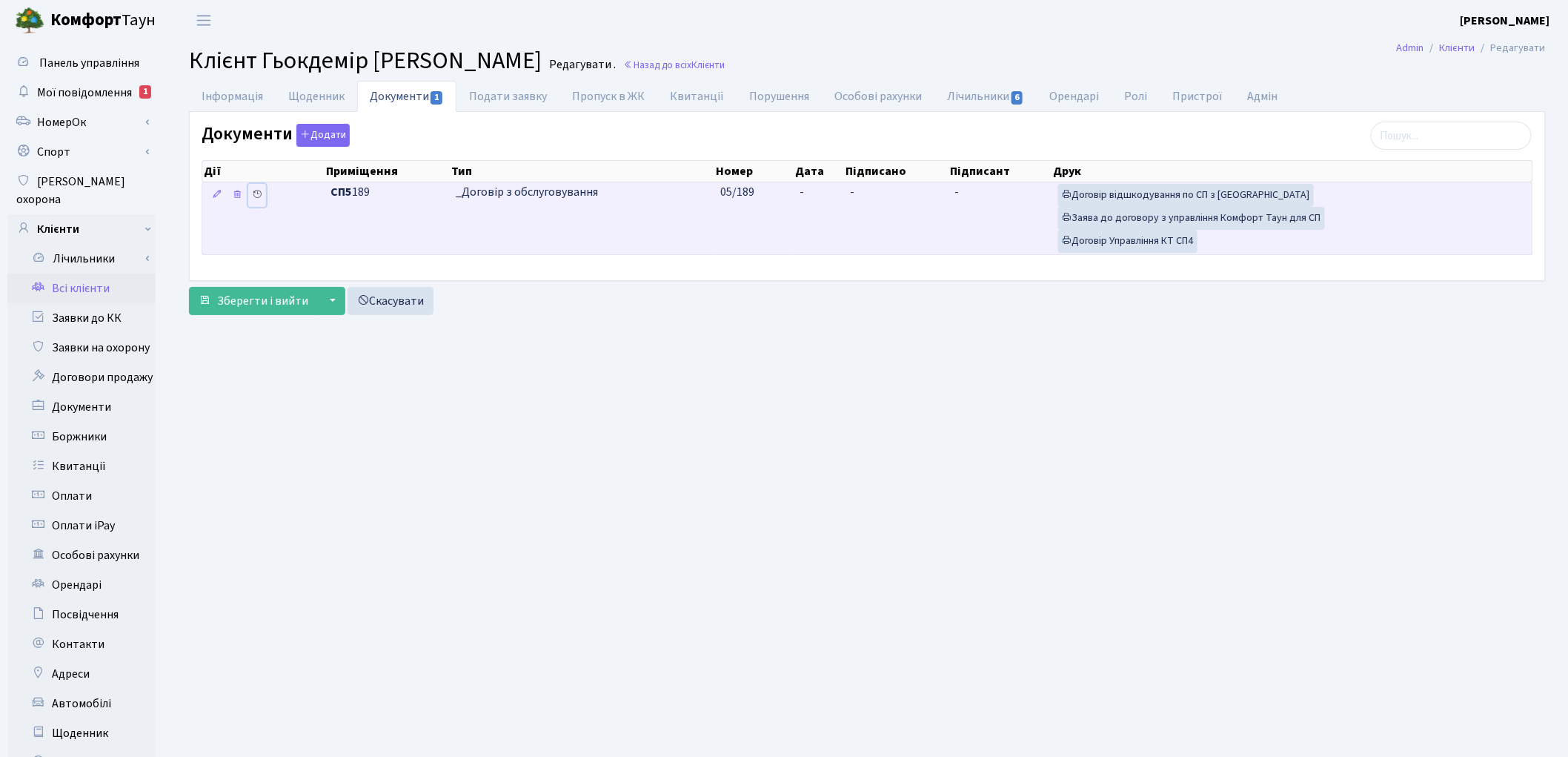
click at [260, 193] on icon at bounding box center [257, 194] width 10 height 10
click at [253, 194] on icon at bounding box center [257, 194] width 10 height 10
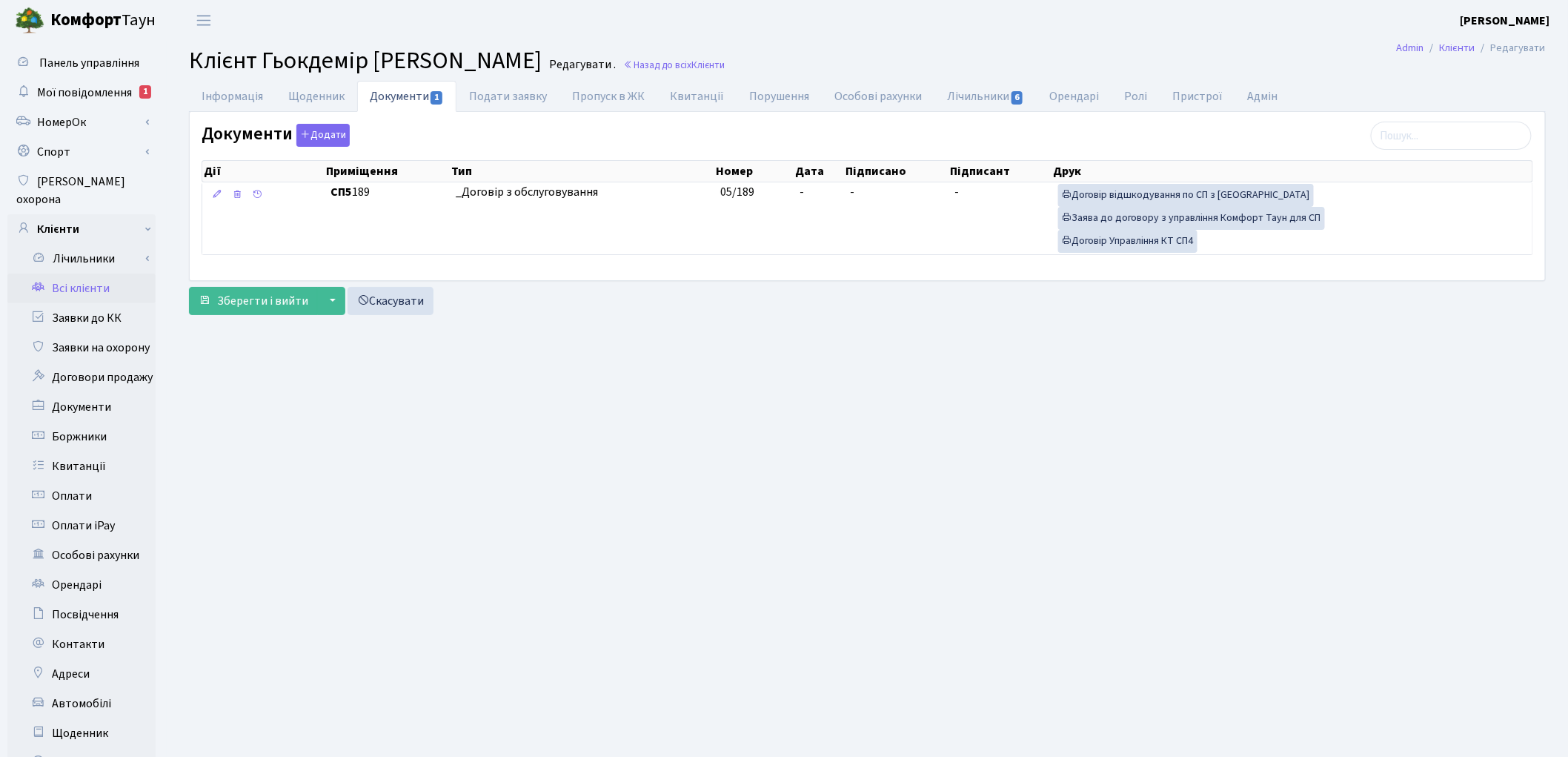
click at [87, 276] on link "Всі клієнти" at bounding box center [81, 288] width 148 height 30
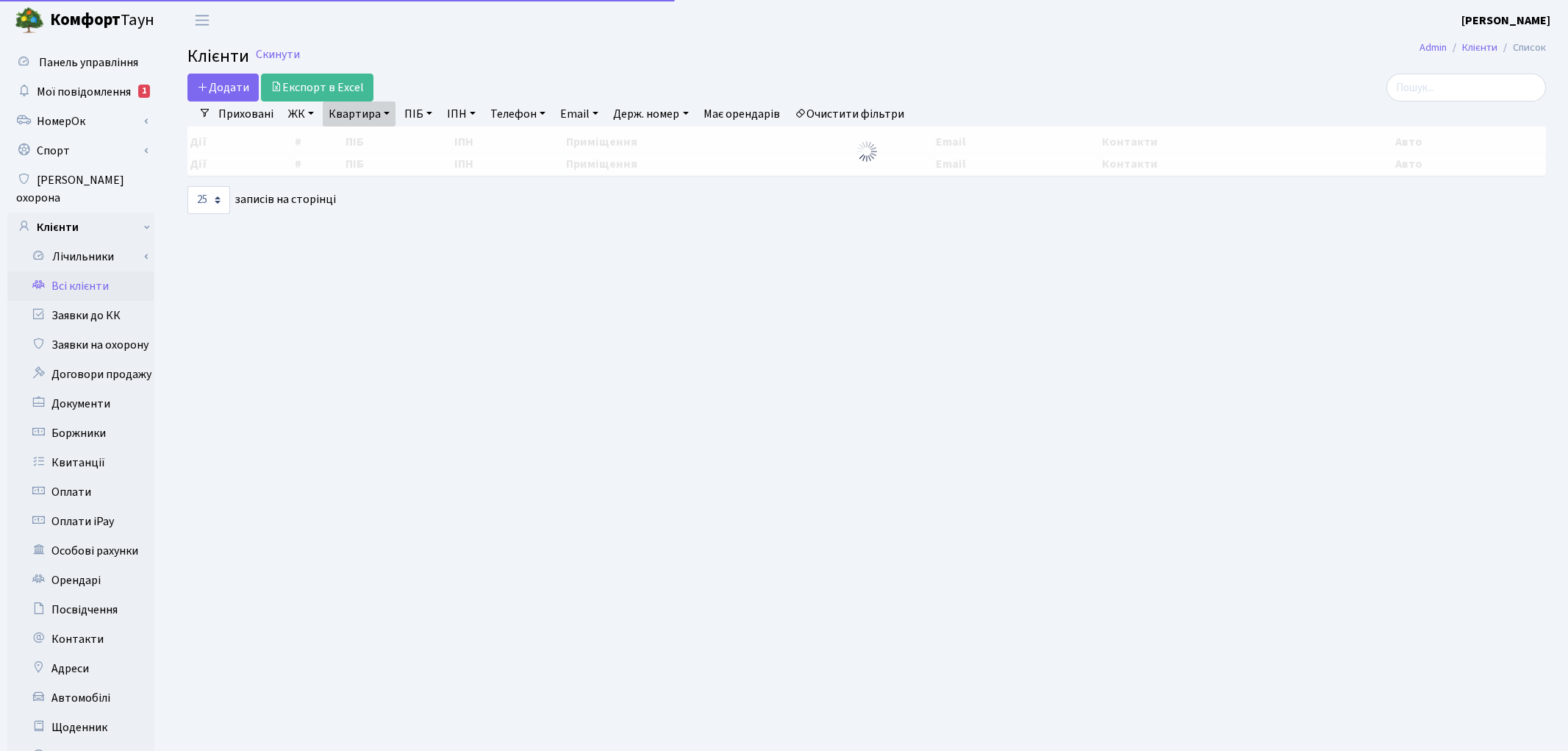
select select "25"
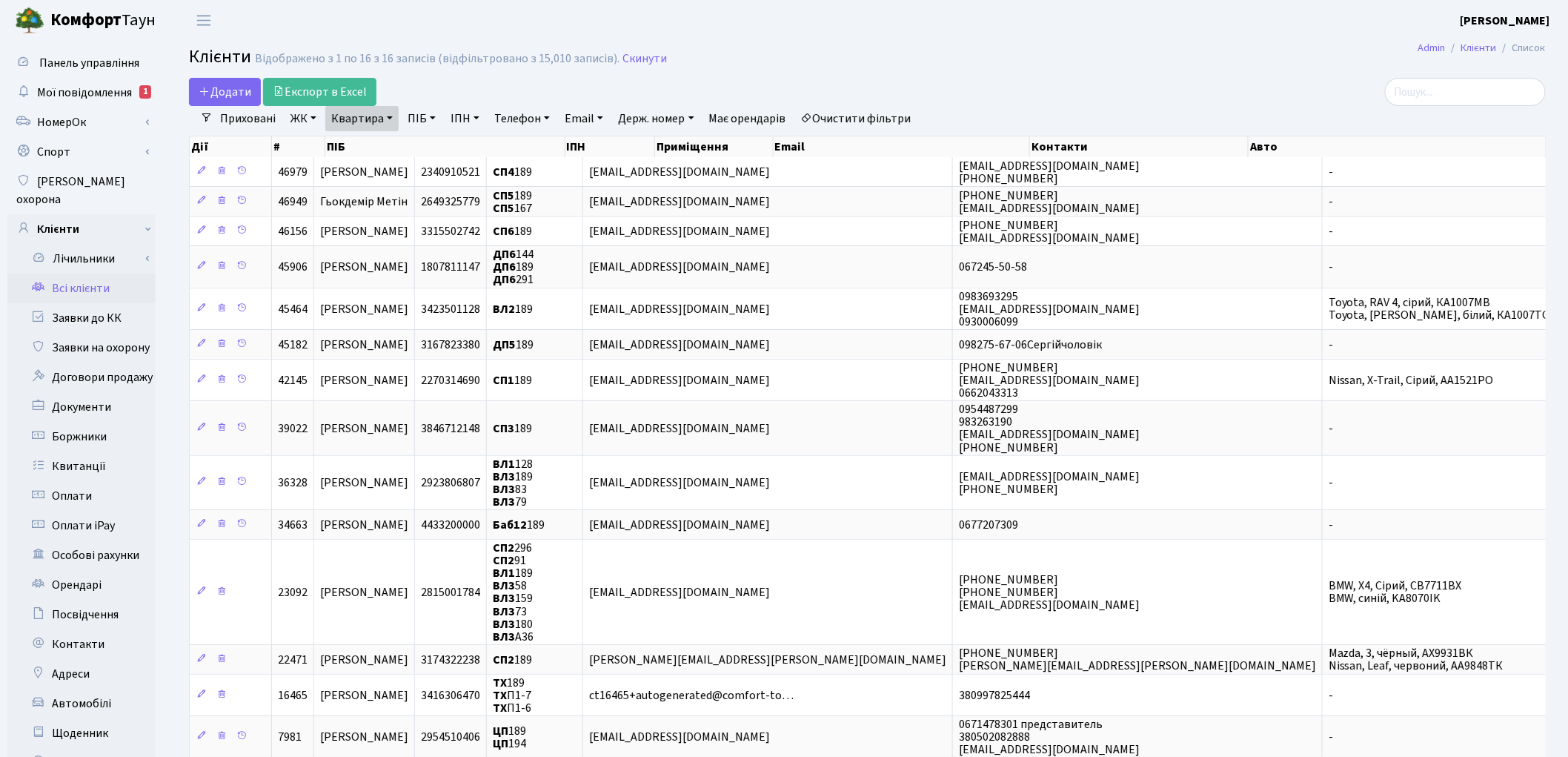
click at [980, 31] on header "[PERSON_NAME] [PERSON_NAME] Мій обліковий запис Вийти" at bounding box center [784, 20] width 1568 height 41
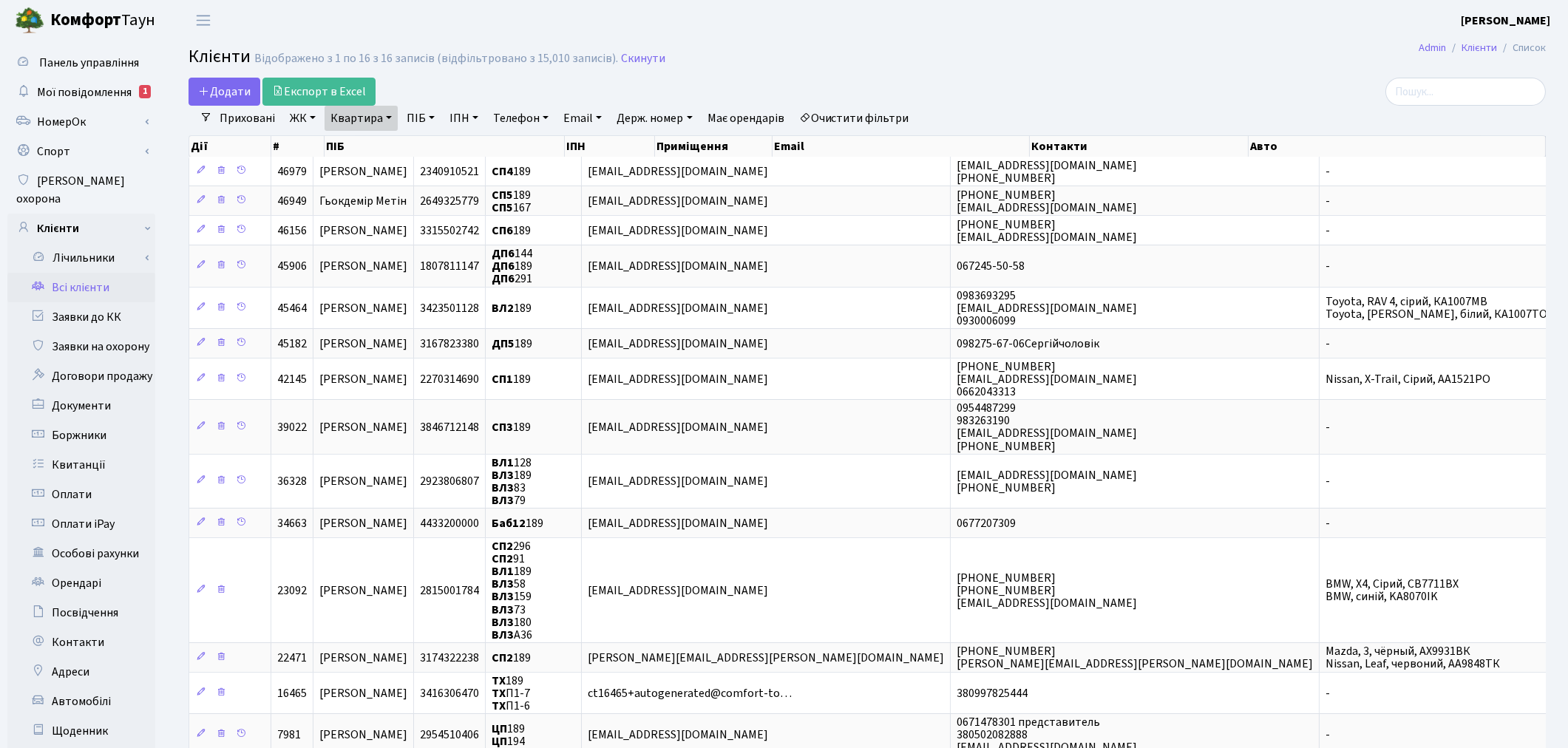
click at [89, 272] on link "Всі клієнти" at bounding box center [81, 287] width 148 height 30
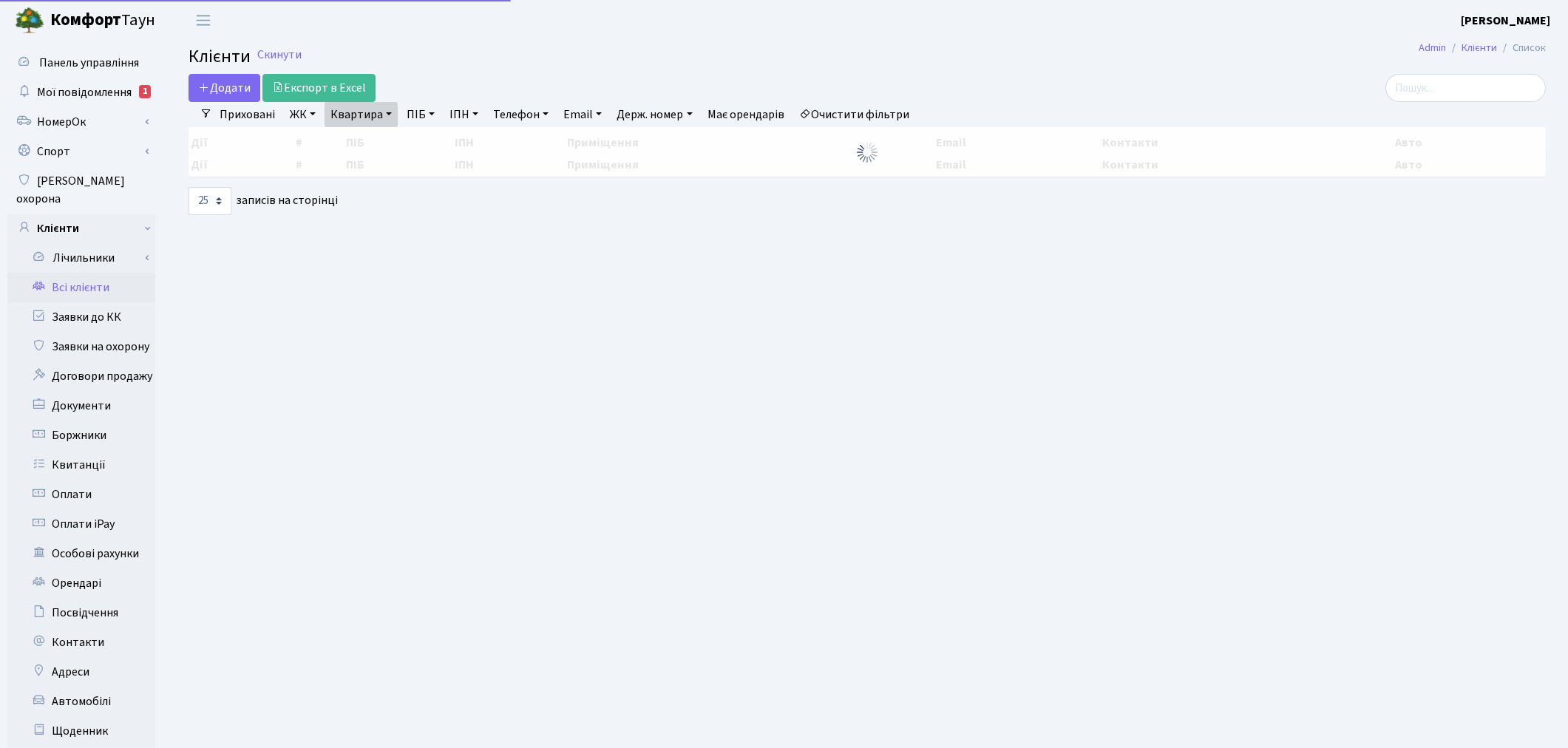
select select "25"
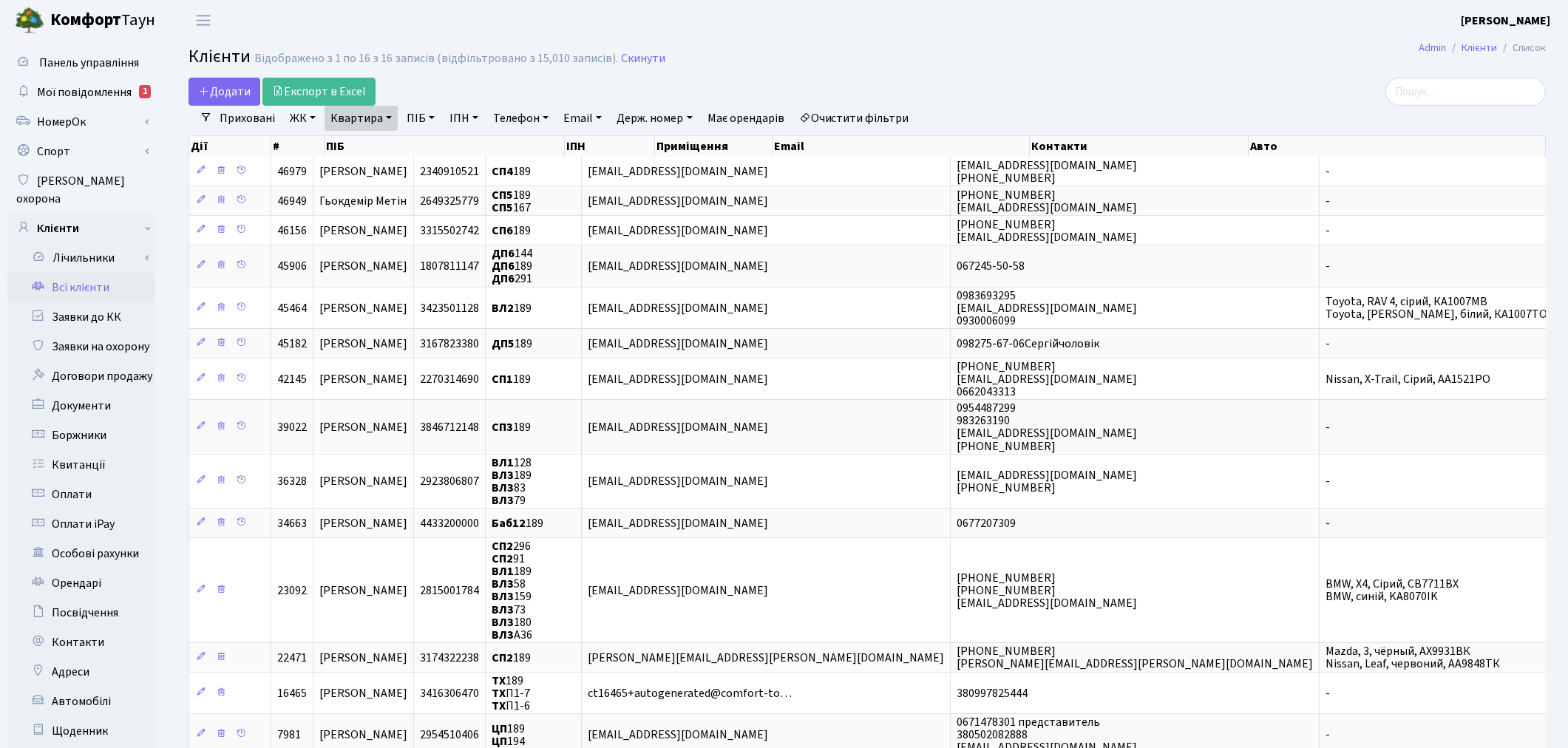
click at [375, 115] on link "Квартира" at bounding box center [360, 118] width 73 height 25
click at [375, 143] on input "189" at bounding box center [368, 147] width 87 height 28
type input "1"
type input "51"
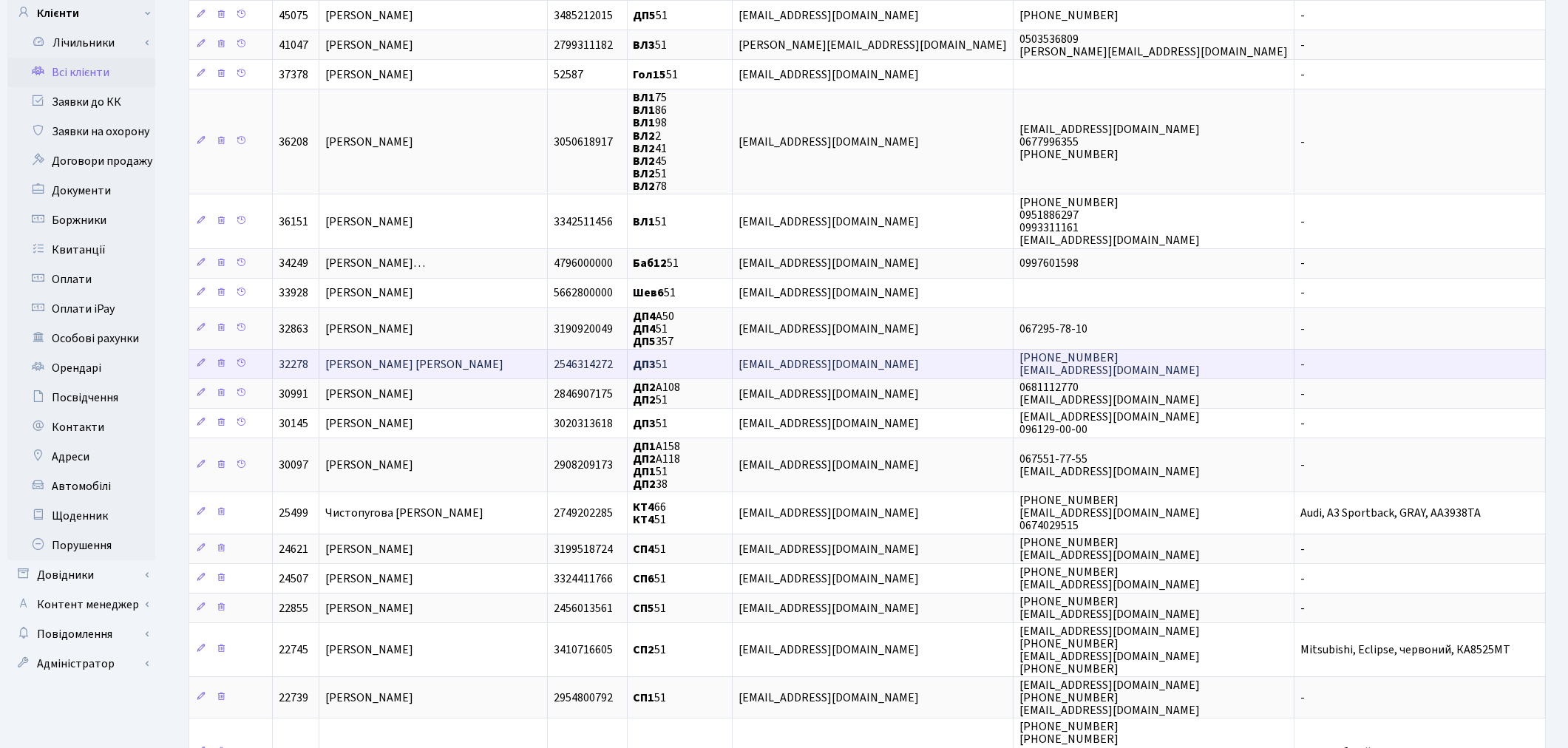
scroll to position [246, 0]
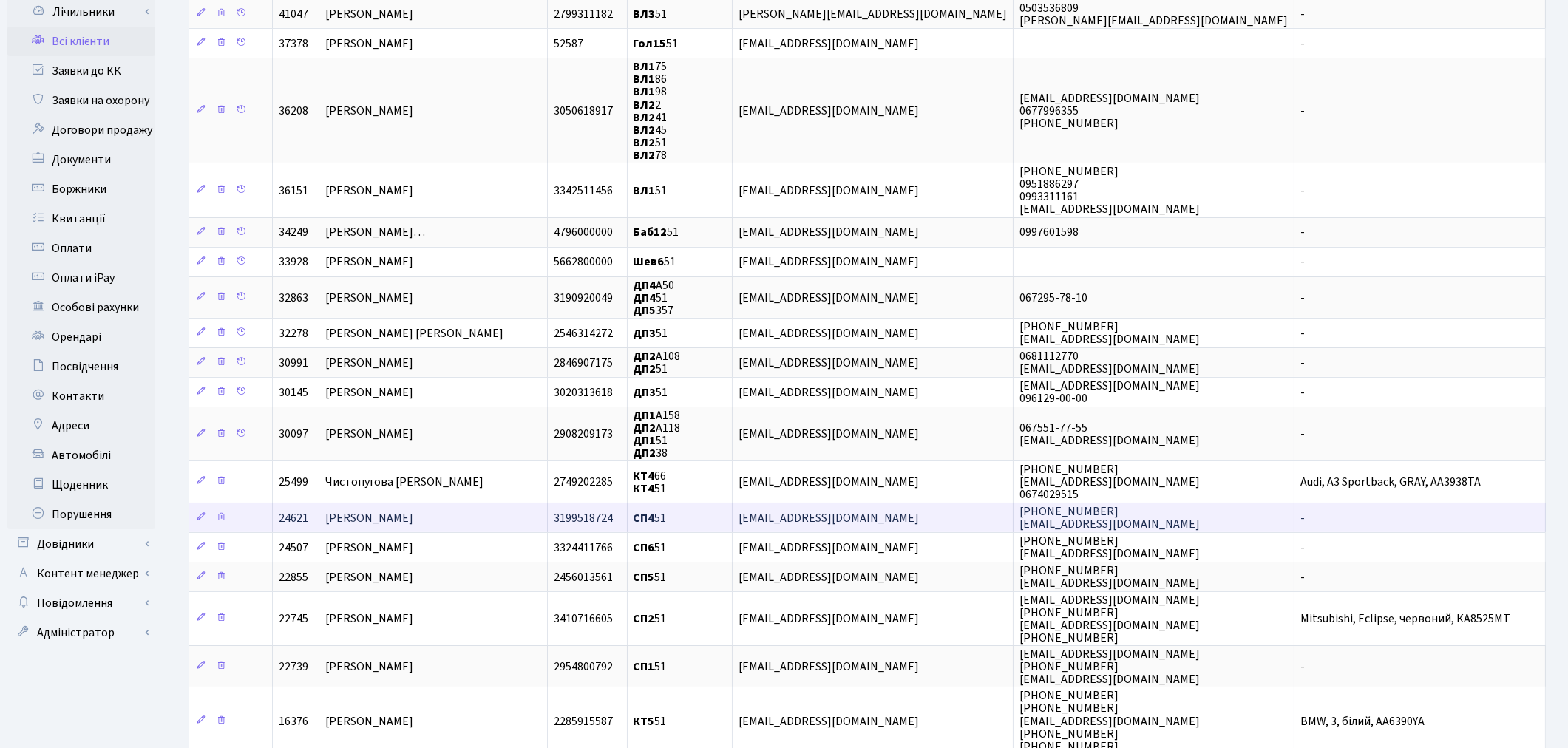
click at [490, 509] on td "[PERSON_NAME]" at bounding box center [433, 518] width 228 height 30
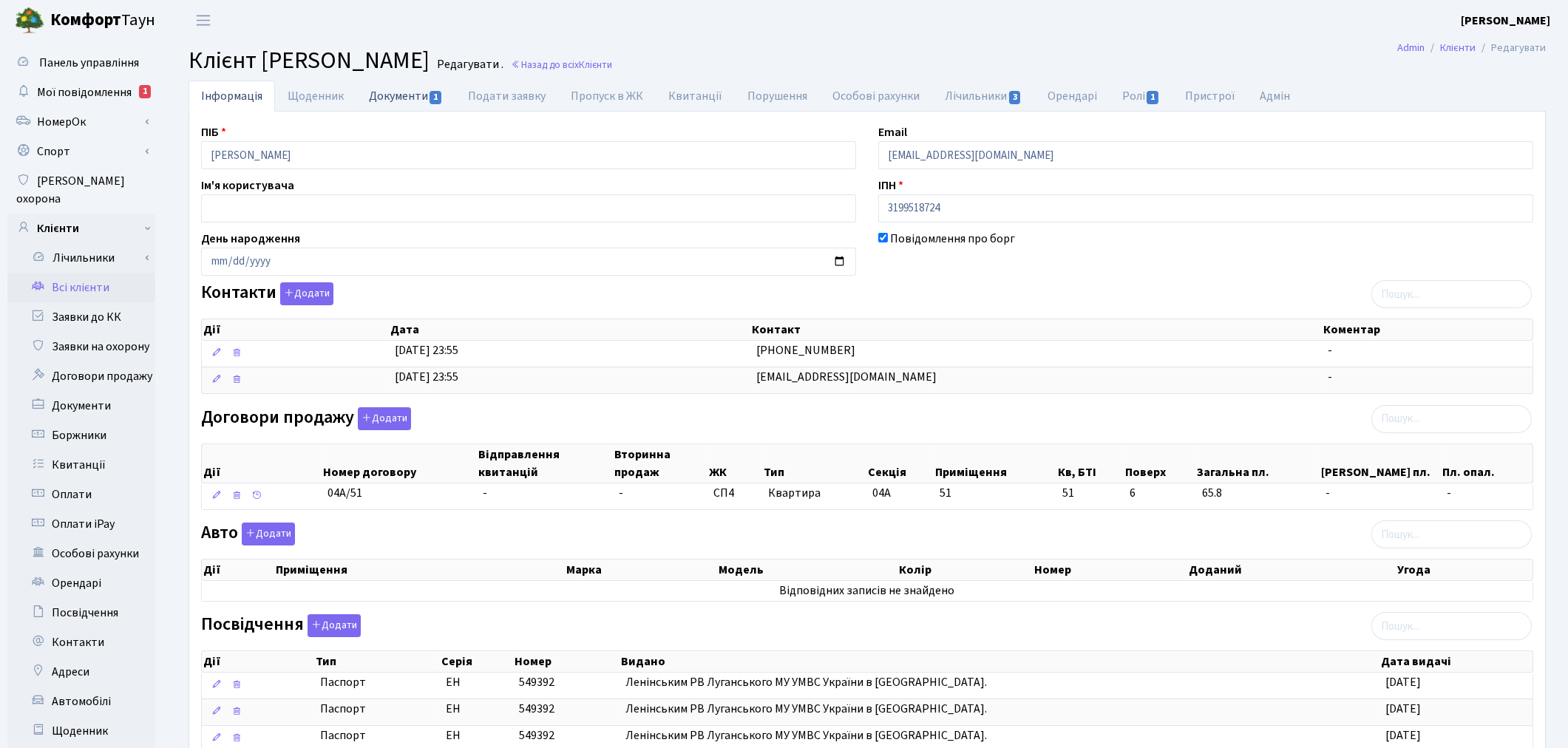
click at [389, 95] on link "Документи 1" at bounding box center [405, 96] width 99 height 30
select select "25"
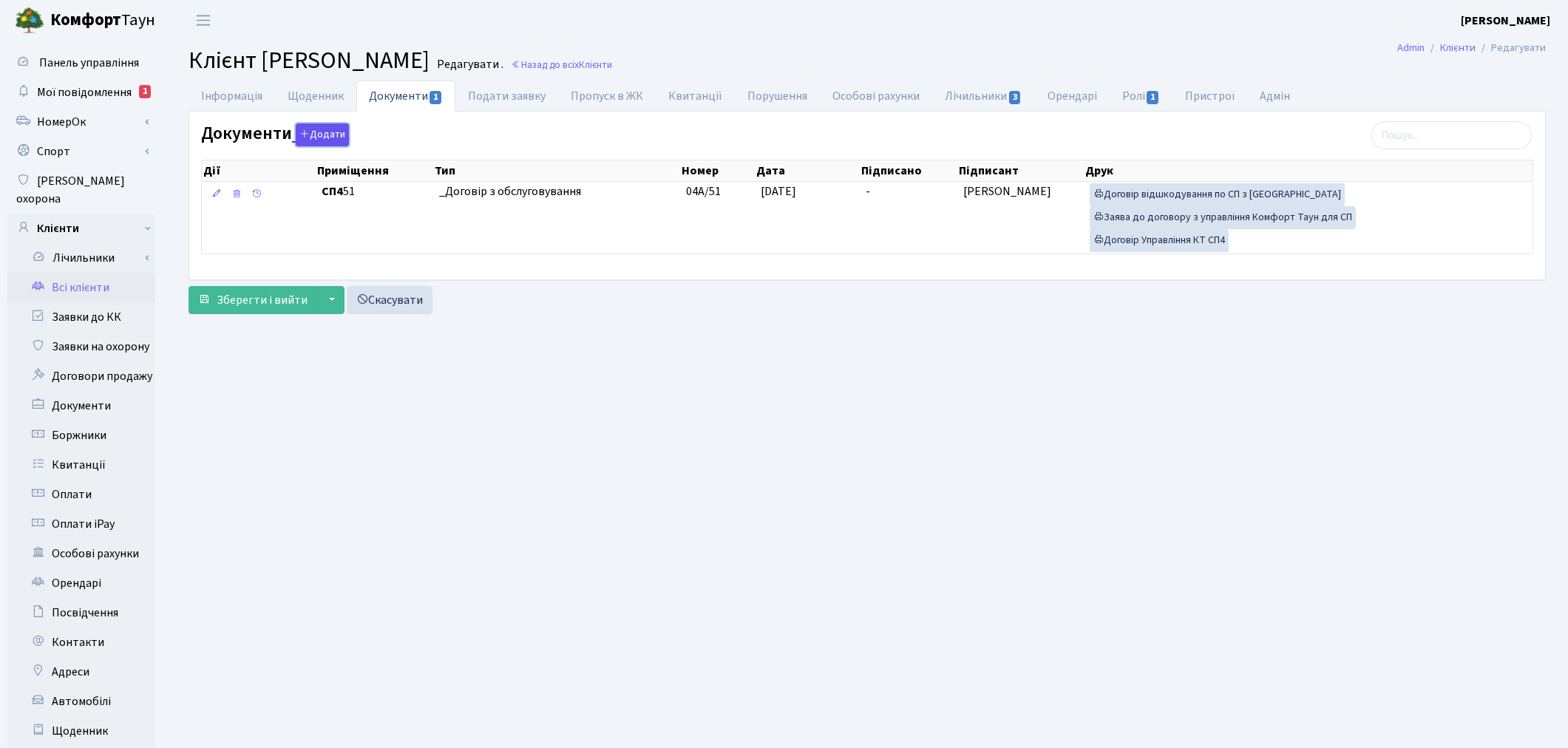
click at [324, 136] on button "Додати" at bounding box center [321, 135] width 53 height 23
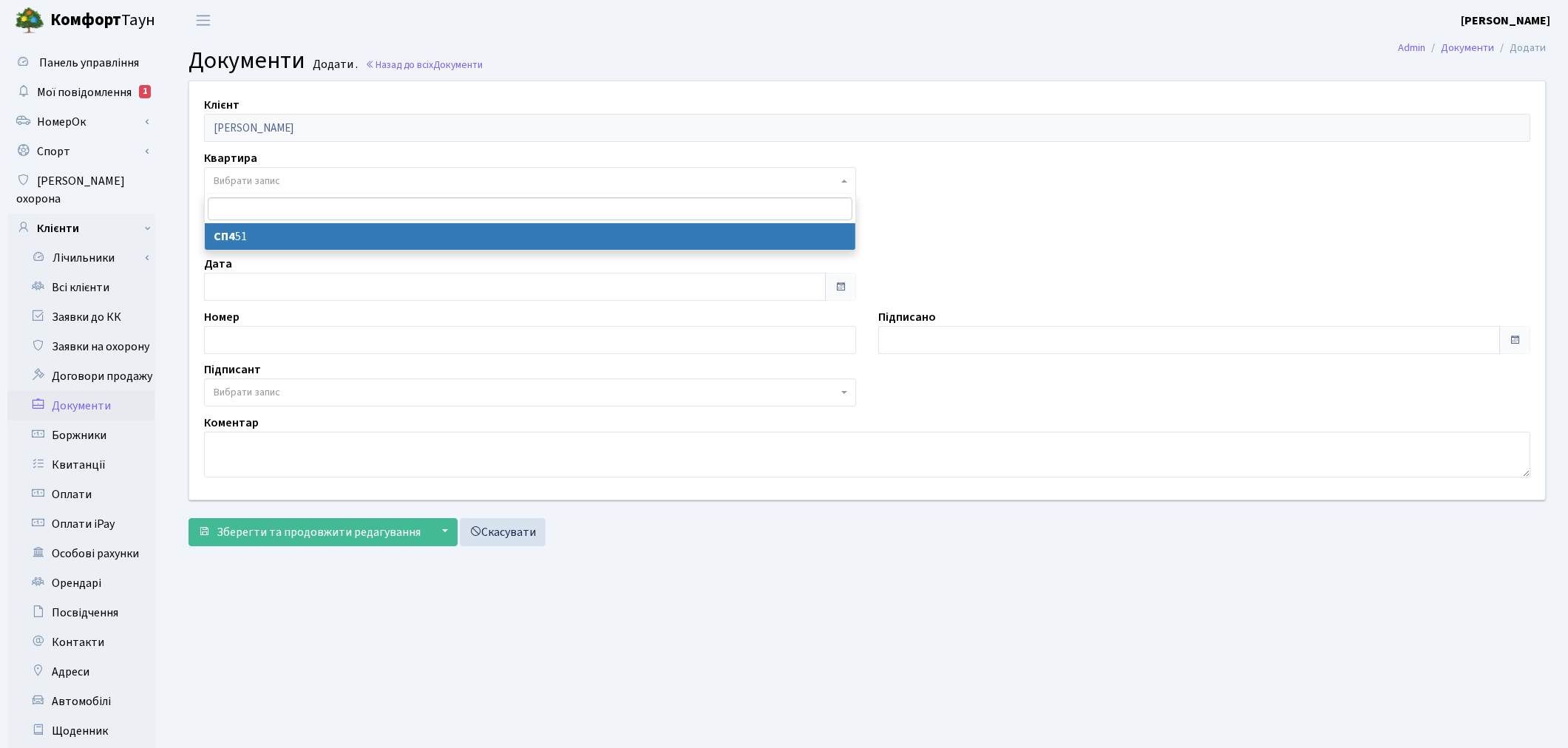
click at [244, 179] on span "Вибрати запис" at bounding box center [246, 181] width 67 height 15
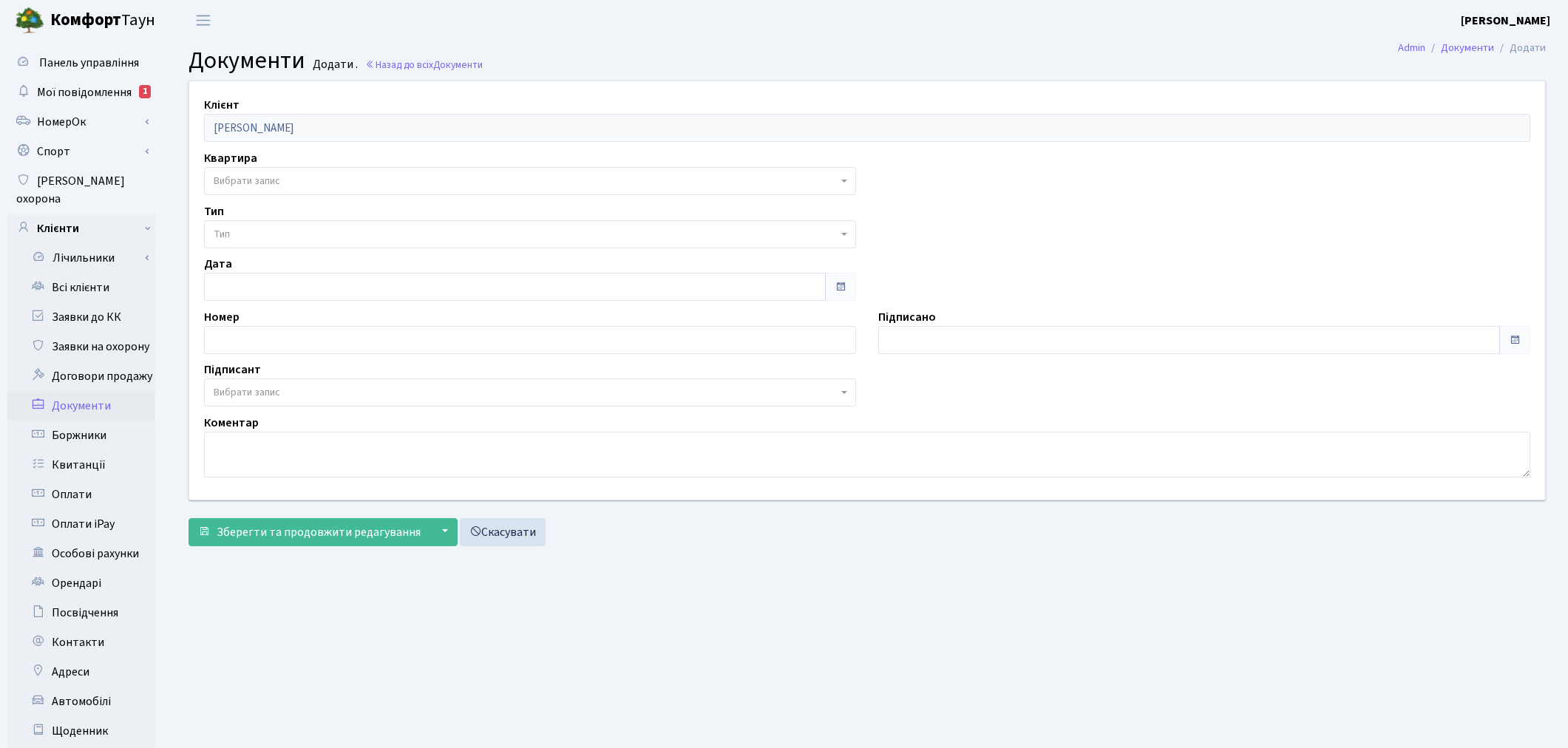
click at [244, 179] on span "Вибрати запис" at bounding box center [246, 181] width 67 height 15
click at [96, 93] on span "Мої повідомлення" at bounding box center [84, 92] width 95 height 16
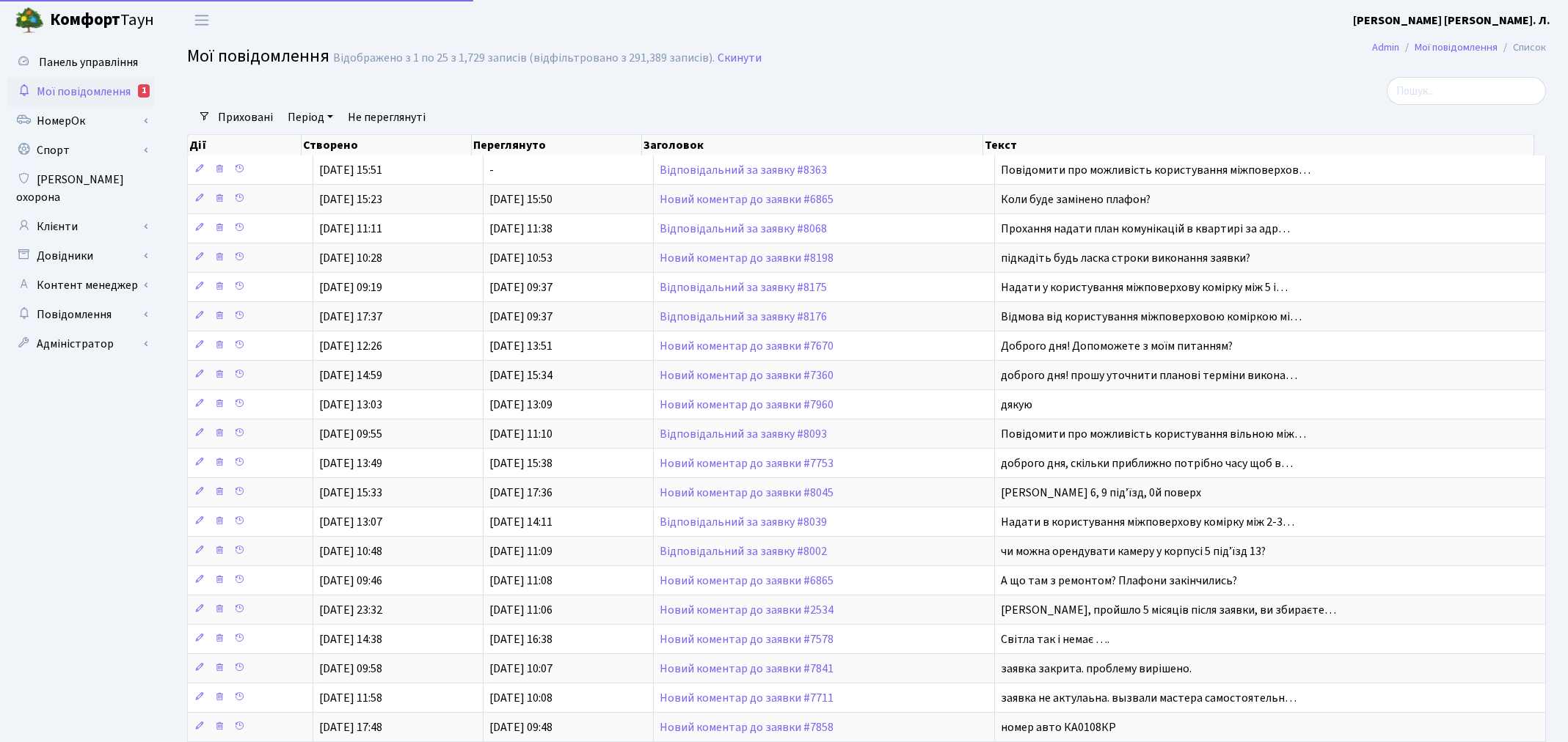
select select "25"
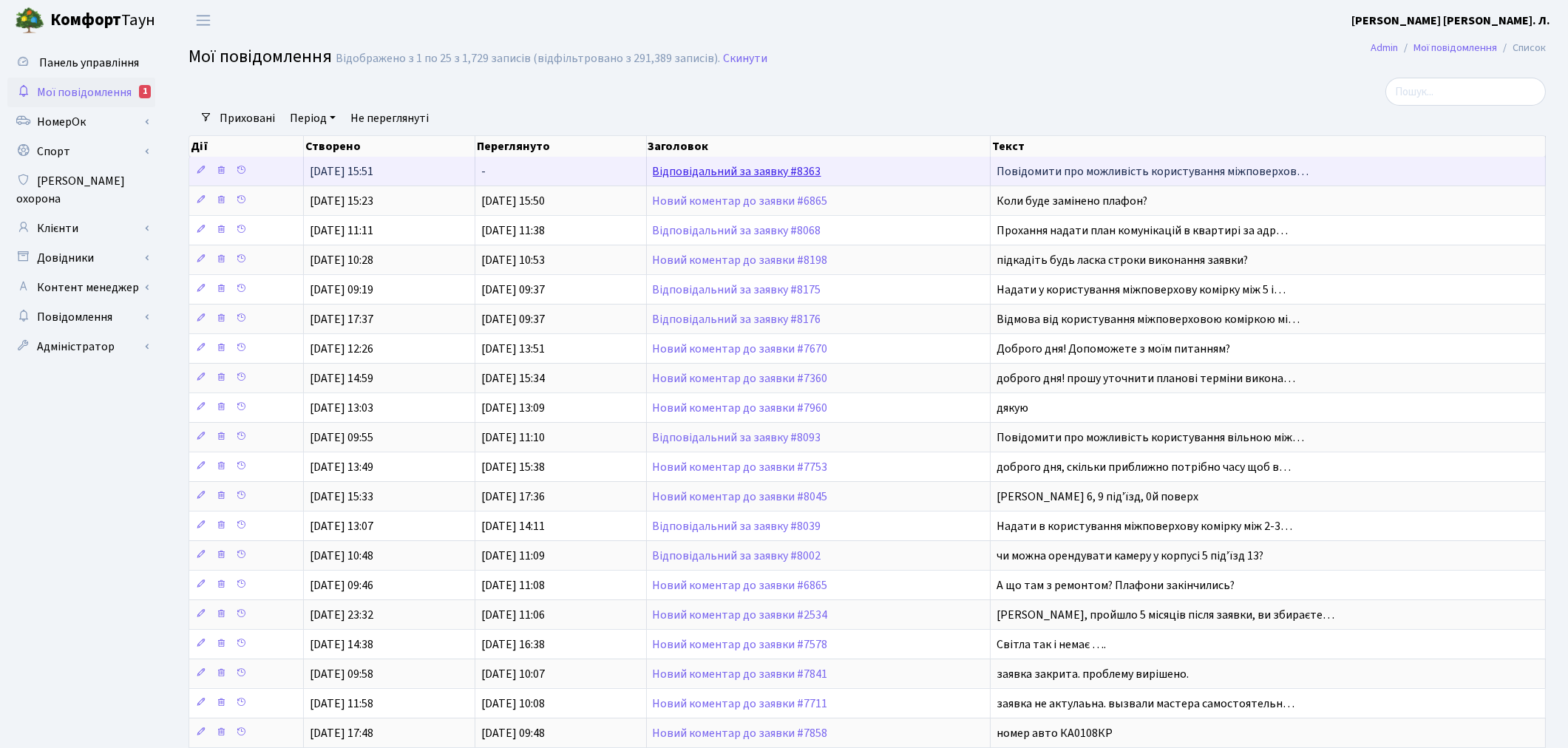
click at [738, 174] on link "Відповідальний за заявку #8363" at bounding box center [736, 172] width 169 height 16
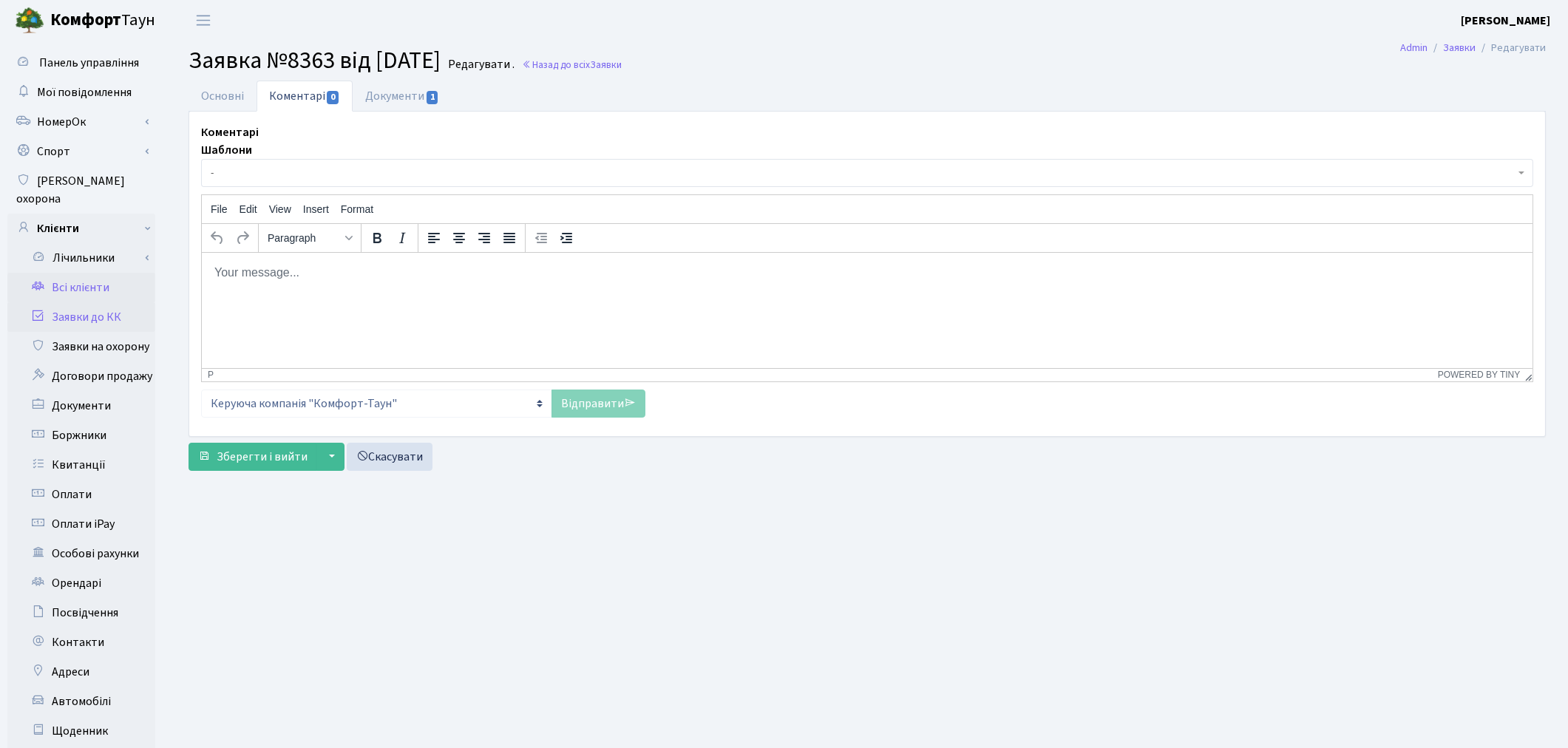
click at [77, 276] on link "Всі клієнти" at bounding box center [81, 287] width 148 height 30
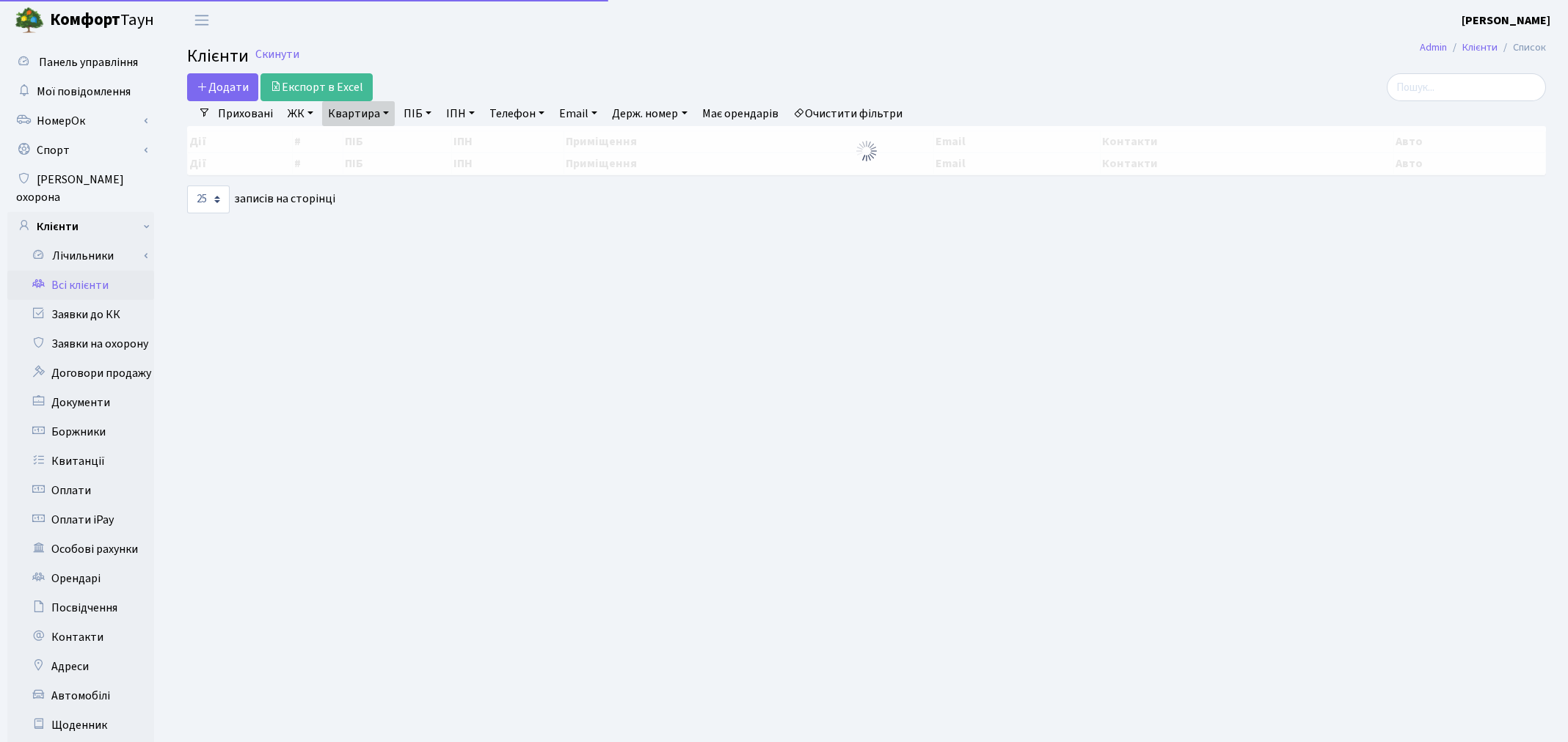
select select "25"
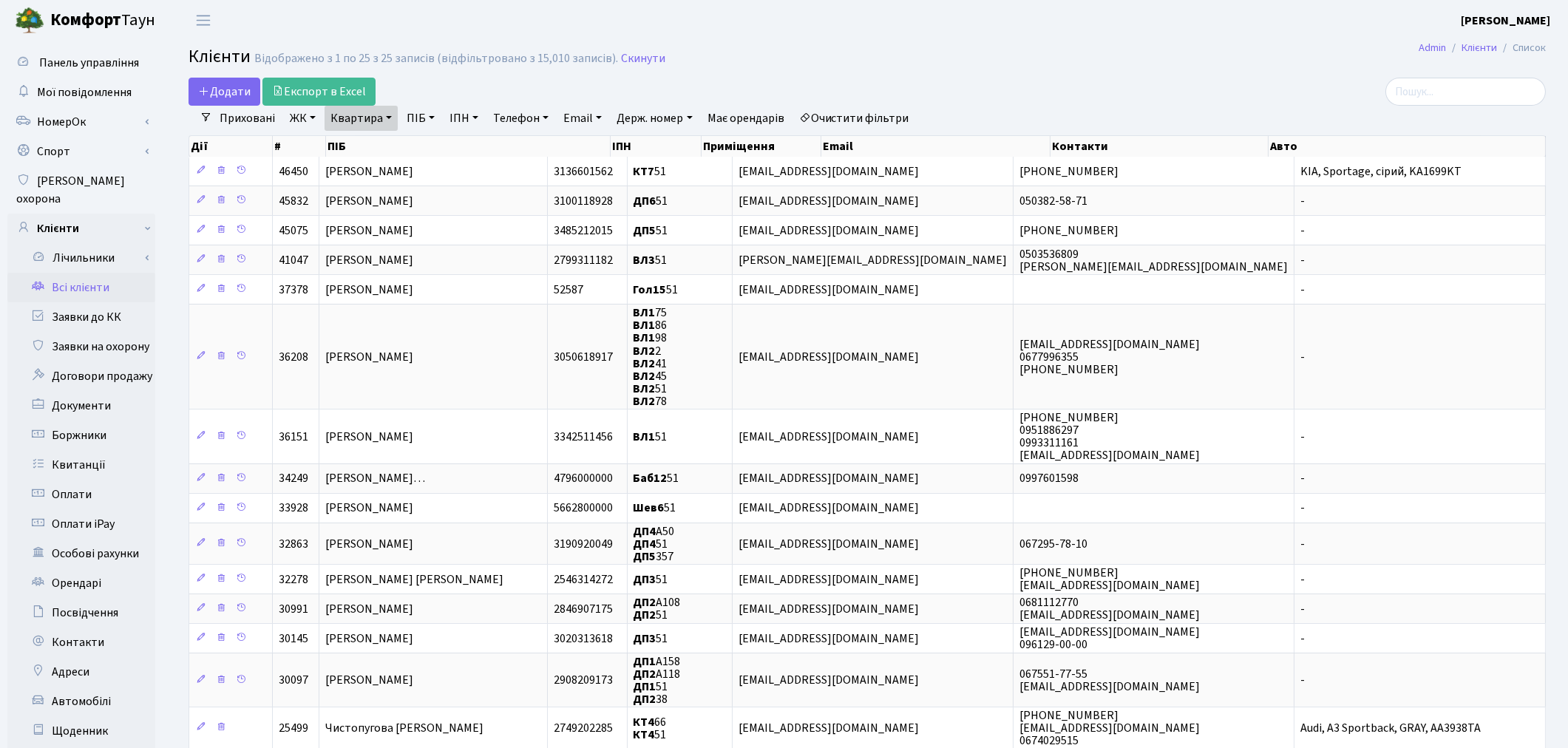
click at [344, 130] on link "Квартира" at bounding box center [360, 118] width 73 height 25
click at [358, 148] on input "51" at bounding box center [368, 147] width 87 height 28
type input "5"
type input "44"
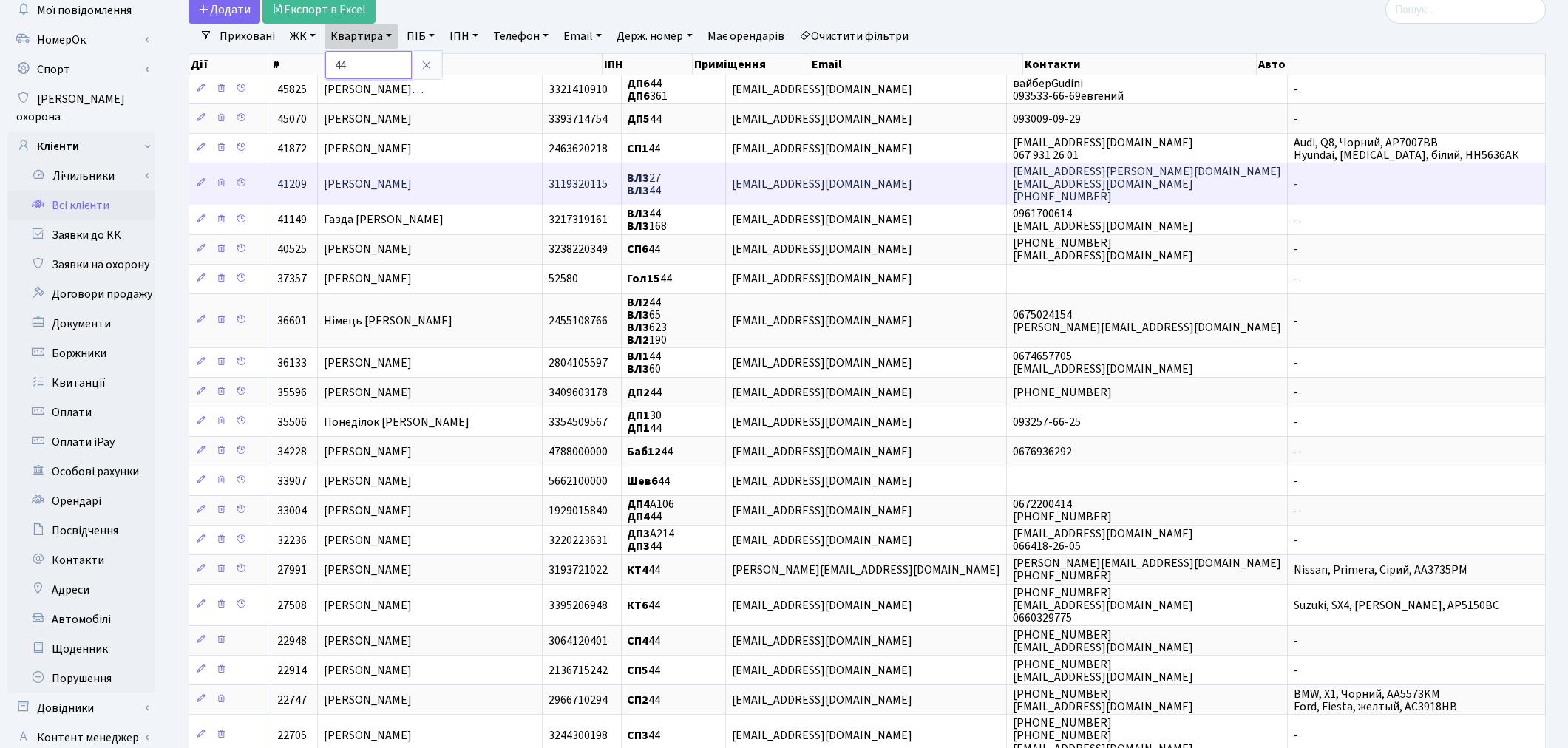
scroll to position [165, 0]
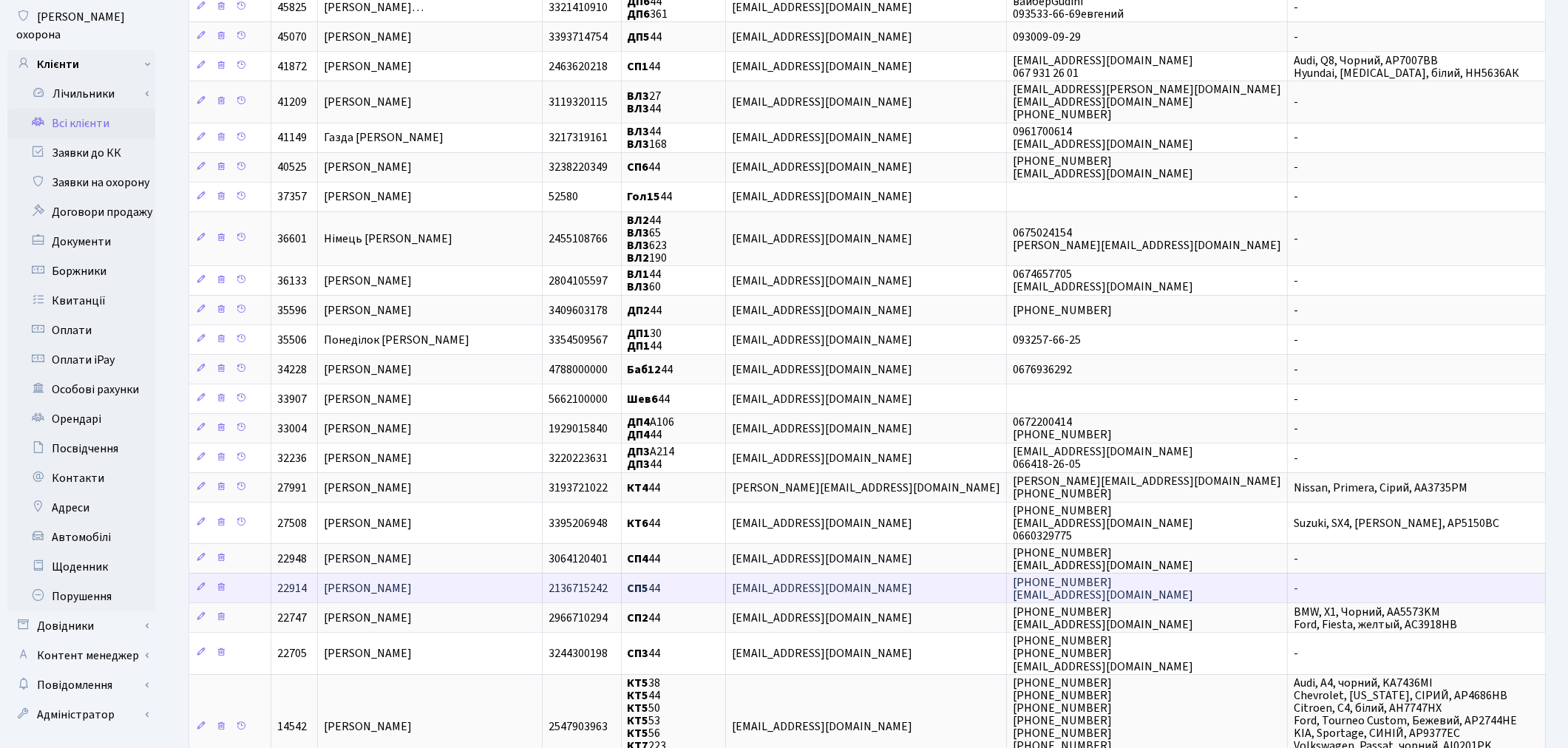
click at [412, 580] on span "Тимофєєва Галина Миколаівна" at bounding box center [368, 588] width 88 height 16
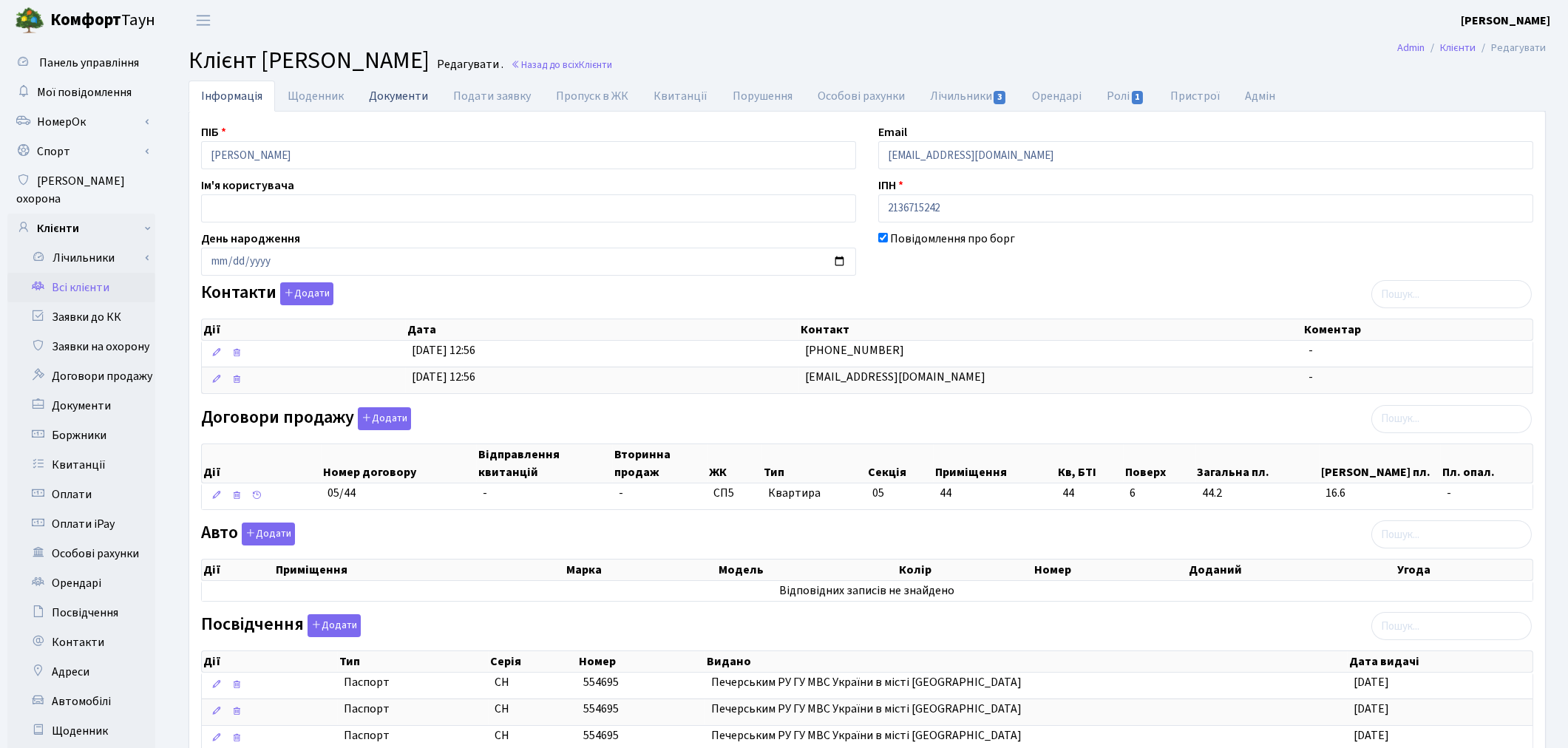
click at [387, 93] on link "Документи" at bounding box center [398, 96] width 84 height 30
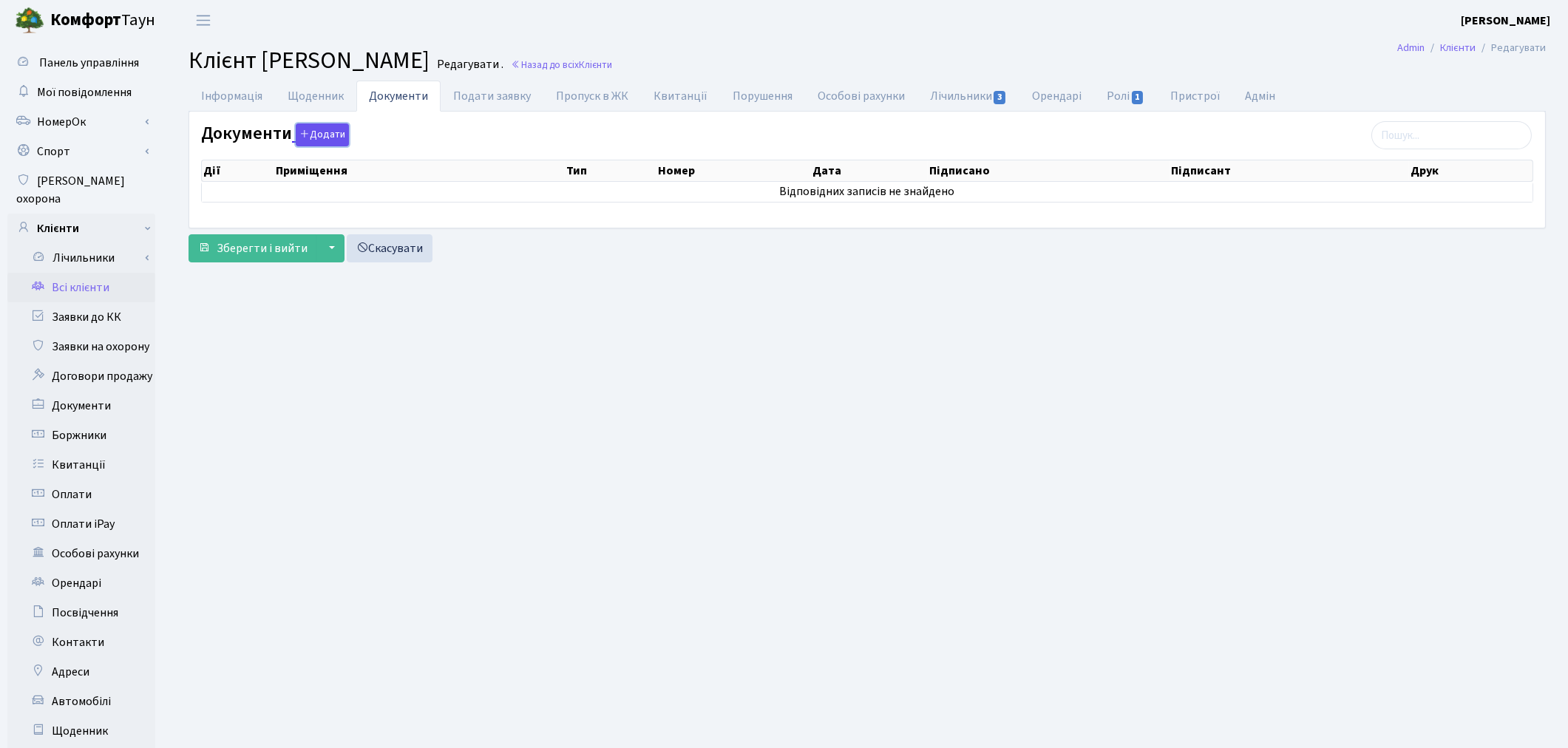
click at [332, 142] on button "Додати" at bounding box center [321, 135] width 53 height 23
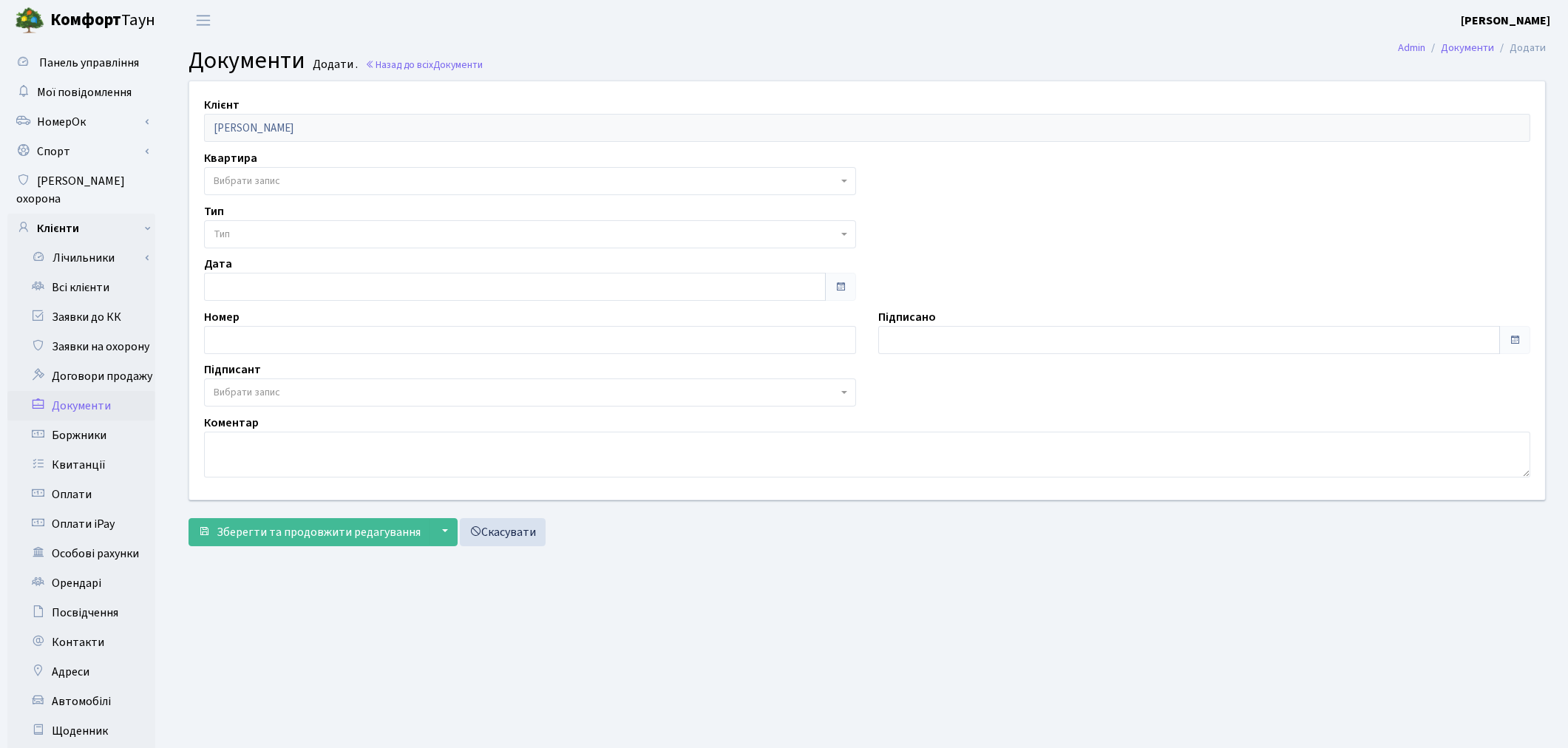
click at [299, 172] on span "Вибрати запис" at bounding box center [531, 181] width 652 height 28
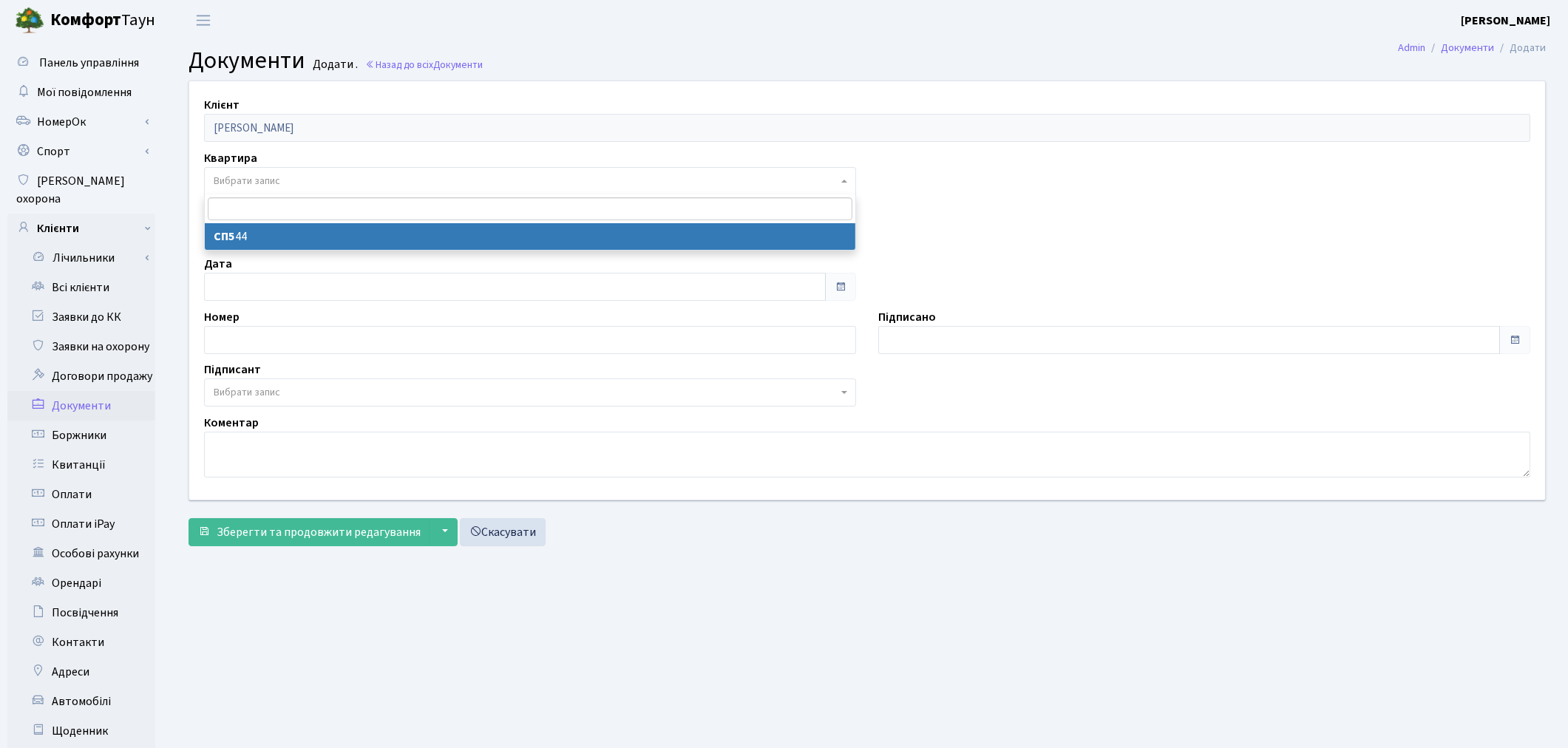
select select "36444"
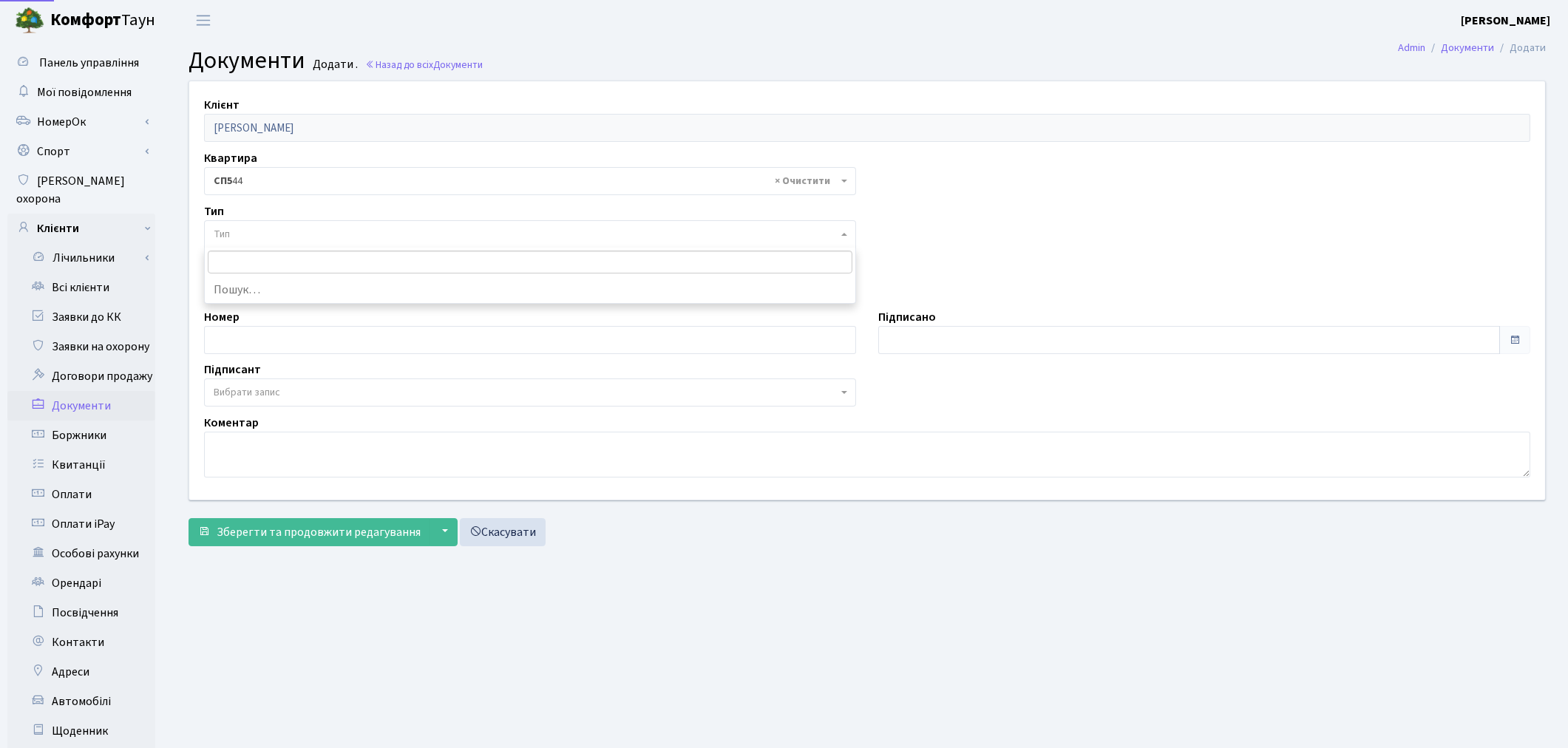
click at [296, 229] on span "Тип" at bounding box center [525, 234] width 623 height 15
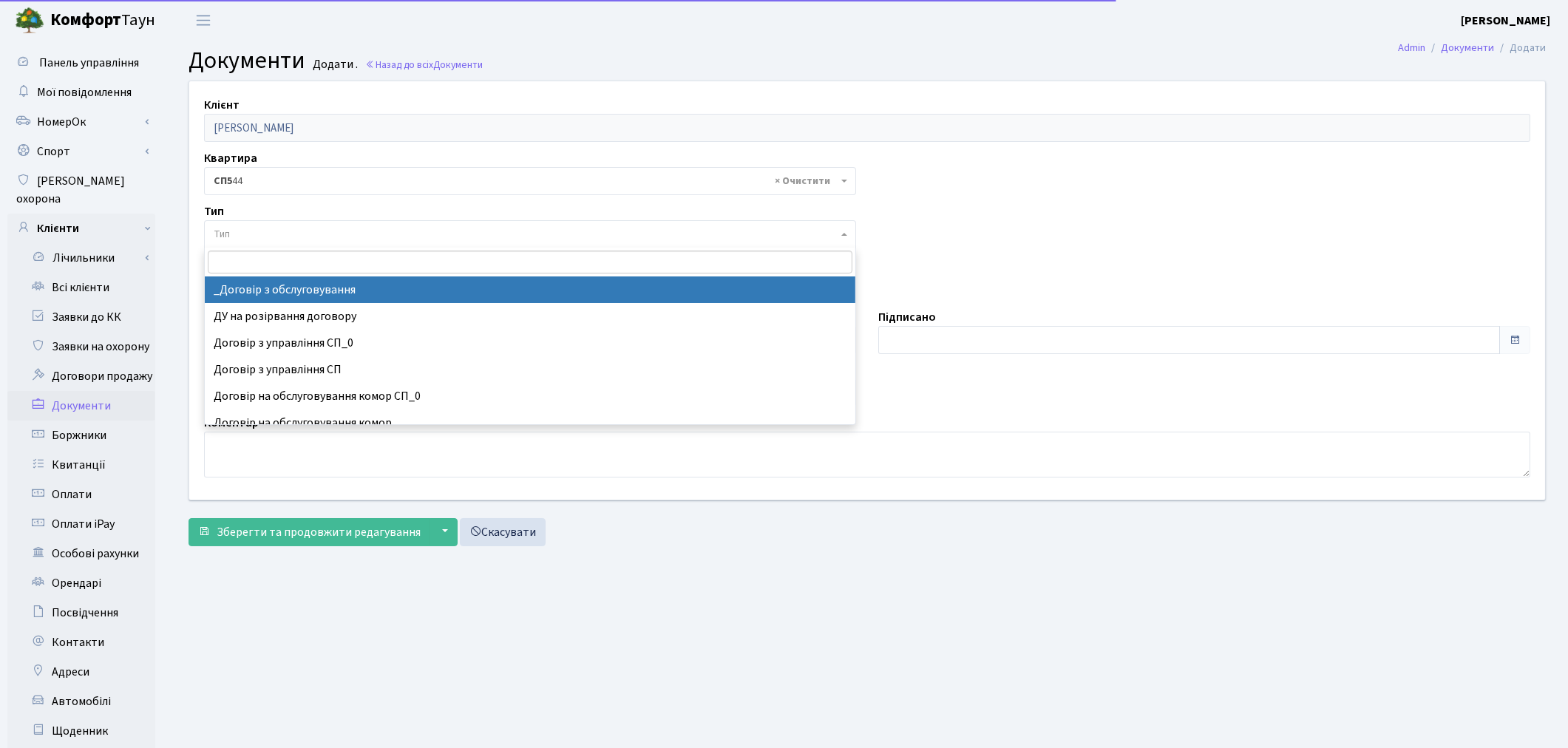
select select "289"
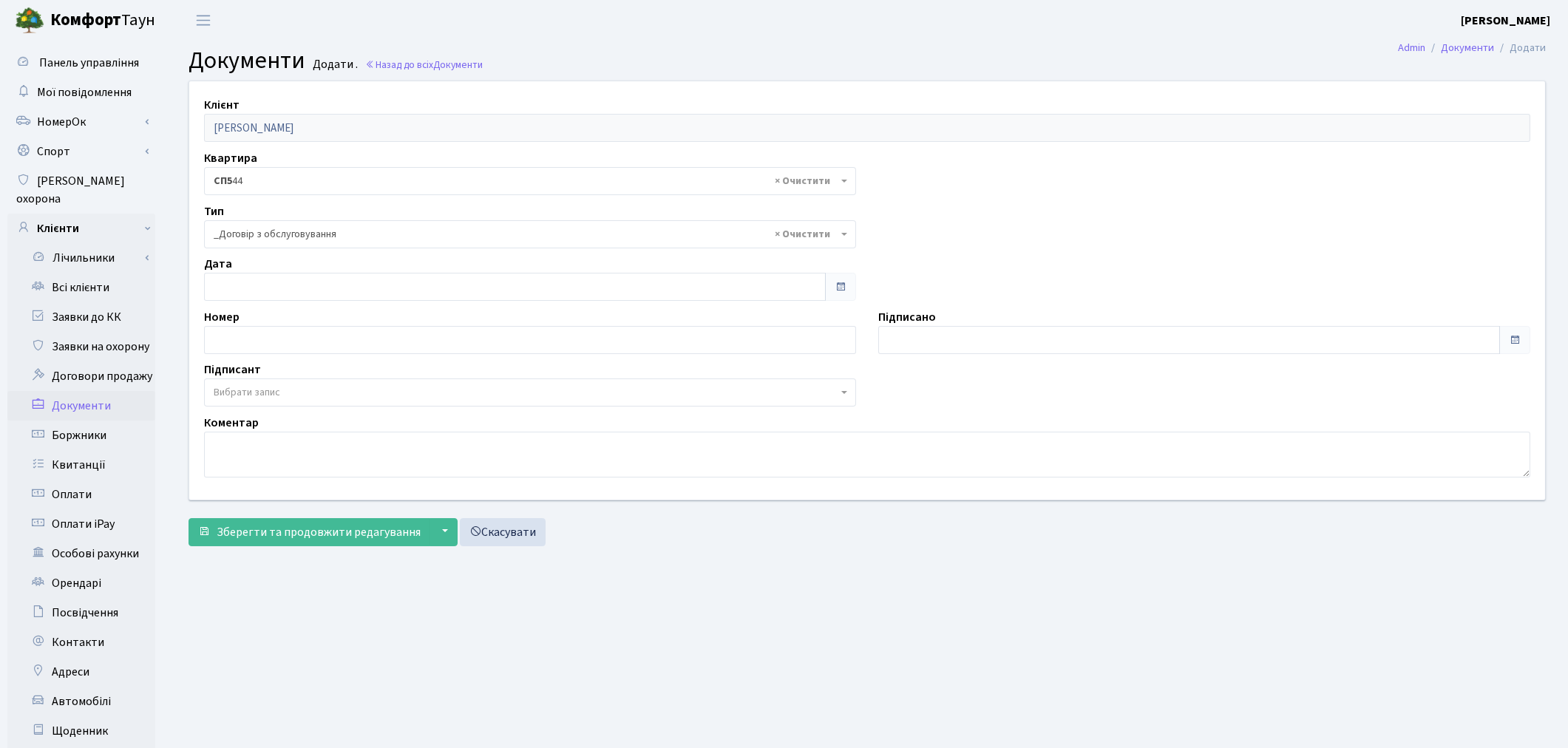
click at [303, 390] on span "Вибрати запис" at bounding box center [525, 392] width 623 height 15
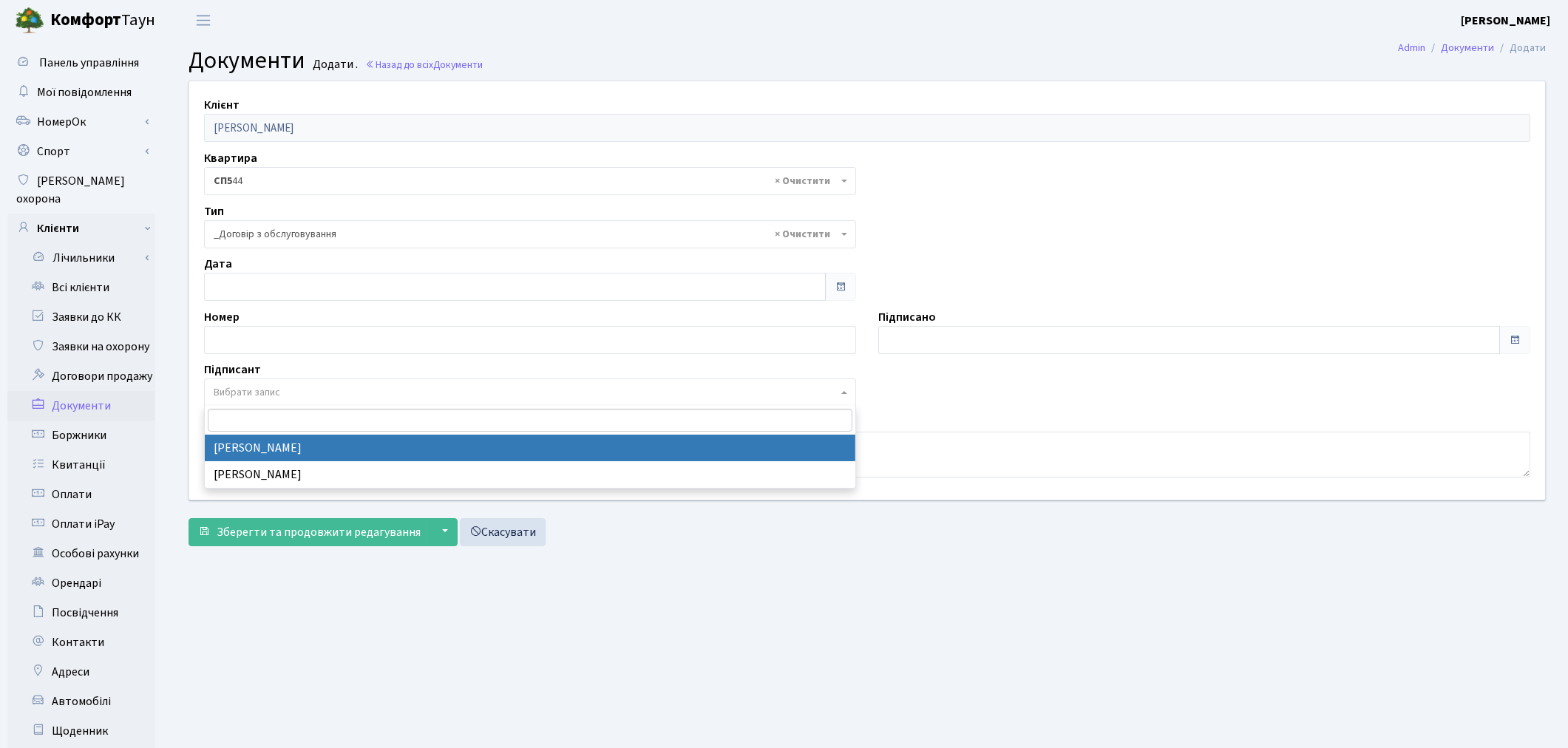
select select "74"
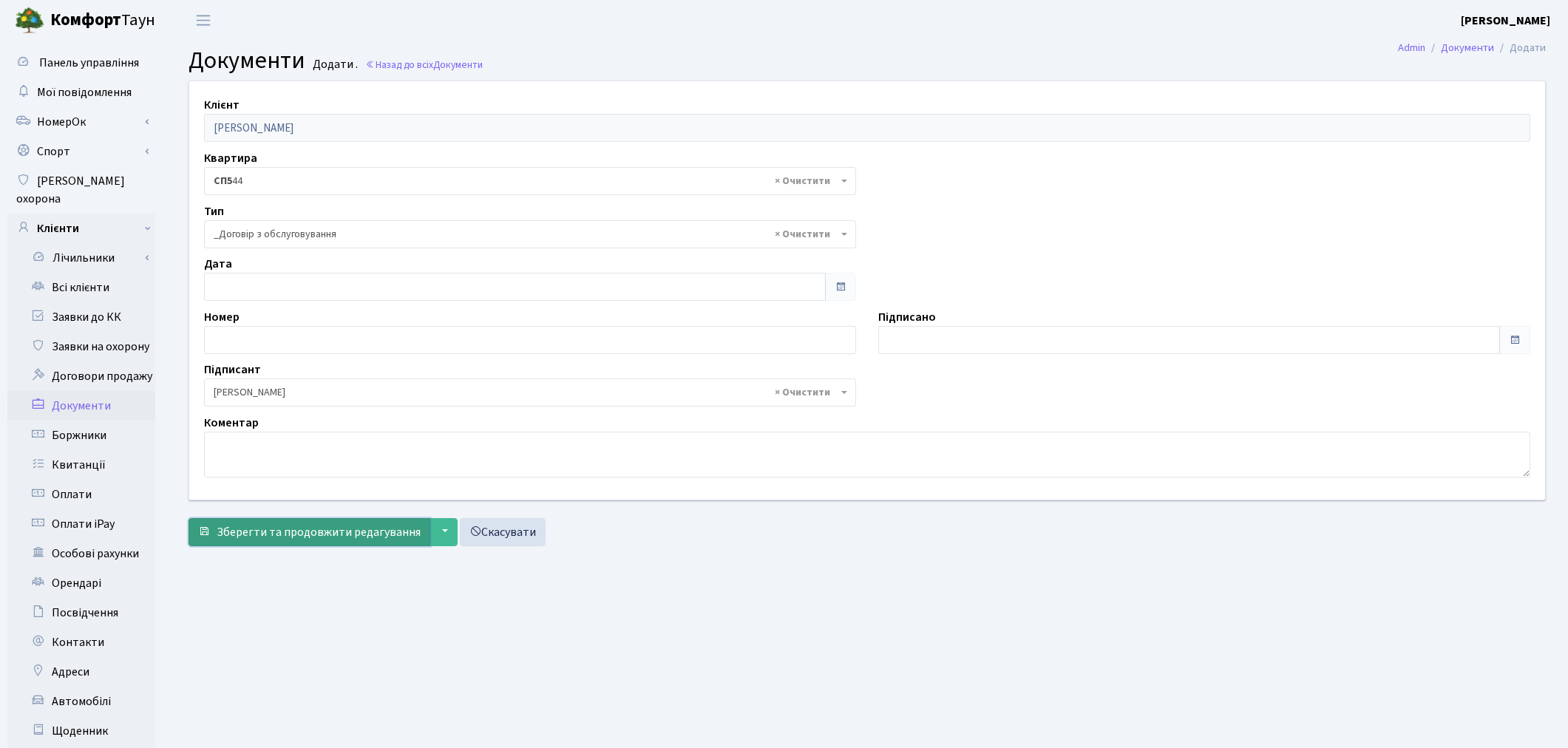
click at [298, 541] on button "Зберегти та продовжити редагування" at bounding box center [309, 533] width 241 height 28
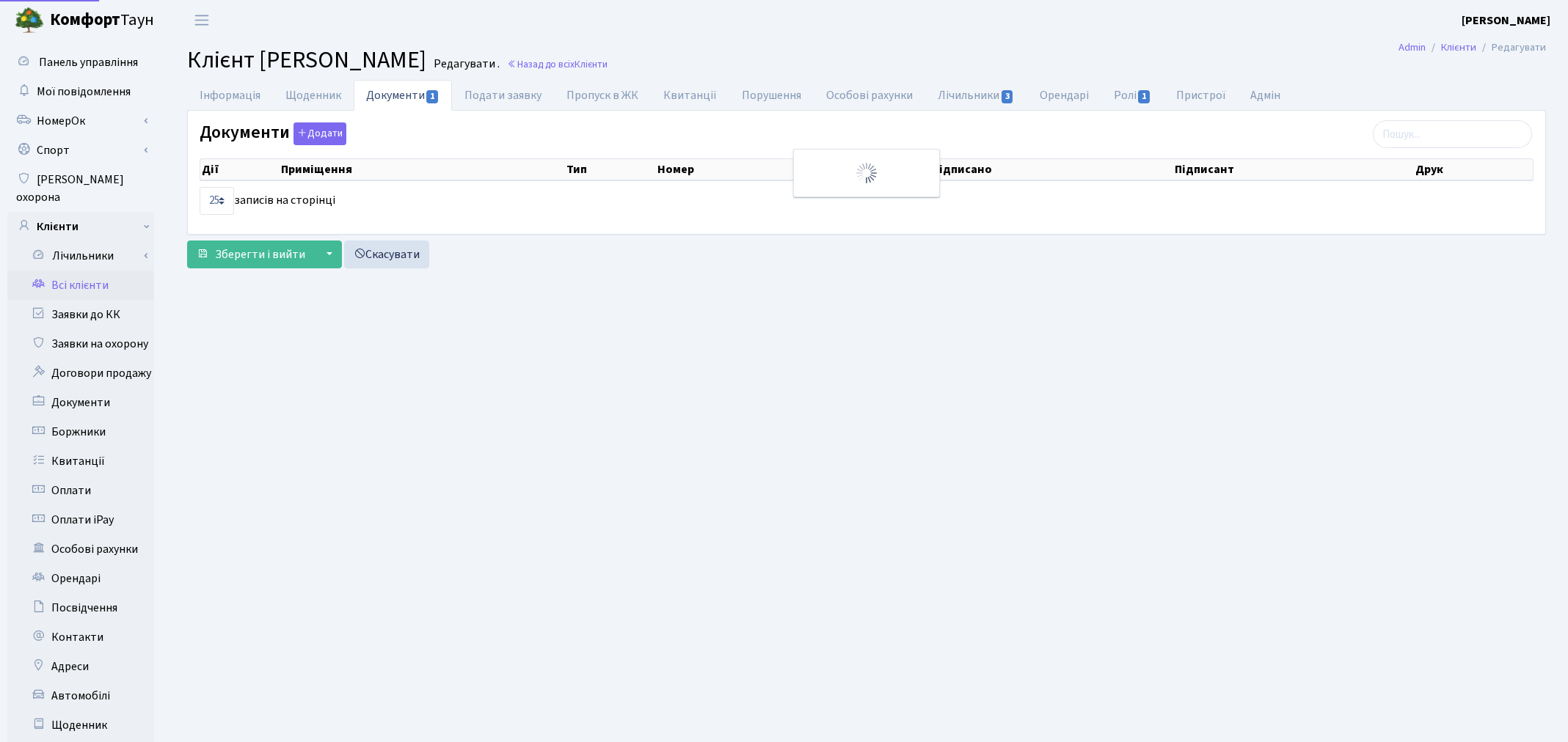
select select "25"
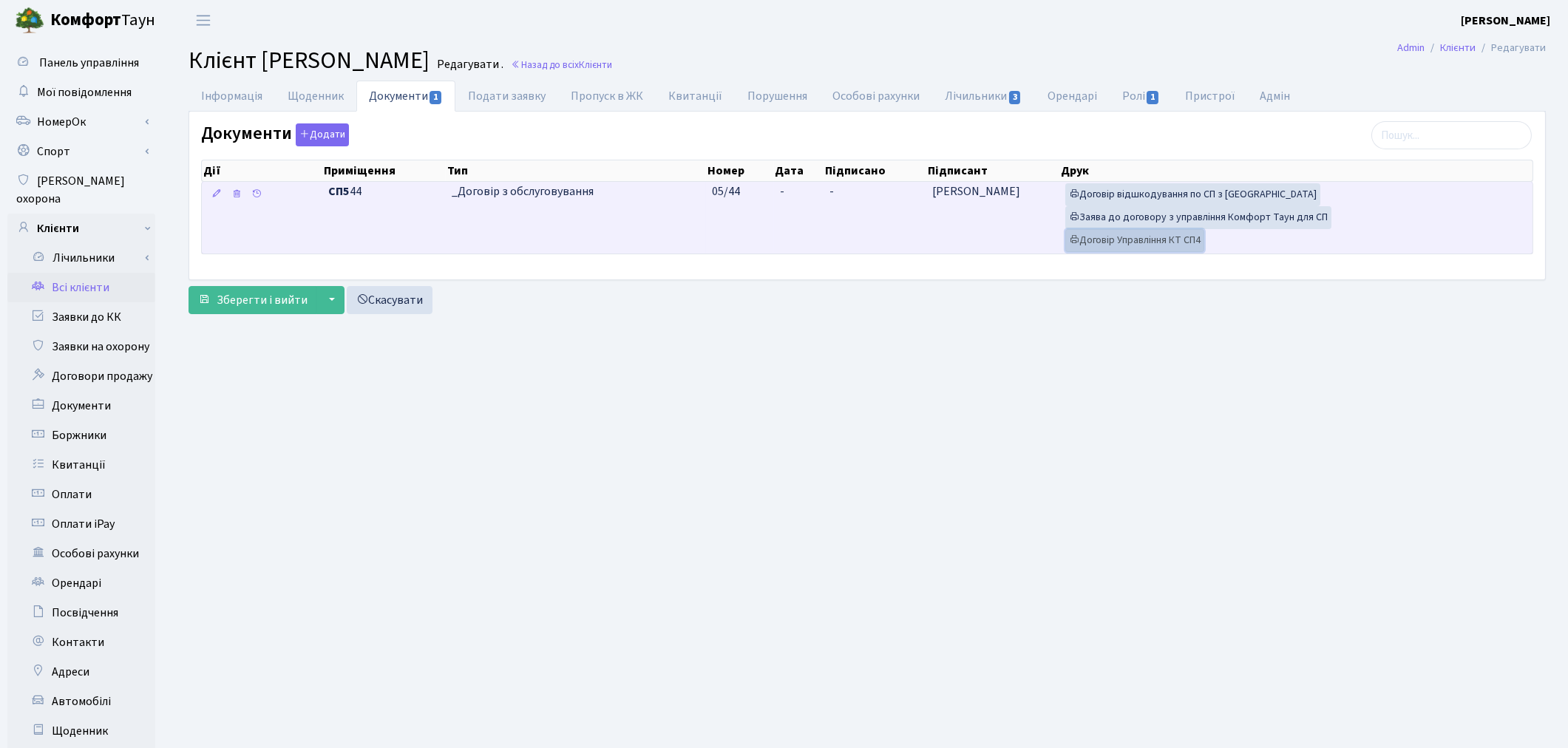
click at [1132, 240] on link "Договір Управління КТ СП4" at bounding box center [1134, 240] width 139 height 23
click at [1207, 220] on link "Заява до договору з управління Комфорт Таун для СП" at bounding box center [1198, 217] width 266 height 23
click at [1251, 193] on td "Договір відшкодування по СП з Екві Заява до договору з управління Комфорт Таун …" at bounding box center [1296, 217] width 473 height 72
click at [1224, 189] on link "Договір відшкодування по СП з [GEOGRAPHIC_DATA]" at bounding box center [1193, 194] width 255 height 23
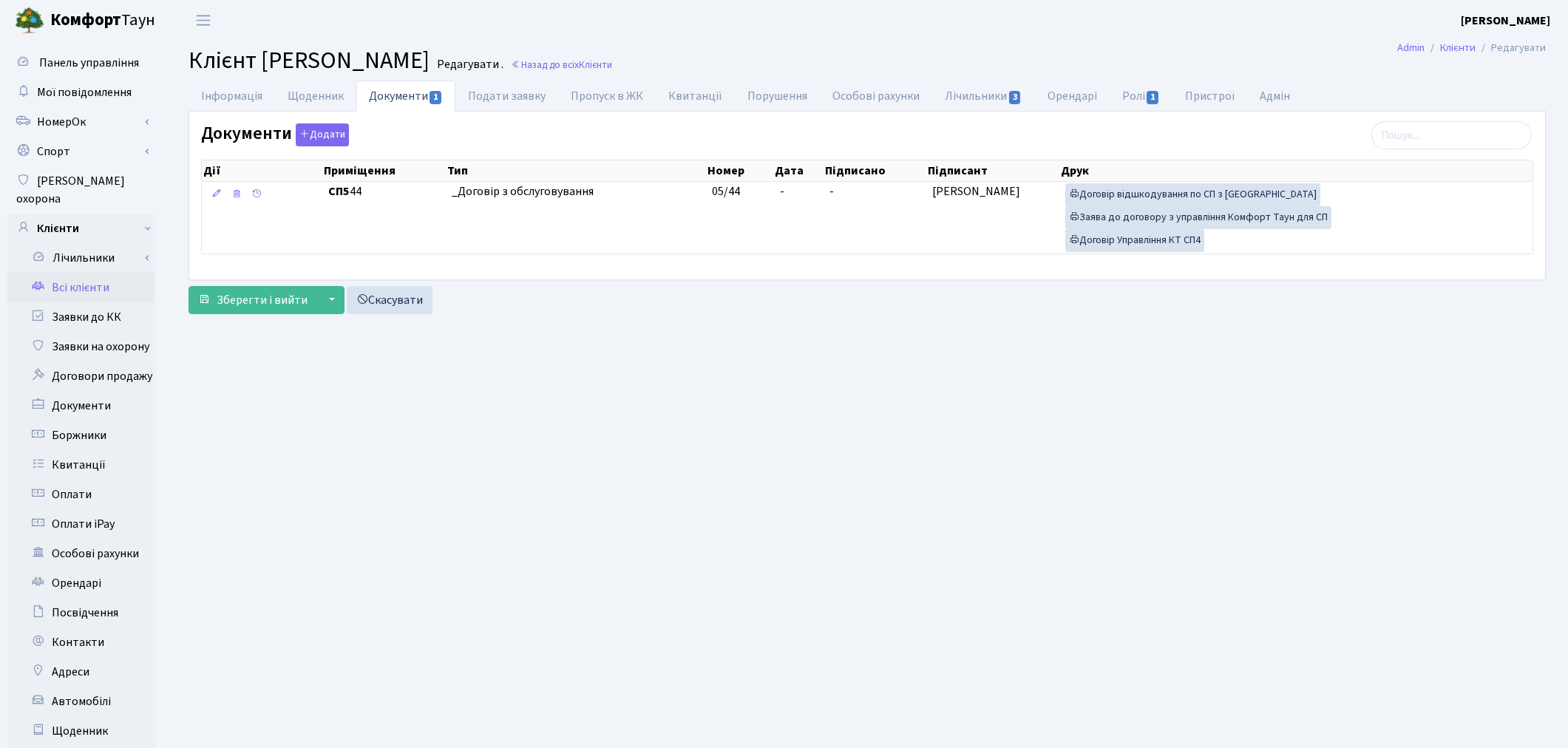
click at [1048, 534] on main "Admin Клієнти Редагувати Клієнт [PERSON_NAME] . Назад до всіх Клієнти Інформаці…" at bounding box center [867, 471] width 1401 height 861
click at [92, 272] on link "Всі клієнти" at bounding box center [81, 287] width 148 height 30
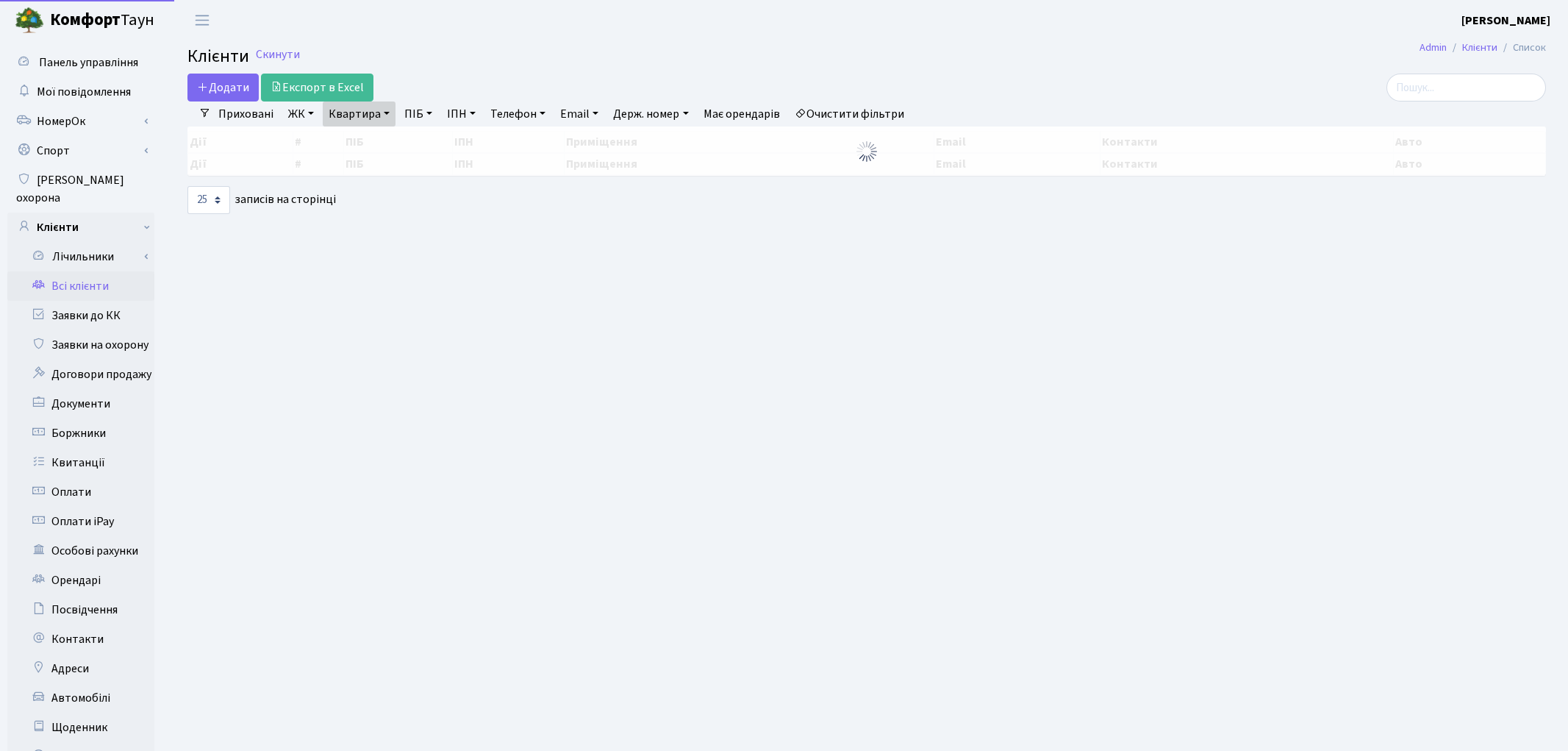
select select "25"
click at [362, 118] on link "Квартира" at bounding box center [358, 113] width 72 height 25
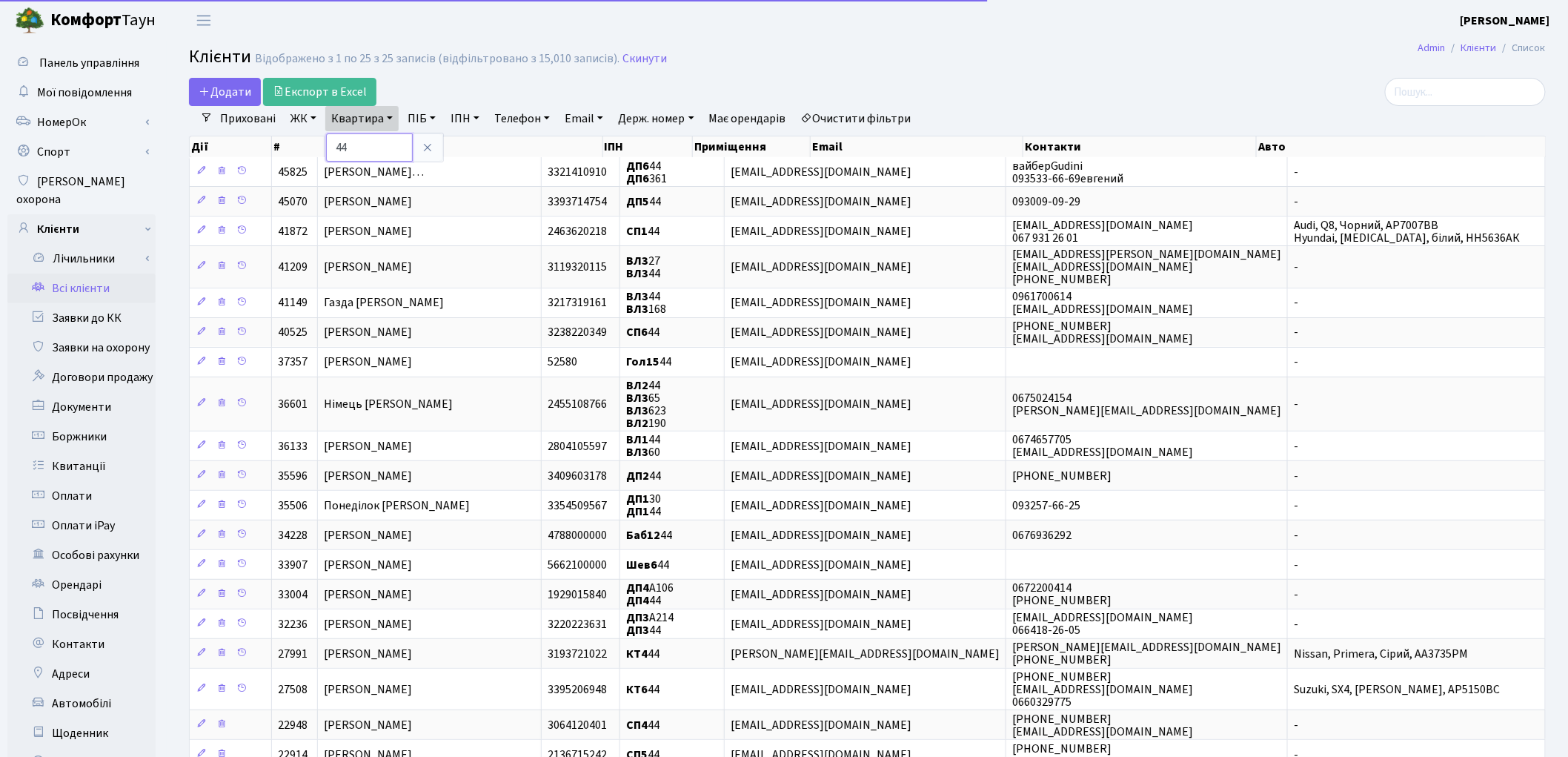
click at [374, 154] on input "44" at bounding box center [369, 147] width 87 height 28
type input "4"
type input "105"
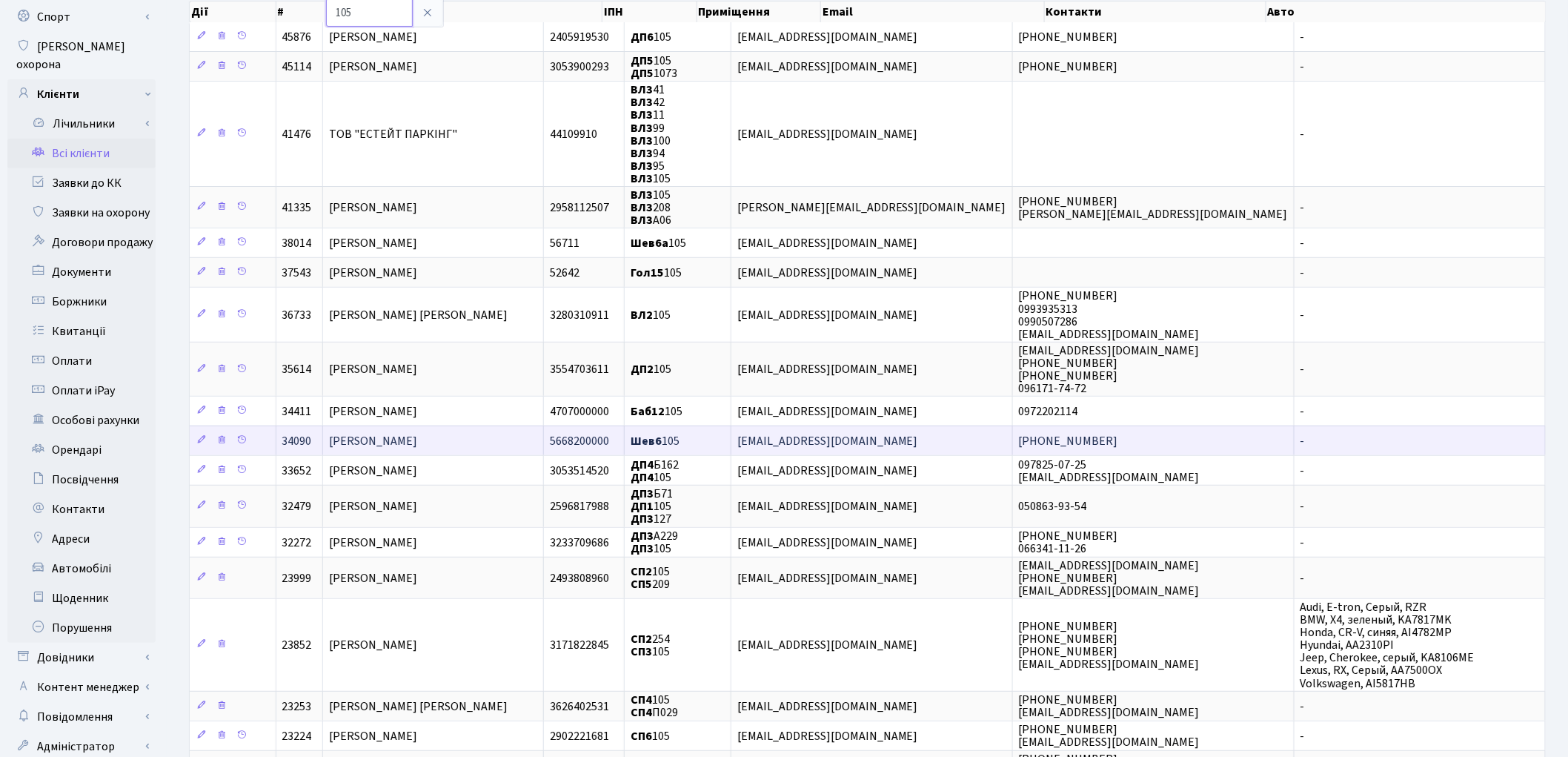
scroll to position [165, 0]
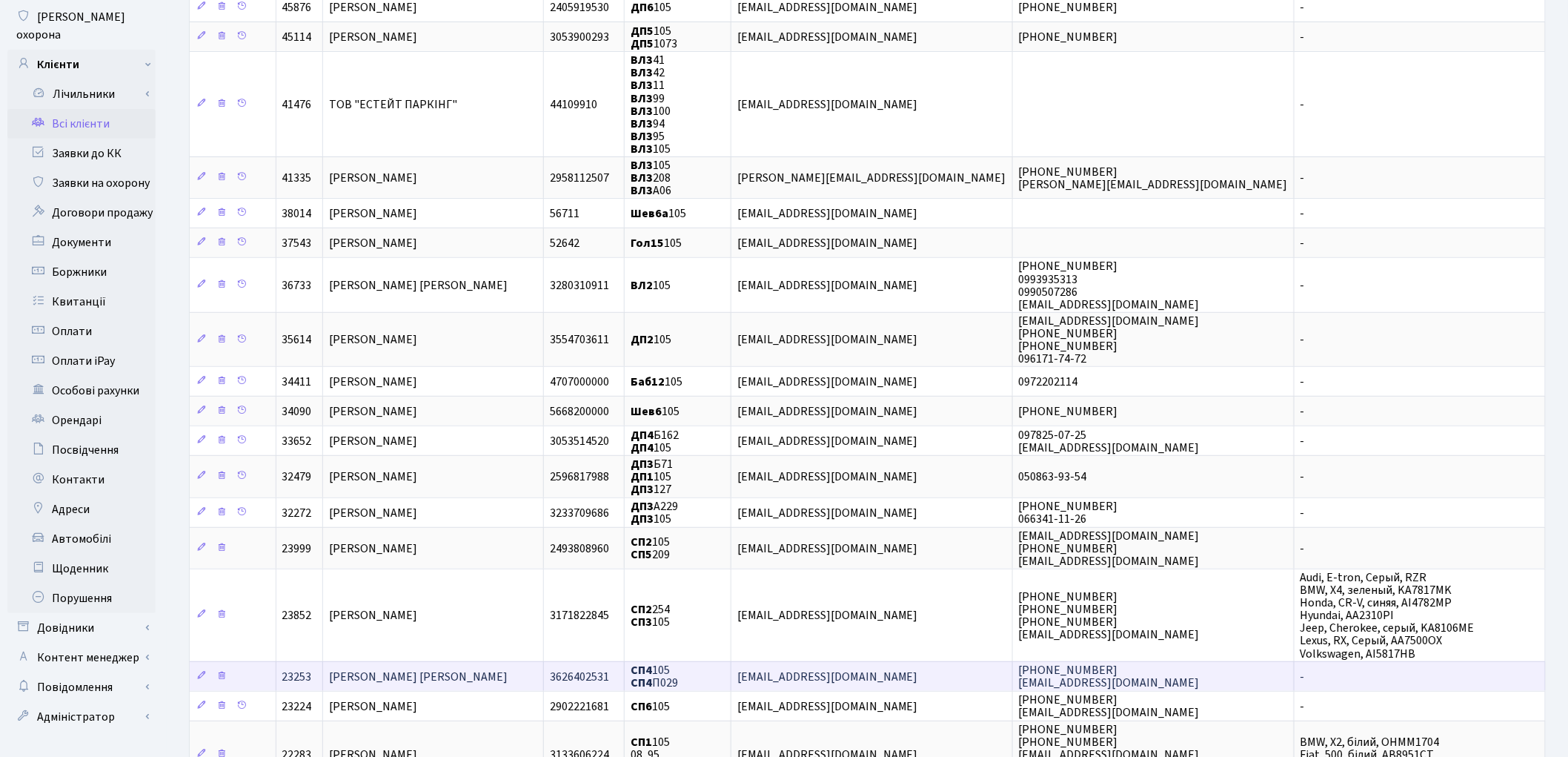
click at [475, 668] on span "[PERSON_NAME] [PERSON_NAME]" at bounding box center [418, 676] width 179 height 16
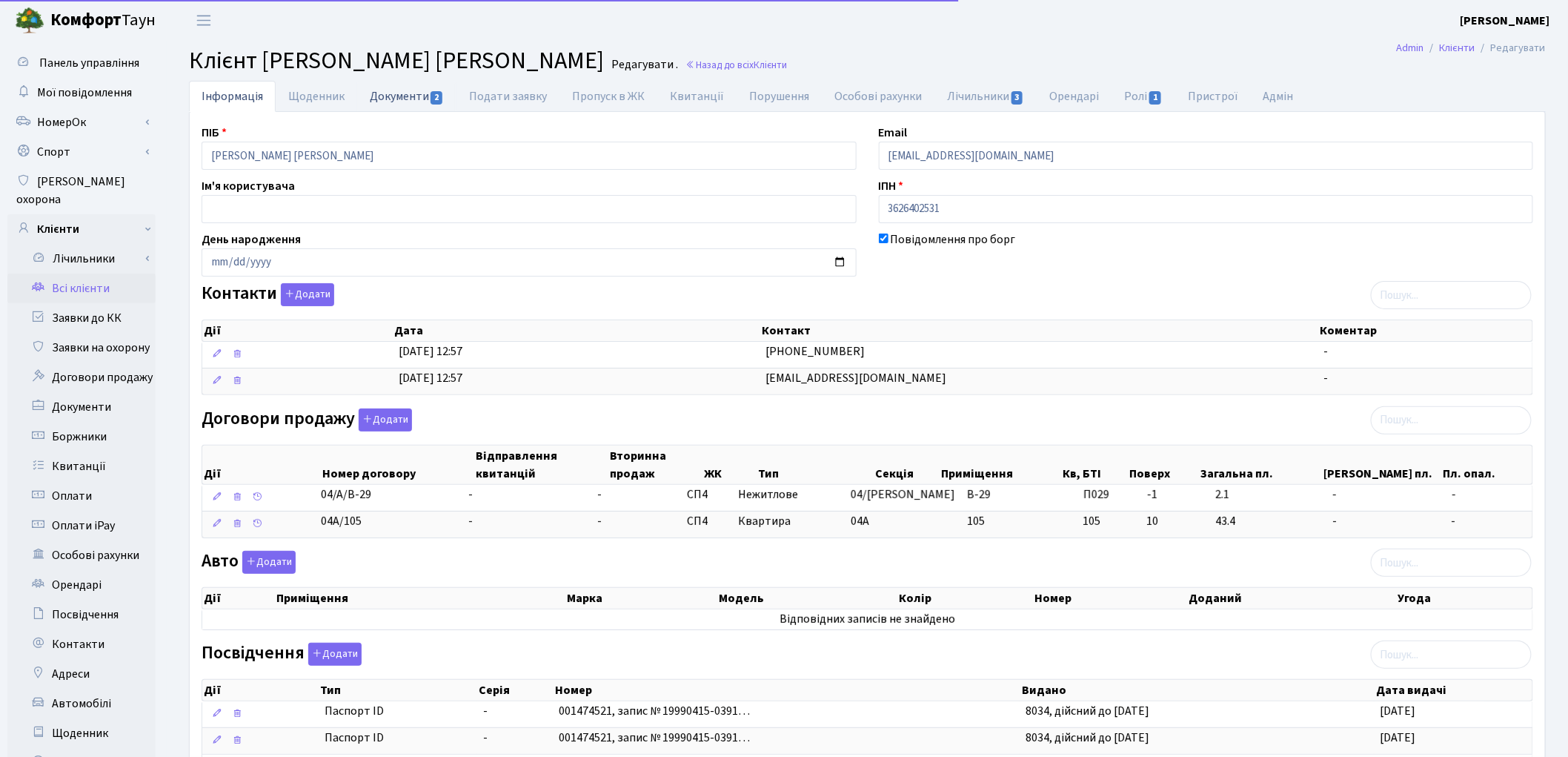
click at [376, 106] on link "Документи 2" at bounding box center [406, 96] width 99 height 30
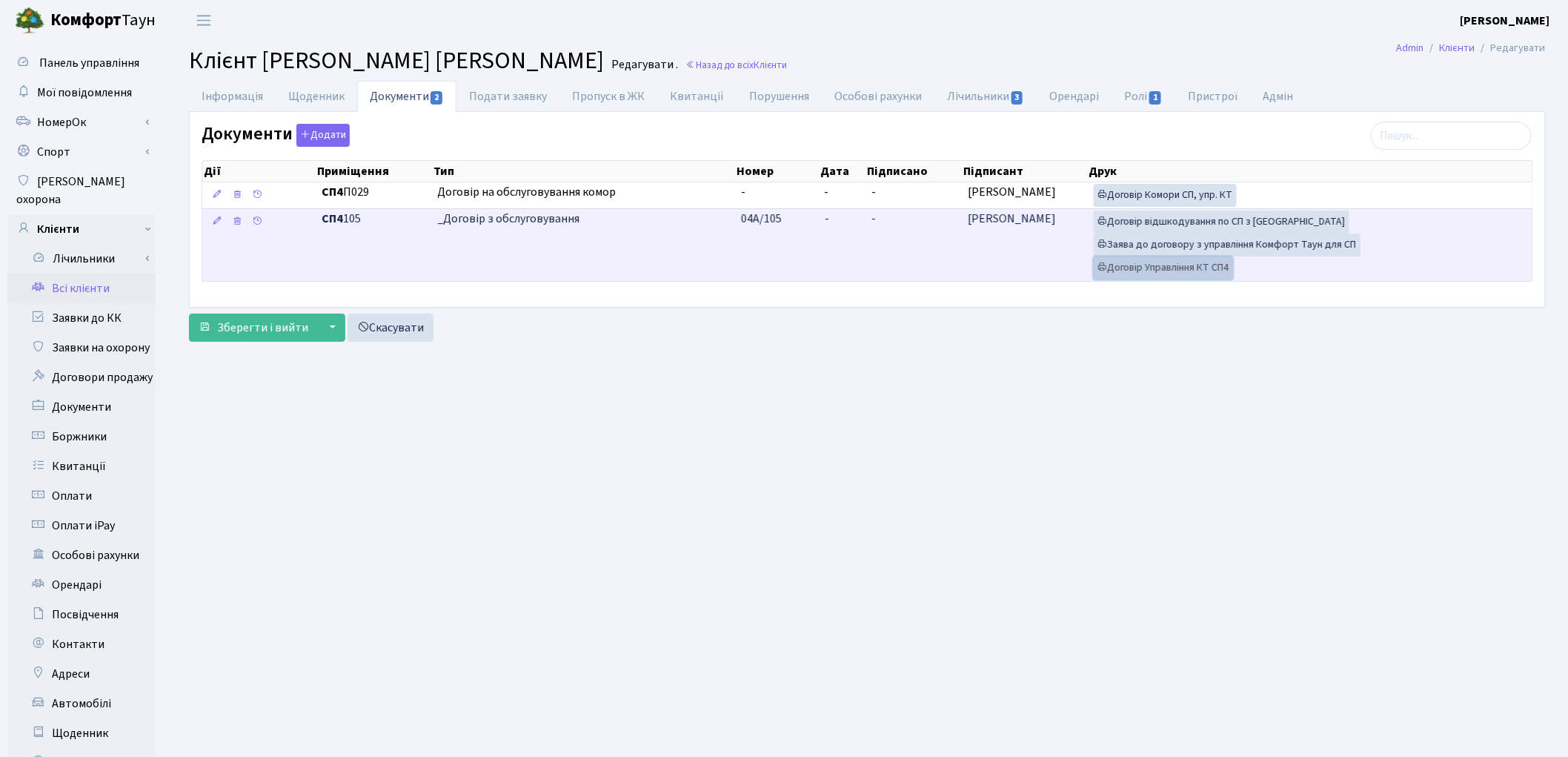
click at [1205, 268] on link "Договір Управління КТ СП4" at bounding box center [1163, 267] width 139 height 23
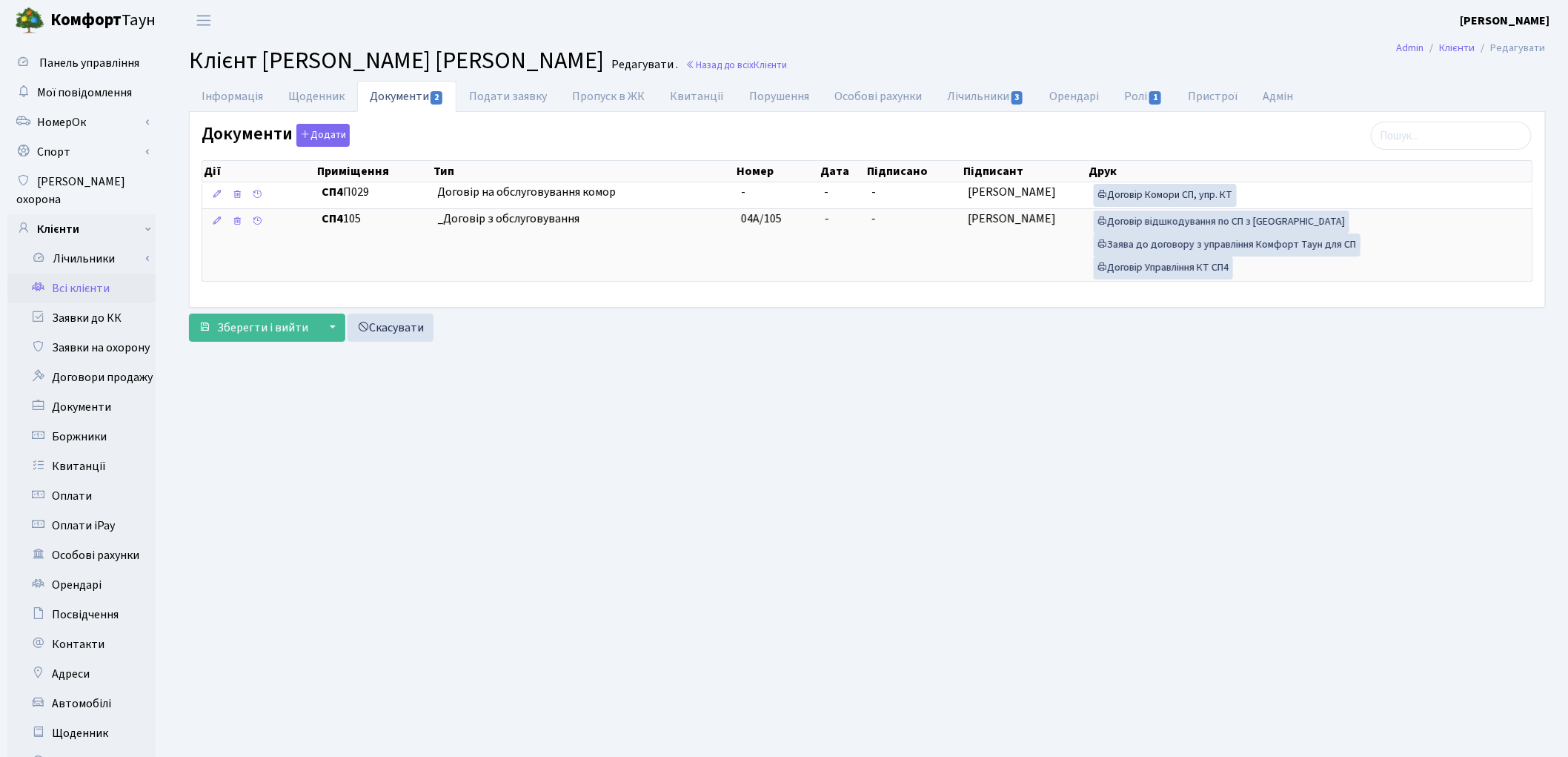
click at [64, 273] on link "Всі клієнти" at bounding box center [81, 288] width 148 height 30
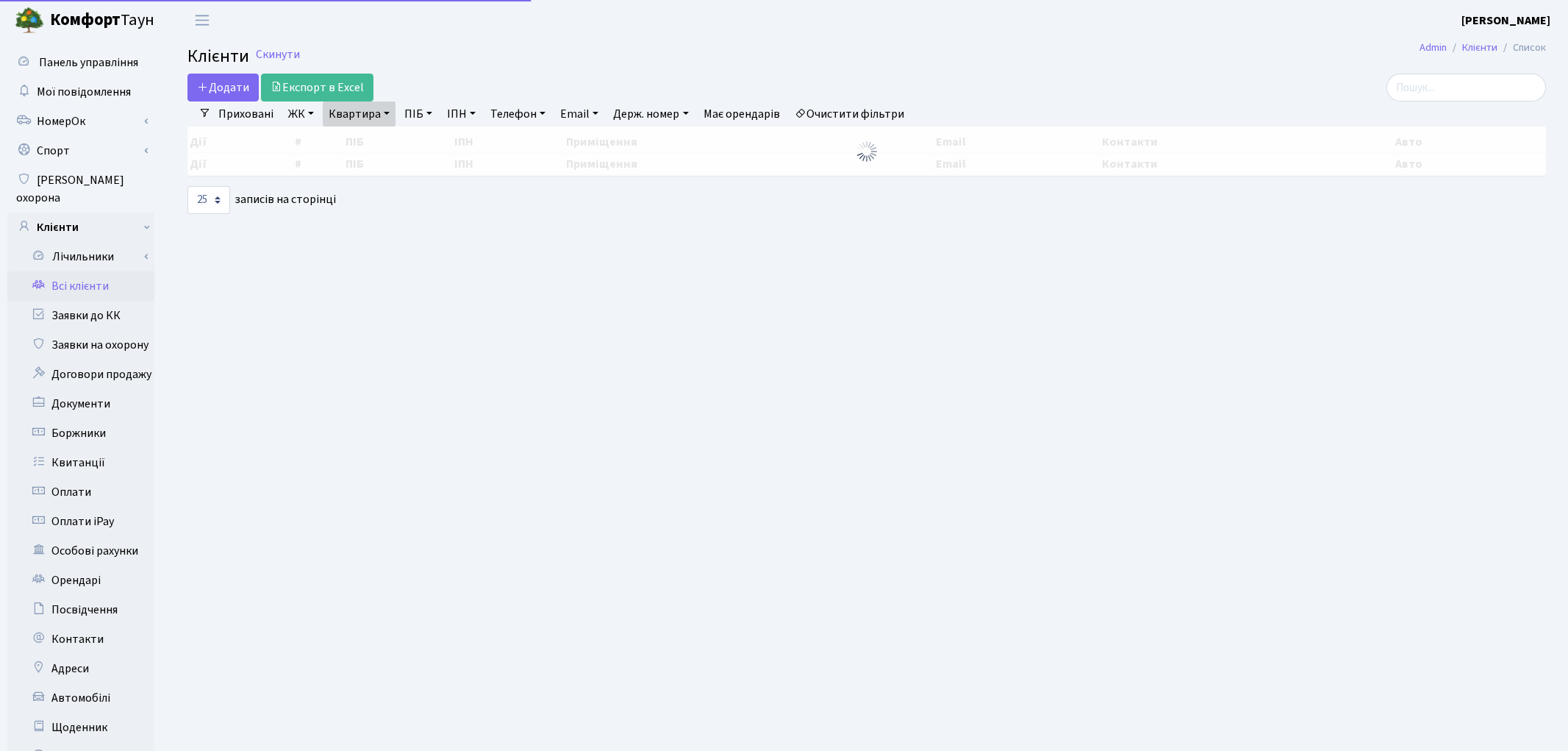
select select "25"
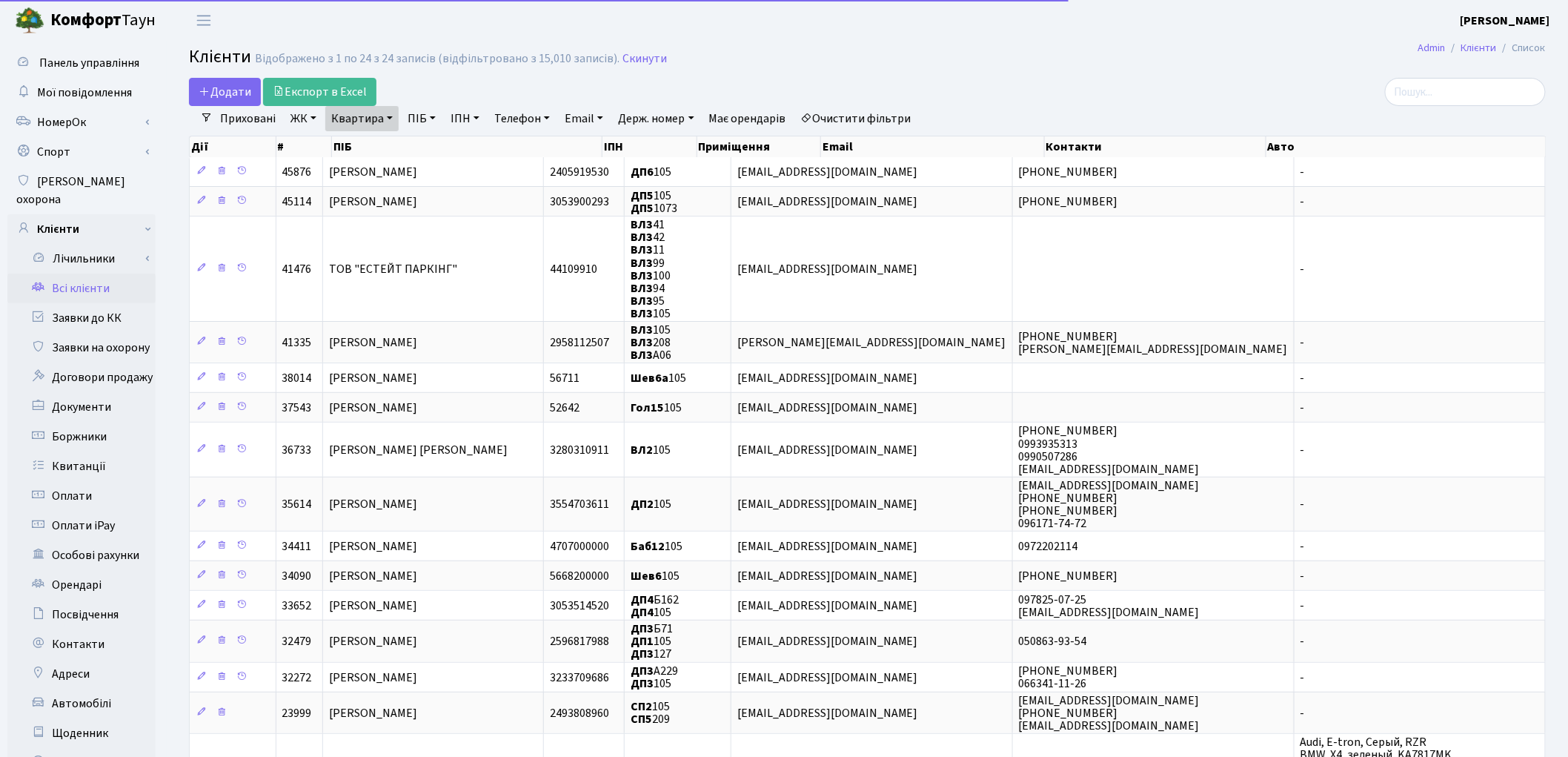
click at [903, 120] on link "Очистити фільтри" at bounding box center [856, 118] width 122 height 25
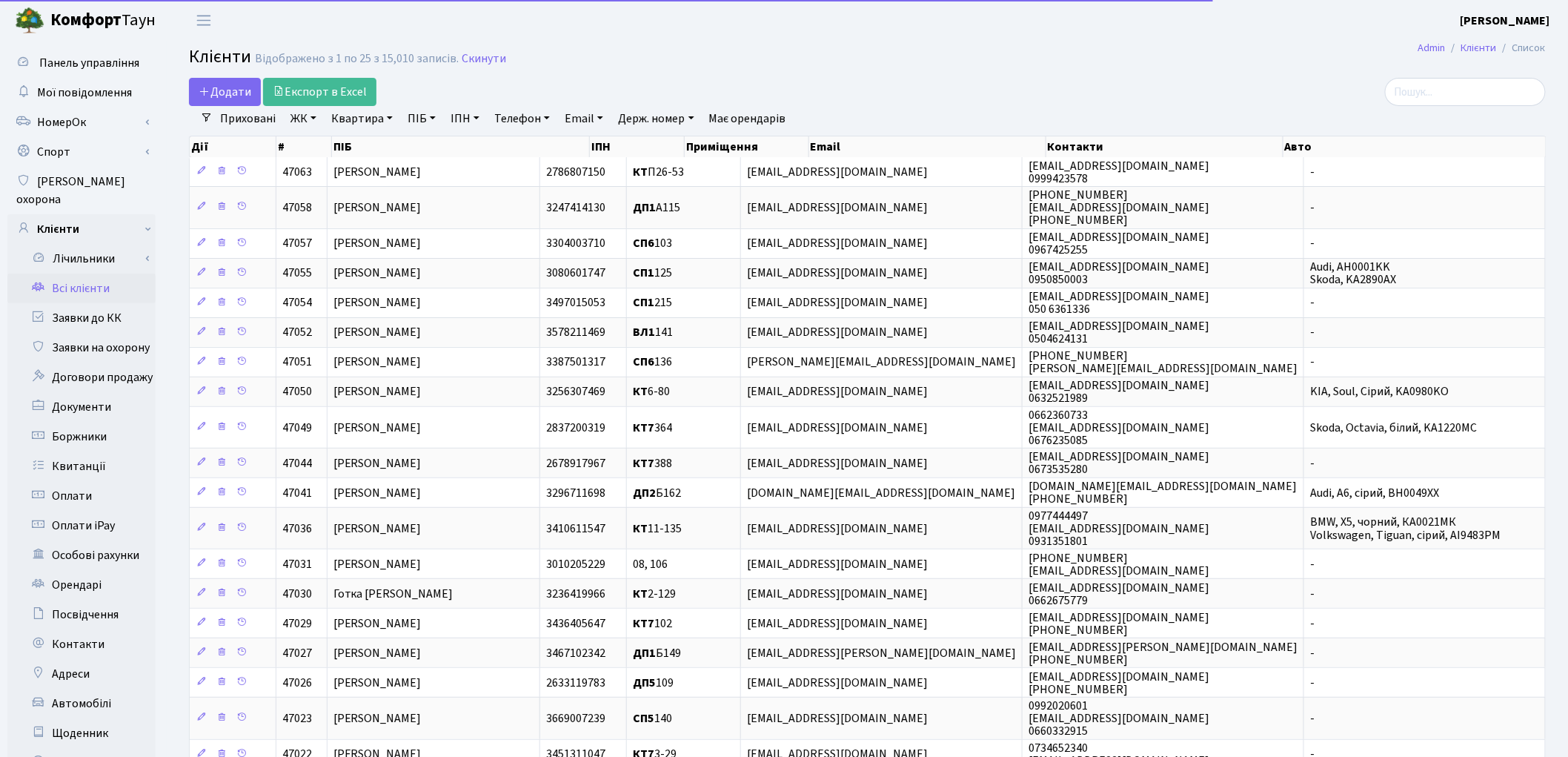
click at [428, 126] on link "ПІБ" at bounding box center [422, 118] width 40 height 25
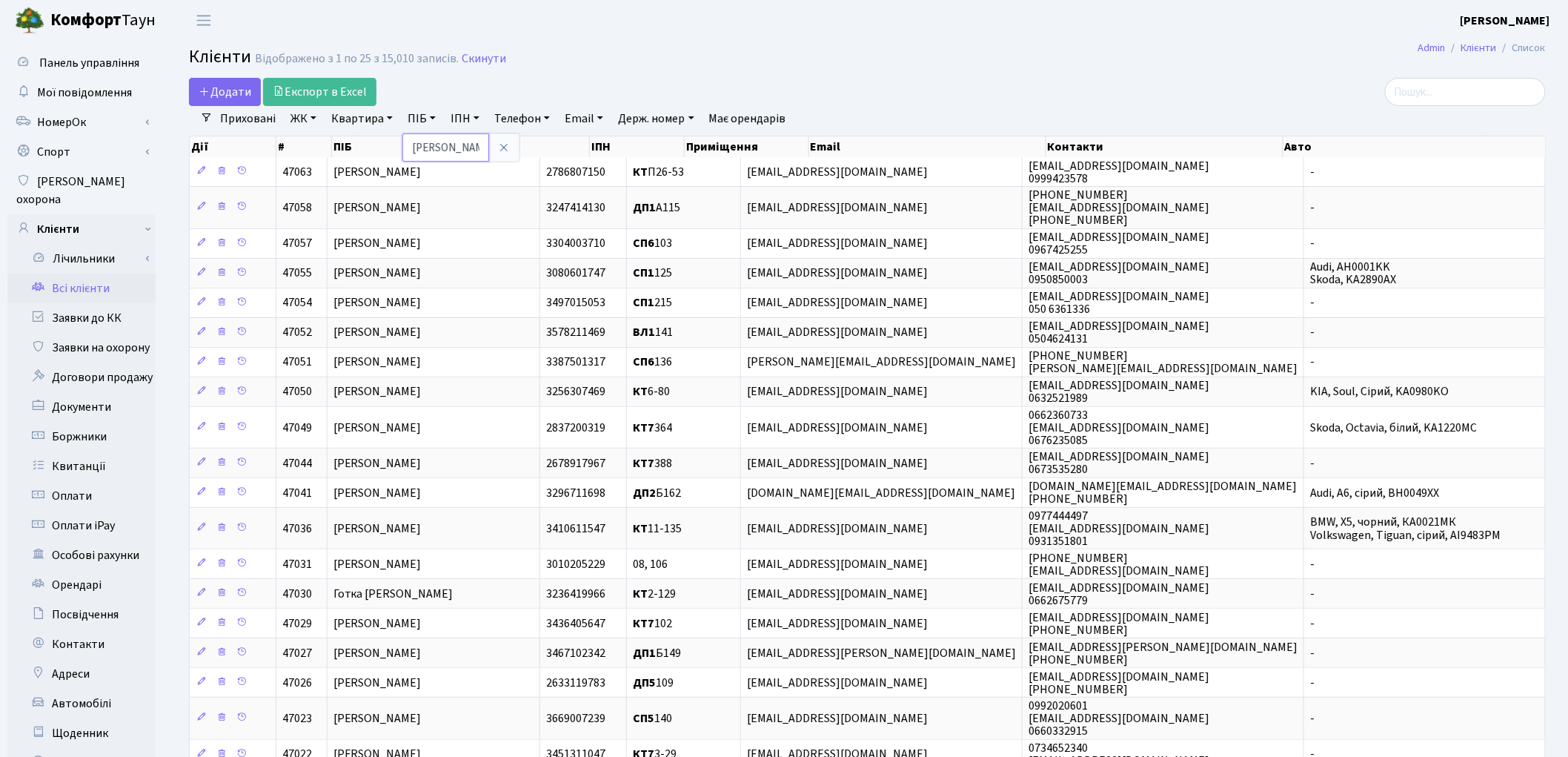
type input "павлова"
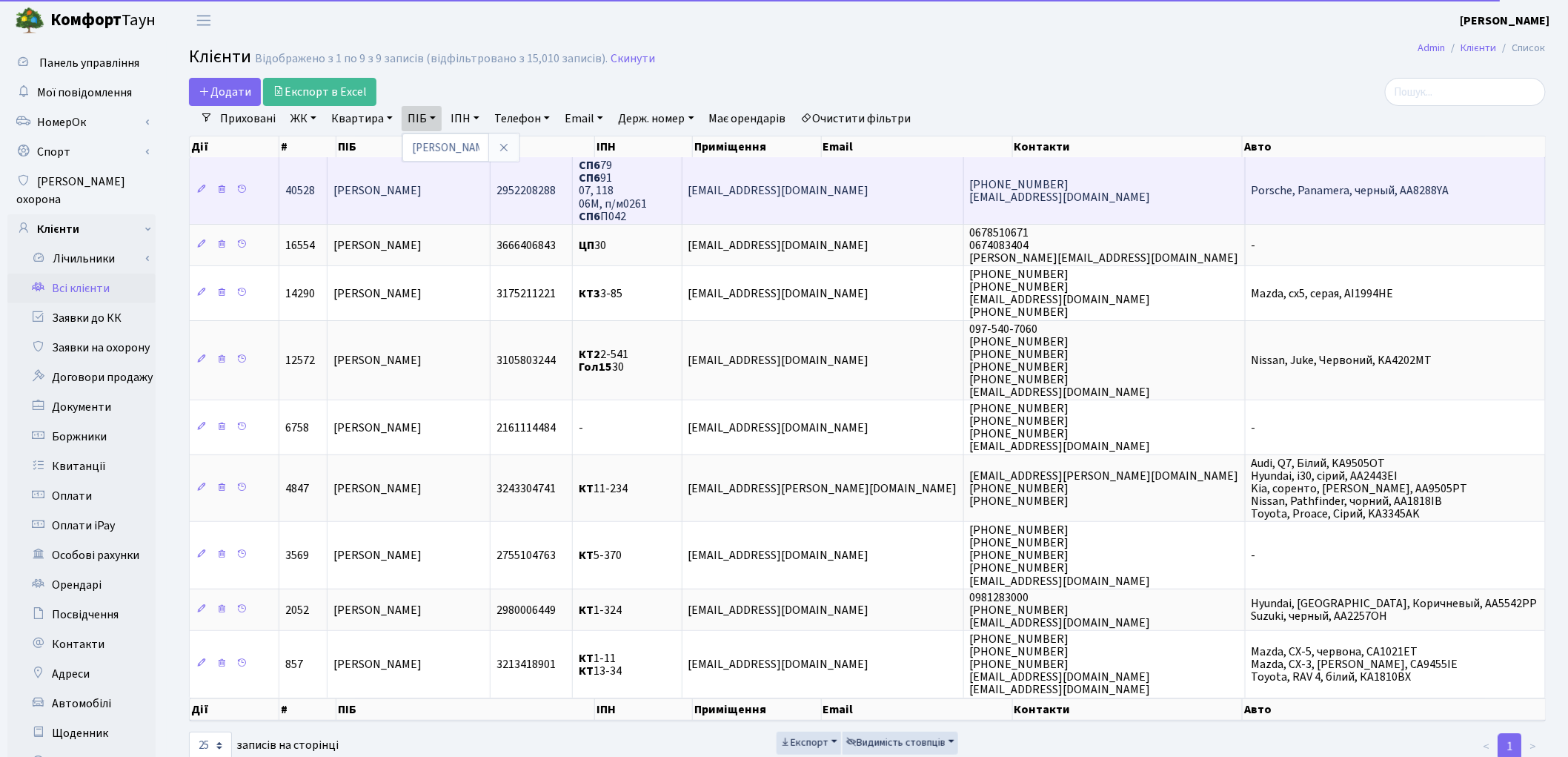
click at [422, 190] on span "Павлова Олена Олександрівна" at bounding box center [377, 191] width 88 height 16
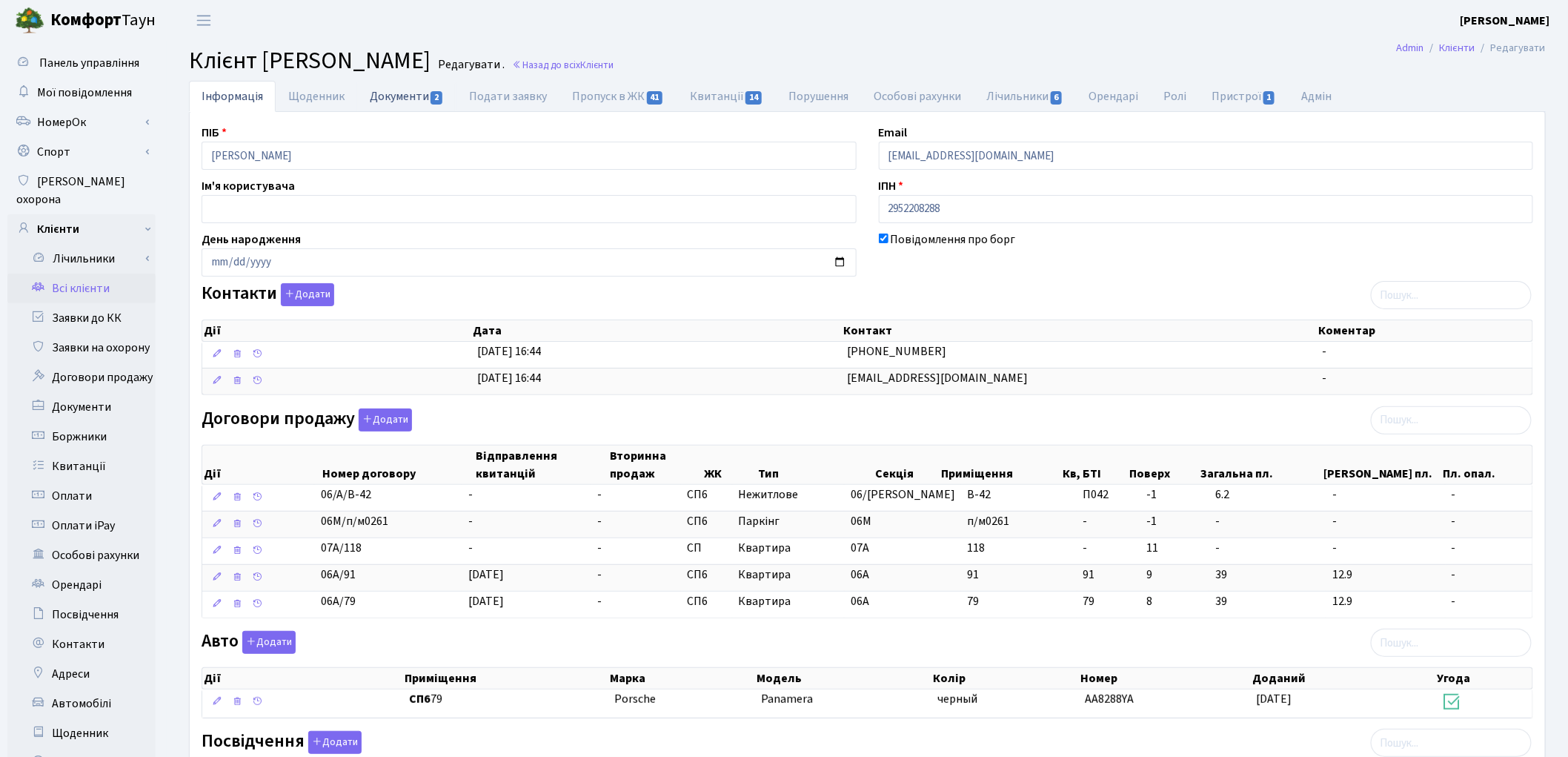
click at [401, 99] on link "Документи 2" at bounding box center [406, 96] width 99 height 30
select select "25"
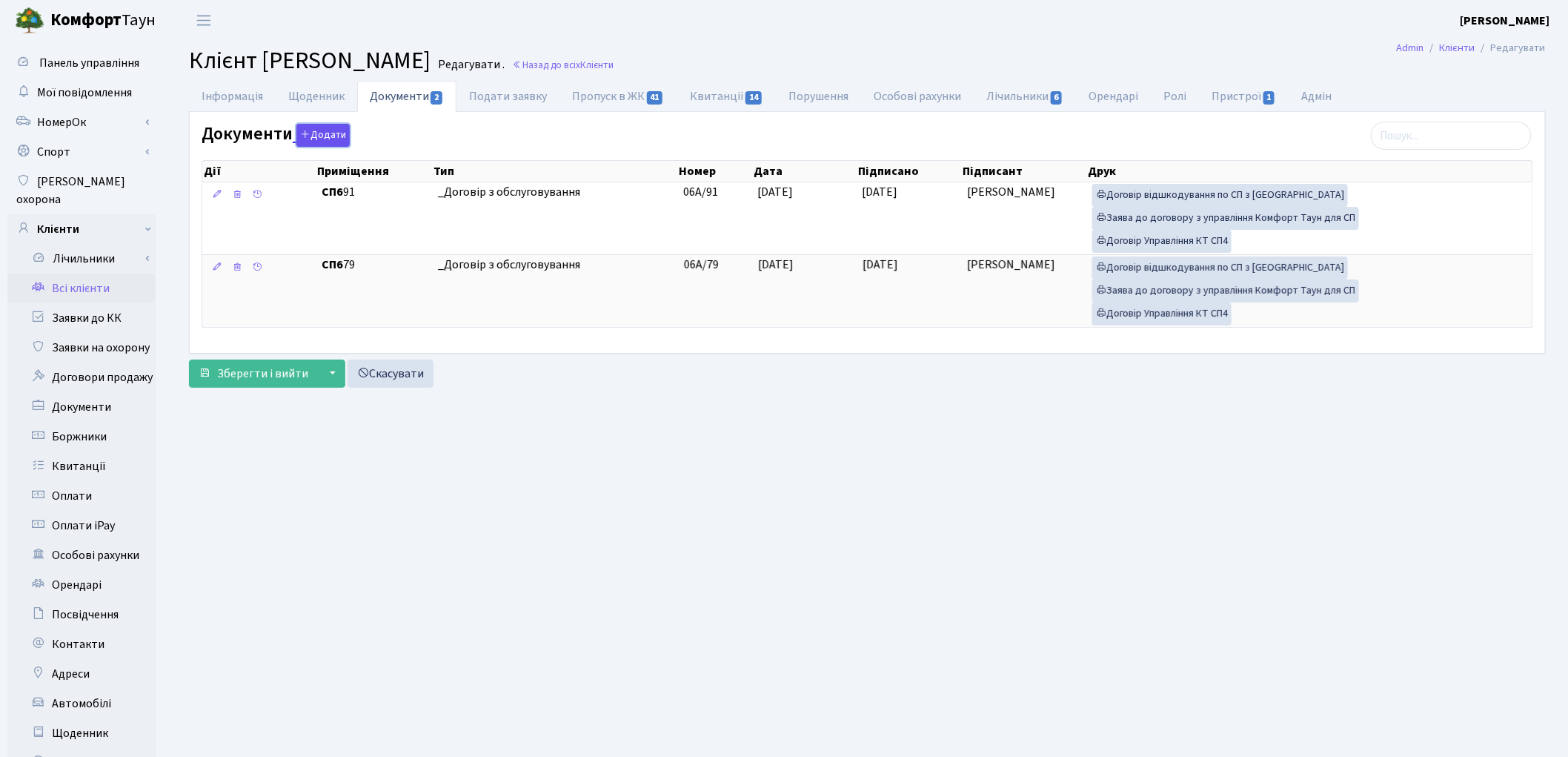
click at [312, 131] on button "Додати" at bounding box center [322, 135] width 53 height 23
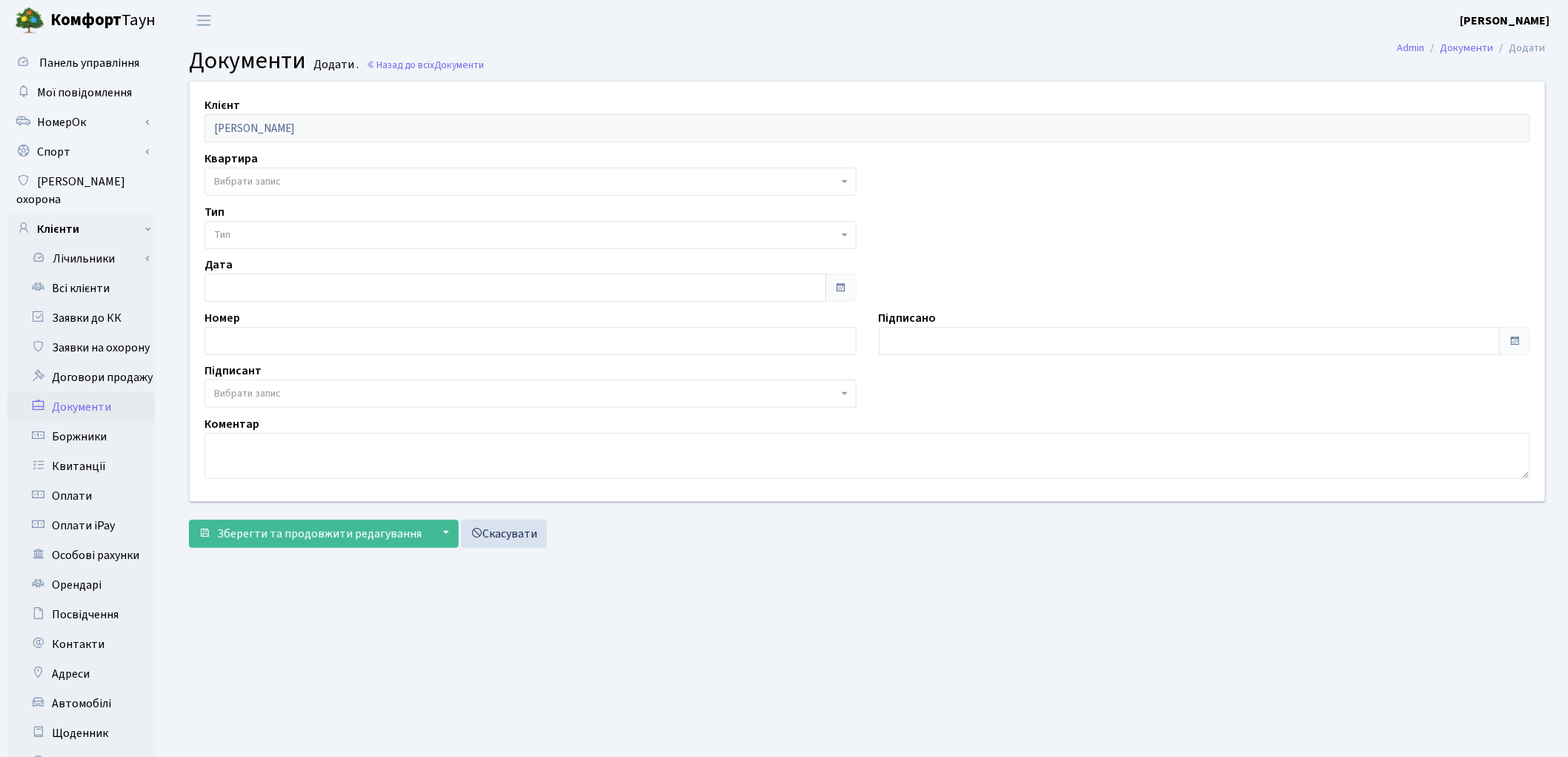
click at [297, 179] on span "Вибрати запис" at bounding box center [526, 181] width 624 height 15
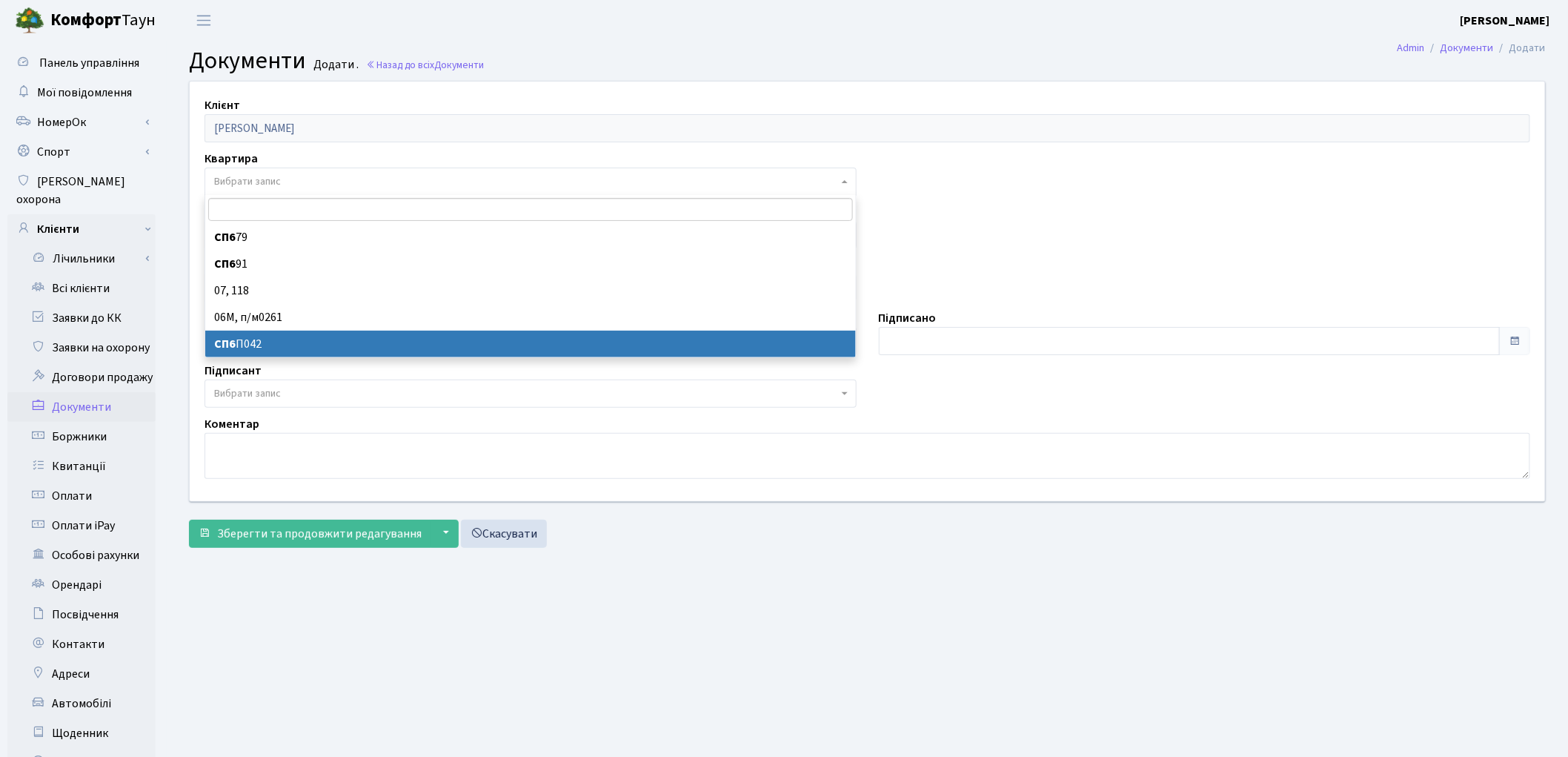
select select "178722"
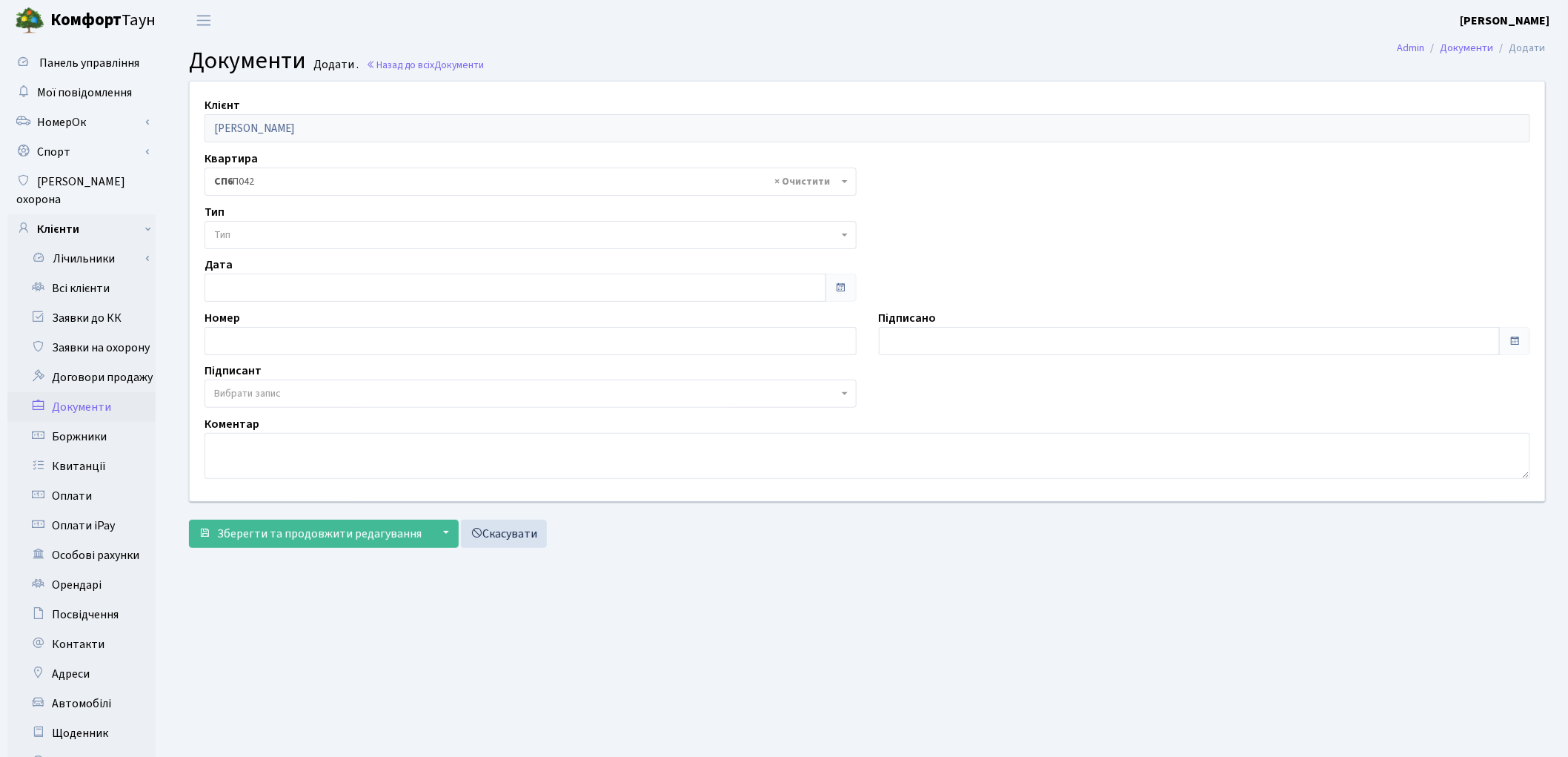
click span "Тип"
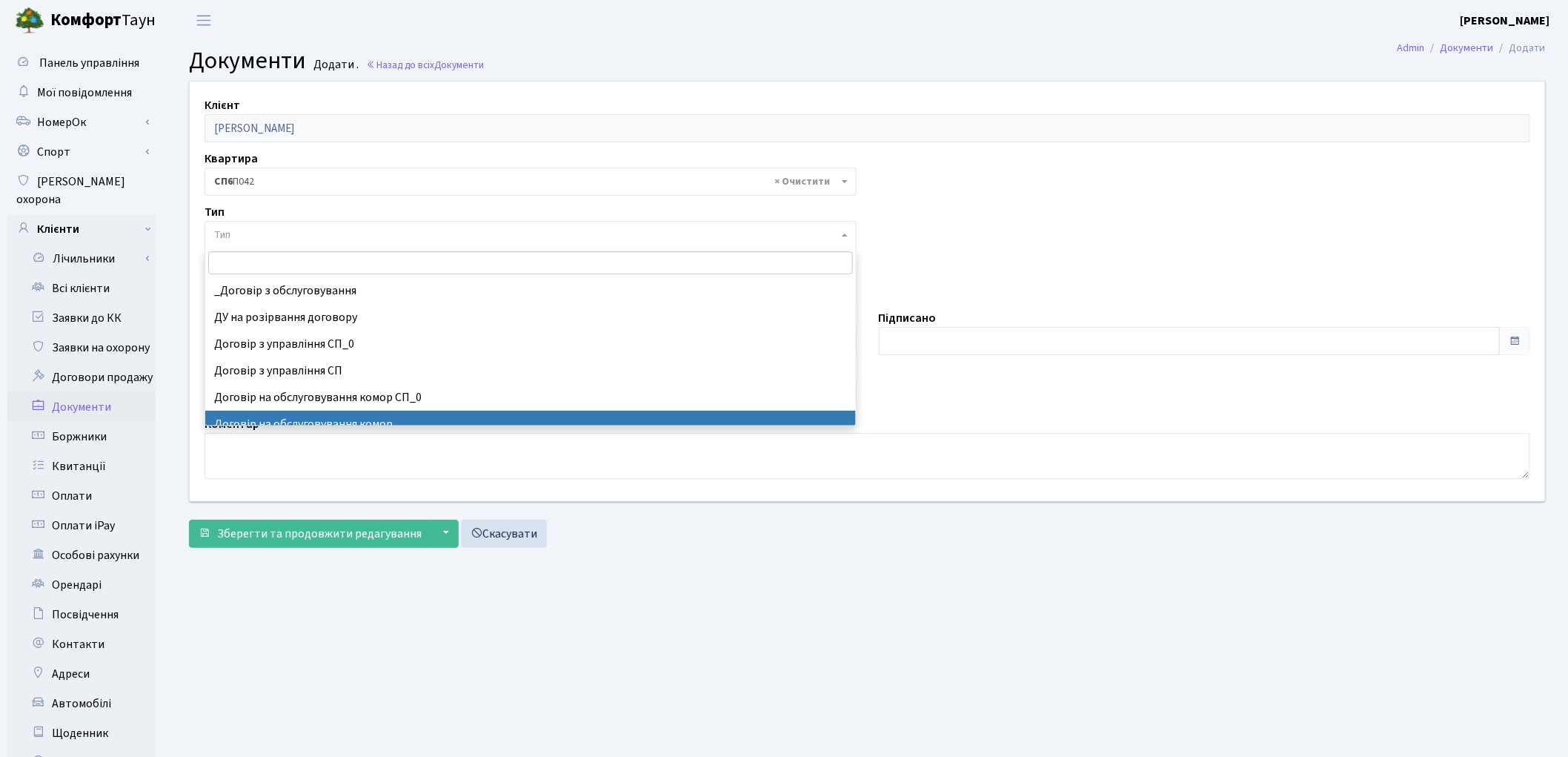
select select "309"
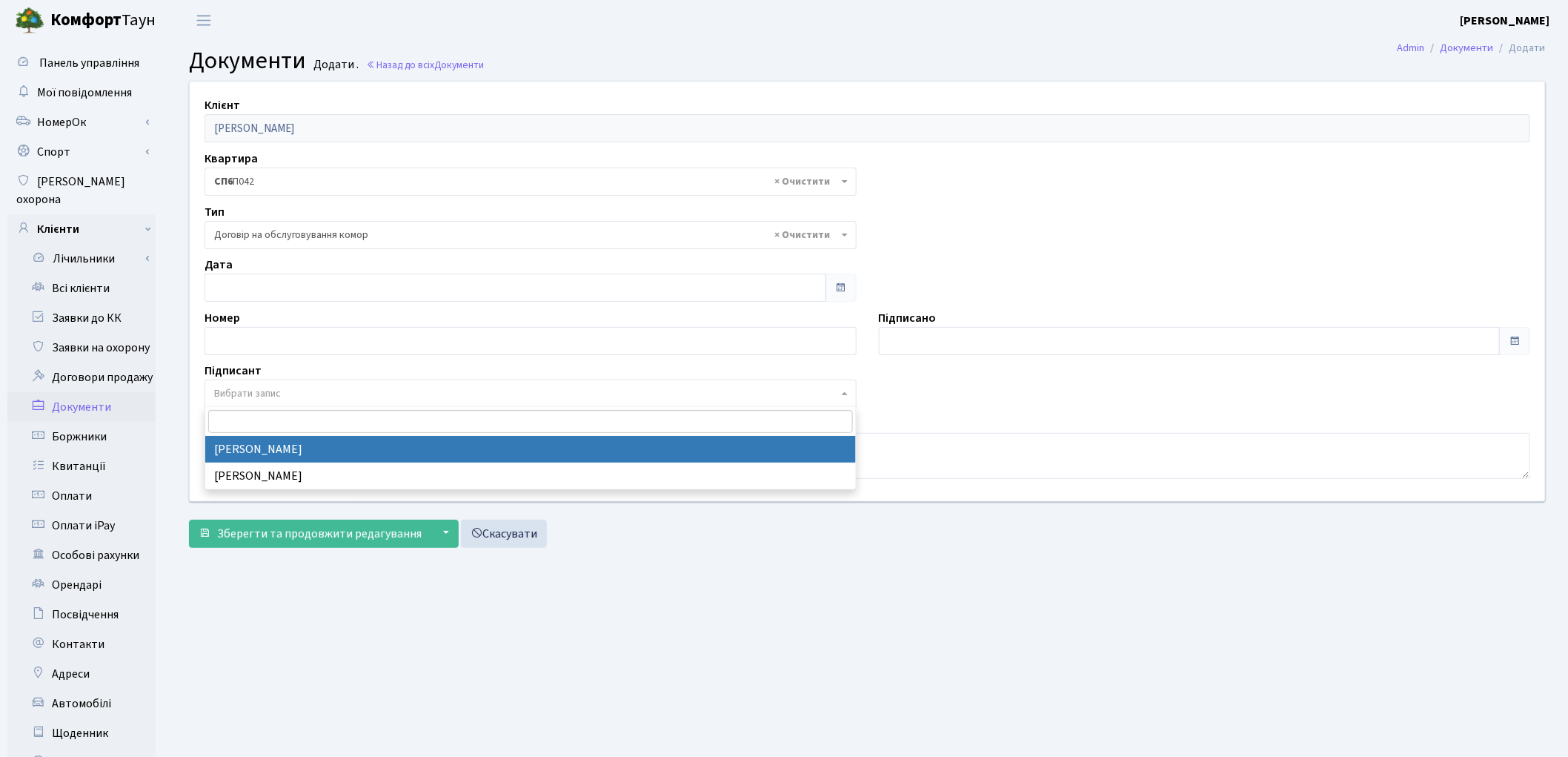
click span "Вибрати запис"
select select "74"
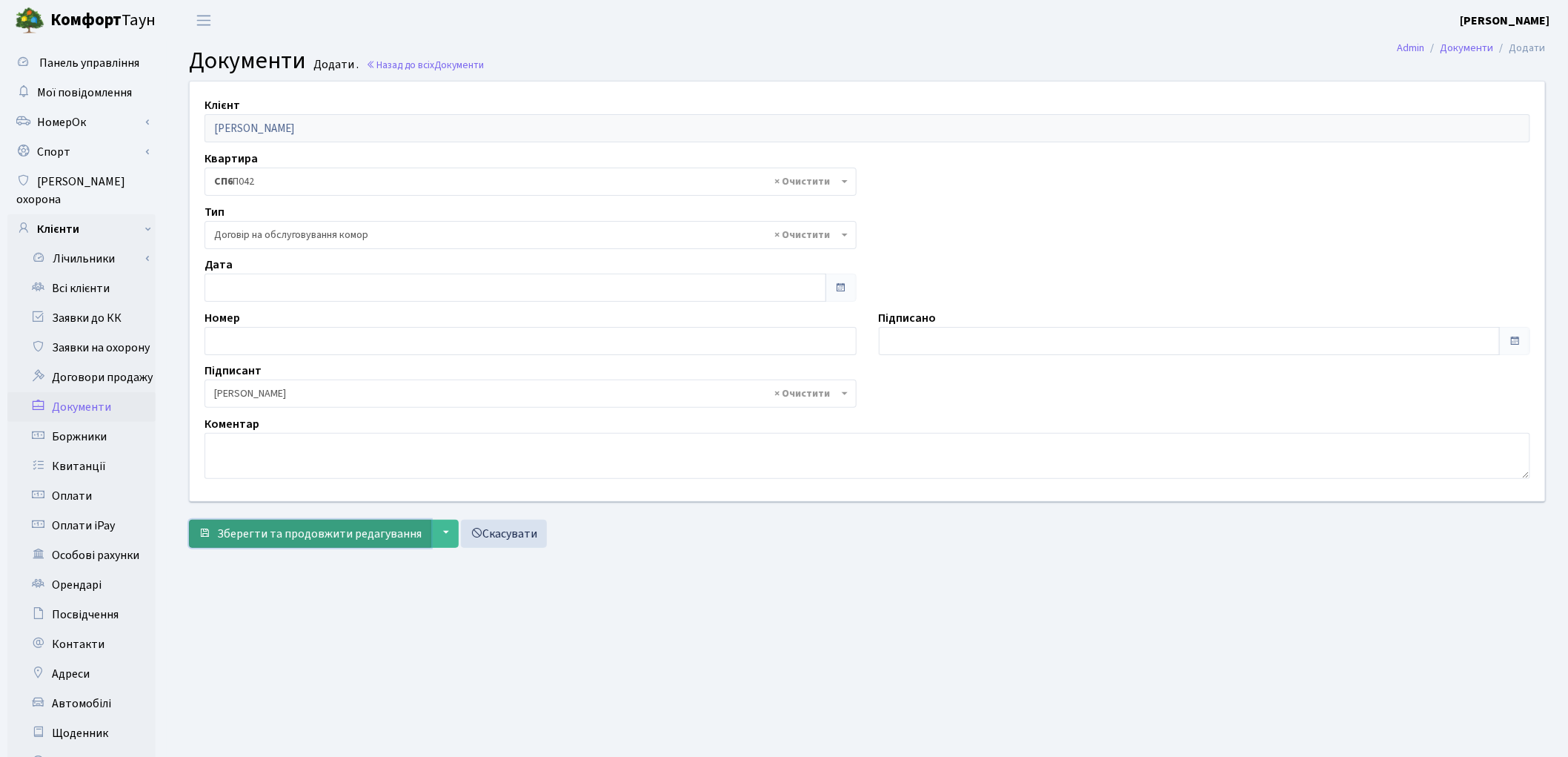
click span "Зберегти та продовжити редагування"
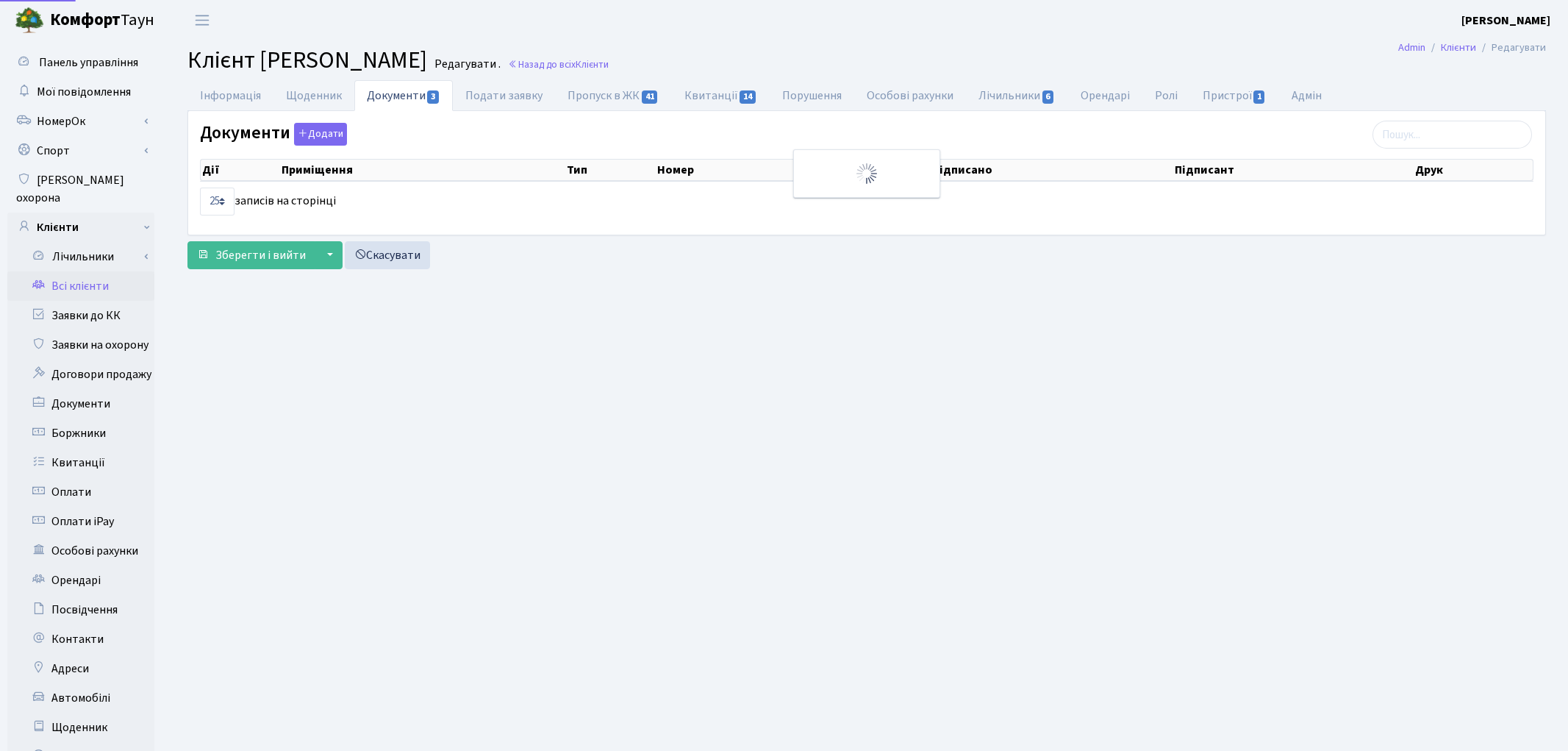
select select "25"
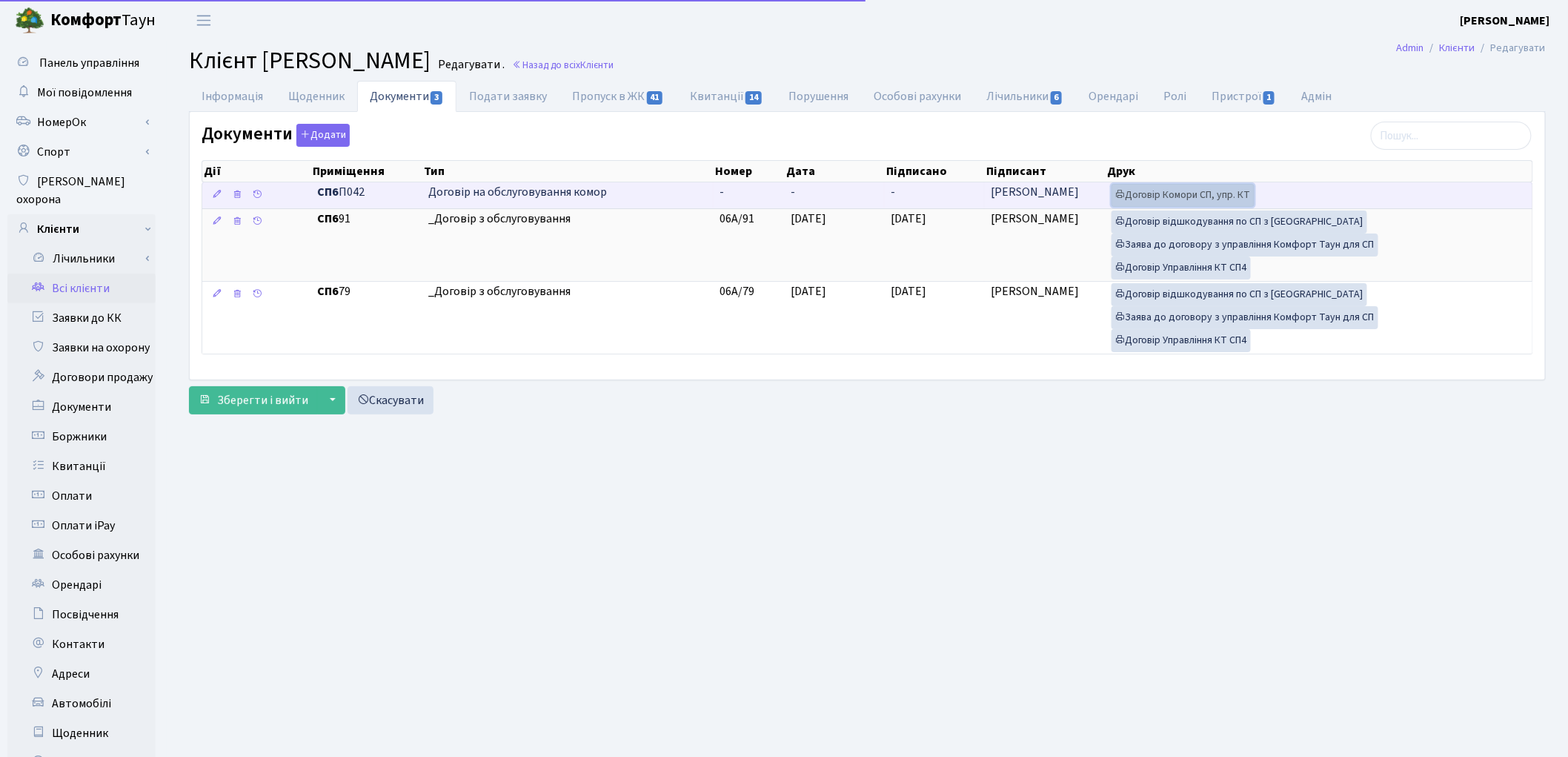
click at [1198, 198] on link "Договір Комори СП, упр. КТ" at bounding box center [1183, 195] width 143 height 23
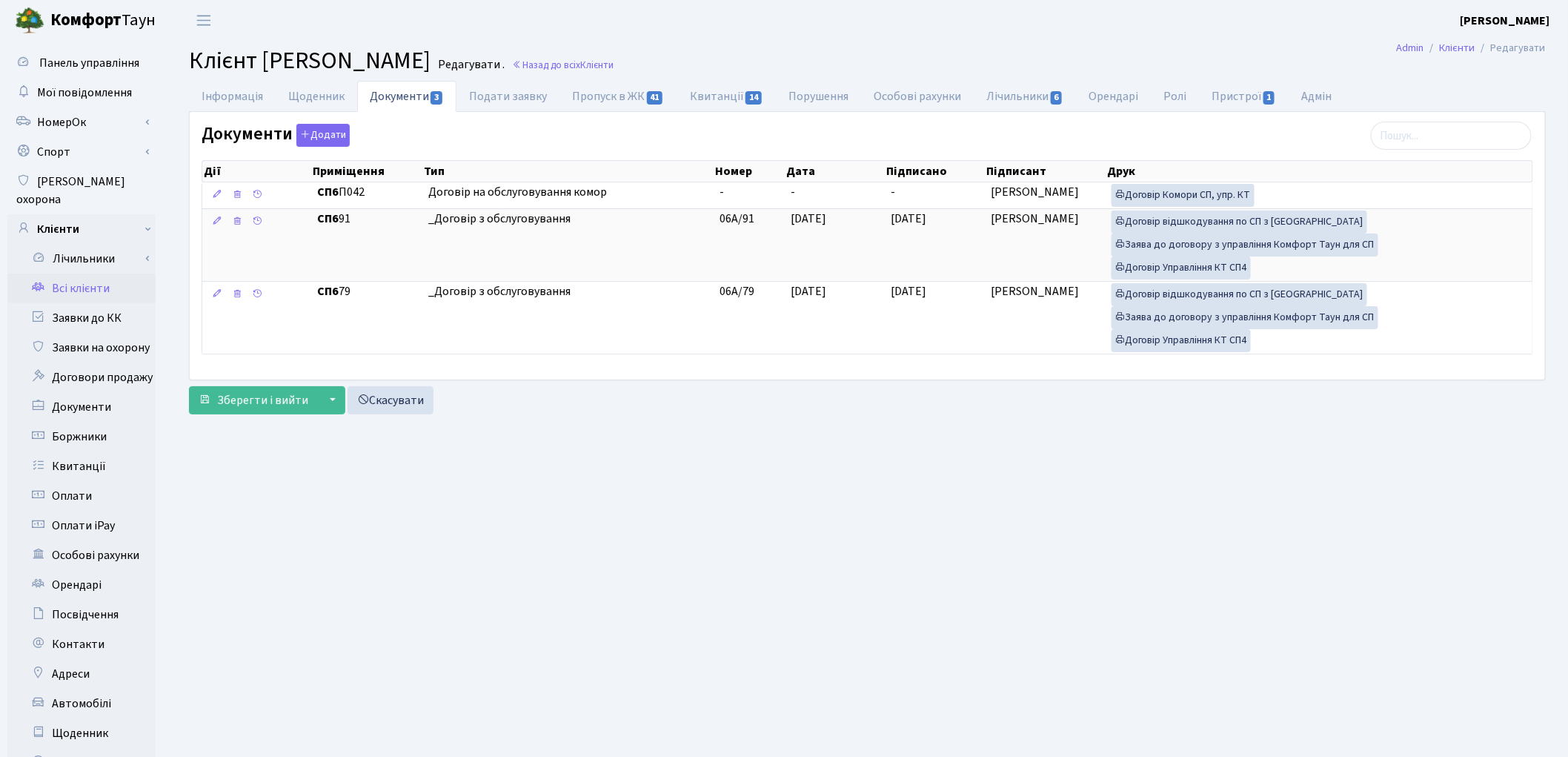
click at [73, 273] on link "Всі клієнти" at bounding box center [81, 288] width 148 height 30
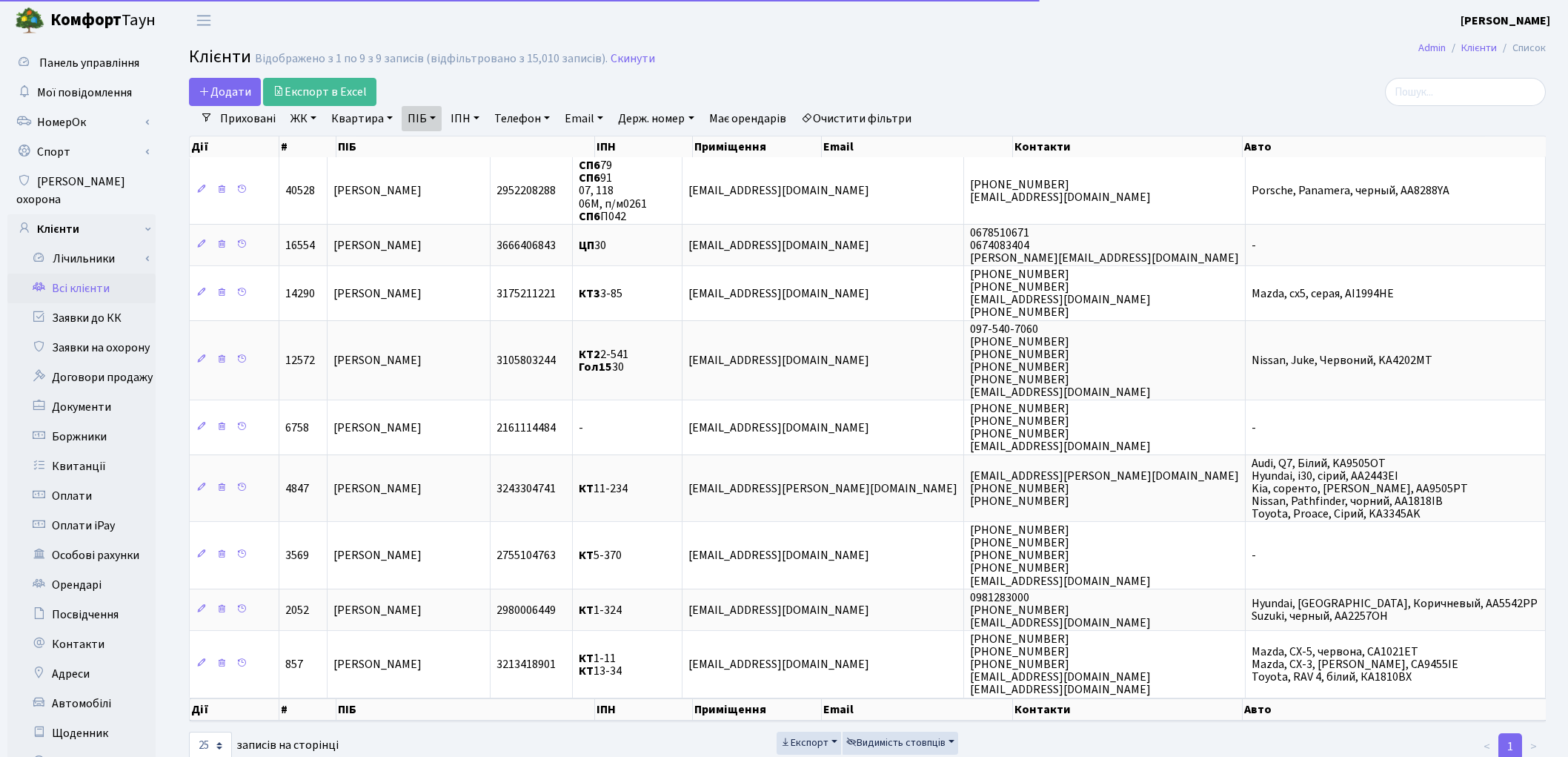
select select "25"
click at [860, 119] on link "Очистити фільтри" at bounding box center [856, 118] width 122 height 25
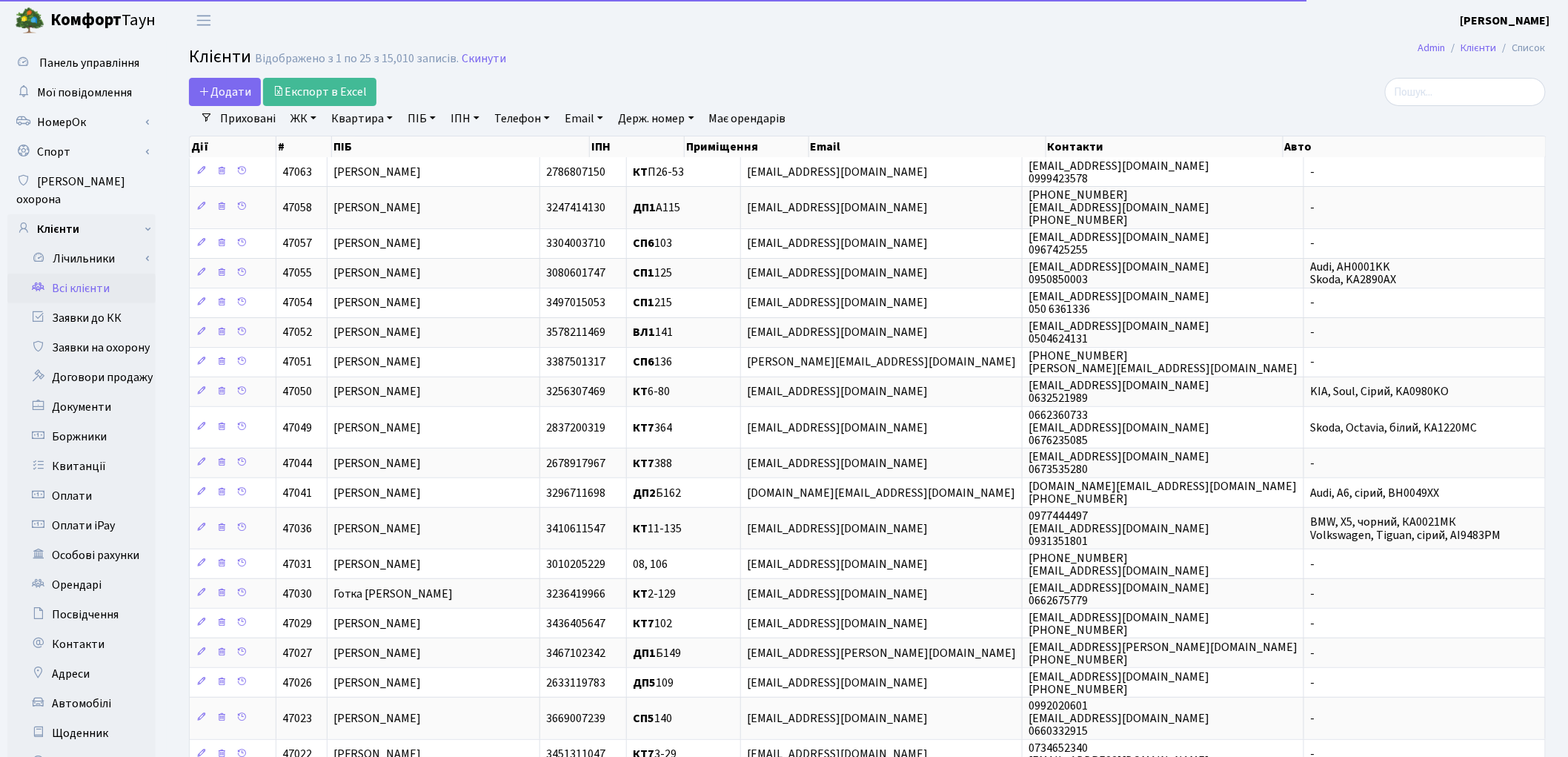
click at [349, 114] on link "Квартира" at bounding box center [361, 118] width 73 height 25
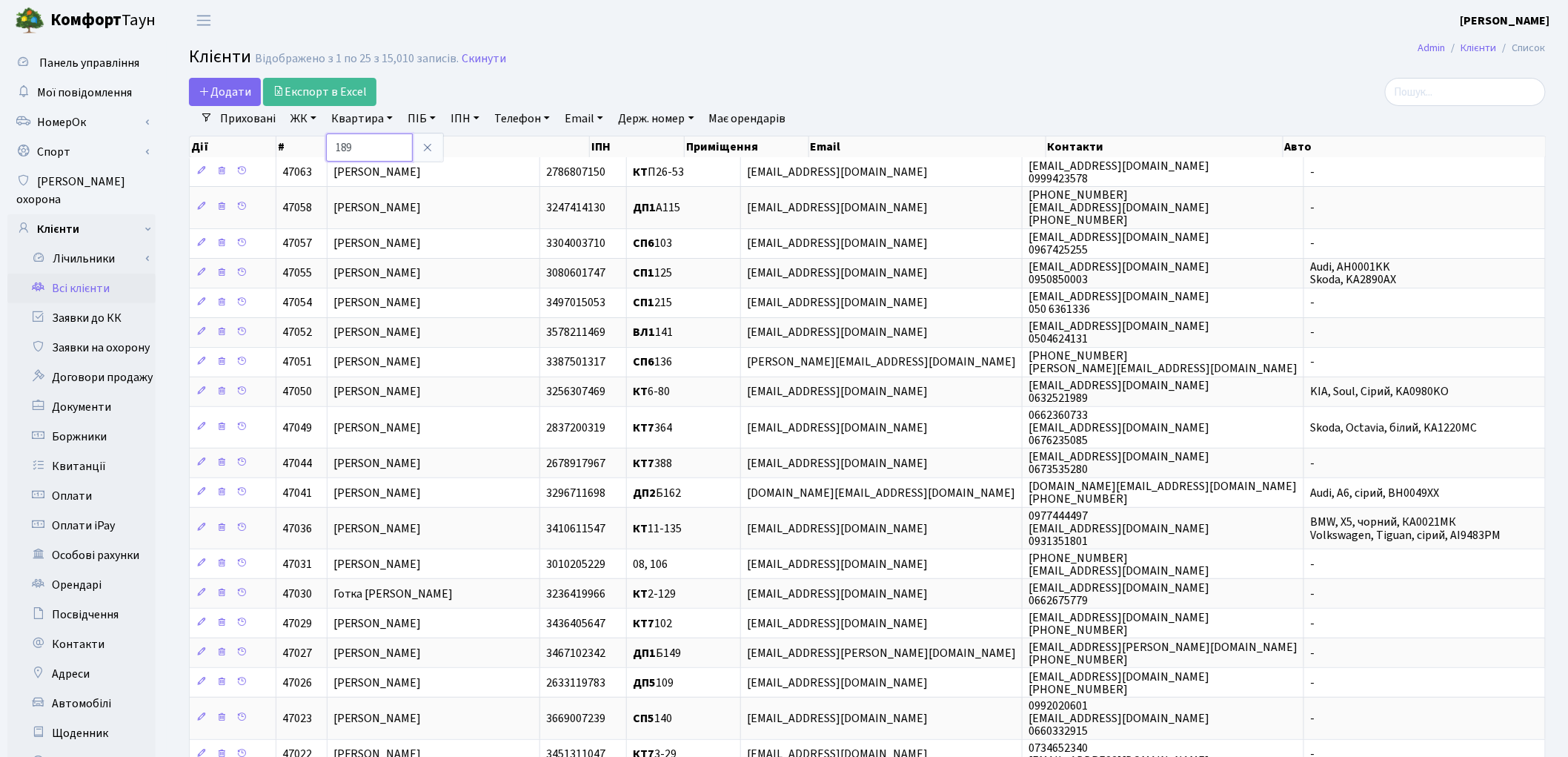
type input "189"
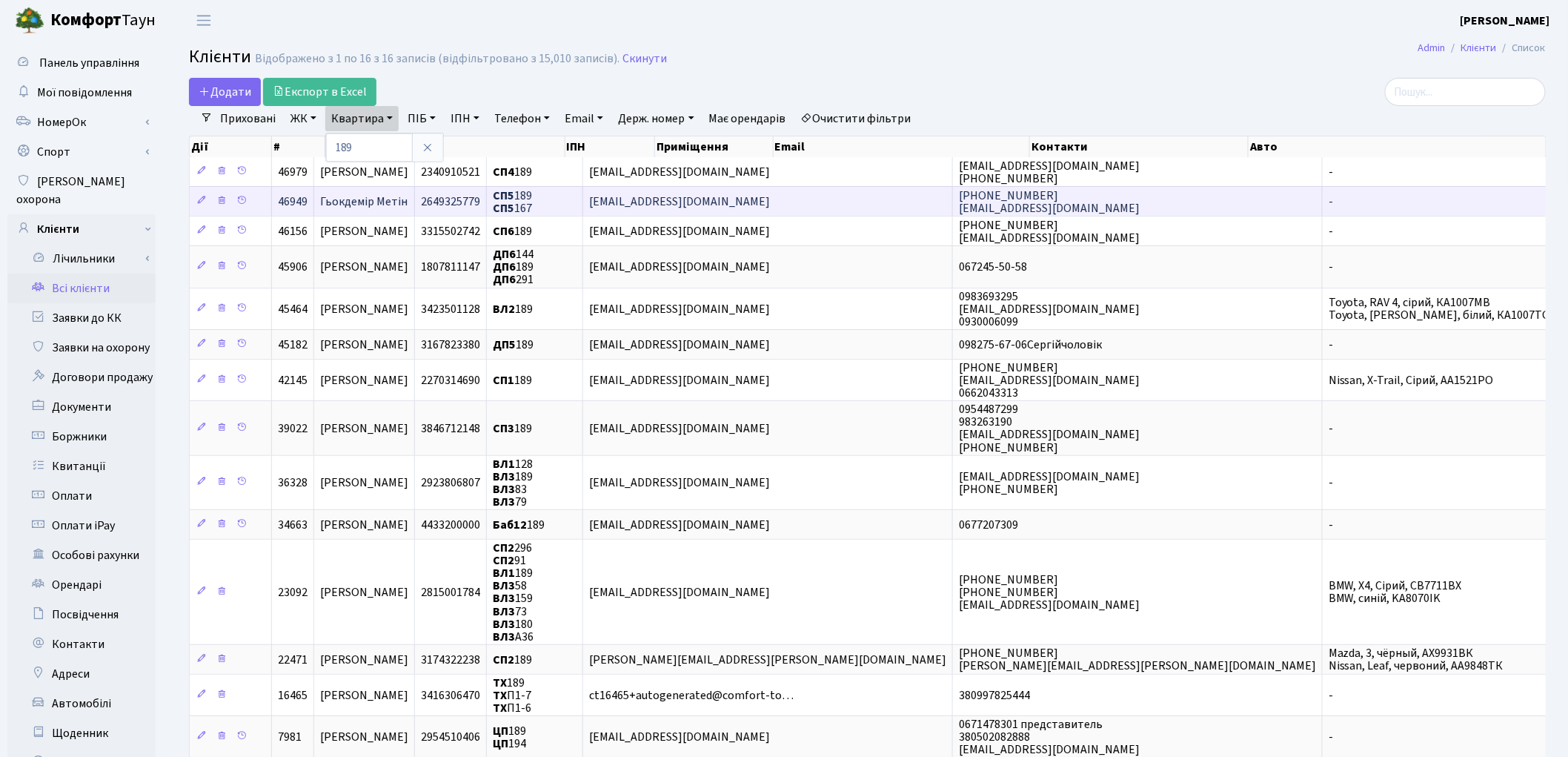
click at [415, 210] on td "Гьокдемір Метін" at bounding box center [364, 201] width 101 height 30
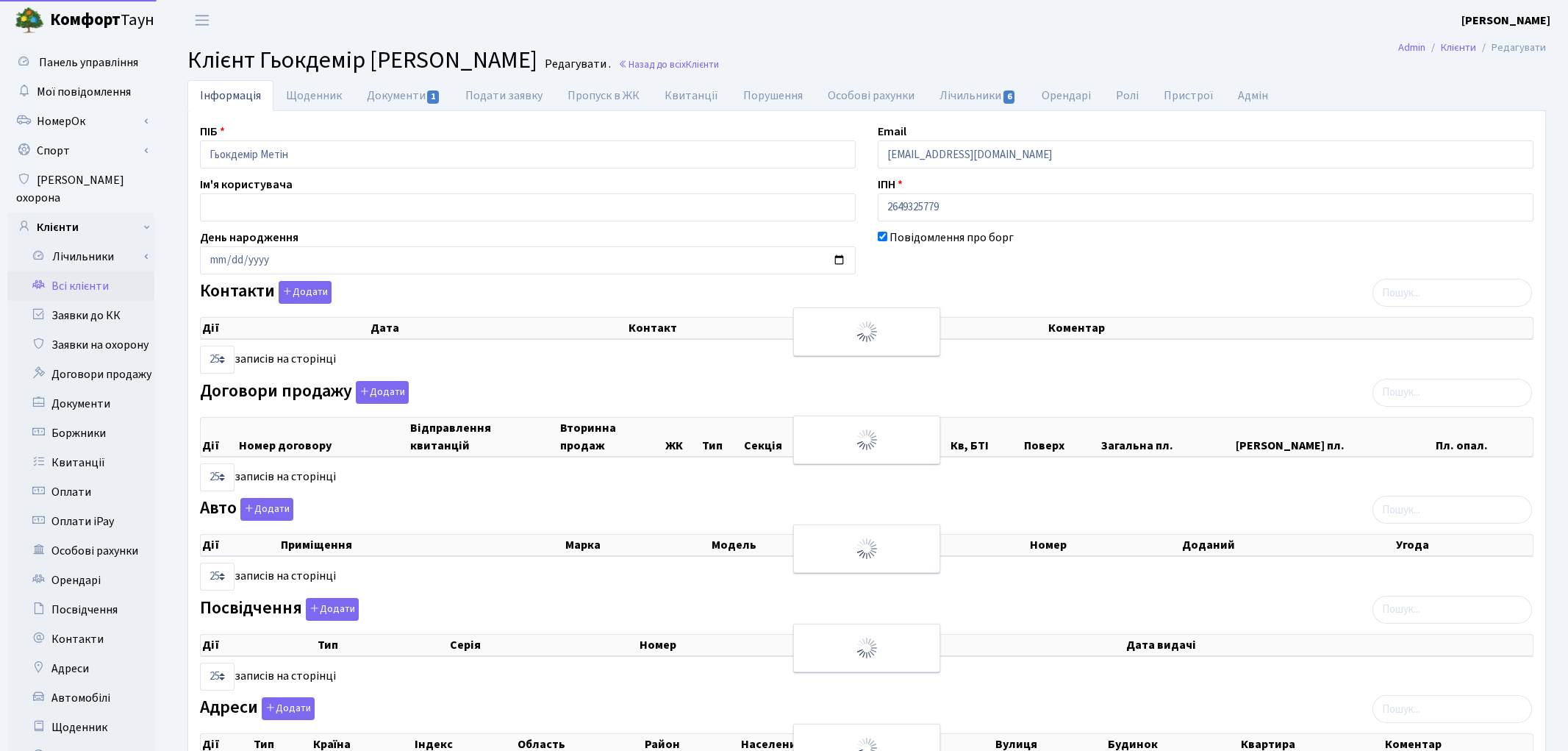
select select "25"
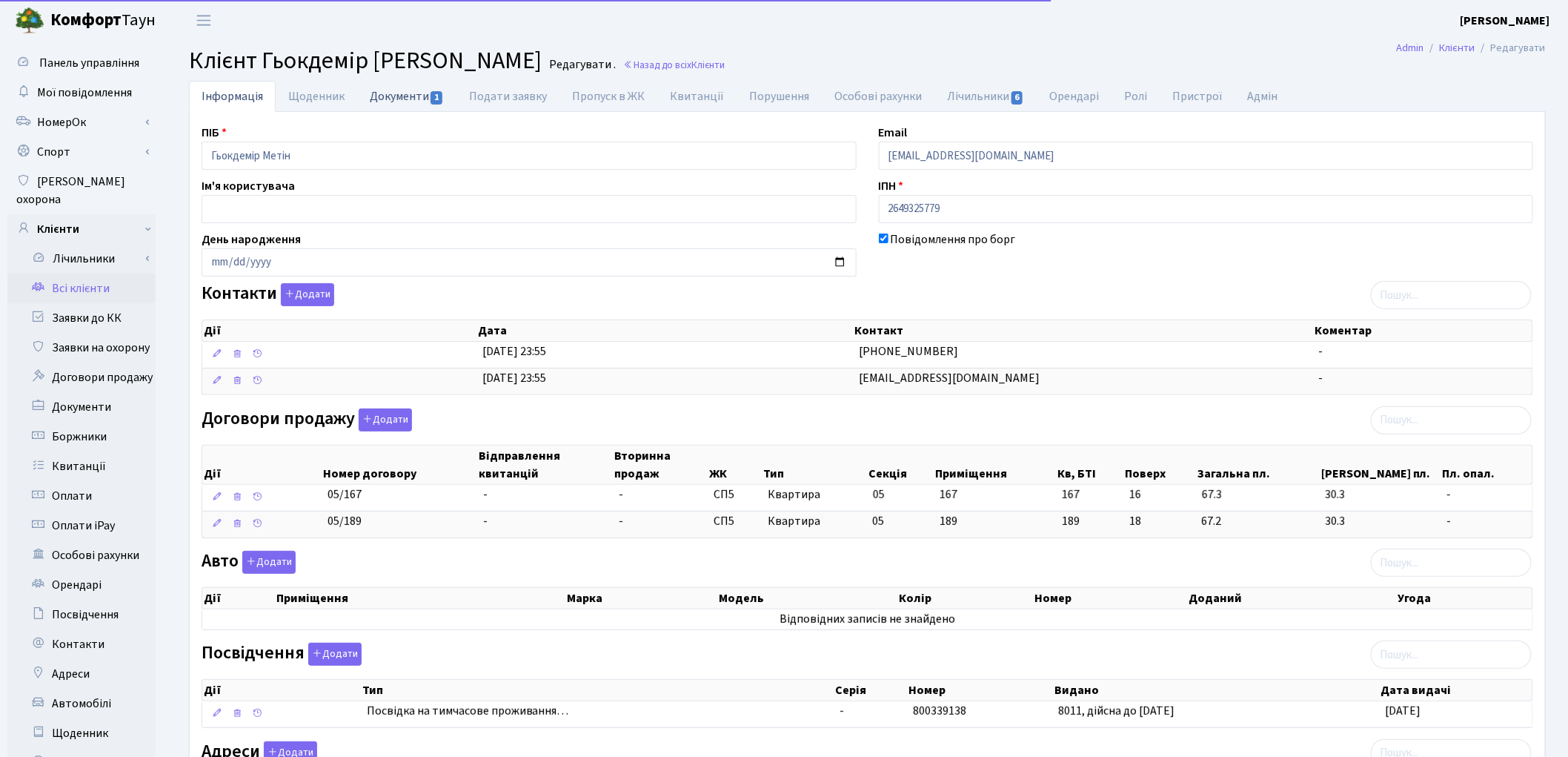
click at [411, 91] on link "Документи 1" at bounding box center [406, 96] width 99 height 30
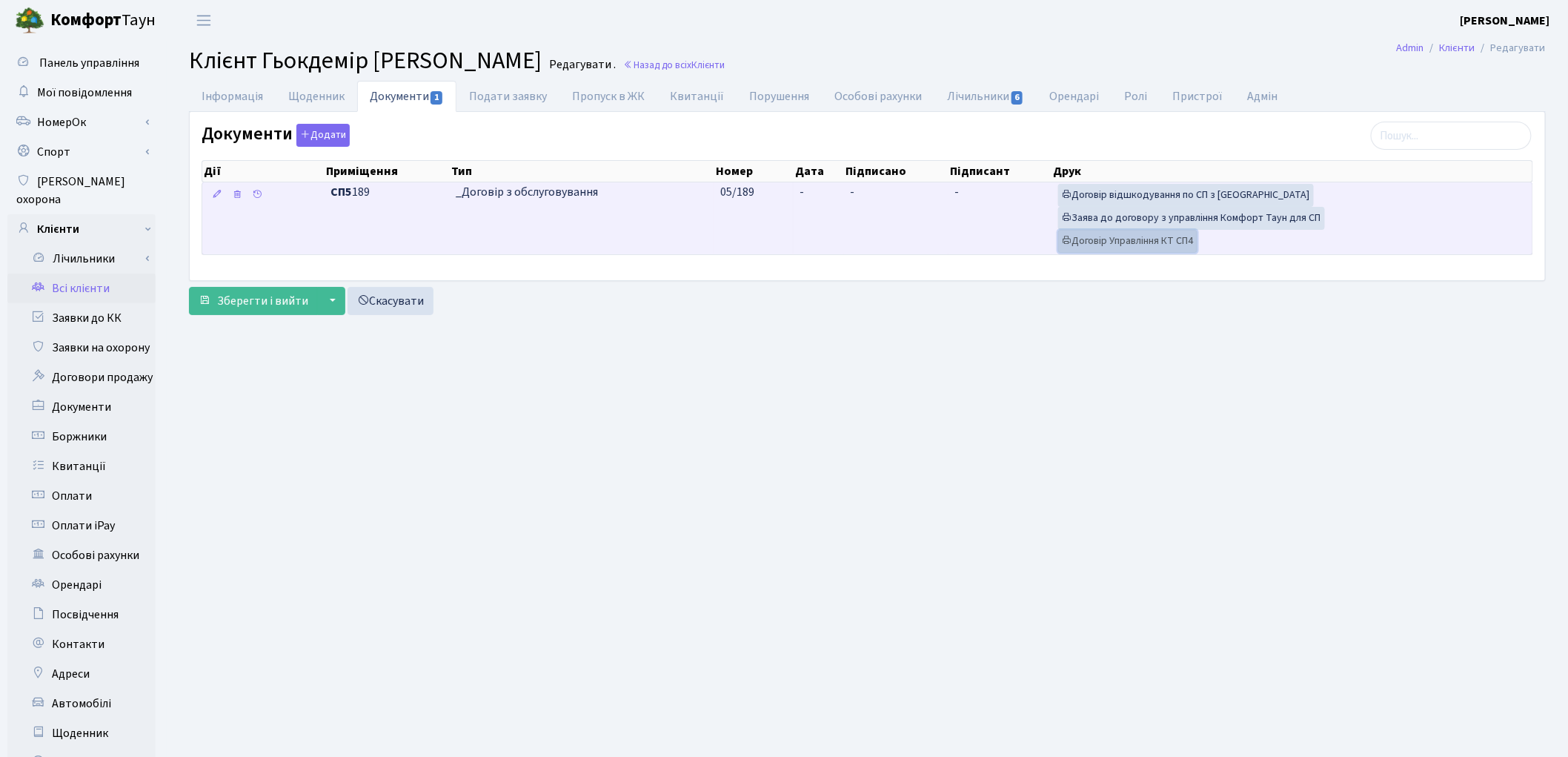
click at [1150, 247] on link "Договір Управління КТ СП4" at bounding box center [1127, 241] width 139 height 23
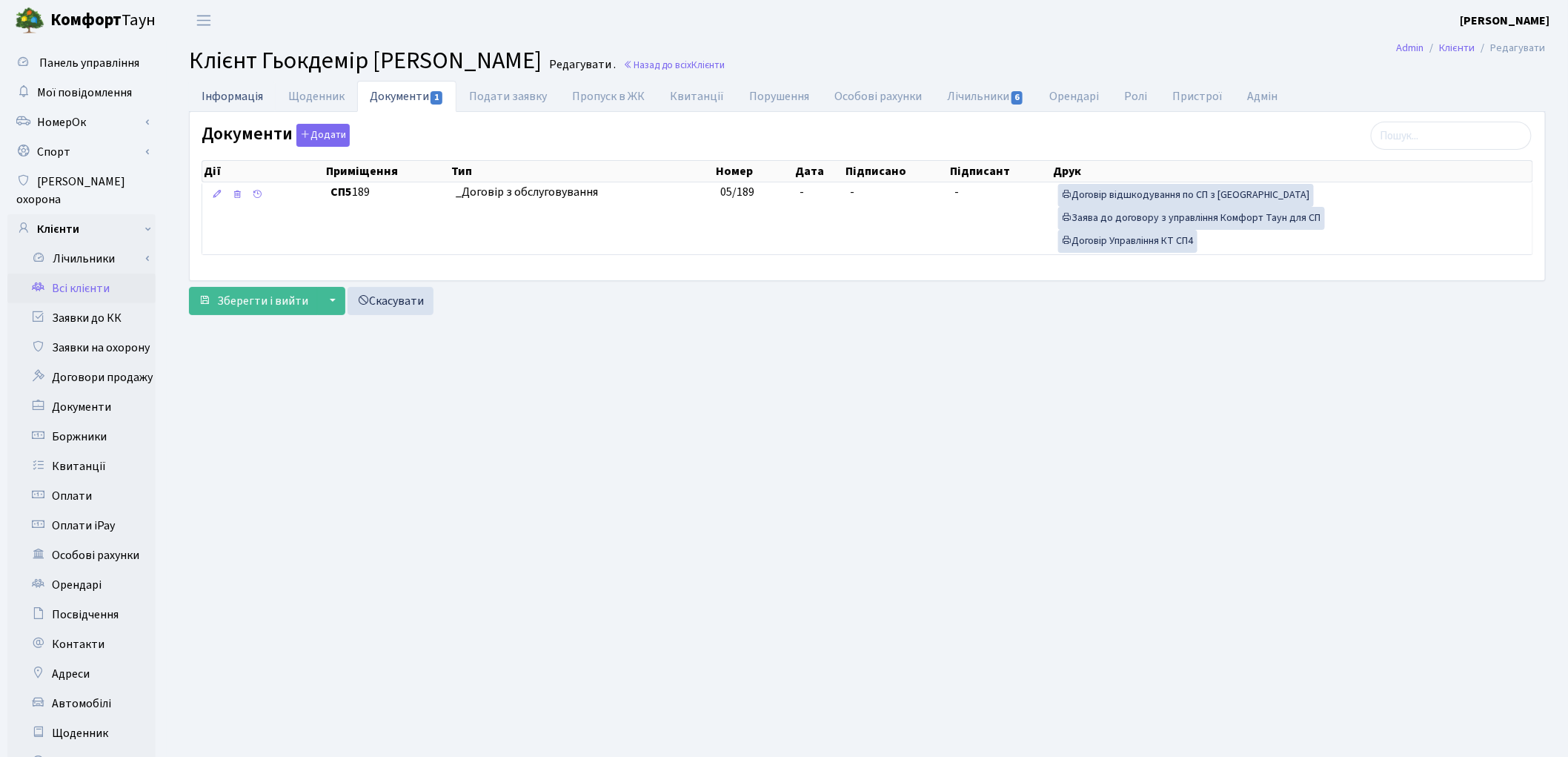
click at [253, 100] on link "Інформація" at bounding box center [232, 96] width 87 height 30
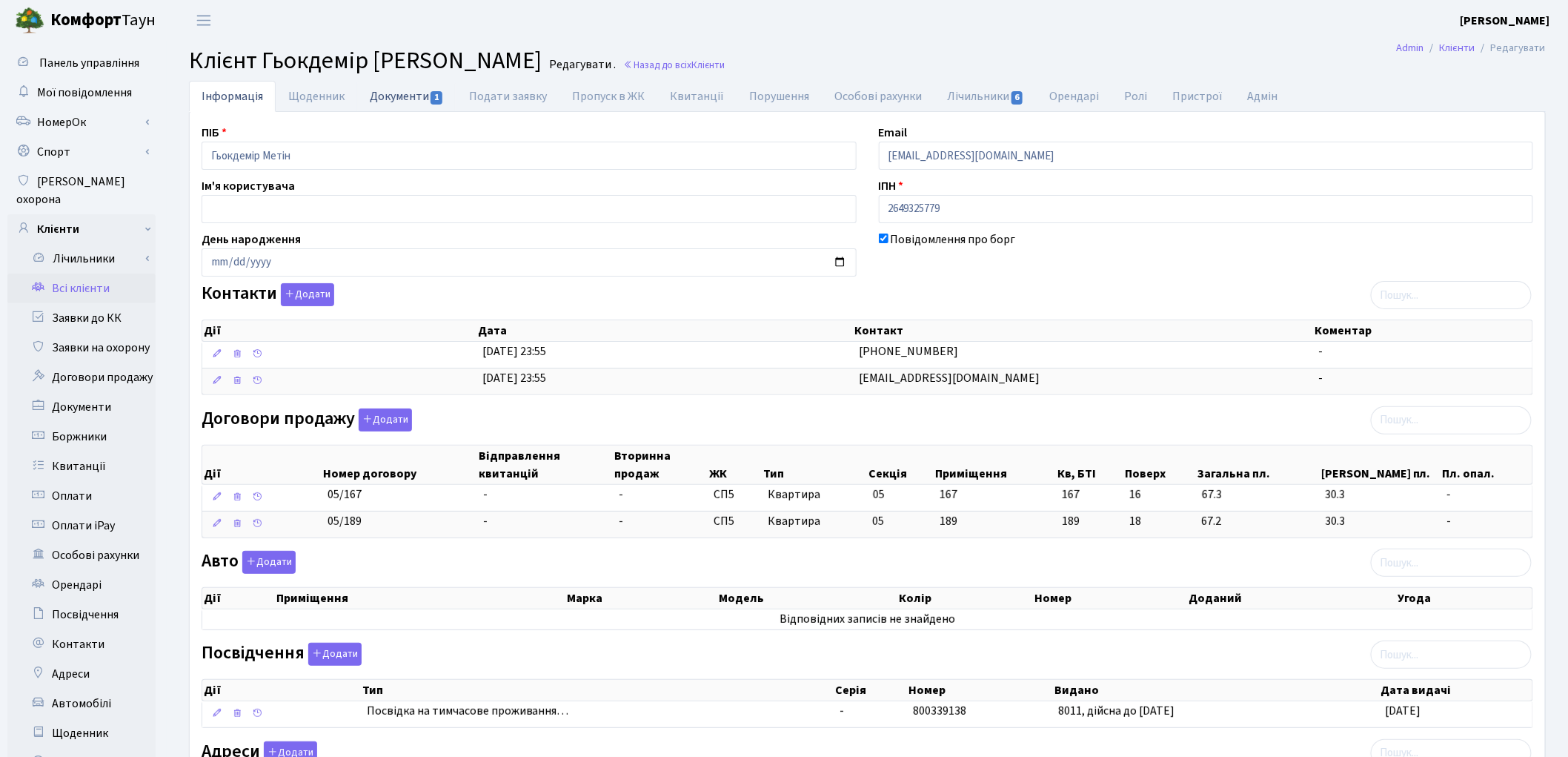
click at [387, 95] on link "Документи 1" at bounding box center [406, 96] width 99 height 30
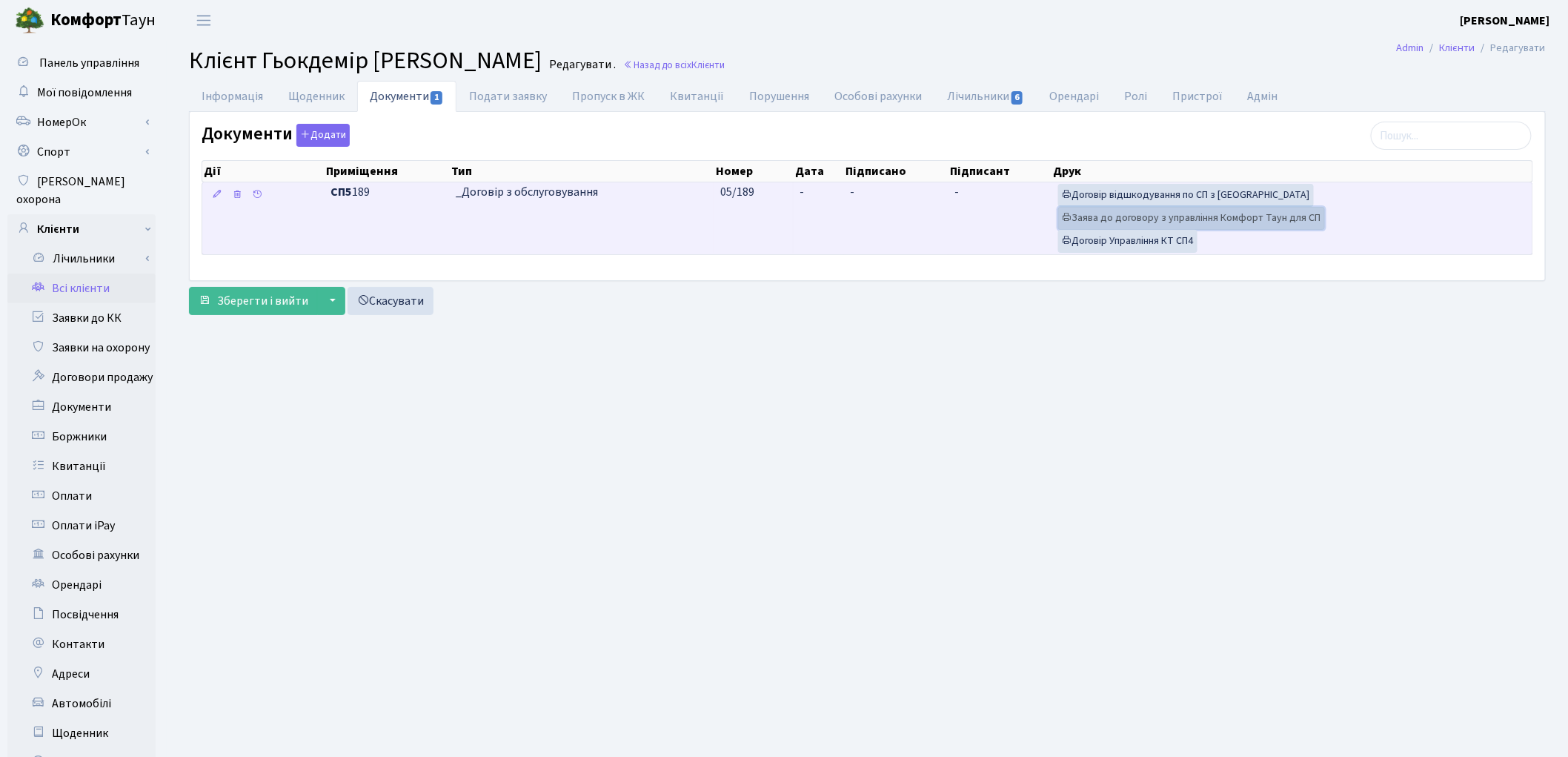
click at [1220, 217] on link "Заява до договору з управління Комфорт Таун для СП" at bounding box center [1191, 218] width 267 height 23
click at [1218, 197] on link "Договір відшкодування по СП з Екві" at bounding box center [1186, 195] width 256 height 23
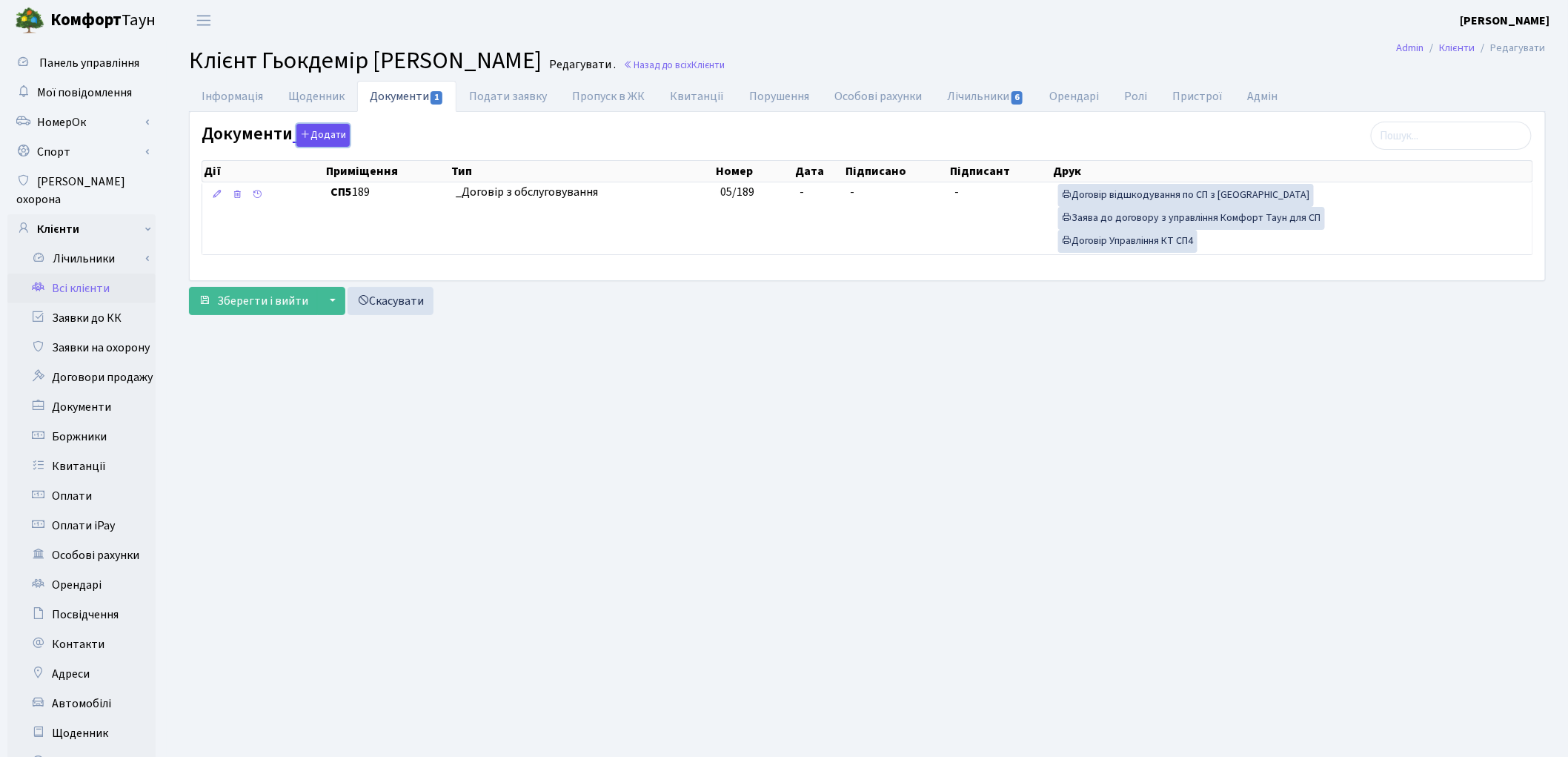
click at [320, 141] on button "Додати" at bounding box center [322, 135] width 53 height 23
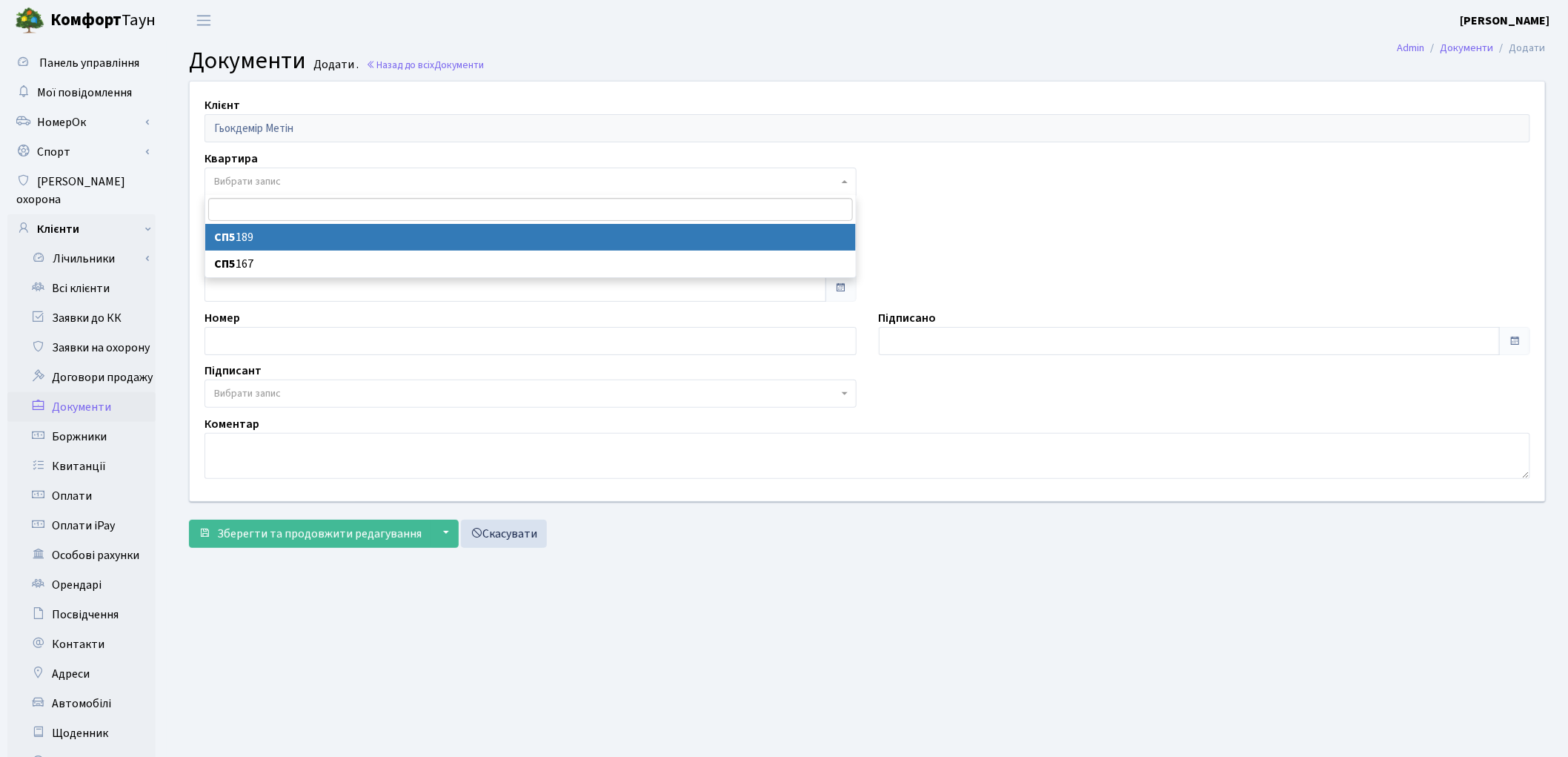
click at [276, 187] on span "Вибрати запис" at bounding box center [247, 181] width 67 height 15
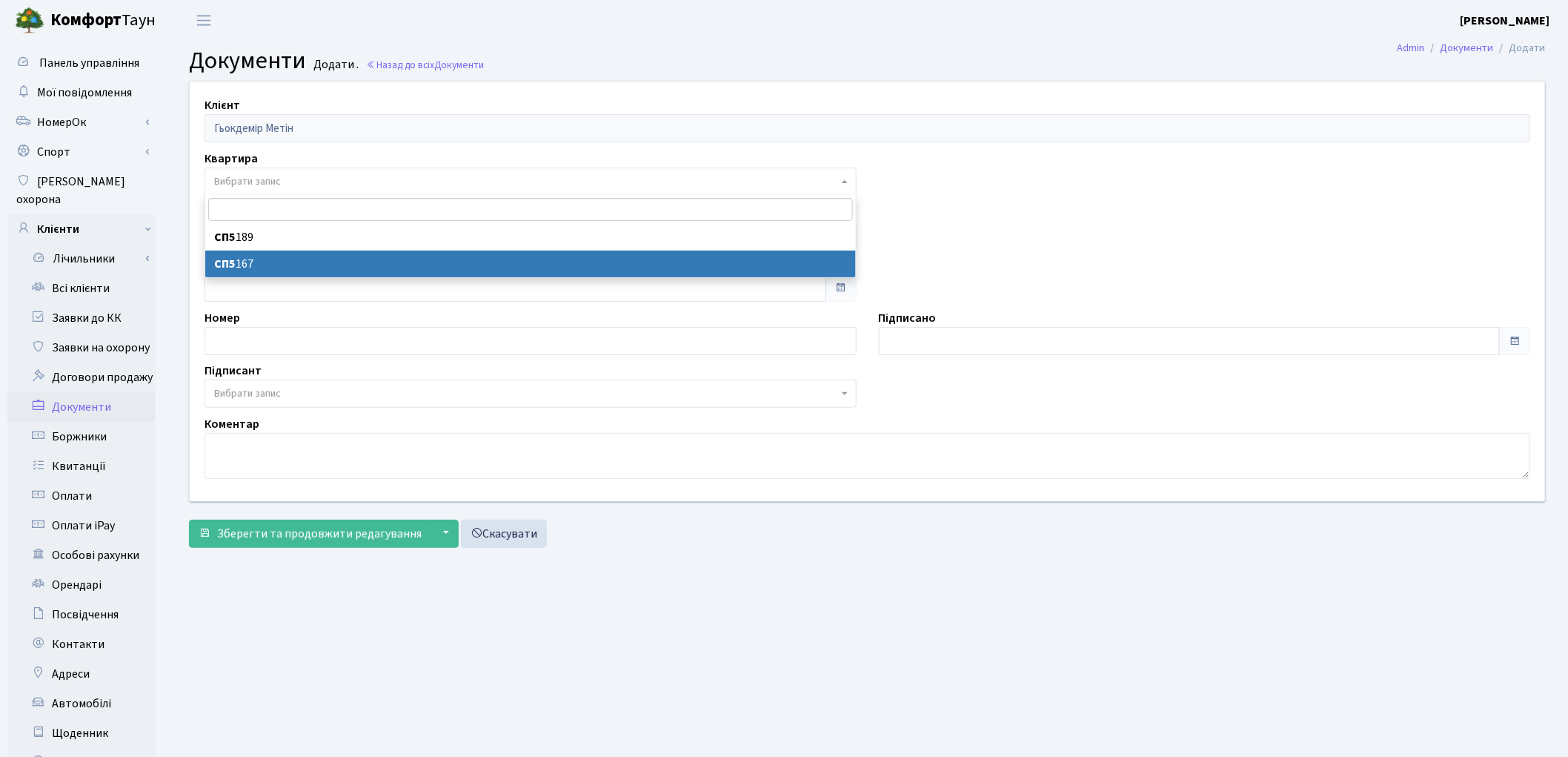
select select "178671"
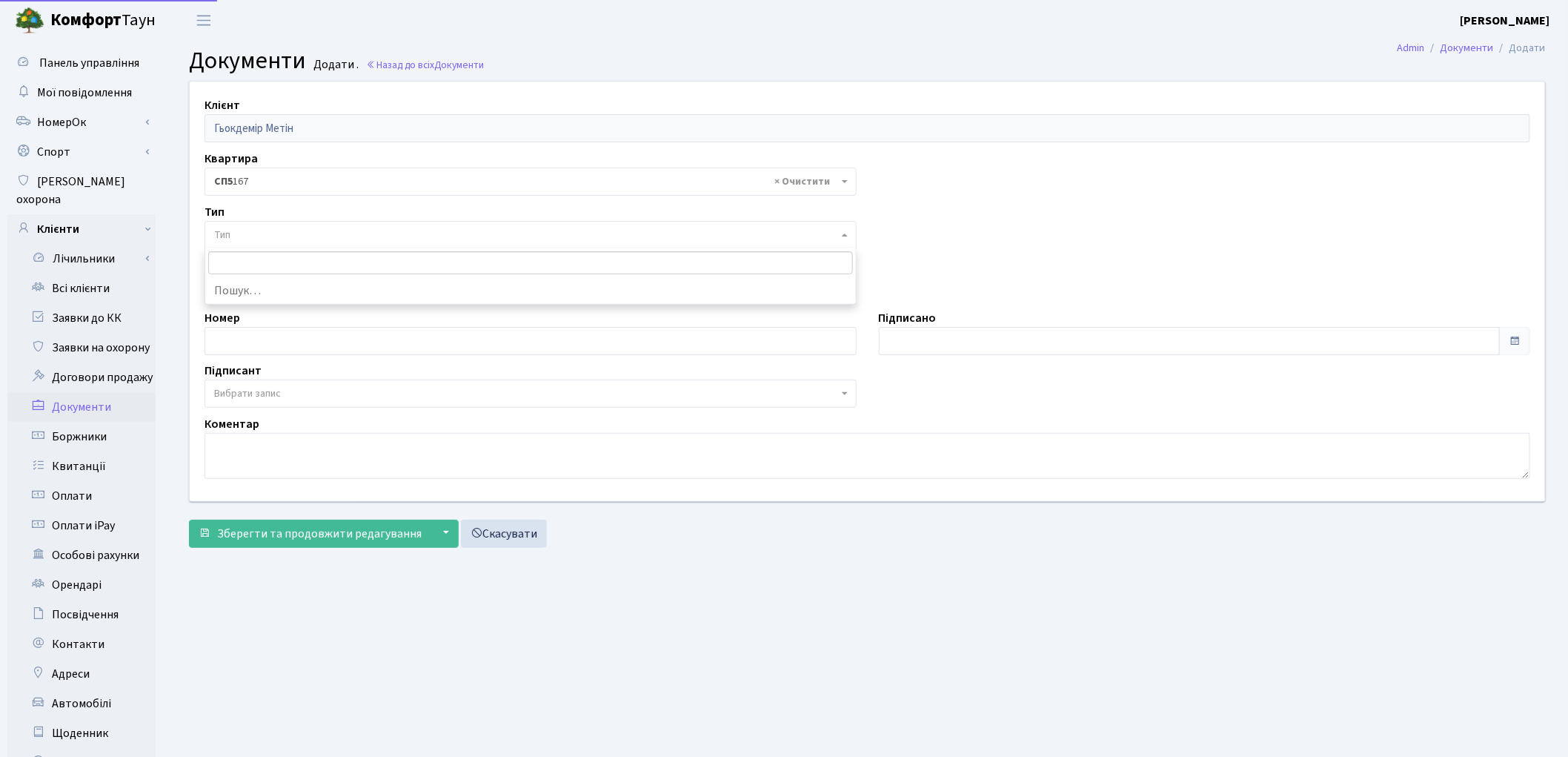
click at [287, 221] on span "Тип" at bounding box center [531, 235] width 652 height 28
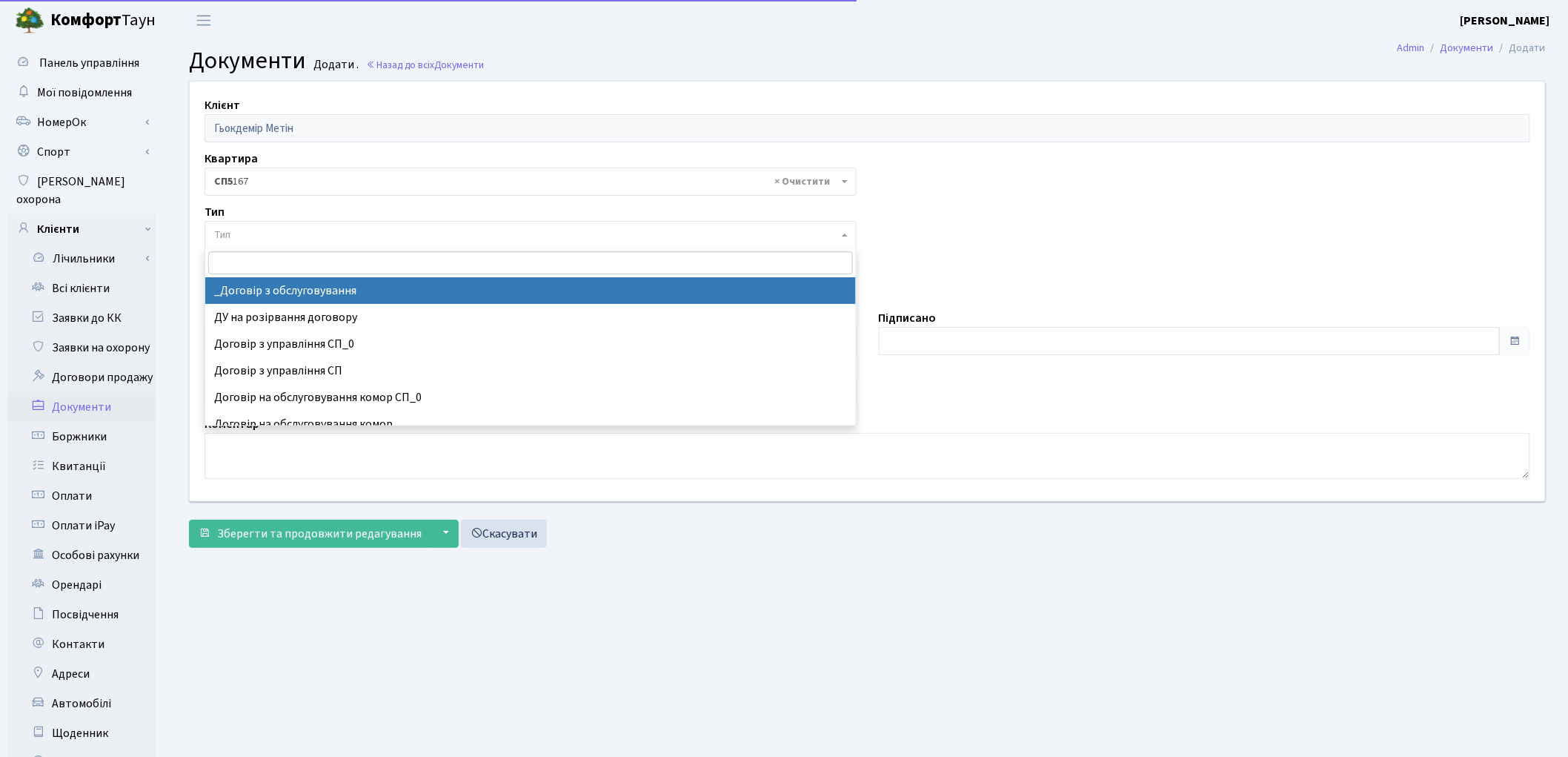
select select "289"
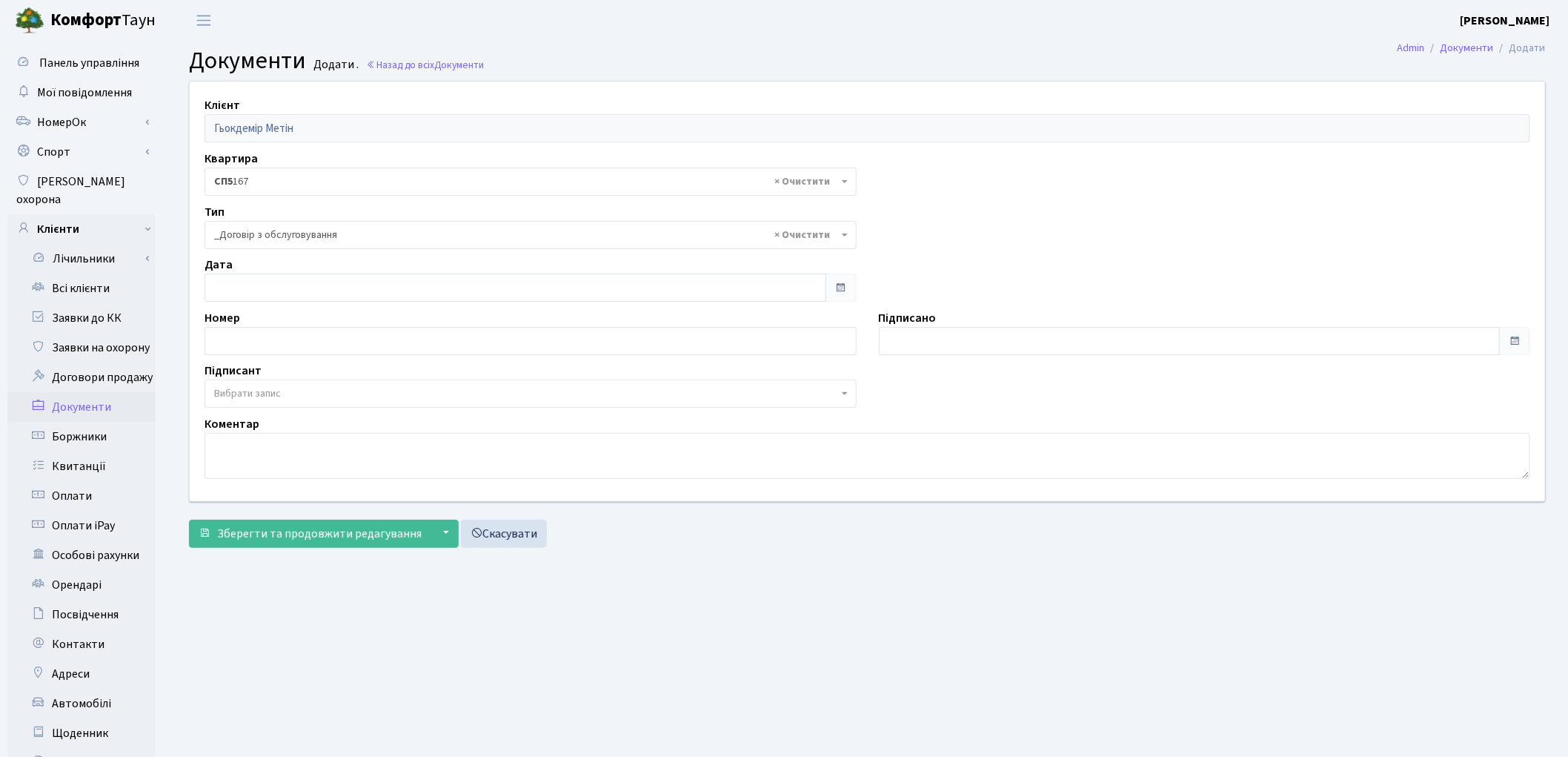
click at [339, 396] on span "Вибрати запис" at bounding box center [526, 393] width 624 height 15
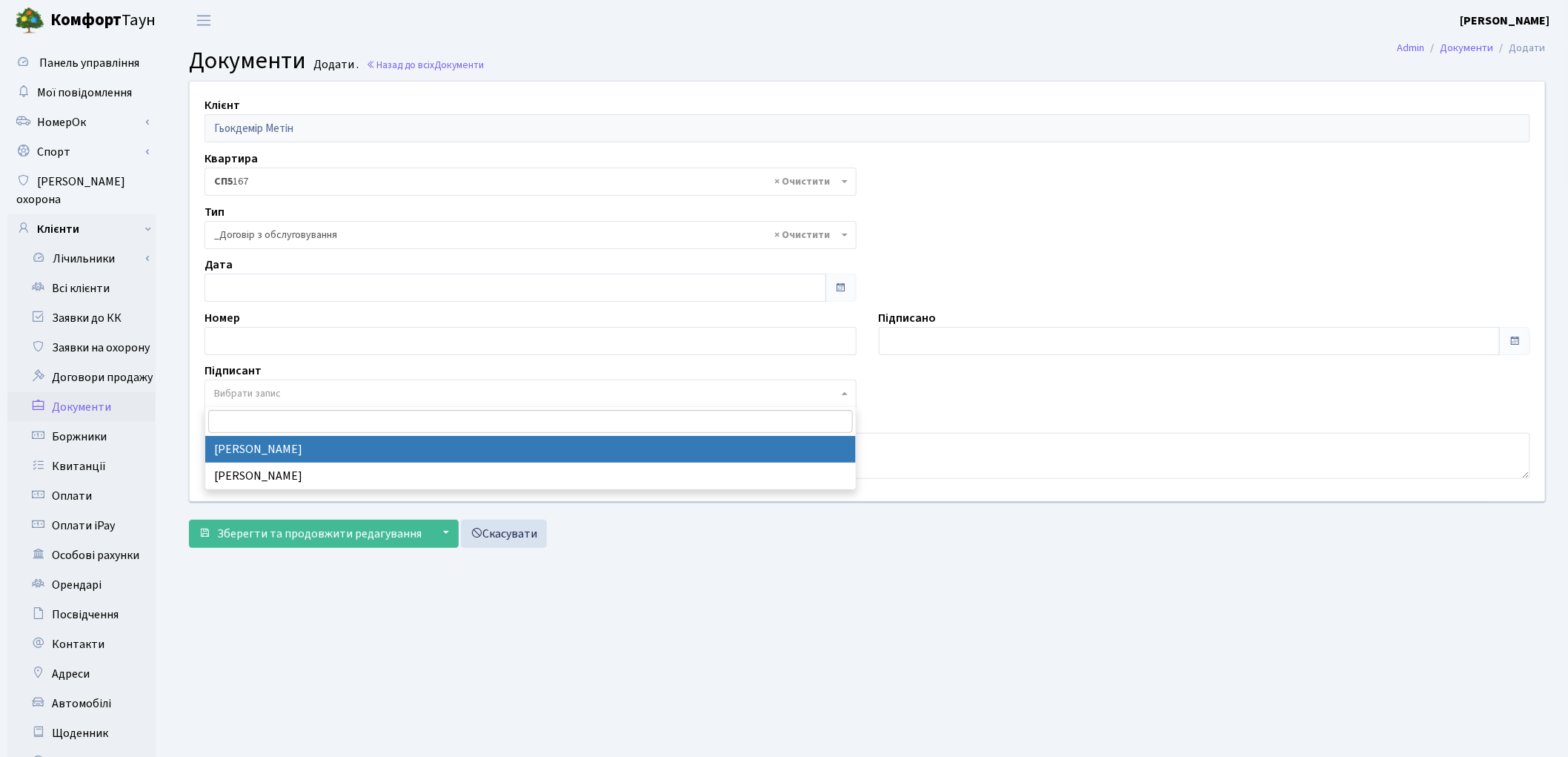
select select "74"
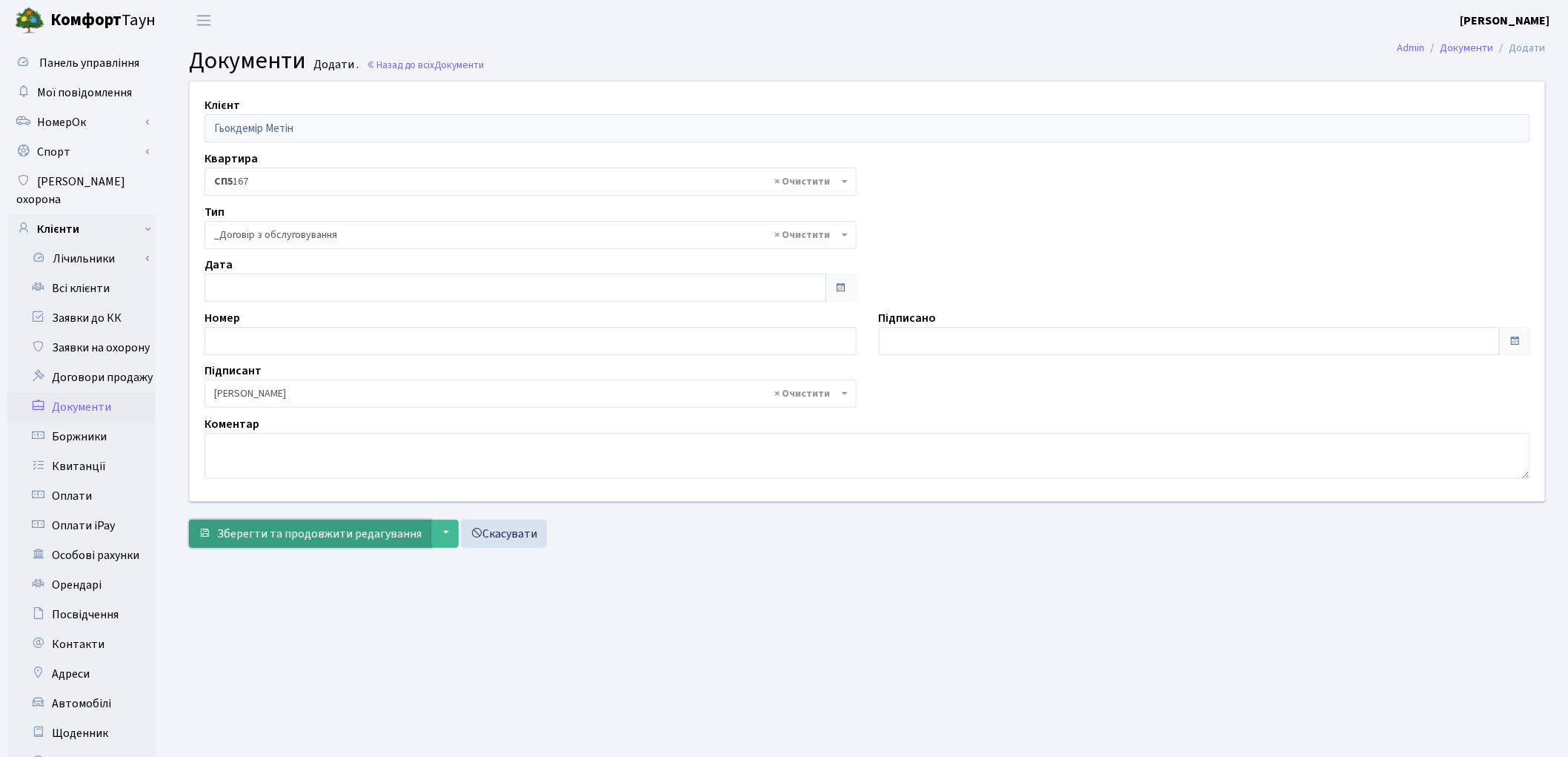
drag, startPoint x: 333, startPoint y: 536, endPoint x: 347, endPoint y: 515, distance: 24.7
click at [333, 530] on span "Зберегти та продовжити редагування" at bounding box center [319, 533] width 205 height 16
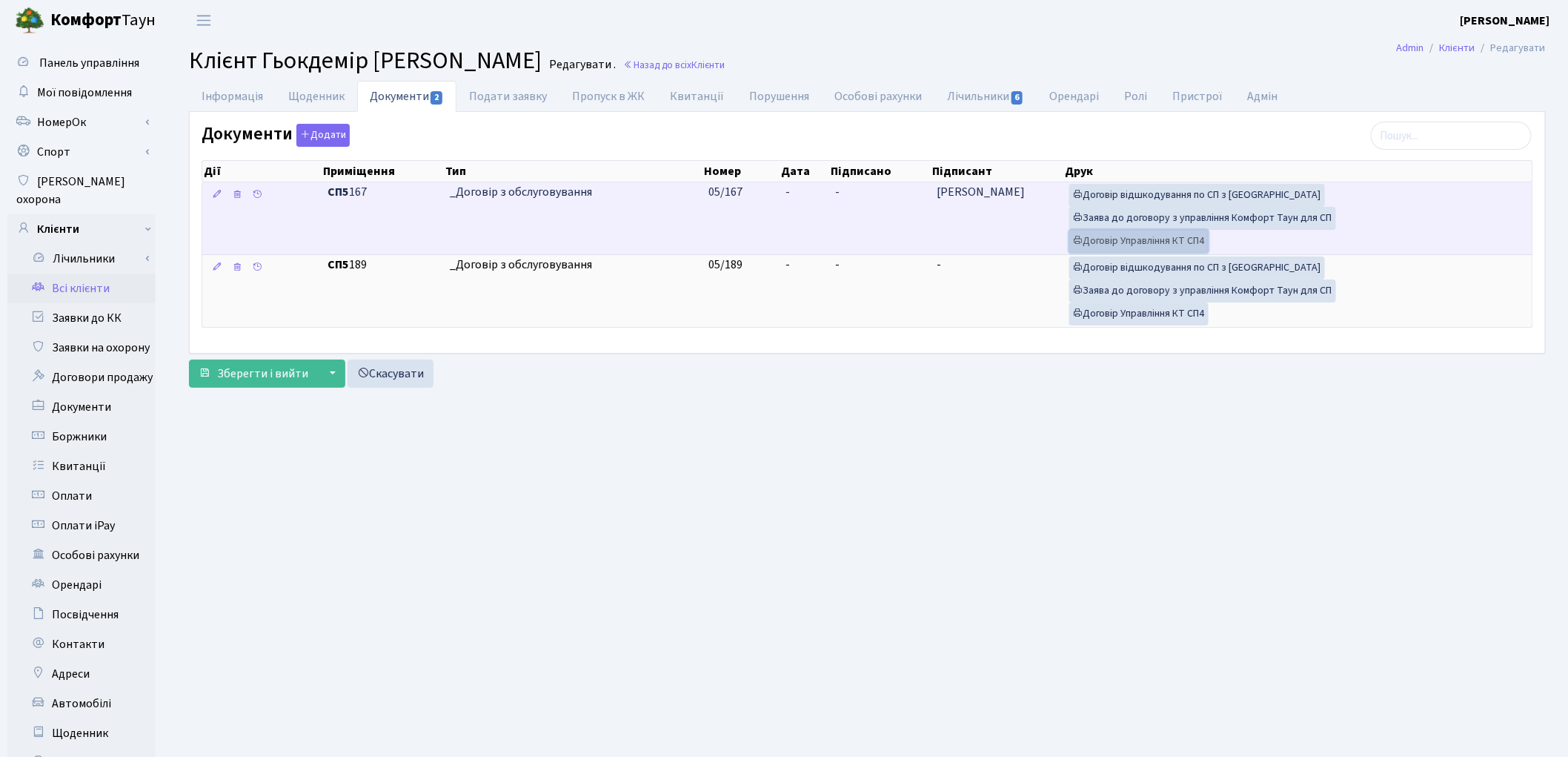
click at [1116, 233] on link "Договір Управління КТ СП4" at bounding box center [1138, 241] width 139 height 23
click at [1166, 213] on link "Заява до договору з управління Комфорт Таун для СП" at bounding box center [1202, 218] width 267 height 23
click at [1193, 196] on link "Договір відшкодування по СП з [GEOGRAPHIC_DATA]" at bounding box center [1197, 195] width 256 height 23
